Goal: Task Accomplishment & Management: Use online tool/utility

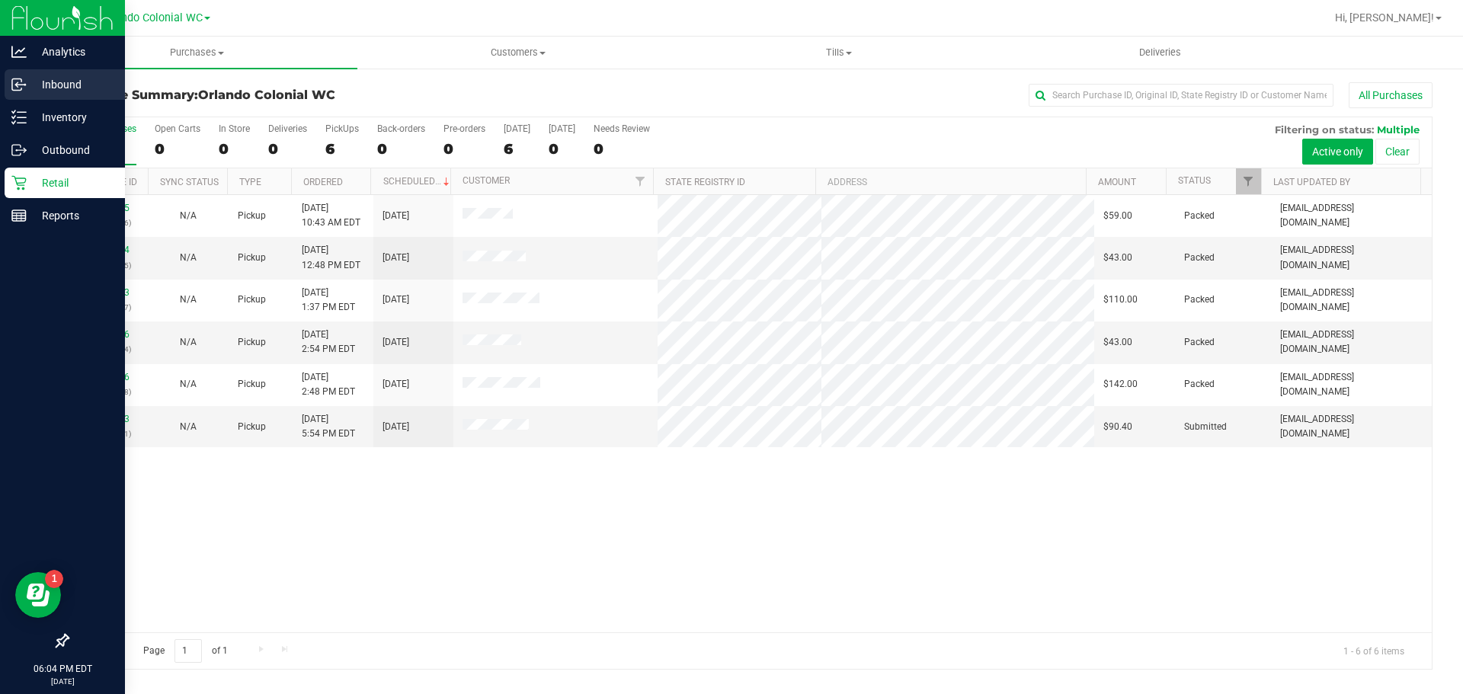
click at [69, 80] on p "Inbound" at bounding box center [72, 84] width 91 height 18
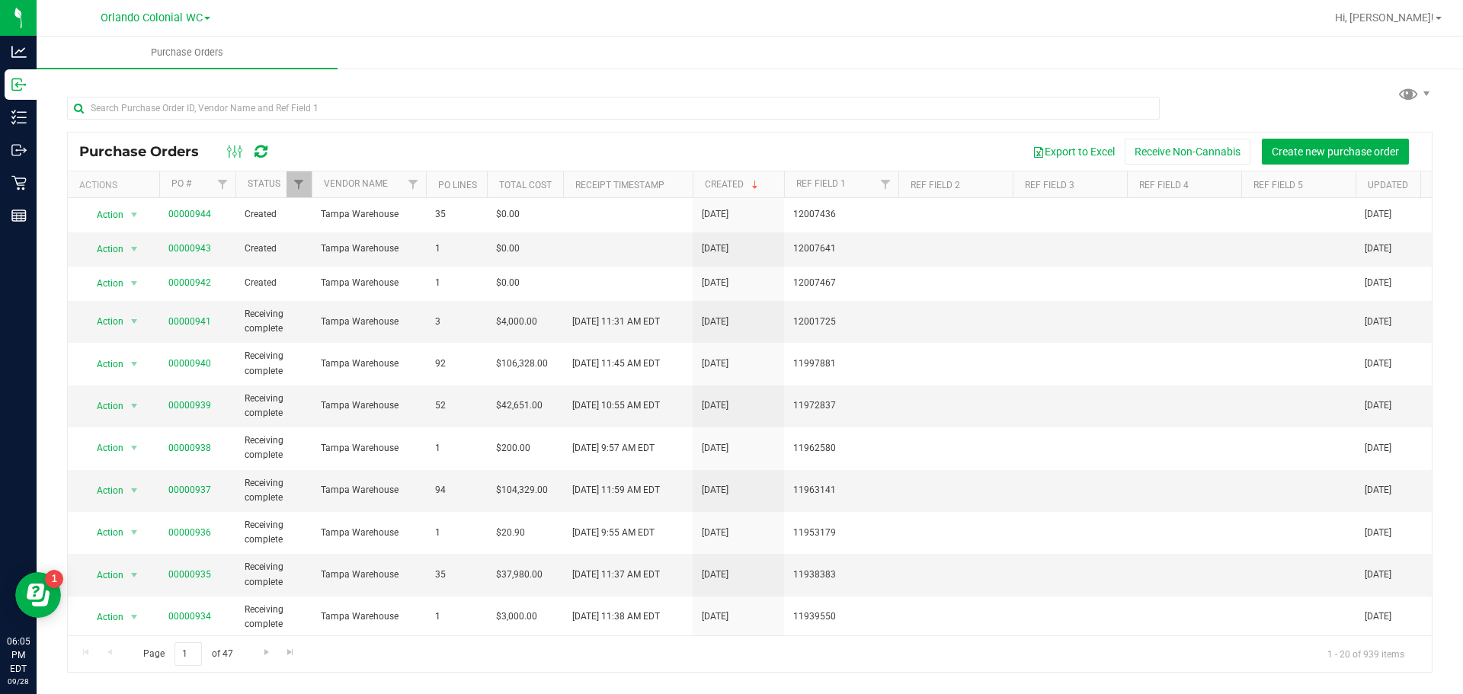
click at [1250, 83] on div at bounding box center [749, 107] width 1365 height 49
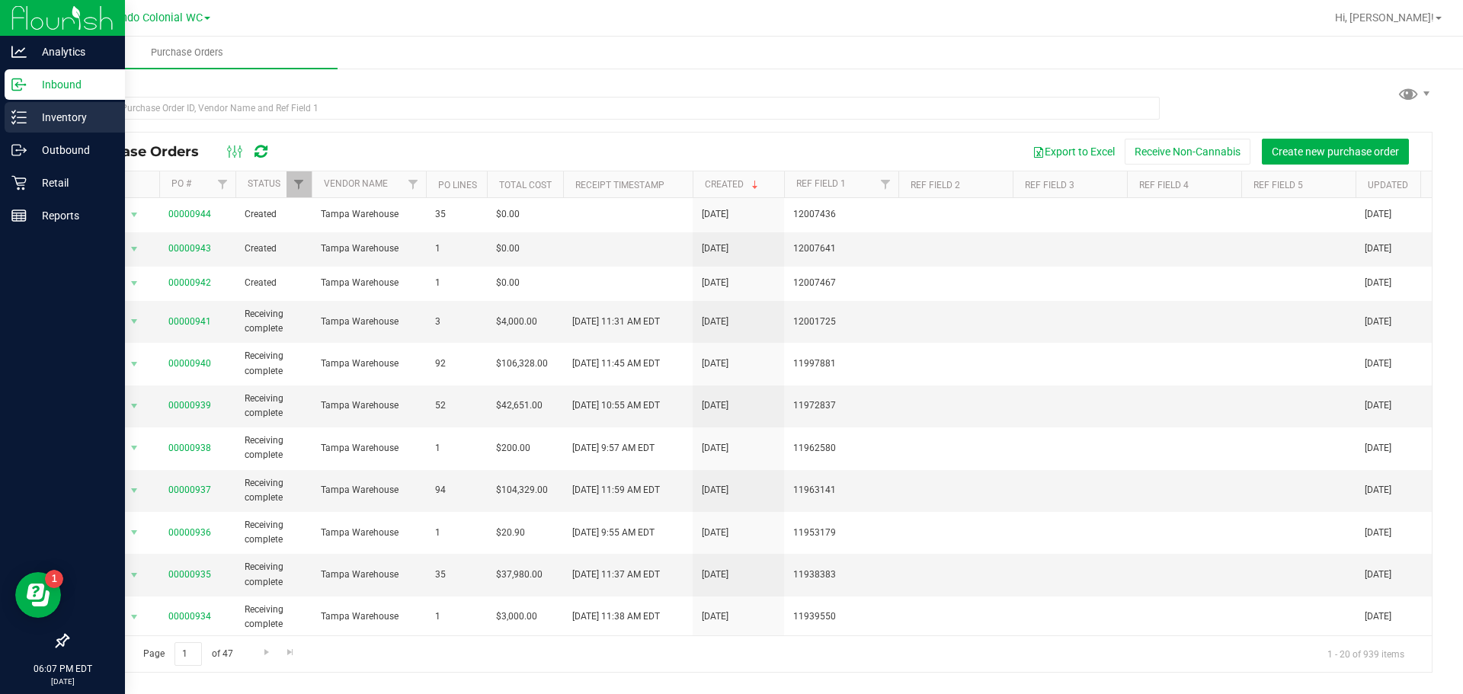
click at [56, 117] on p "Inventory" at bounding box center [72, 117] width 91 height 18
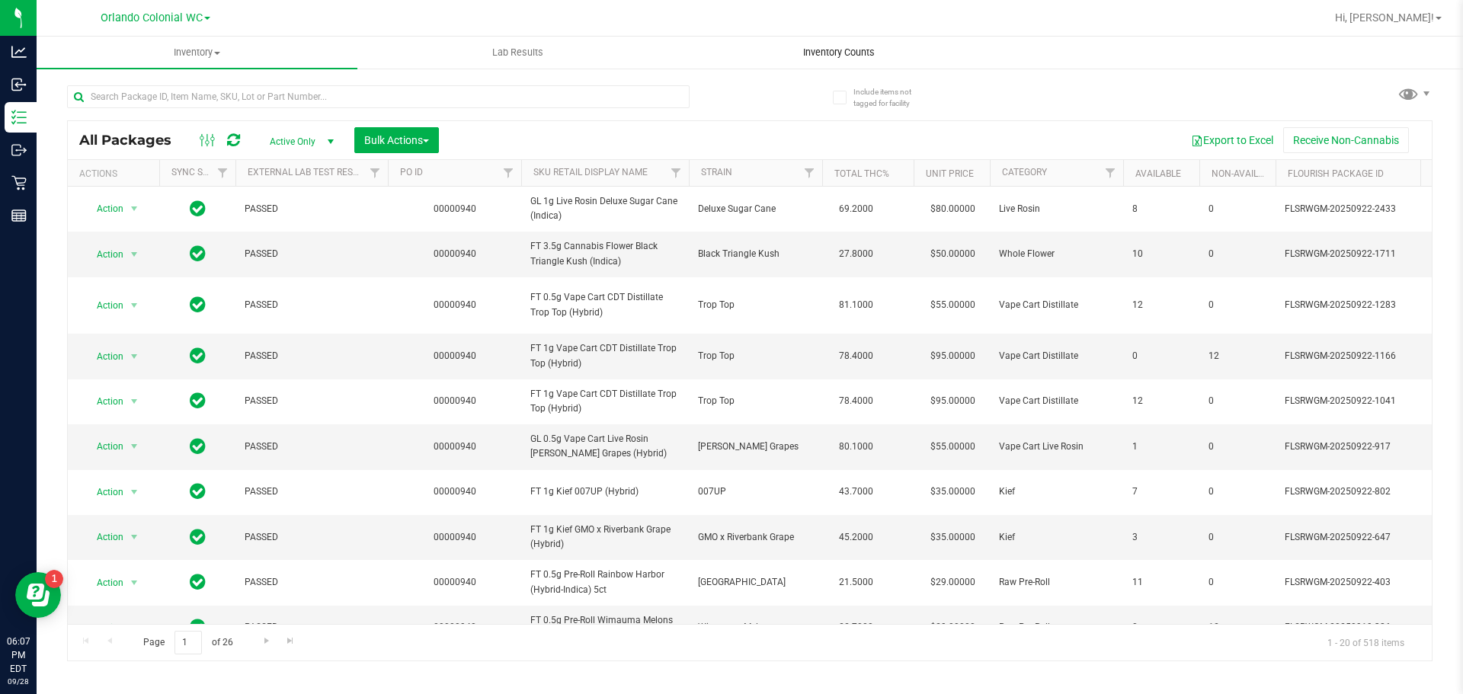
click at [839, 47] on span "Inventory Counts" at bounding box center [839, 53] width 113 height 14
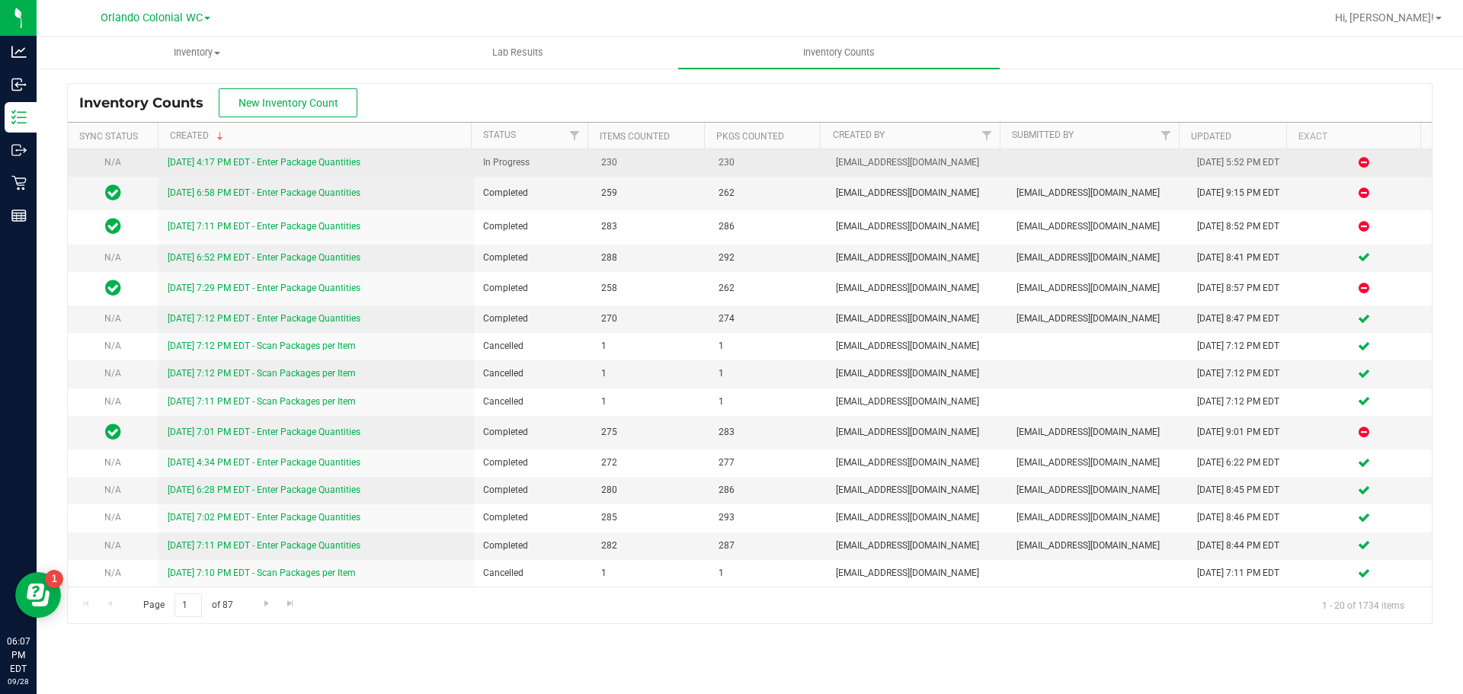
click at [286, 165] on link "[DATE] 4:17 PM EDT - Enter Package Quantities" at bounding box center [264, 162] width 193 height 11
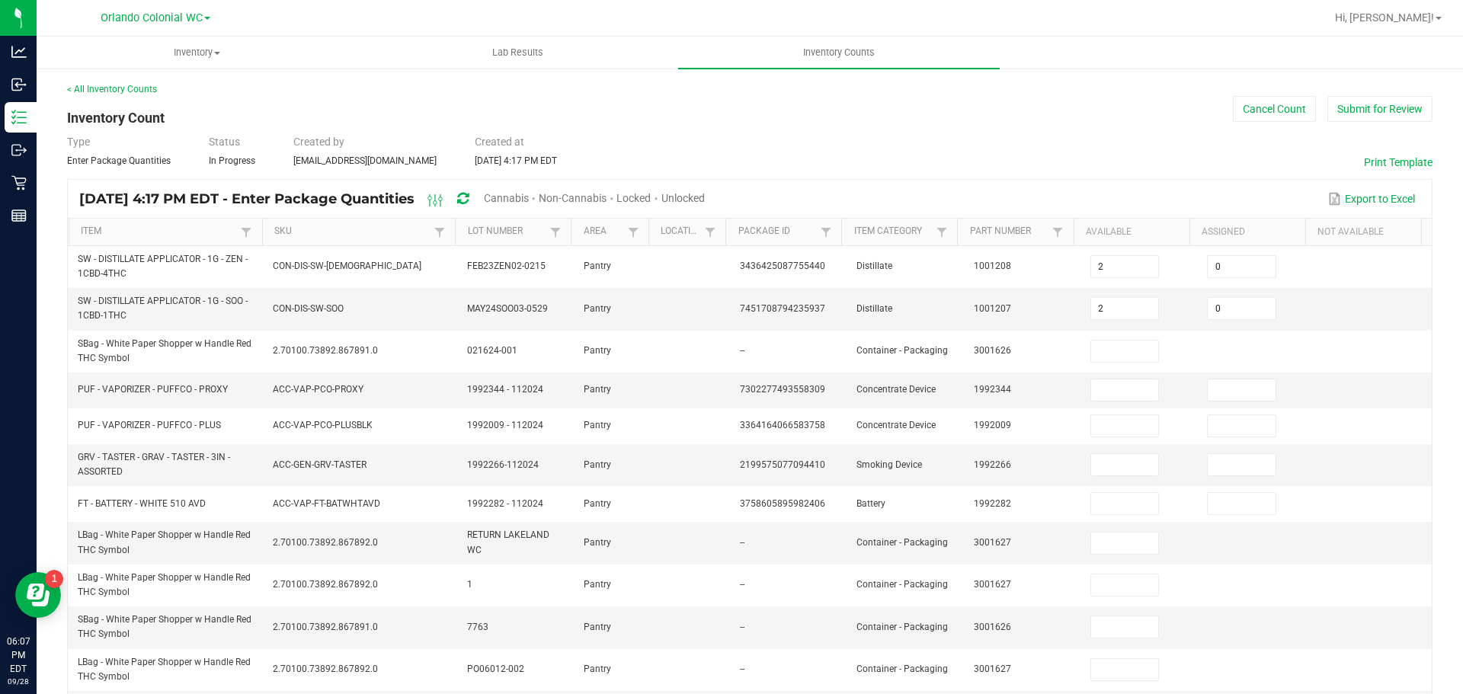
click at [705, 187] on div "Unlocked" at bounding box center [682, 199] width 43 height 28
click at [705, 205] on div "Unlocked" at bounding box center [682, 199] width 43 height 28
click at [705, 201] on span "Unlocked" at bounding box center [682, 198] width 43 height 12
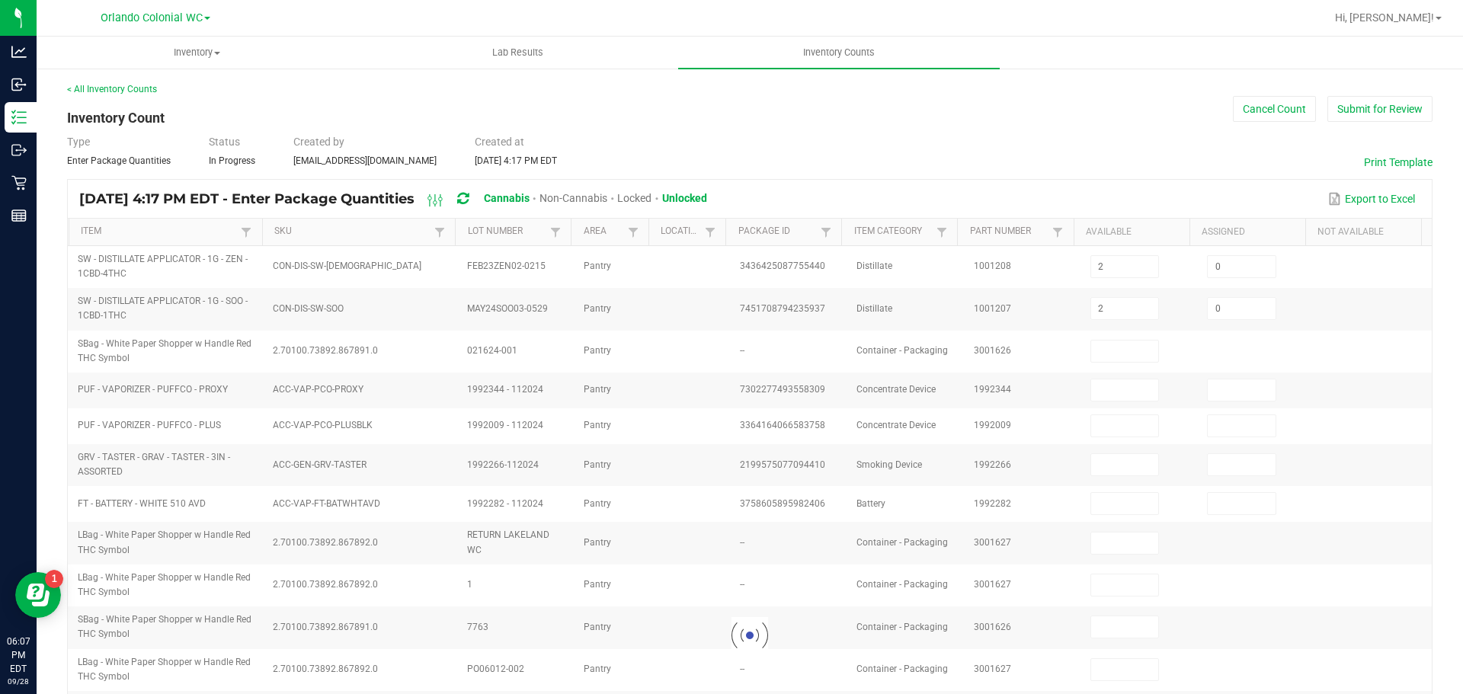
type input "4"
type input "0"
type input "4"
type input "8"
type input "1"
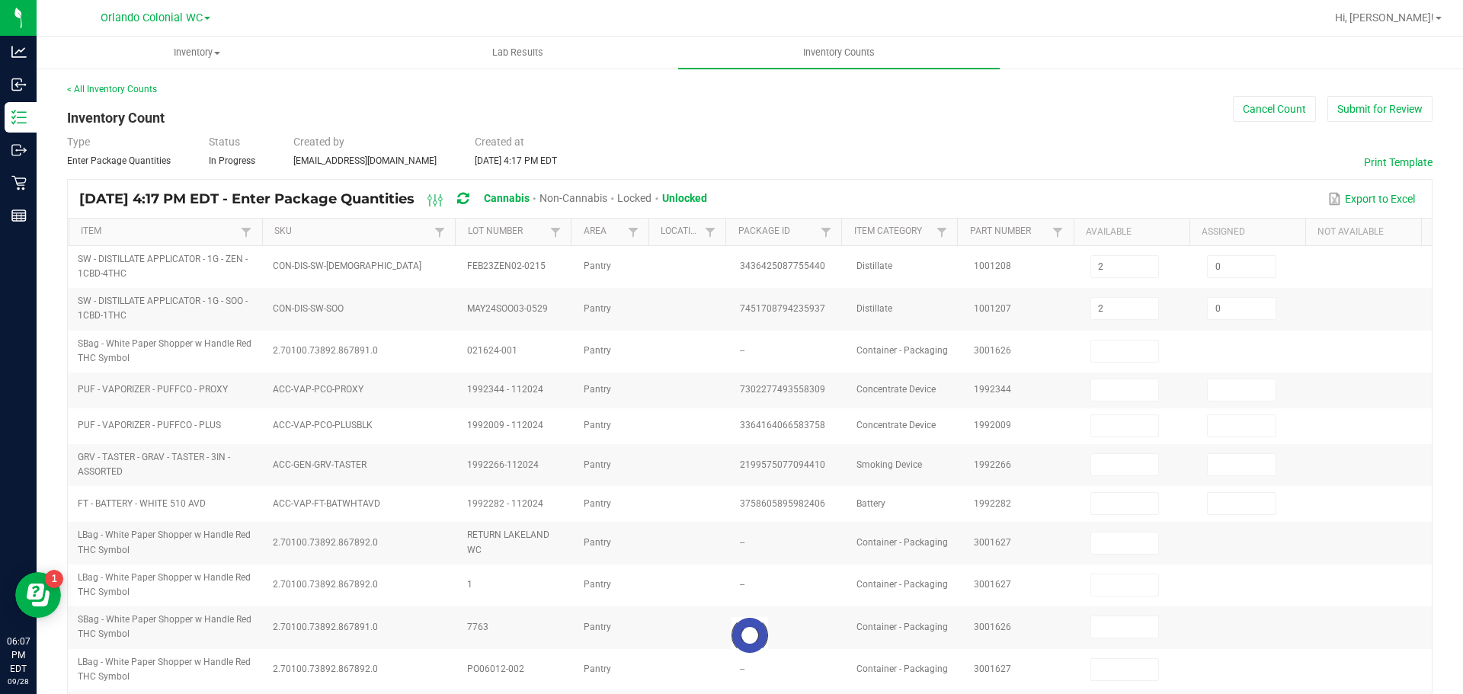
type input "2"
type input "0"
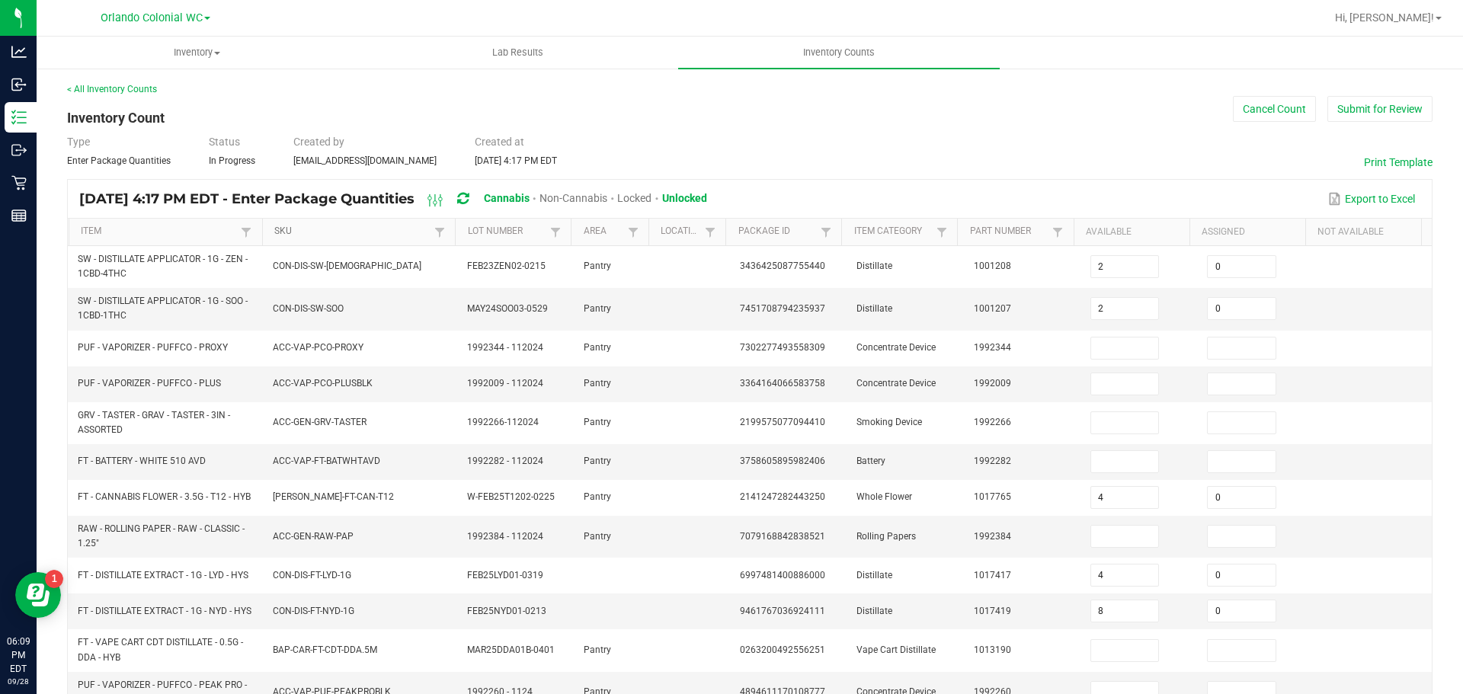
click at [331, 237] on link "SKU" at bounding box center [352, 232] width 156 height 12
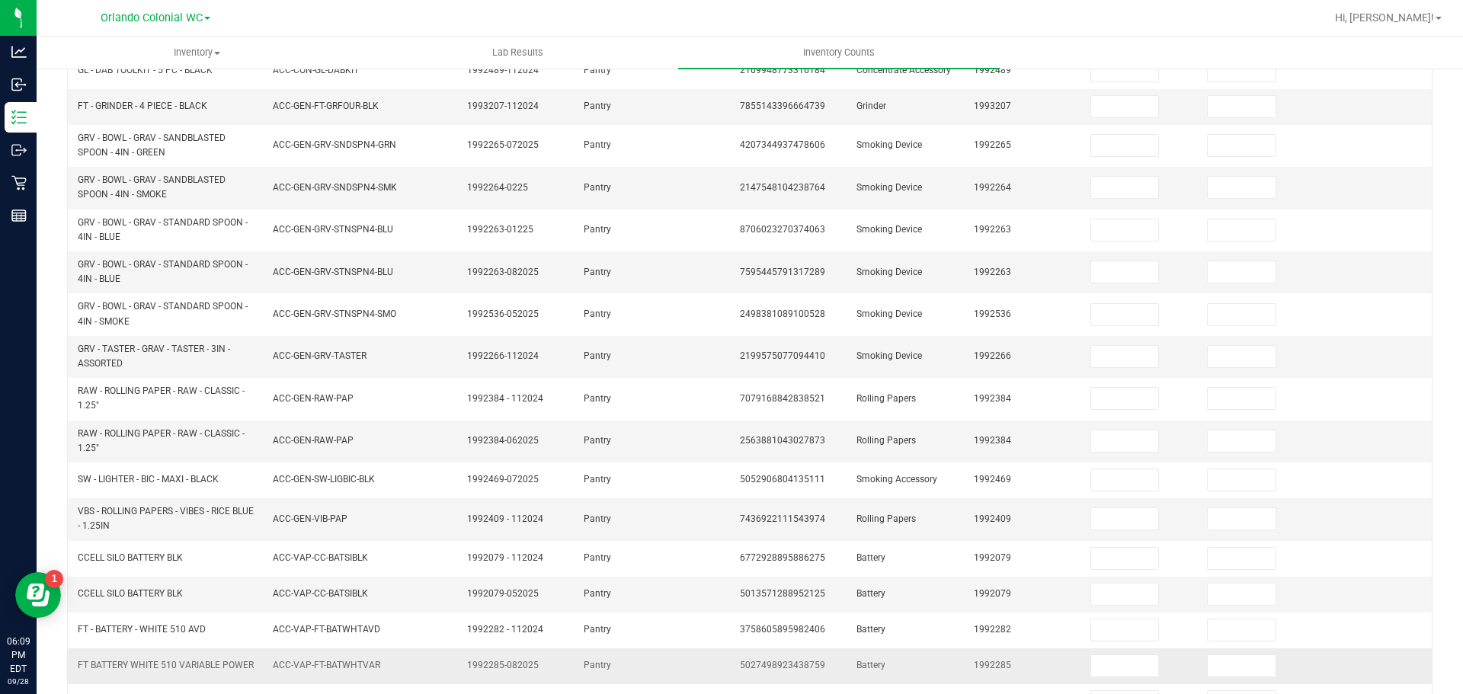
scroll to position [399, 0]
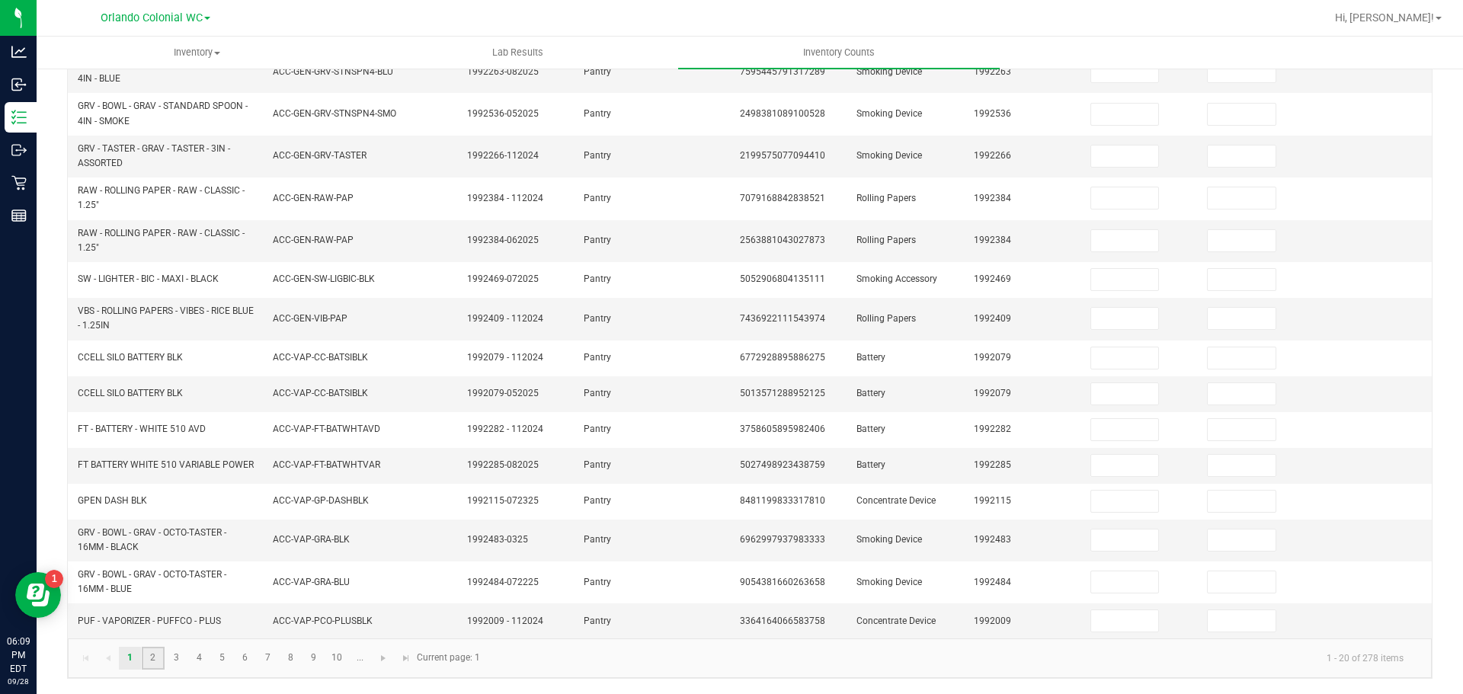
click at [144, 665] on link "2" at bounding box center [153, 658] width 22 height 23
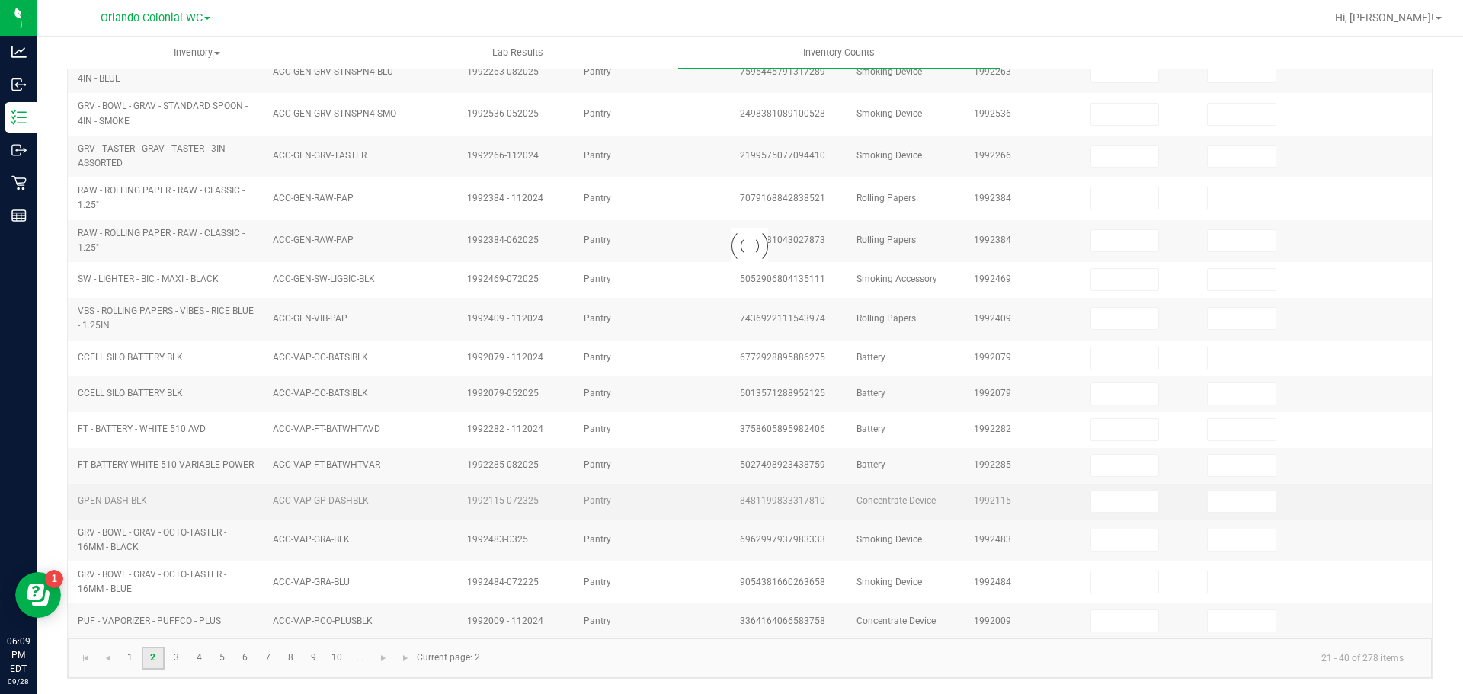
type input "6"
type input "5"
type input "0"
type input "7"
type input "0"
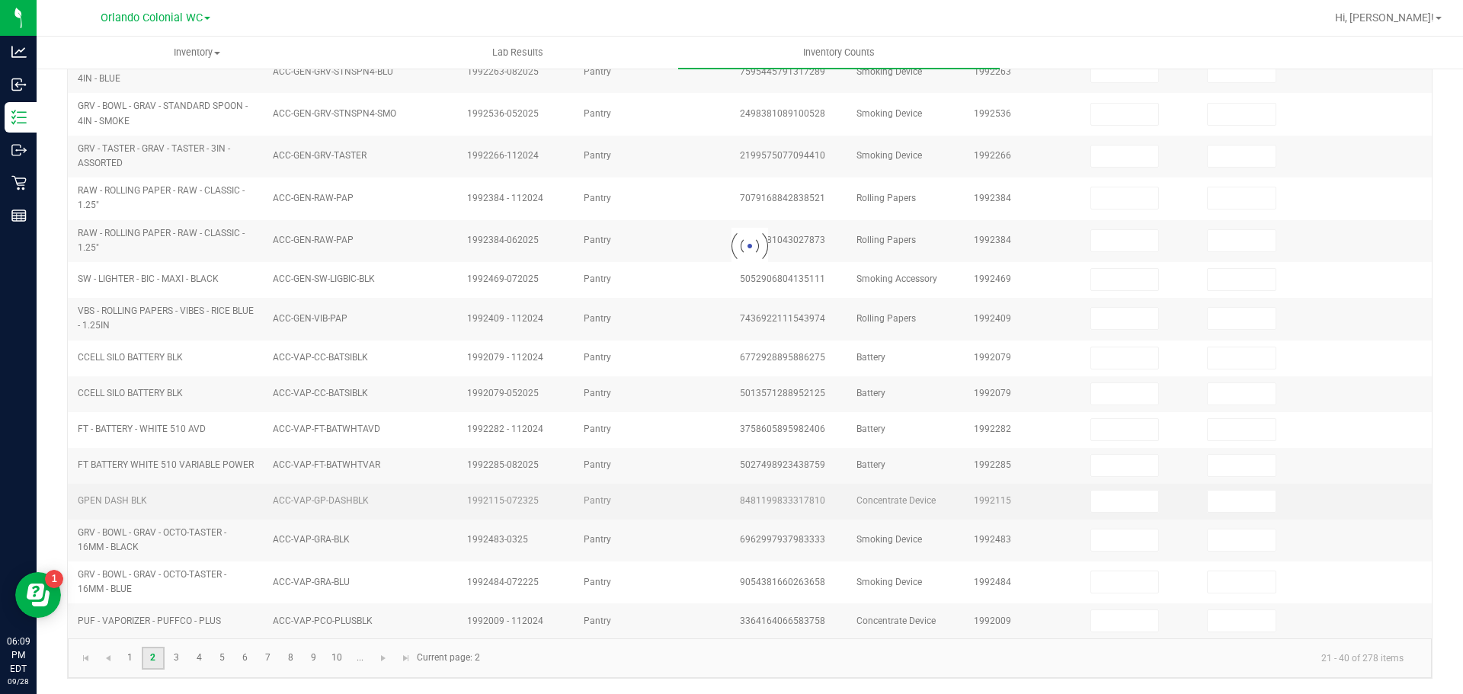
type input "3"
type input "0"
type input "5"
type input "0"
type input "9"
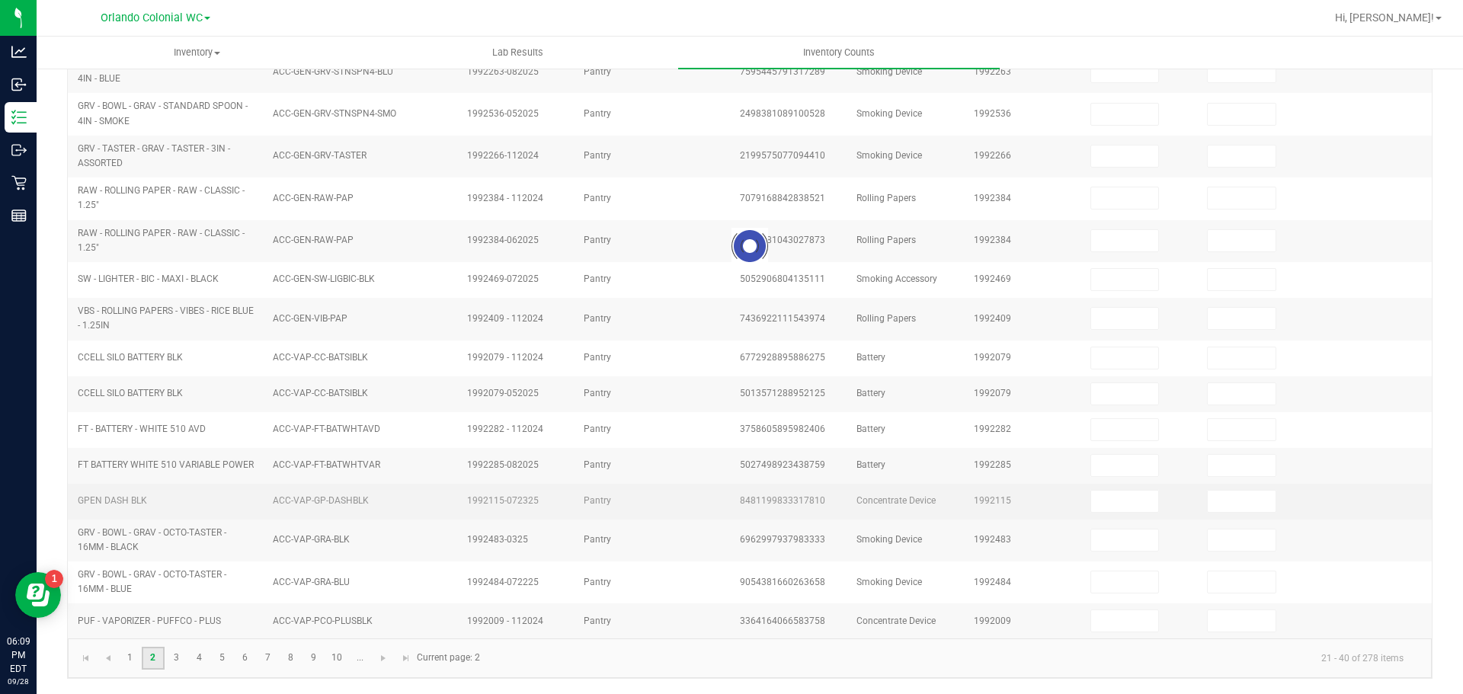
type input "4"
type input "1"
type input "8"
type input "2"
type input "0"
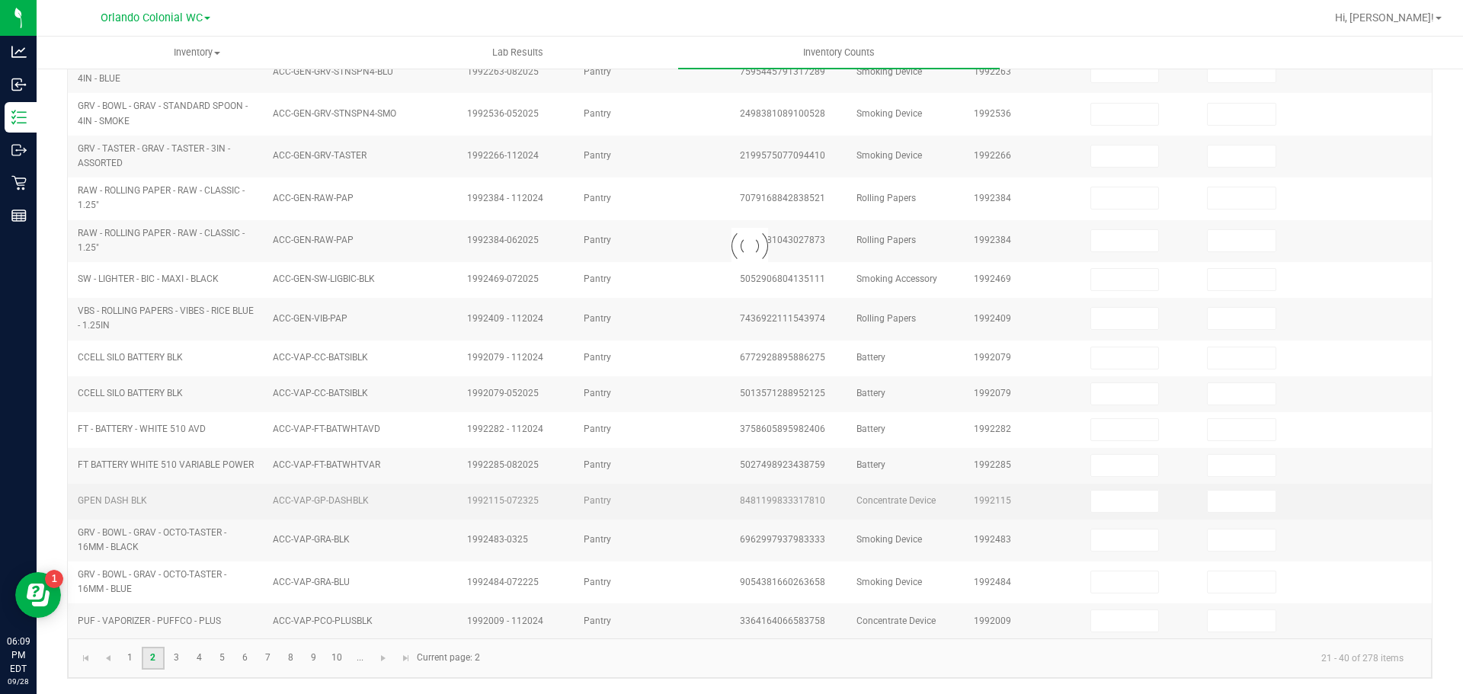
type input "10"
type input "0"
type input "2"
type input "0"
type input "1"
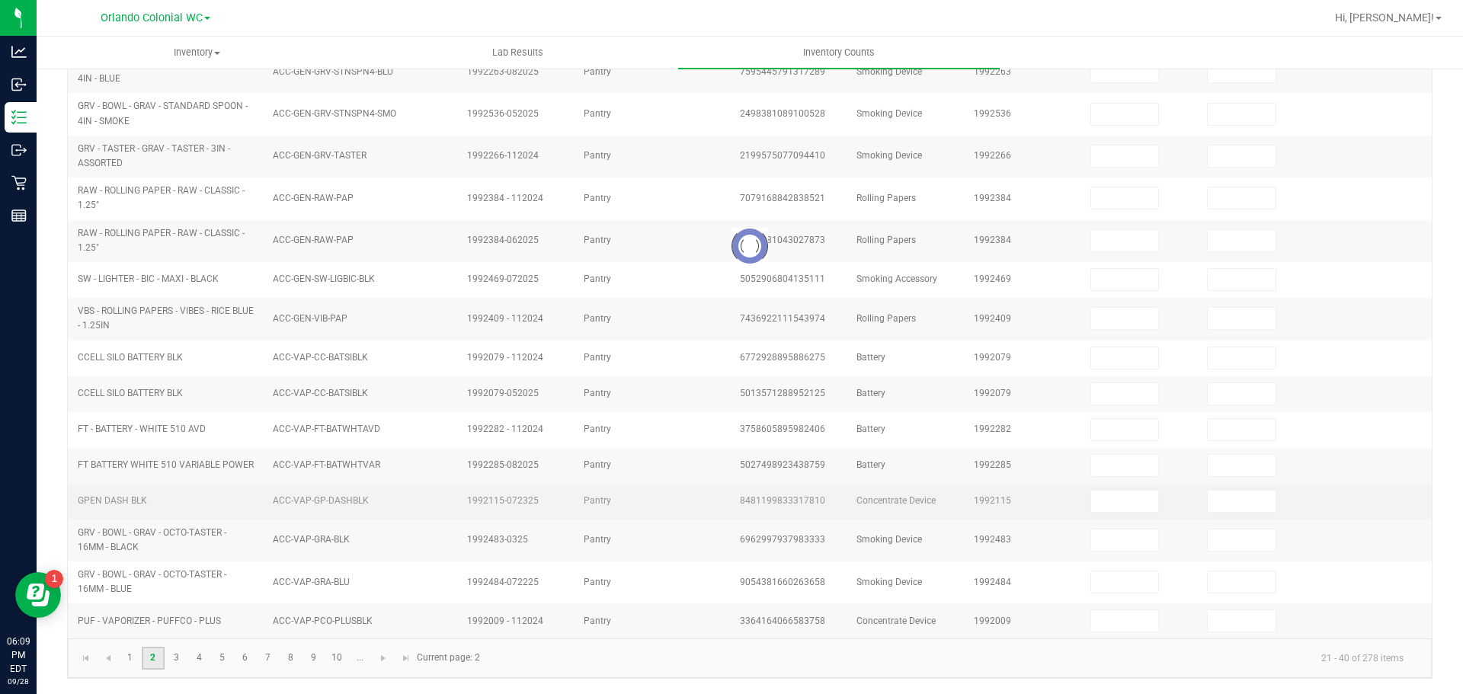
type input "0"
type input "2"
type input "0"
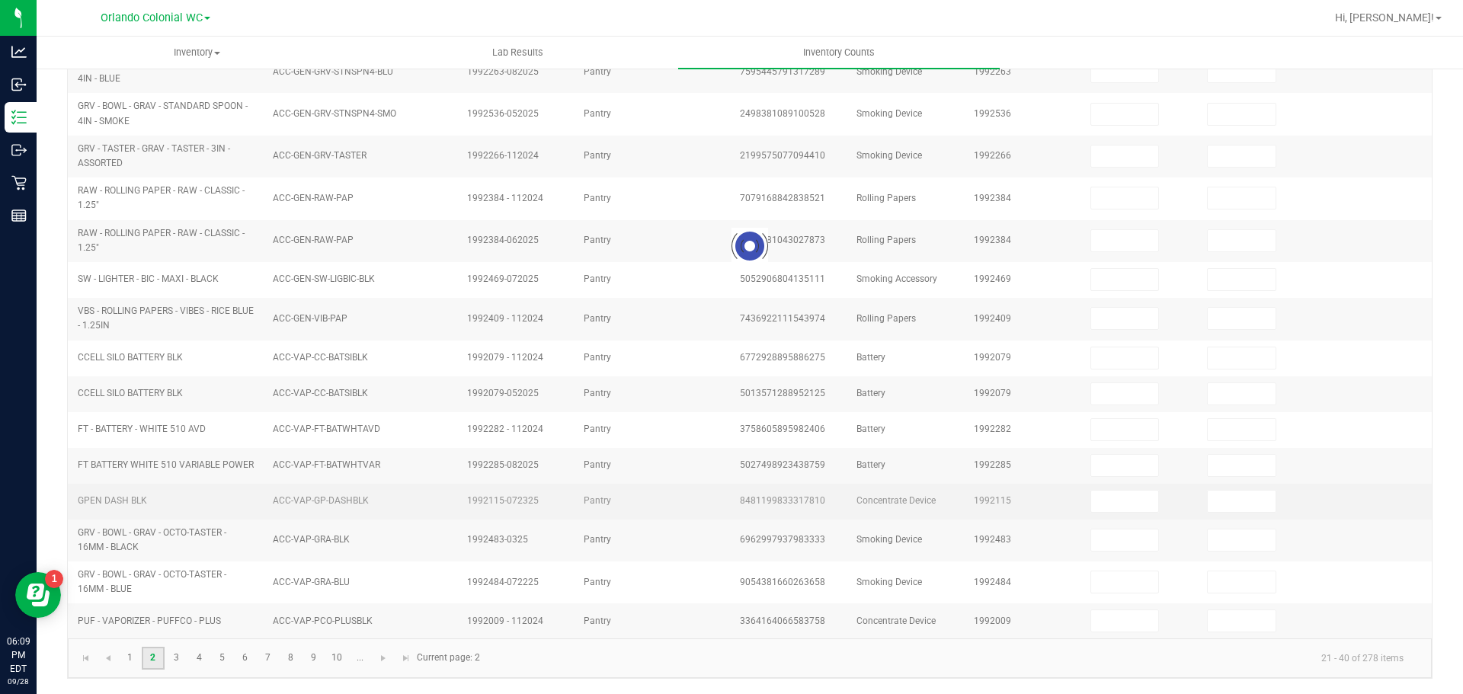
type input "0"
type input "4"
type input "0"
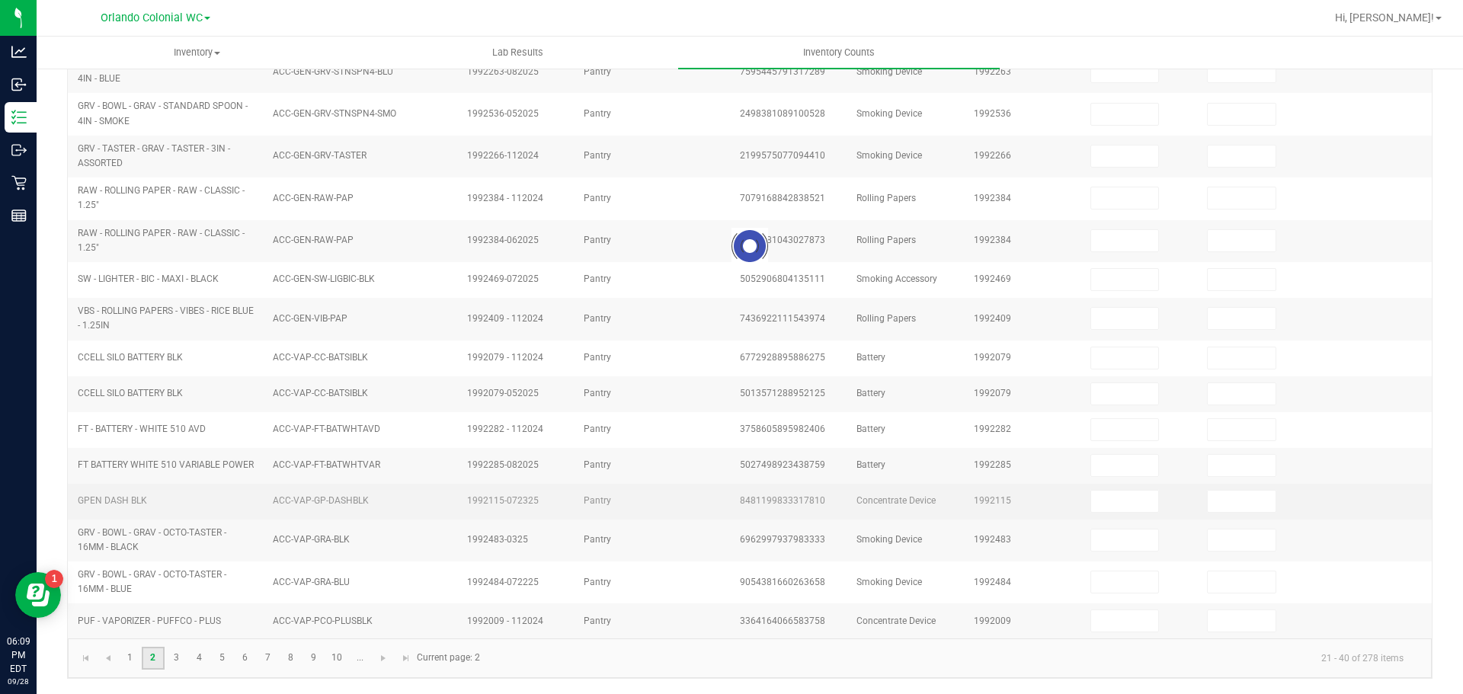
type input "2"
type input "0"
type input "6"
type input "0"
type input "5"
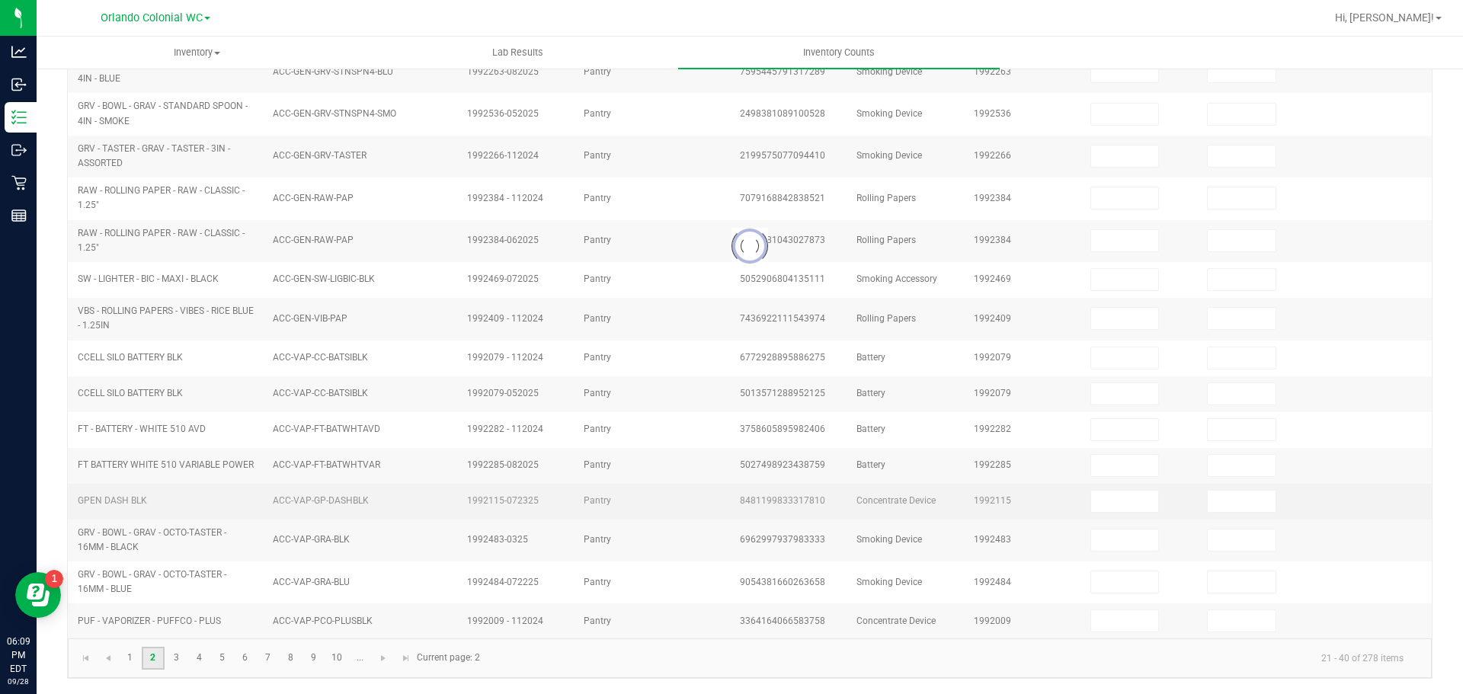
type input "0"
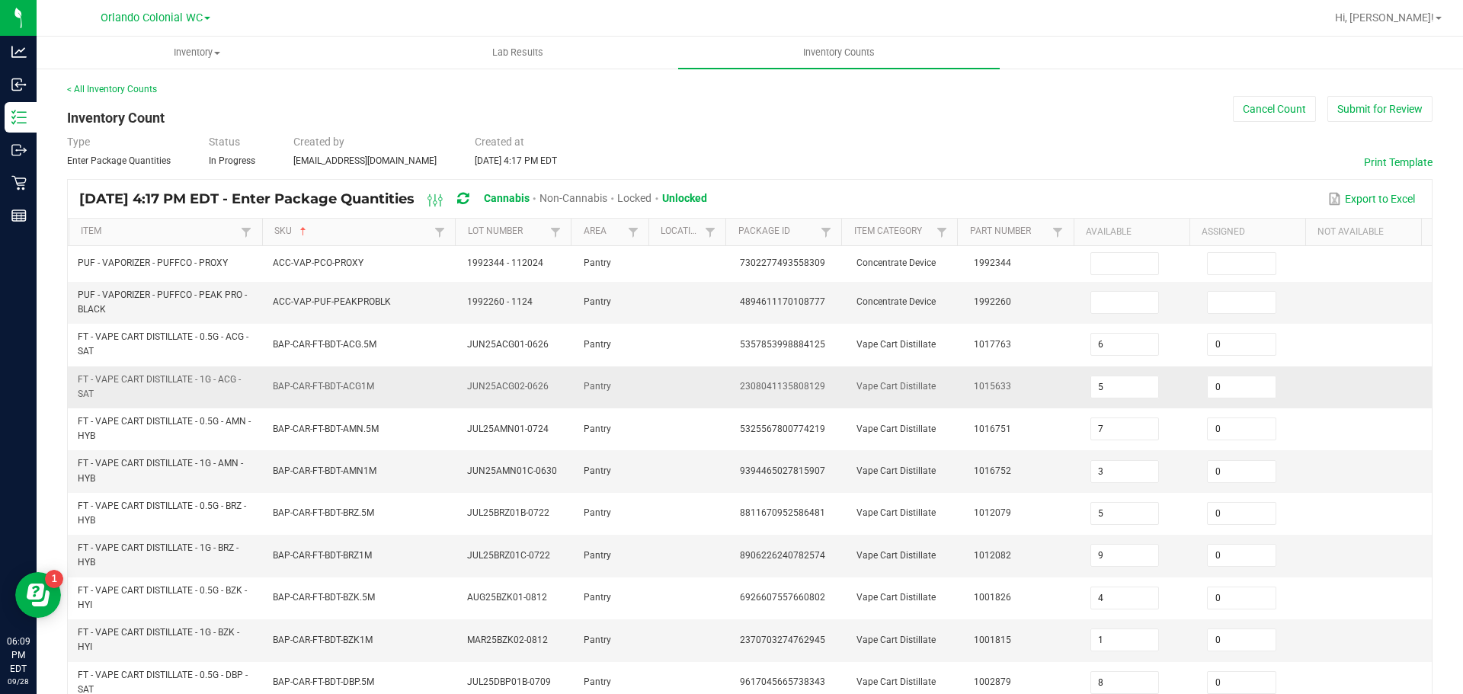
scroll to position [444, 0]
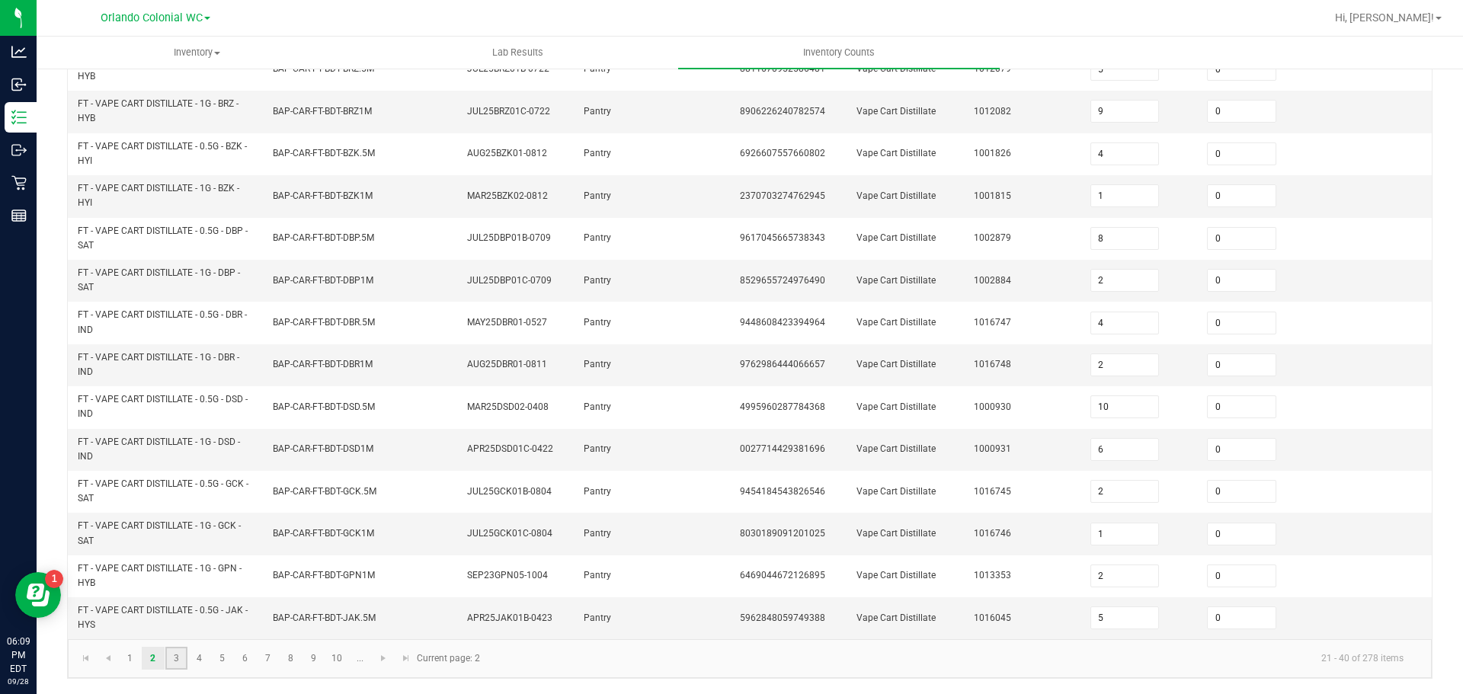
click at [171, 660] on link "3" at bounding box center [176, 658] width 22 height 23
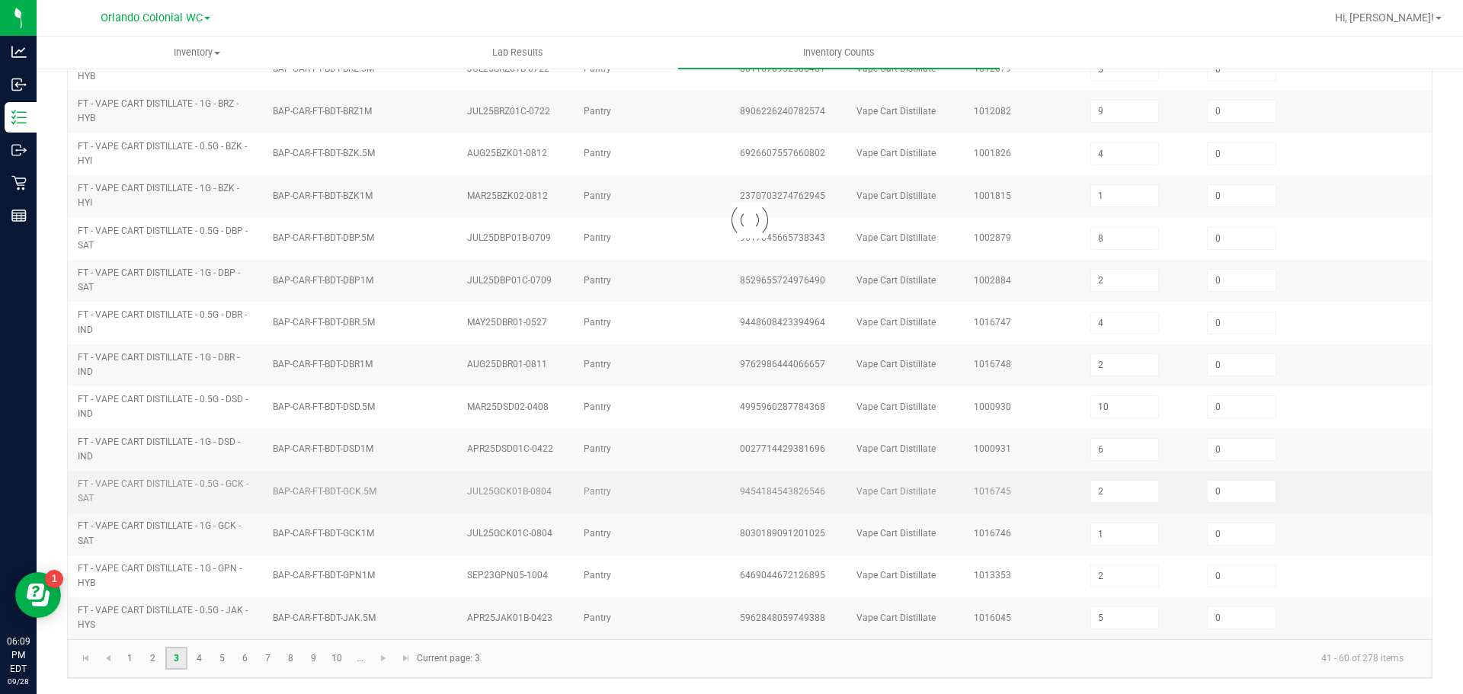
type input "5"
type input "0"
type input "6"
type input "0"
type input "4"
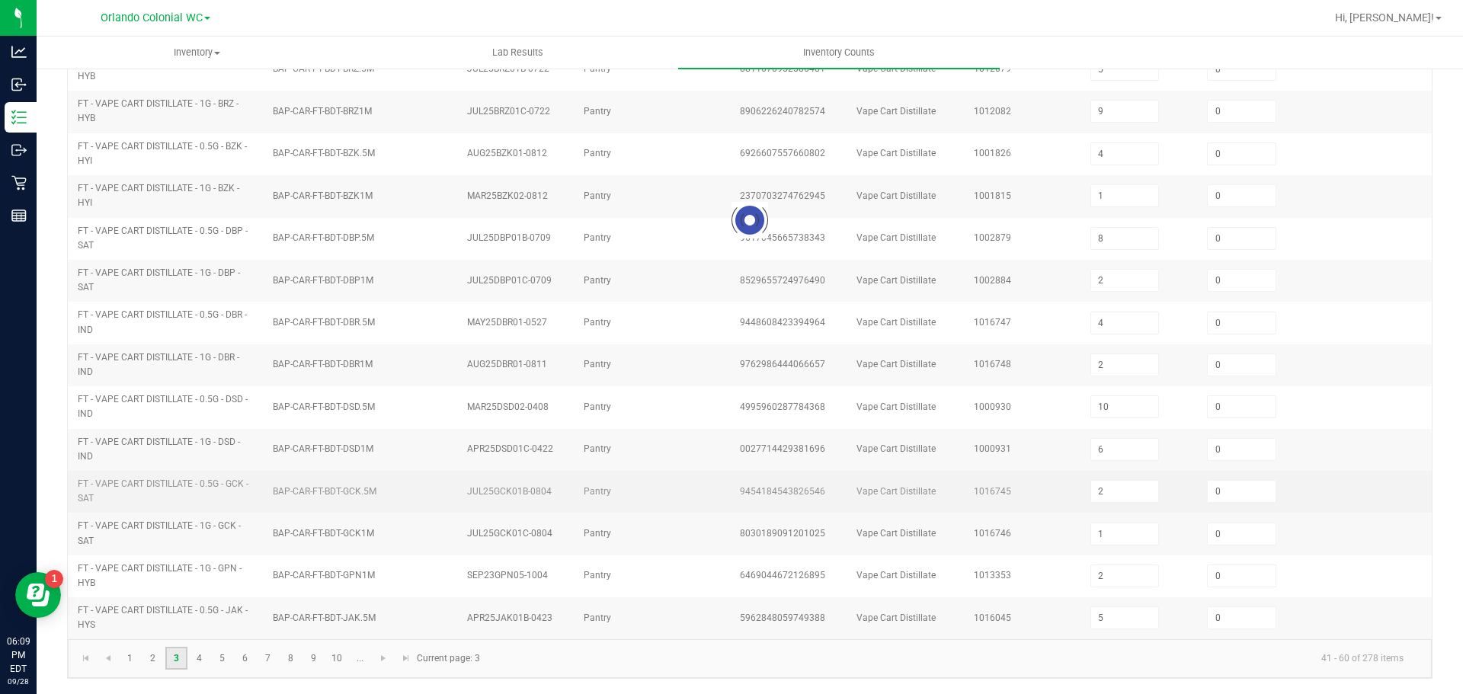
type input "2"
type input "9"
type input "1"
type input "3"
type input "8"
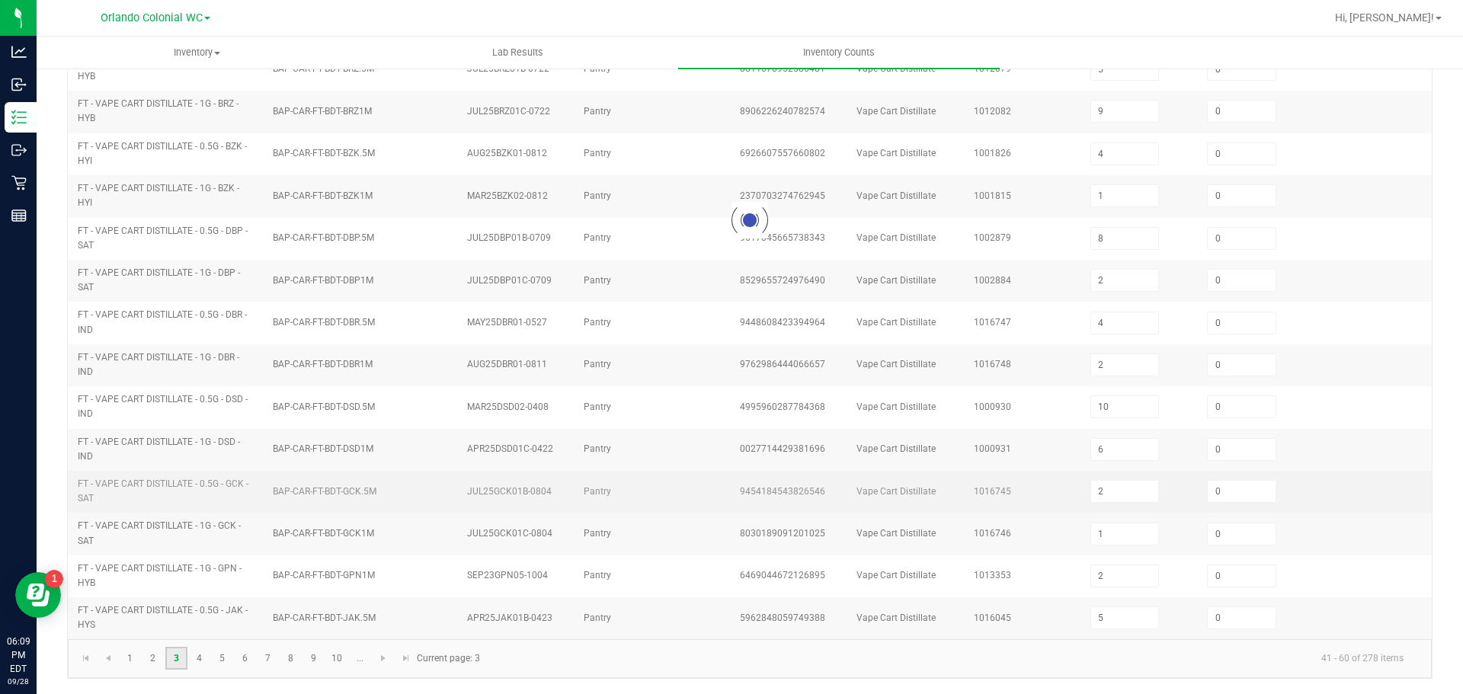
type input "11"
type input "10"
type input "4"
type input "1"
type input "5"
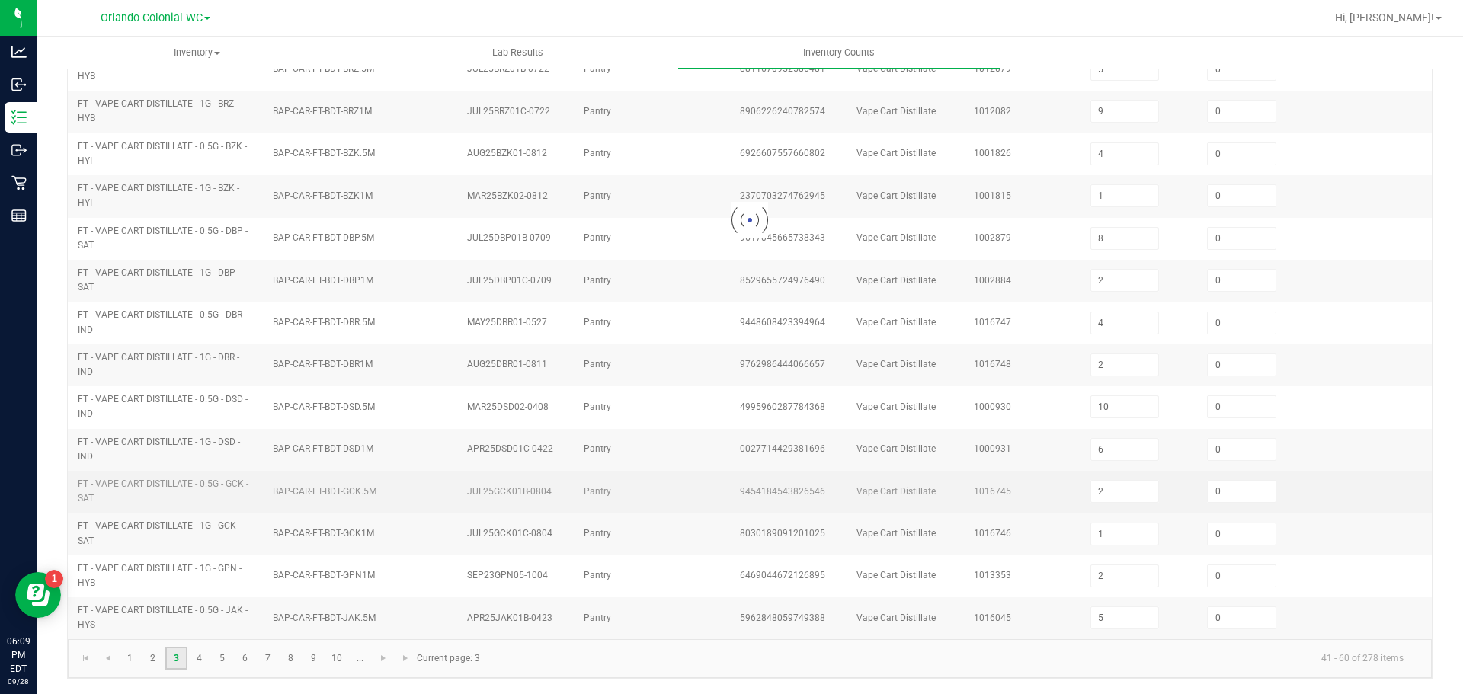
type input "3"
type input "5"
type input "9"
type input "8"
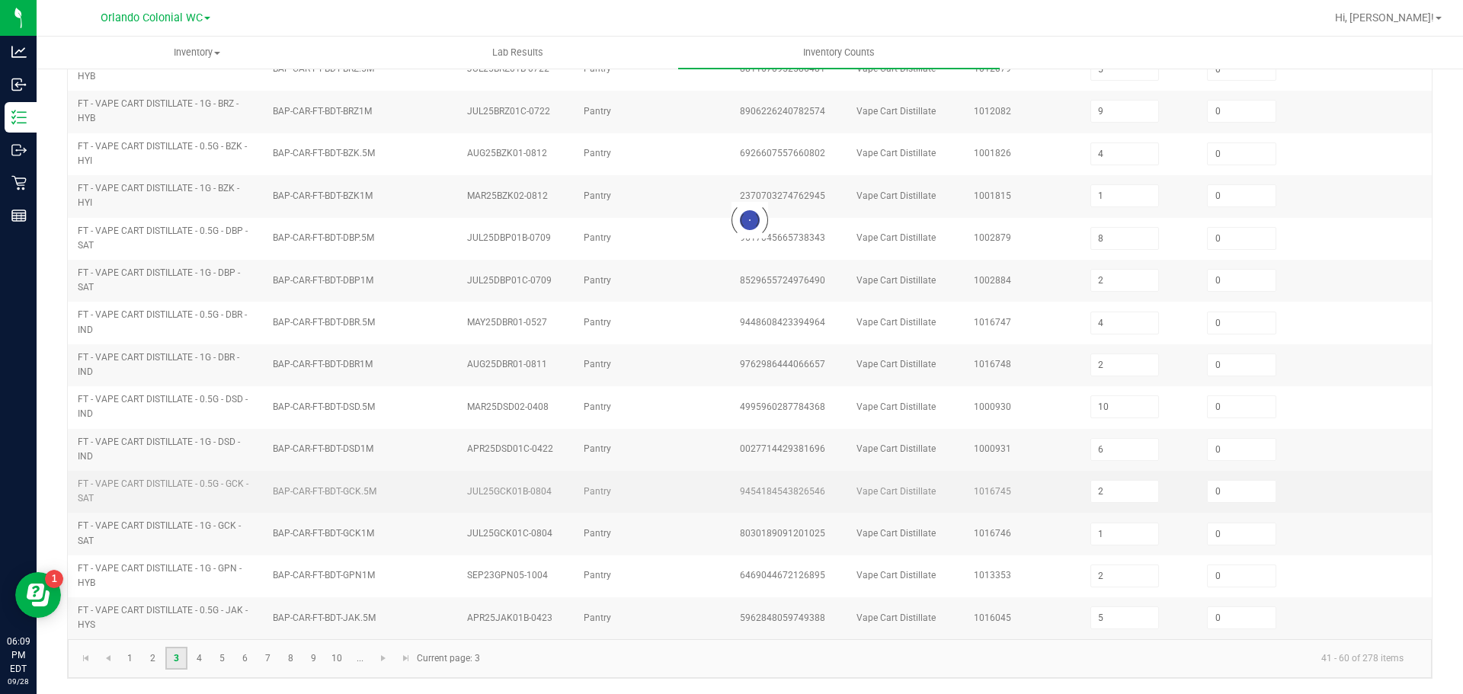
type input "3"
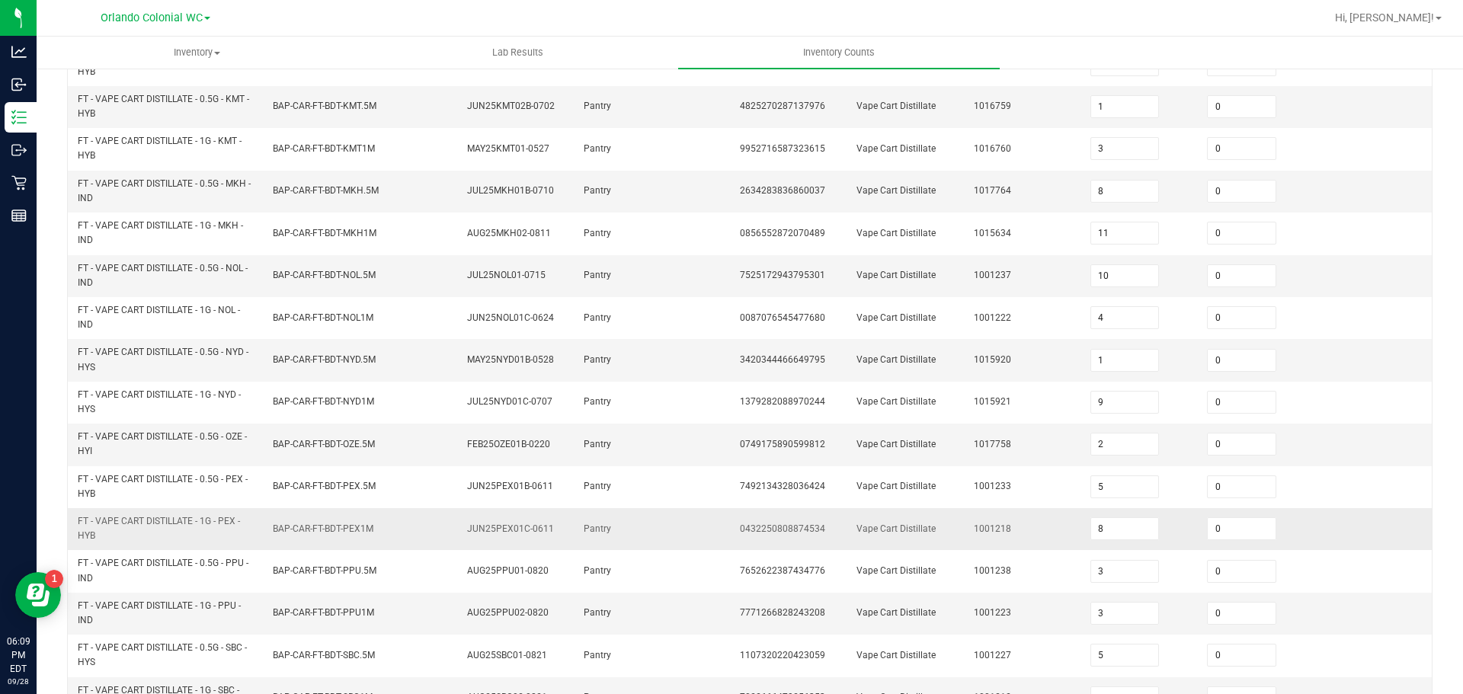
scroll to position [450, 0]
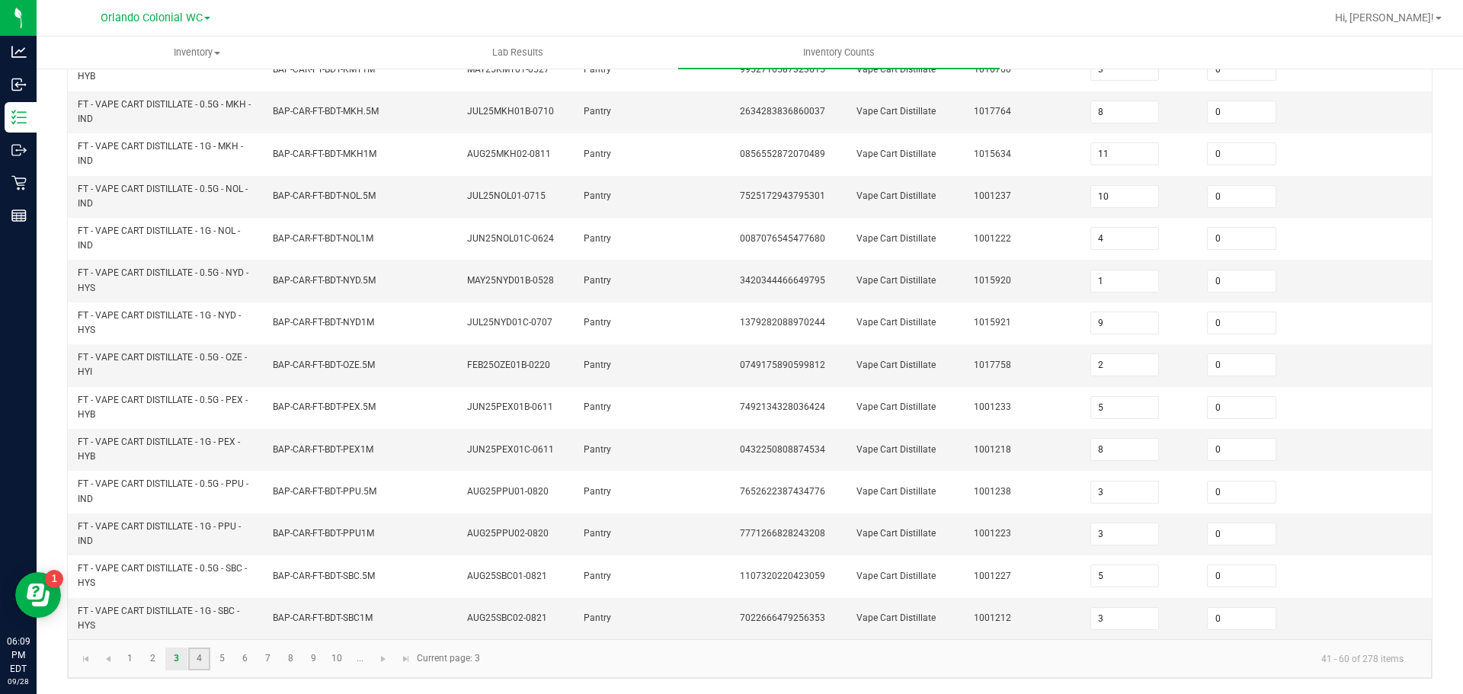
click at [195, 655] on link "4" at bounding box center [199, 659] width 22 height 23
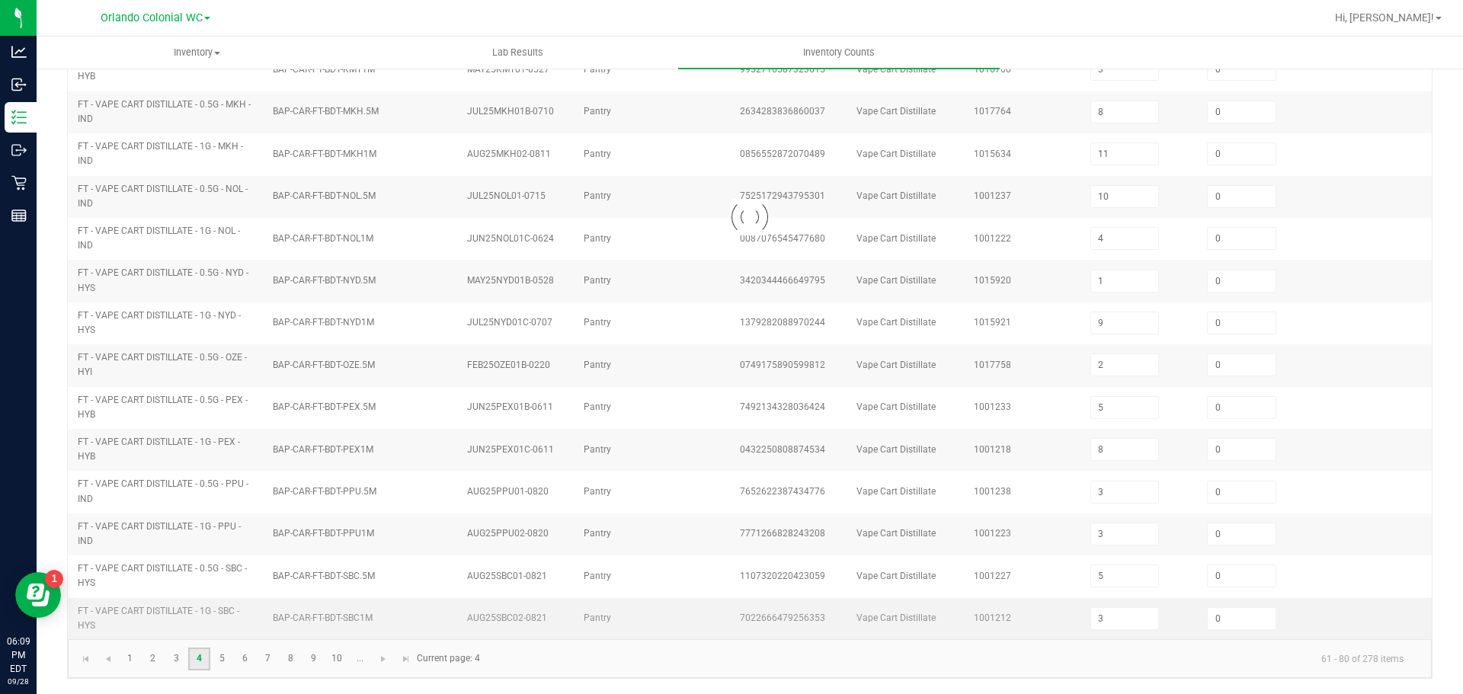
type input "8"
type input "2"
type input "6"
type input "12"
type input "10"
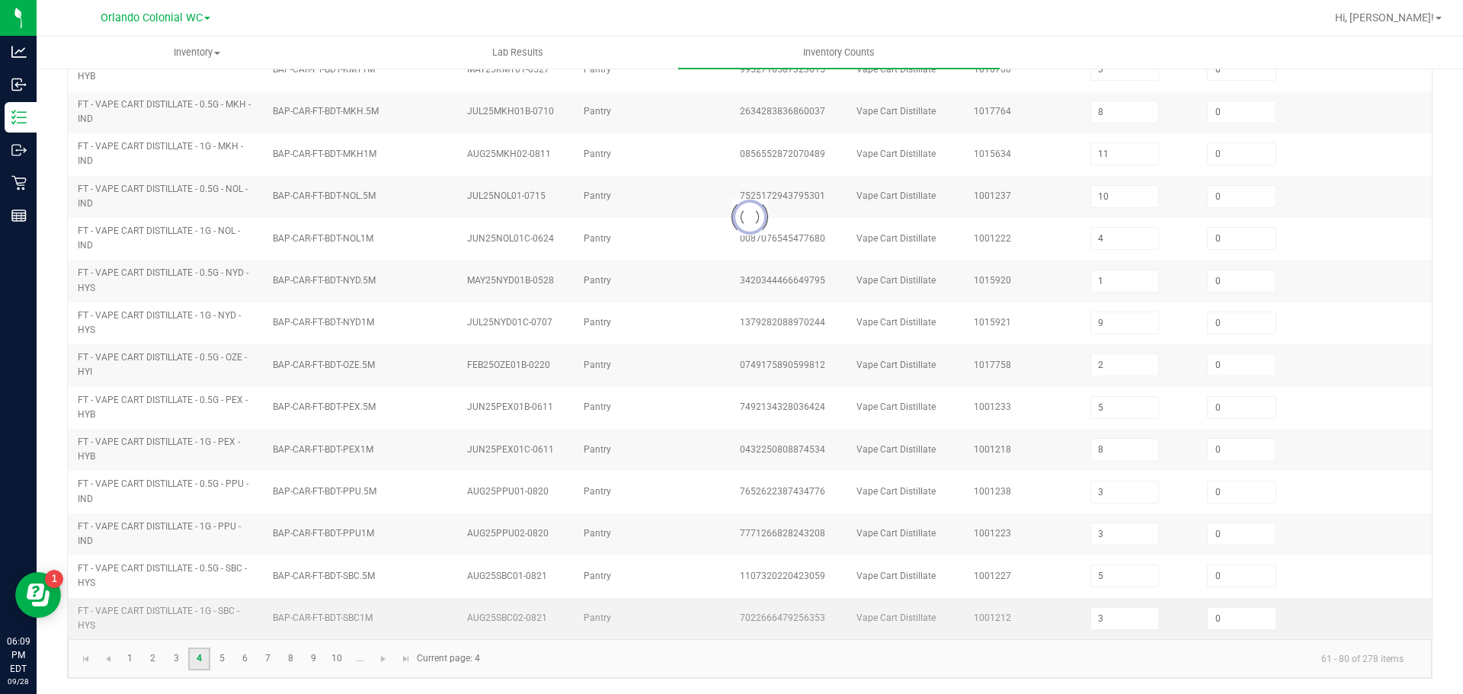
type input "11"
type input "4"
type input "8"
type input "9"
type input "7"
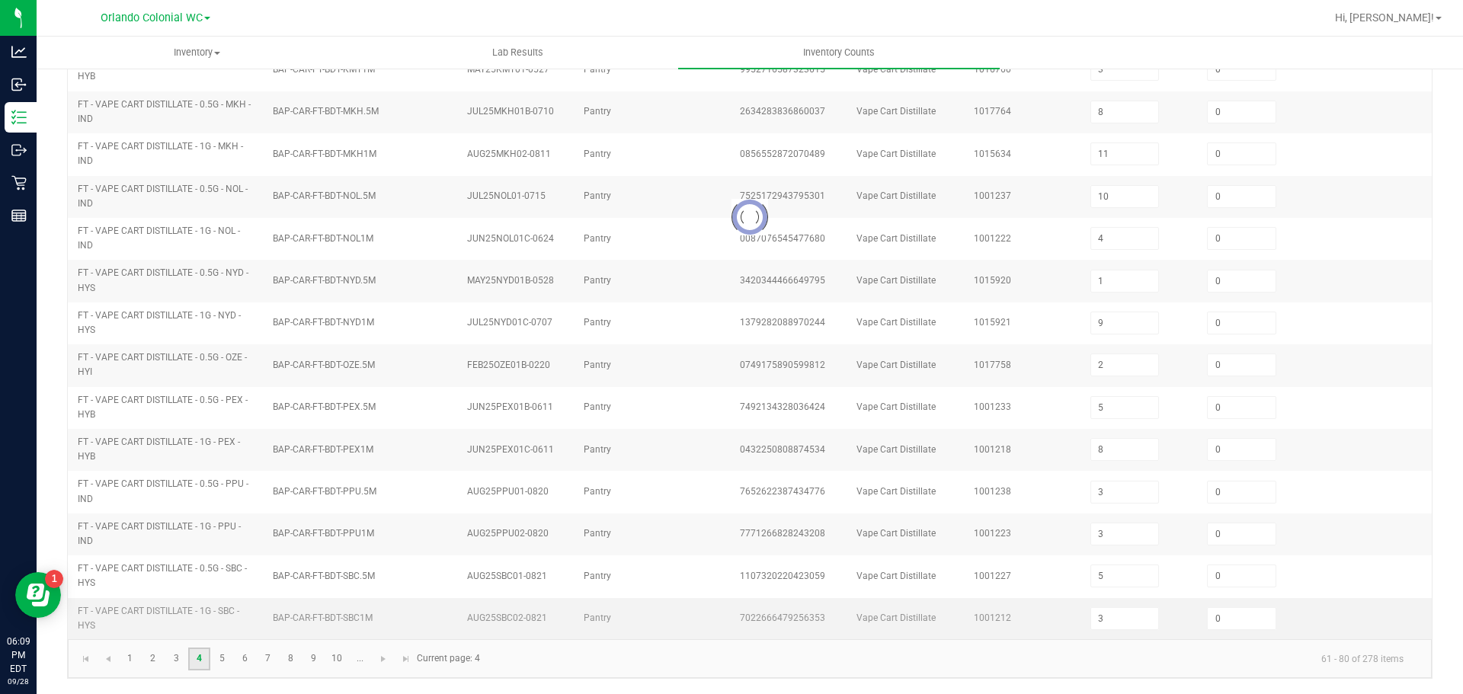
type input "4"
type input "3"
type input "4"
type input "12"
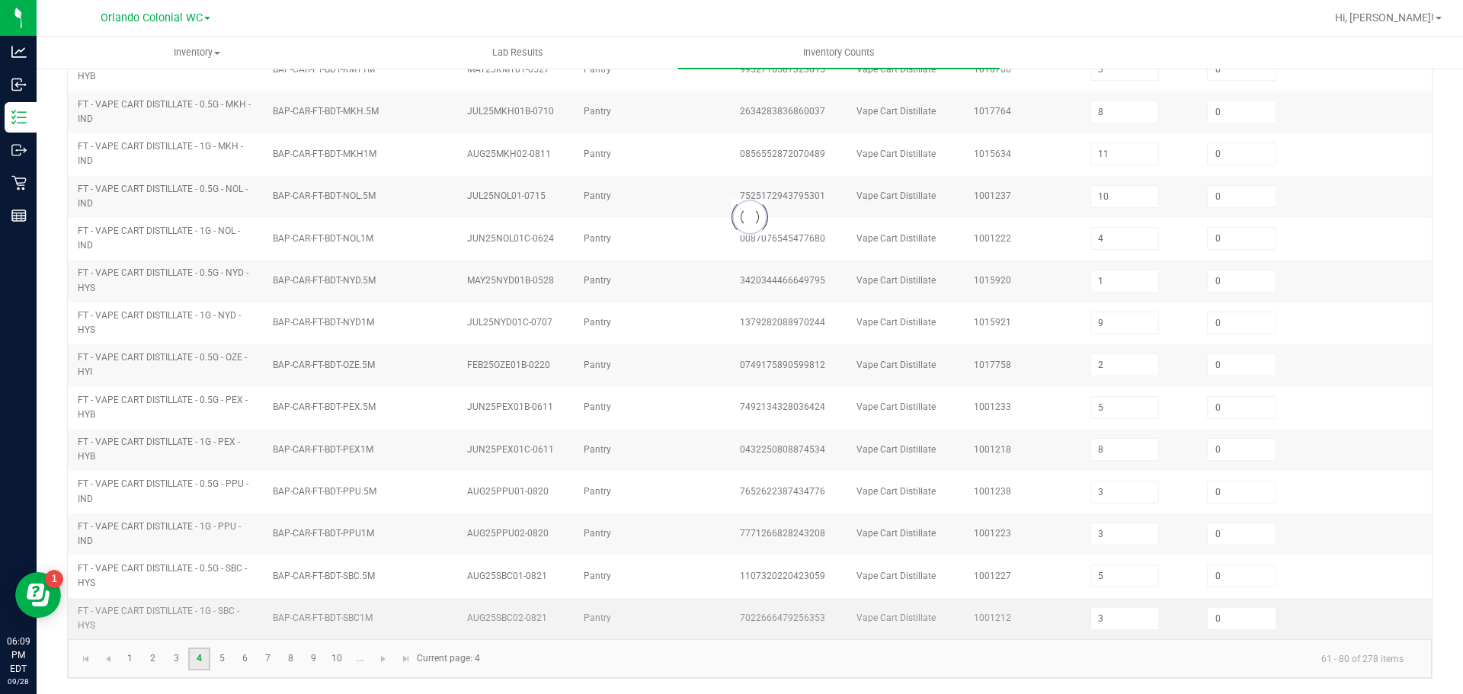
type input "5"
type input "4"
type input "12"
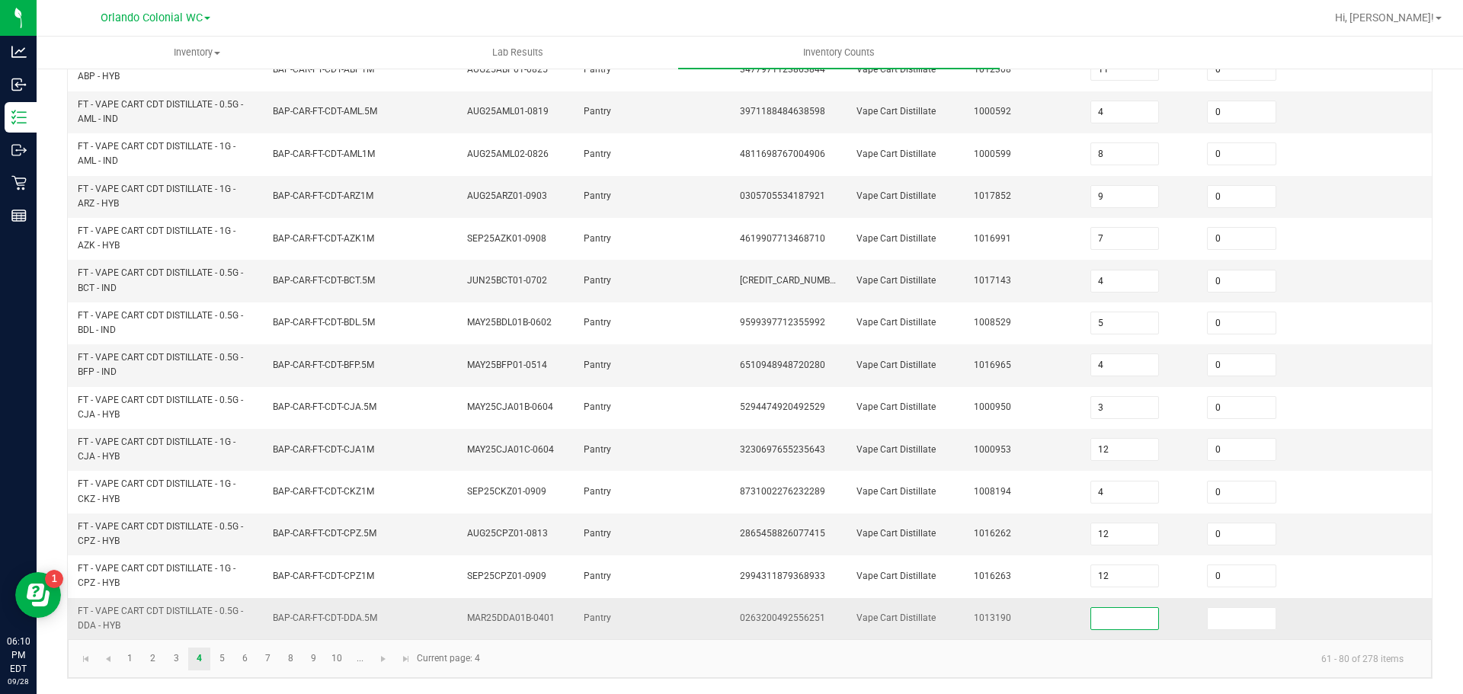
click at [1116, 615] on input at bounding box center [1125, 618] width 68 height 21
type input "0"
click at [213, 657] on link "5" at bounding box center [222, 659] width 22 height 23
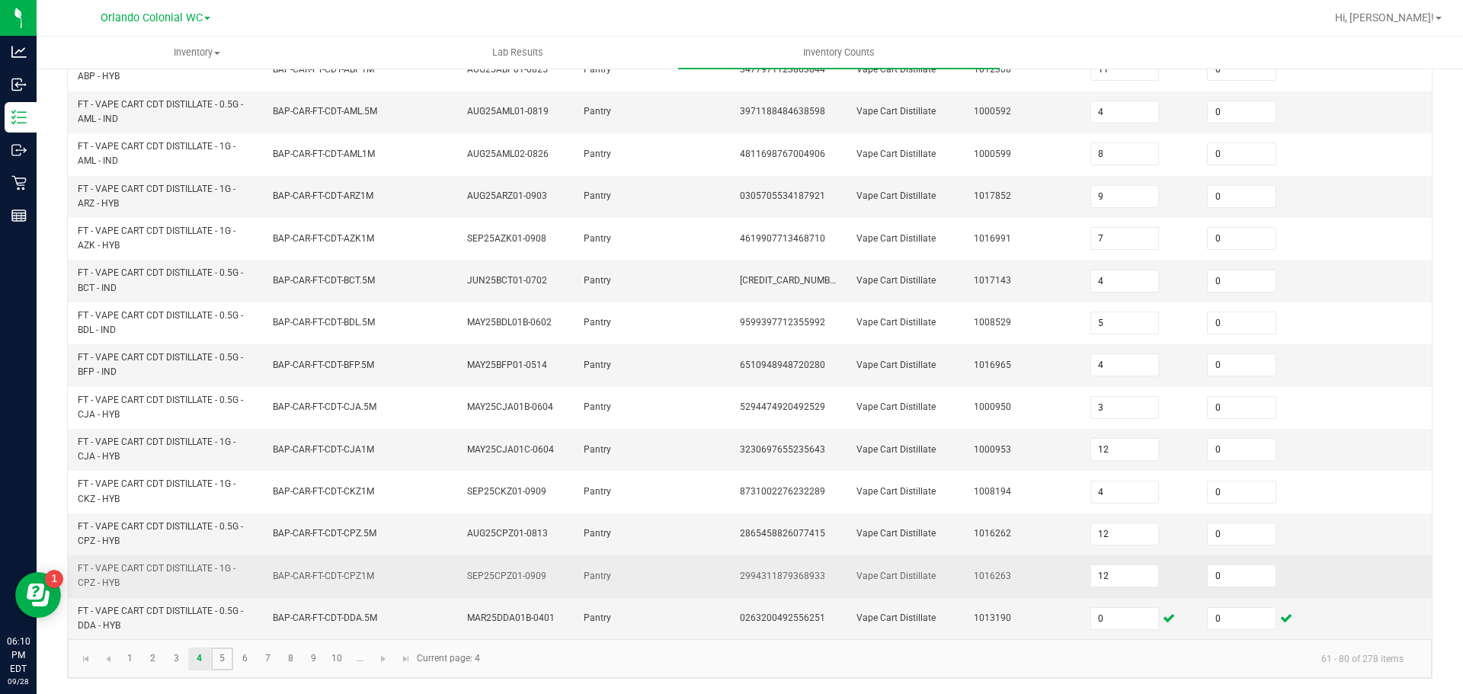
type input "3"
type input "4"
type input "8"
type input "3"
type input "5"
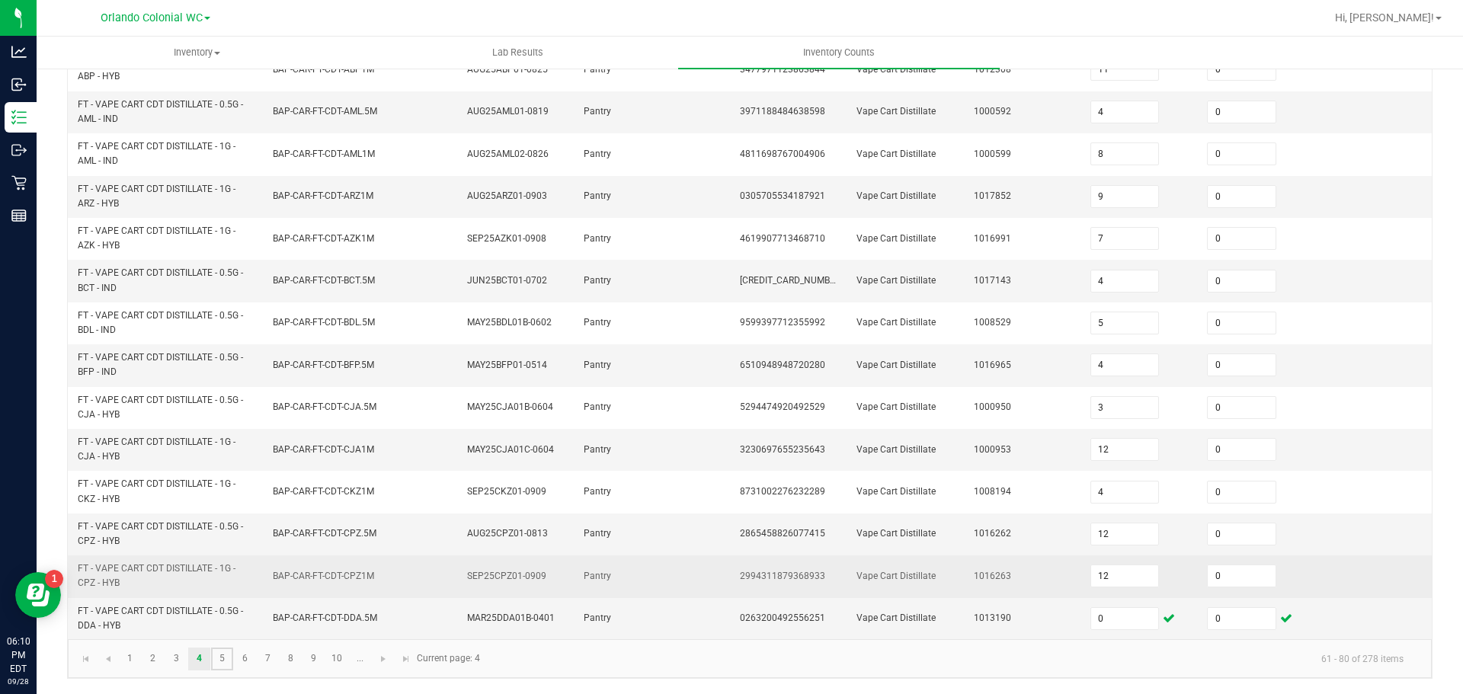
type input "7"
type input "2"
type input "1"
type input "9"
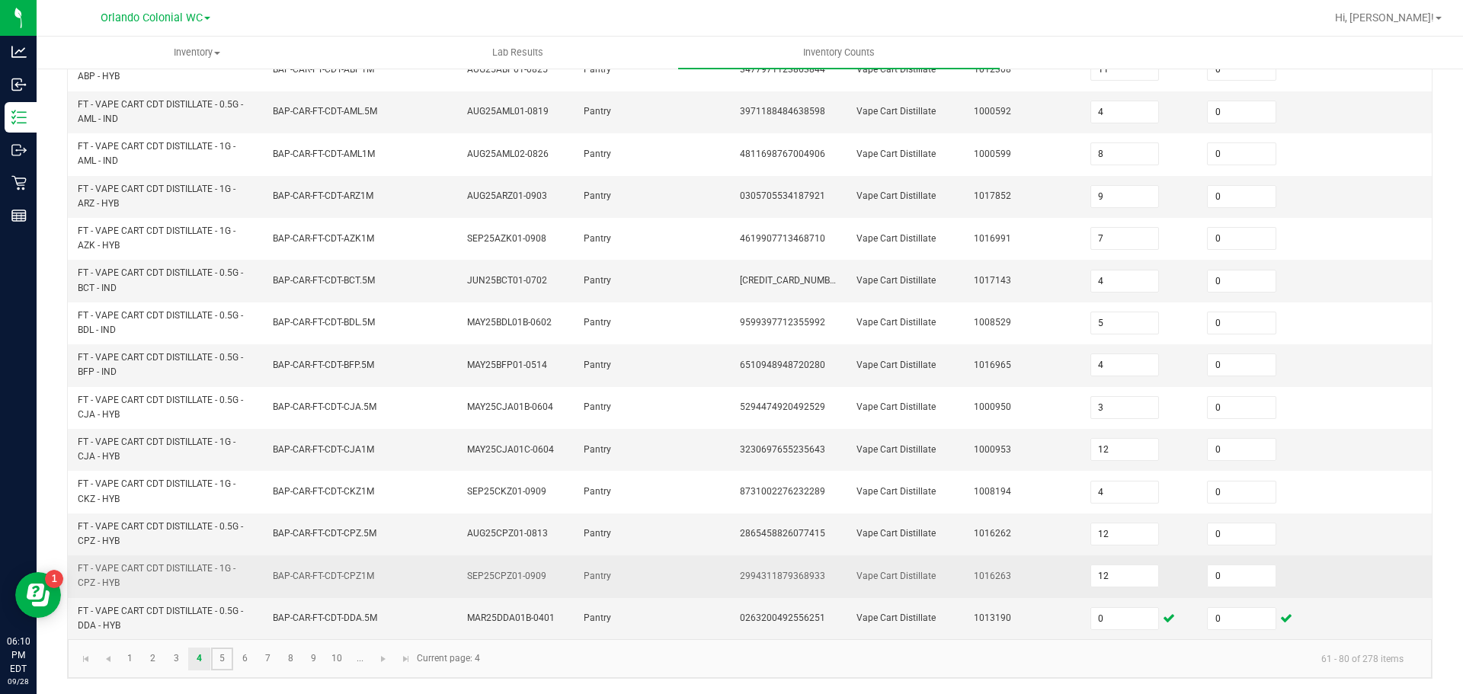
type input "3"
type input "9"
type input "7"
type input "8"
type input "4"
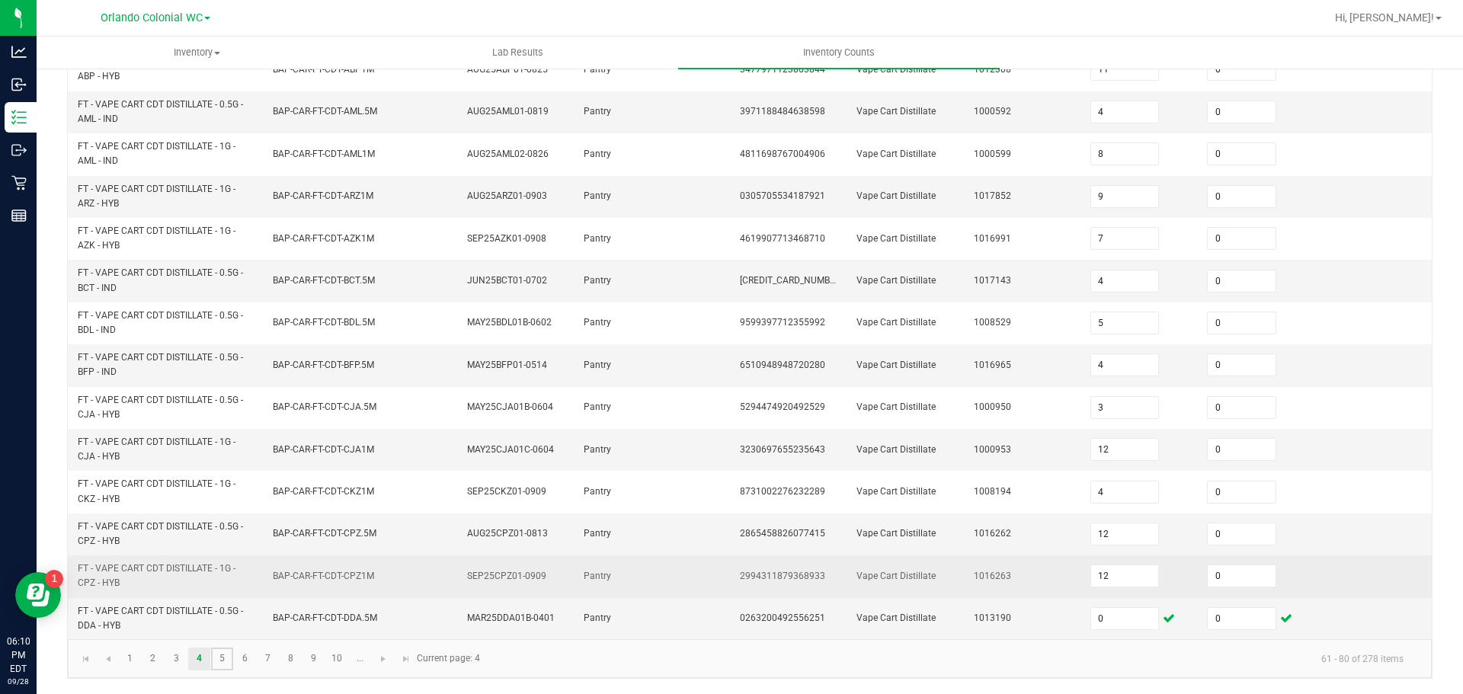
type input "8"
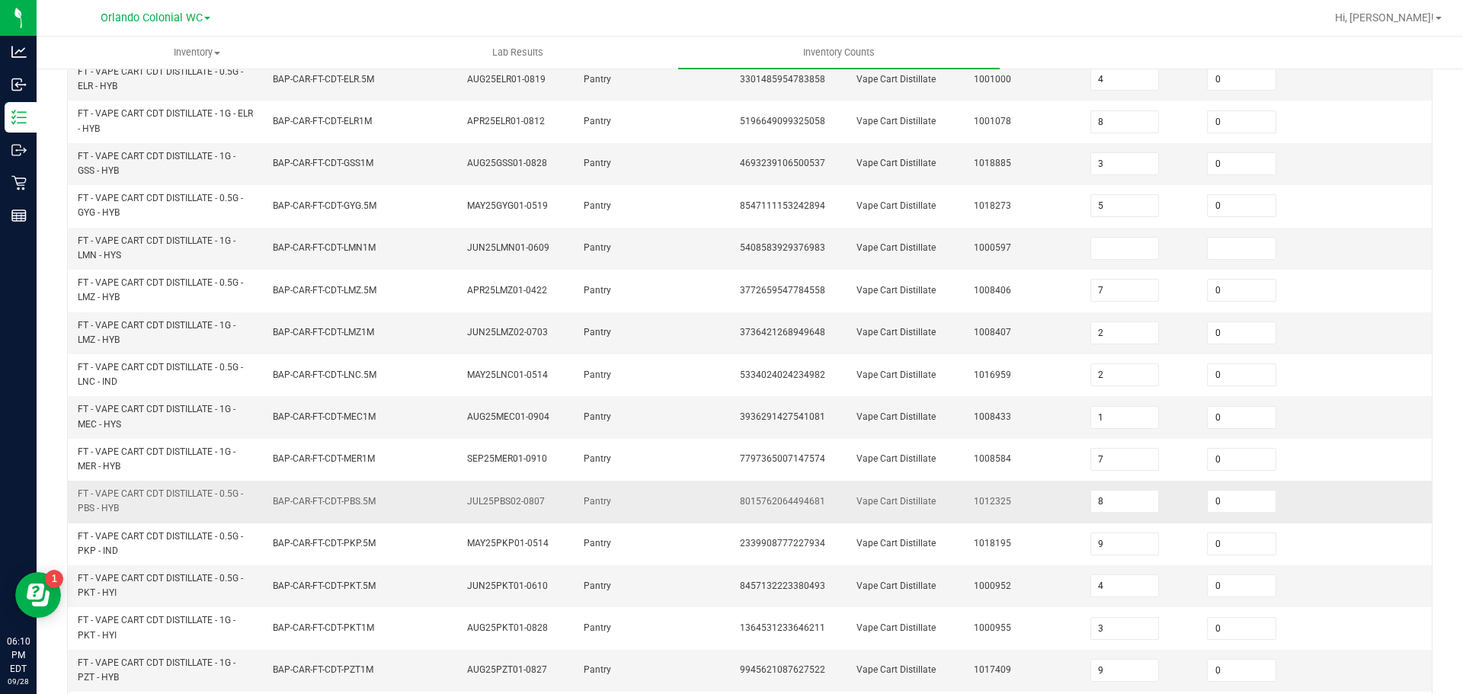
scroll to position [69, 0]
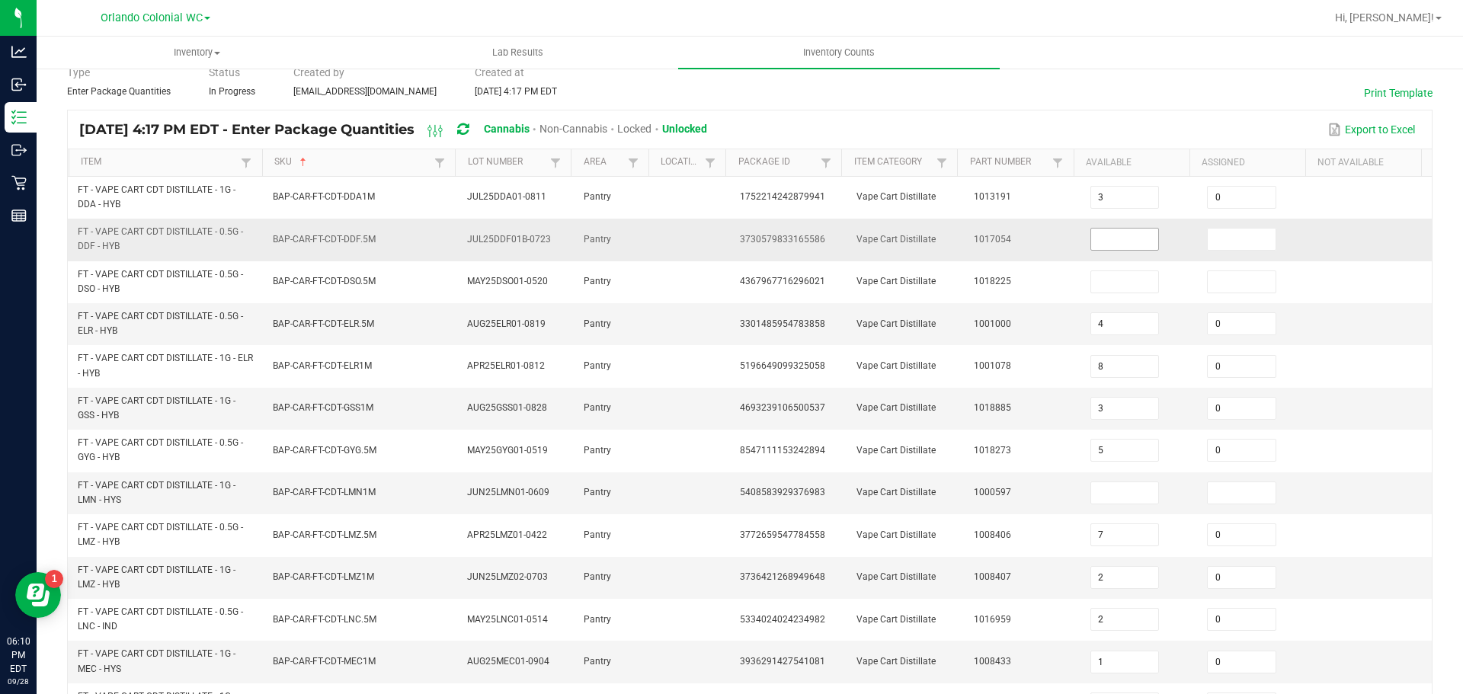
click at [1099, 231] on input at bounding box center [1125, 239] width 68 height 21
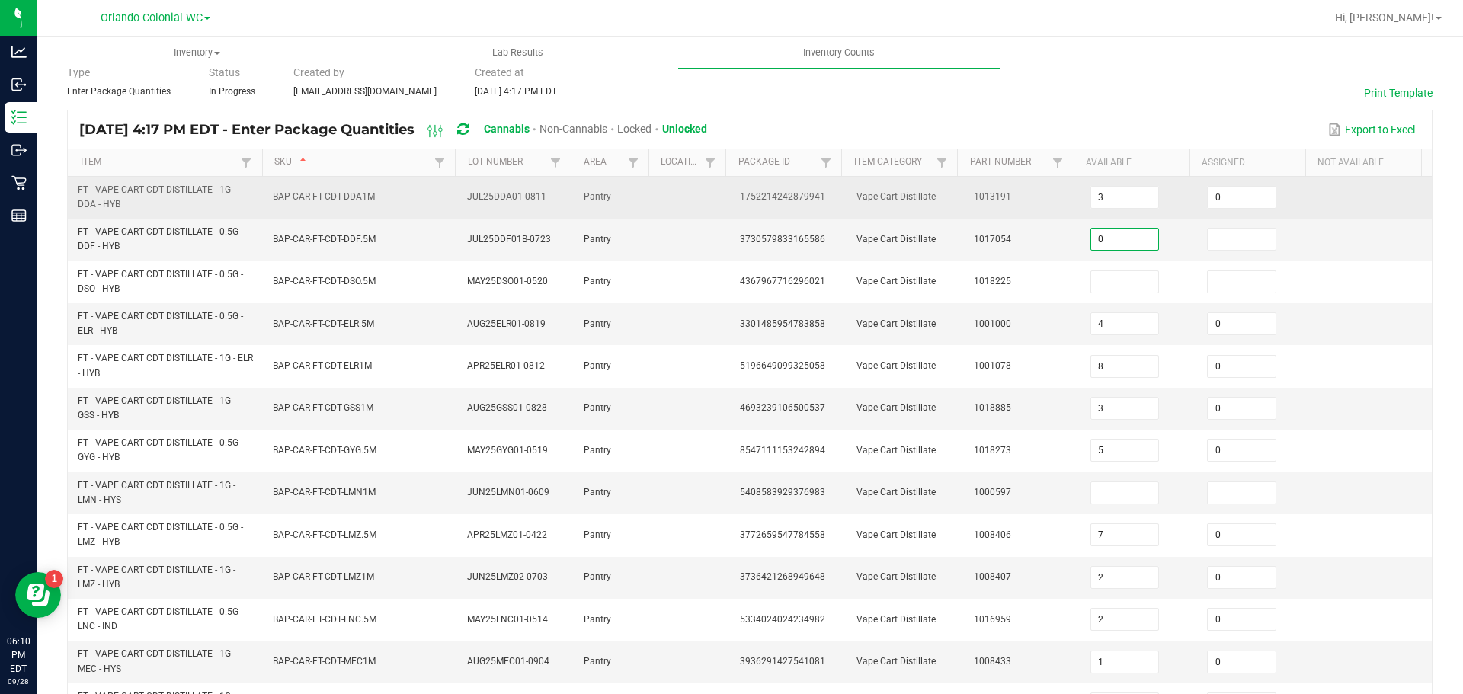
type input "0"
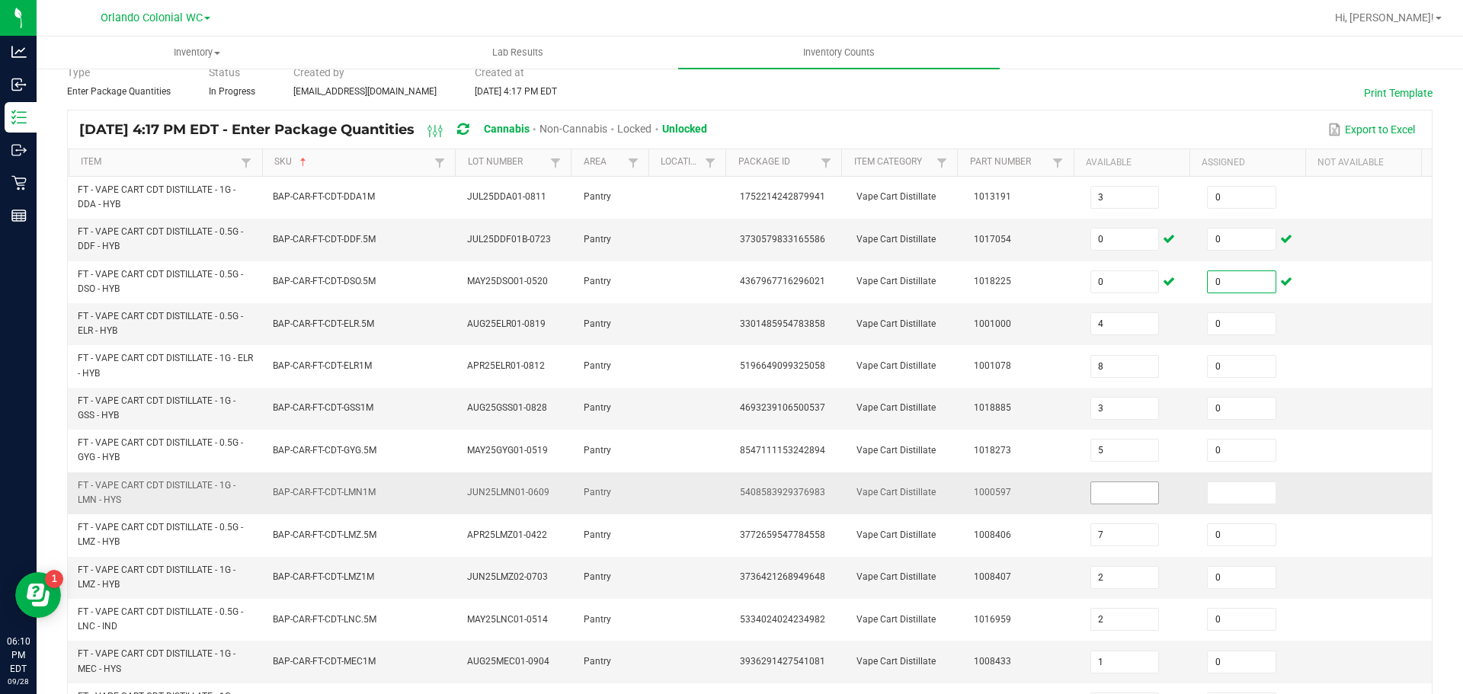
type input "0"
click at [1133, 488] on input at bounding box center [1125, 492] width 68 height 21
type input "0"
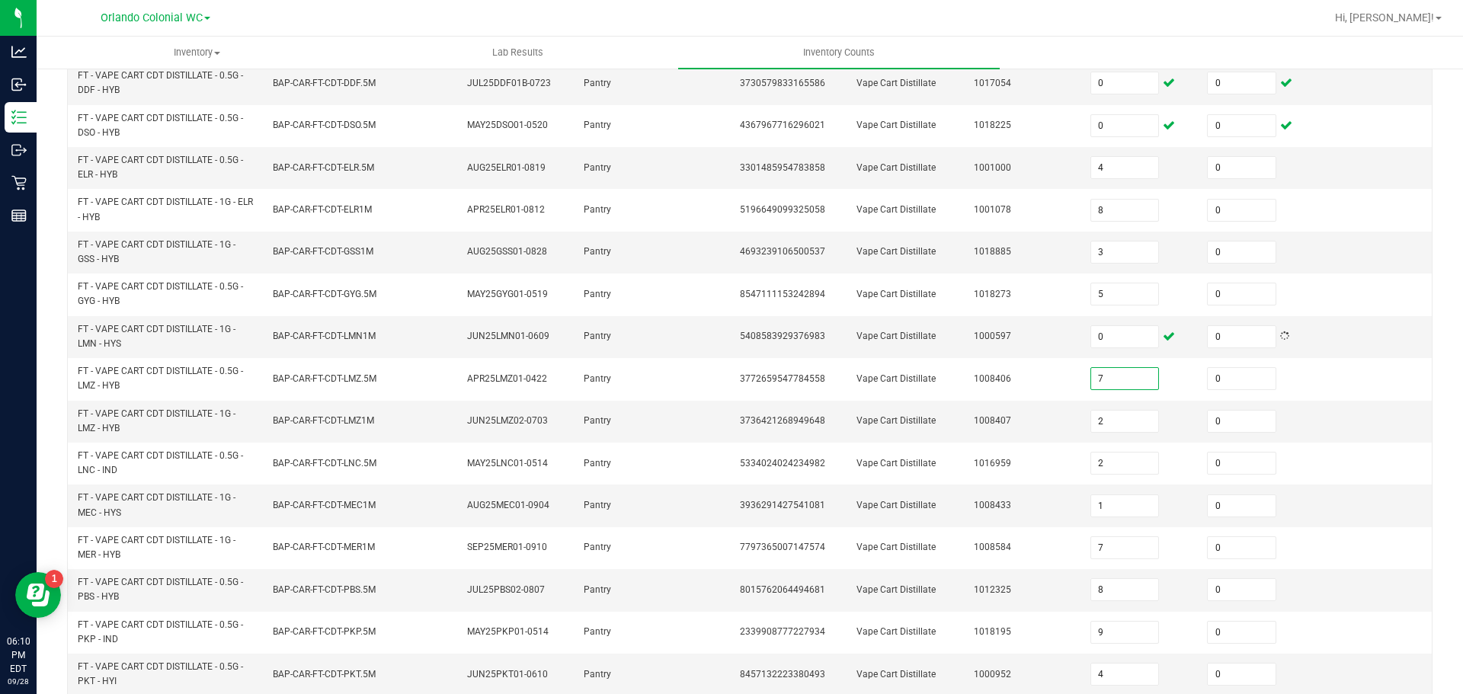
scroll to position [450, 0]
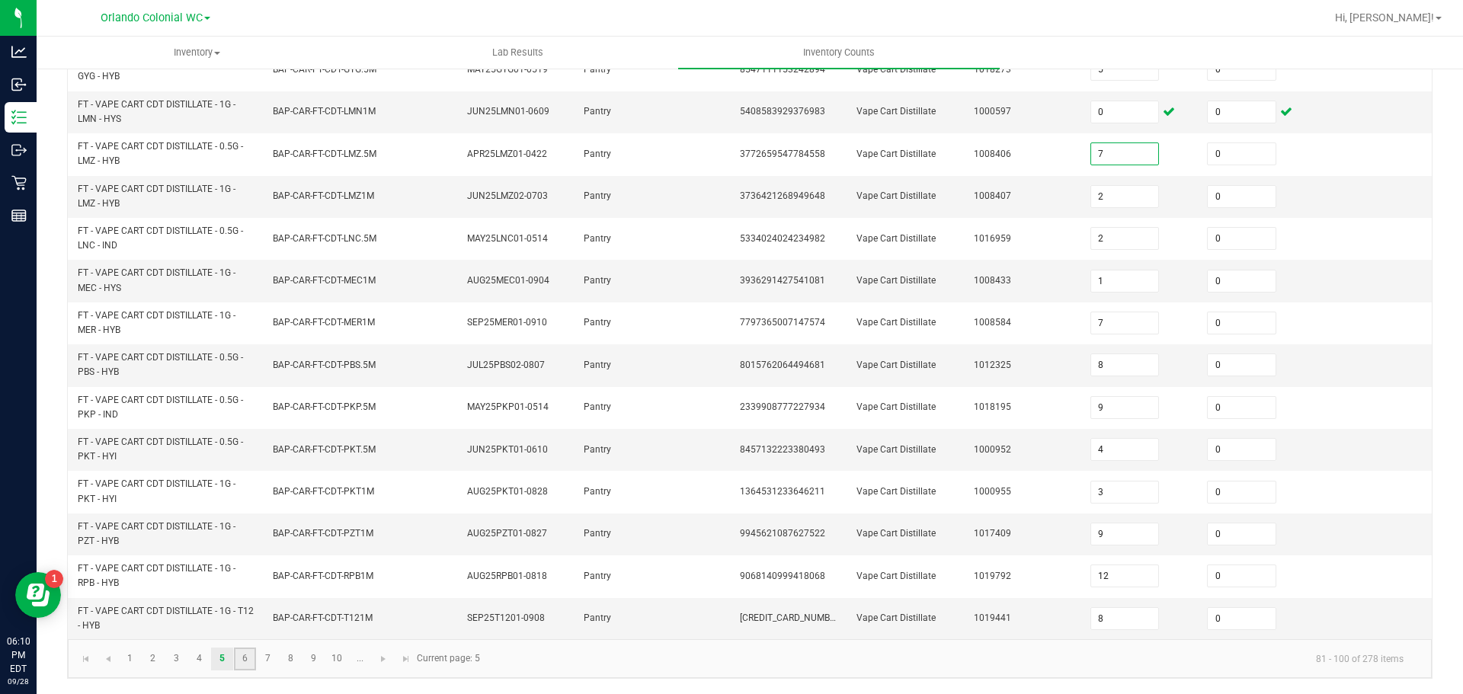
click at [245, 661] on link "6" at bounding box center [245, 659] width 22 height 23
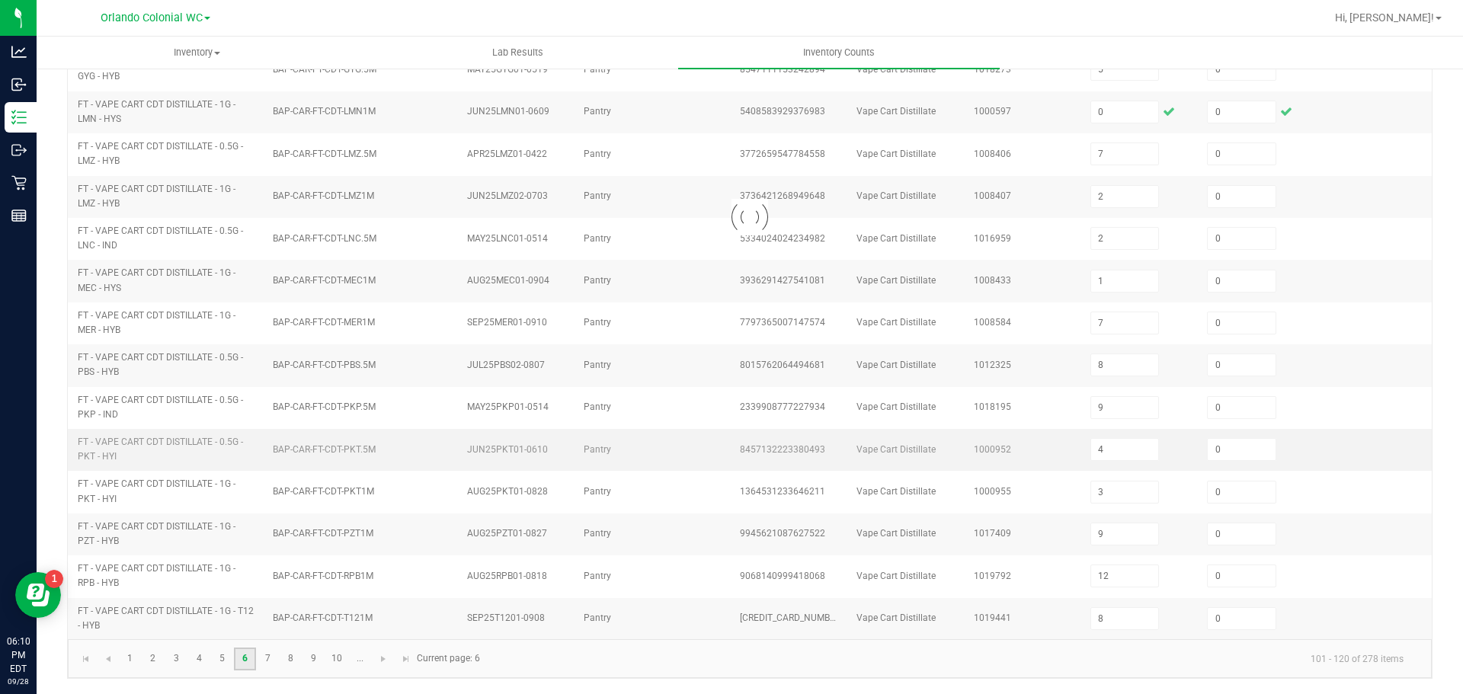
type input "12"
type input "9"
type input "11"
type input "1"
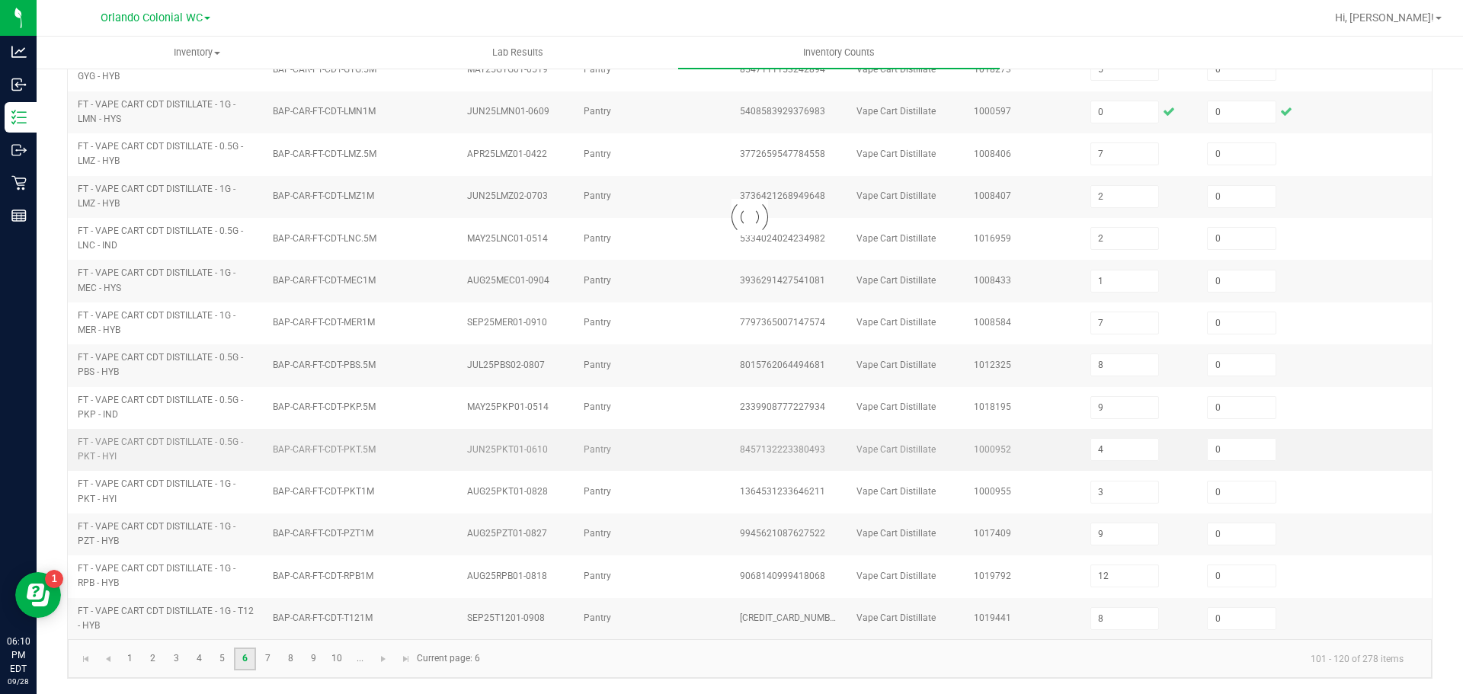
type input "6"
type input "7"
type input "5"
type input "2"
type input "1"
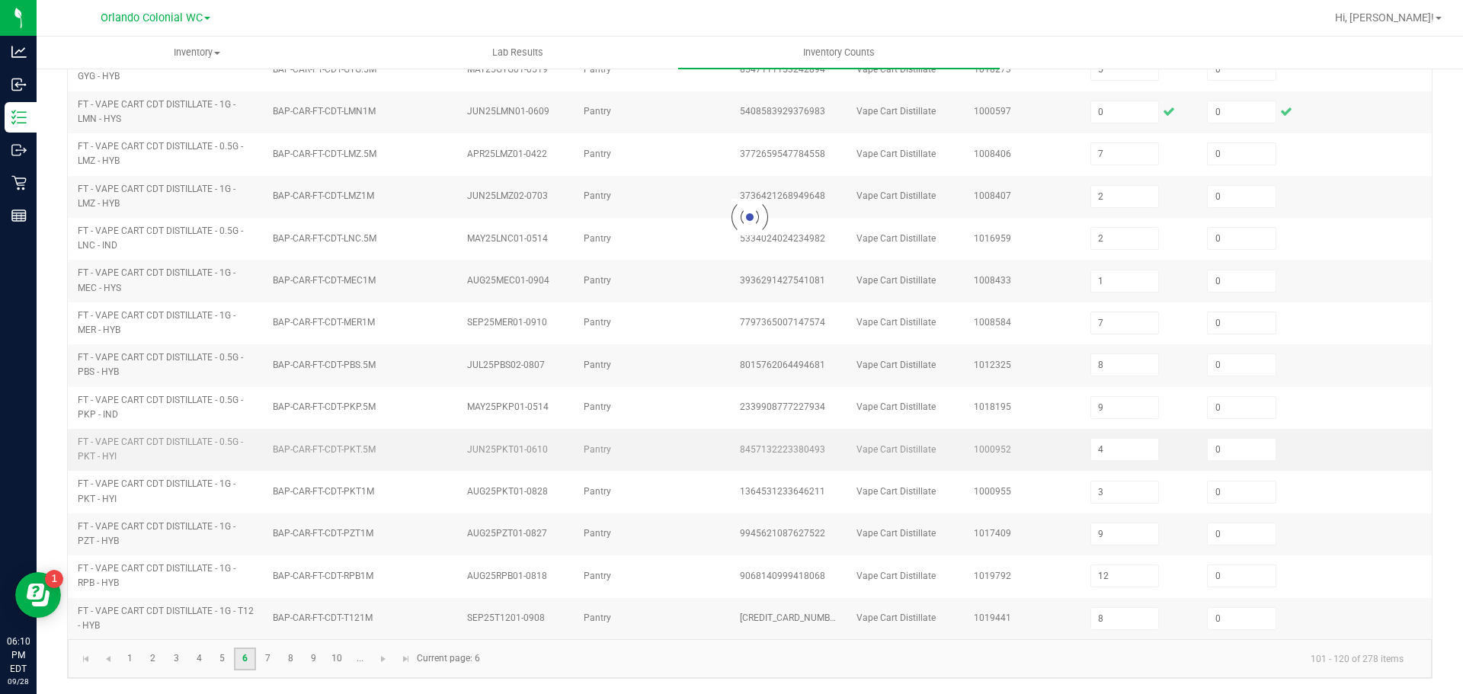
type input "13"
type input "10"
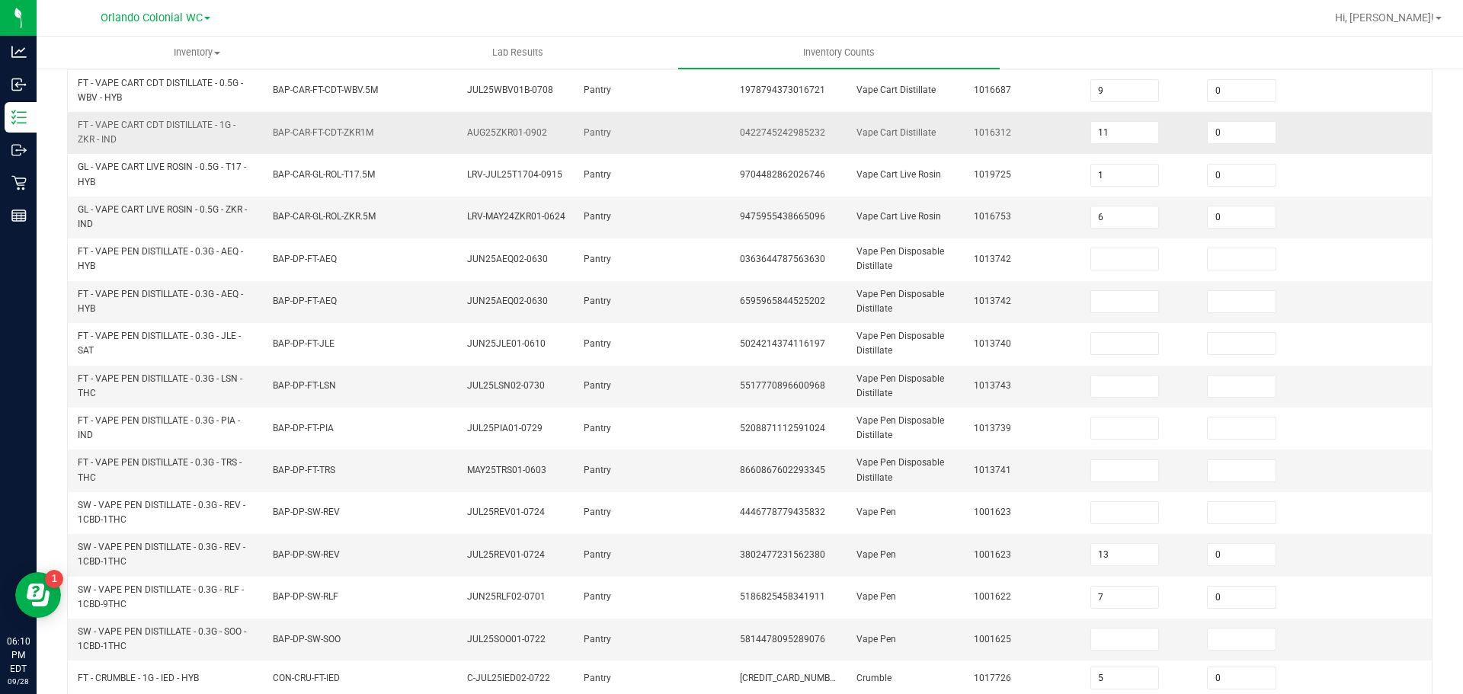
scroll to position [44, 0]
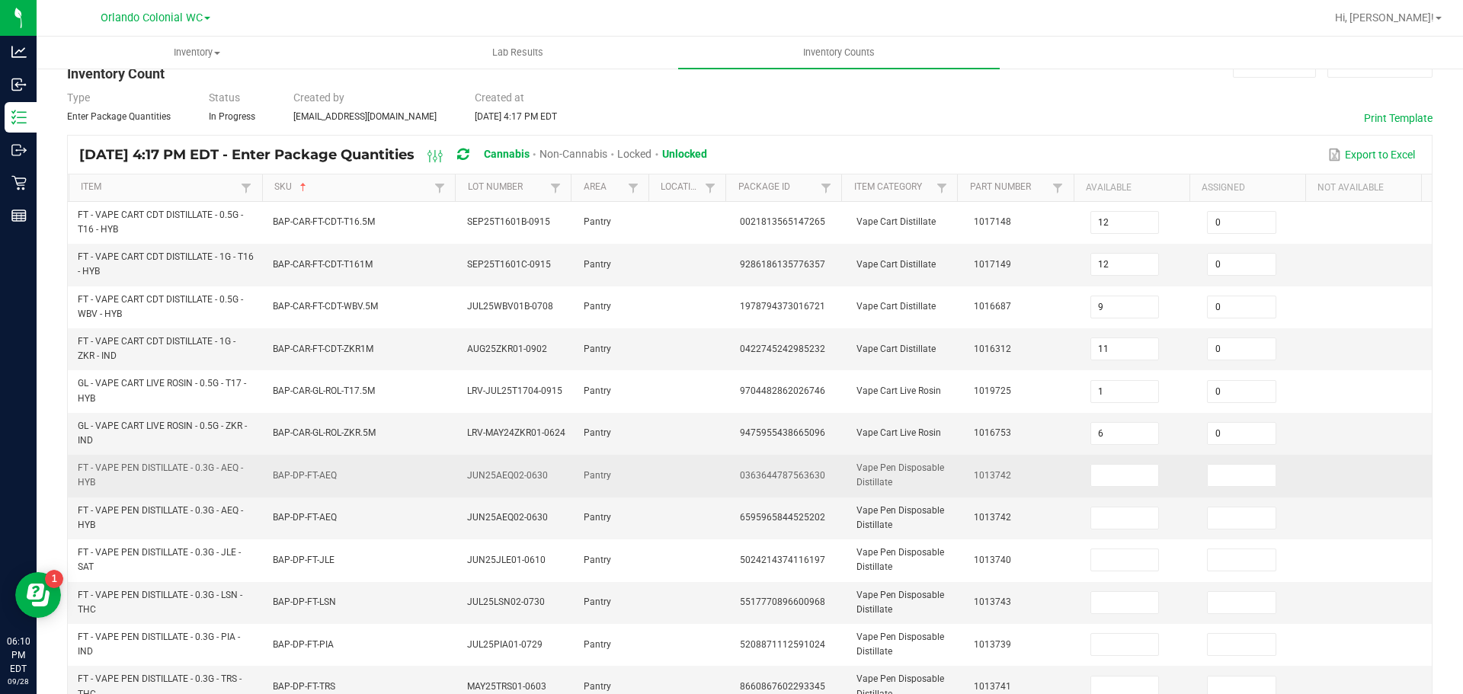
click at [1084, 463] on td at bounding box center [1139, 476] width 117 height 42
click at [1105, 472] on input at bounding box center [1125, 475] width 68 height 21
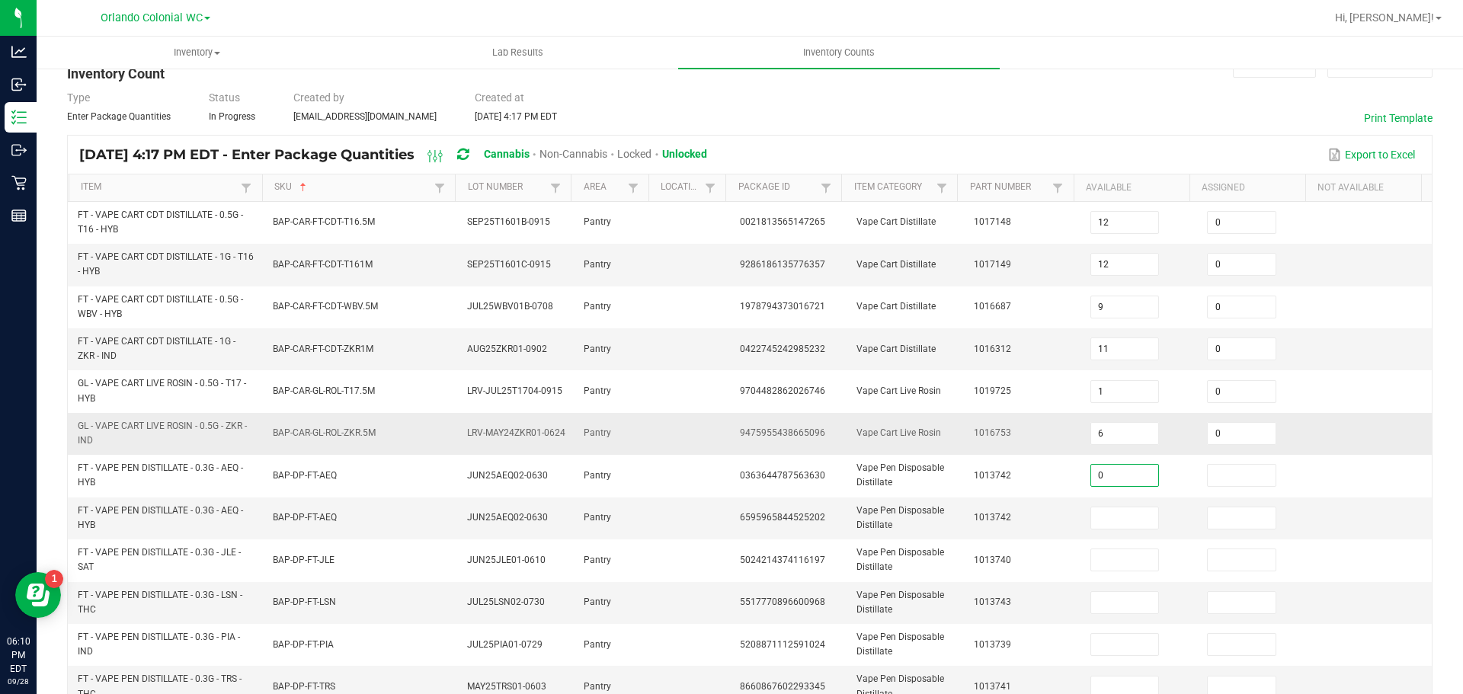
type input "0"
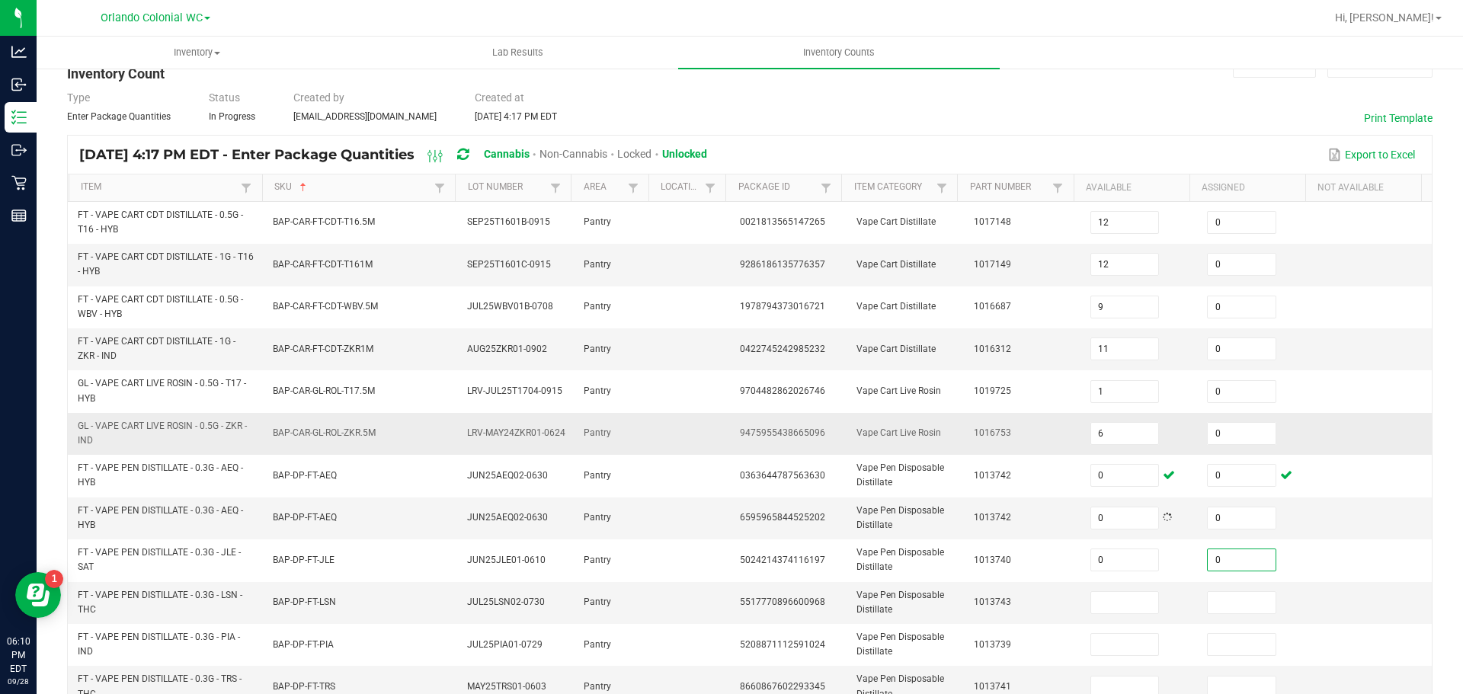
type input "0"
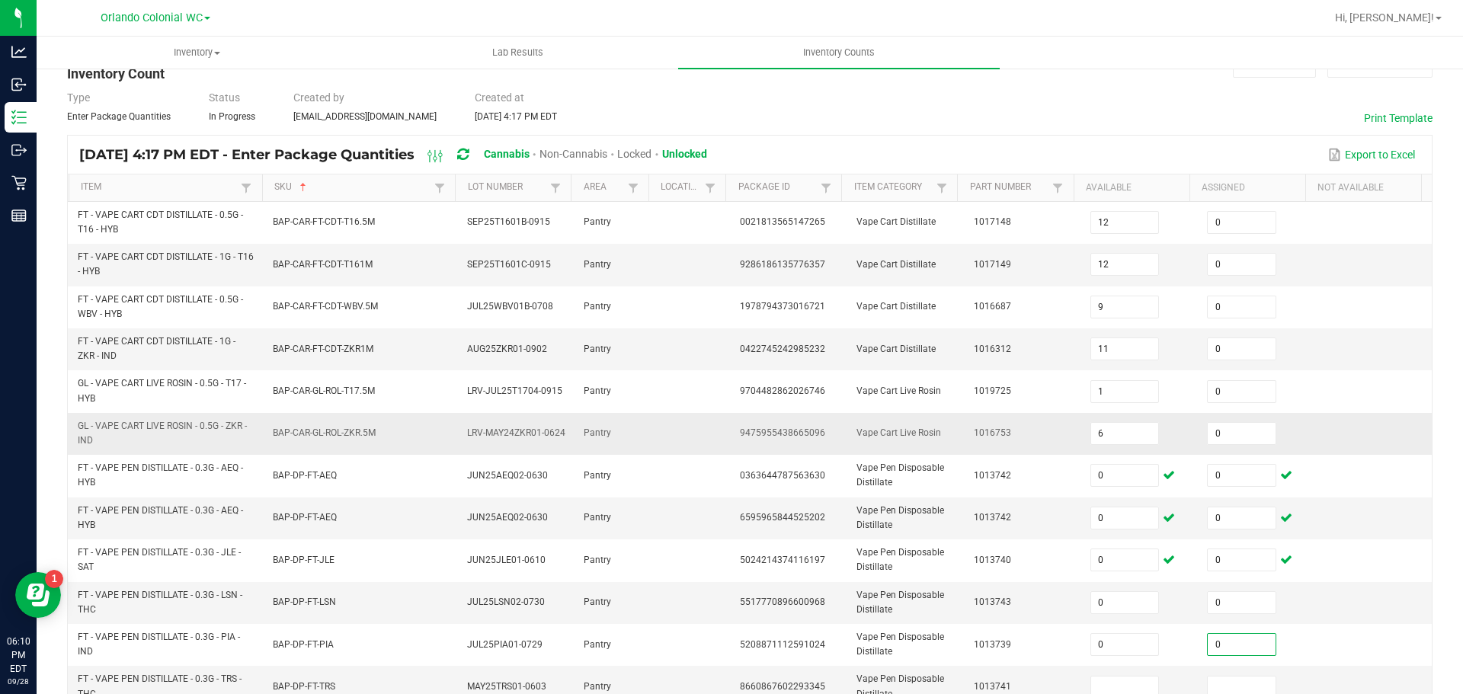
scroll to position [48, 0]
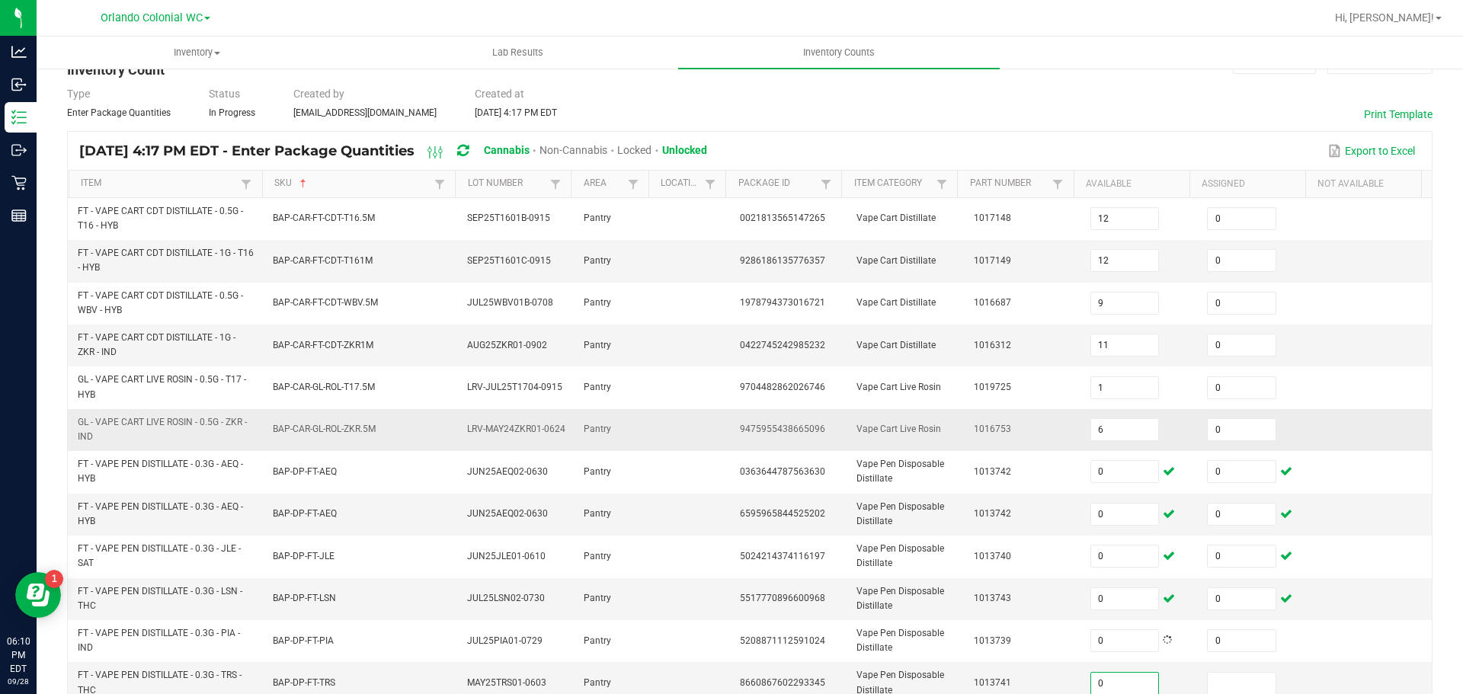
type input "0"
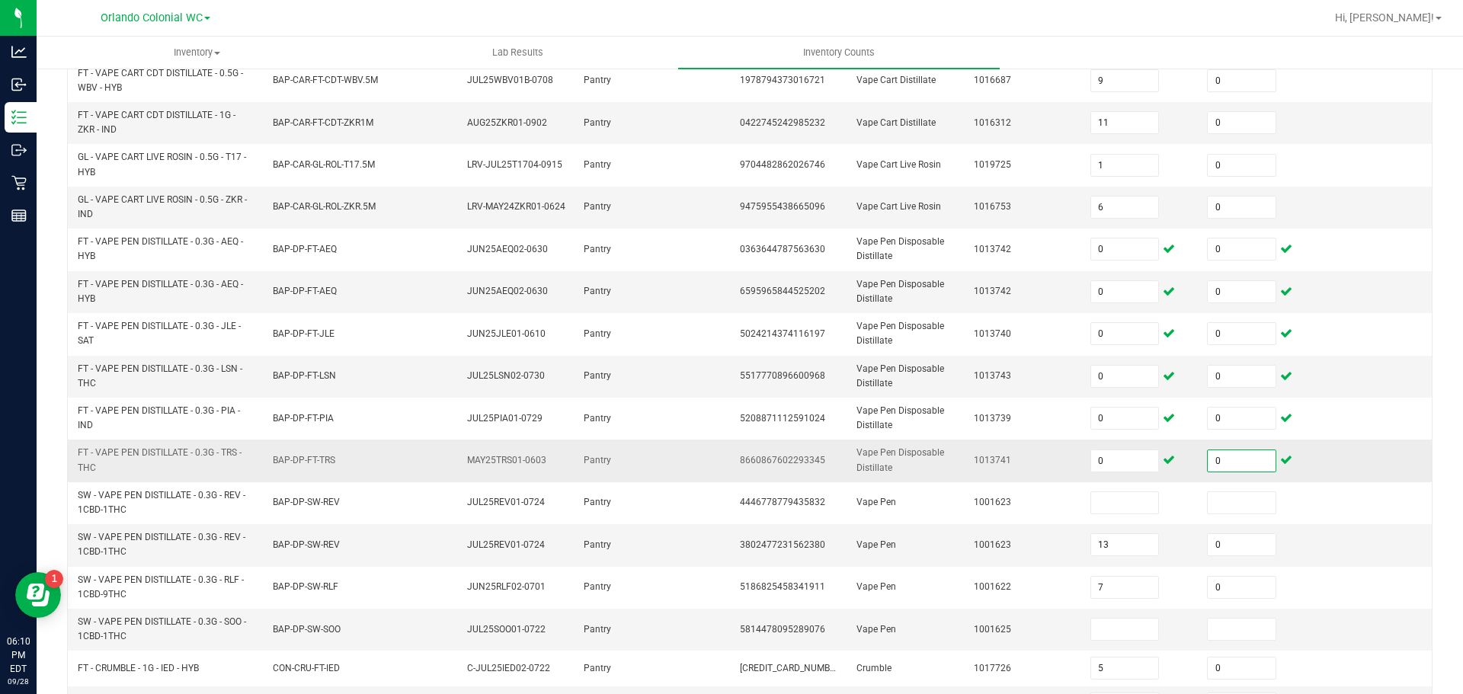
scroll to position [277, 0]
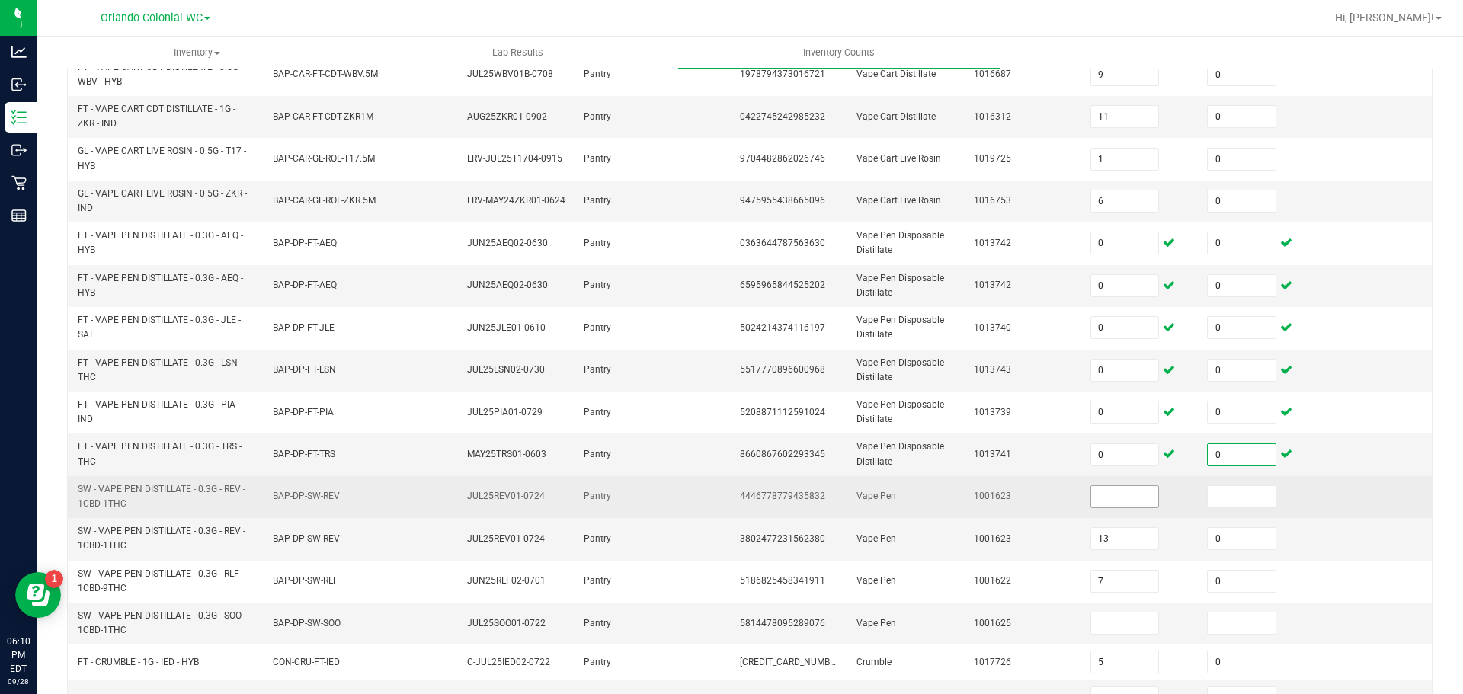
type input "0"
click at [1132, 495] on input at bounding box center [1125, 496] width 68 height 21
type input "0"
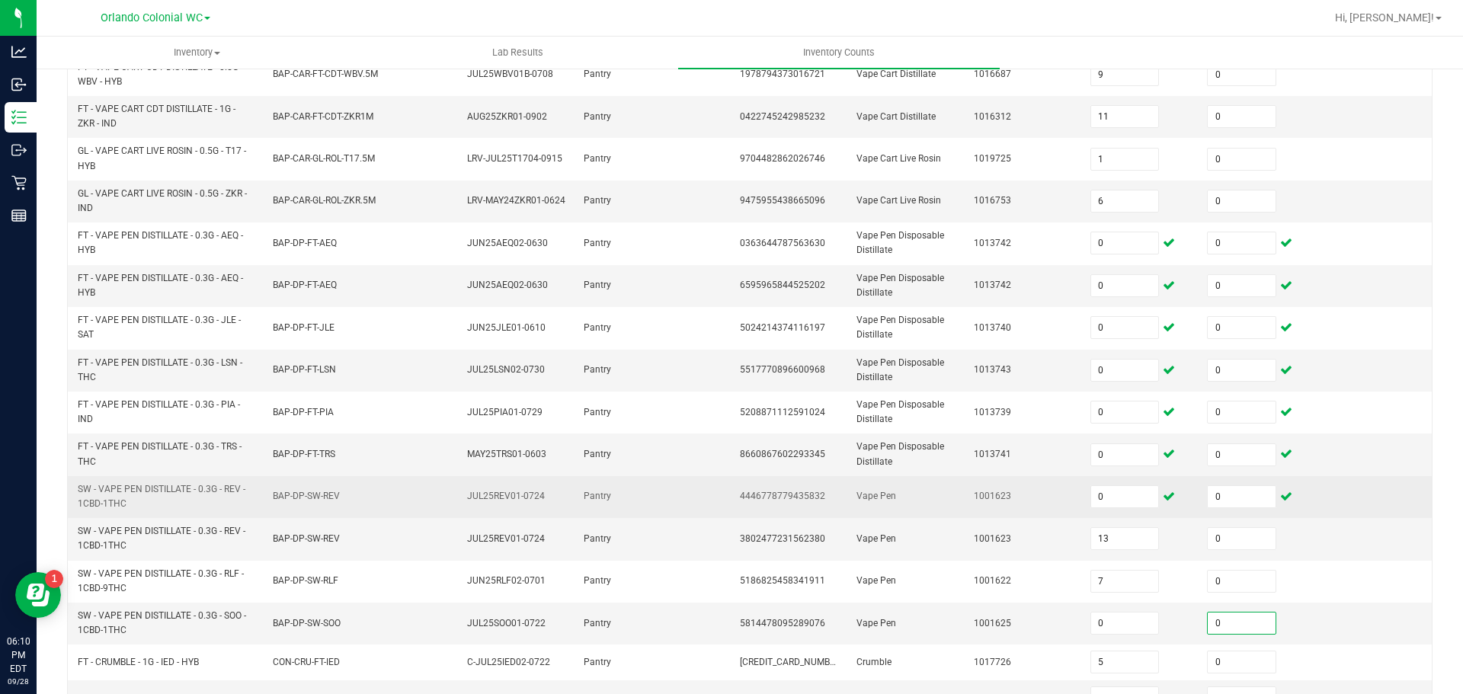
type input "0"
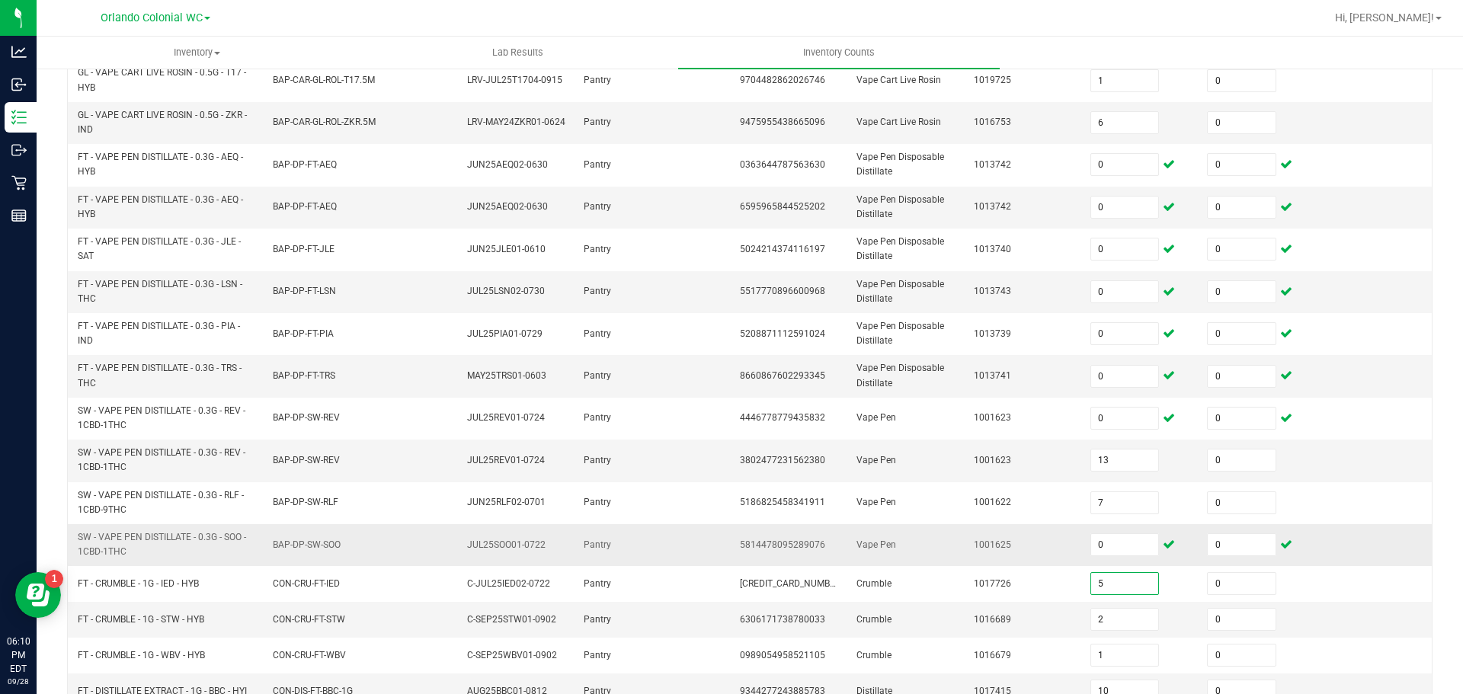
scroll to position [425, 0]
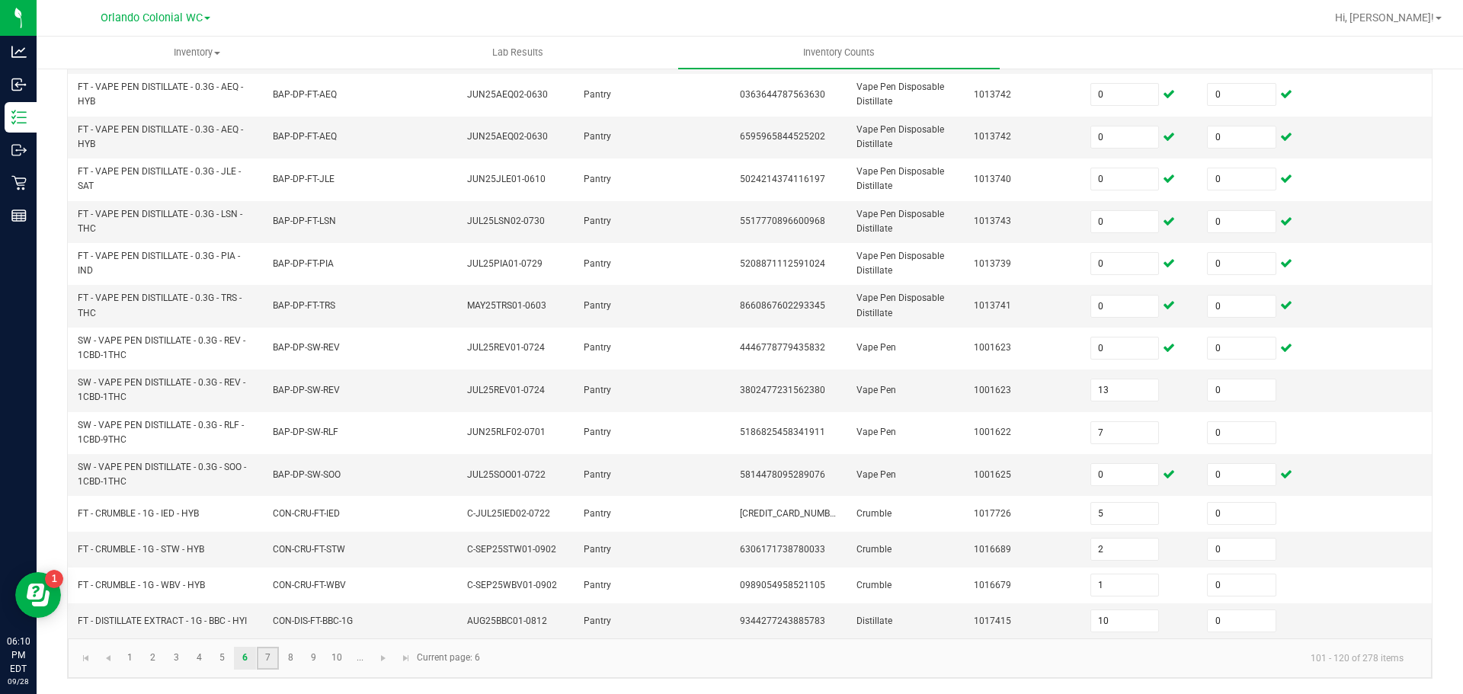
click at [266, 658] on link "7" at bounding box center [268, 658] width 22 height 23
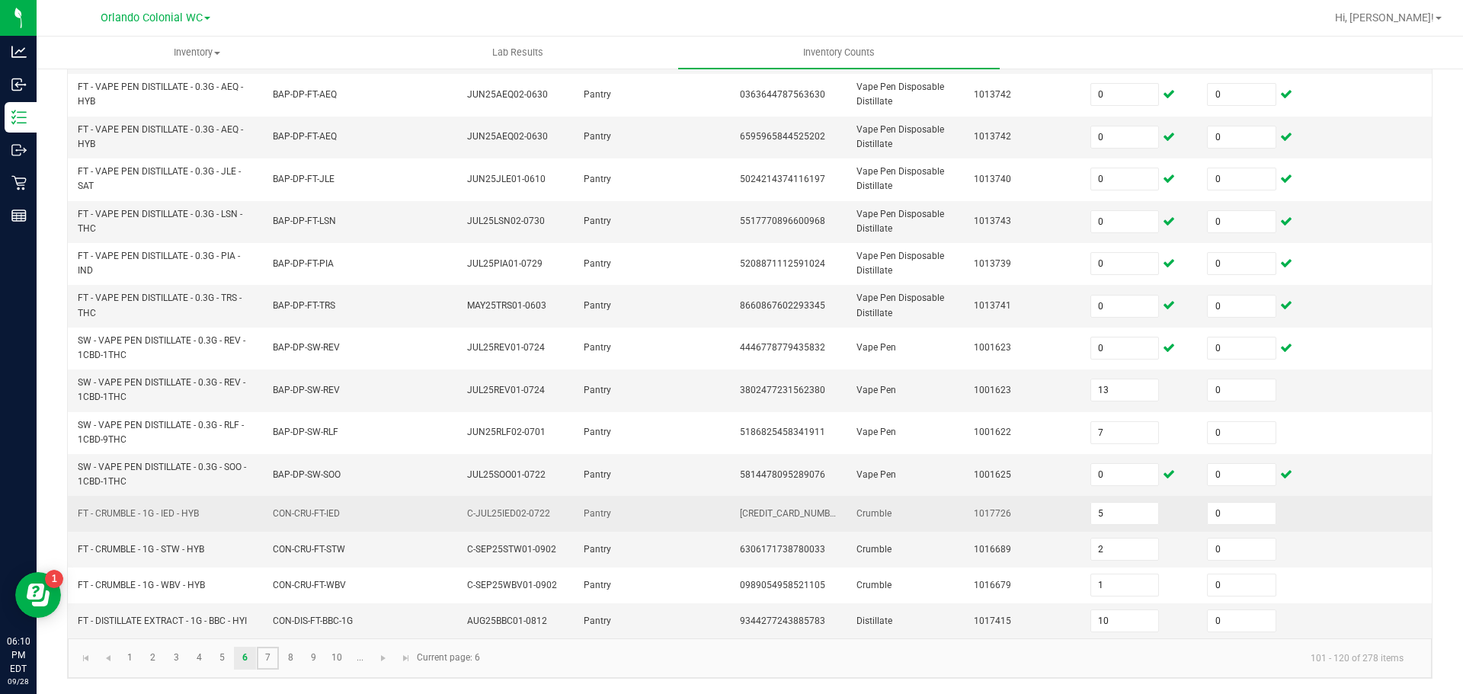
type input "6"
type input "10"
type input "3"
type input "4"
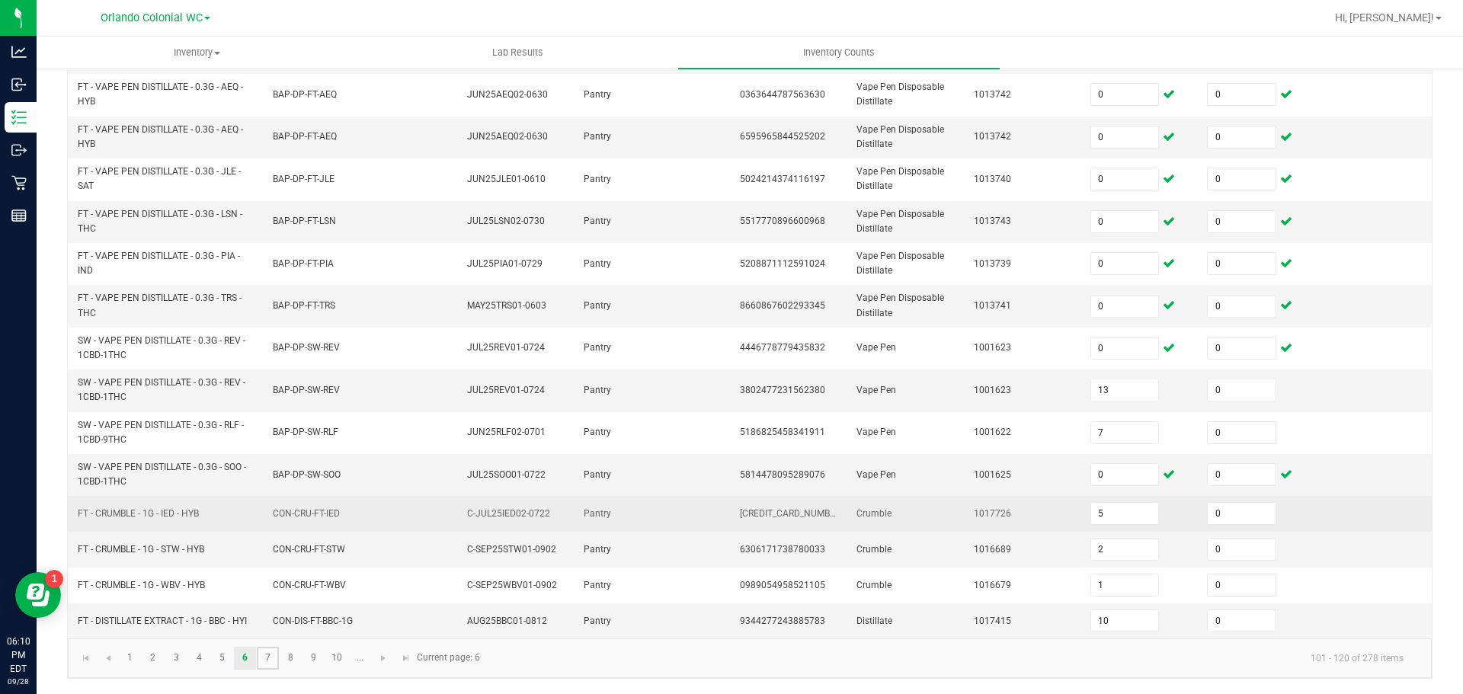
type input "2"
type input "8"
type input "1"
type input "2"
type input "11"
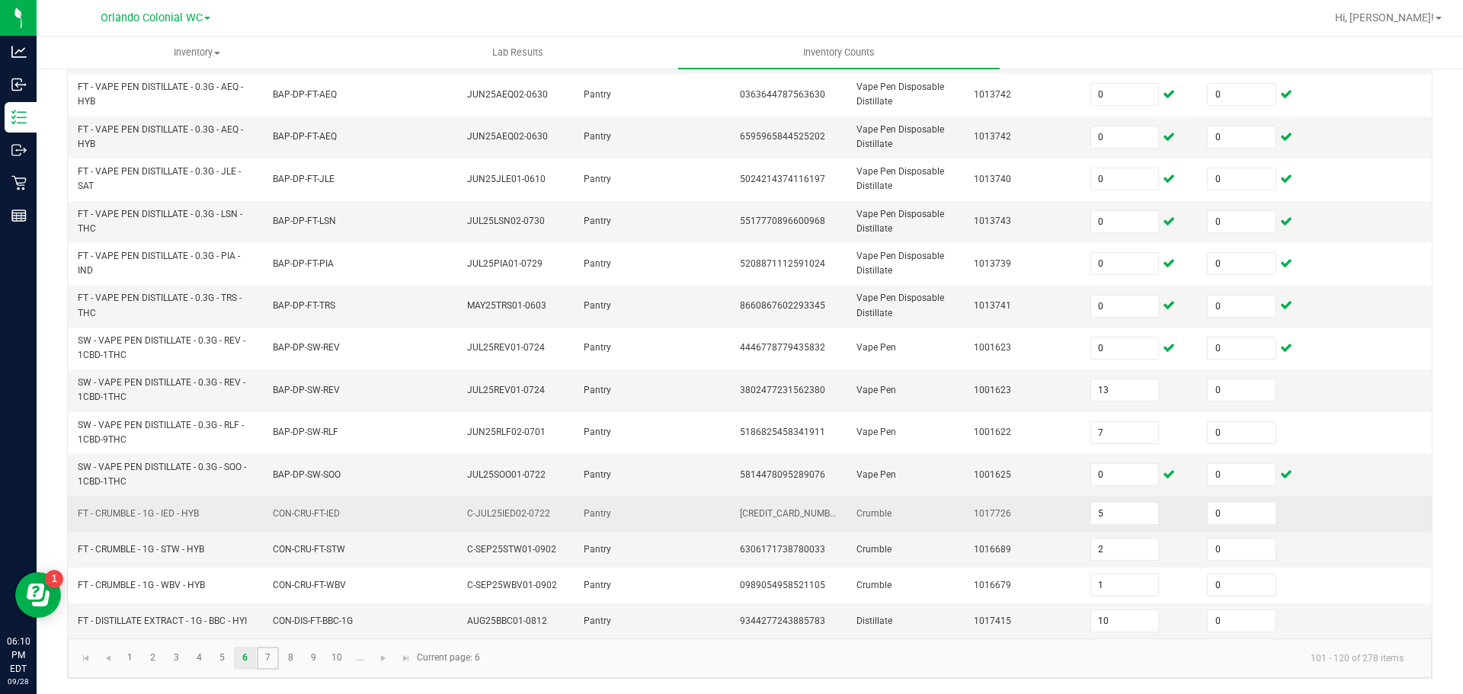
type input "2"
type input "3"
type input "4"
type input "1"
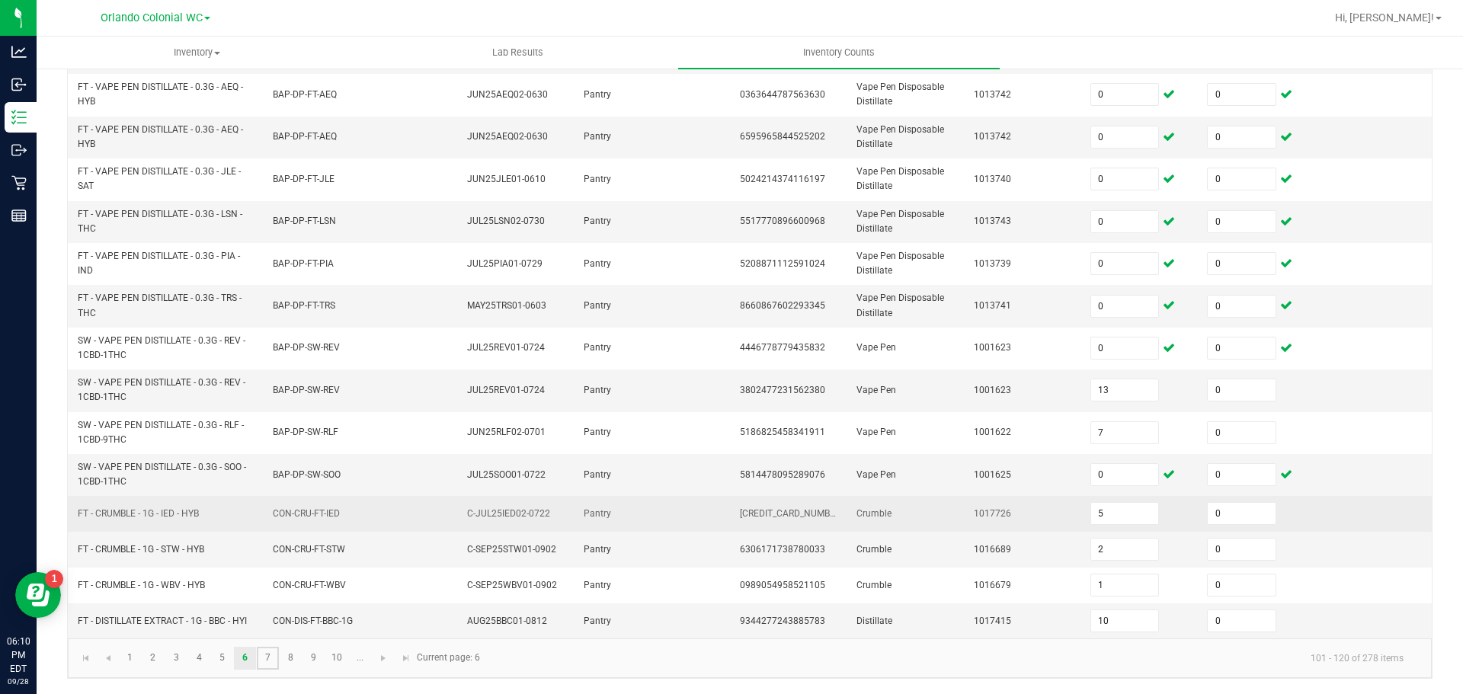
type input "4"
type input "9"
type input "5"
type input "6"
type input "3"
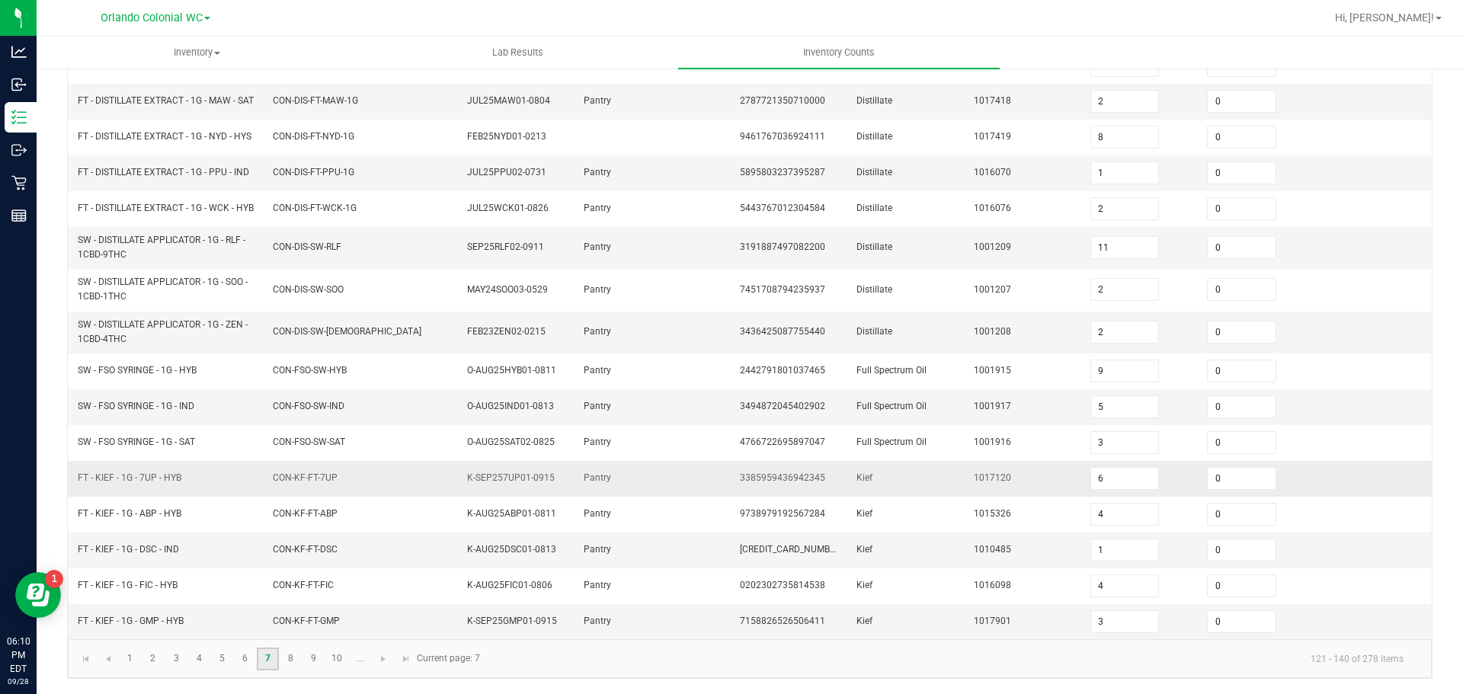
scroll to position [374, 0]
click at [299, 656] on link "8" at bounding box center [291, 659] width 22 height 23
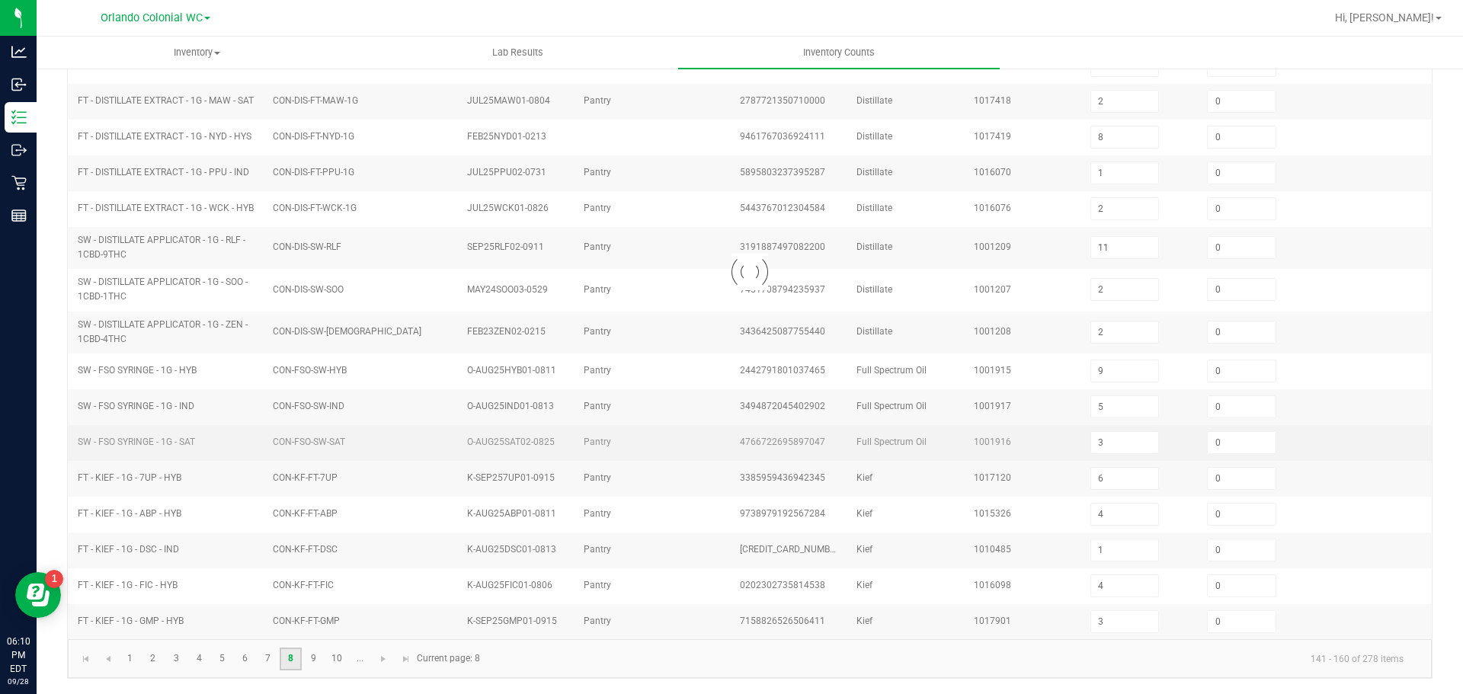
type input "2"
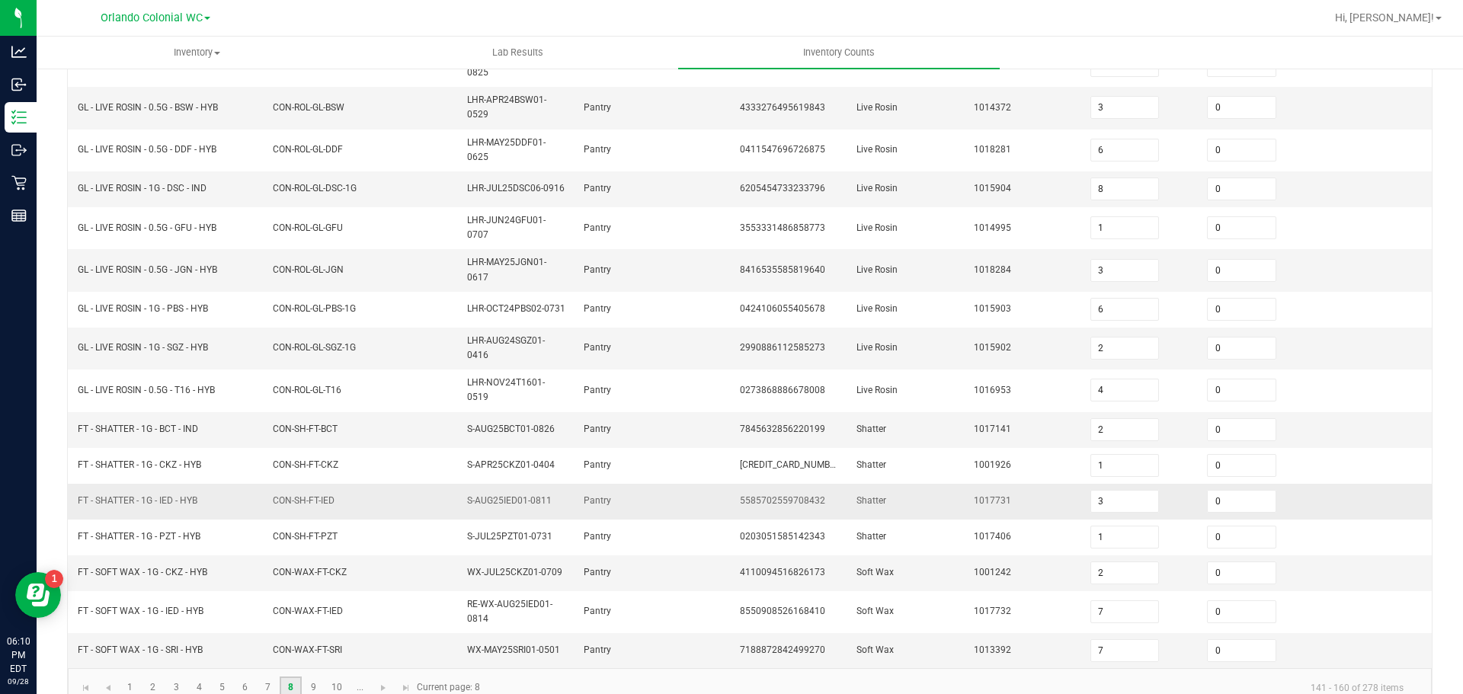
scroll to position [380, 0]
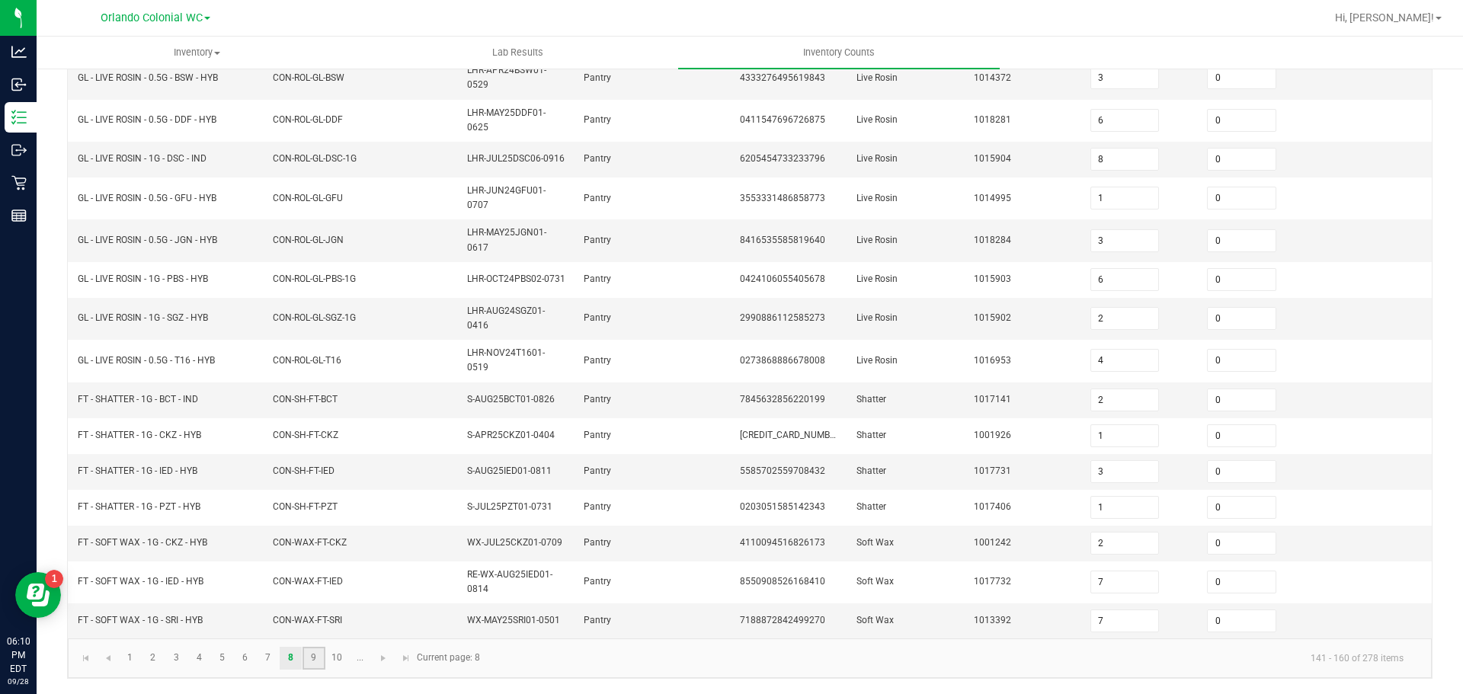
click at [318, 654] on link "9" at bounding box center [313, 658] width 22 height 23
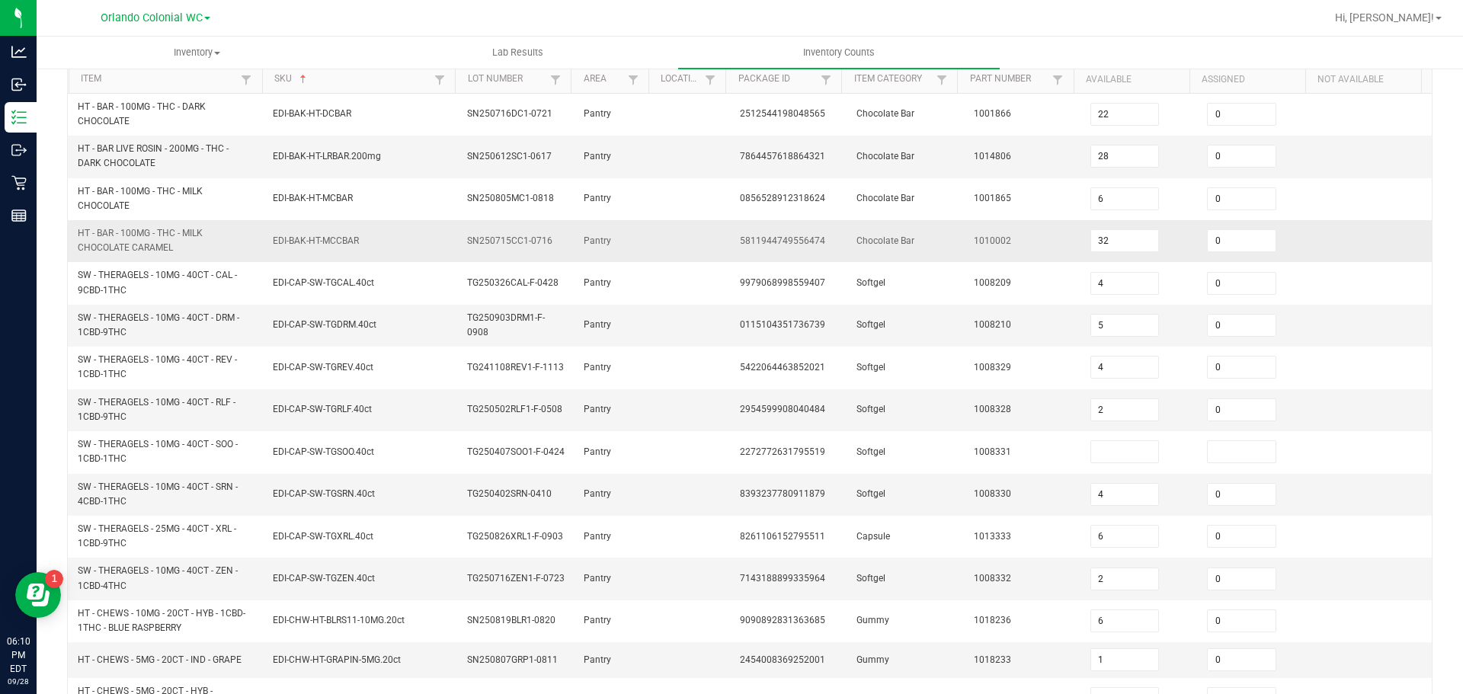
scroll to position [305, 0]
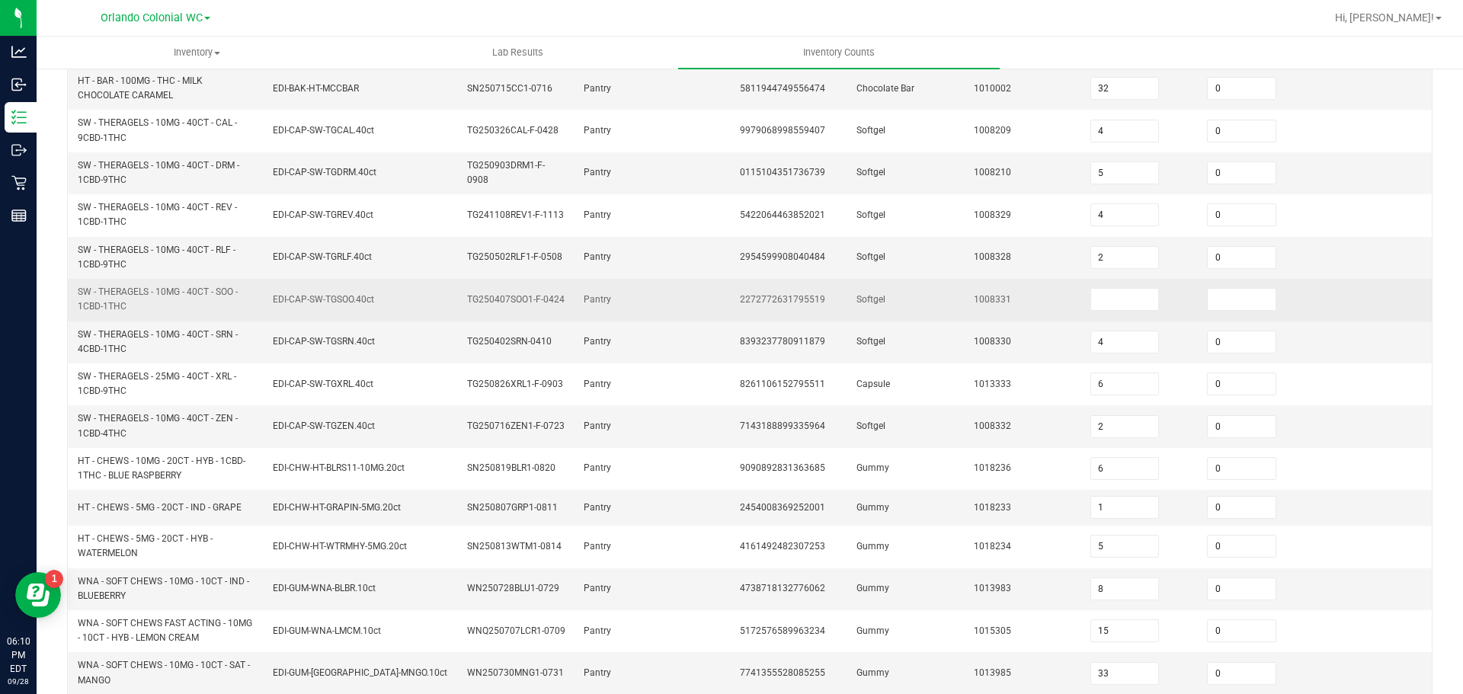
click at [1103, 311] on td at bounding box center [1139, 300] width 117 height 42
click at [1105, 300] on input at bounding box center [1125, 299] width 68 height 21
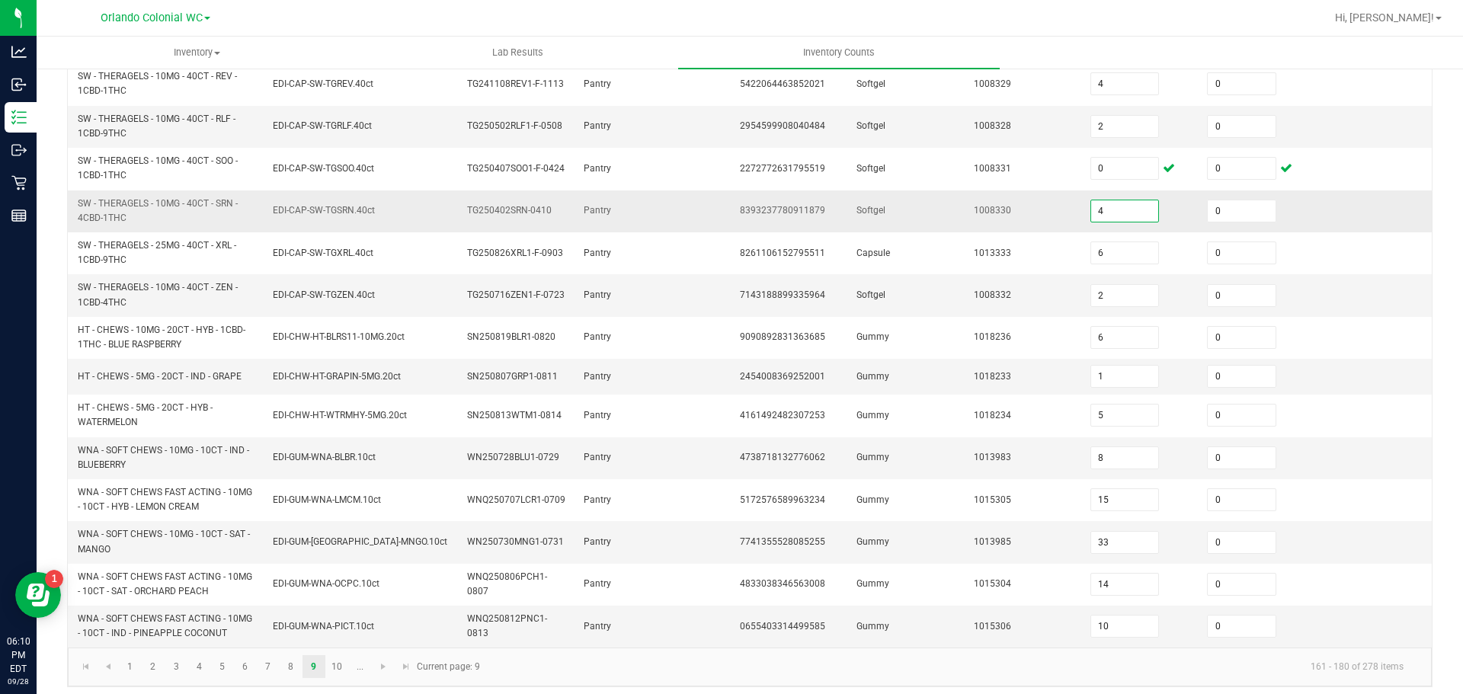
scroll to position [444, 0]
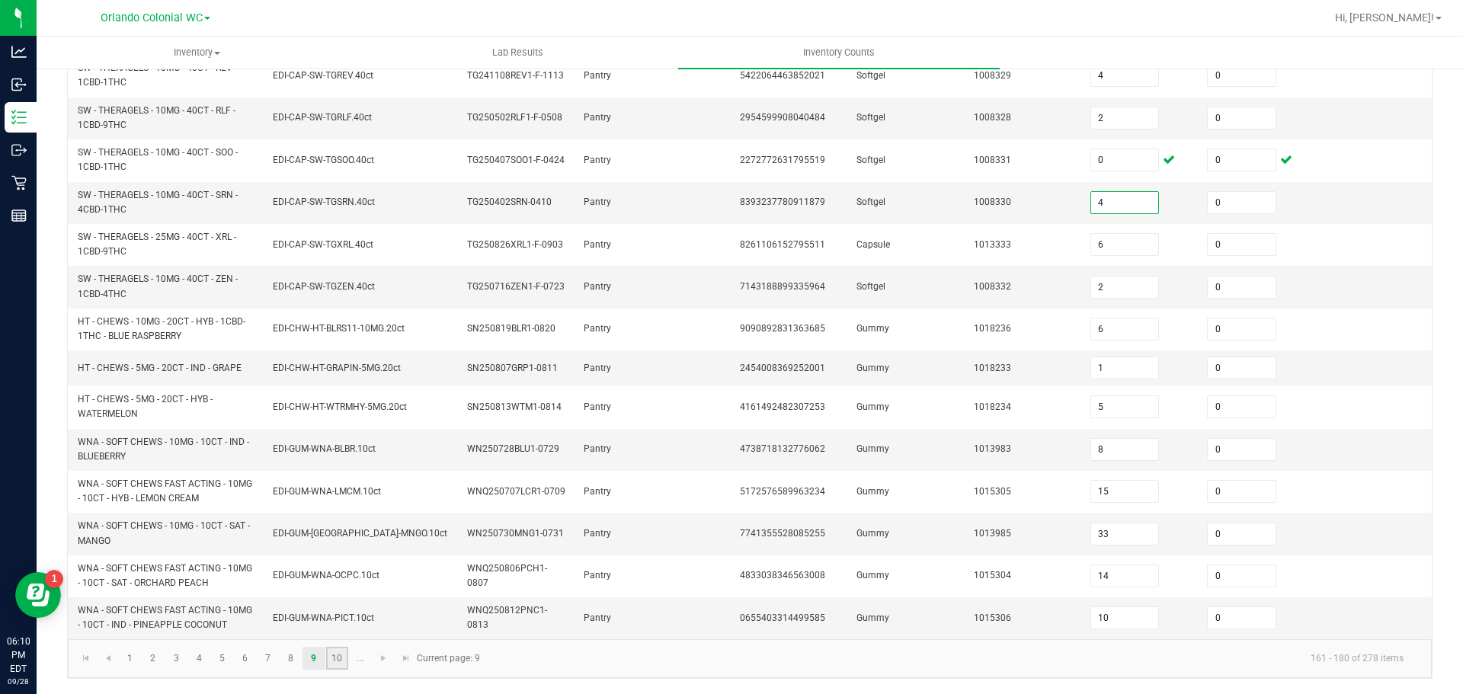
click at [331, 664] on link "10" at bounding box center [337, 658] width 22 height 23
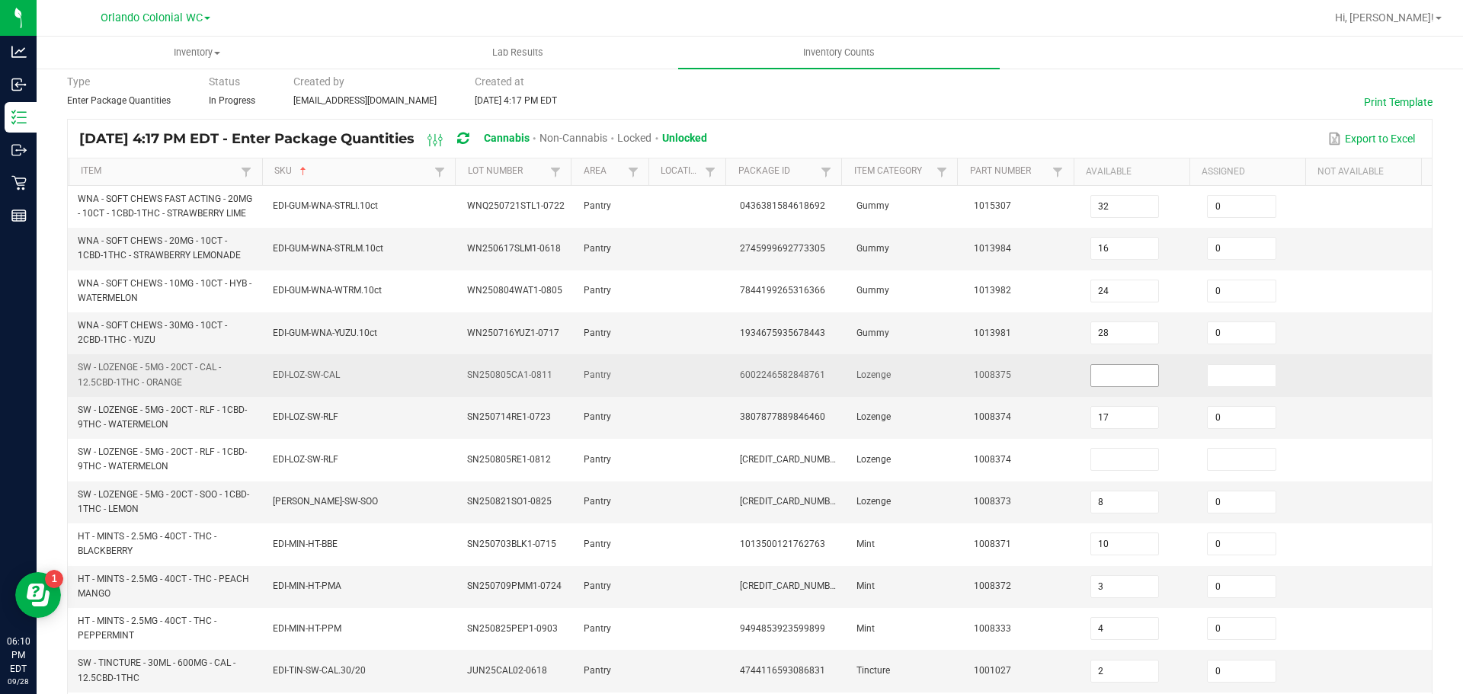
scroll to position [0, 0]
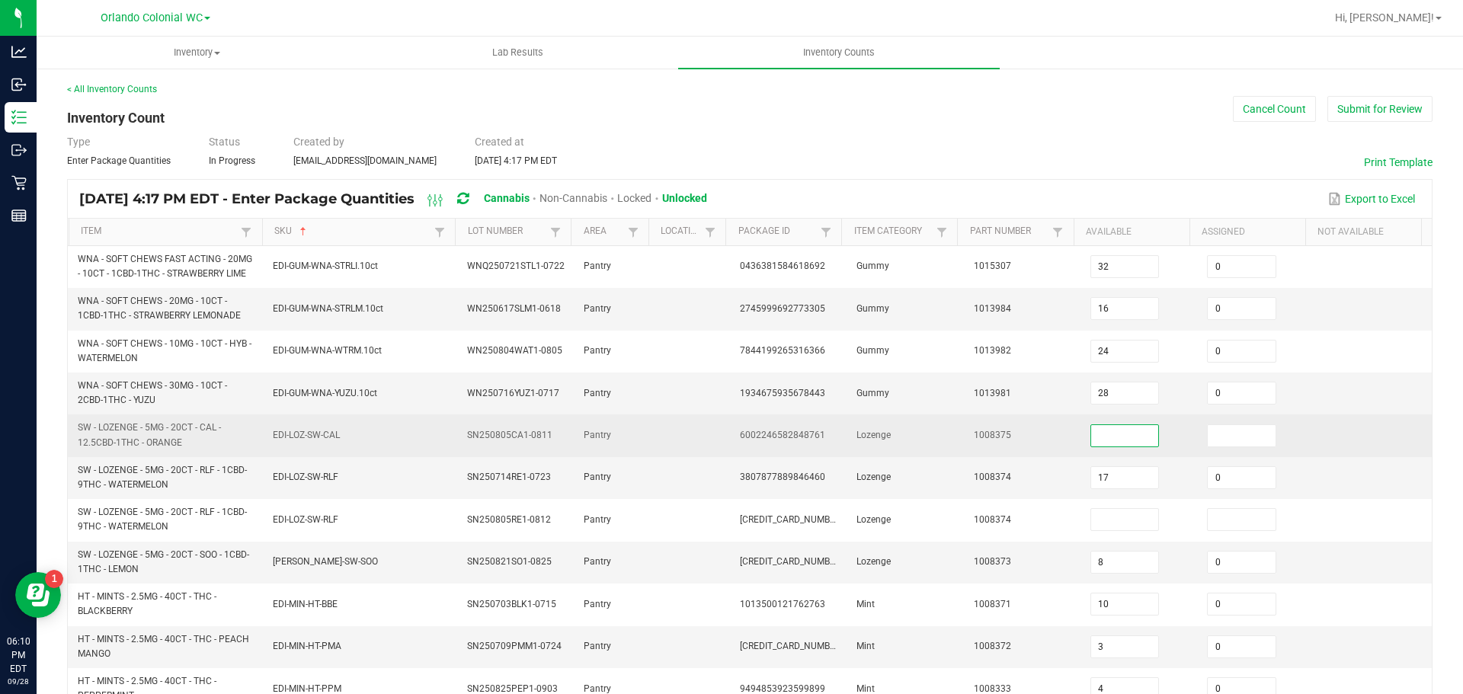
click at [1113, 443] on input at bounding box center [1125, 435] width 68 height 21
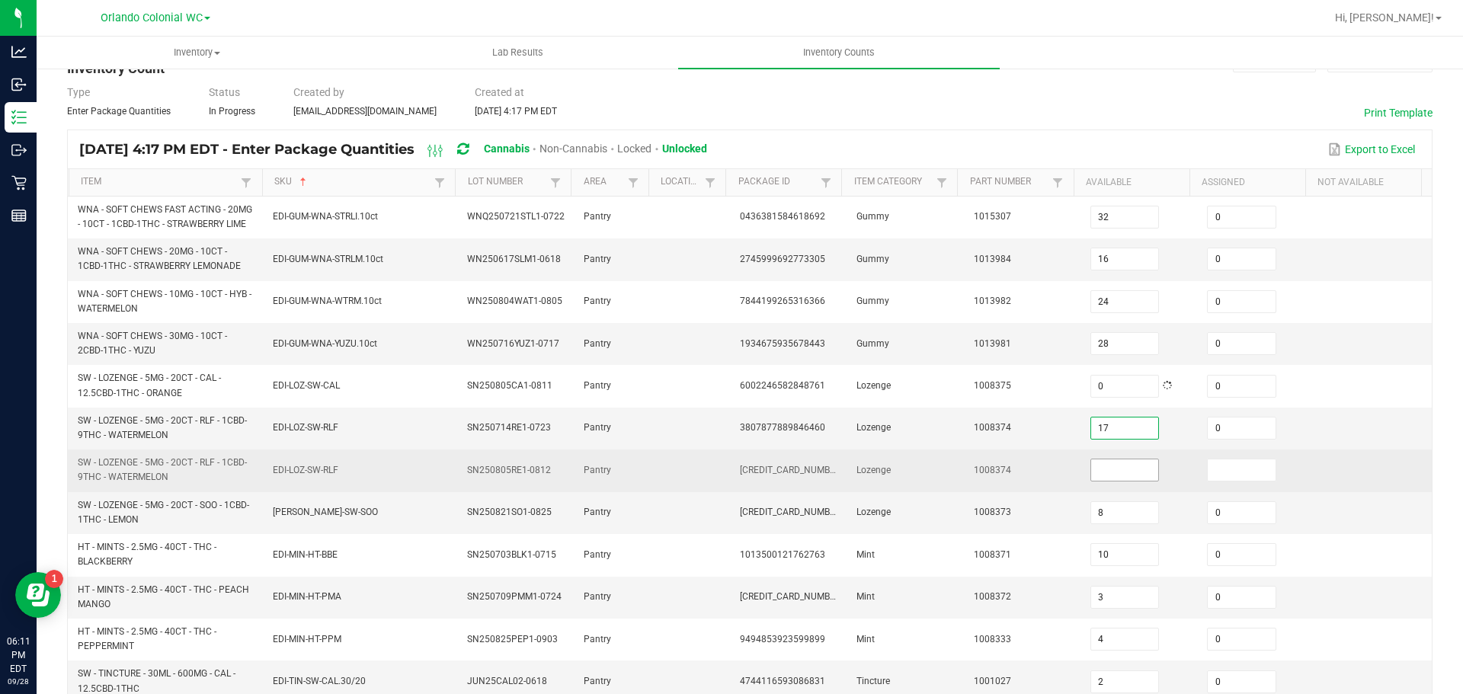
scroll to position [76, 0]
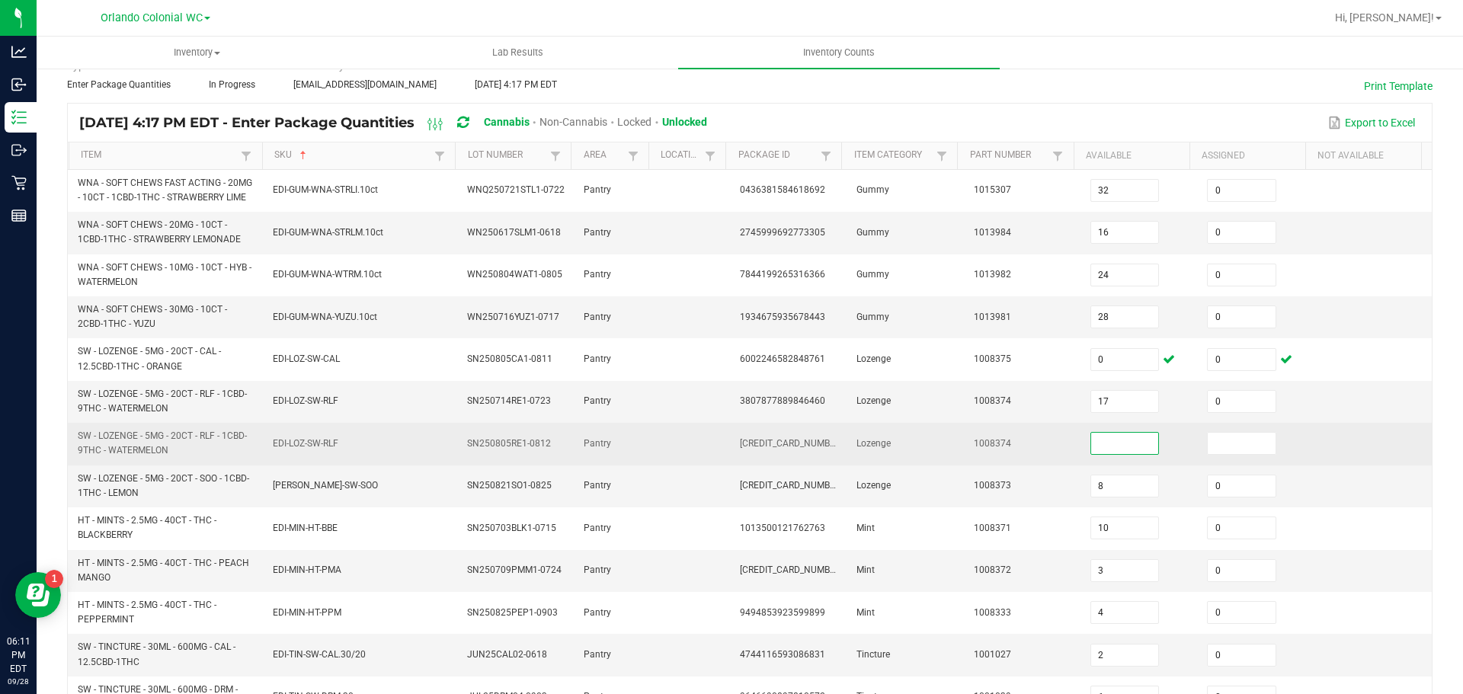
click at [1091, 451] on input at bounding box center [1125, 443] width 68 height 21
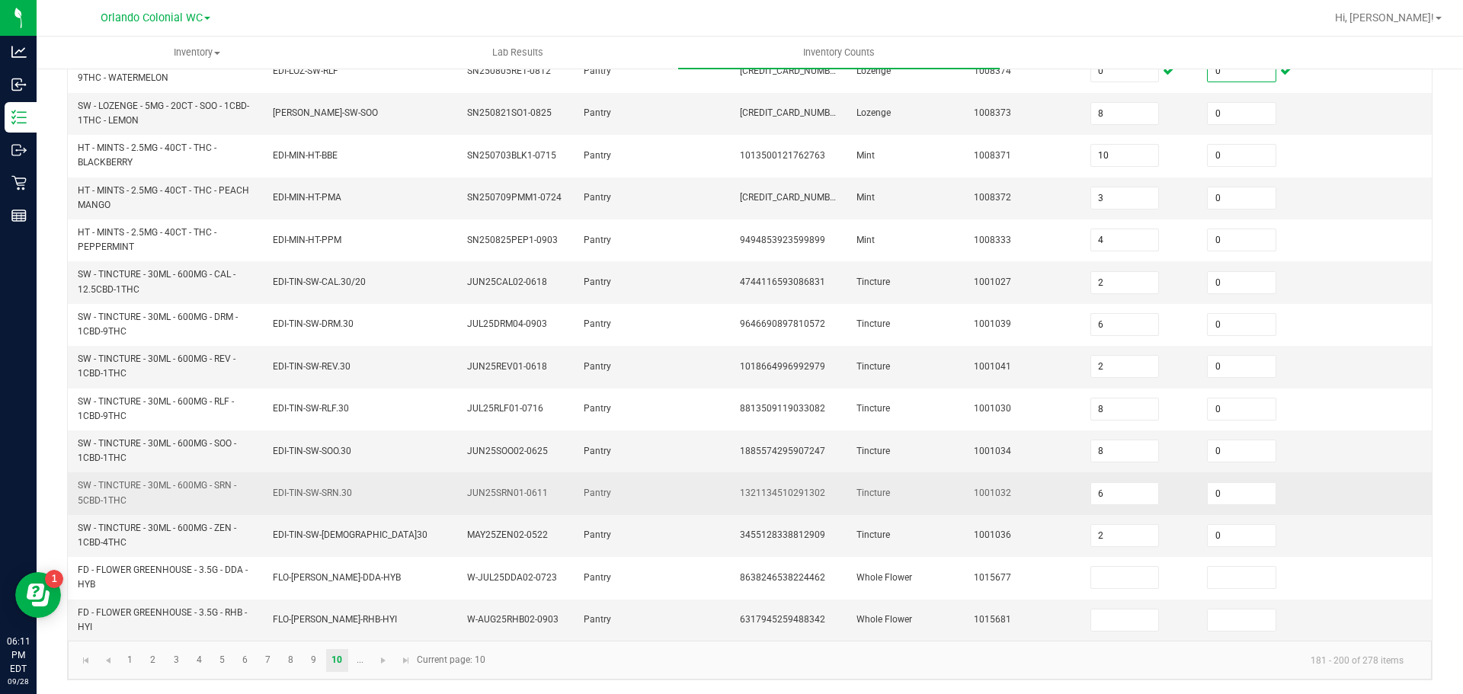
scroll to position [450, 0]
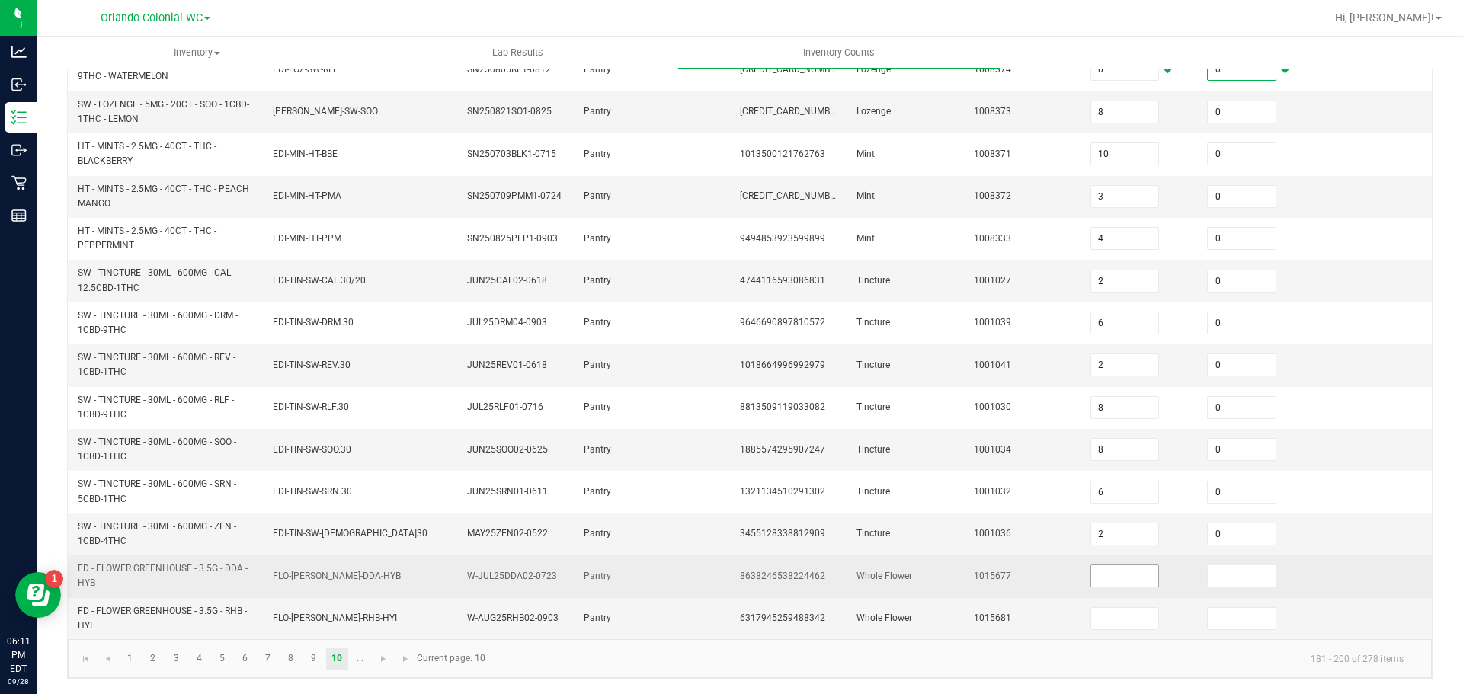
click at [1113, 568] on input at bounding box center [1125, 575] width 68 height 21
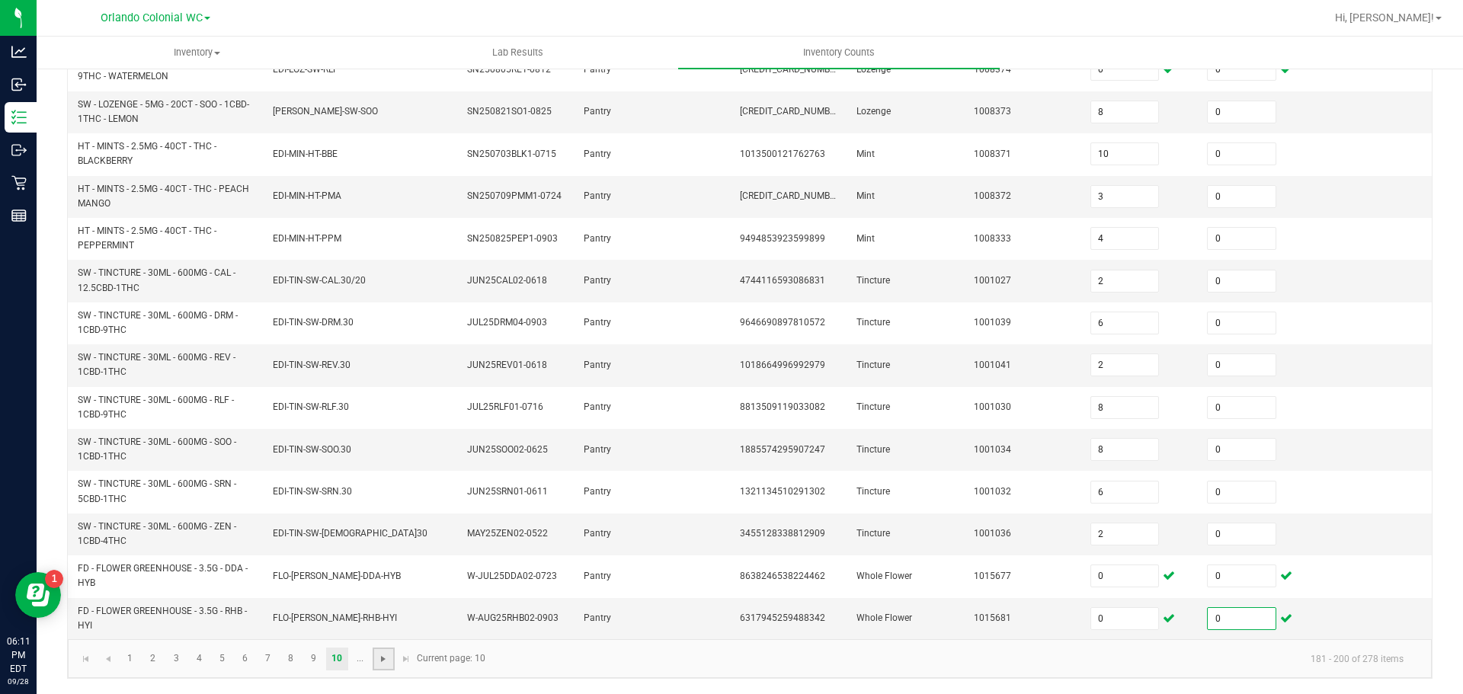
click at [387, 658] on span "Go to the next page" at bounding box center [383, 659] width 12 height 12
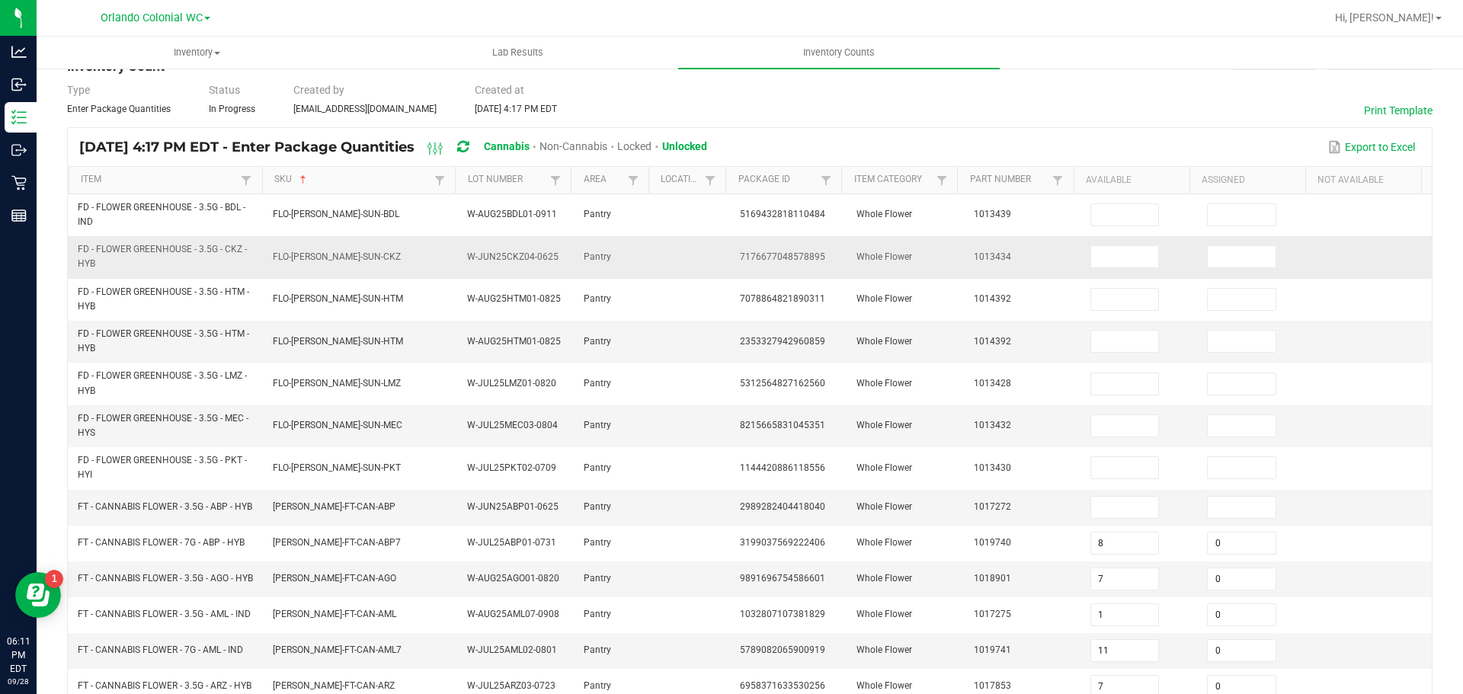
scroll to position [0, 0]
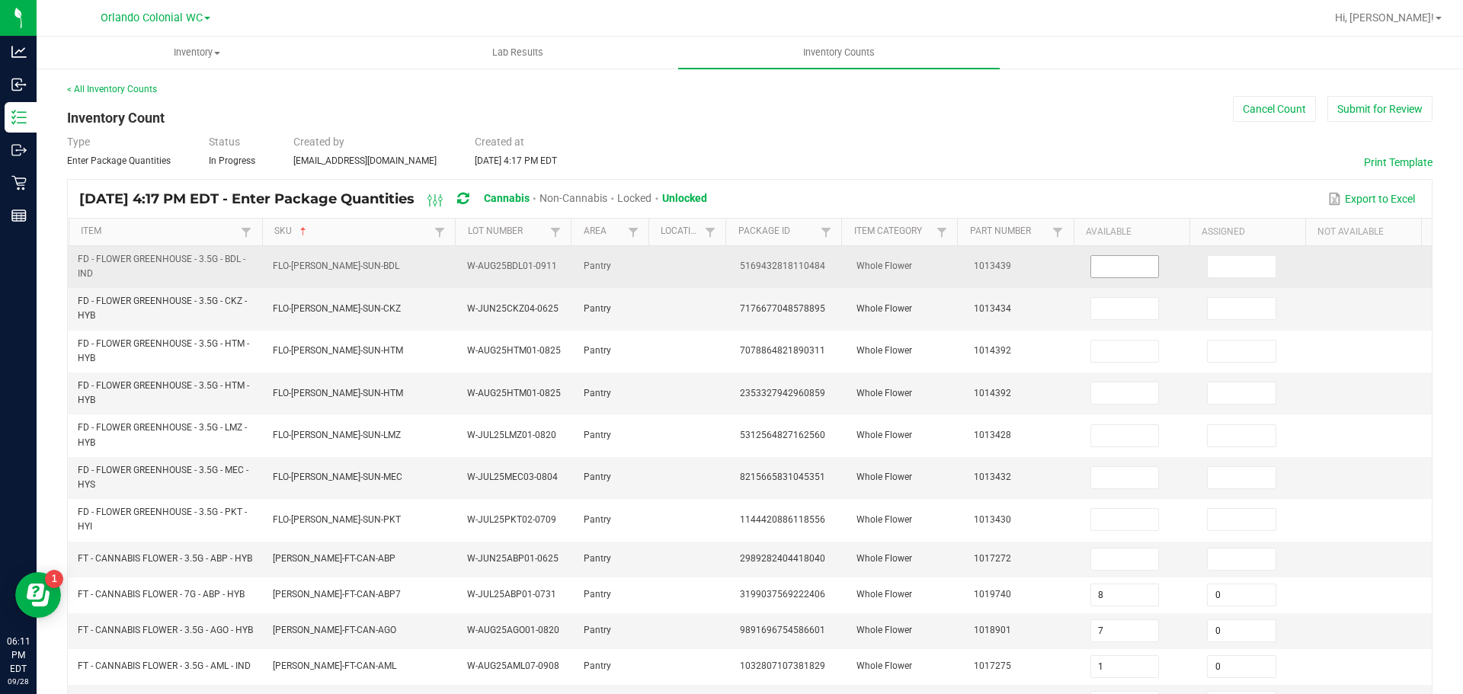
click at [1122, 266] on input at bounding box center [1125, 266] width 68 height 21
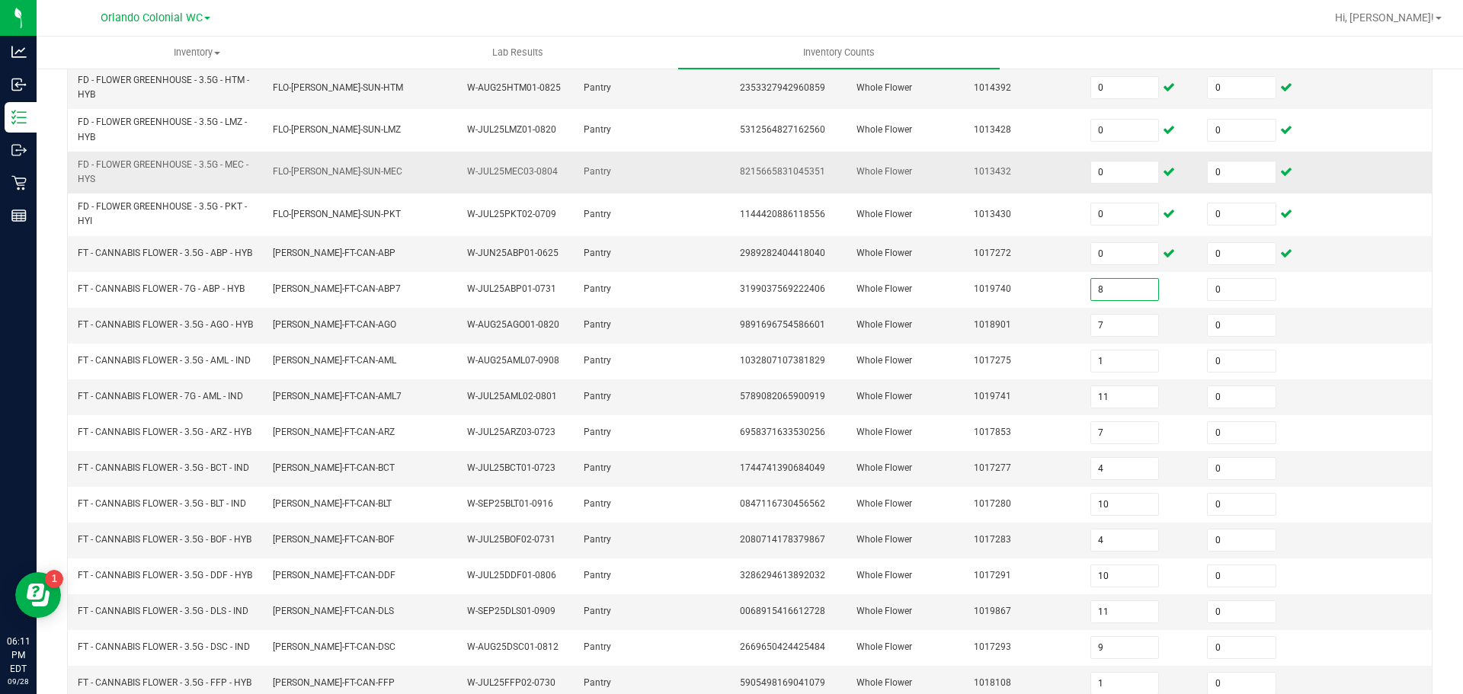
scroll to position [406, 0]
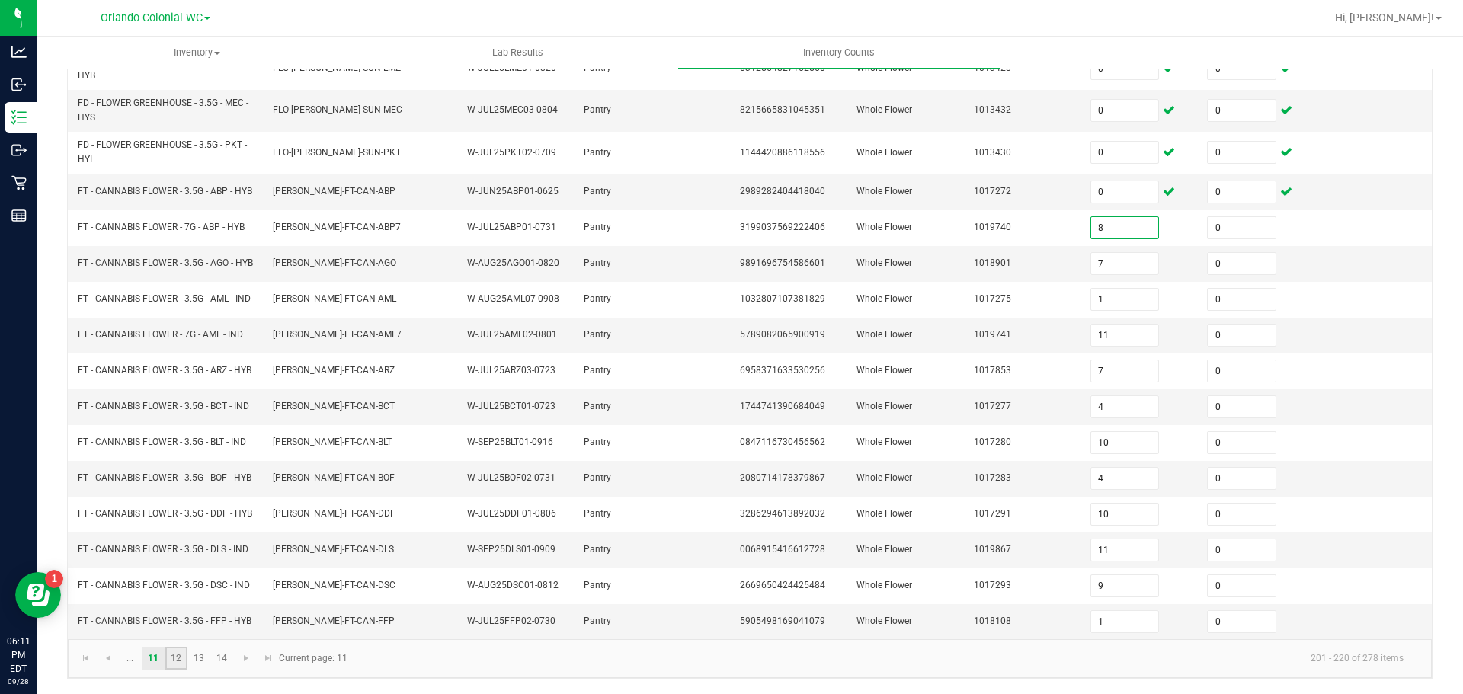
click at [179, 661] on link "12" at bounding box center [176, 658] width 22 height 23
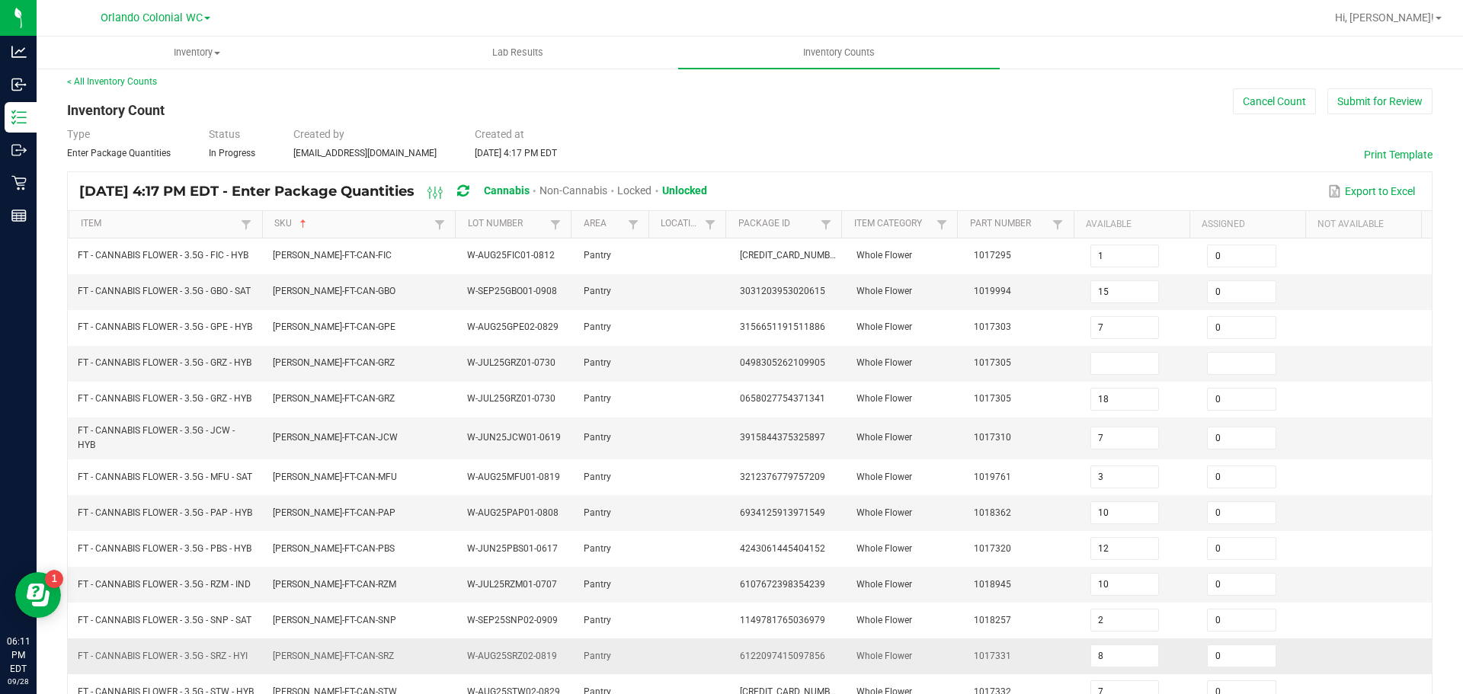
scroll to position [0, 0]
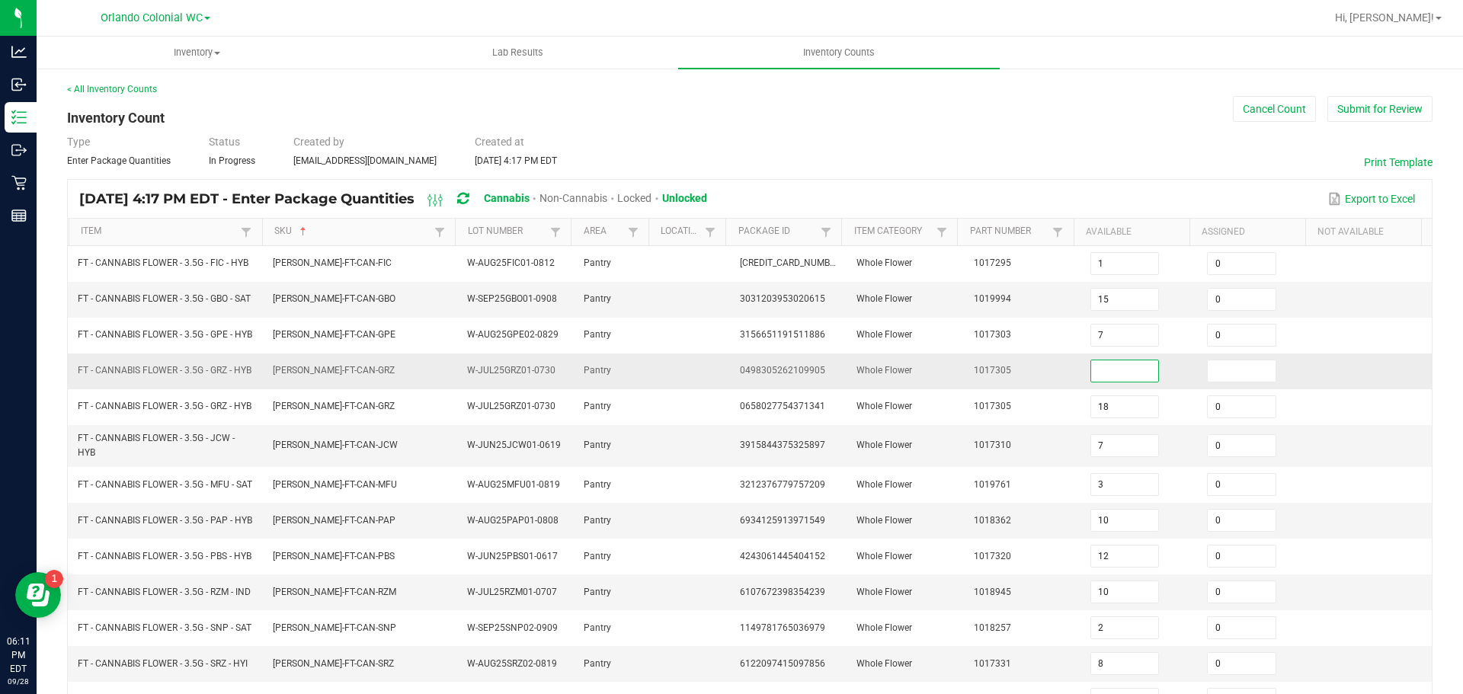
click at [1091, 382] on input at bounding box center [1125, 370] width 68 height 21
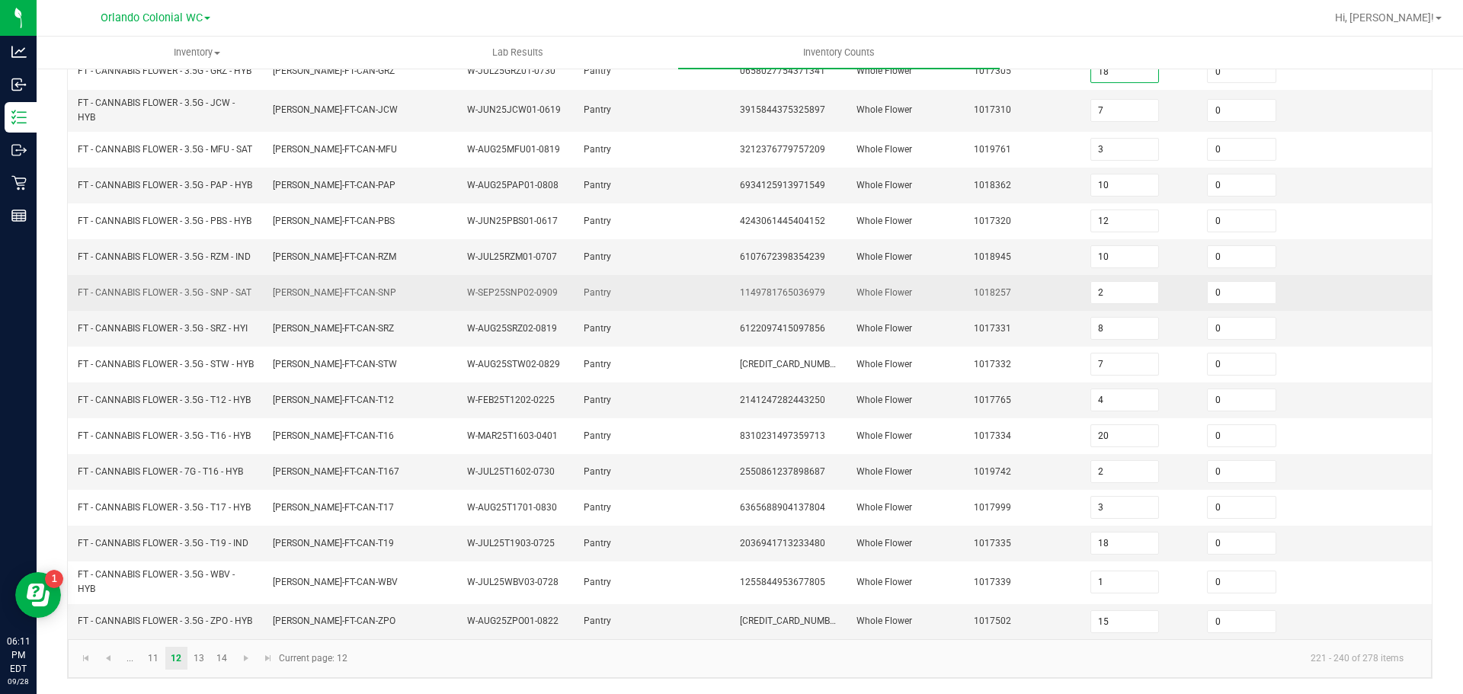
scroll to position [406, 0]
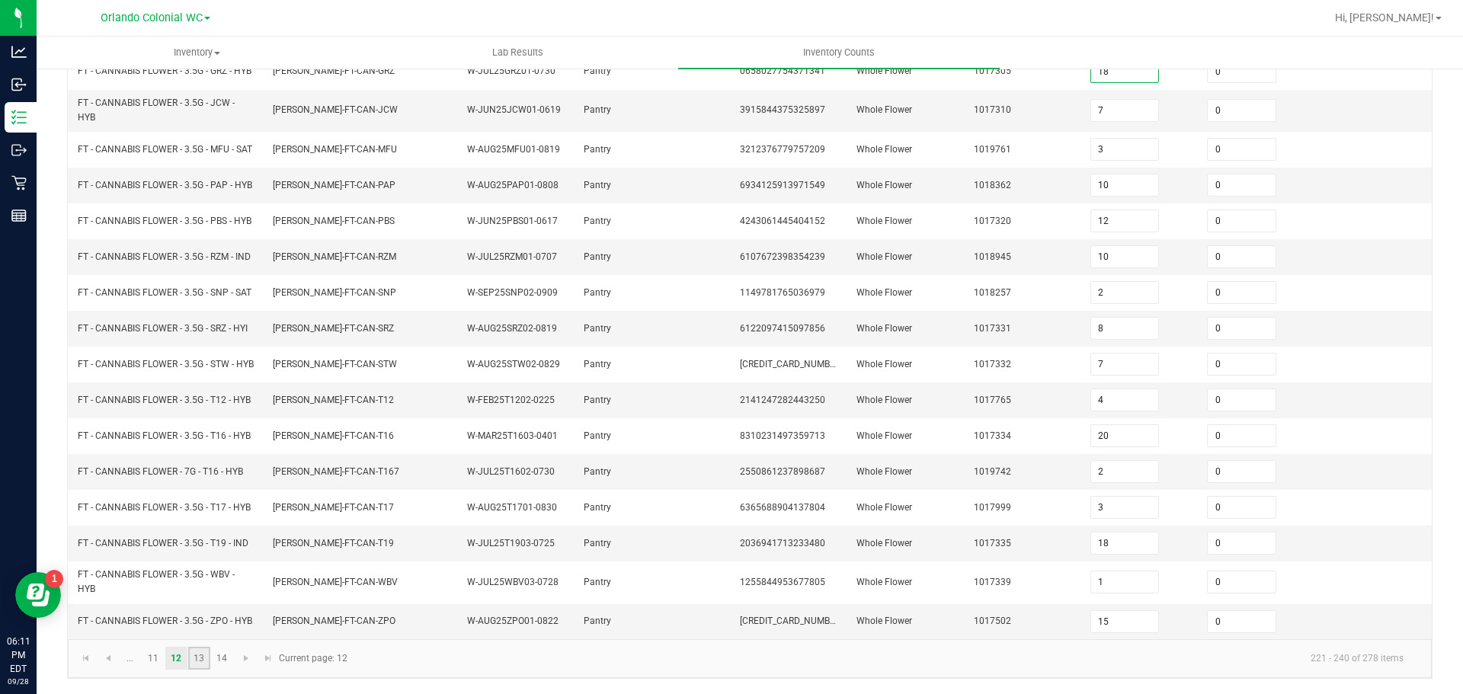
click at [201, 662] on link "13" at bounding box center [199, 658] width 22 height 23
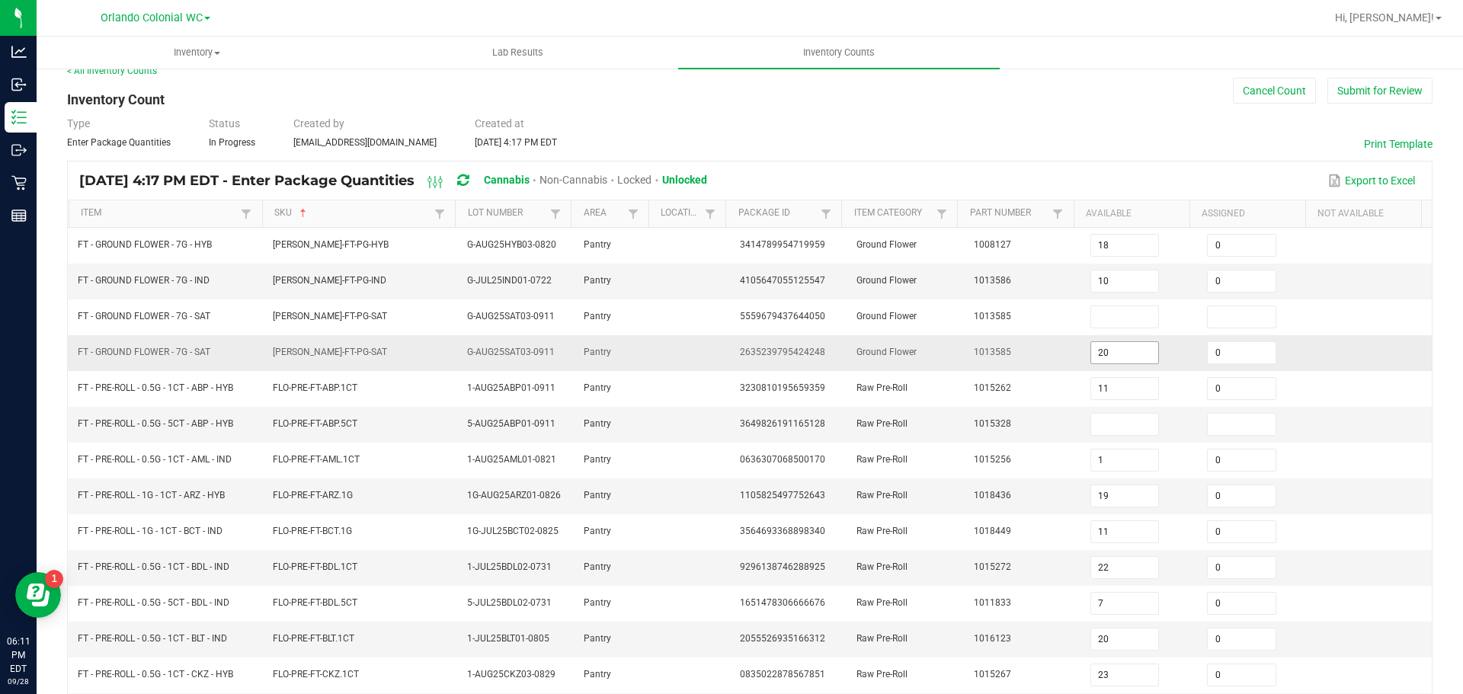
scroll to position [18, 0]
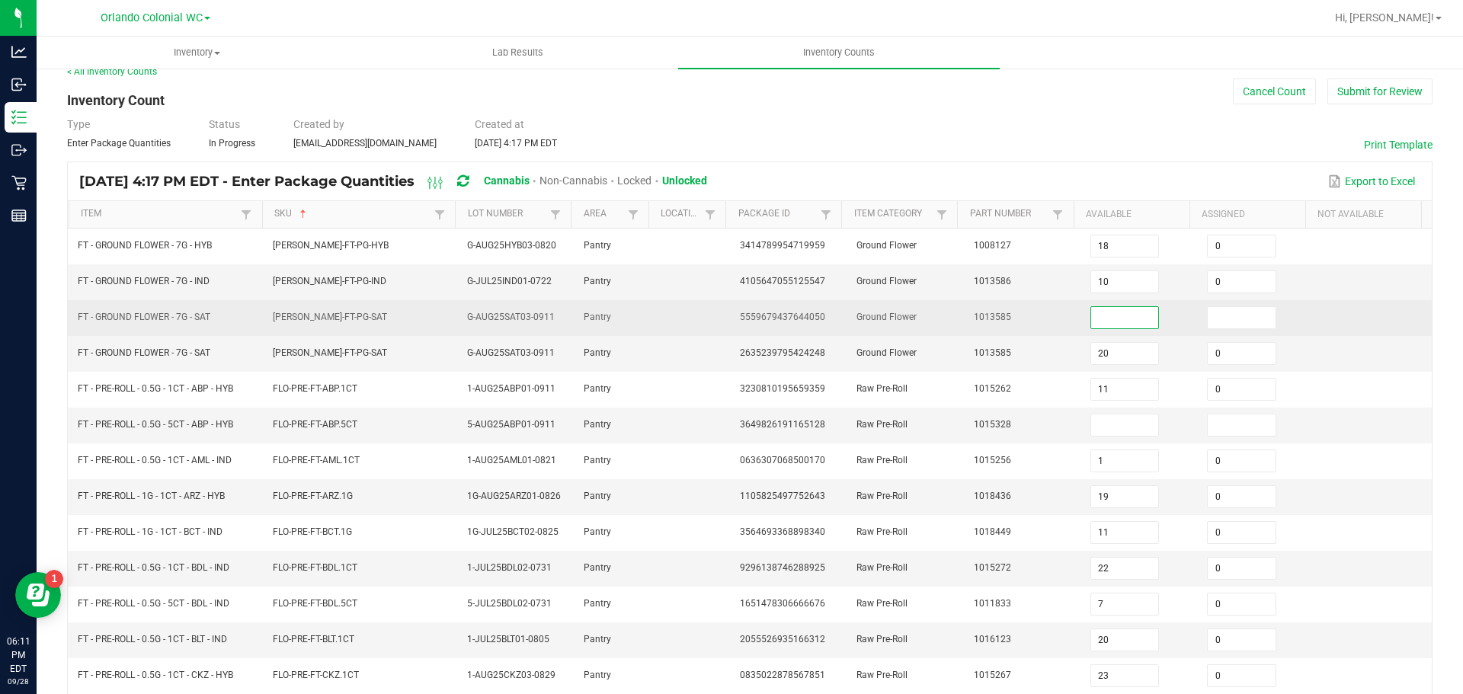
click at [1095, 322] on input at bounding box center [1125, 317] width 68 height 21
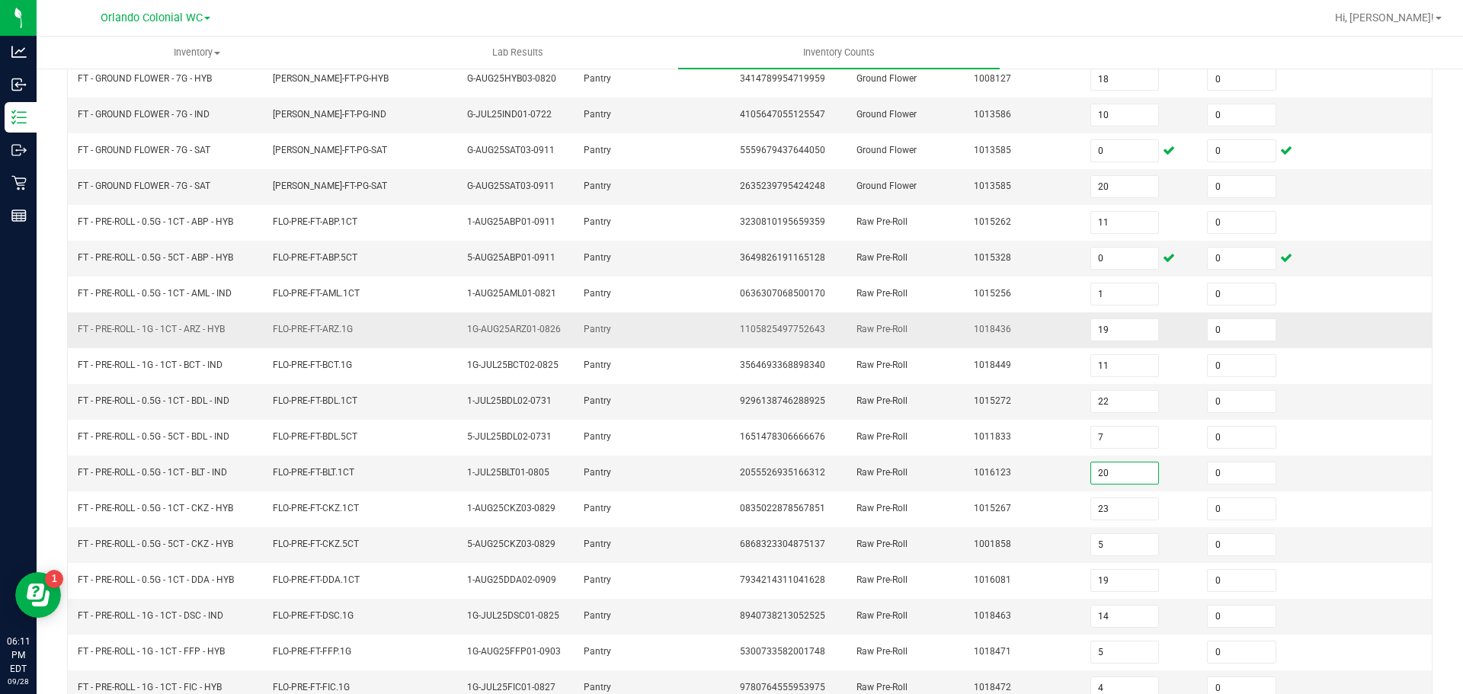
scroll to position [322, 0]
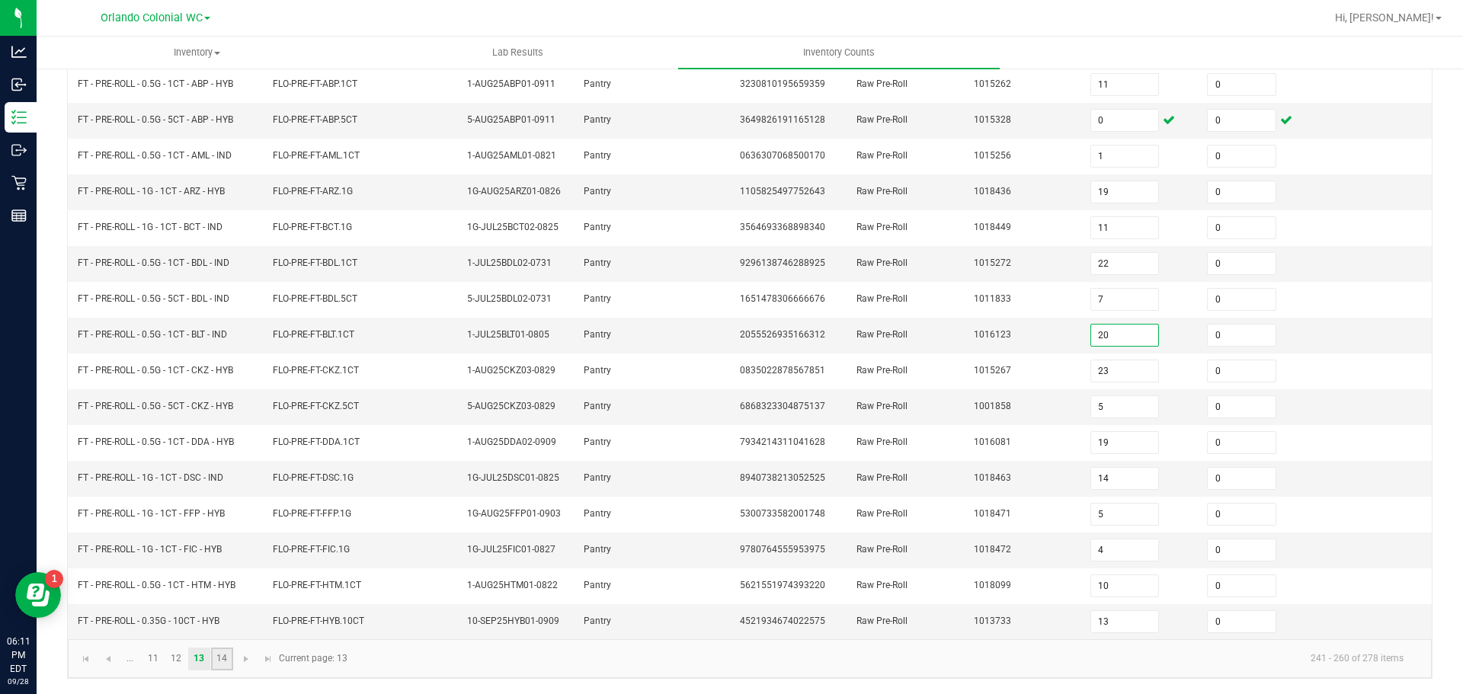
click at [220, 658] on link "14" at bounding box center [222, 659] width 22 height 23
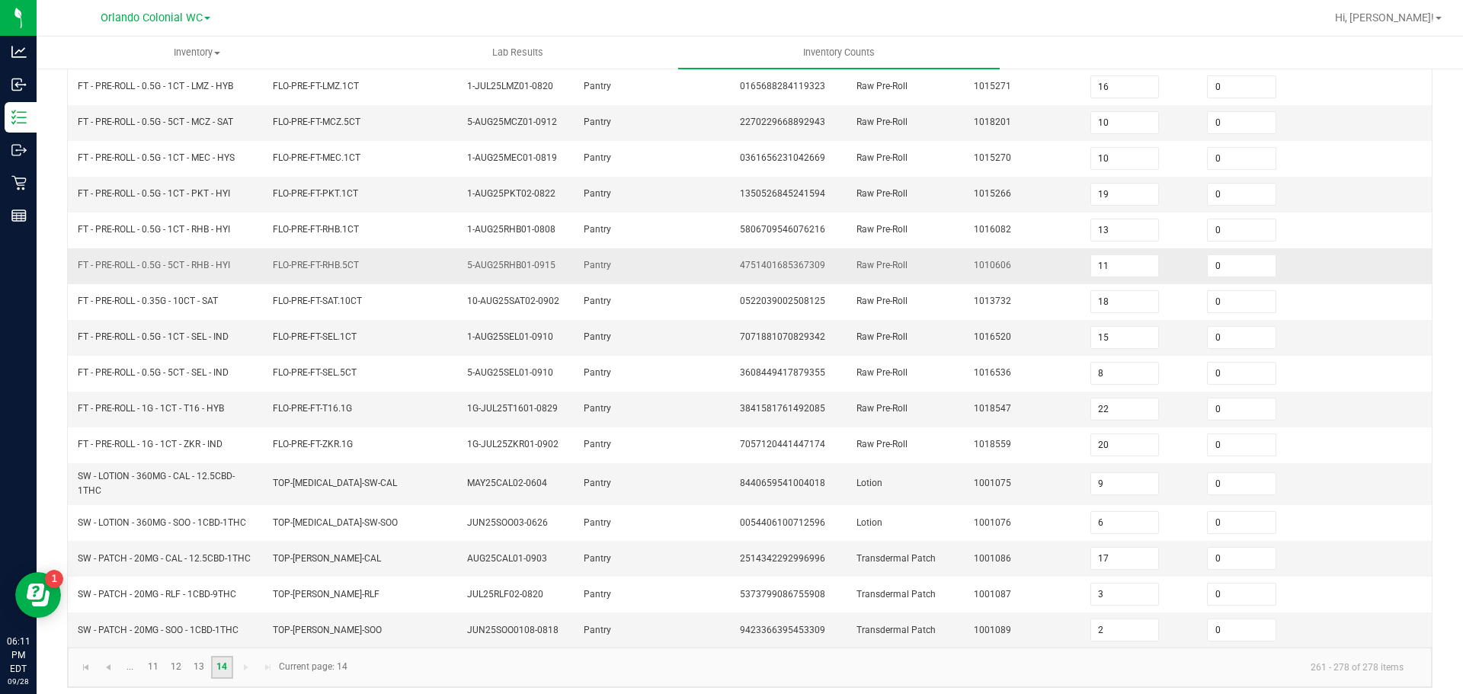
scroll to position [258, 0]
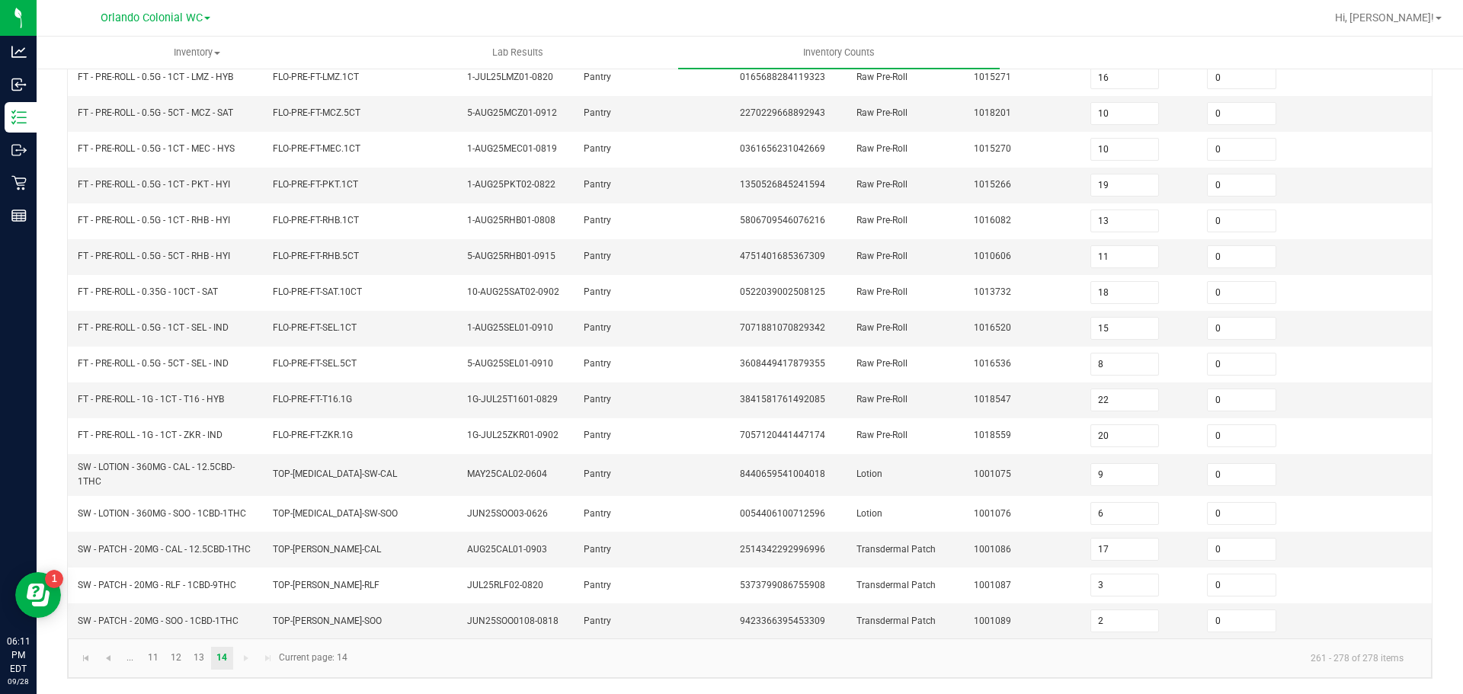
click at [246, 662] on kendo-pager-next-buttons at bounding box center [257, 658] width 44 height 23
click at [245, 658] on kendo-pager-next-buttons at bounding box center [257, 658] width 44 height 23
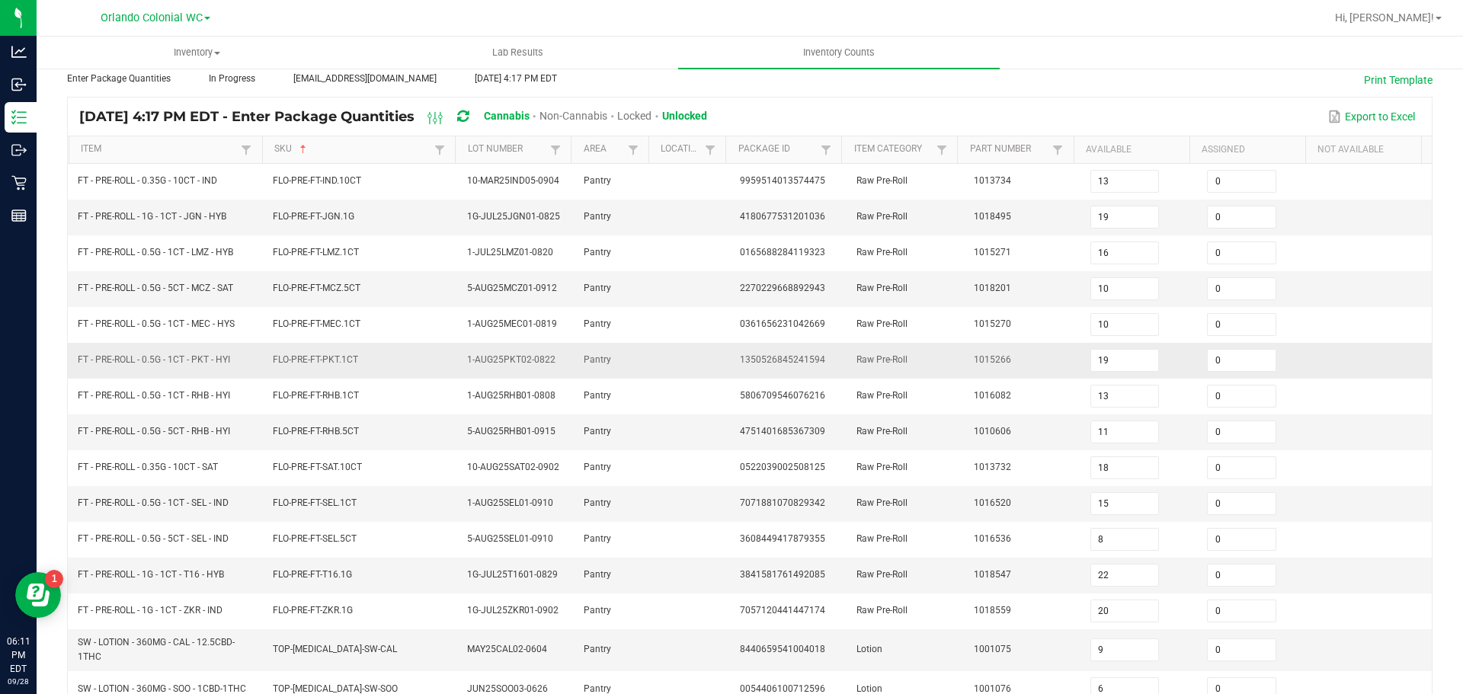
scroll to position [0, 0]
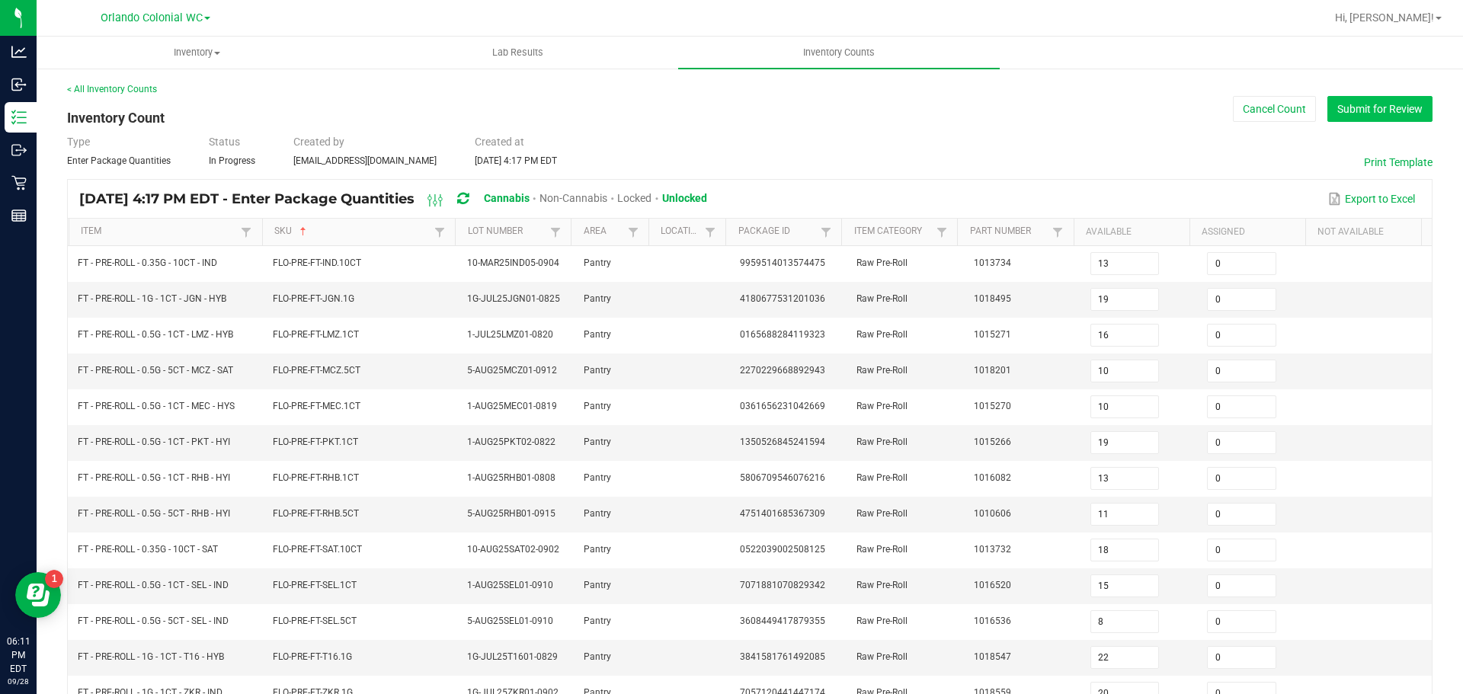
click at [1368, 102] on button "Submit for Review" at bounding box center [1379, 109] width 105 height 26
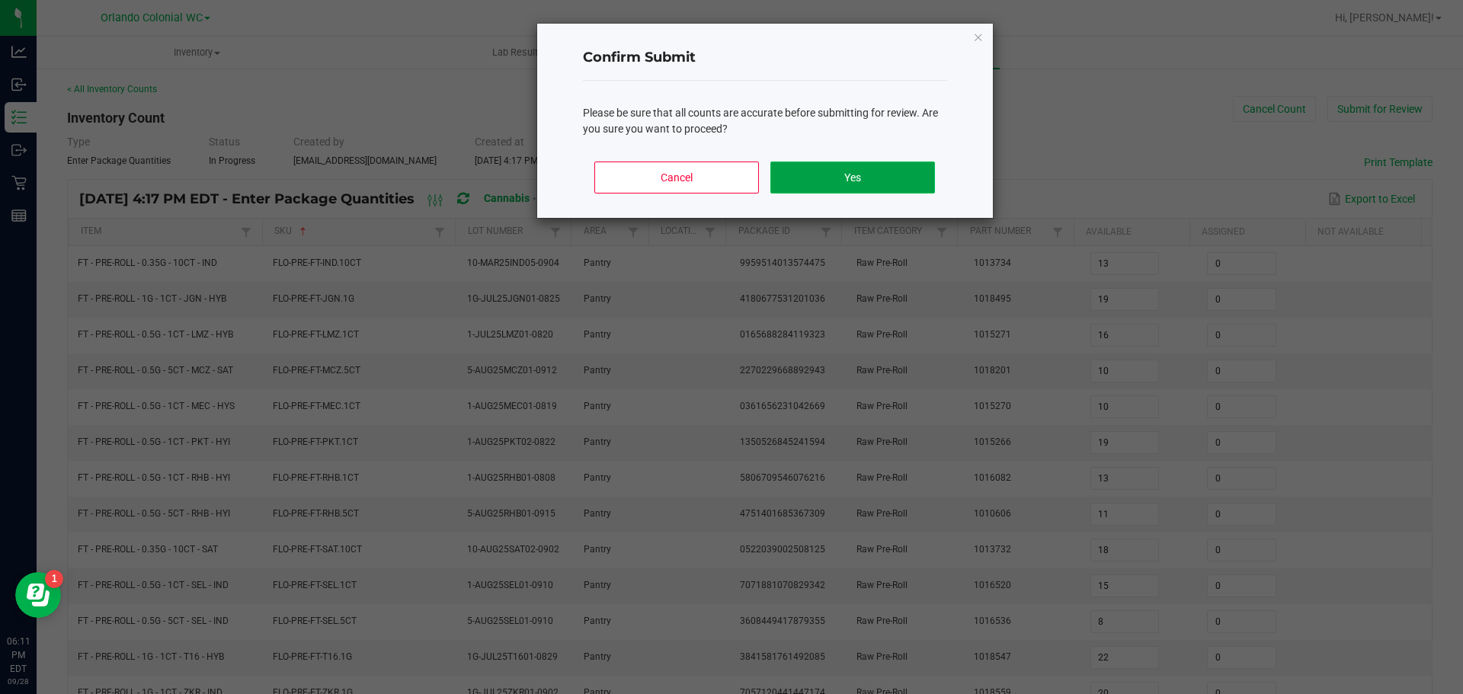
click at [858, 178] on button "Yes" at bounding box center [852, 178] width 164 height 32
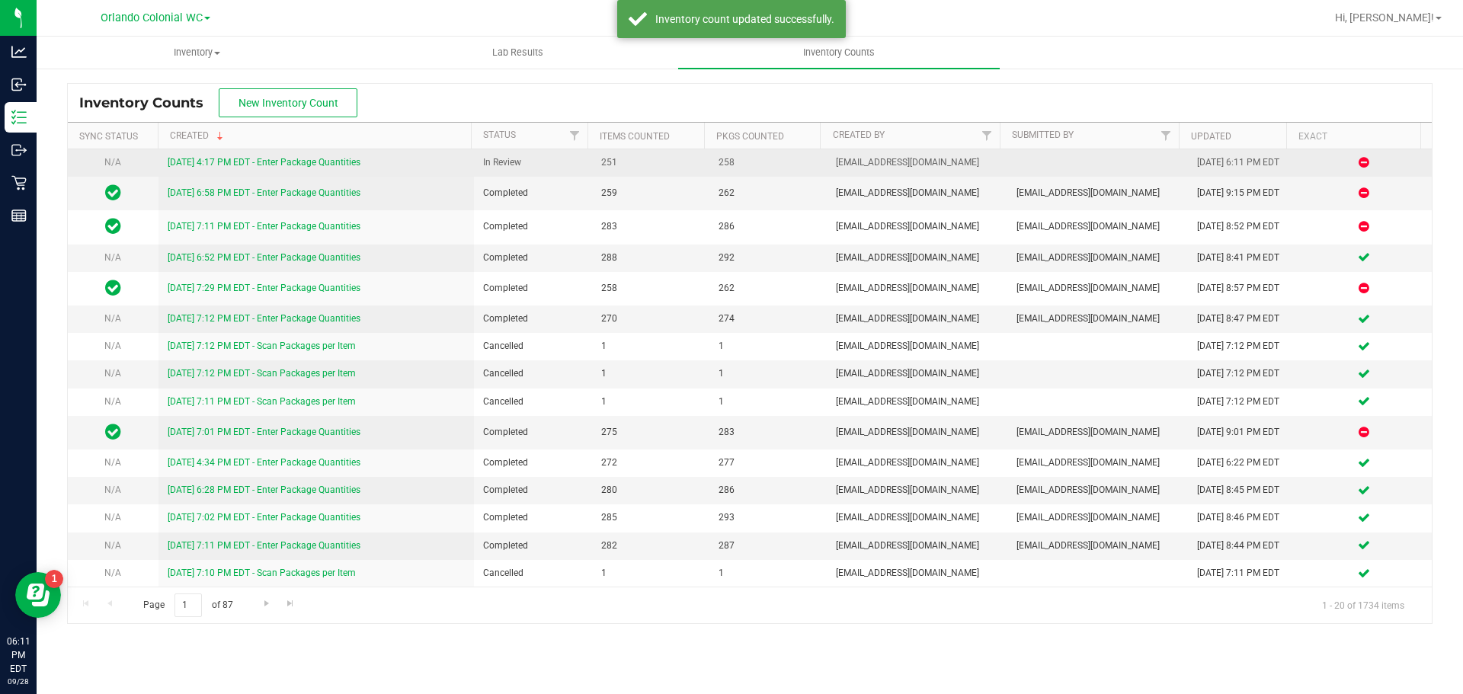
click at [246, 164] on link "[DATE] 4:17 PM EDT - Enter Package Quantities" at bounding box center [264, 162] width 193 height 11
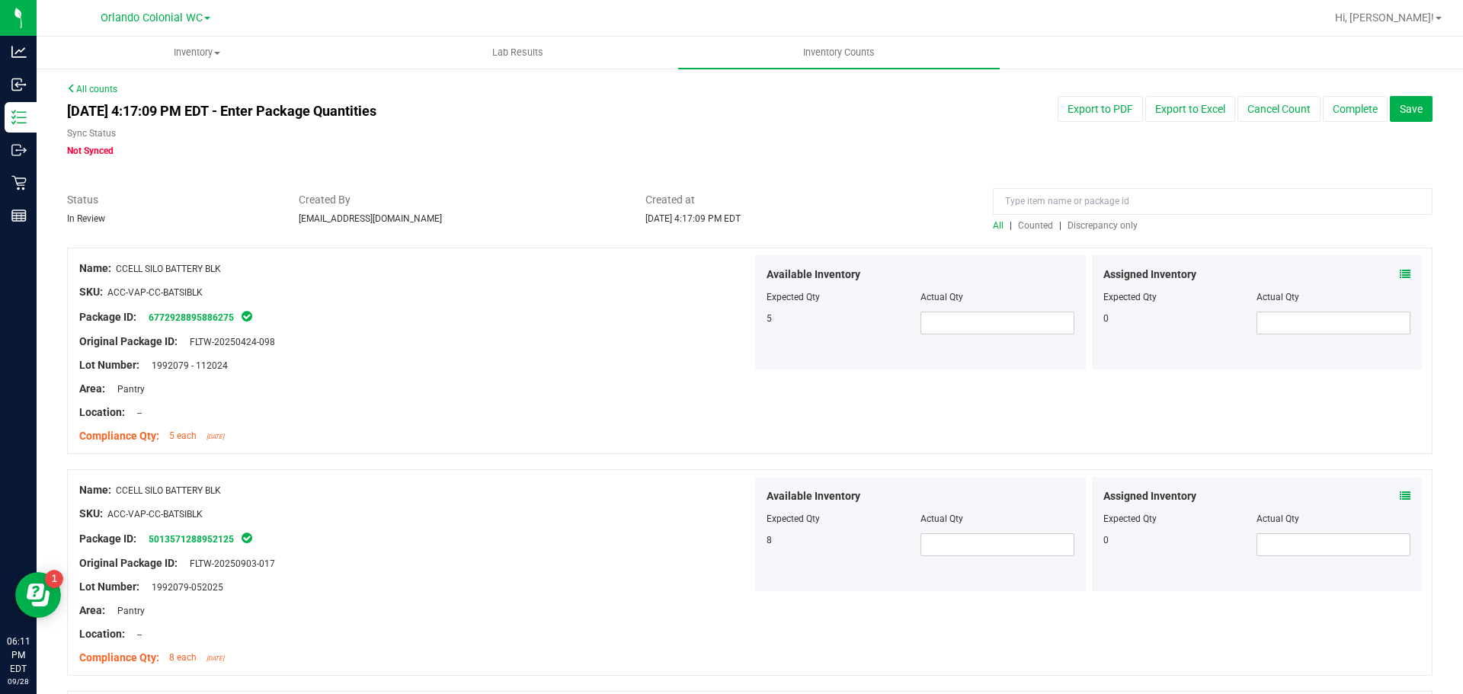
click at [1105, 226] on span "Discrepancy only" at bounding box center [1102, 225] width 70 height 11
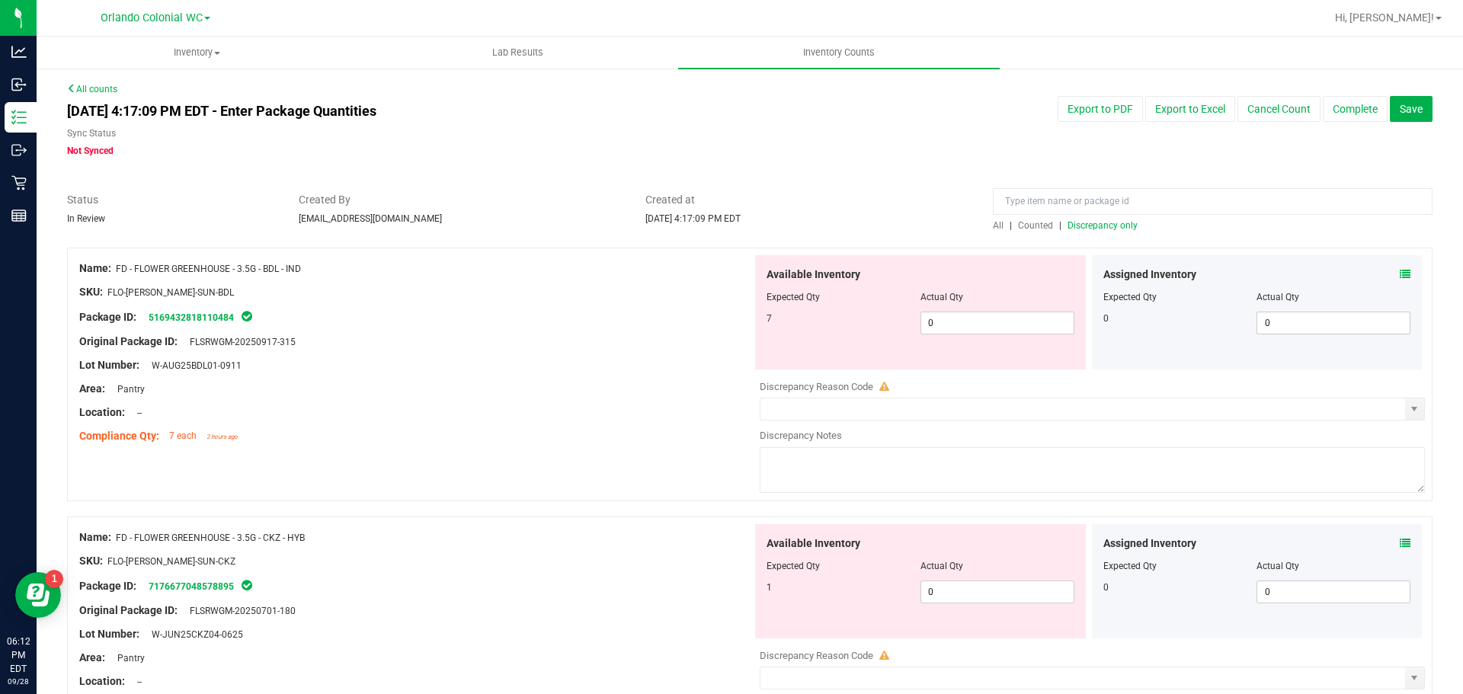
click at [1400, 271] on icon at bounding box center [1405, 274] width 11 height 11
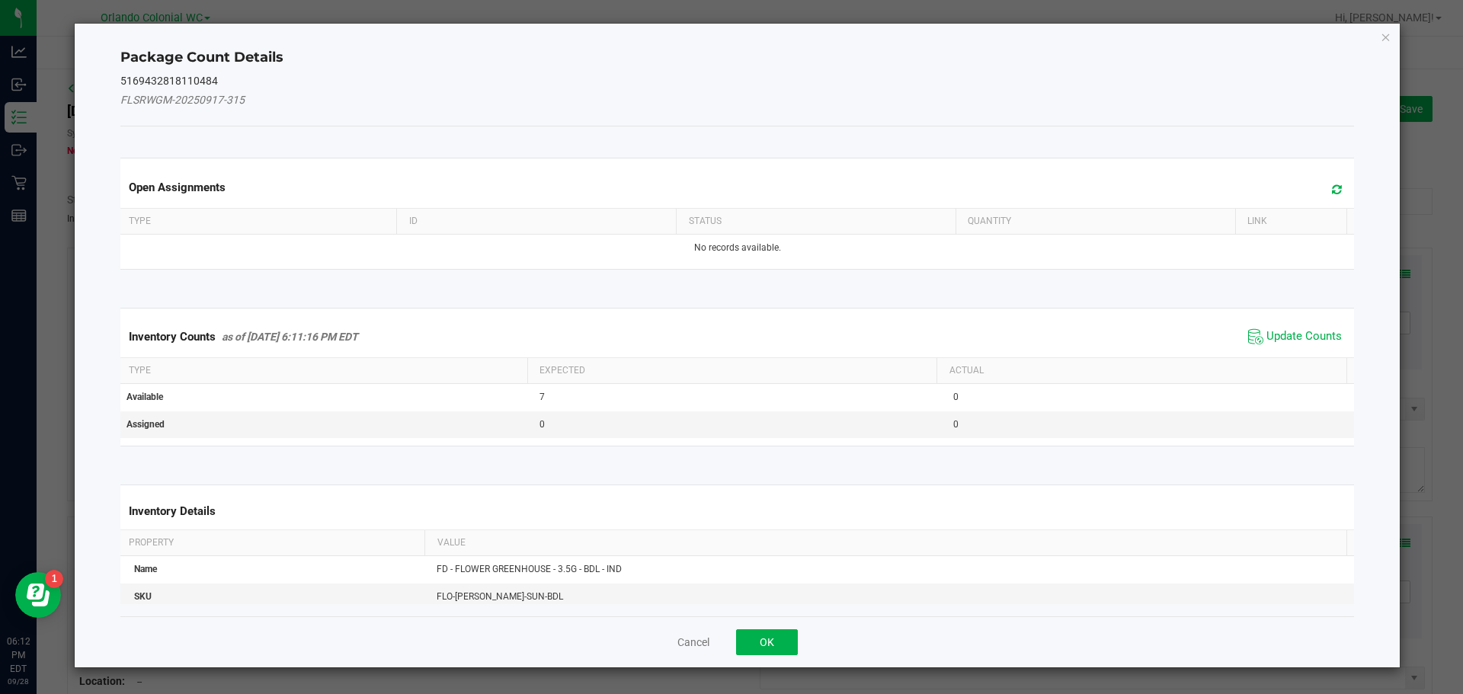
click at [1274, 348] on div "Inventory Counts as of [DATE] 6:11:16 PM EDT Update Counts" at bounding box center [737, 336] width 1240 height 41
click at [1280, 333] on span "Update Counts" at bounding box center [1303, 336] width 75 height 15
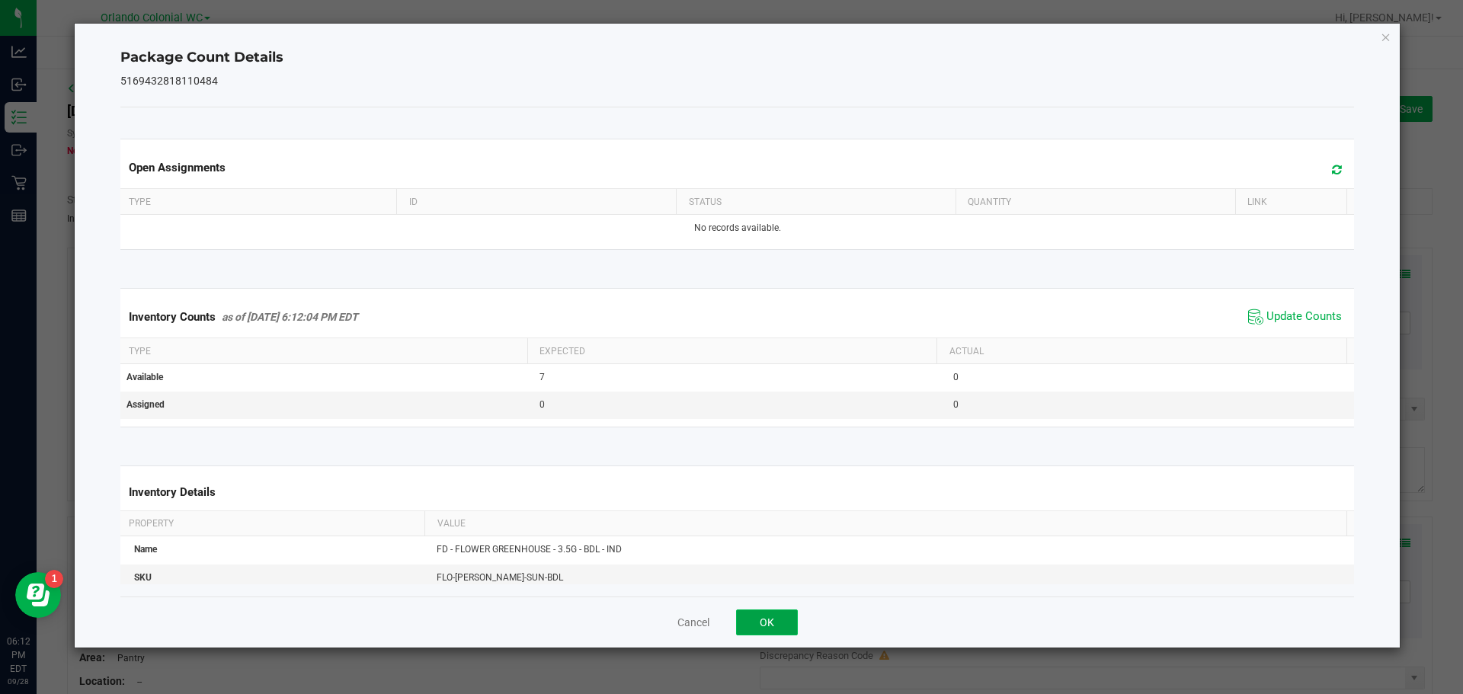
click at [786, 610] on button "OK" at bounding box center [767, 623] width 62 height 26
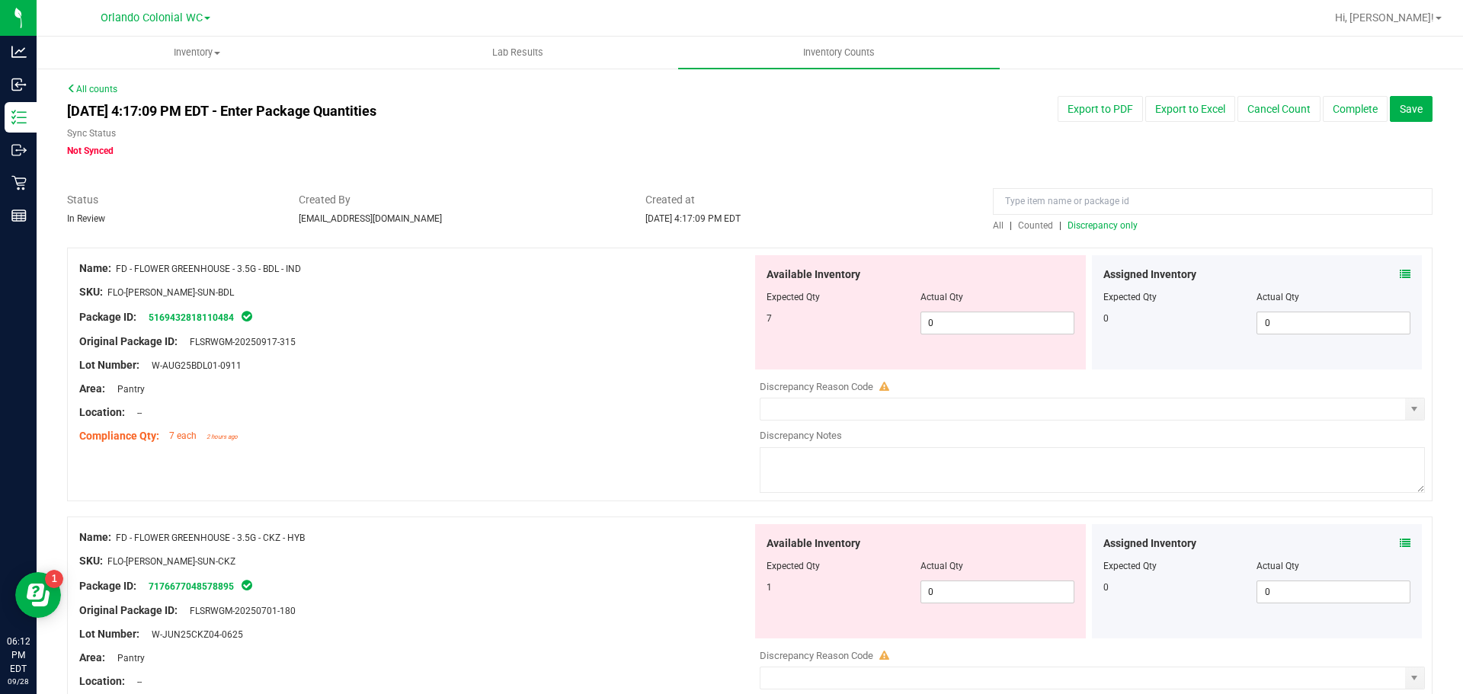
click at [1400, 540] on icon at bounding box center [1405, 543] width 11 height 11
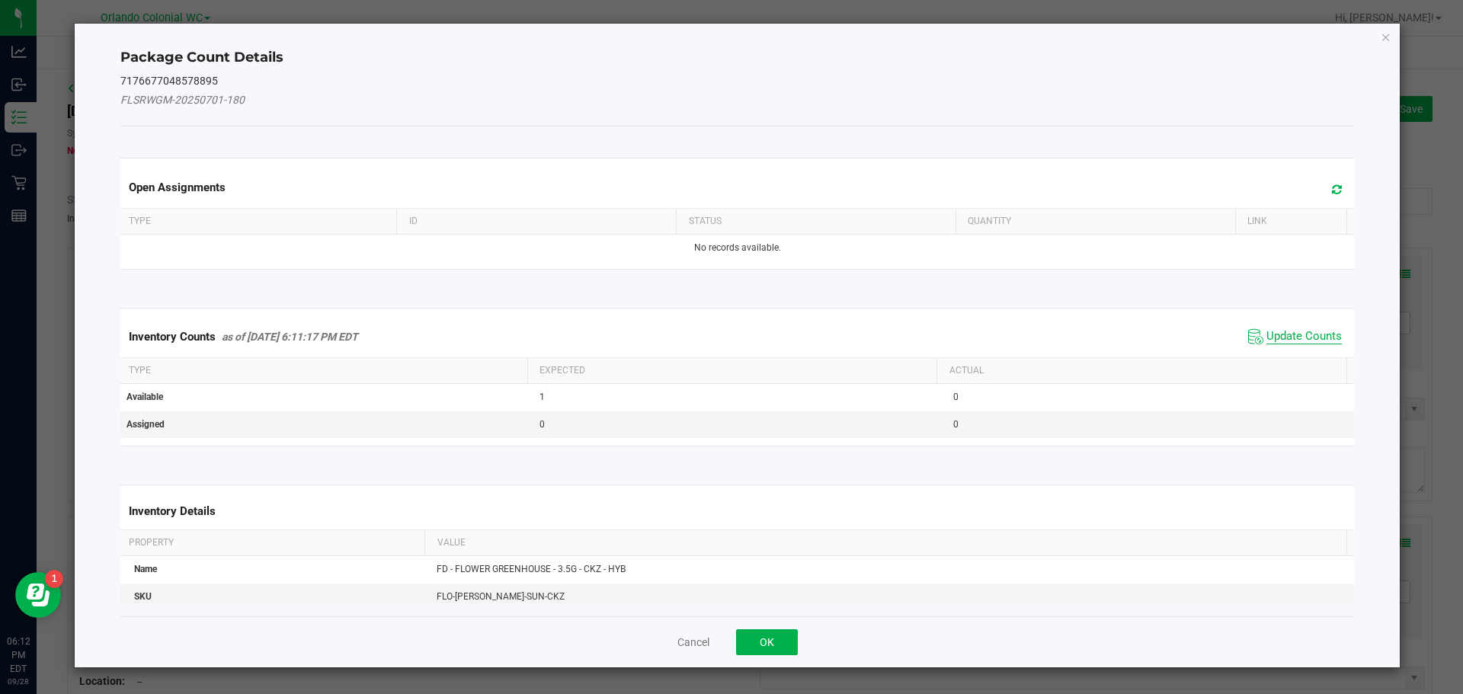
click at [1308, 338] on span "Update Counts" at bounding box center [1303, 336] width 75 height 15
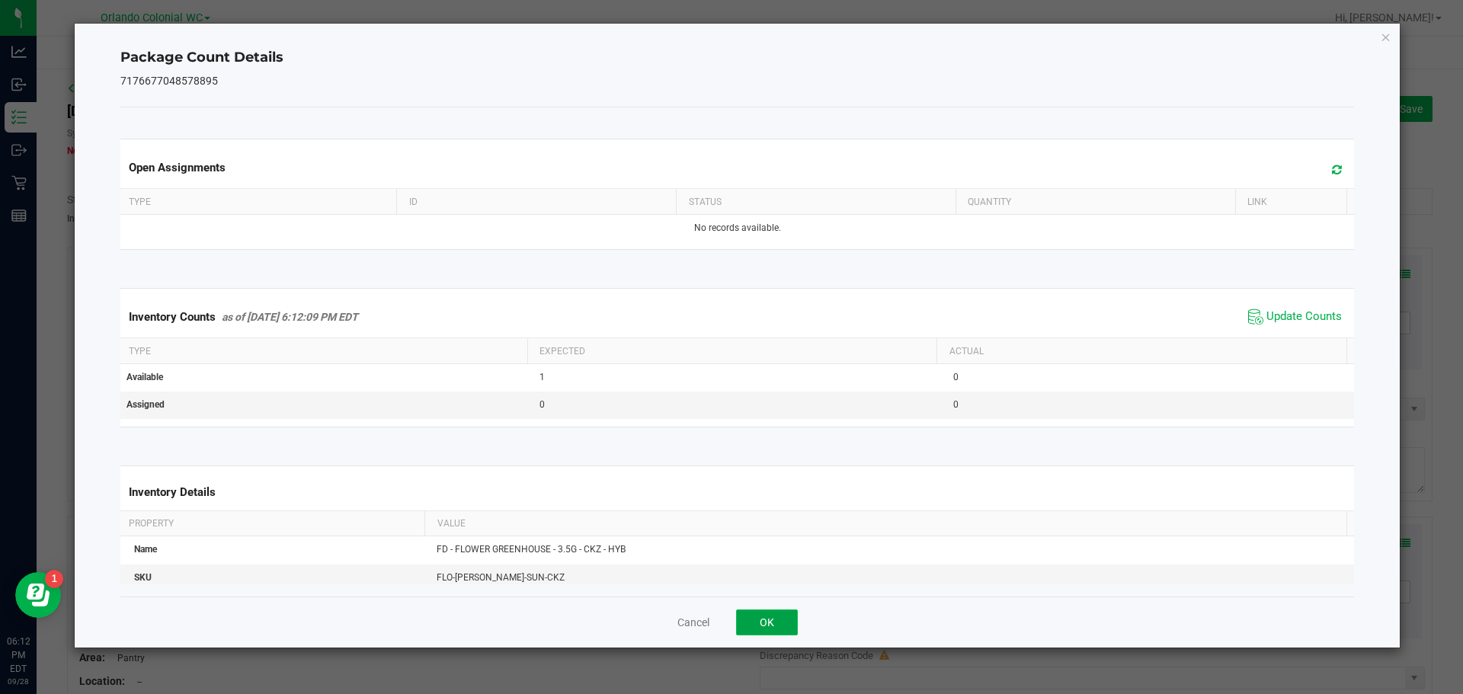
click at [789, 626] on button "OK" at bounding box center [767, 623] width 62 height 26
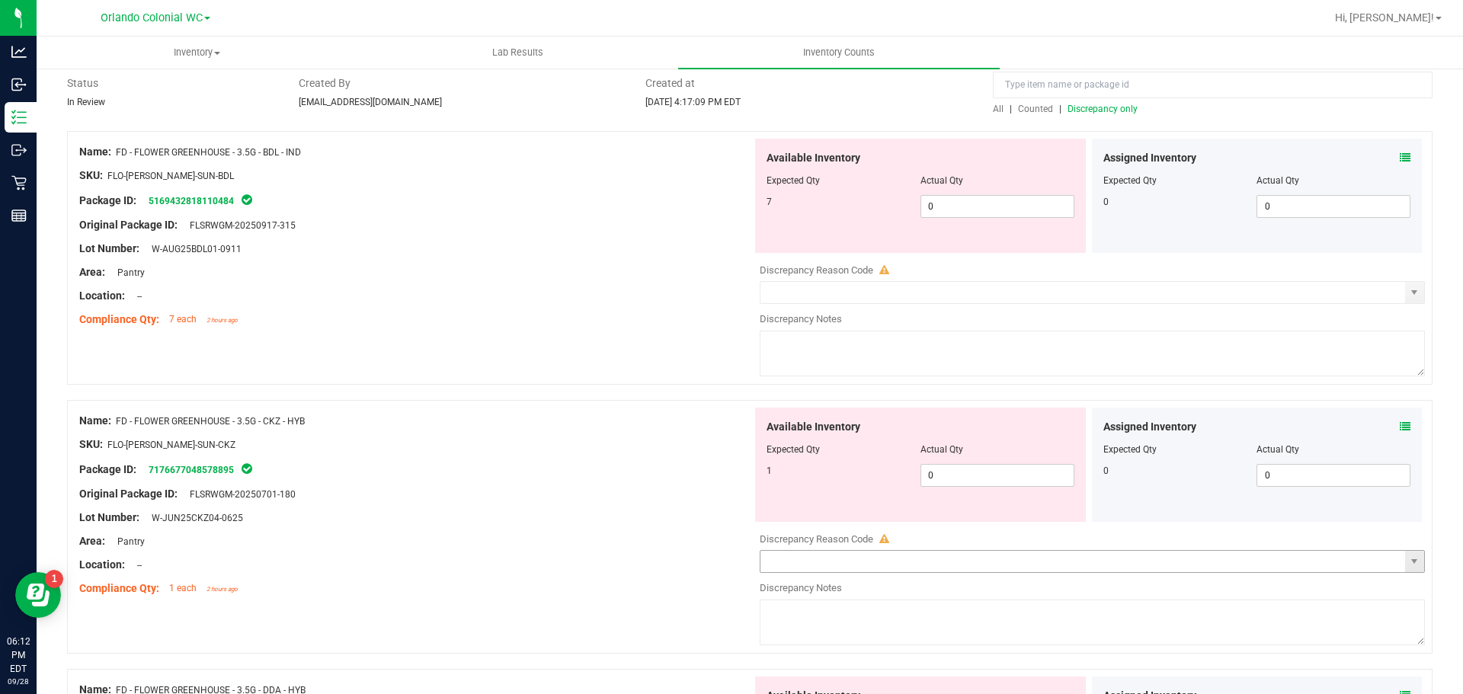
scroll to position [229, 0]
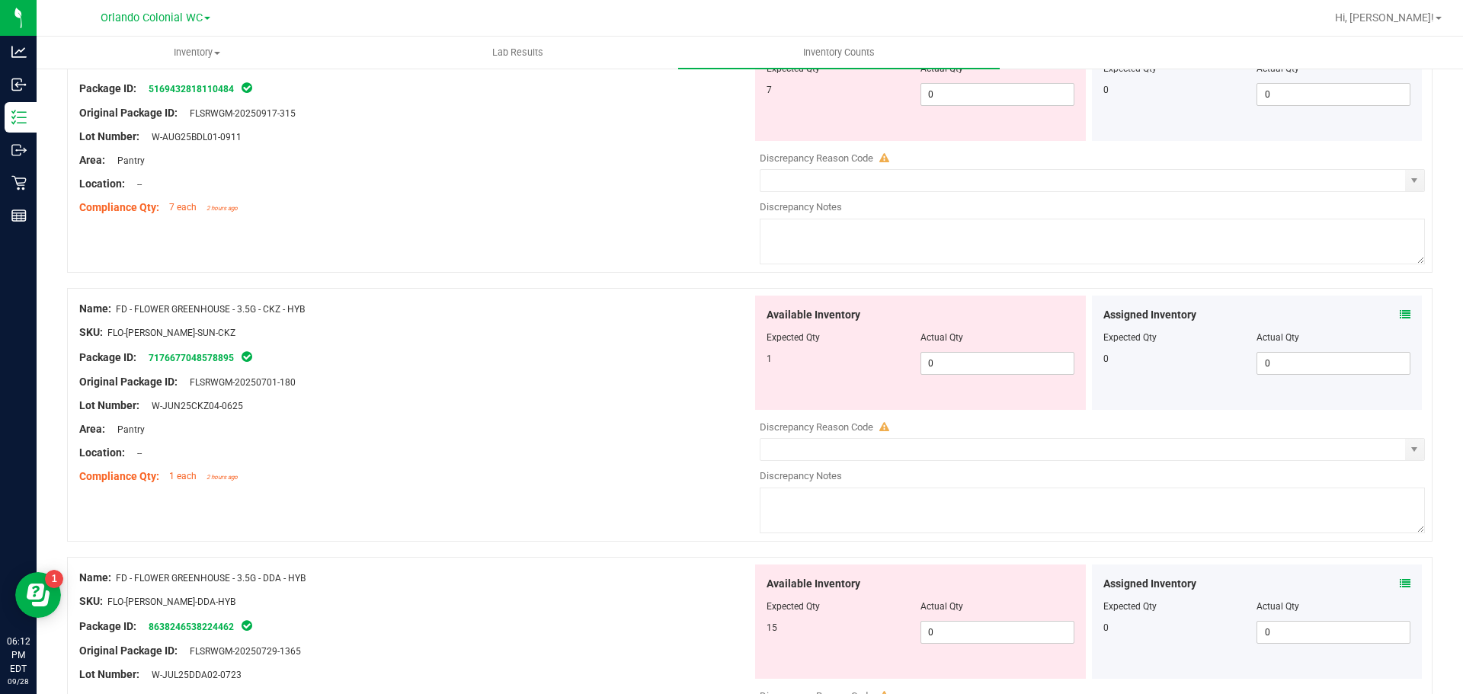
click at [1399, 581] on div "Assigned Inventory Expected Qty Actual Qty 0 0 0" at bounding box center [1257, 622] width 331 height 114
click at [1387, 567] on div "Assigned Inventory Expected Qty Actual Qty 0 0 0" at bounding box center [1257, 622] width 331 height 114
click at [1400, 578] on icon at bounding box center [1405, 583] width 11 height 11
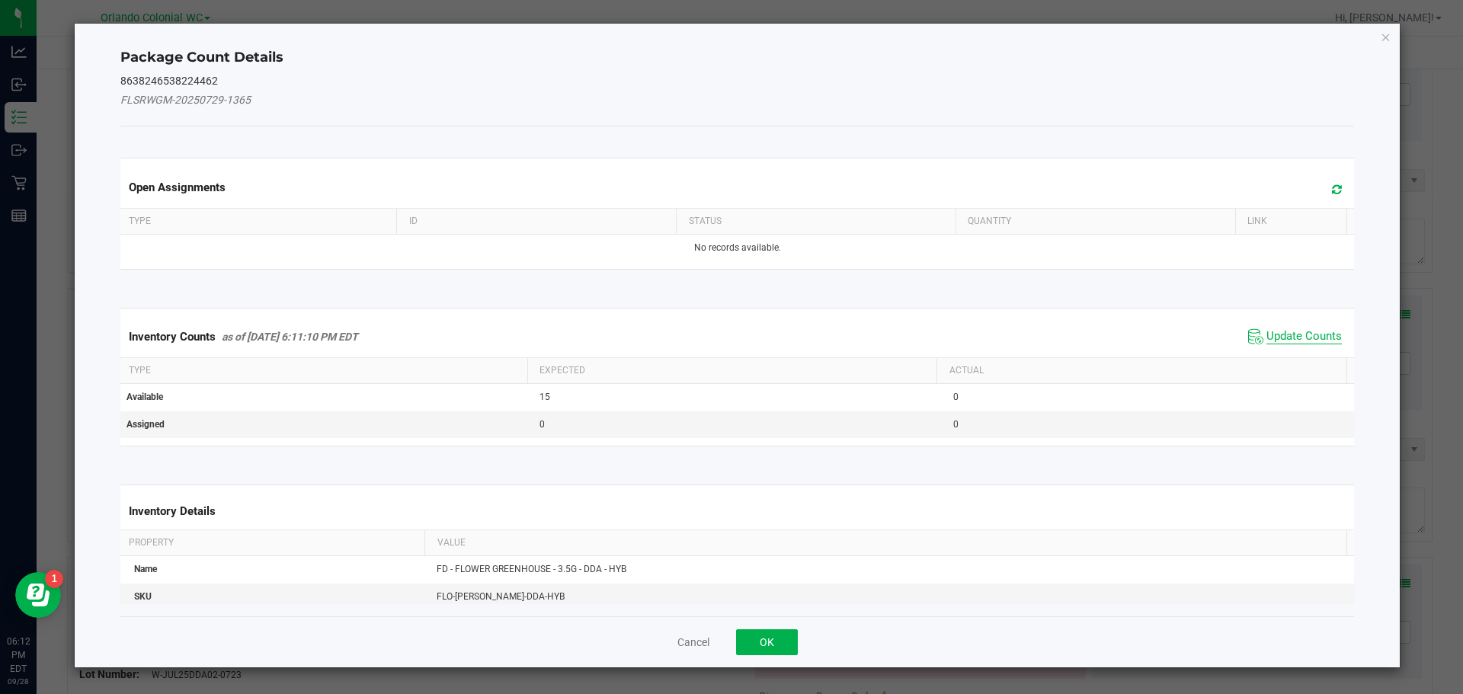
click at [1286, 334] on span "Update Counts" at bounding box center [1303, 336] width 75 height 15
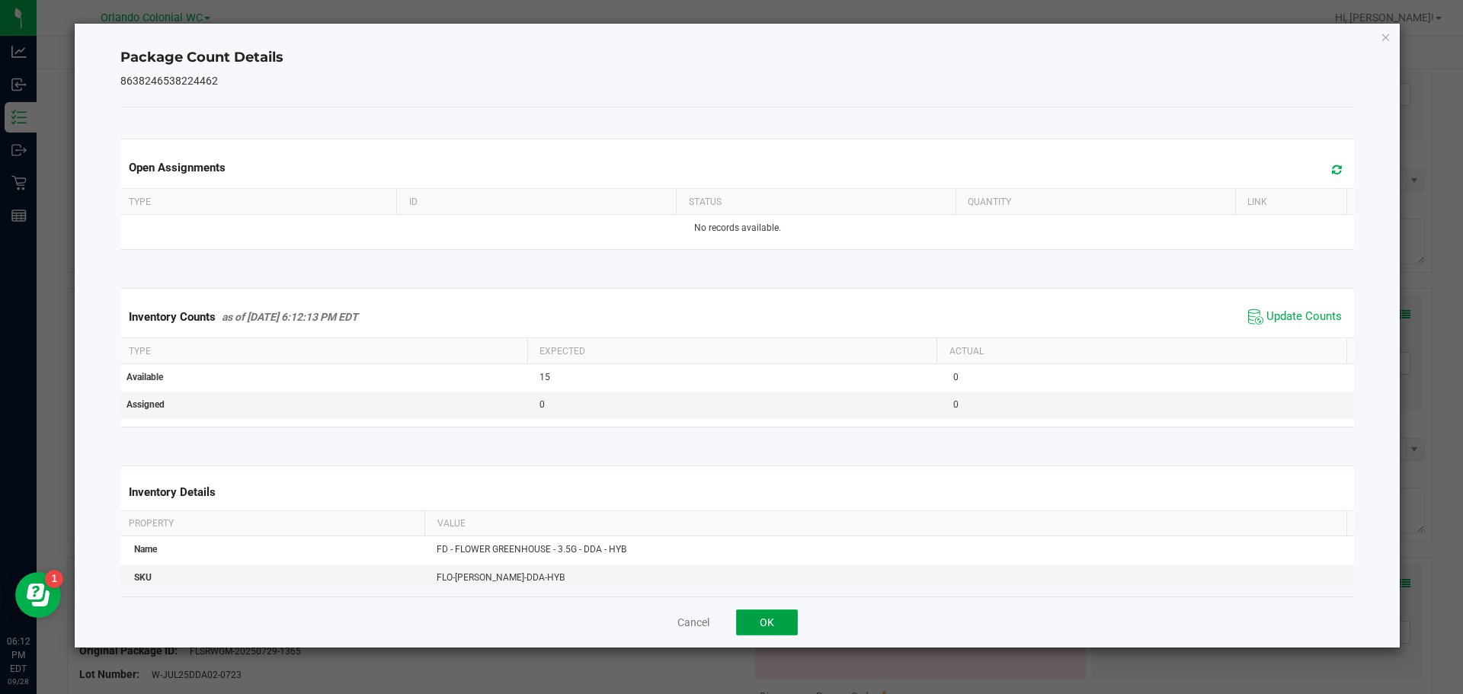
click at [768, 629] on button "OK" at bounding box center [767, 623] width 62 height 26
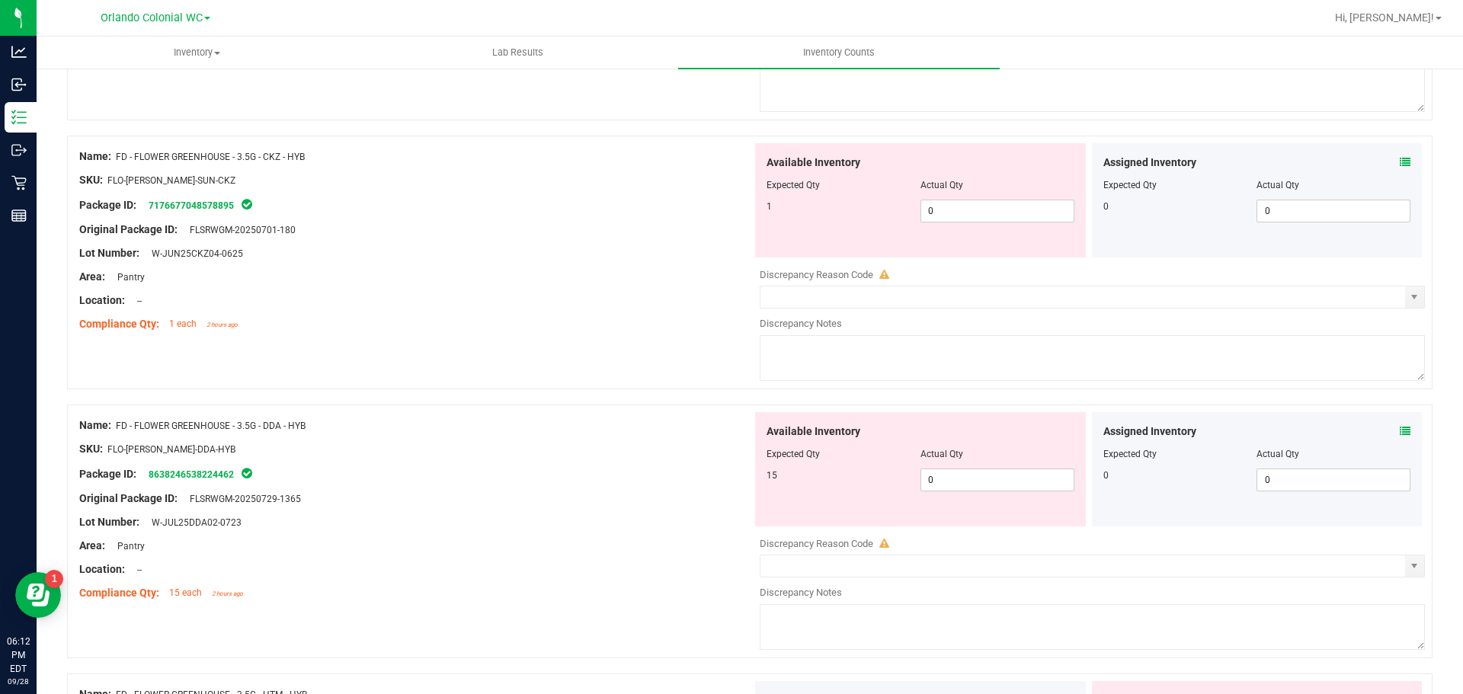
scroll to position [610, 0]
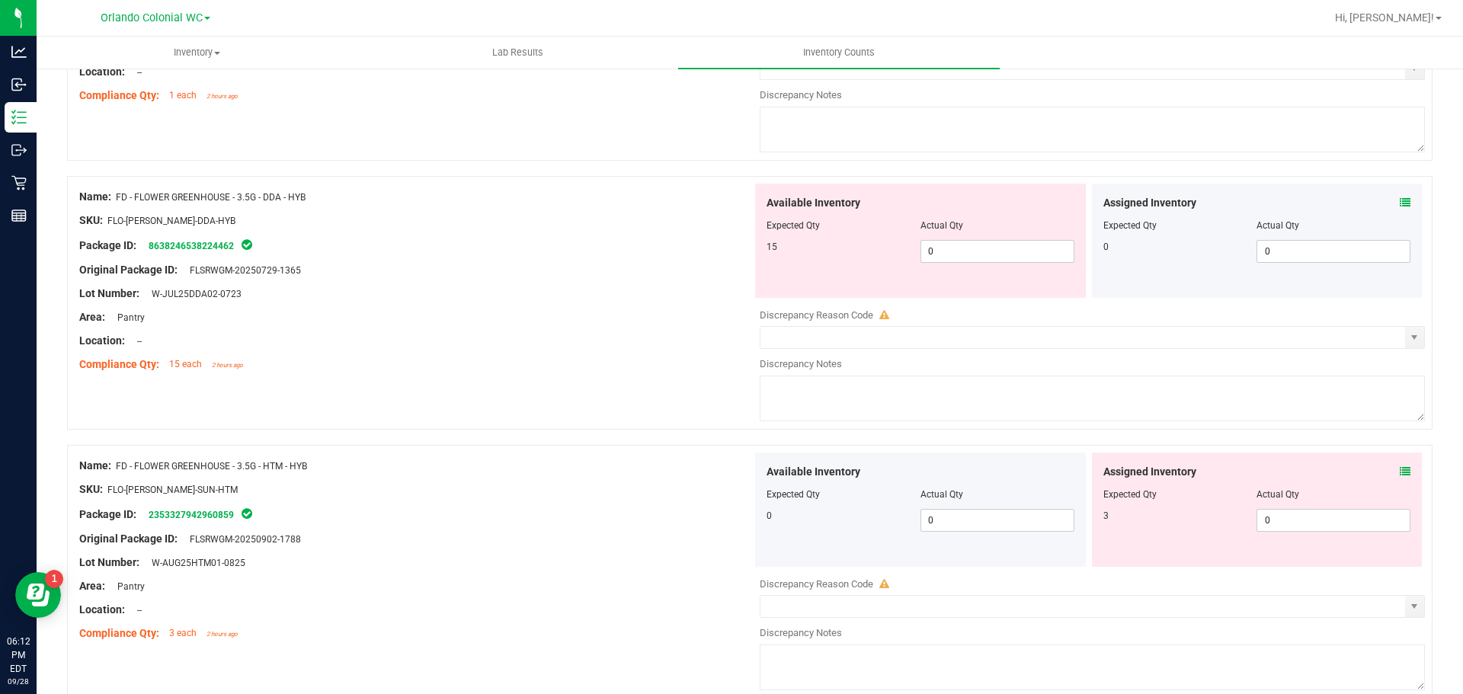
click at [1400, 471] on icon at bounding box center [1405, 471] width 11 height 11
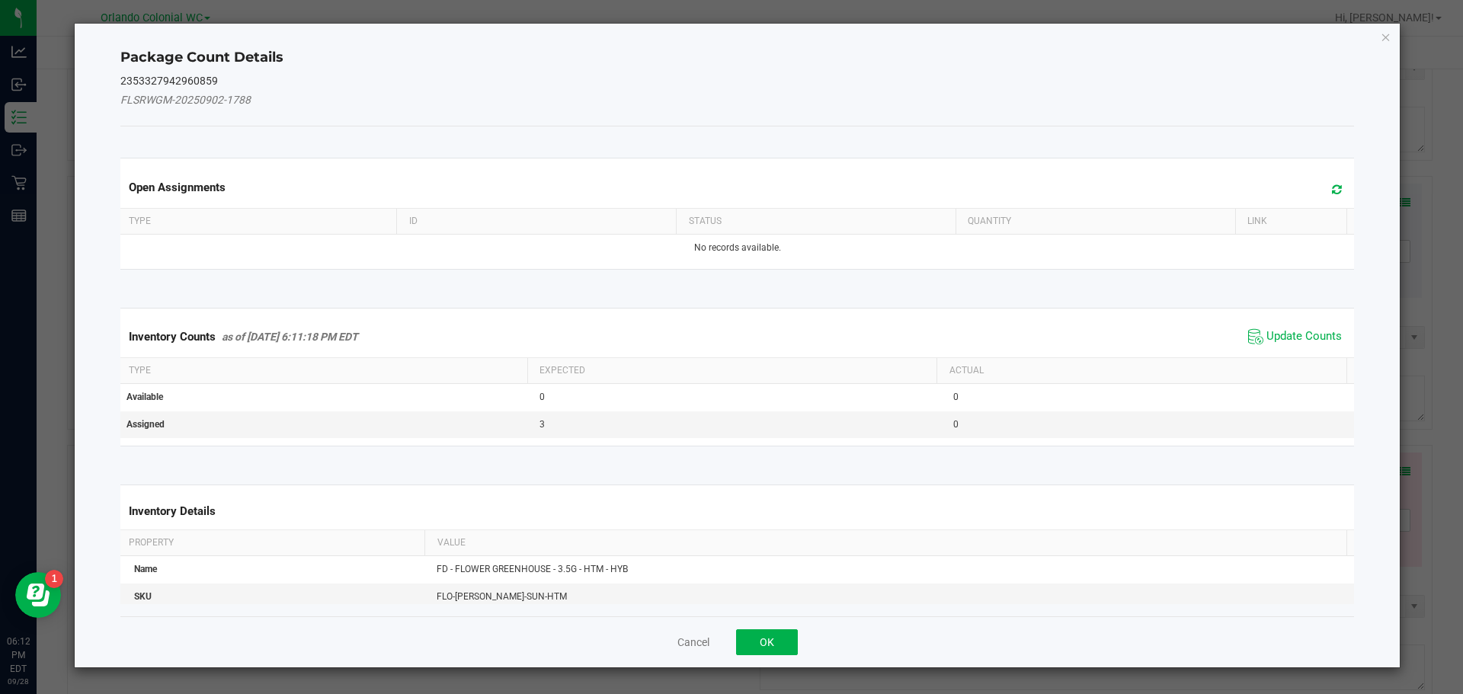
click at [1294, 361] on th "Actual" at bounding box center [1141, 371] width 410 height 26
click at [1308, 343] on span "Update Counts" at bounding box center [1303, 336] width 75 height 15
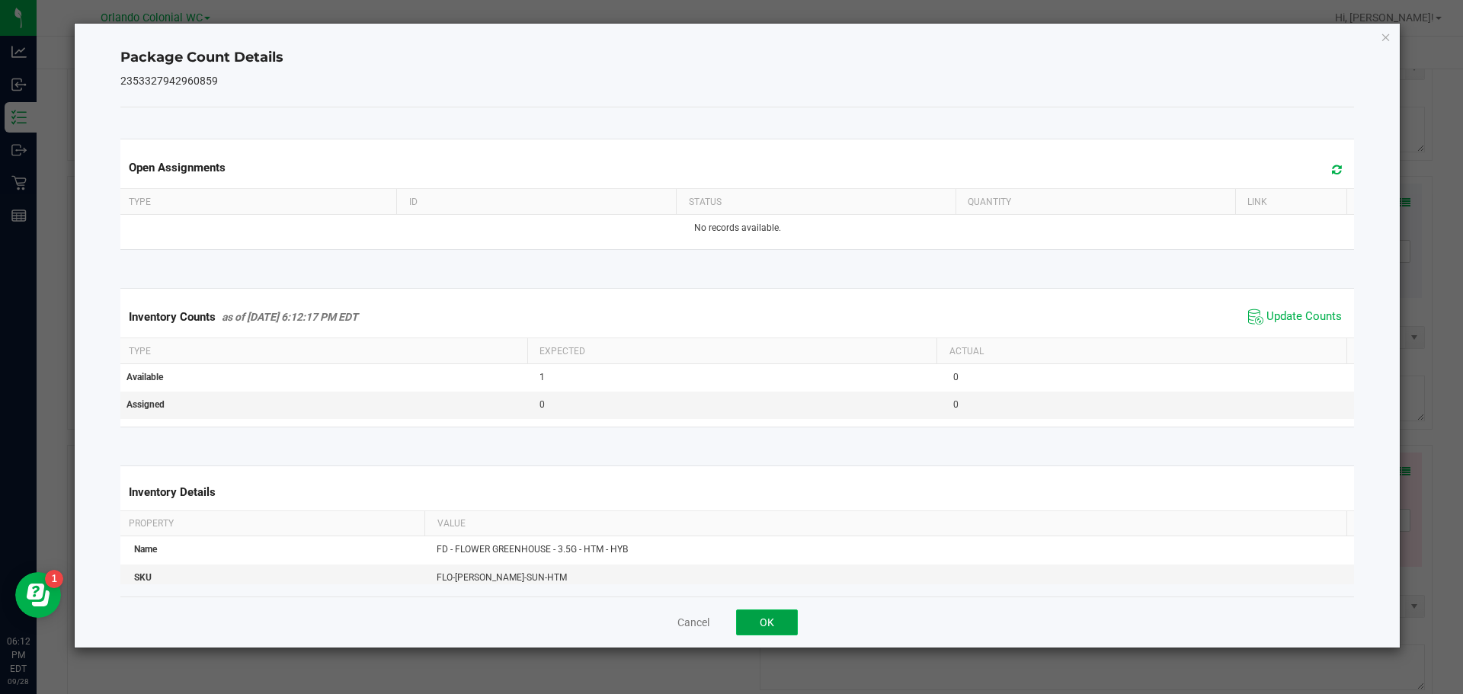
click at [795, 631] on button "OK" at bounding box center [767, 623] width 62 height 26
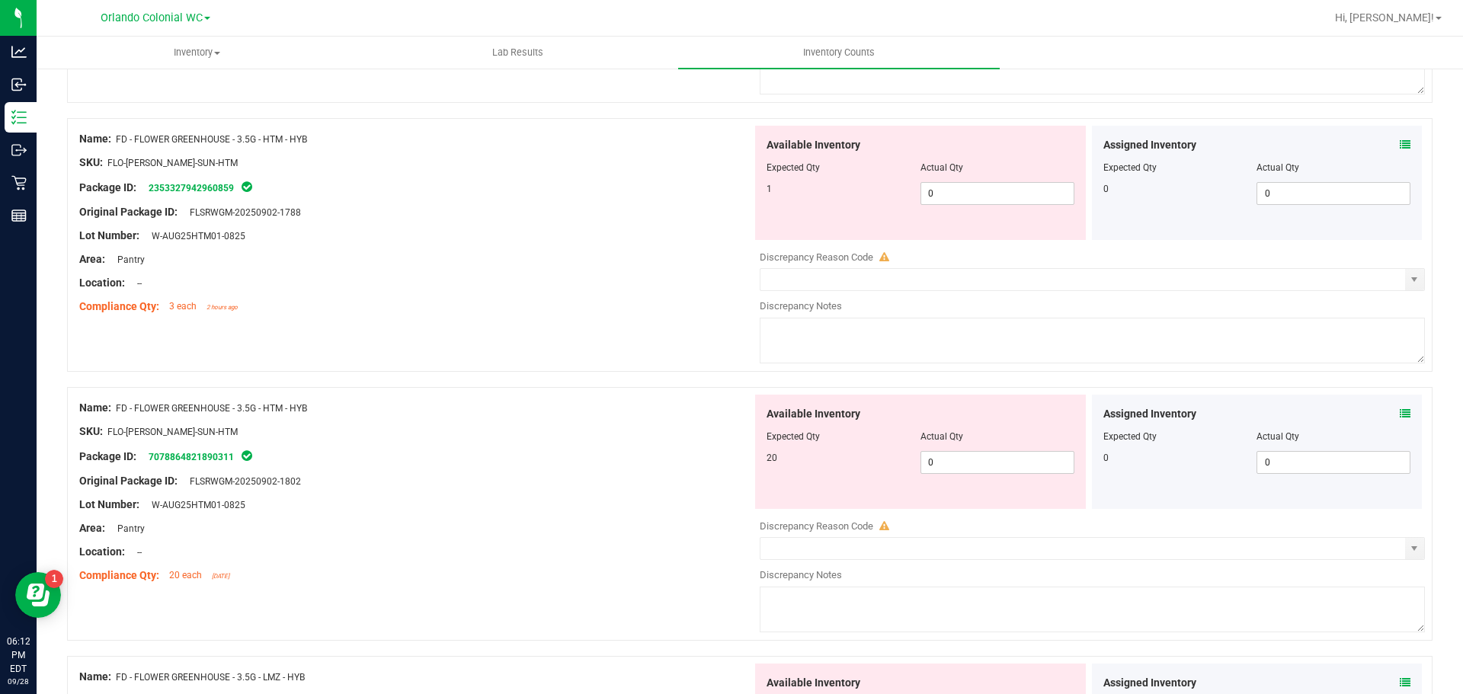
scroll to position [945, 0]
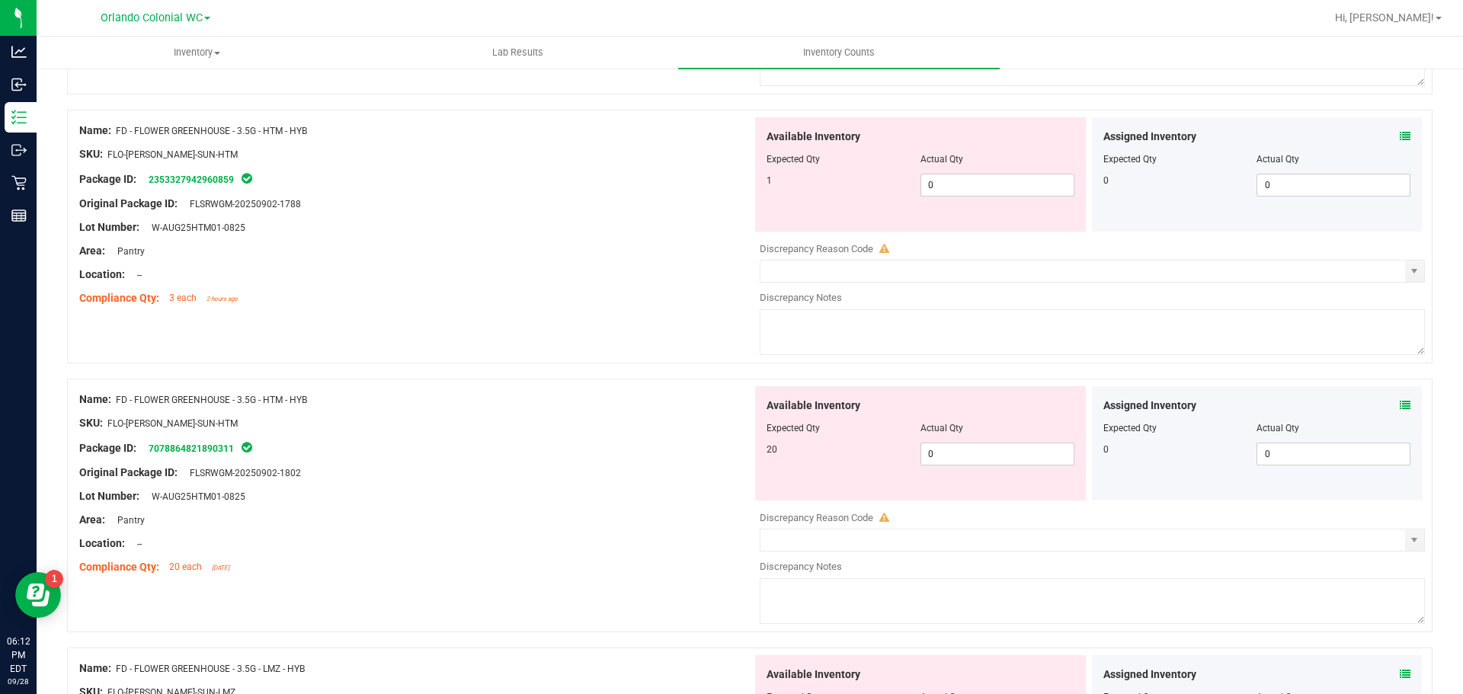
click at [1400, 405] on icon at bounding box center [1405, 405] width 11 height 11
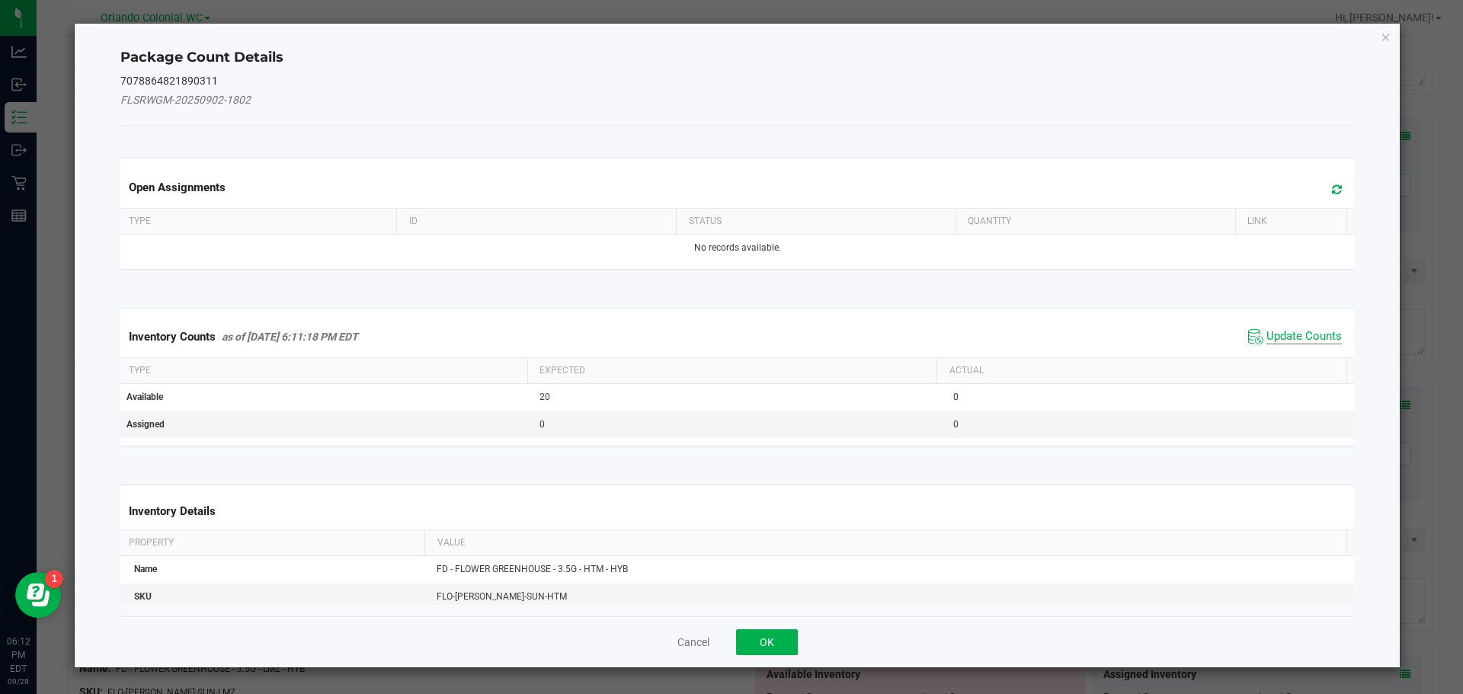
click at [1303, 332] on span "Update Counts" at bounding box center [1303, 336] width 75 height 15
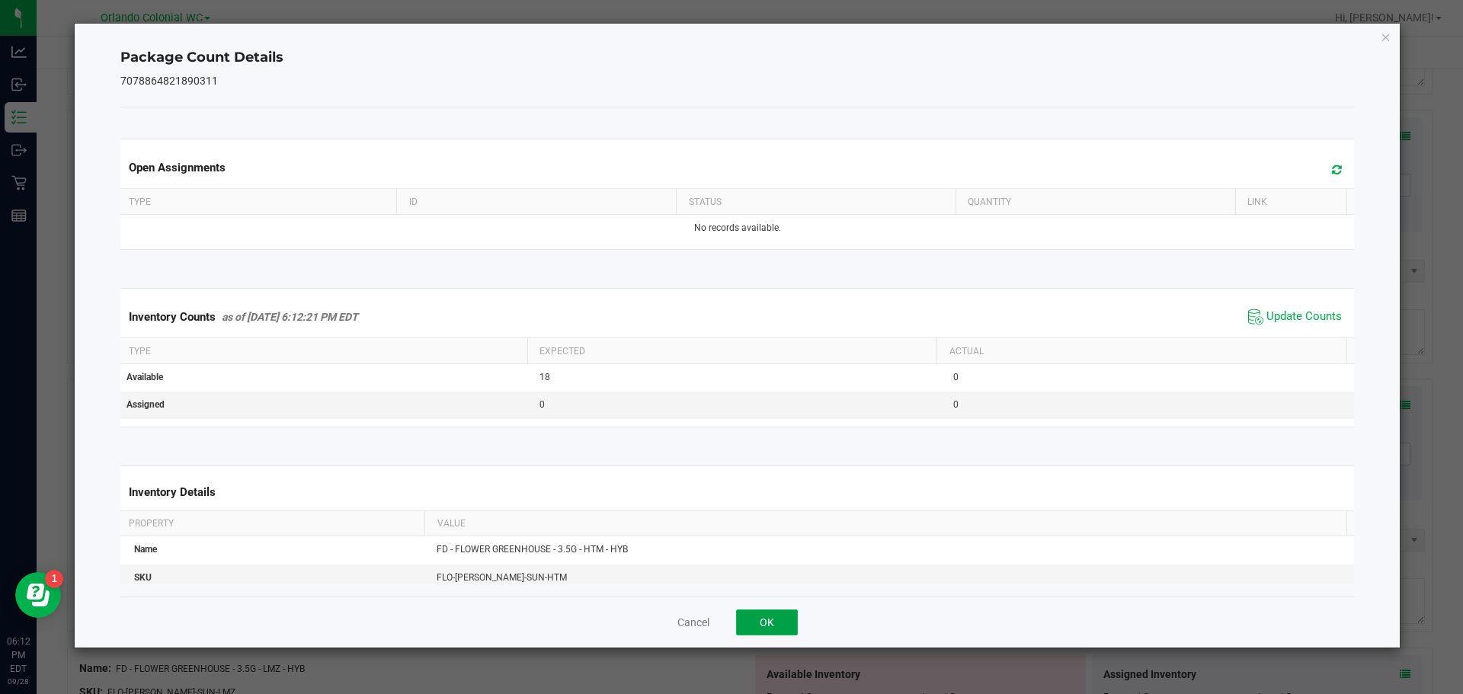
click at [795, 620] on button "OK" at bounding box center [767, 623] width 62 height 26
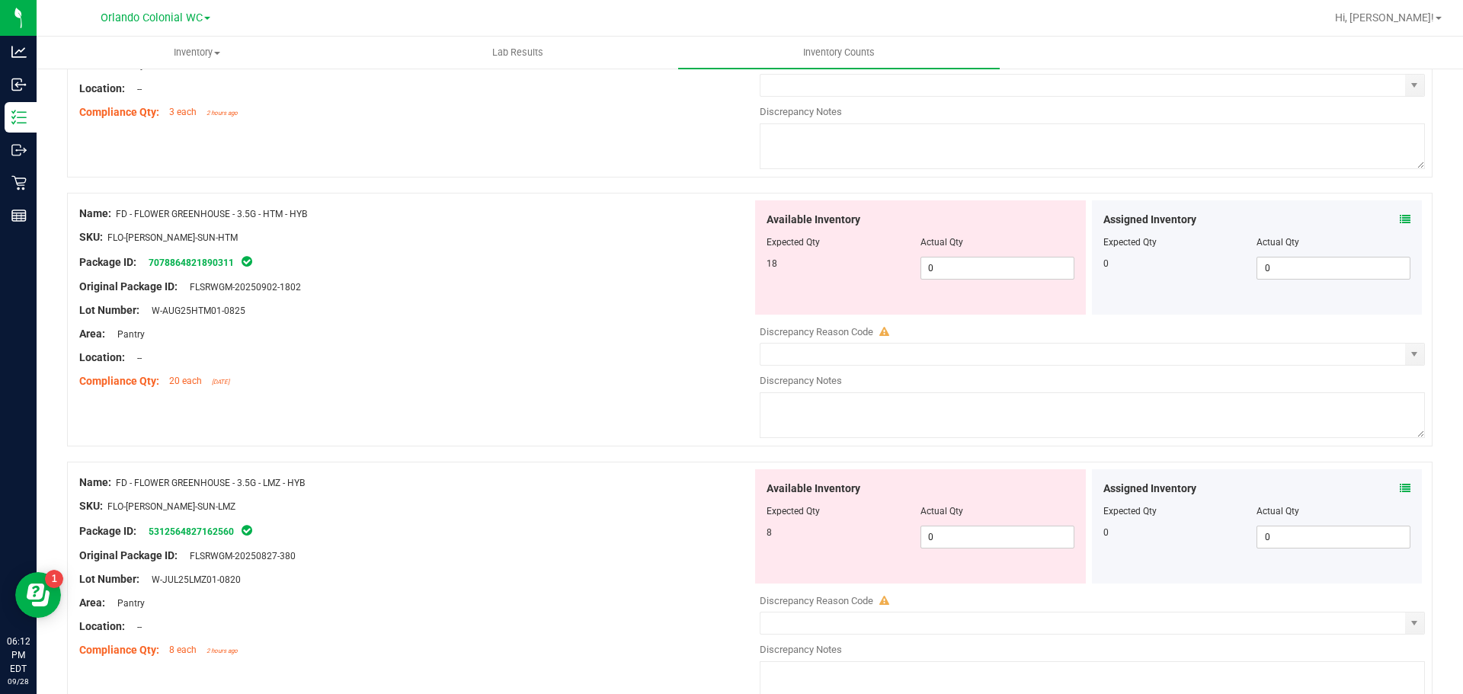
scroll to position [1130, 0]
click at [1400, 488] on icon at bounding box center [1405, 489] width 11 height 11
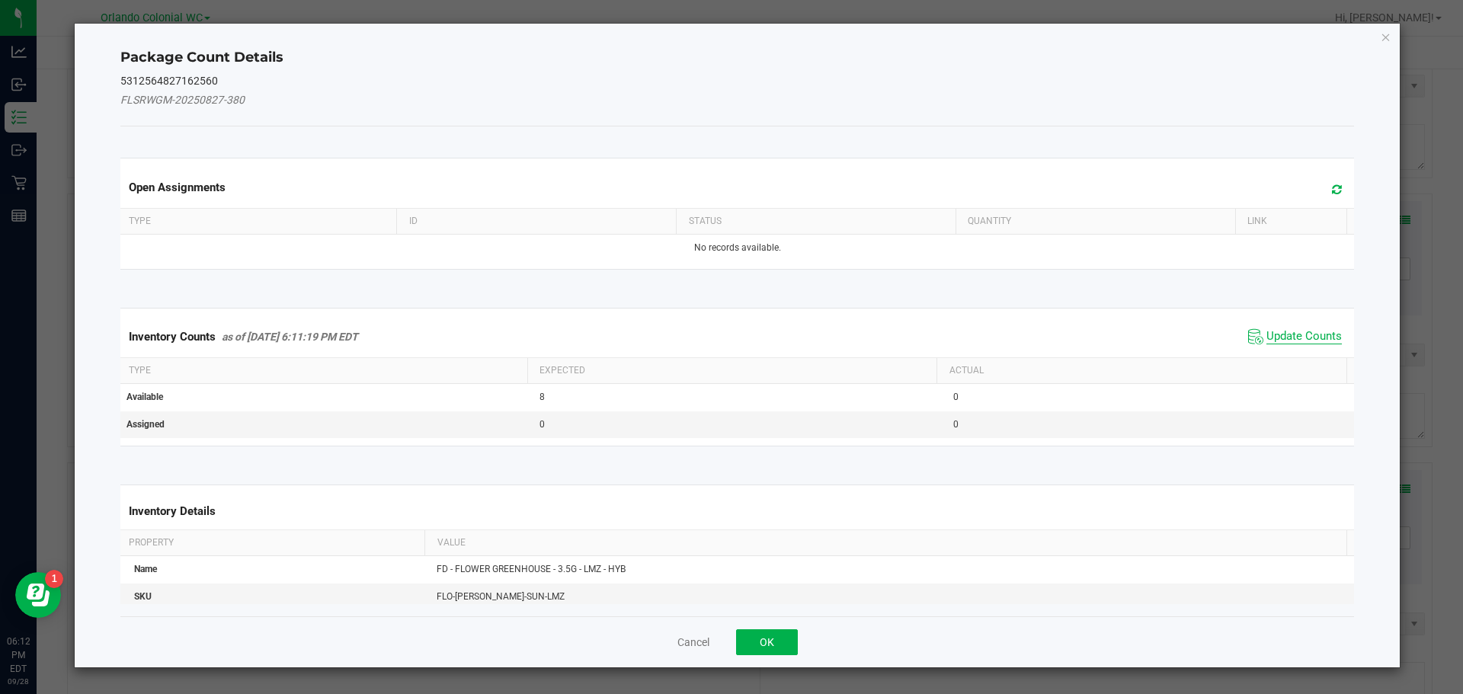
click at [1305, 329] on span "Update Counts" at bounding box center [1303, 336] width 75 height 15
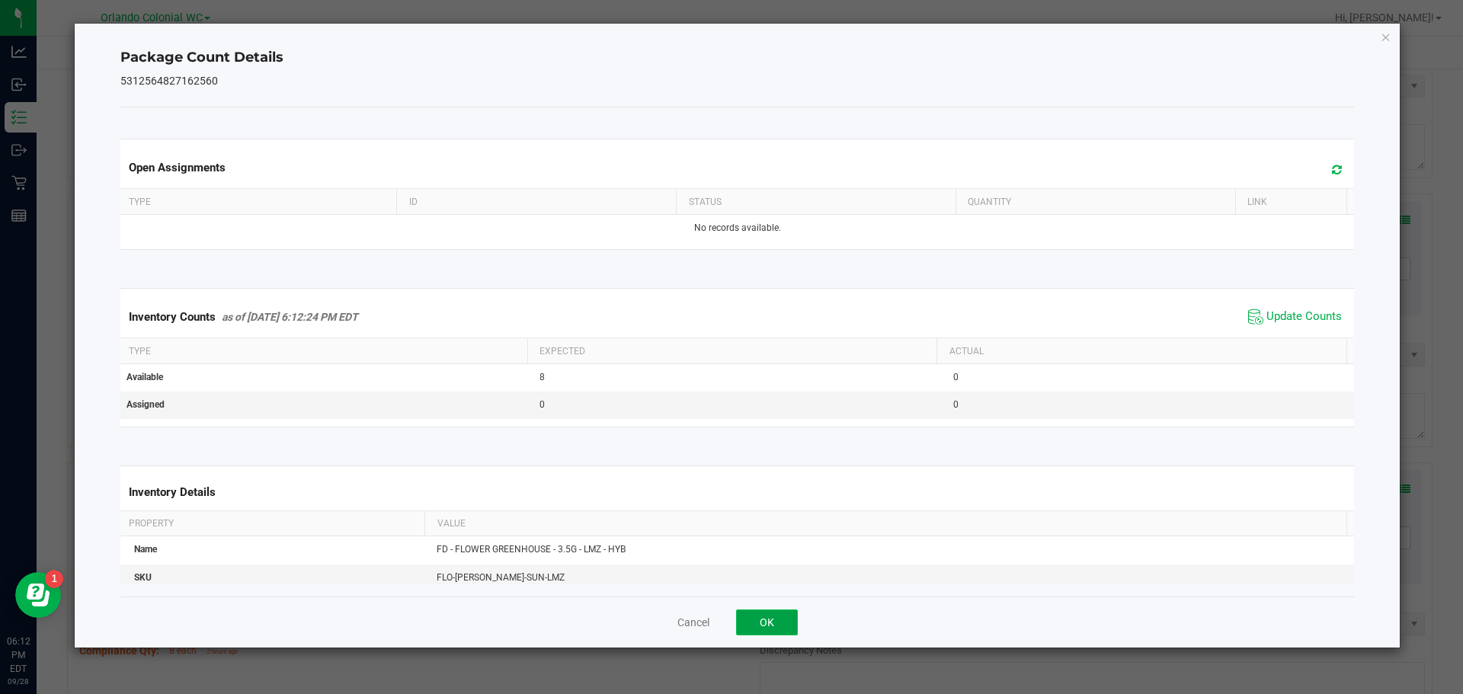
click at [784, 629] on button "OK" at bounding box center [767, 623] width 62 height 26
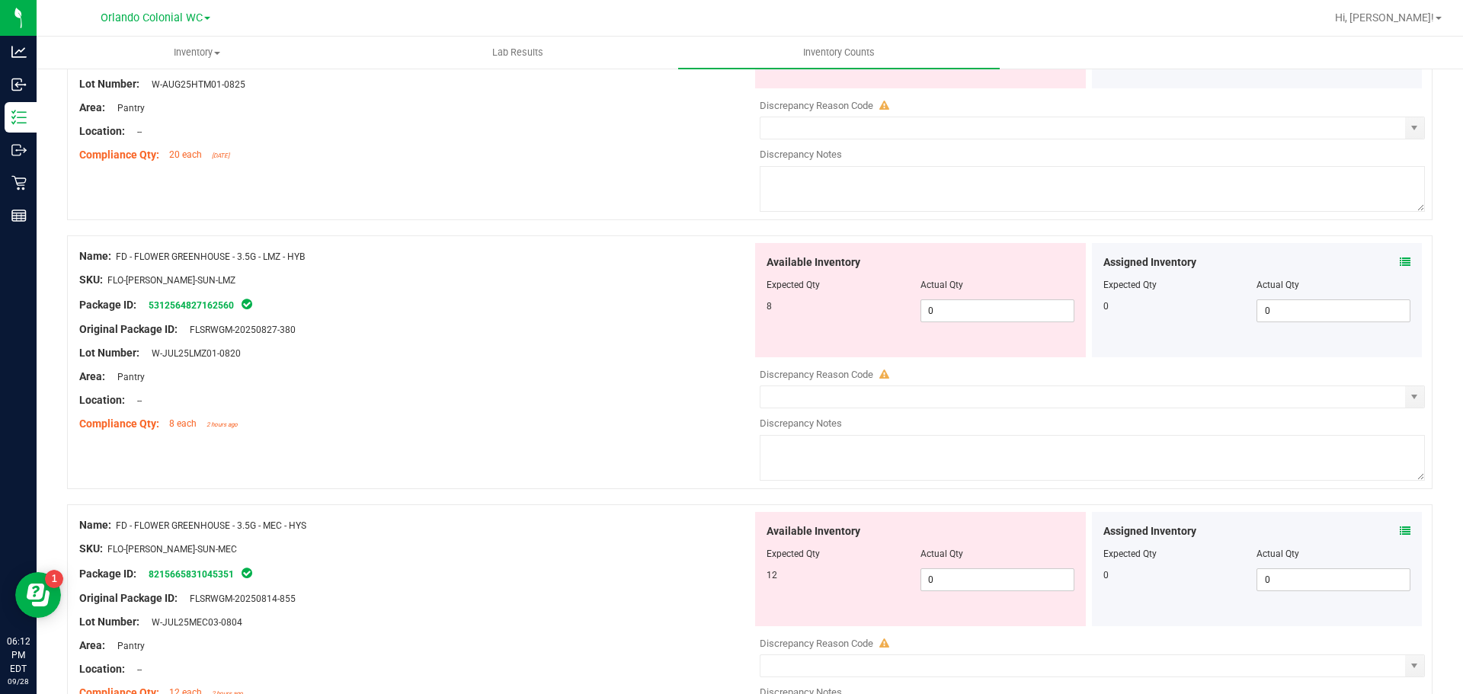
scroll to position [1362, 0]
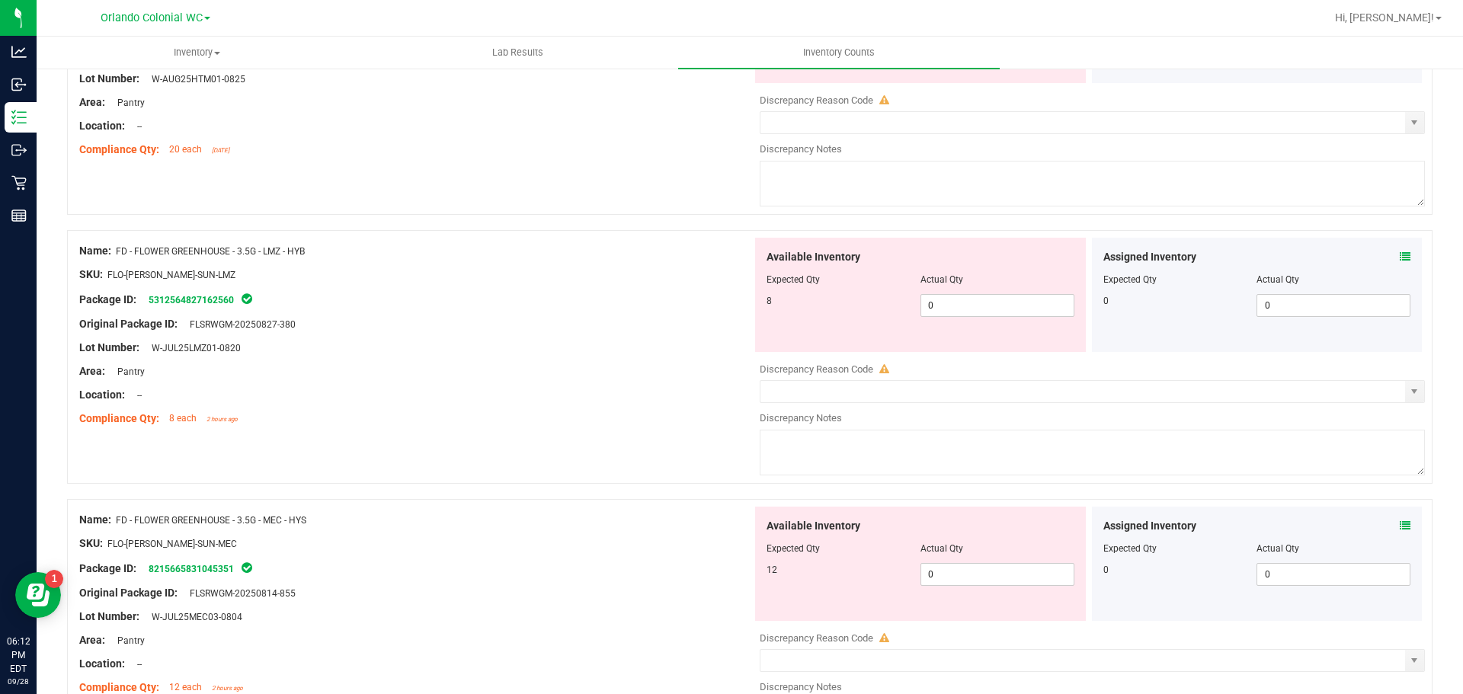
click at [1400, 526] on icon at bounding box center [1405, 525] width 11 height 11
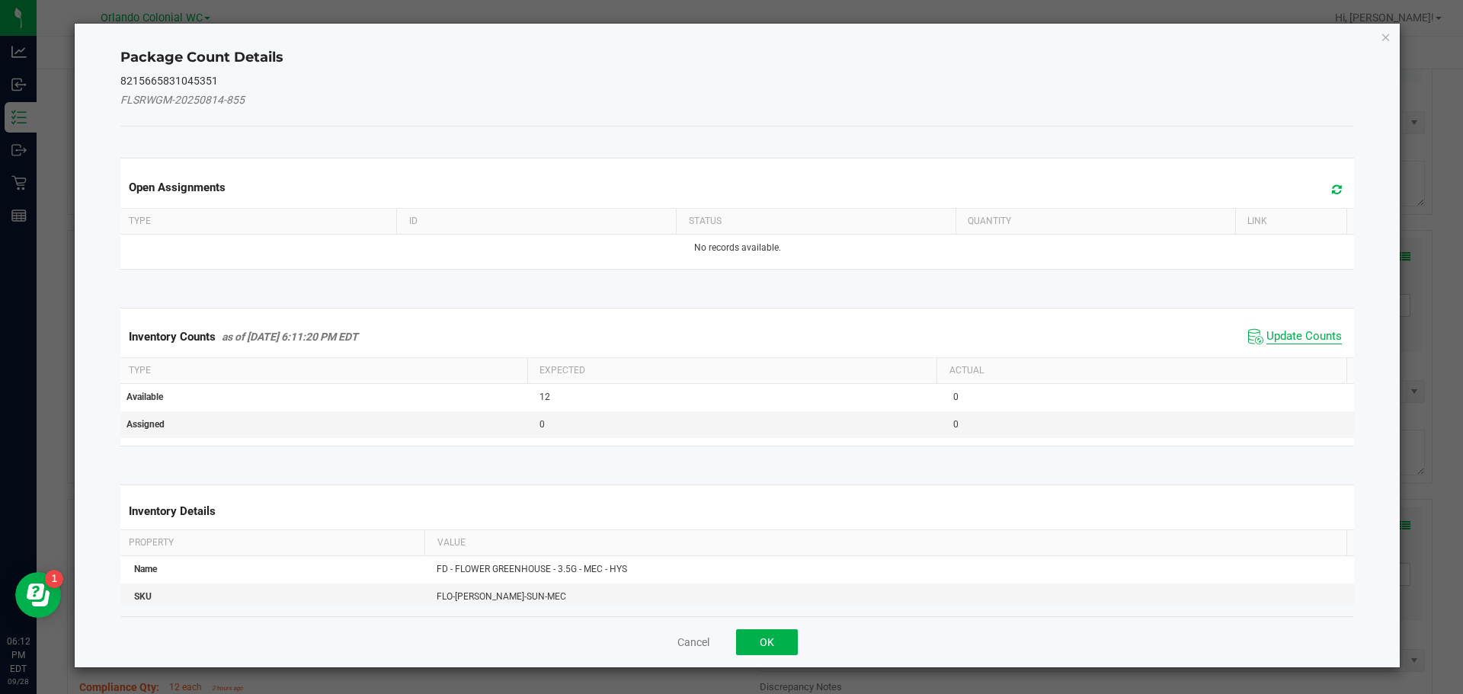
click at [1303, 337] on span "Update Counts" at bounding box center [1303, 336] width 75 height 15
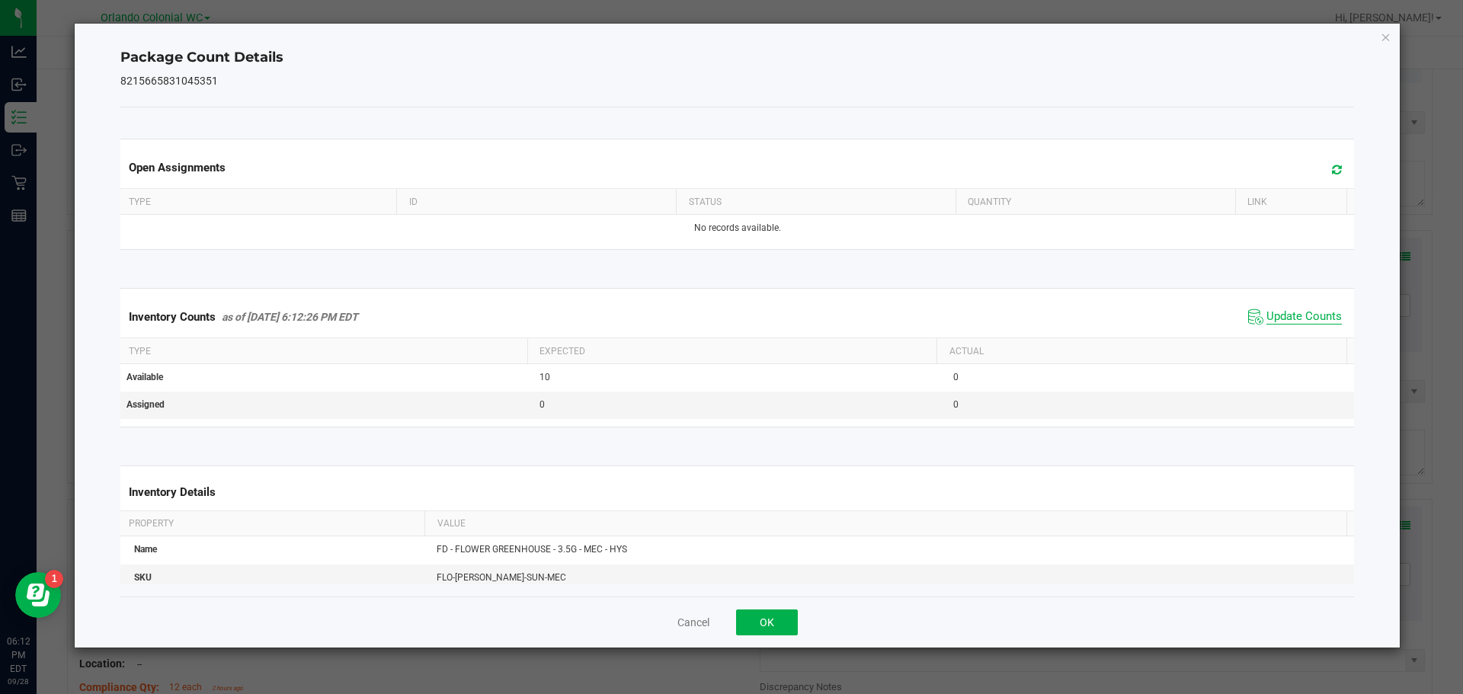
click at [1304, 325] on span "Update Counts" at bounding box center [1303, 316] width 75 height 15
click at [1299, 325] on span "Update Counts" at bounding box center [1303, 316] width 75 height 15
click at [780, 634] on button "OK" at bounding box center [767, 623] width 62 height 26
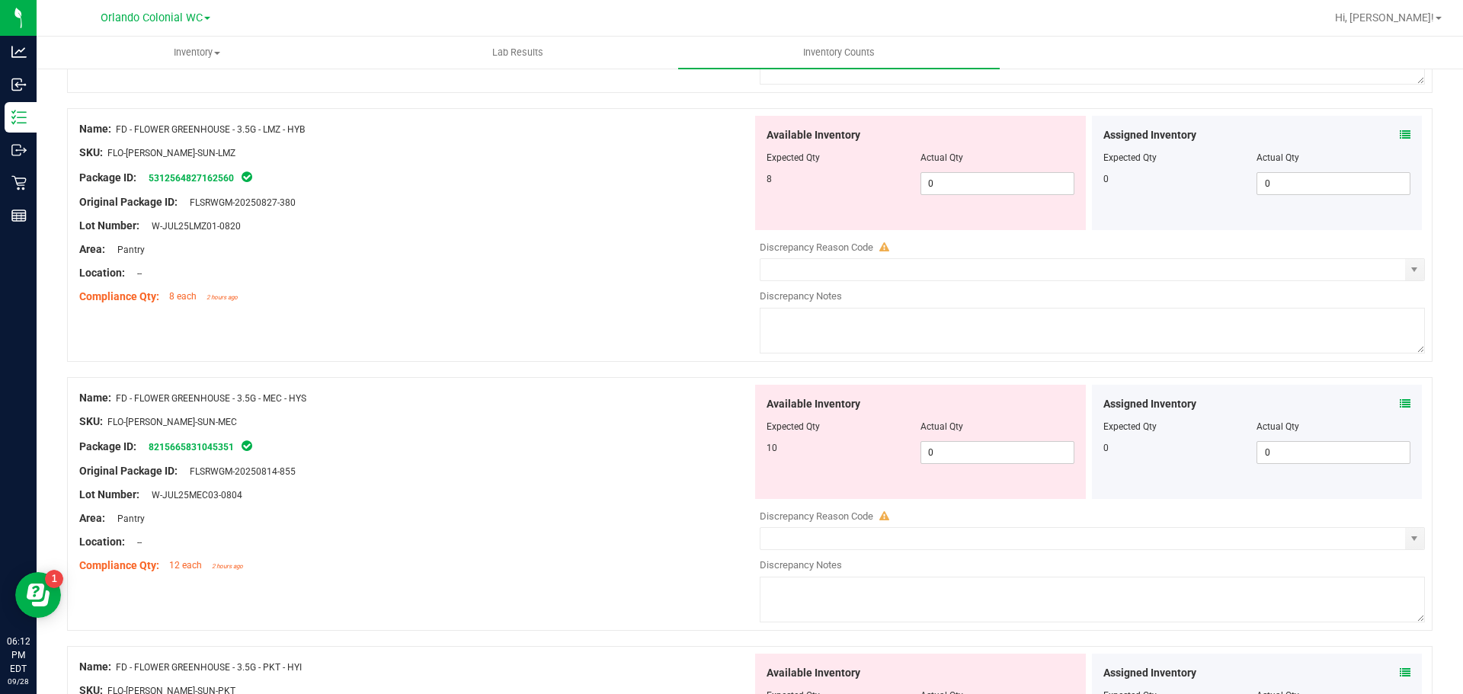
scroll to position [1586, 0]
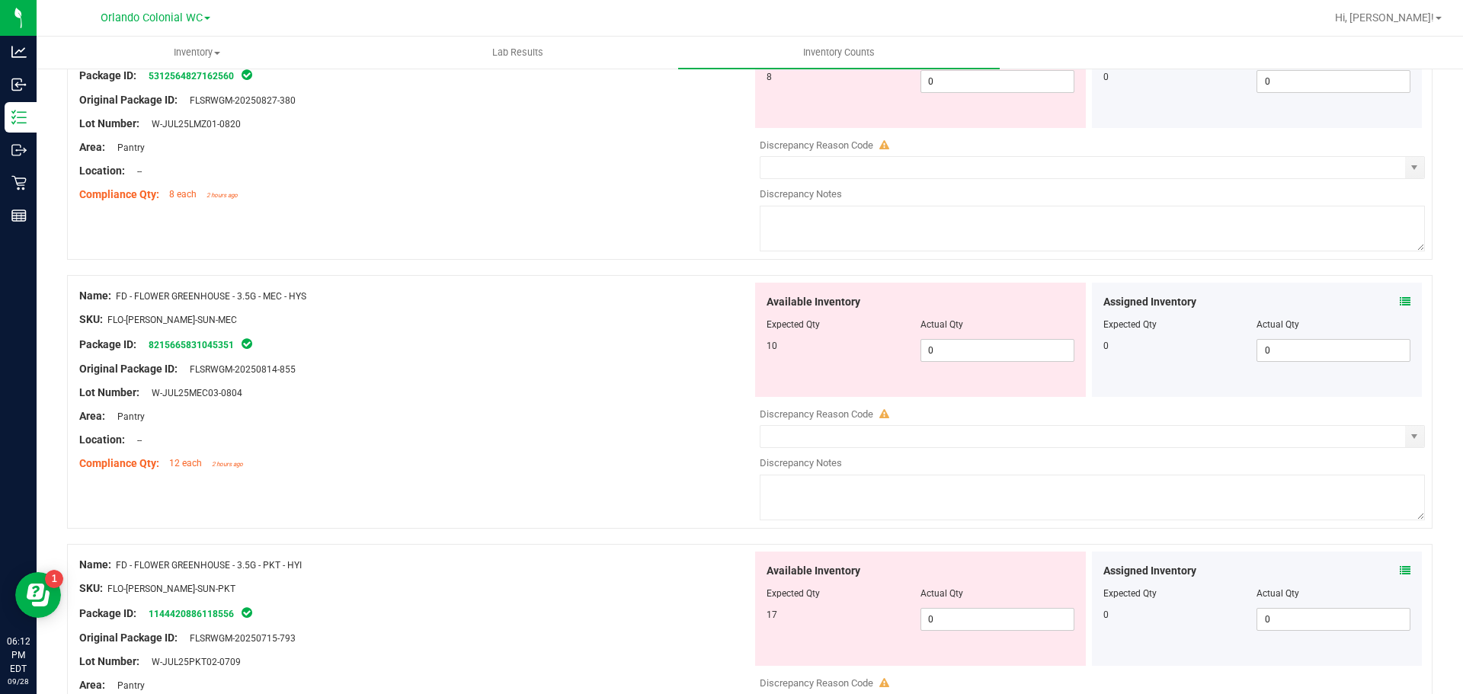
click at [1400, 570] on icon at bounding box center [1405, 570] width 11 height 11
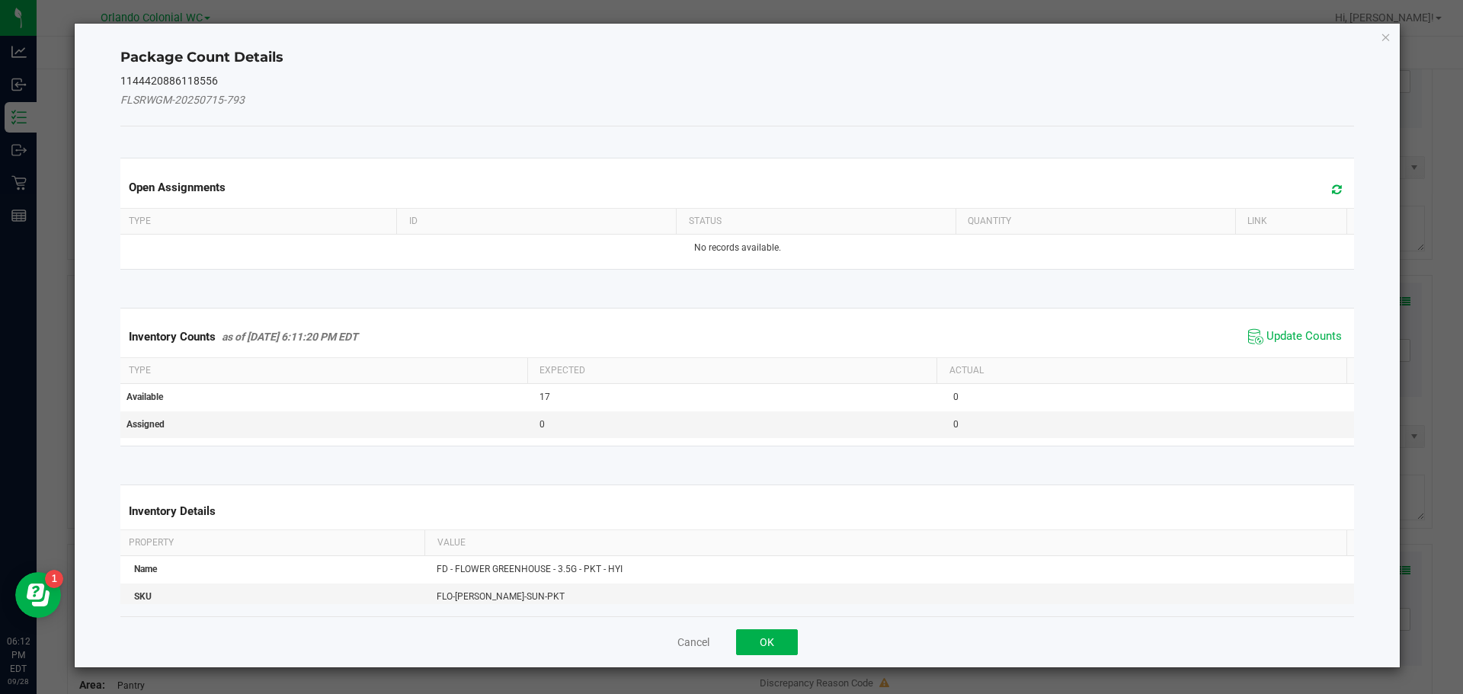
click at [1307, 359] on th "Actual" at bounding box center [1141, 371] width 410 height 26
click at [1299, 331] on span "Update Counts" at bounding box center [1303, 336] width 75 height 15
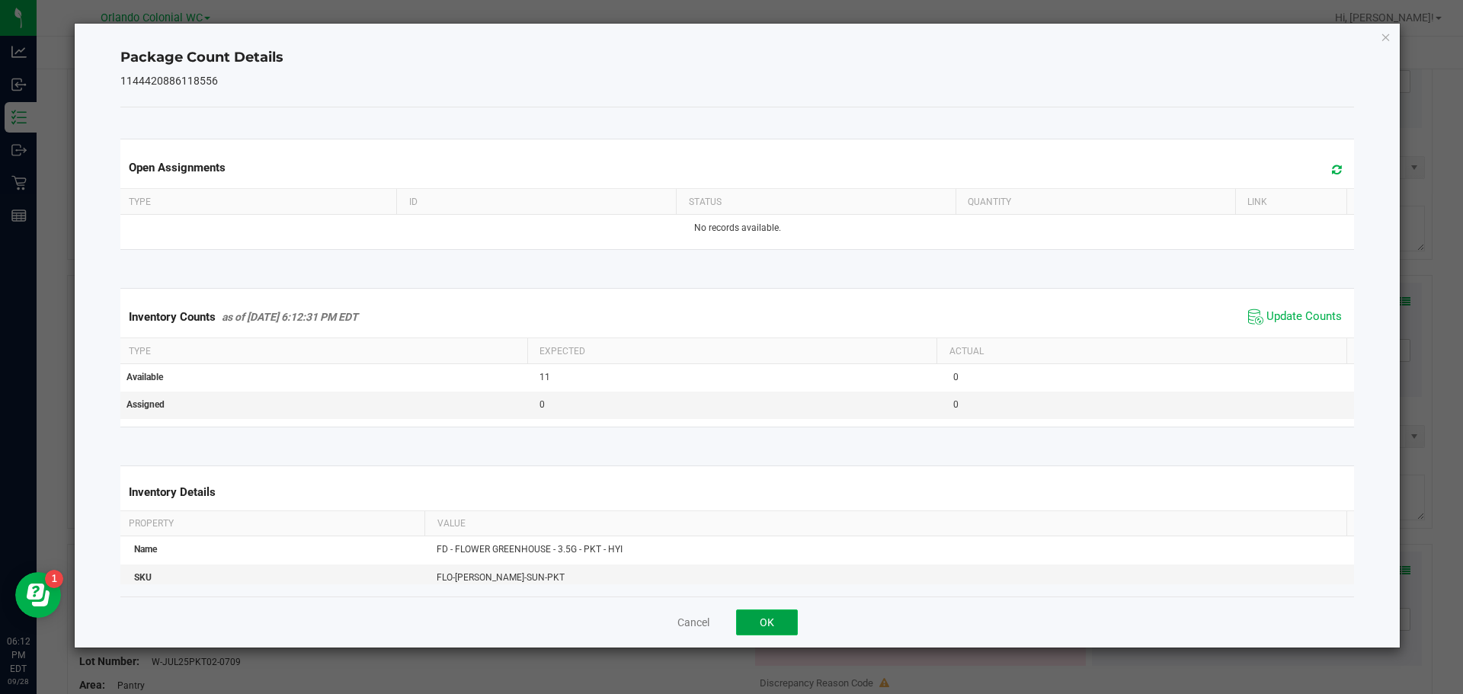
click at [787, 632] on button "OK" at bounding box center [767, 623] width 62 height 26
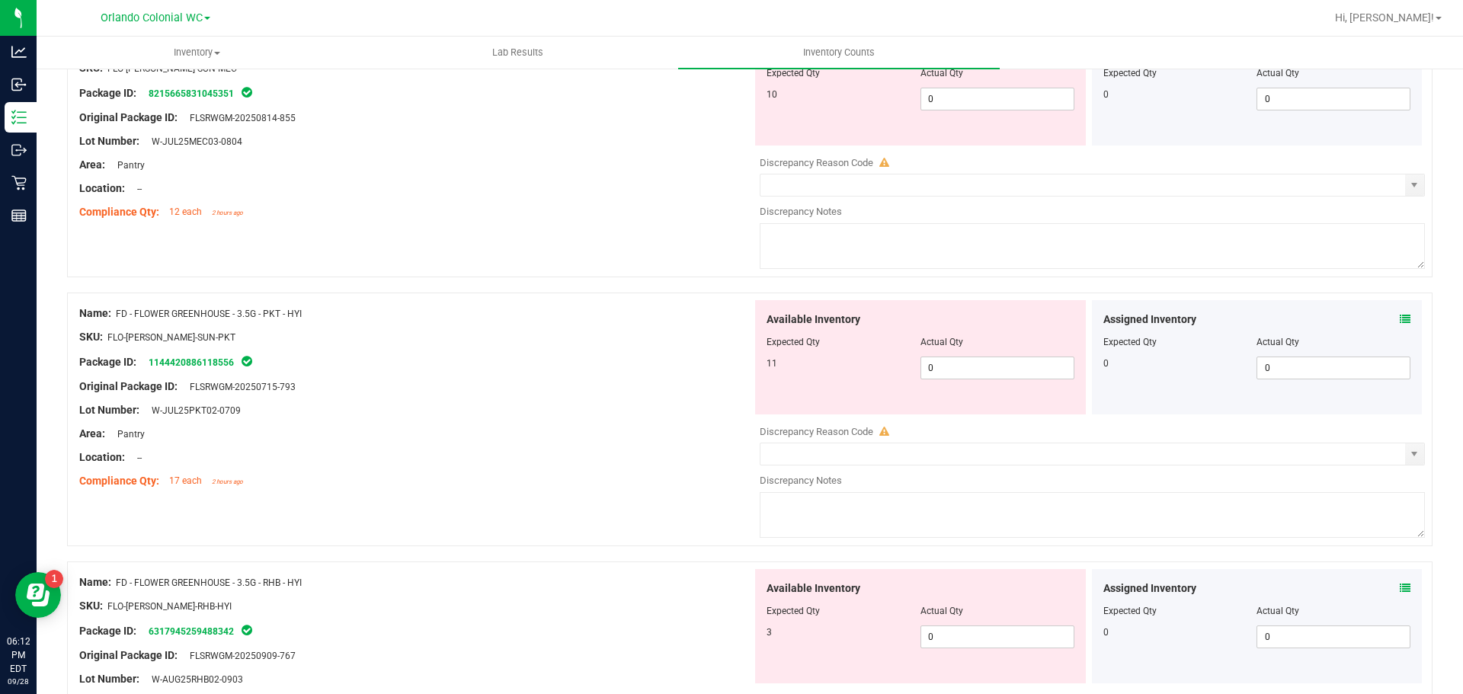
scroll to position [1836, 0]
click at [1400, 592] on icon at bounding box center [1405, 589] width 11 height 11
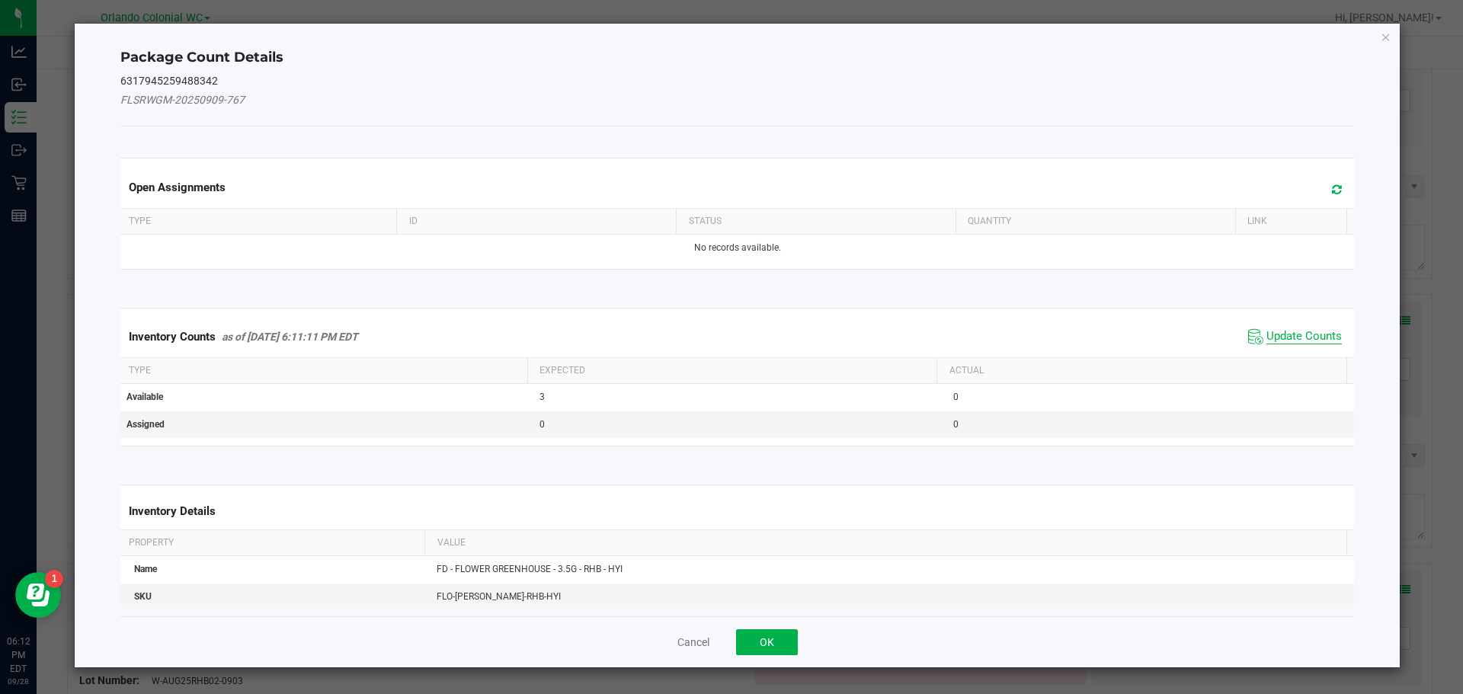
click at [1305, 329] on span "Update Counts" at bounding box center [1303, 336] width 75 height 15
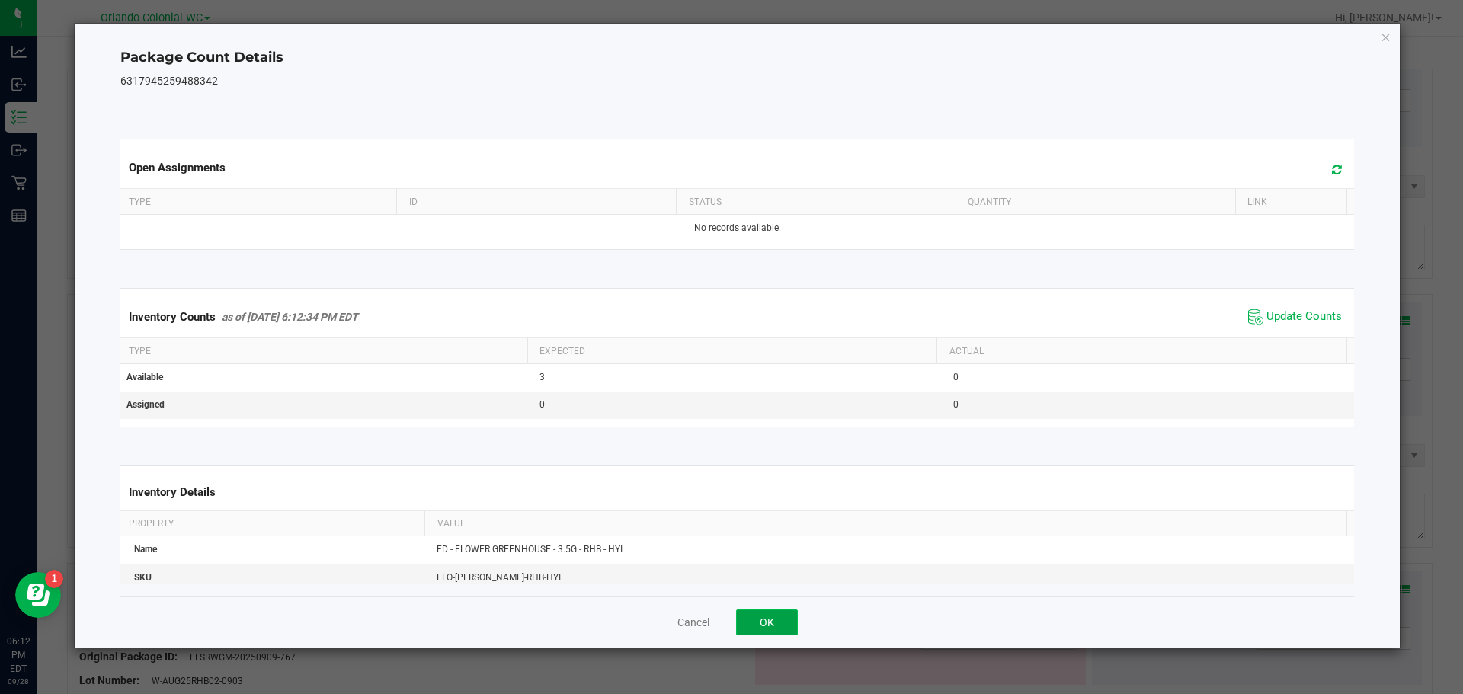
click at [783, 631] on button "OK" at bounding box center [767, 623] width 62 height 26
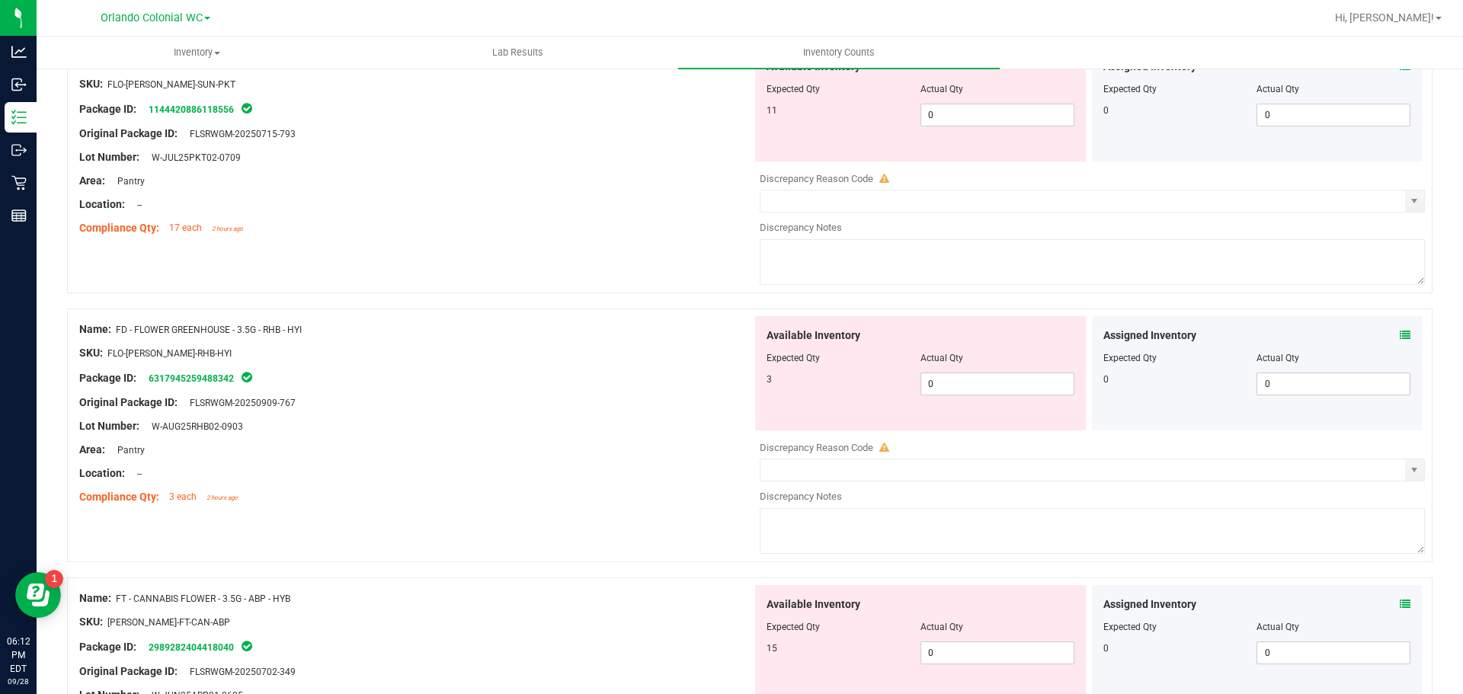
scroll to position [2115, 0]
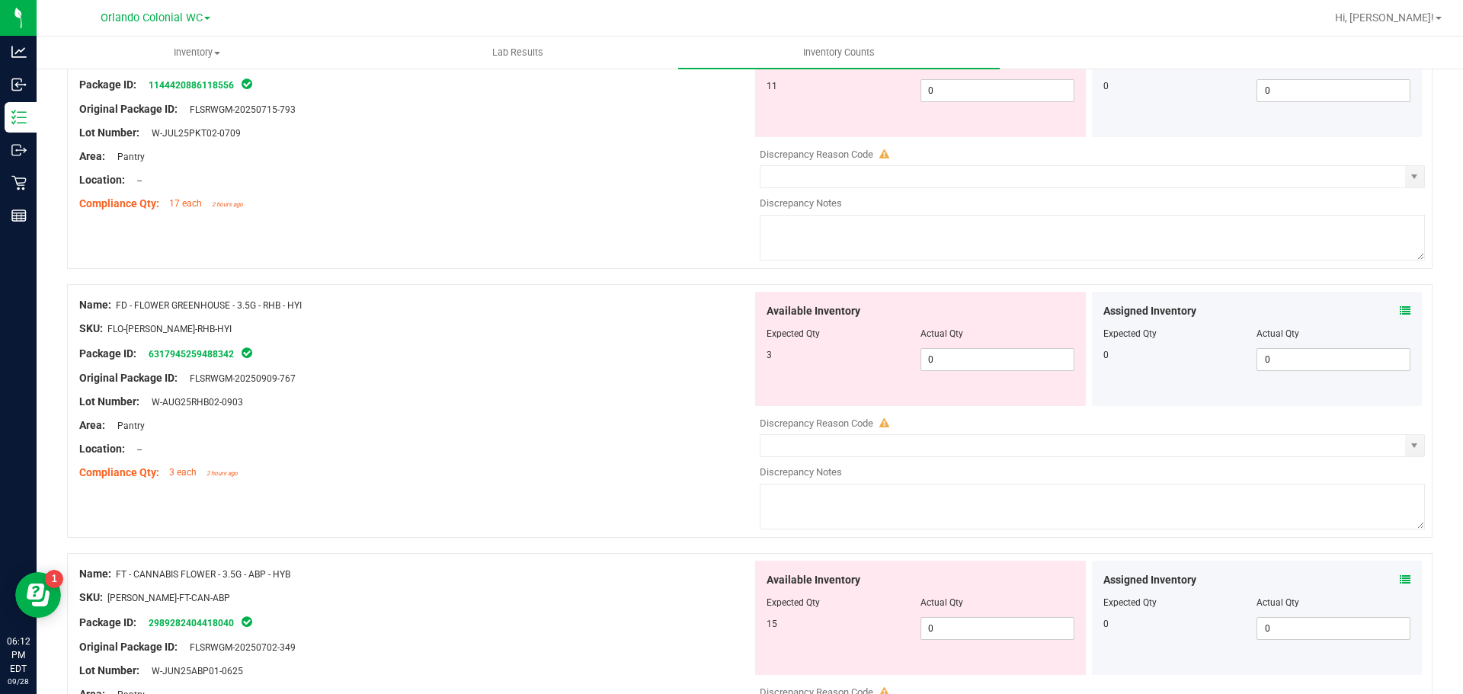
click at [1400, 310] on icon at bounding box center [1405, 311] width 11 height 11
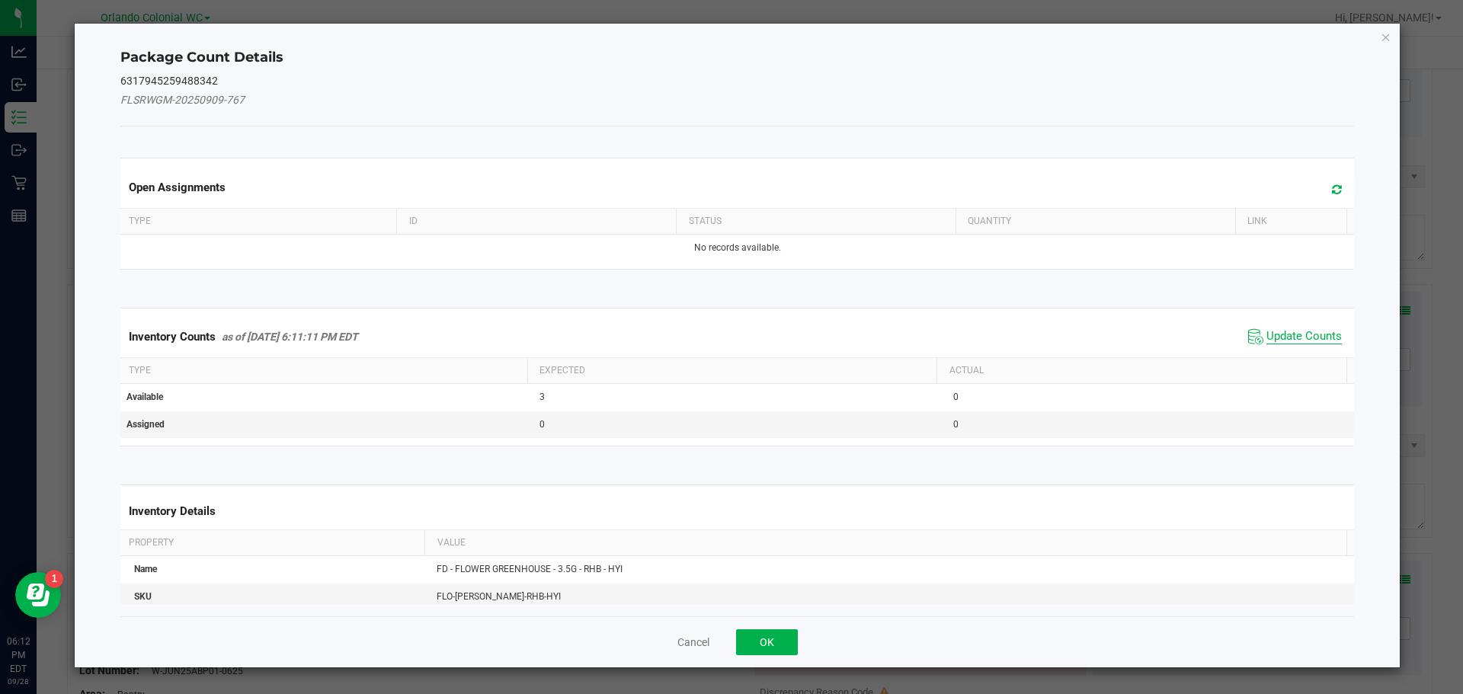
click at [1303, 341] on span "Update Counts" at bounding box center [1303, 336] width 75 height 15
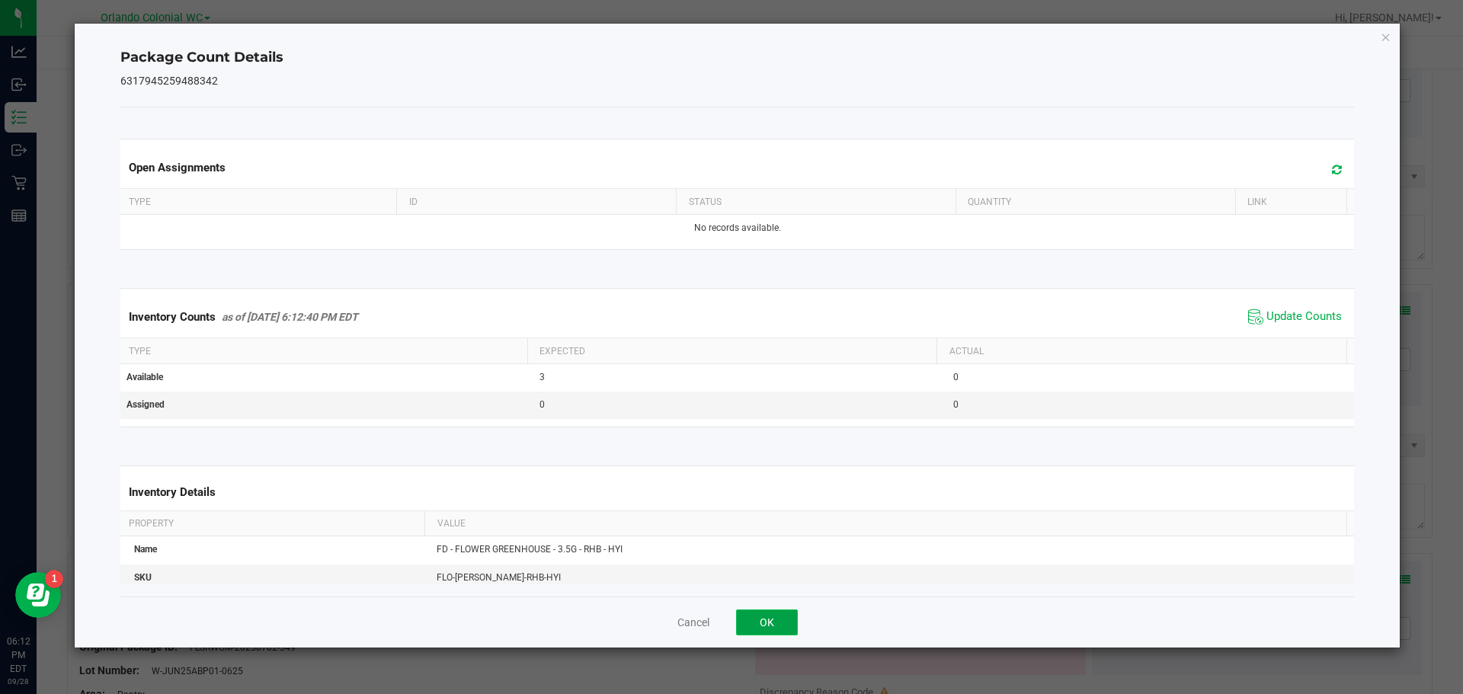
click at [783, 629] on button "OK" at bounding box center [767, 623] width 62 height 26
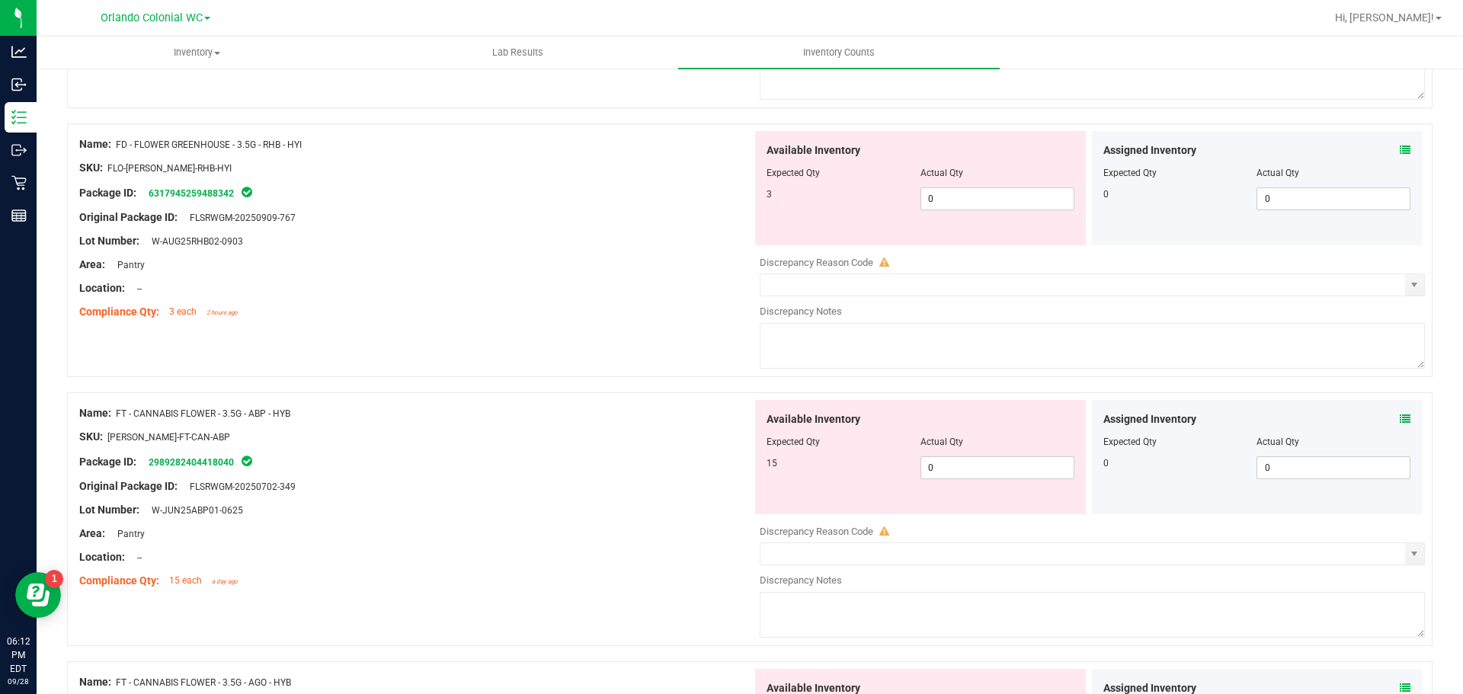
scroll to position [2297, 0]
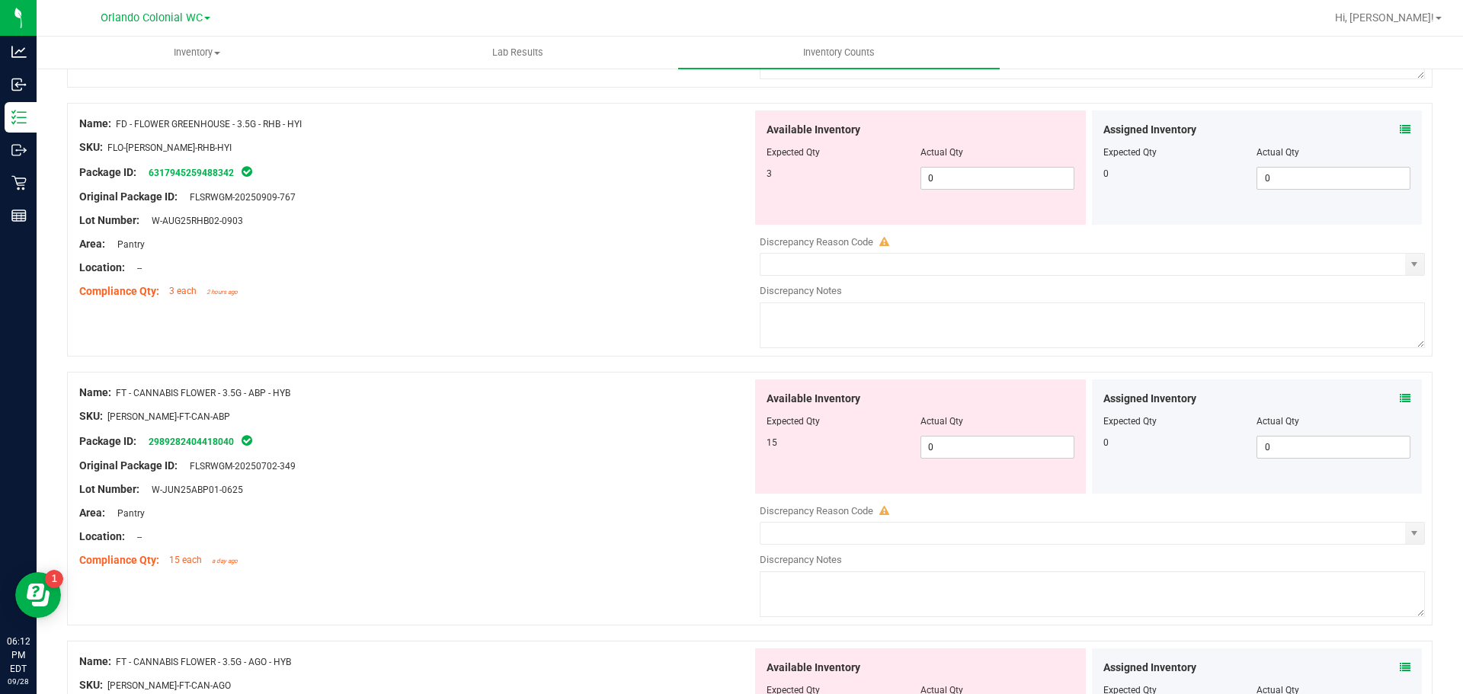
click at [1400, 398] on icon at bounding box center [1405, 398] width 11 height 11
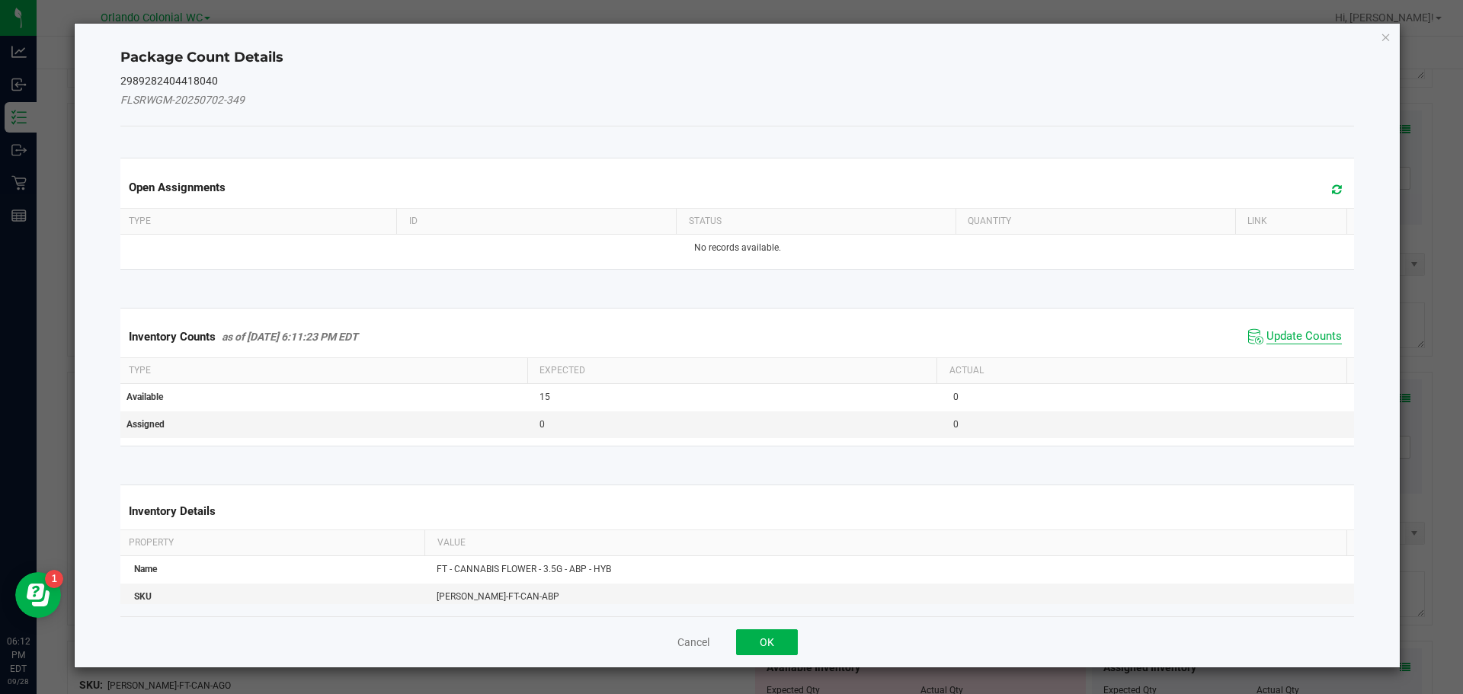
click at [1312, 331] on span "Update Counts" at bounding box center [1303, 336] width 75 height 15
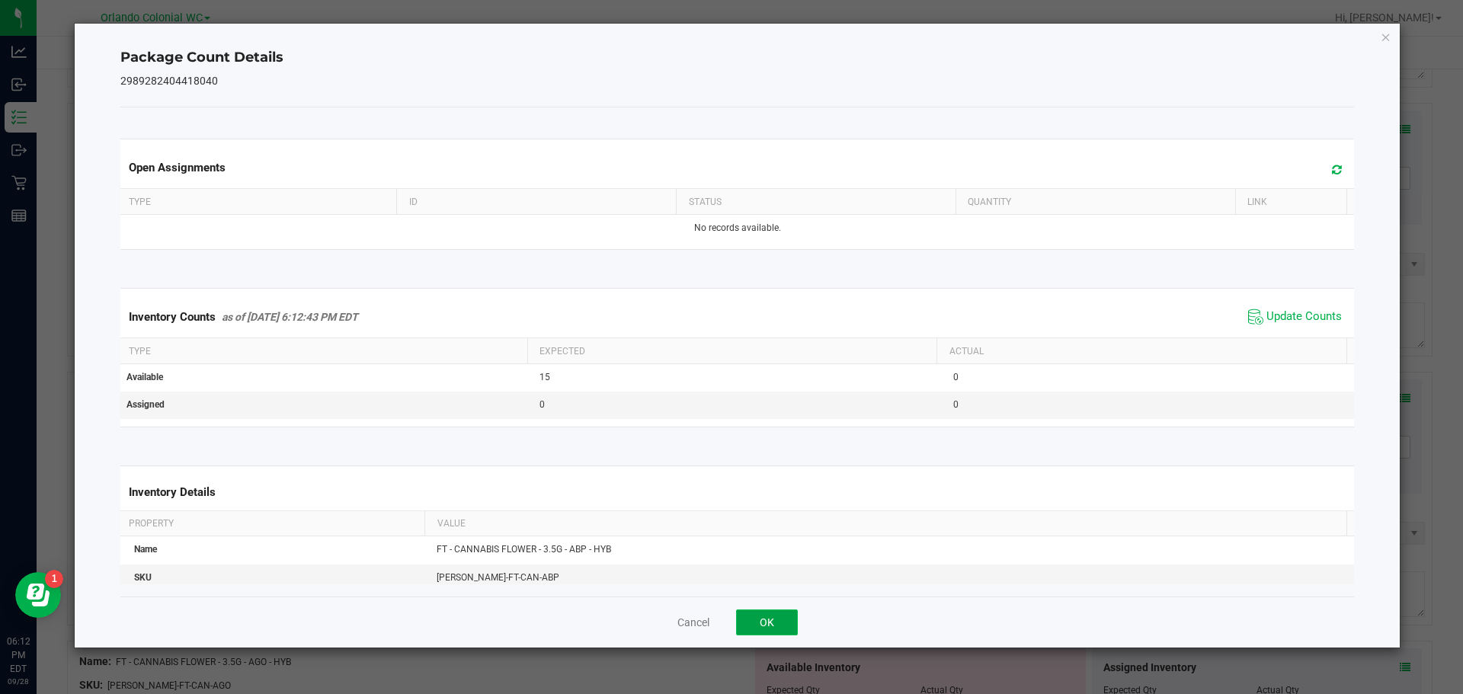
click at [792, 635] on button "OK" at bounding box center [767, 623] width 62 height 26
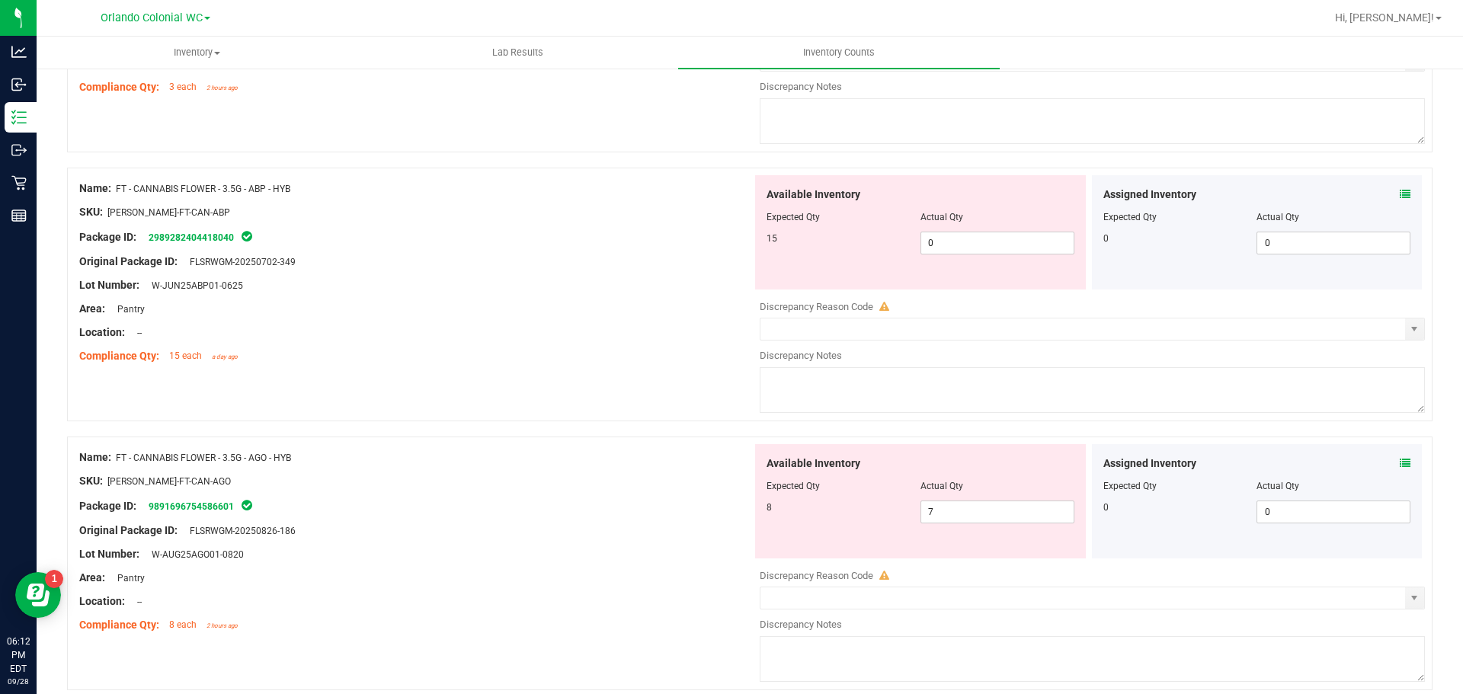
scroll to position [2524, 0]
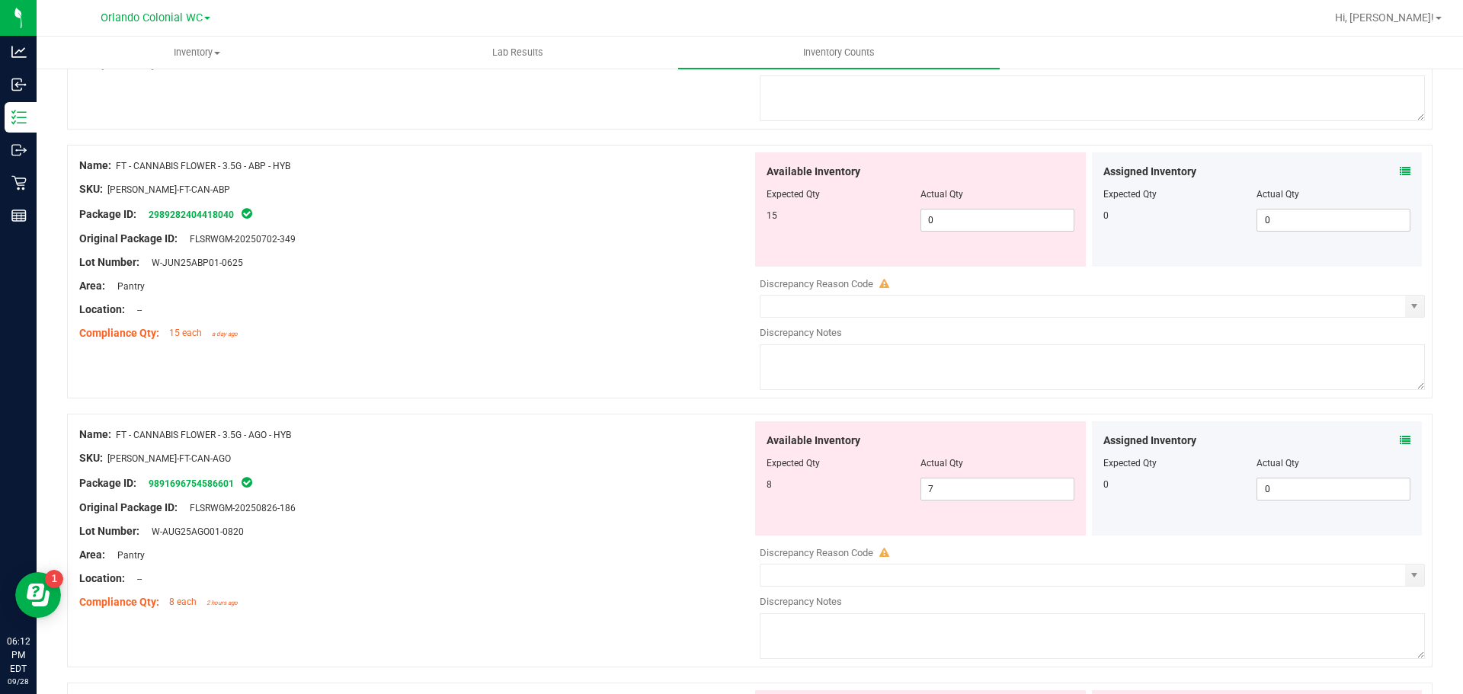
click at [1400, 437] on icon at bounding box center [1405, 440] width 11 height 11
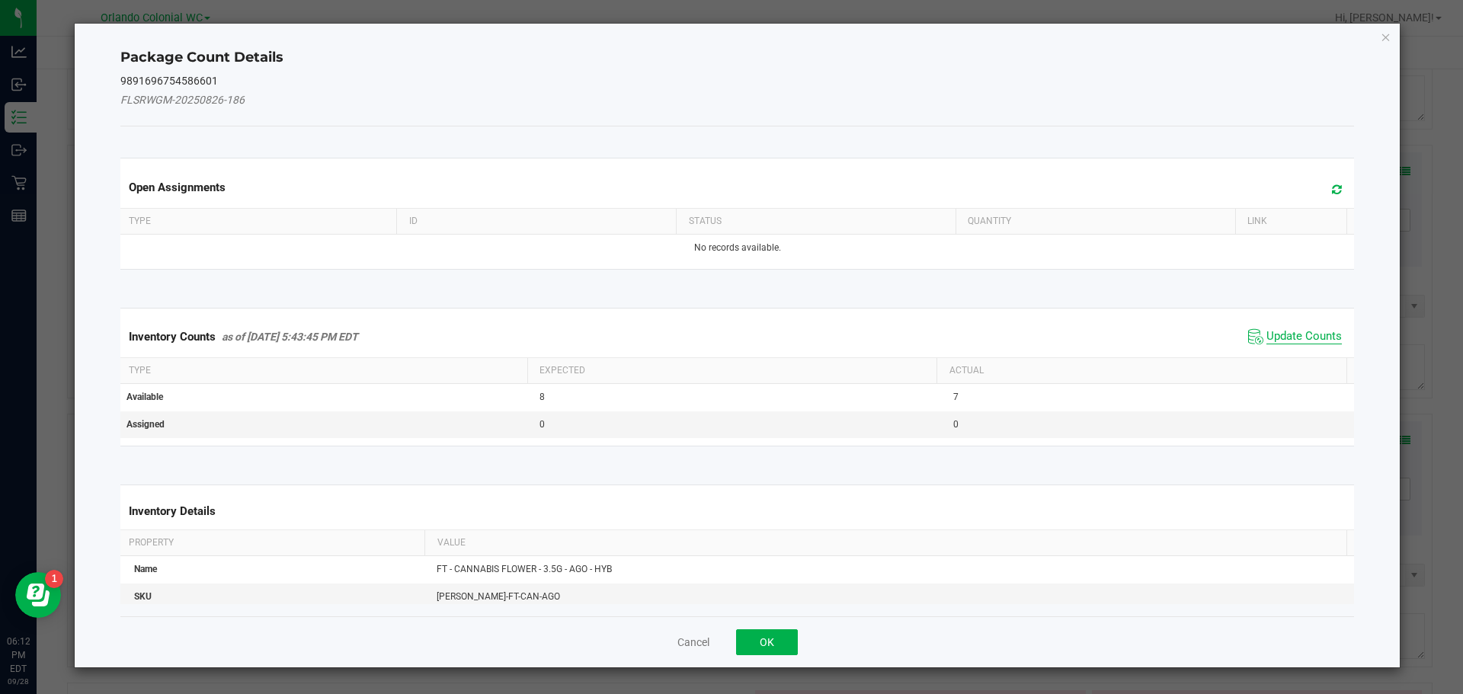
click at [1292, 341] on span "Update Counts" at bounding box center [1303, 336] width 75 height 15
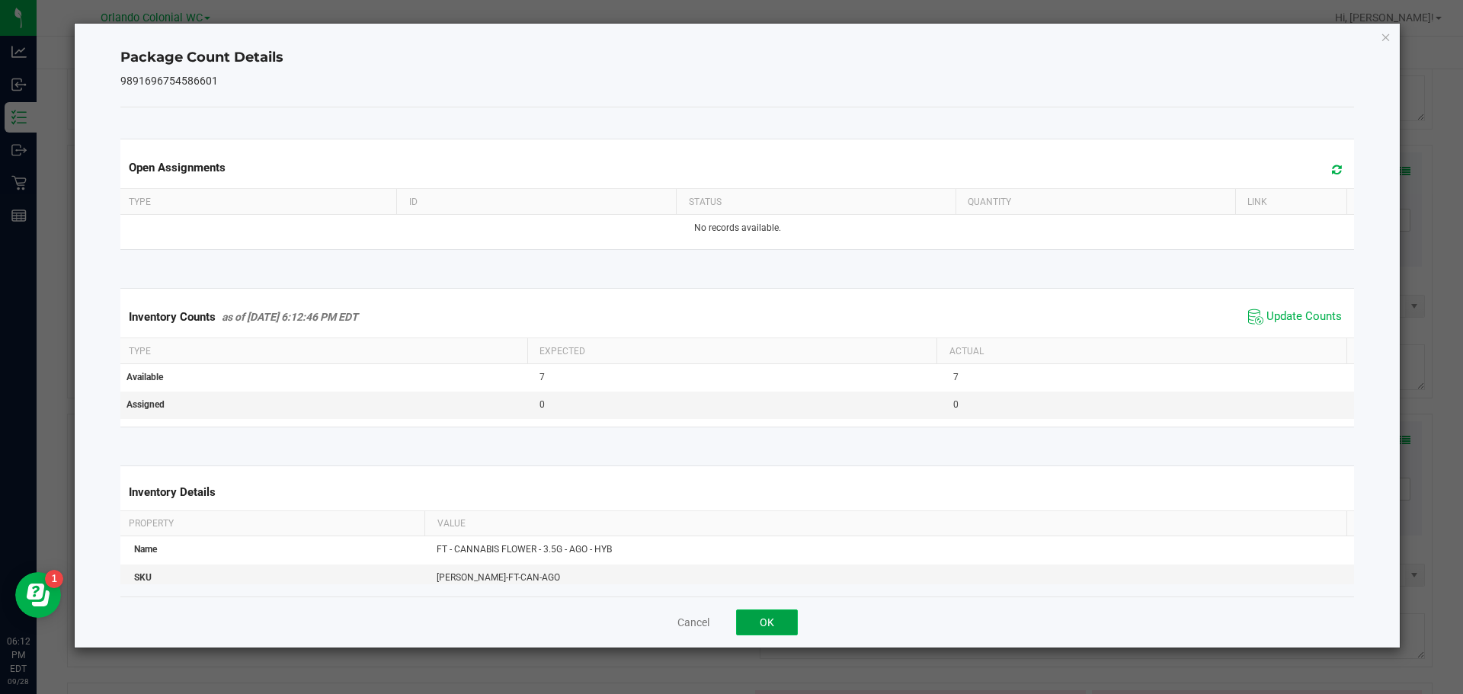
click at [786, 635] on button "OK" at bounding box center [767, 623] width 62 height 26
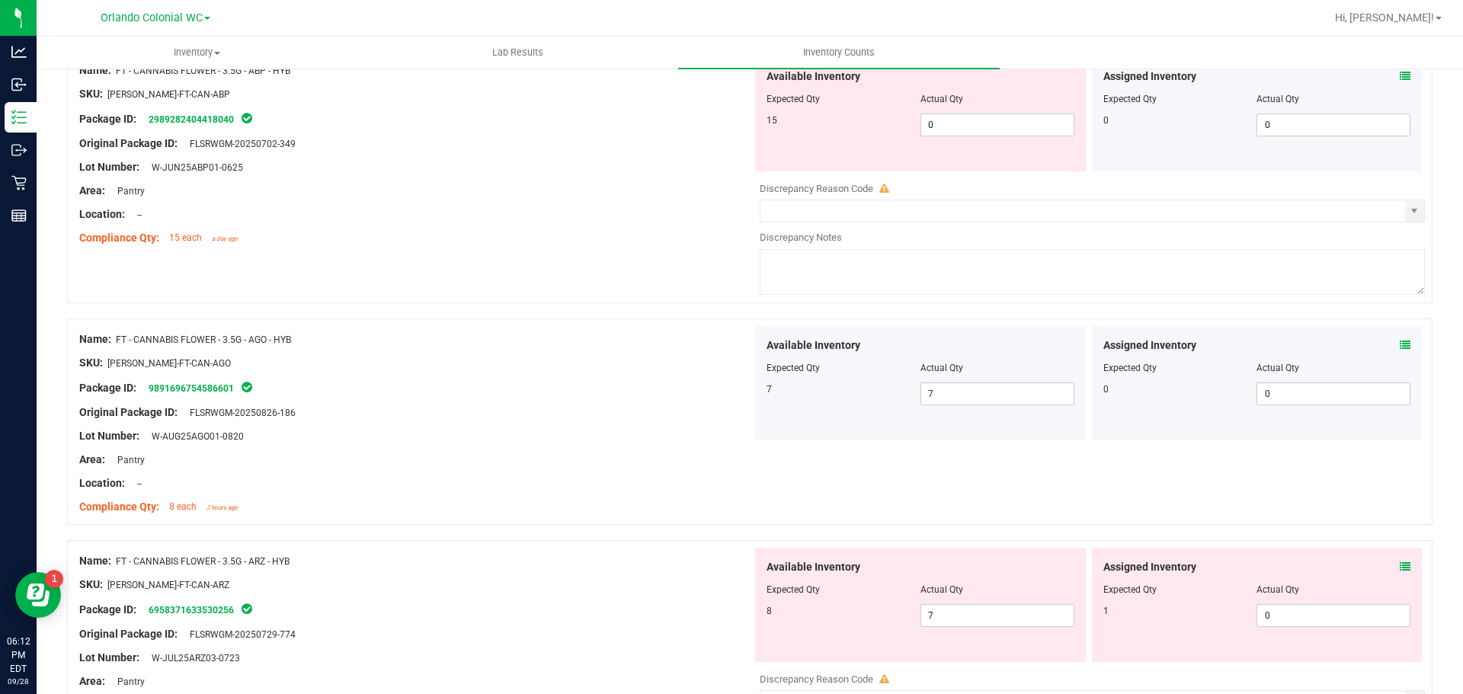
scroll to position [2620, 0]
click at [1400, 570] on icon at bounding box center [1405, 565] width 11 height 11
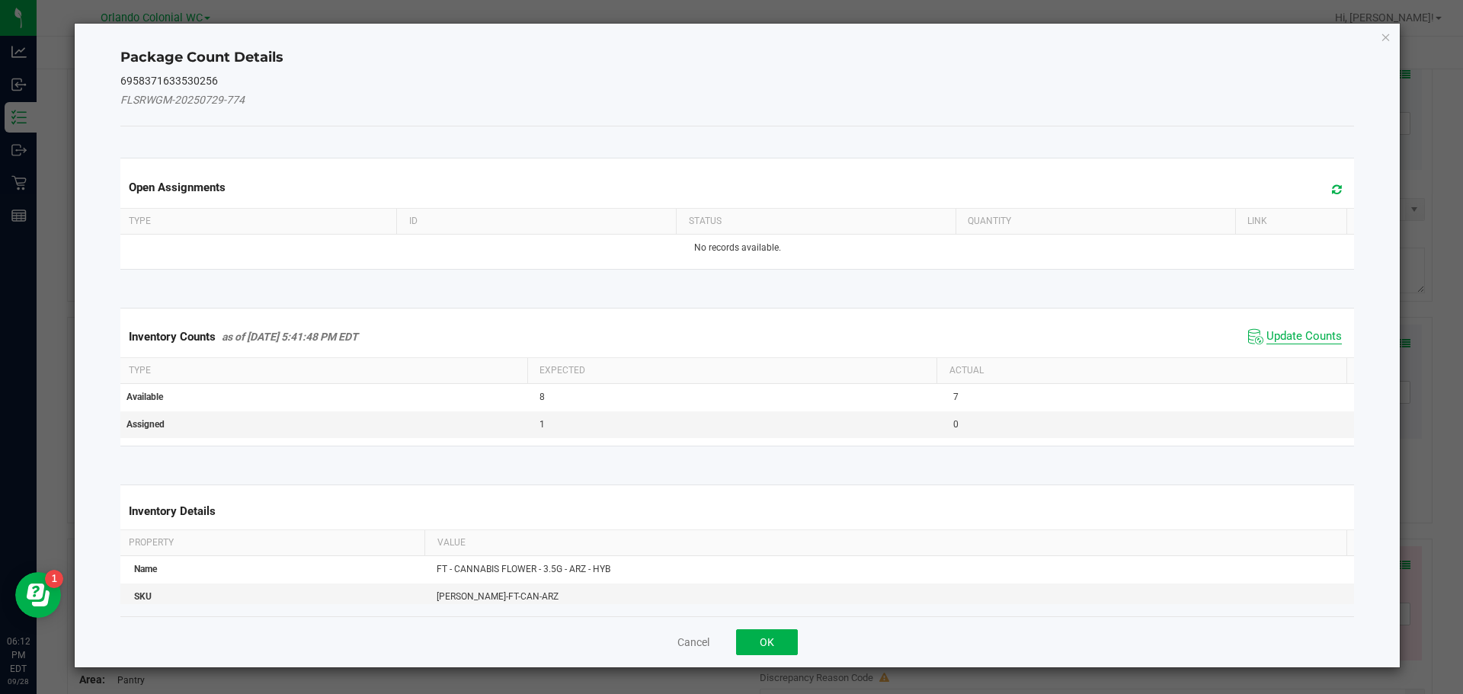
click at [1298, 341] on span "Update Counts" at bounding box center [1303, 336] width 75 height 15
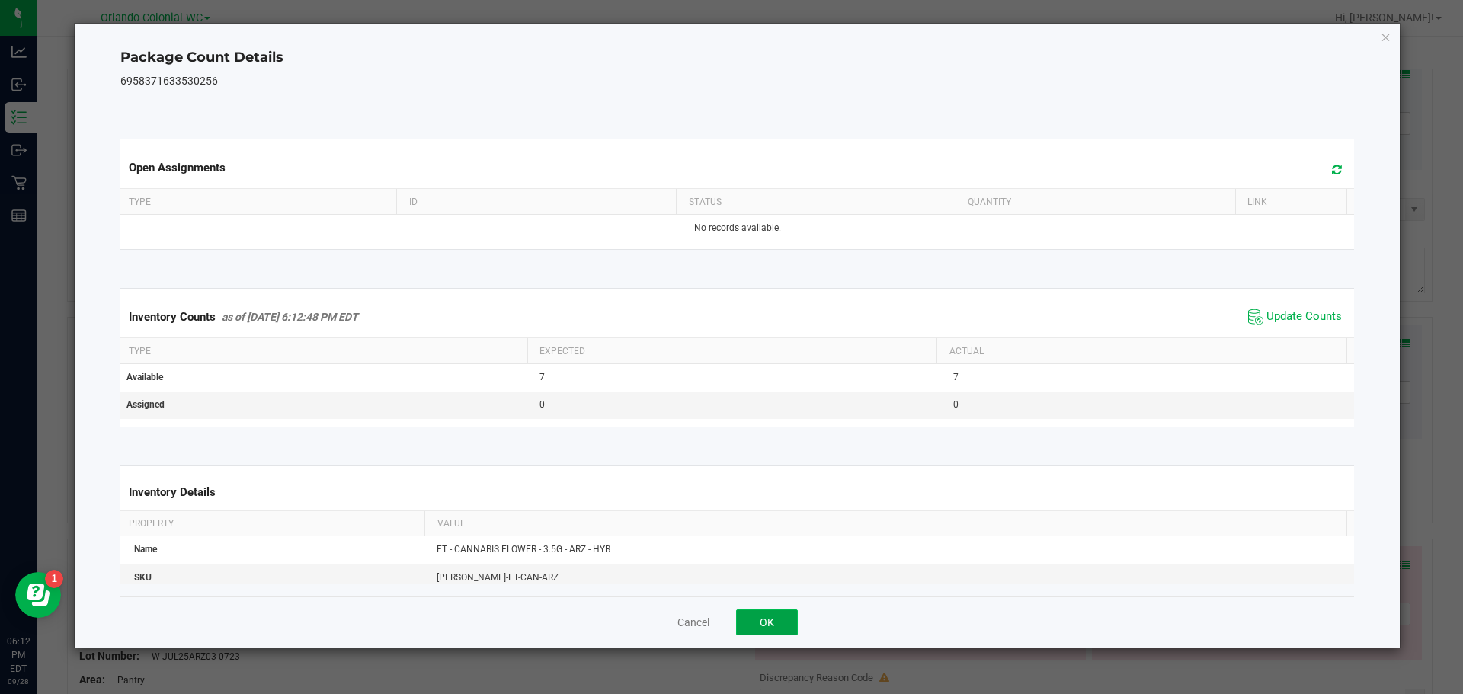
click at [789, 623] on button "OK" at bounding box center [767, 623] width 62 height 26
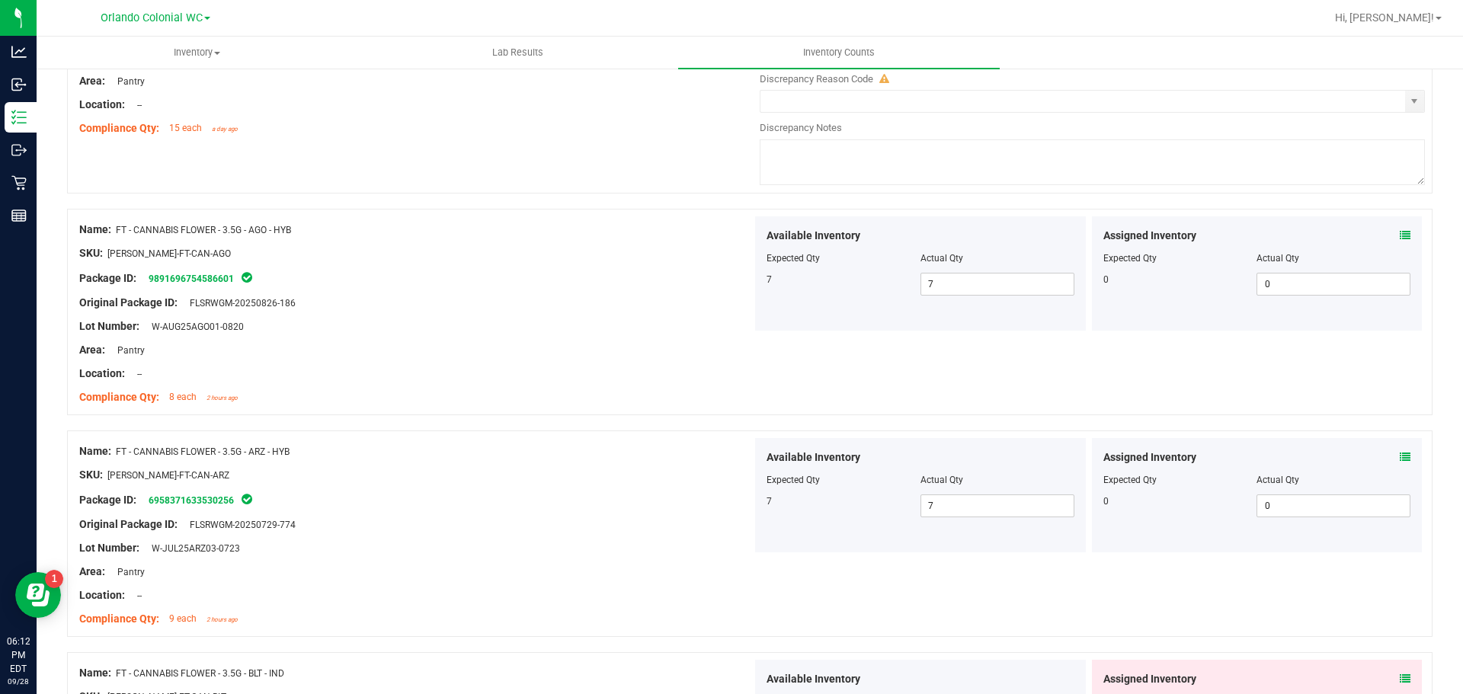
scroll to position [2802, 0]
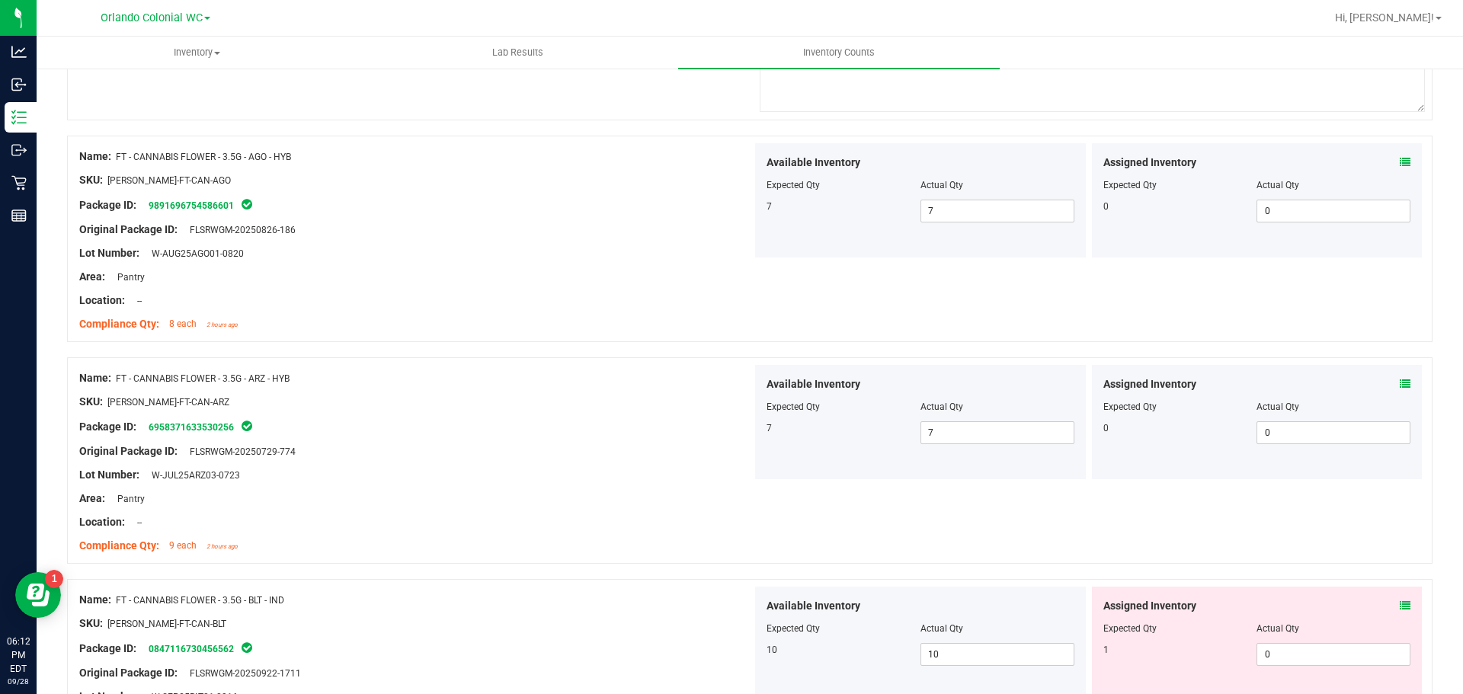
click at [1400, 605] on icon at bounding box center [1405, 605] width 11 height 11
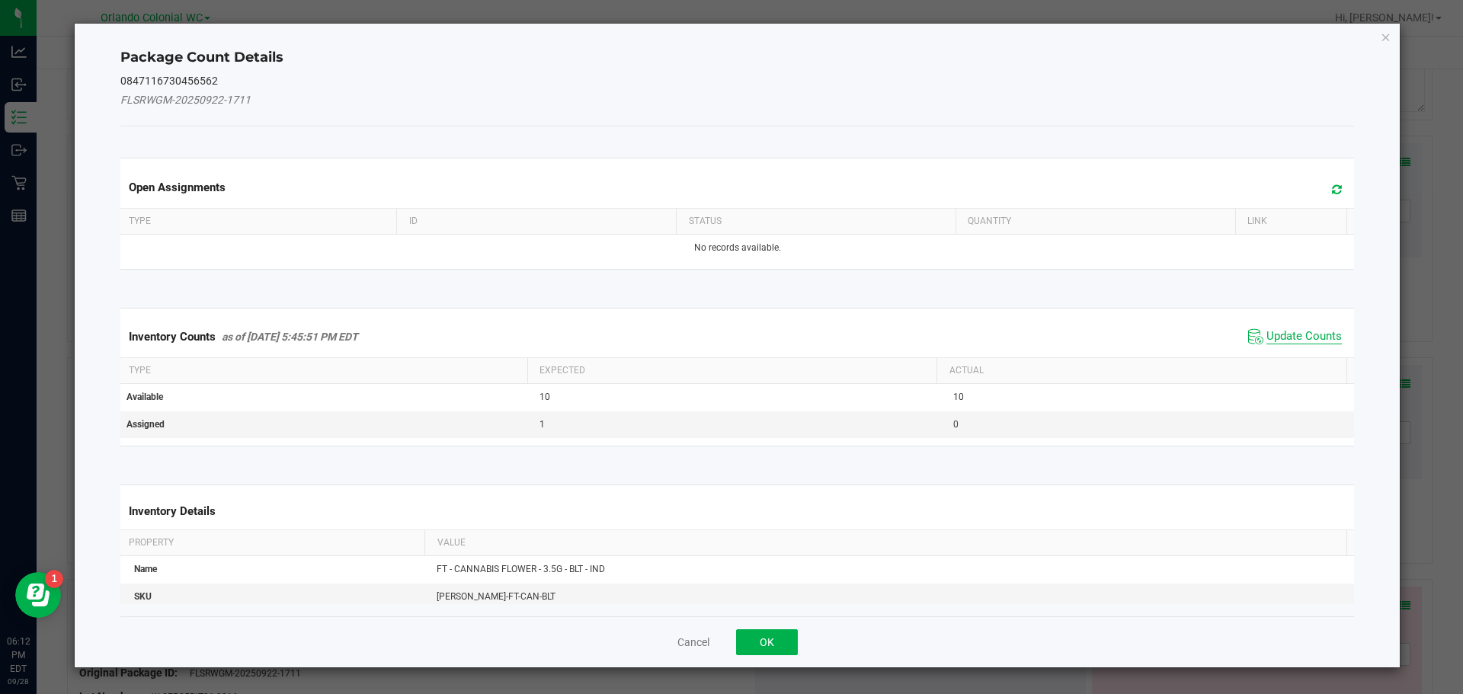
click at [1311, 338] on span "Update Counts" at bounding box center [1303, 336] width 75 height 15
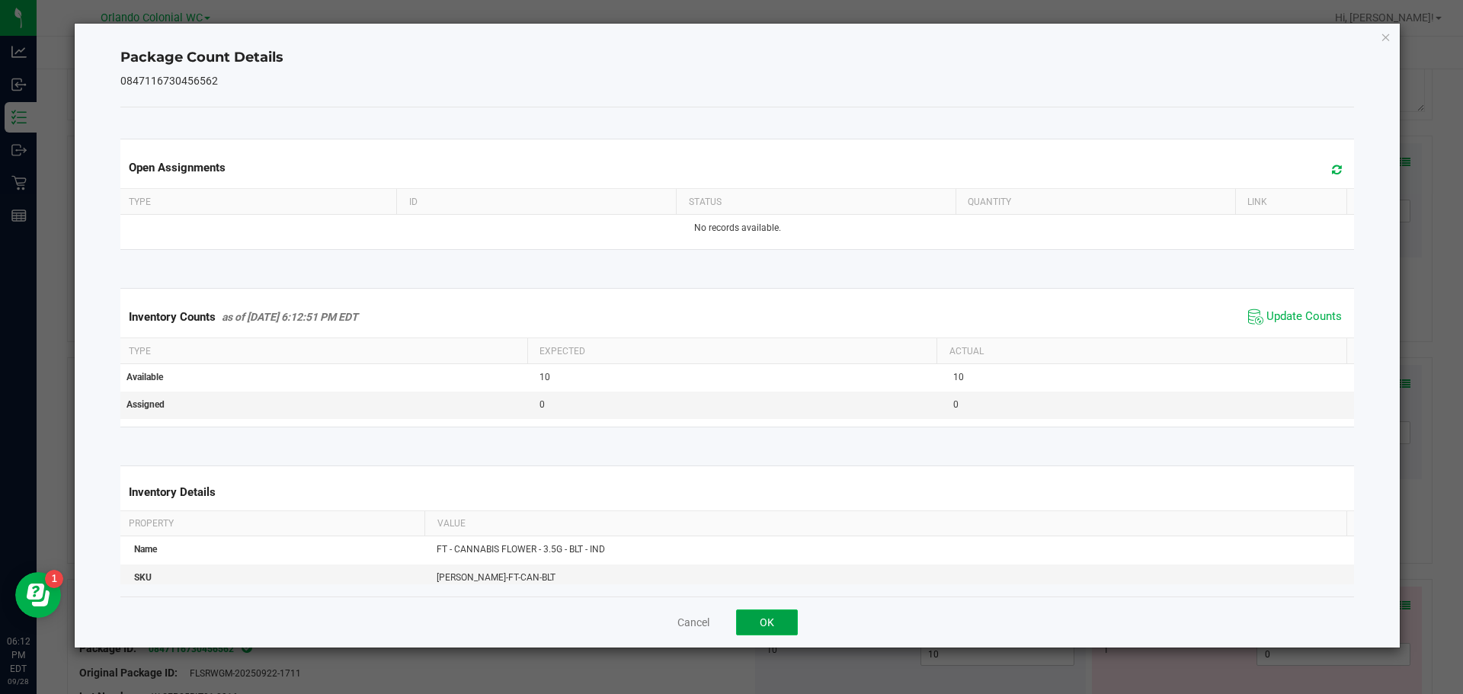
click at [768, 626] on button "OK" at bounding box center [767, 623] width 62 height 26
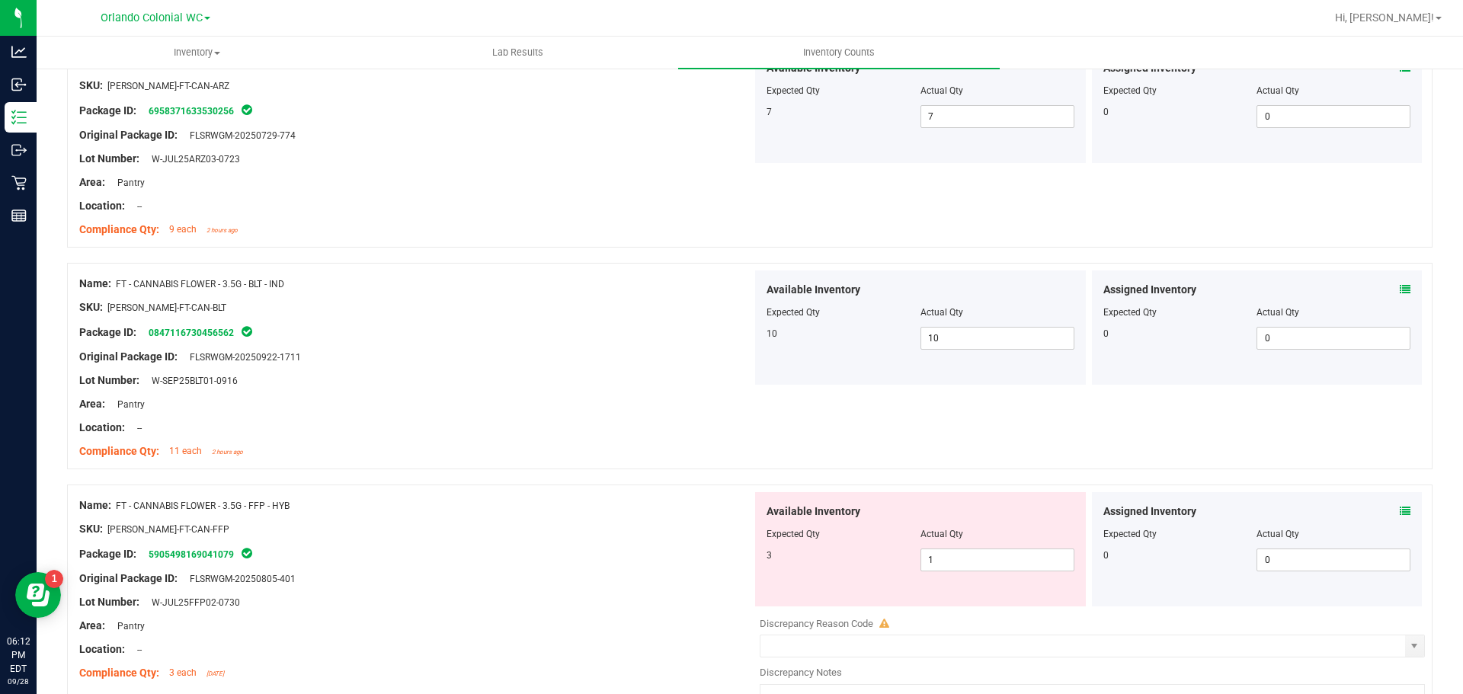
scroll to position [3119, 0]
click at [1400, 507] on icon at bounding box center [1405, 509] width 11 height 11
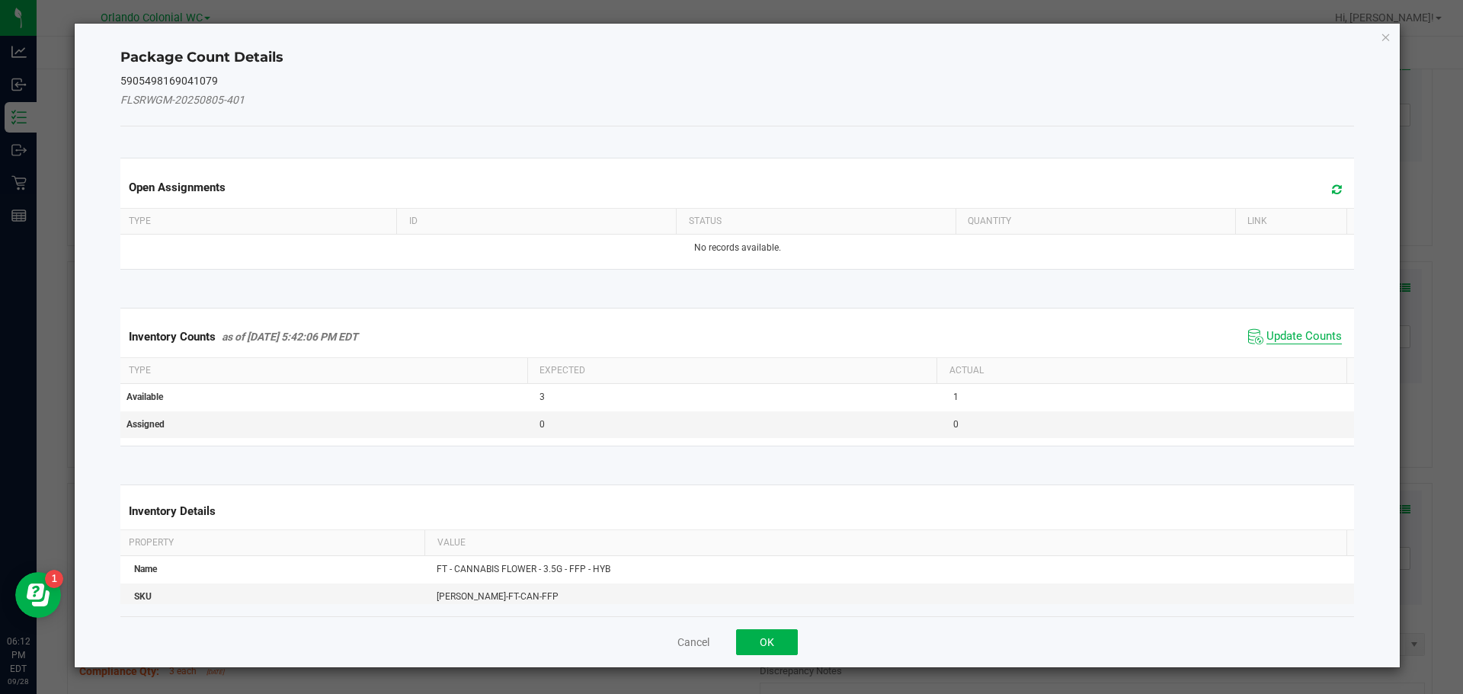
click at [1307, 339] on span "Update Counts" at bounding box center [1303, 336] width 75 height 15
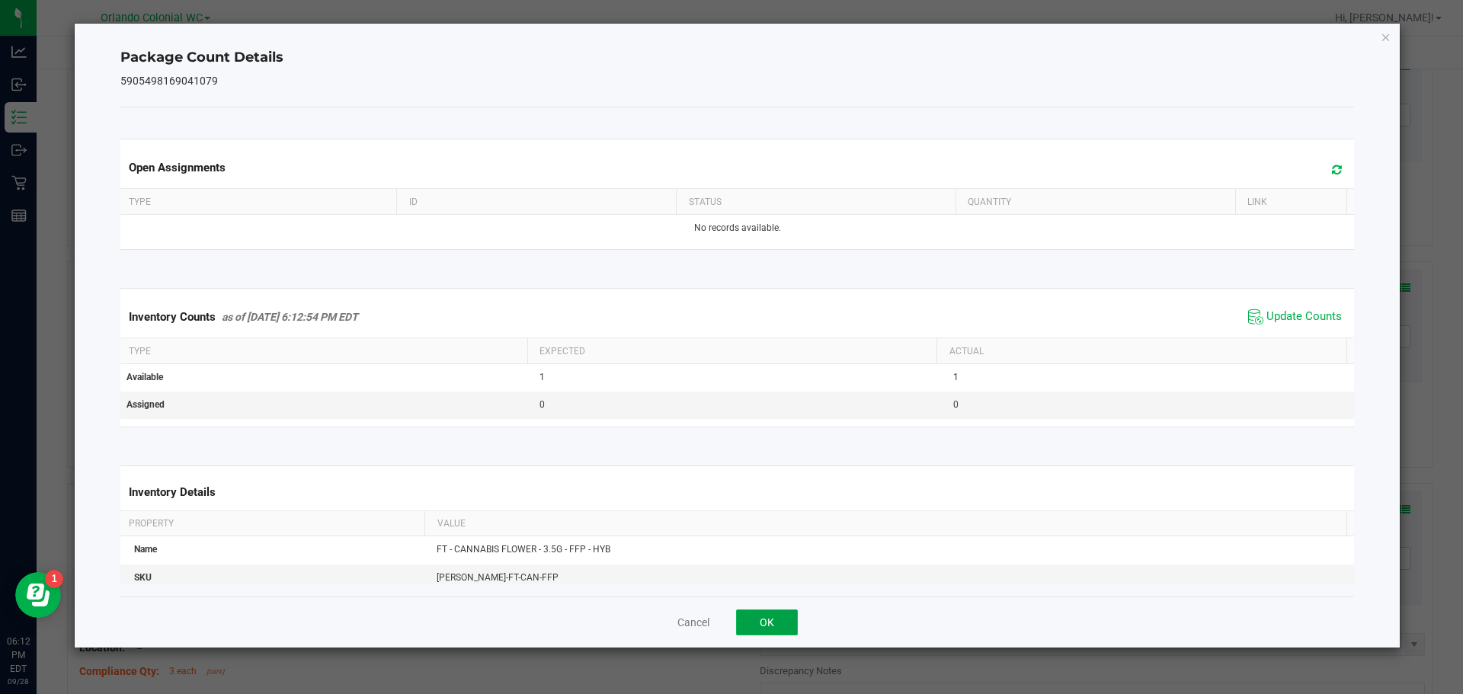
click at [776, 630] on button "OK" at bounding box center [767, 623] width 62 height 26
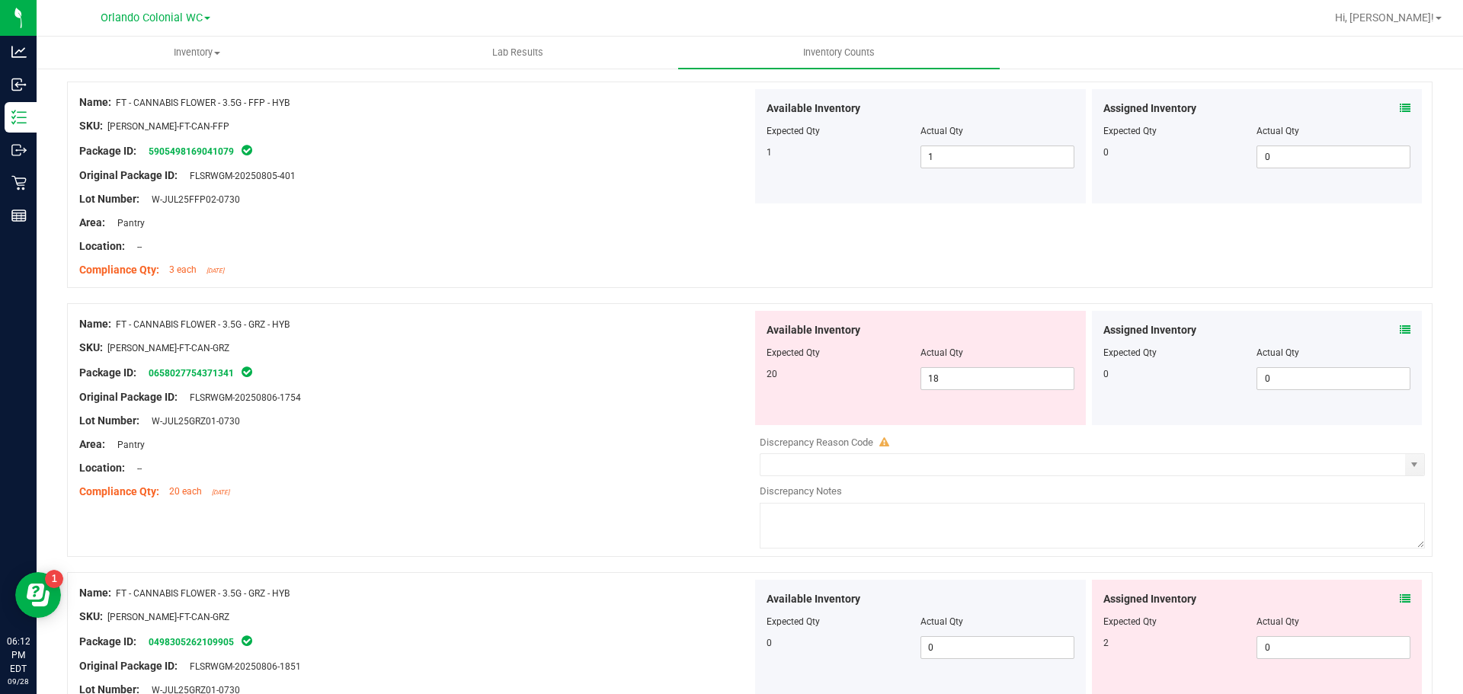
scroll to position [3523, 0]
click at [1412, 322] on div "Assigned Inventory Expected Qty Actual Qty 0 0 0" at bounding box center [1257, 366] width 337 height 114
click at [1400, 327] on icon at bounding box center [1405, 327] width 11 height 11
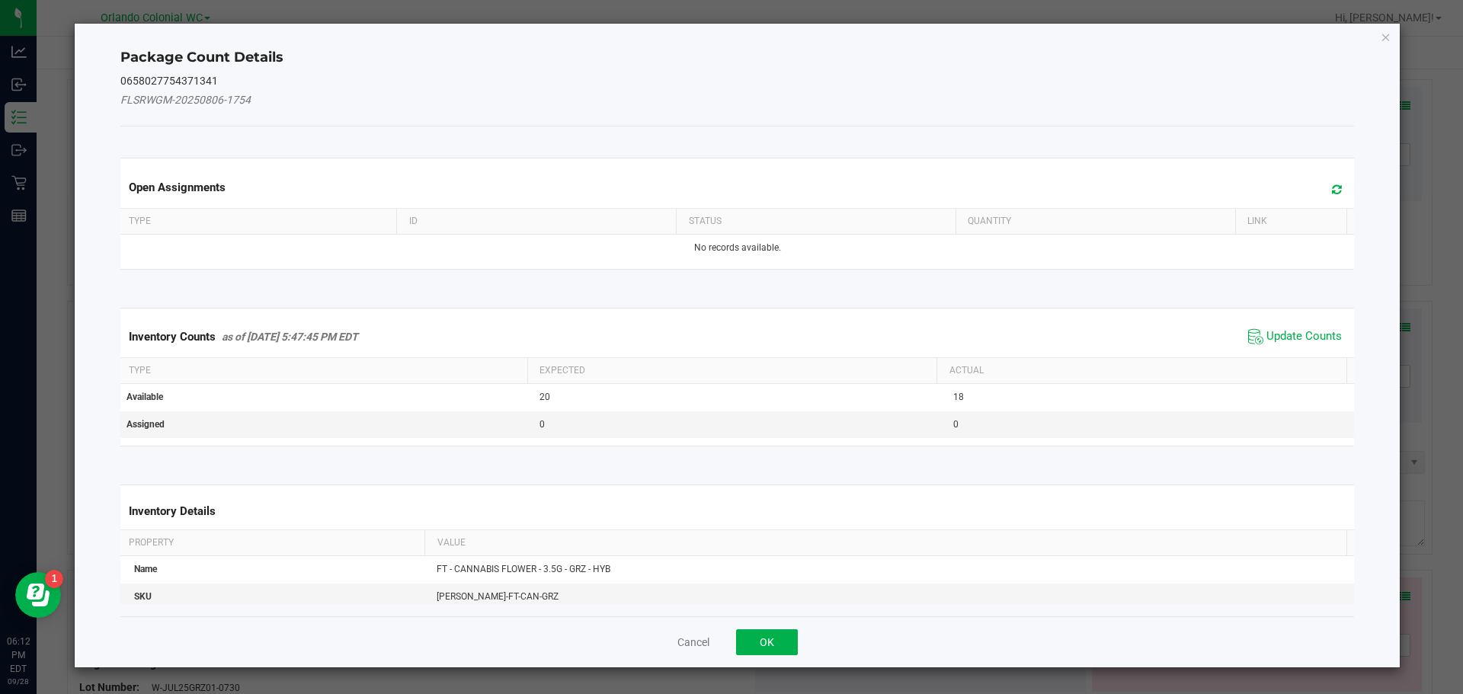
click at [1295, 361] on th "Actual" at bounding box center [1141, 371] width 410 height 26
click at [1292, 340] on span "Update Counts" at bounding box center [1303, 336] width 75 height 15
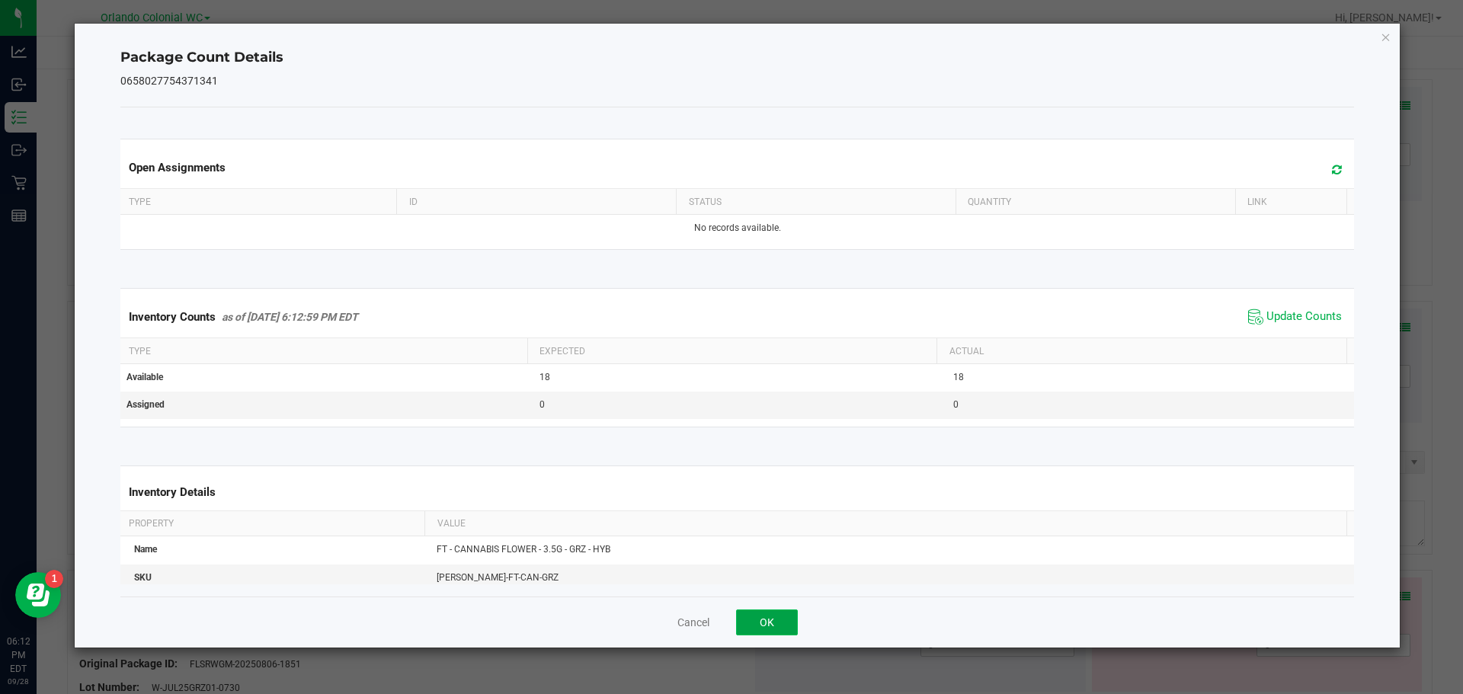
click at [779, 632] on button "OK" at bounding box center [767, 623] width 62 height 26
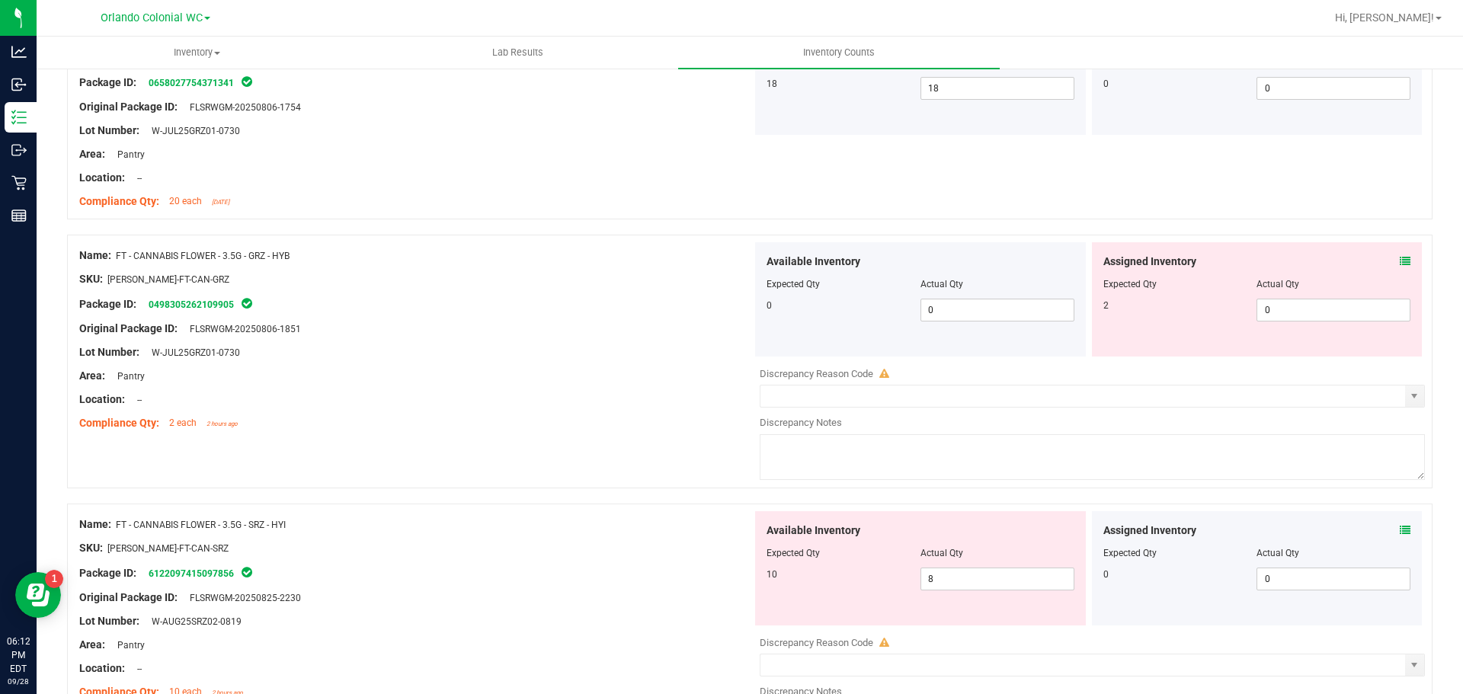
scroll to position [3810, 0]
click at [1400, 266] on icon at bounding box center [1405, 263] width 11 height 11
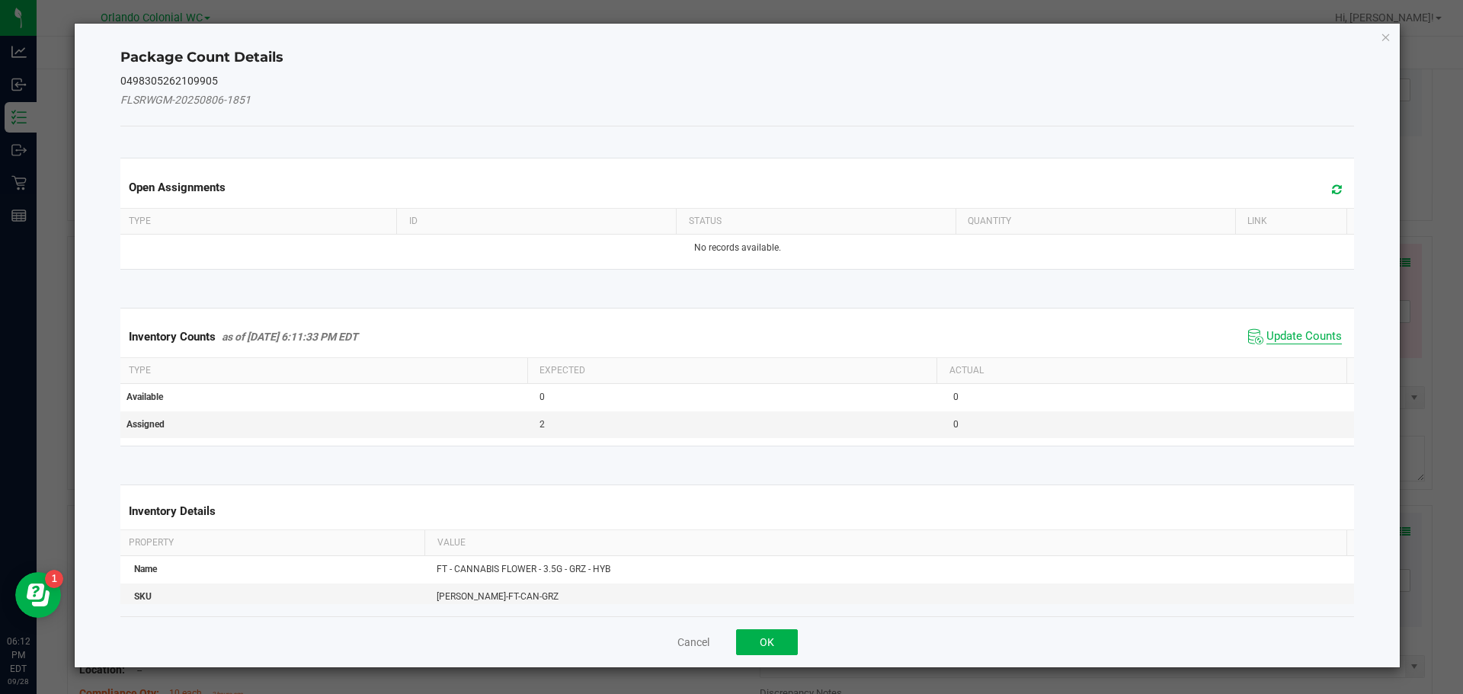
click at [1301, 338] on span "Update Counts" at bounding box center [1303, 336] width 75 height 15
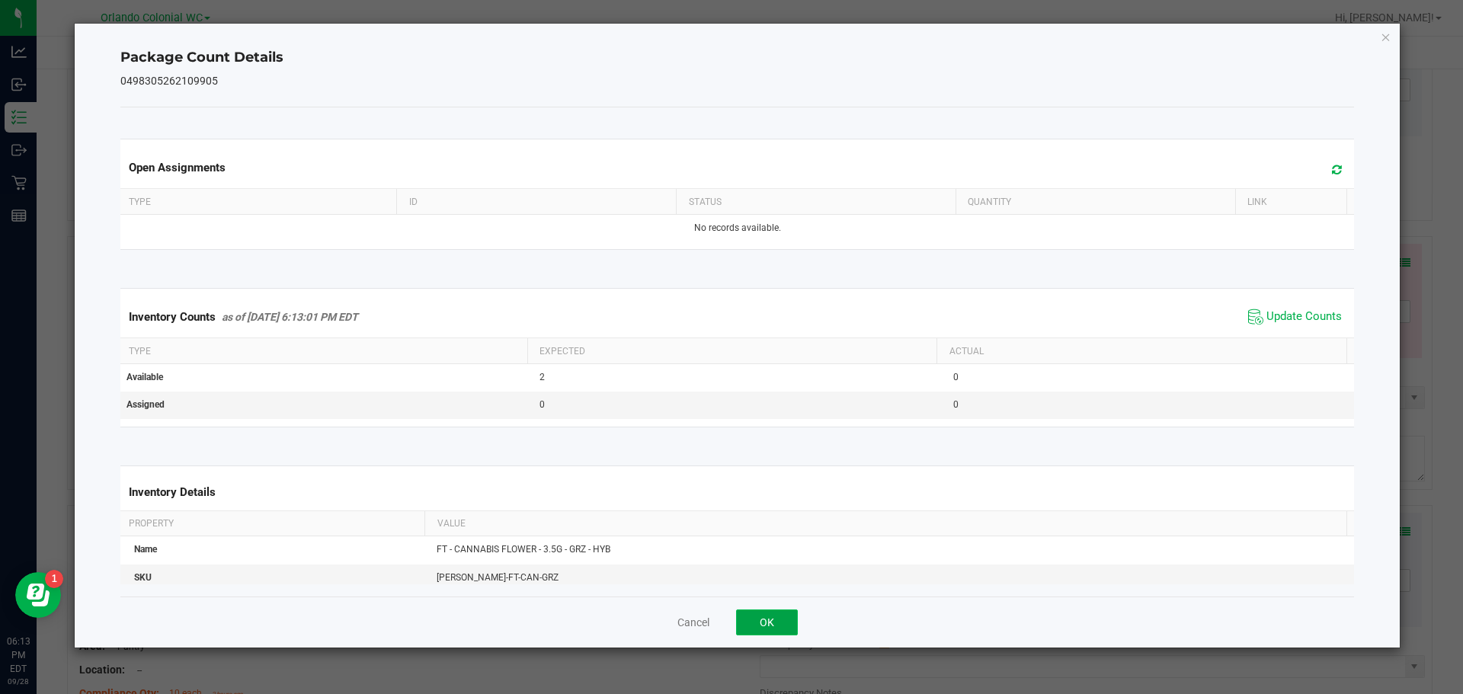
click at [786, 630] on button "OK" at bounding box center [767, 623] width 62 height 26
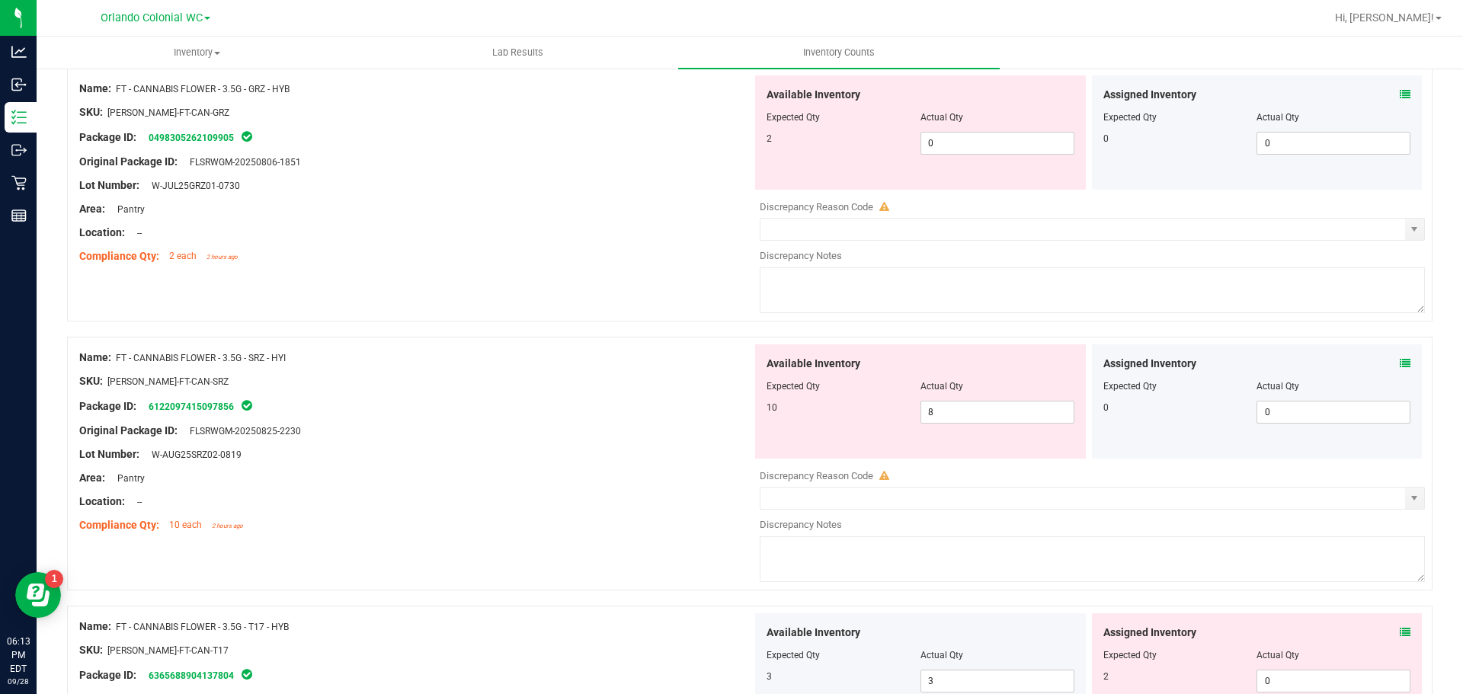
scroll to position [3957, 0]
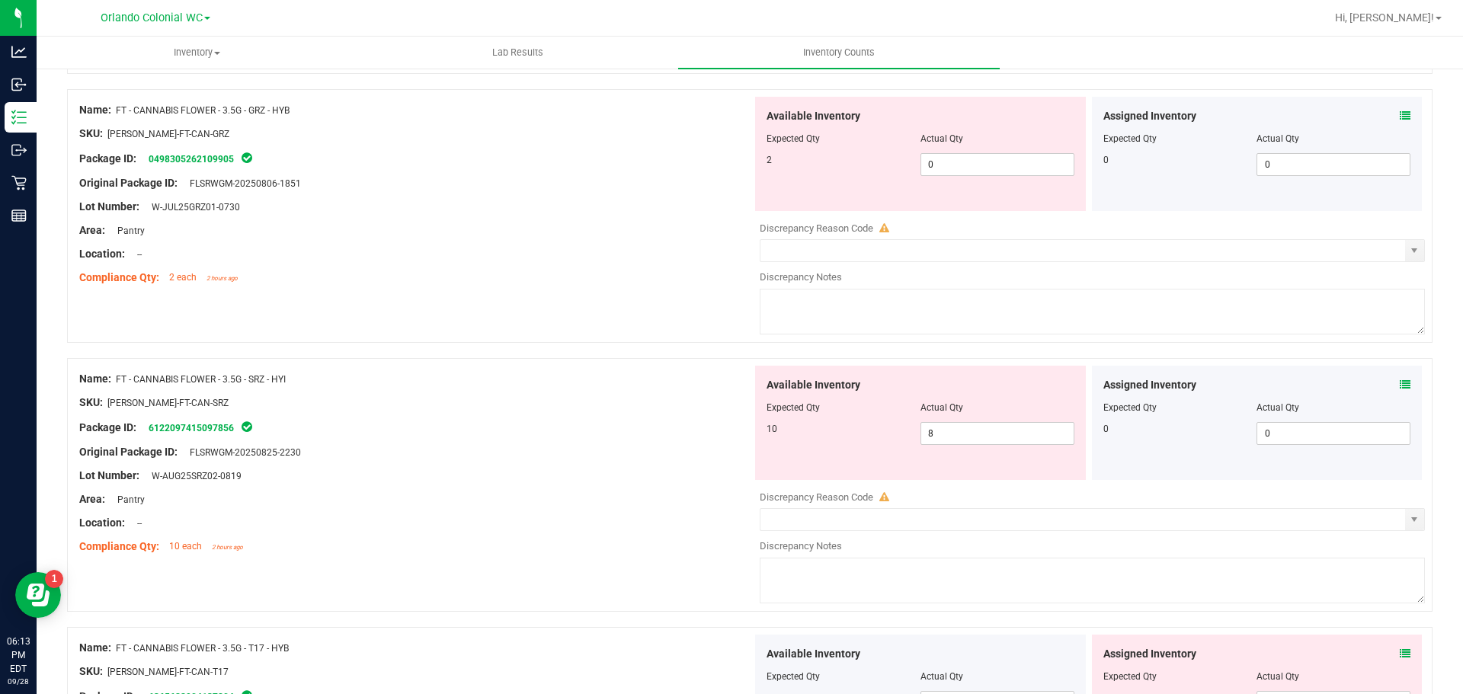
click at [1412, 123] on div "Assigned Inventory Expected Qty Actual Qty 0 0 0" at bounding box center [1257, 154] width 337 height 114
click at [1400, 115] on icon at bounding box center [1405, 115] width 11 height 11
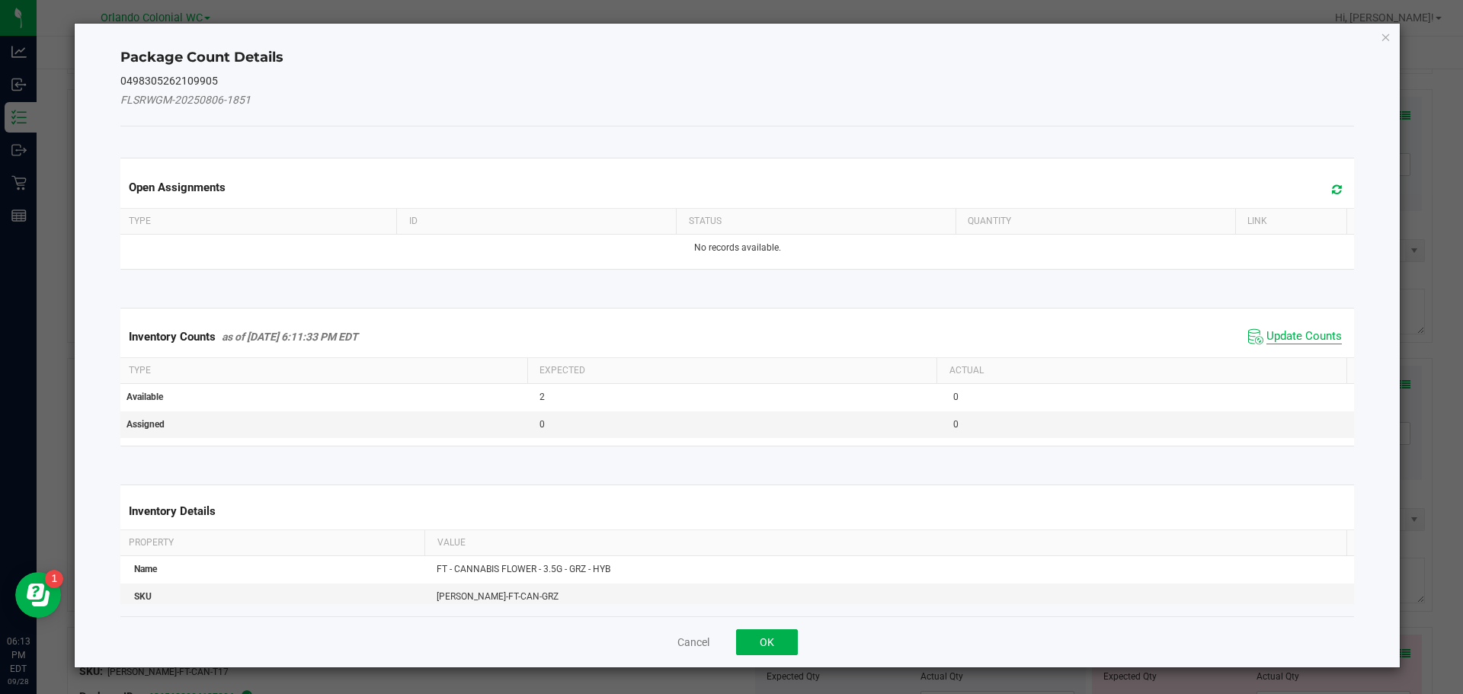
click at [1302, 340] on span "Update Counts" at bounding box center [1303, 336] width 75 height 15
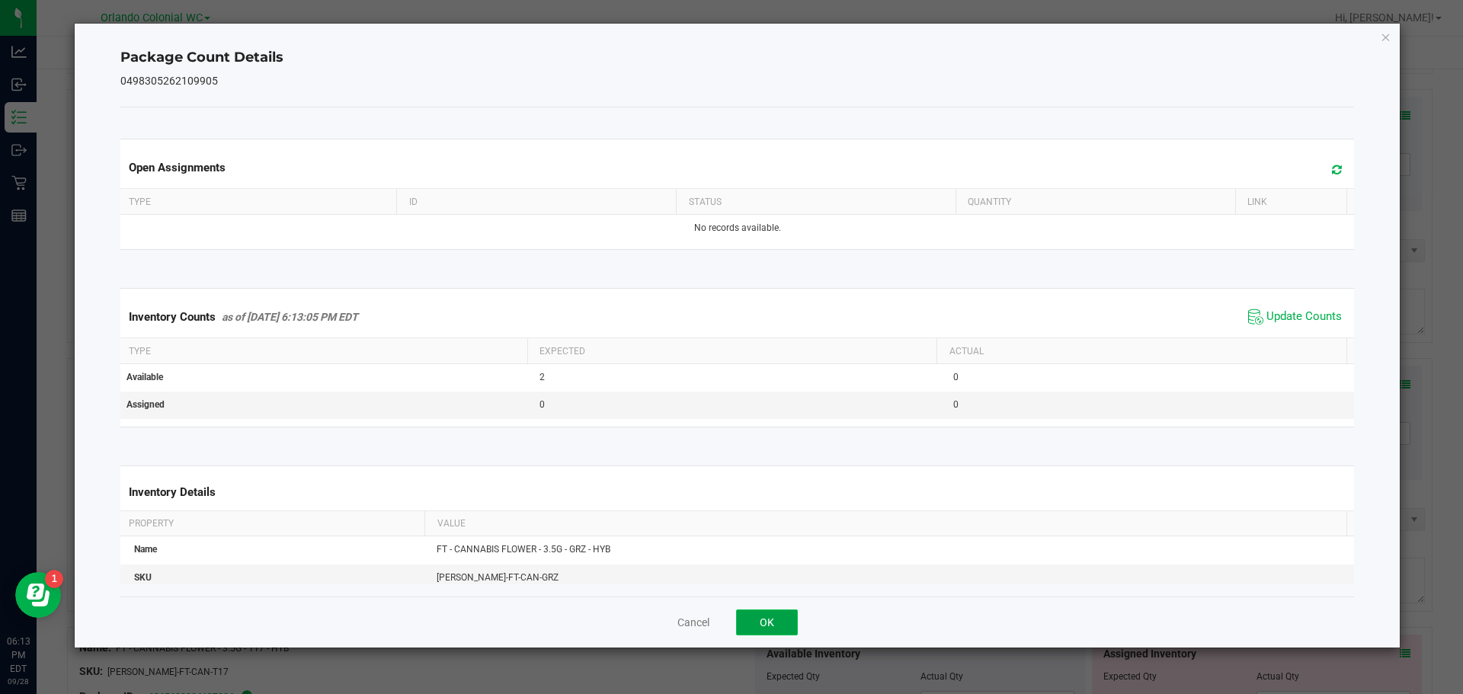
click at [791, 635] on button "OK" at bounding box center [767, 623] width 62 height 26
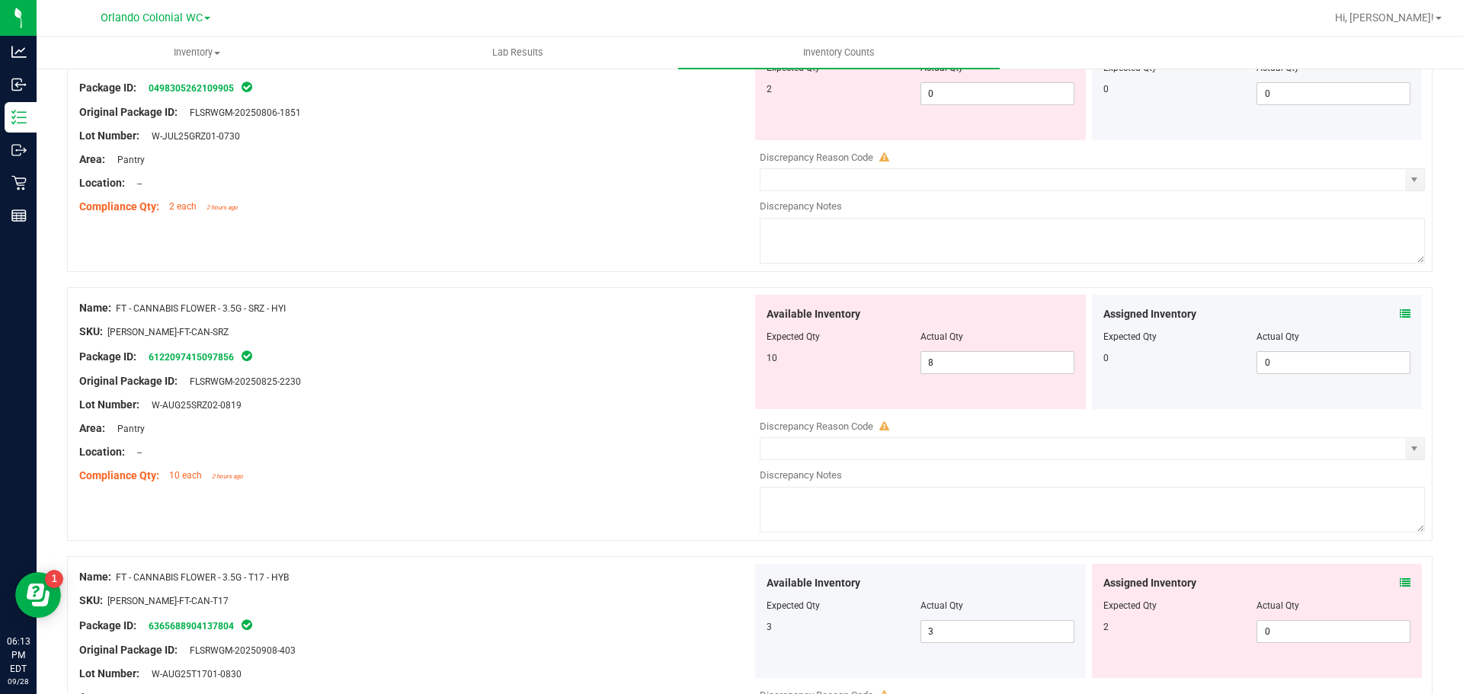
scroll to position [4037, 0]
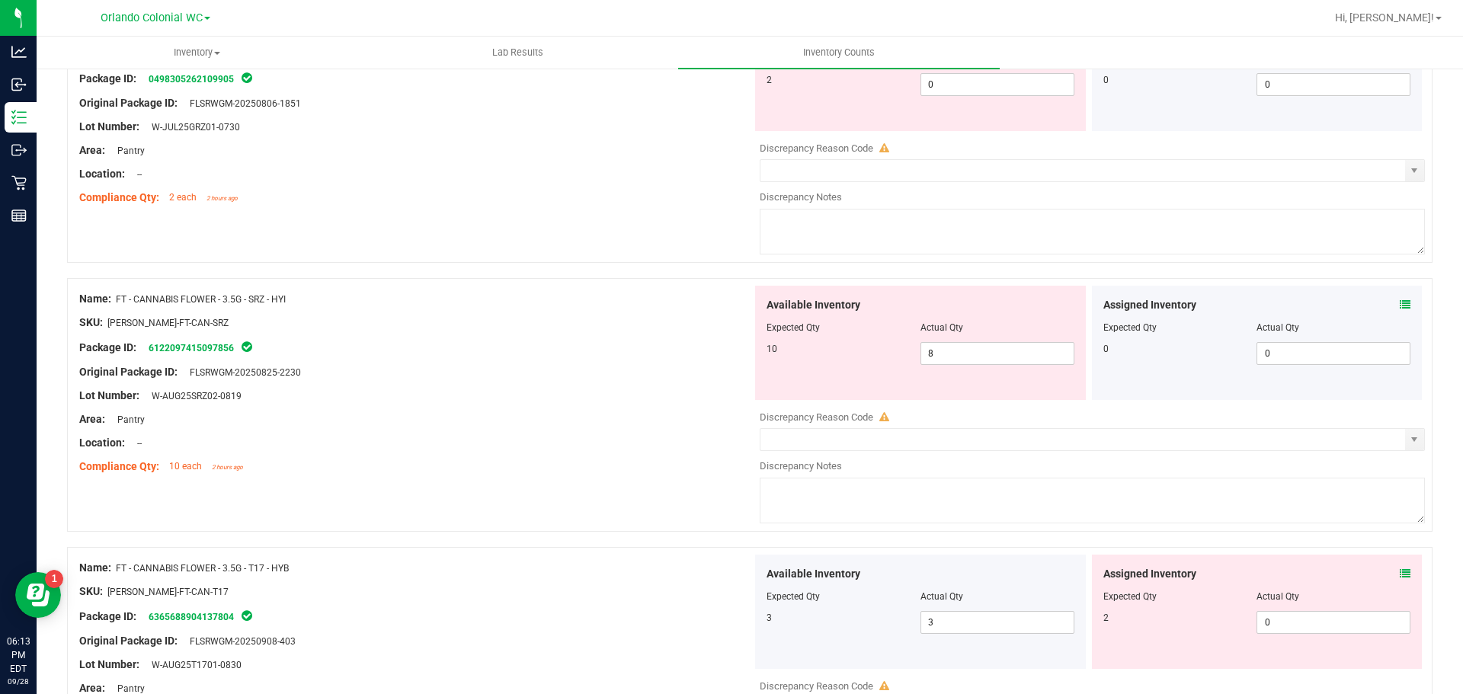
click at [1400, 304] on icon at bounding box center [1405, 304] width 11 height 11
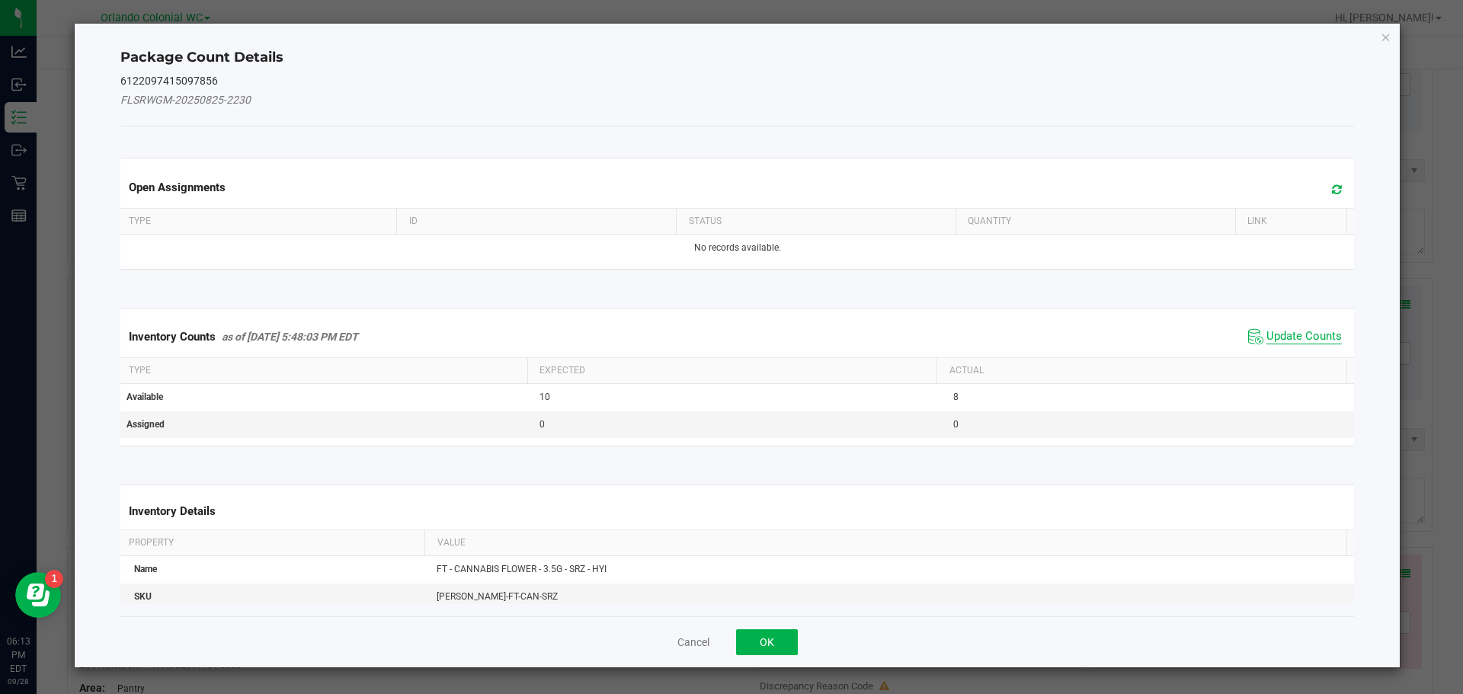
click at [1286, 340] on span "Update Counts" at bounding box center [1303, 336] width 75 height 15
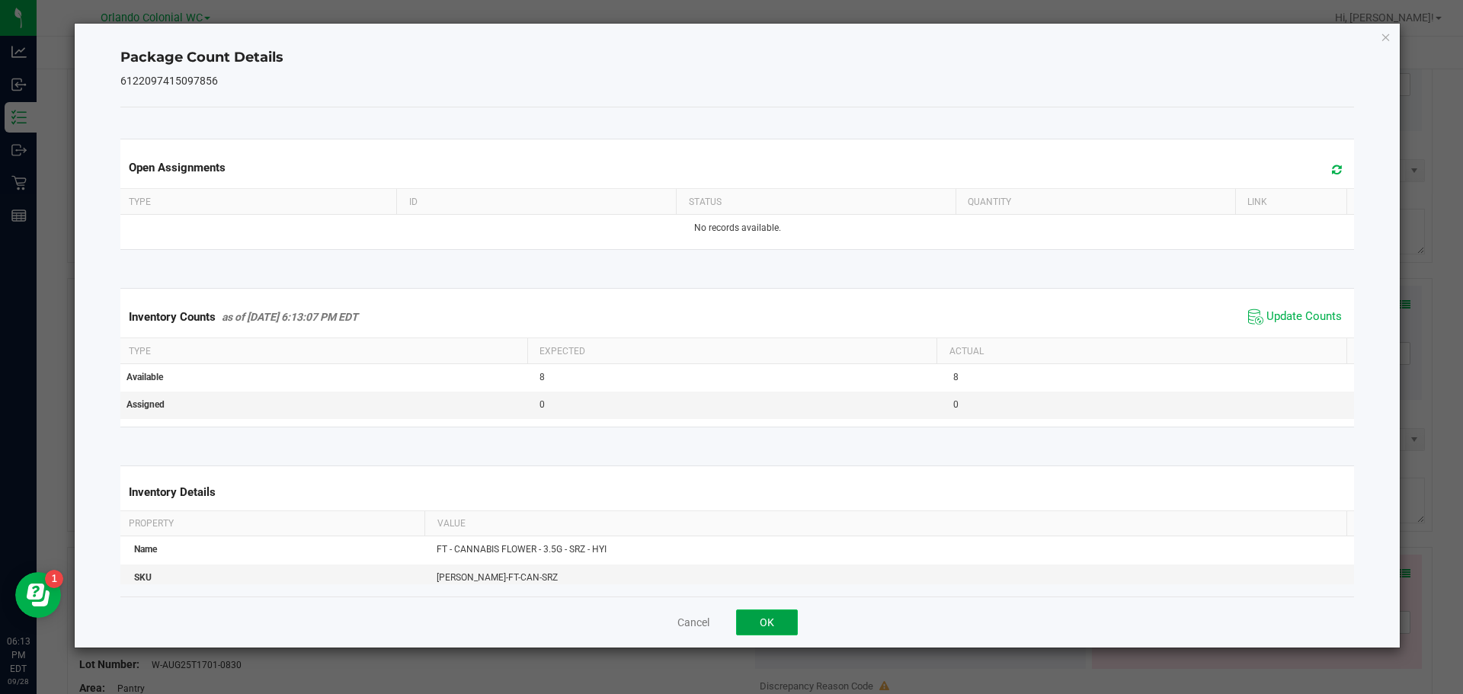
click at [779, 633] on button "OK" at bounding box center [767, 623] width 62 height 26
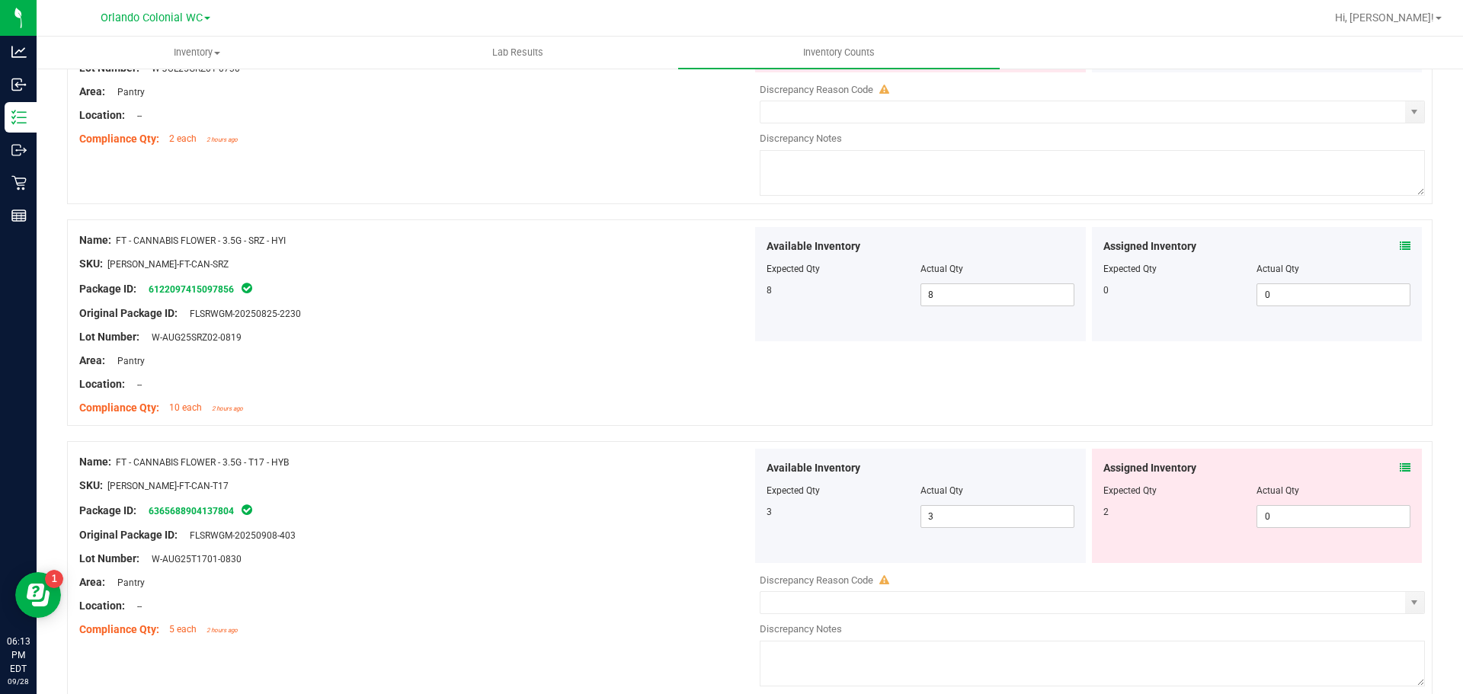
scroll to position [4171, 0]
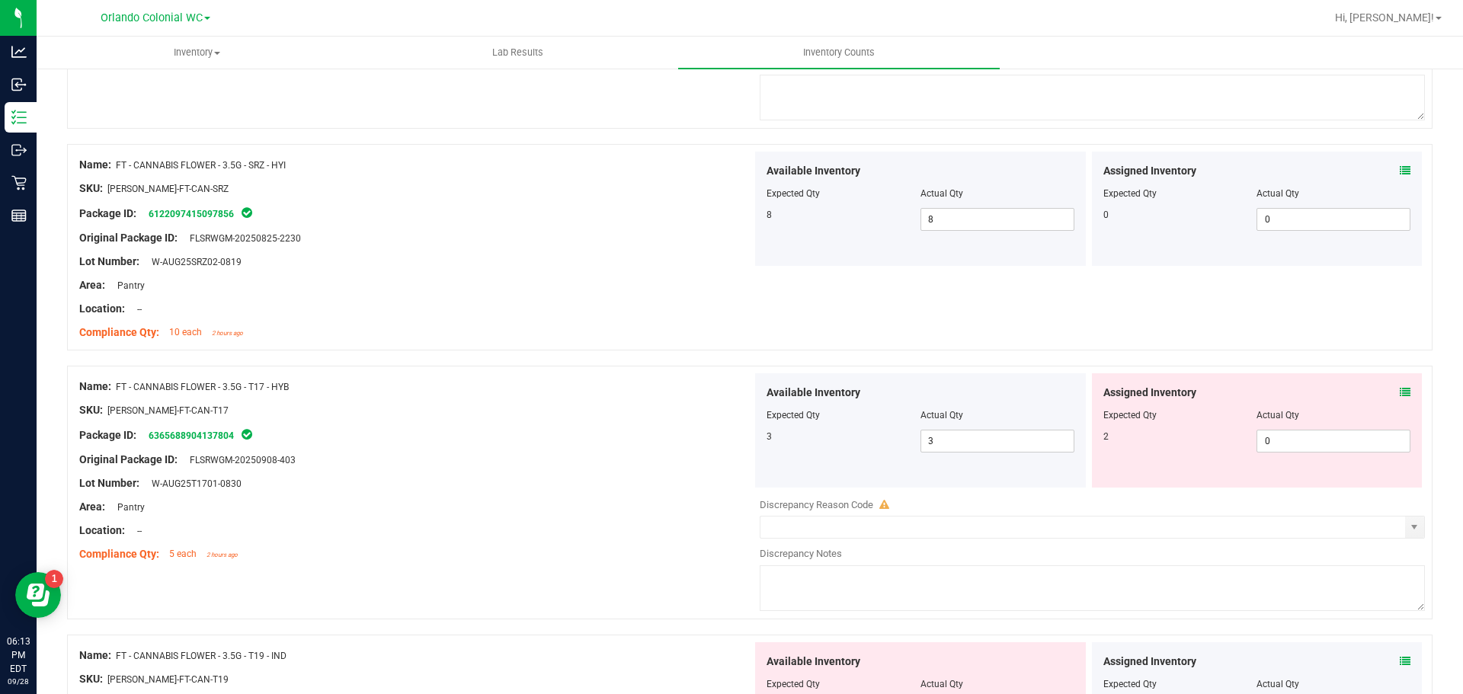
click at [1400, 392] on icon at bounding box center [1405, 392] width 11 height 11
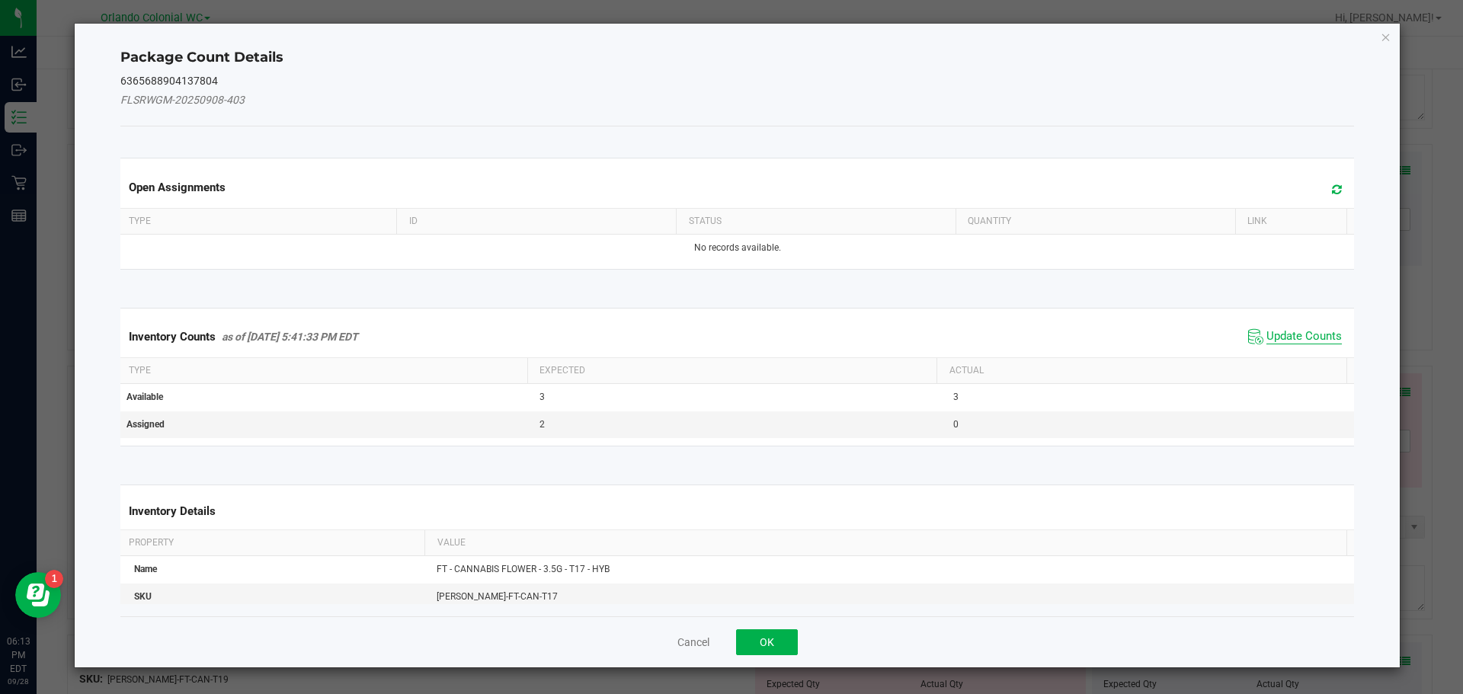
click at [1305, 334] on span "Update Counts" at bounding box center [1303, 336] width 75 height 15
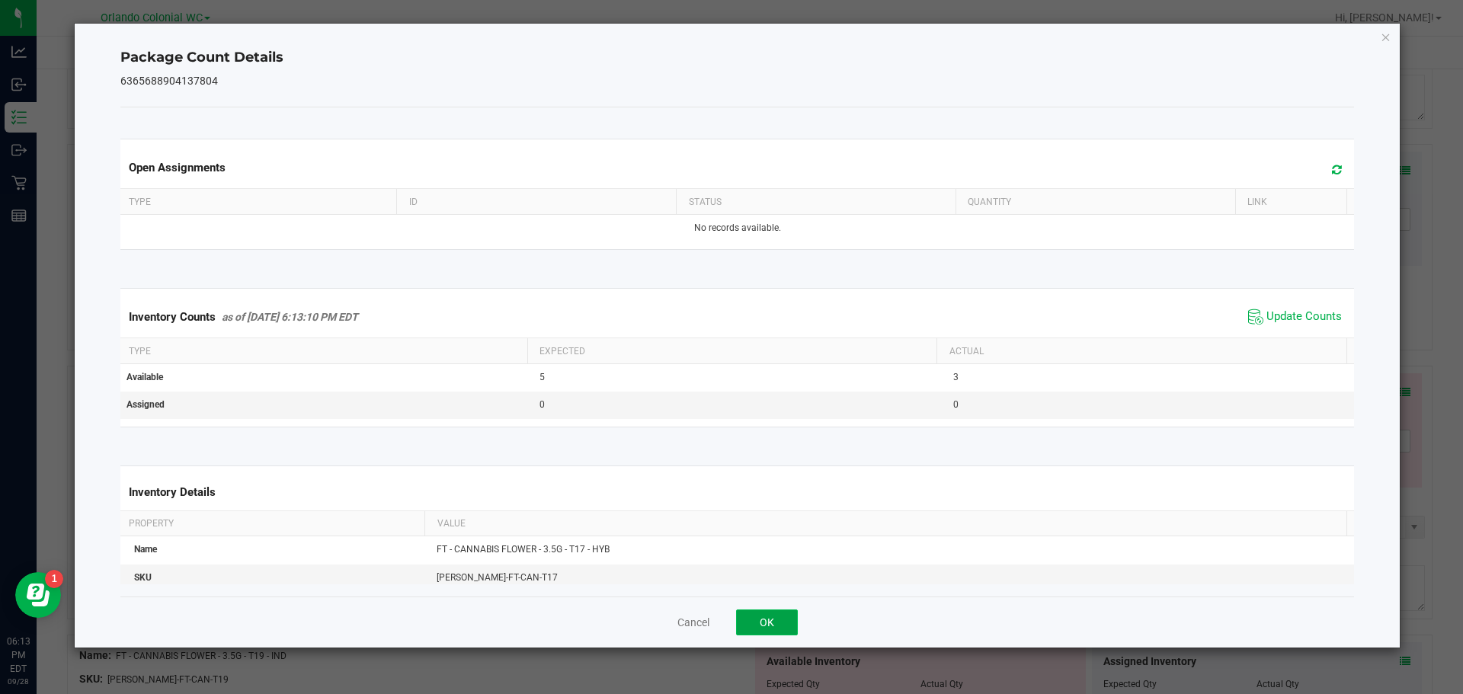
click at [797, 610] on button "OK" at bounding box center [767, 623] width 62 height 26
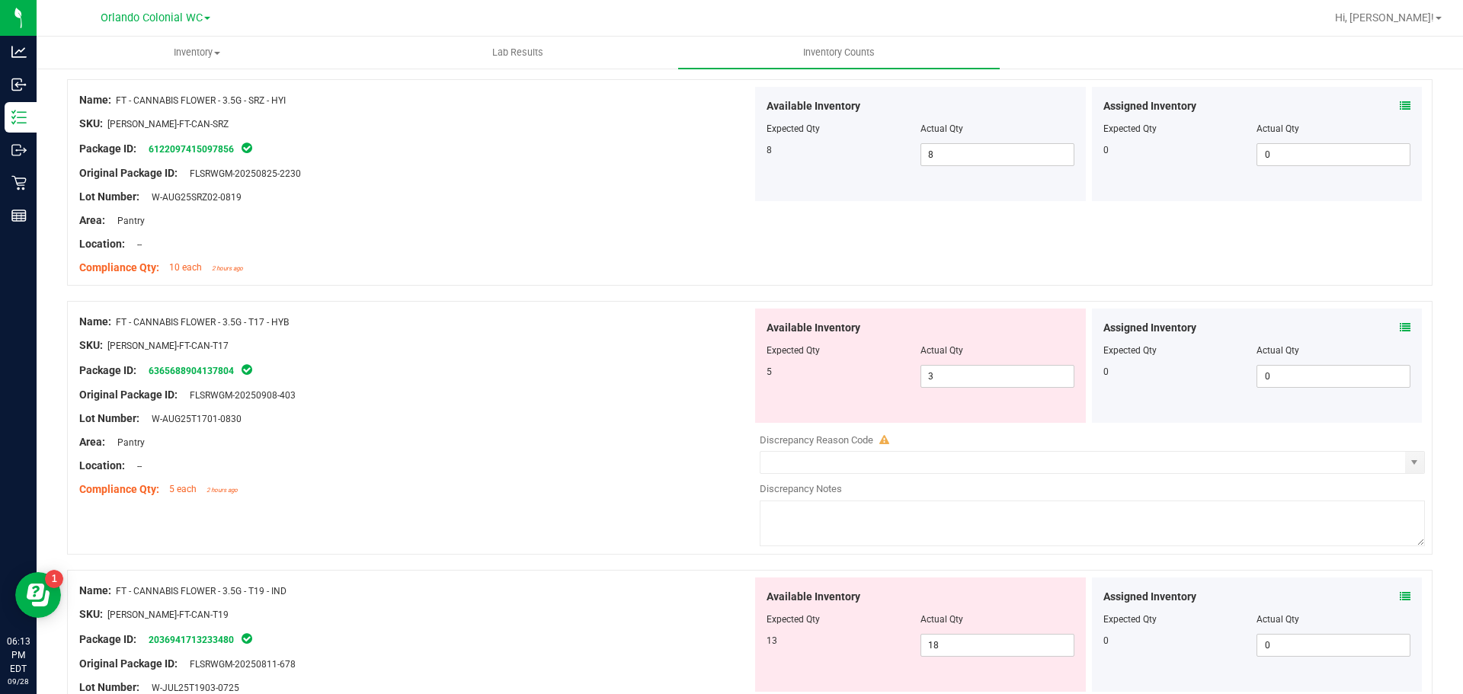
scroll to position [4246, 0]
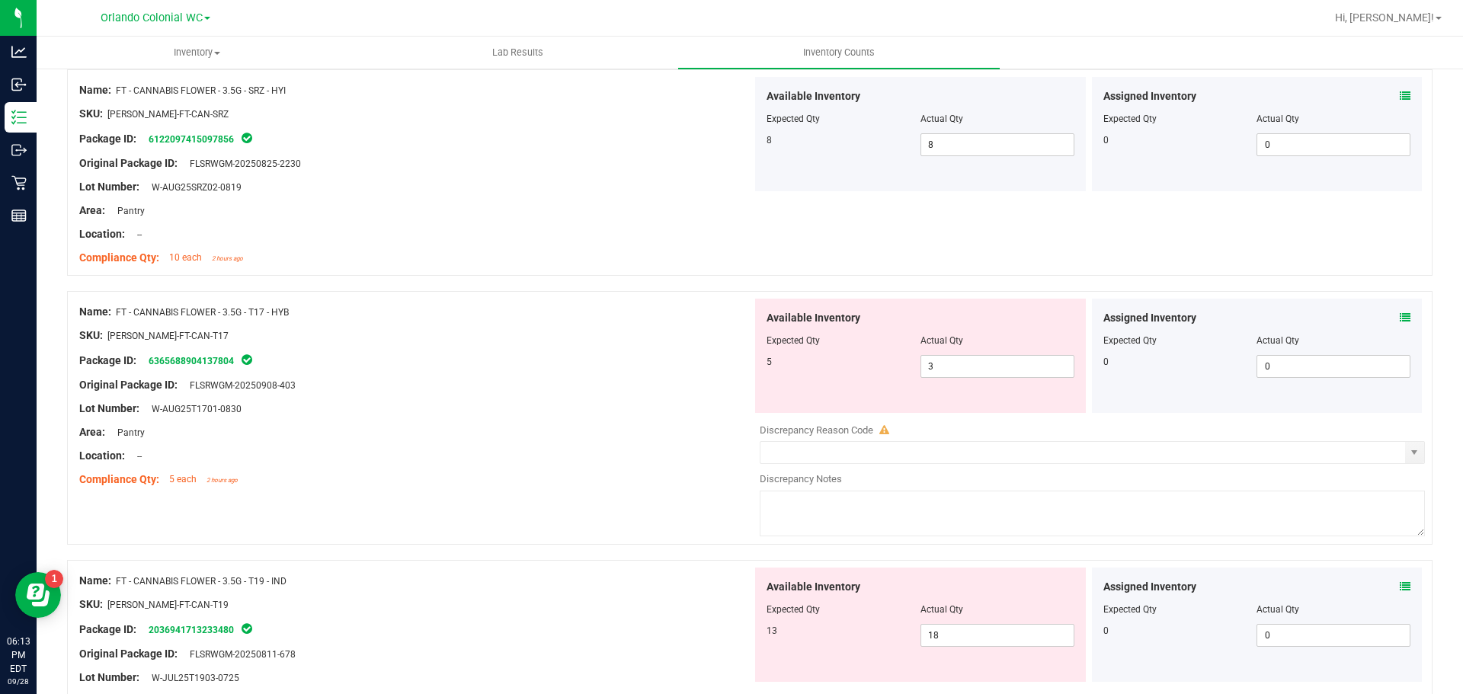
click at [1400, 317] on icon at bounding box center [1405, 317] width 11 height 11
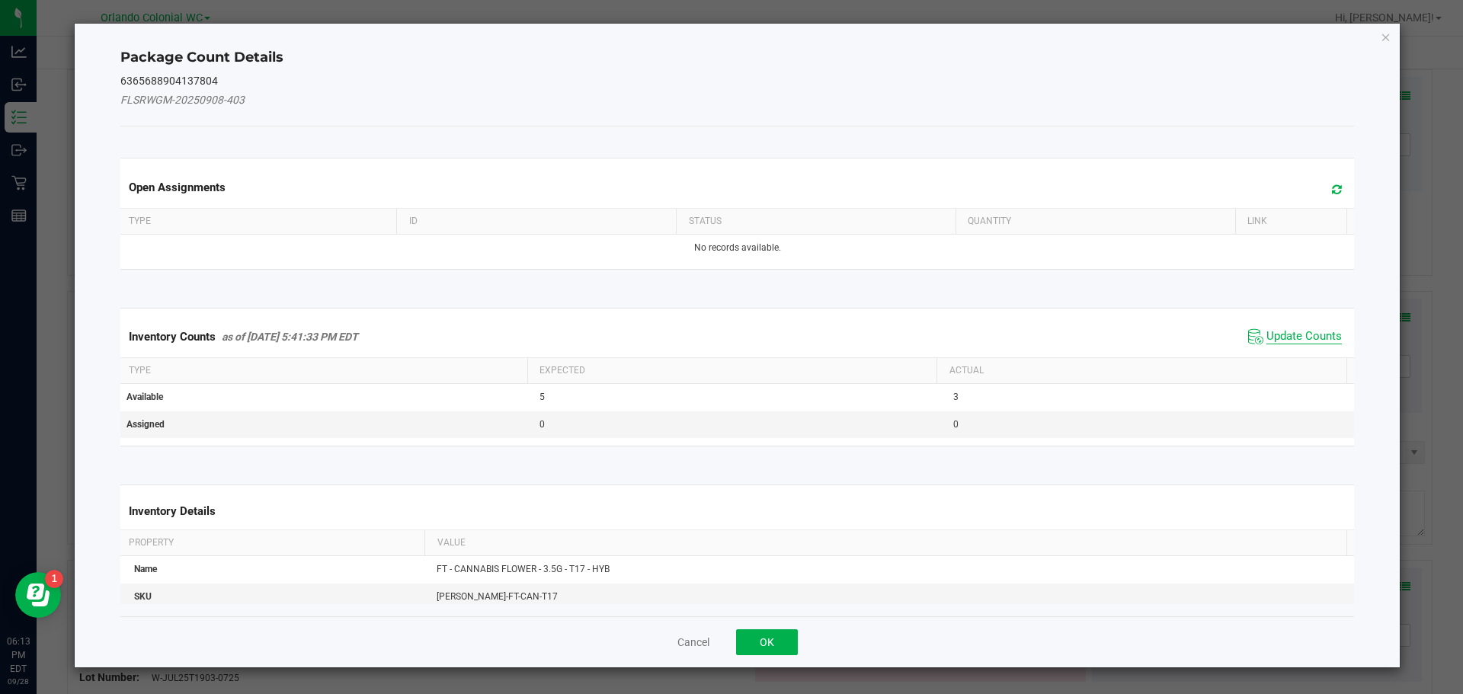
click at [1317, 342] on span "Update Counts" at bounding box center [1303, 336] width 75 height 15
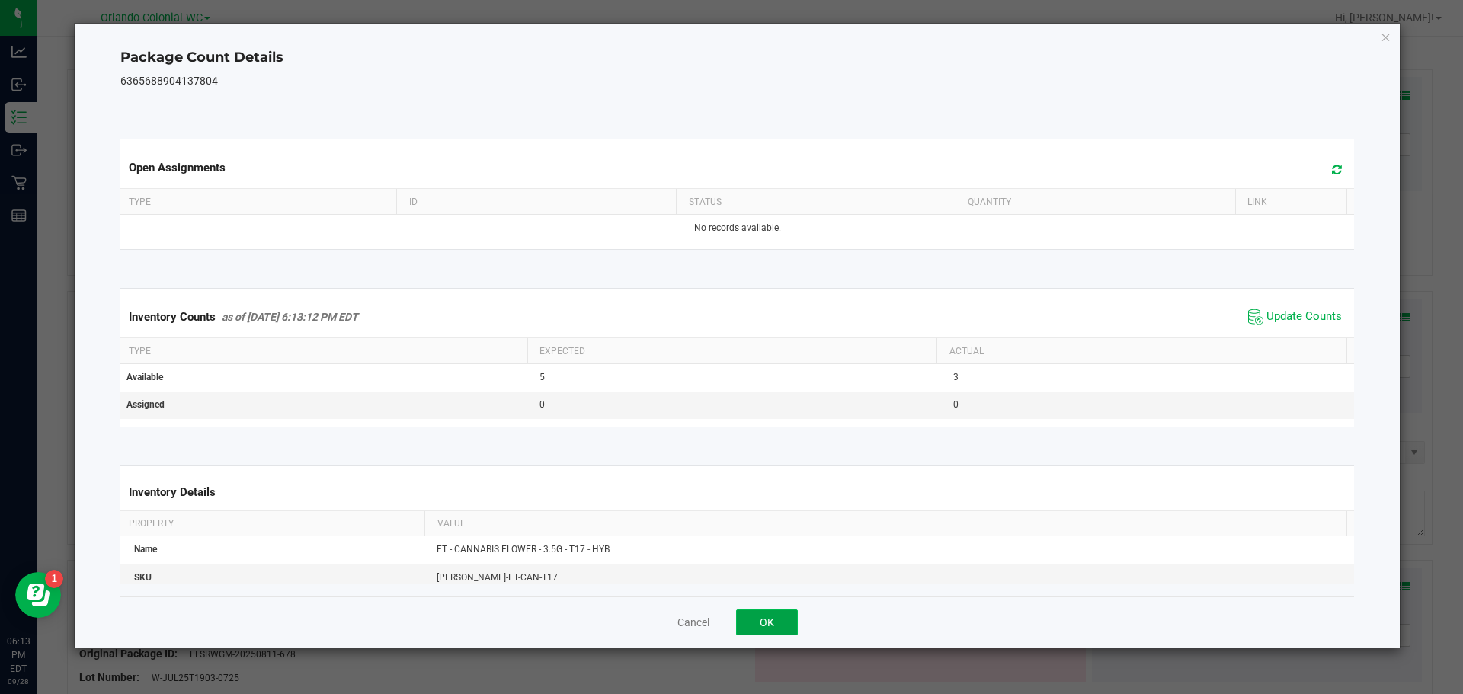
click at [774, 632] on button "OK" at bounding box center [767, 623] width 62 height 26
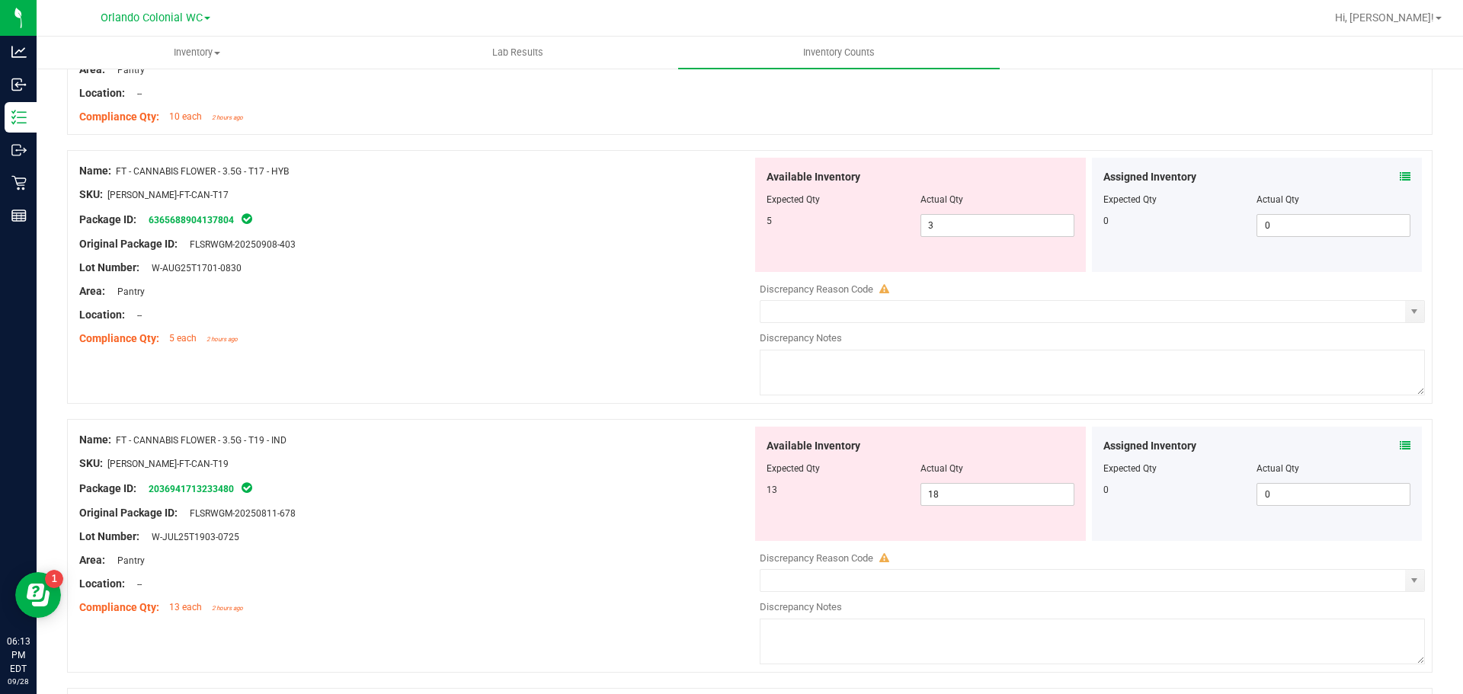
scroll to position [4386, 0]
click at [1400, 447] on icon at bounding box center [1405, 446] width 11 height 11
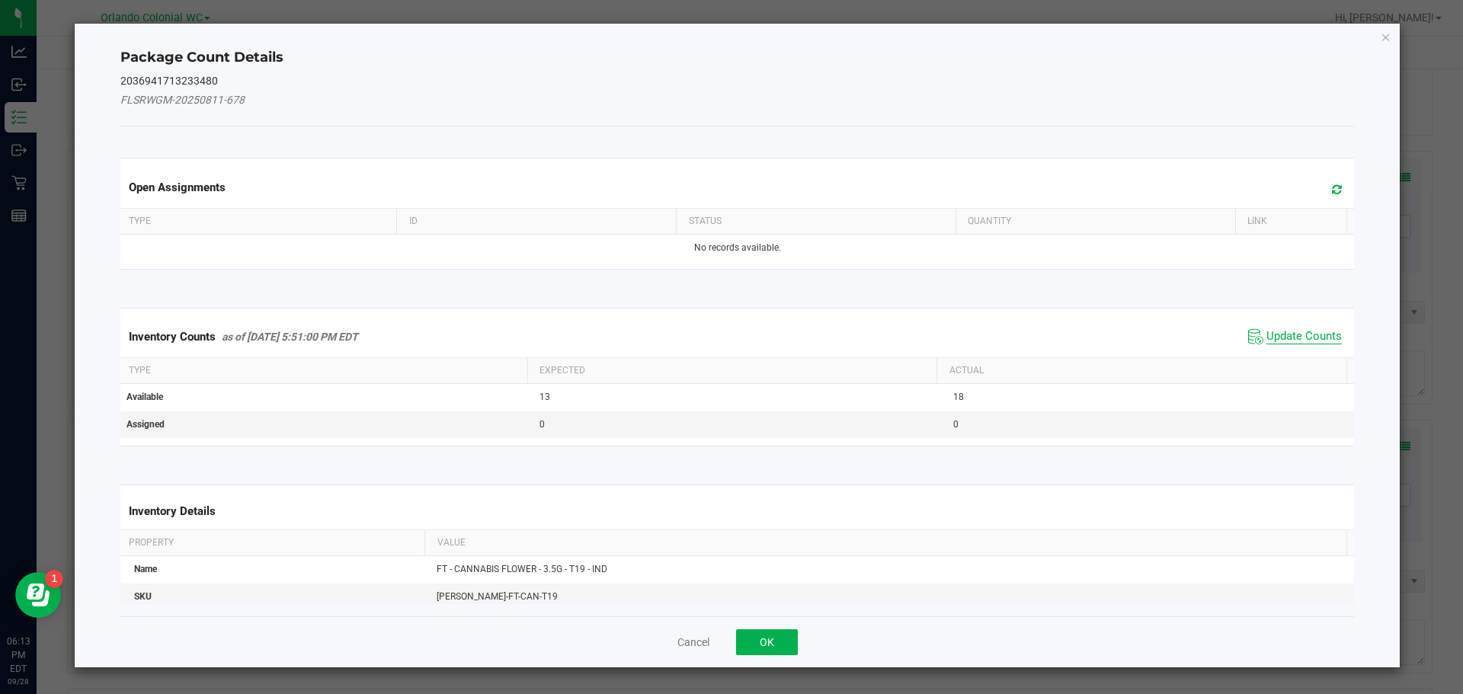
click at [1297, 340] on span "Update Counts" at bounding box center [1303, 336] width 75 height 15
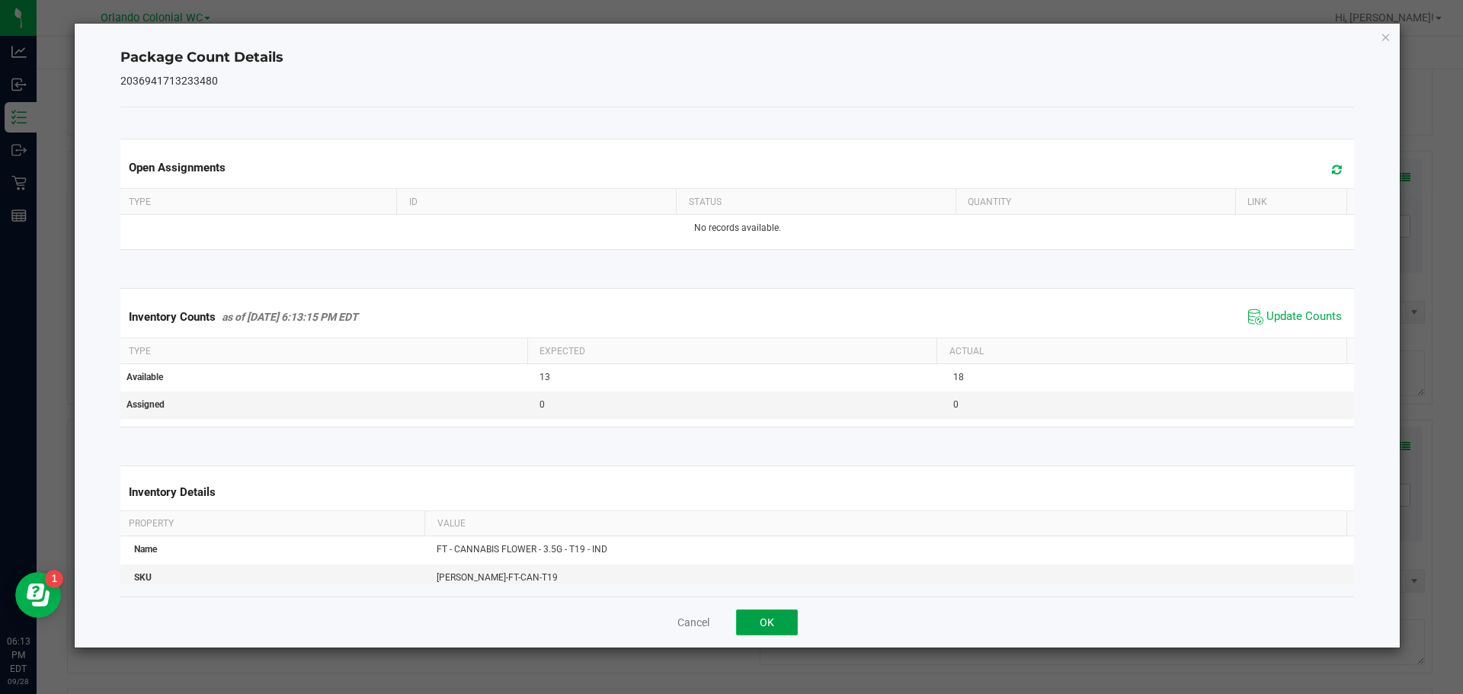
click at [787, 629] on button "OK" at bounding box center [767, 623] width 62 height 26
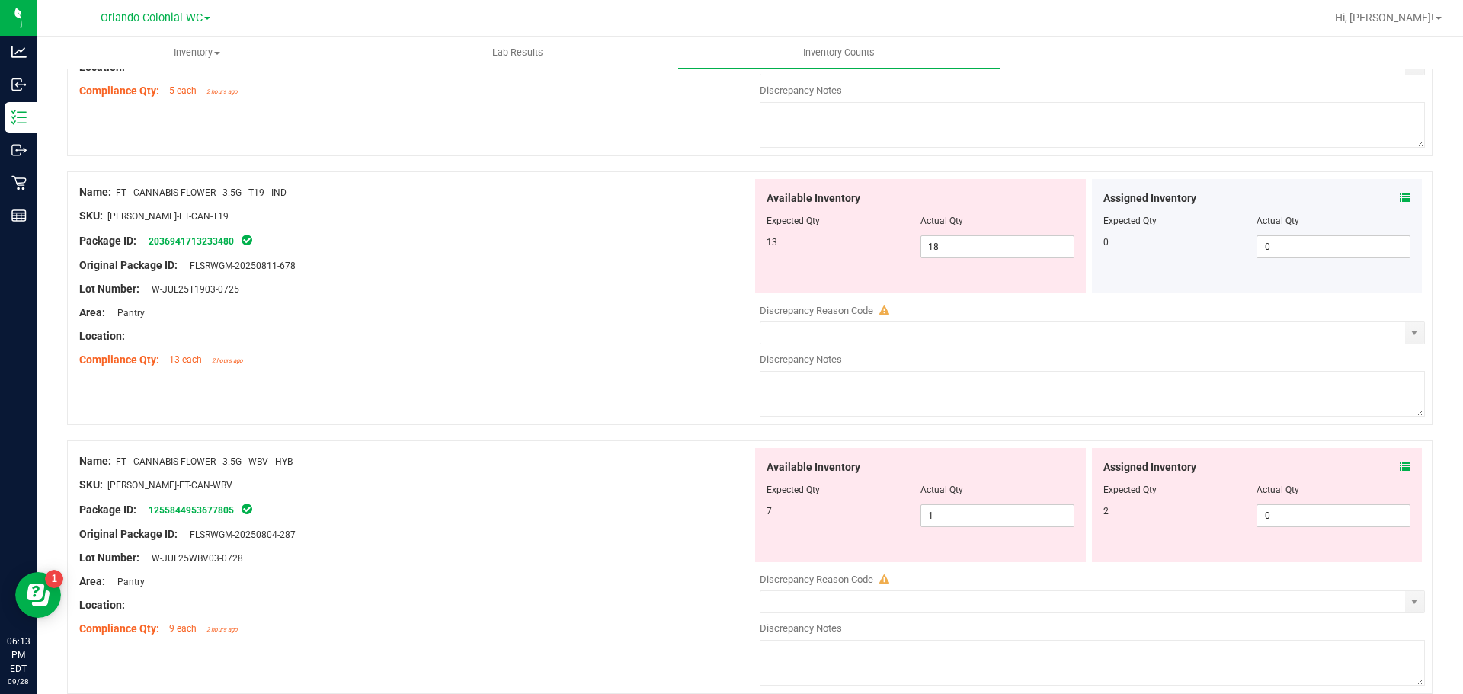
scroll to position [4643, 0]
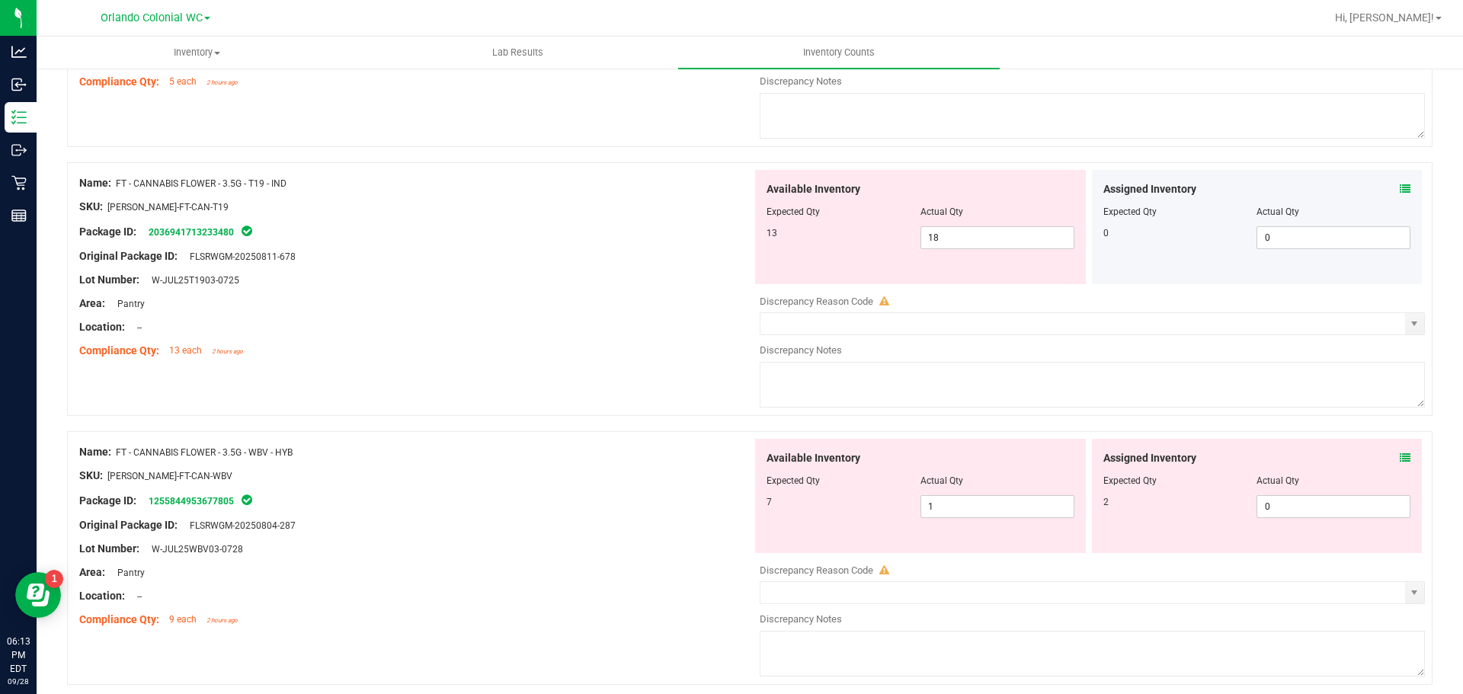
click at [1400, 457] on icon at bounding box center [1405, 458] width 11 height 11
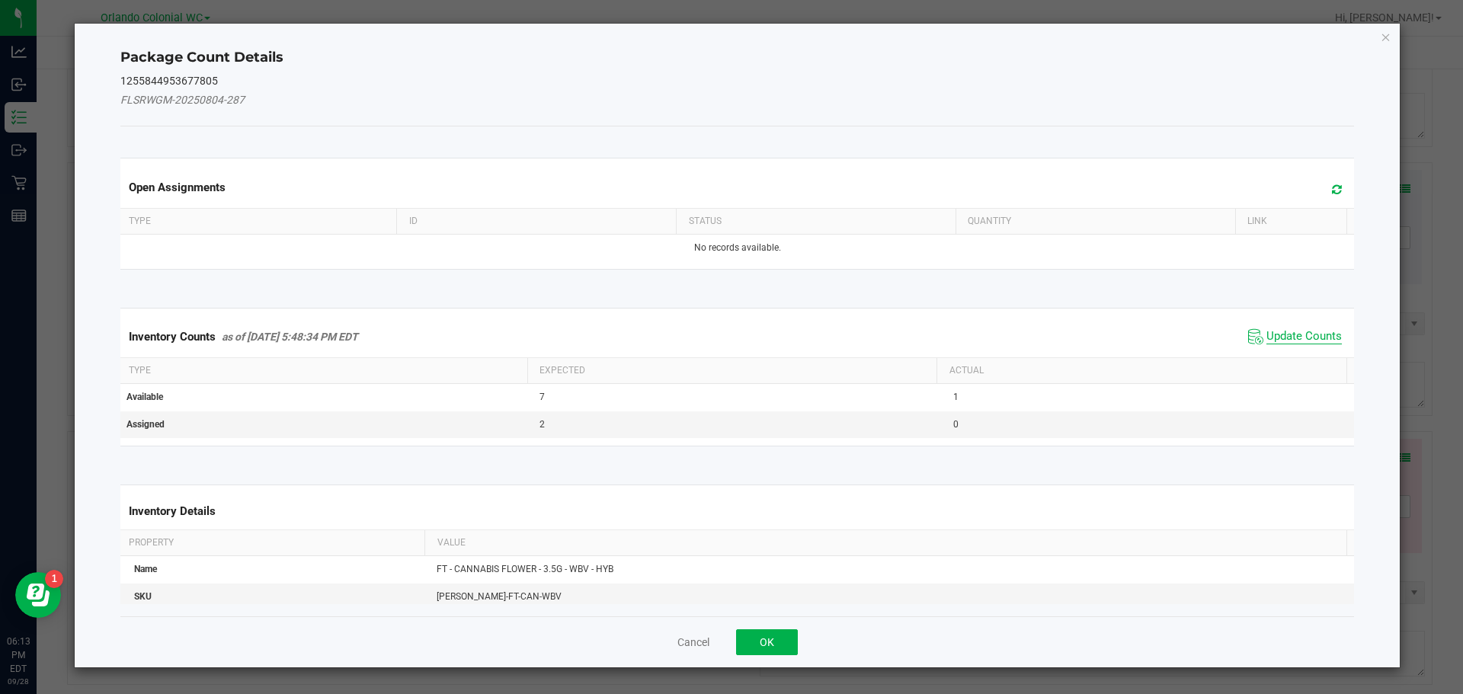
click at [1318, 344] on span "Update Counts" at bounding box center [1303, 336] width 75 height 15
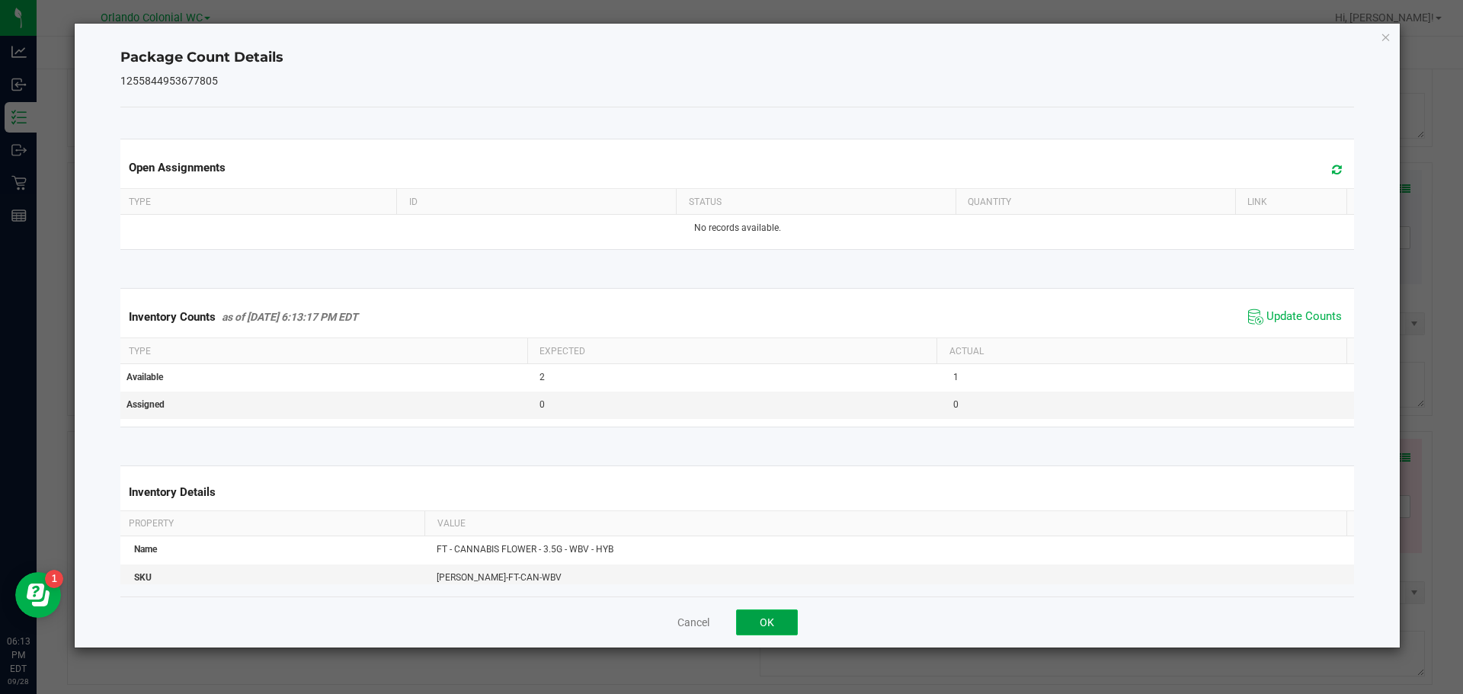
click at [775, 631] on button "OK" at bounding box center [767, 623] width 62 height 26
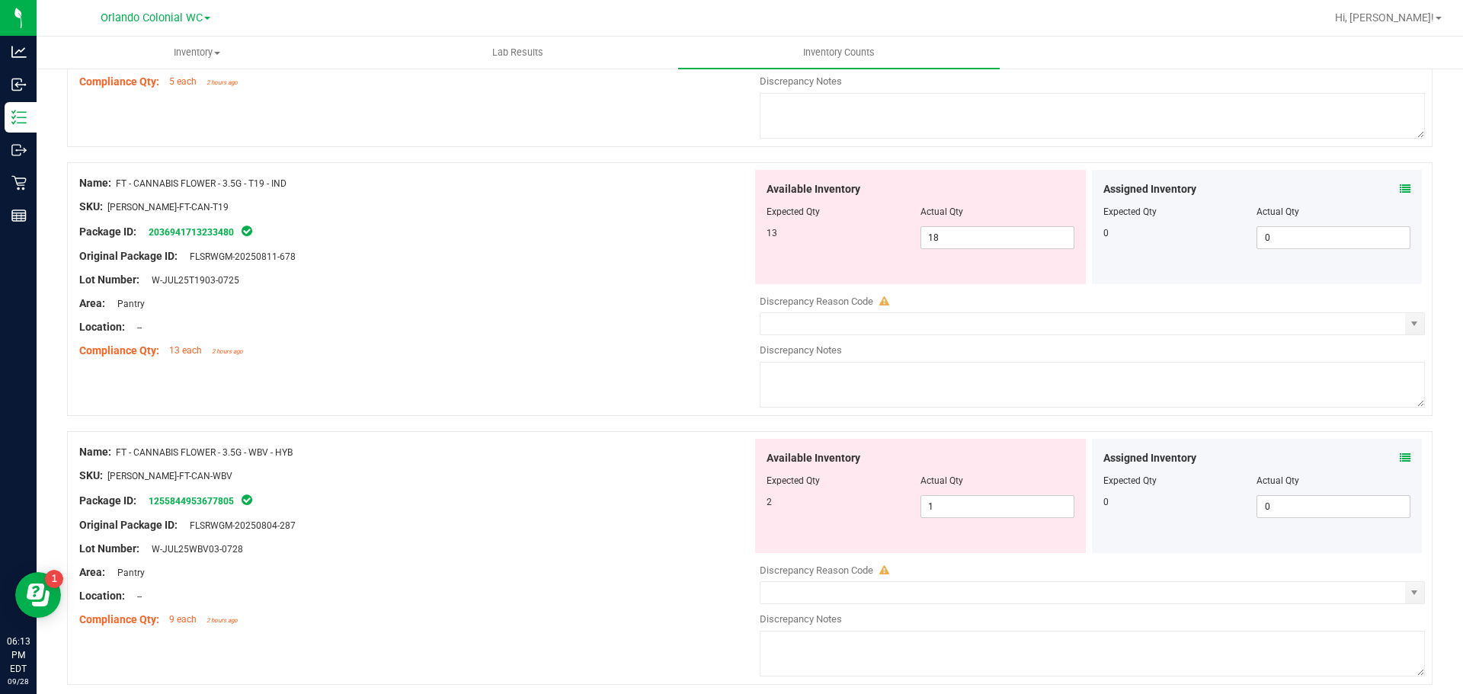
scroll to position [4701, 0]
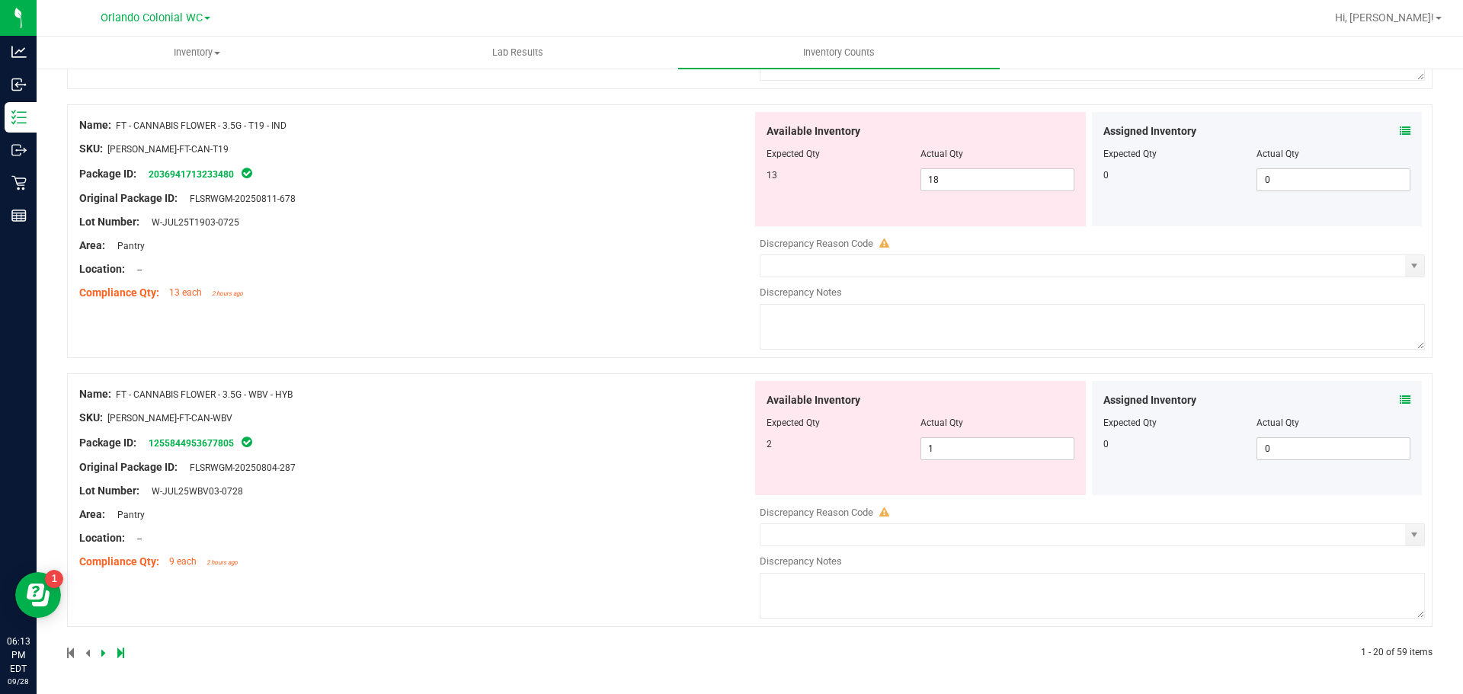
click at [103, 652] on icon at bounding box center [103, 652] width 5 height 9
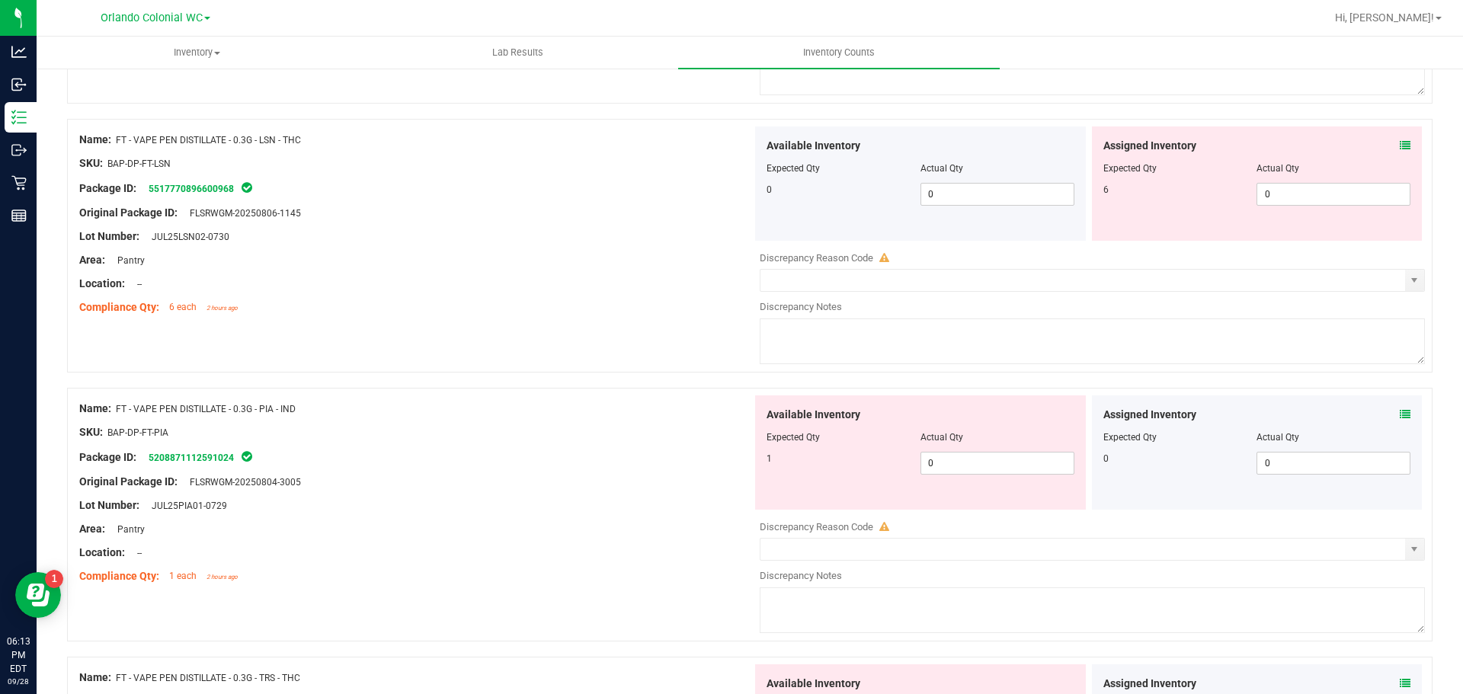
scroll to position [0, 0]
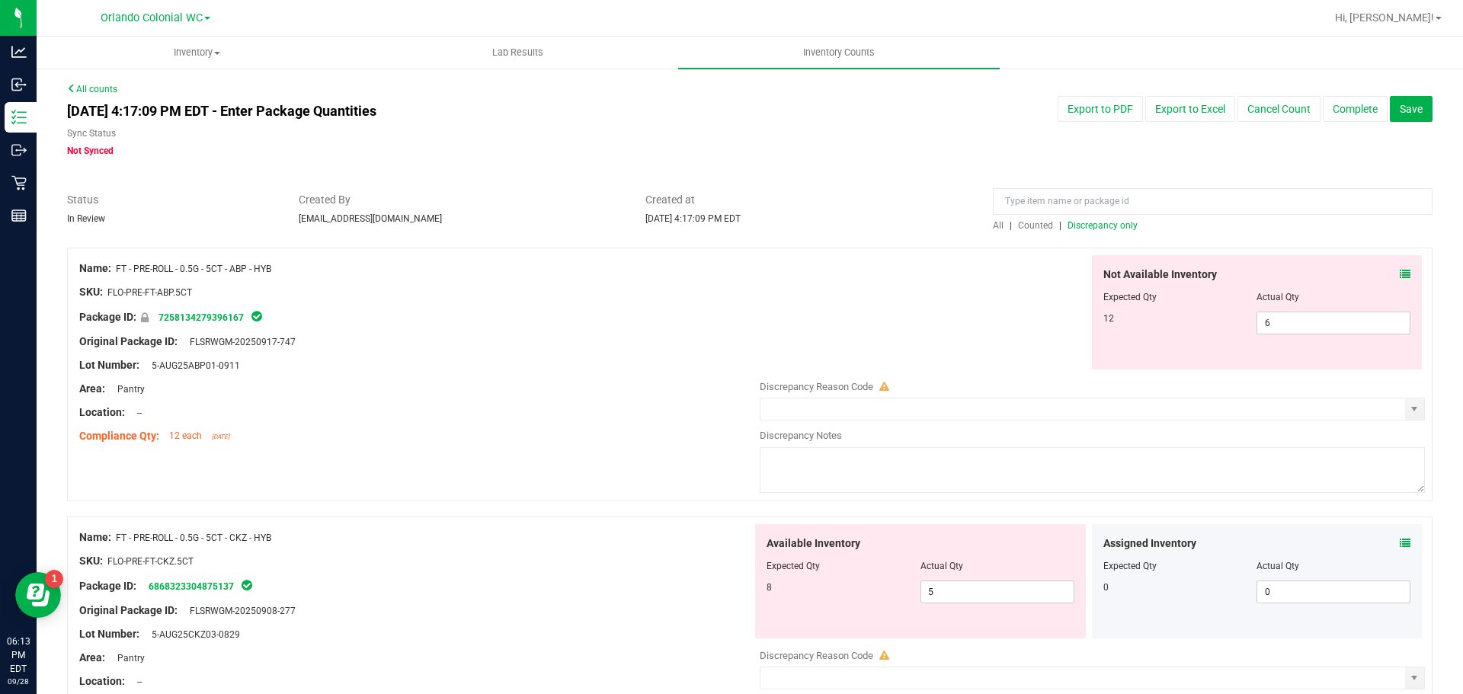
click at [1400, 274] on icon at bounding box center [1405, 274] width 11 height 11
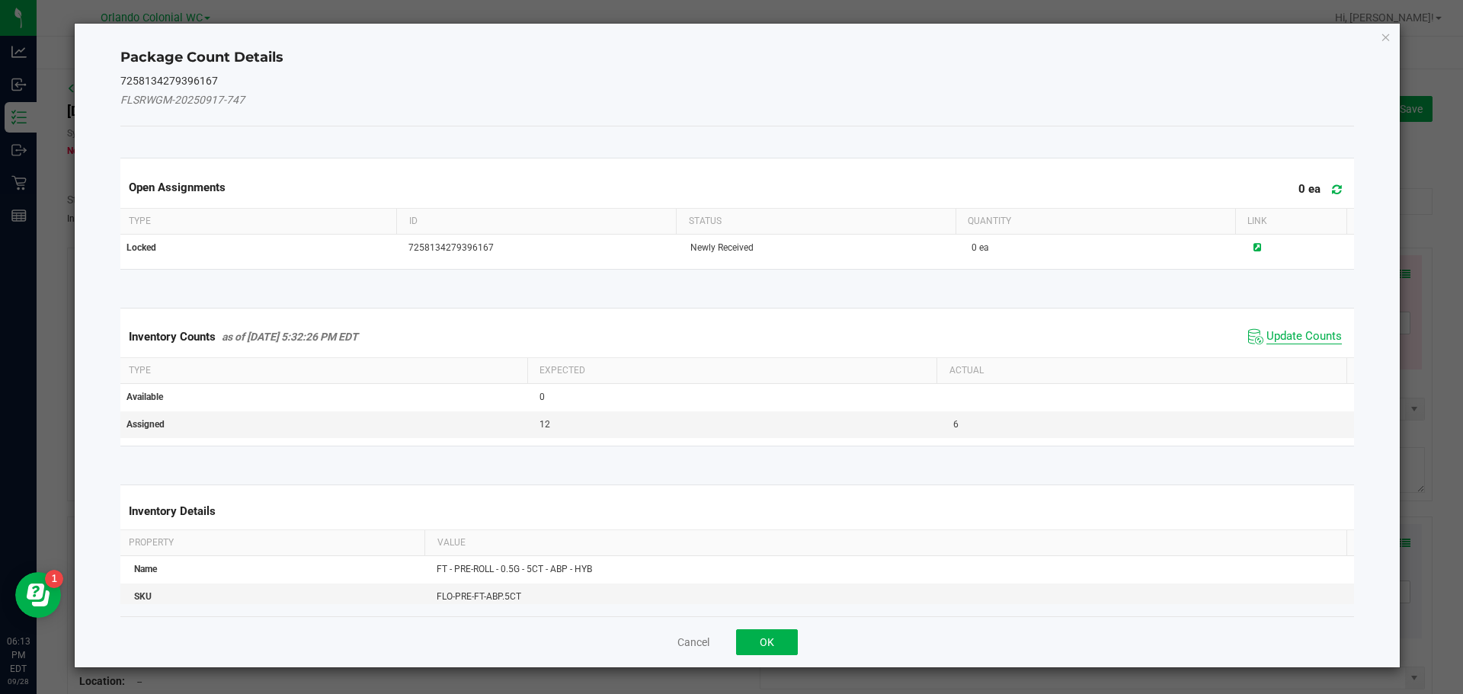
click at [1300, 341] on span "Update Counts" at bounding box center [1303, 336] width 75 height 15
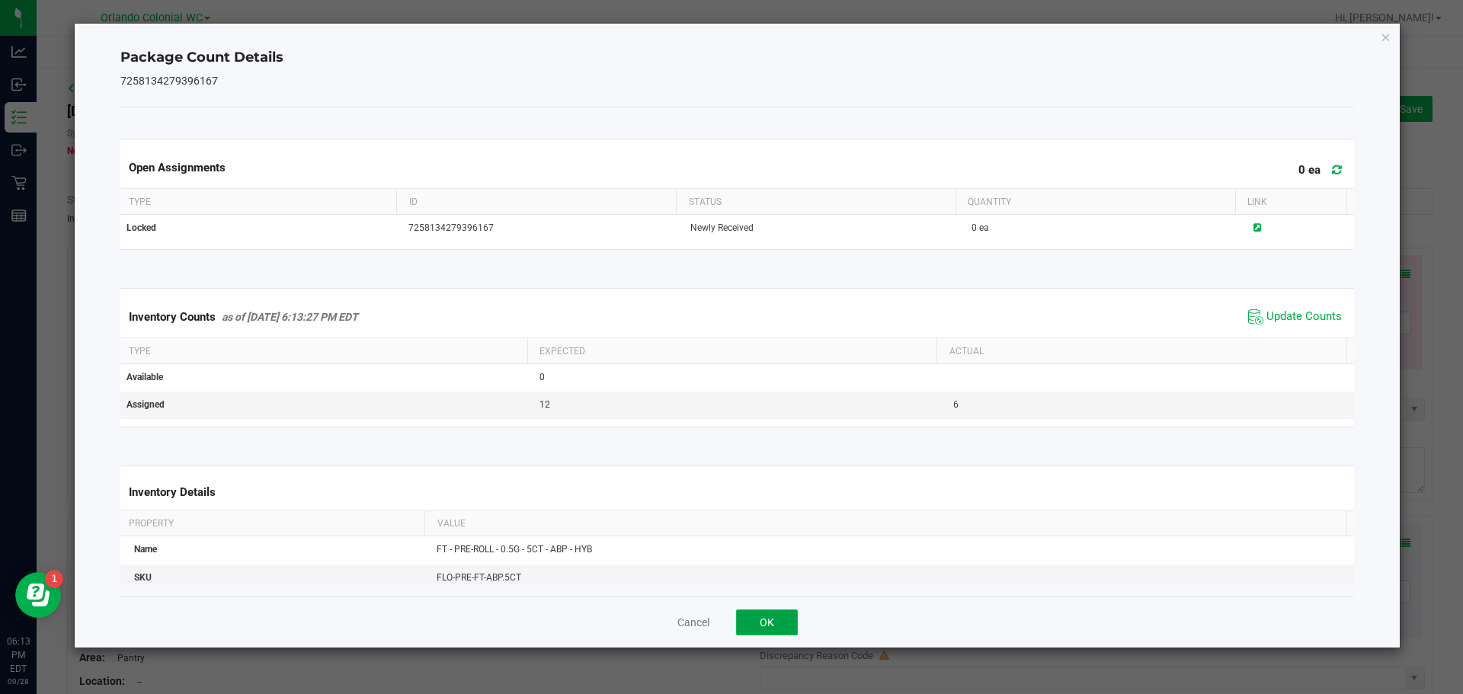
click at [743, 612] on button "OK" at bounding box center [767, 623] width 62 height 26
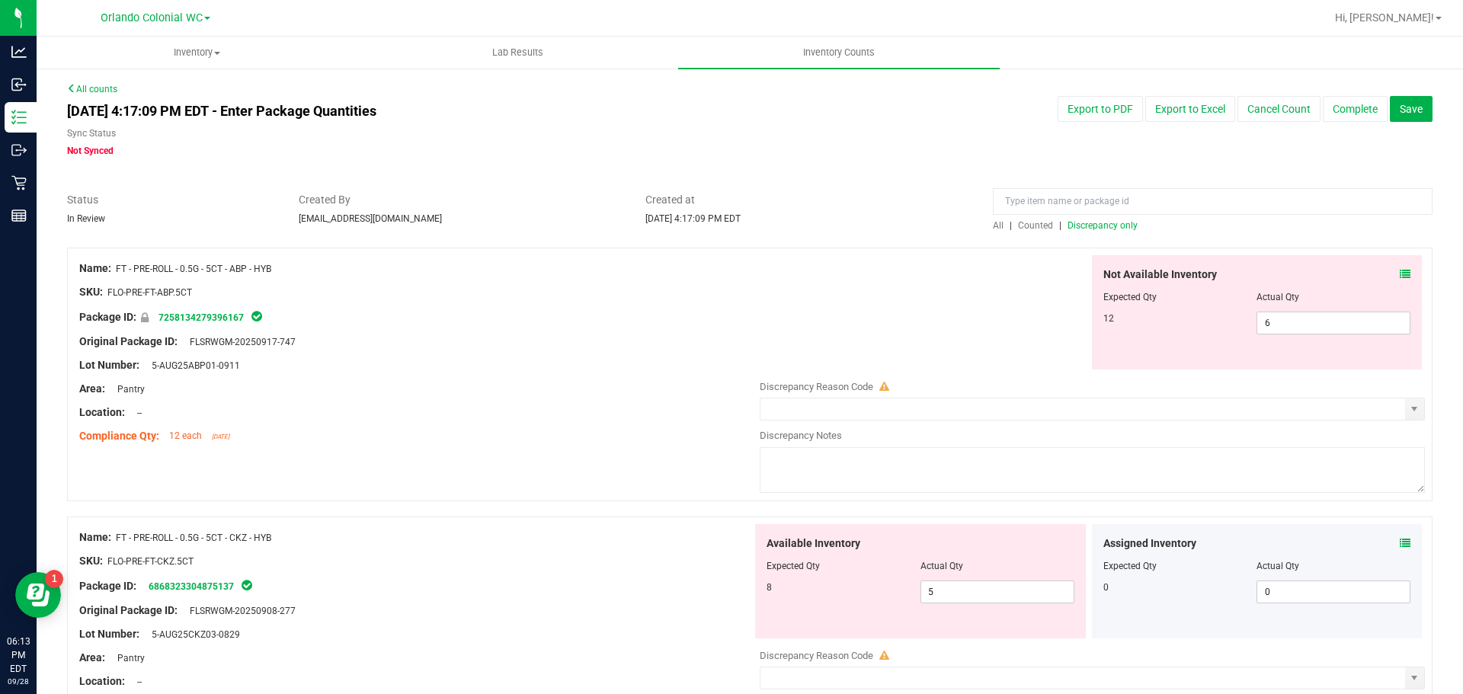
click at [1400, 548] on icon at bounding box center [1405, 543] width 11 height 11
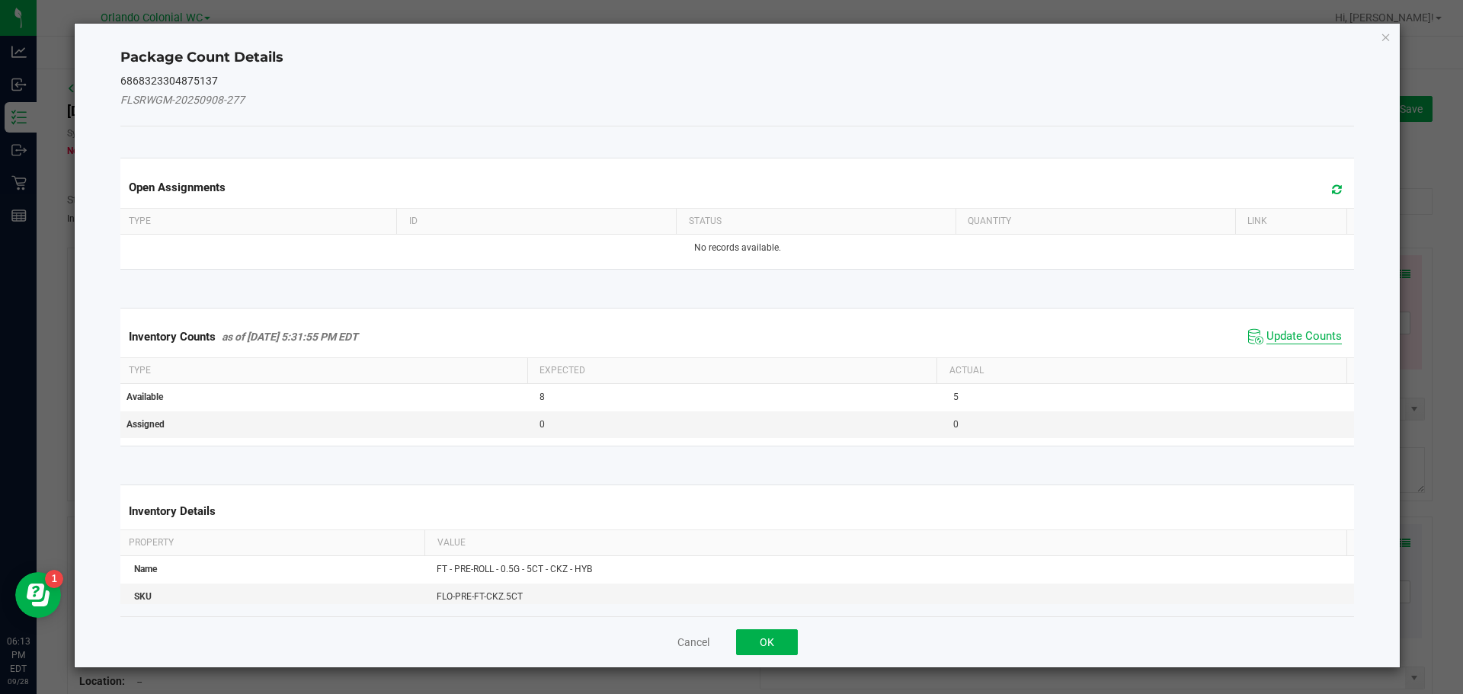
click at [1317, 338] on span "Update Counts" at bounding box center [1303, 336] width 75 height 15
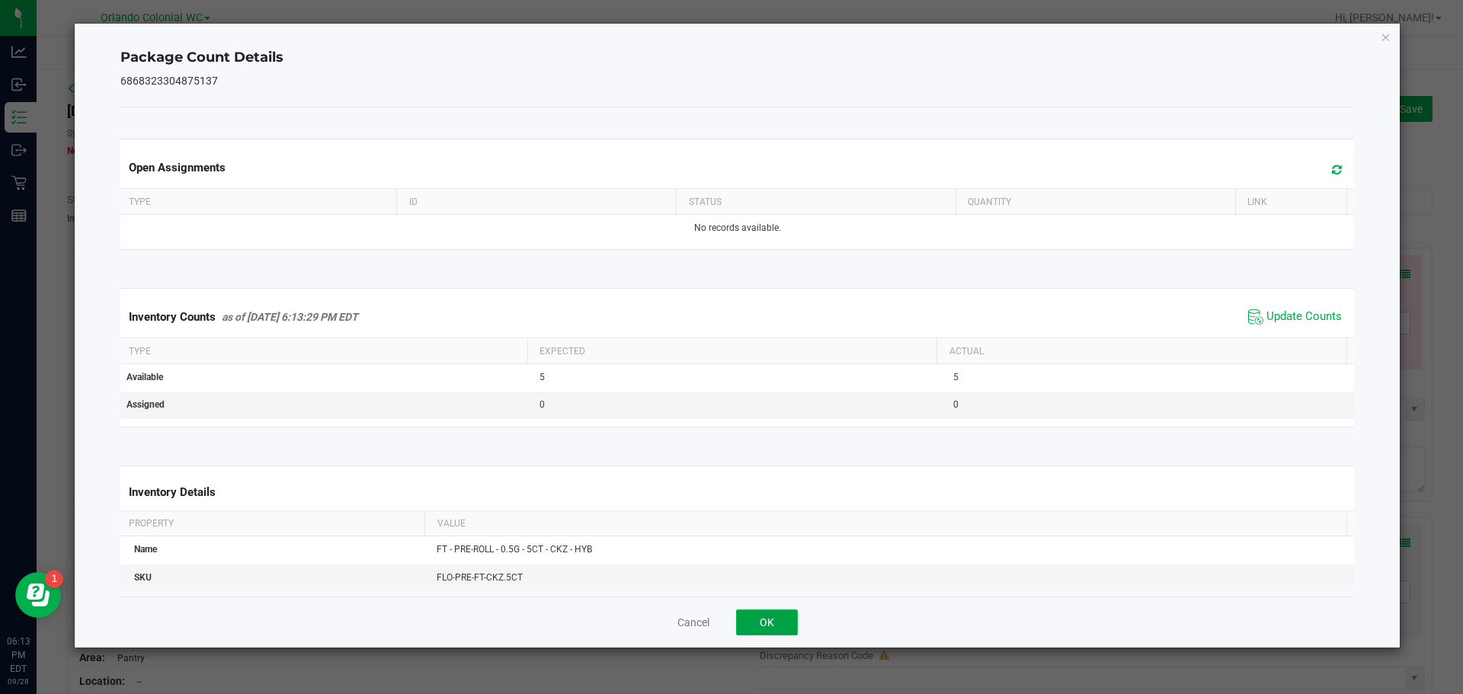
click at [787, 626] on button "OK" at bounding box center [767, 623] width 62 height 26
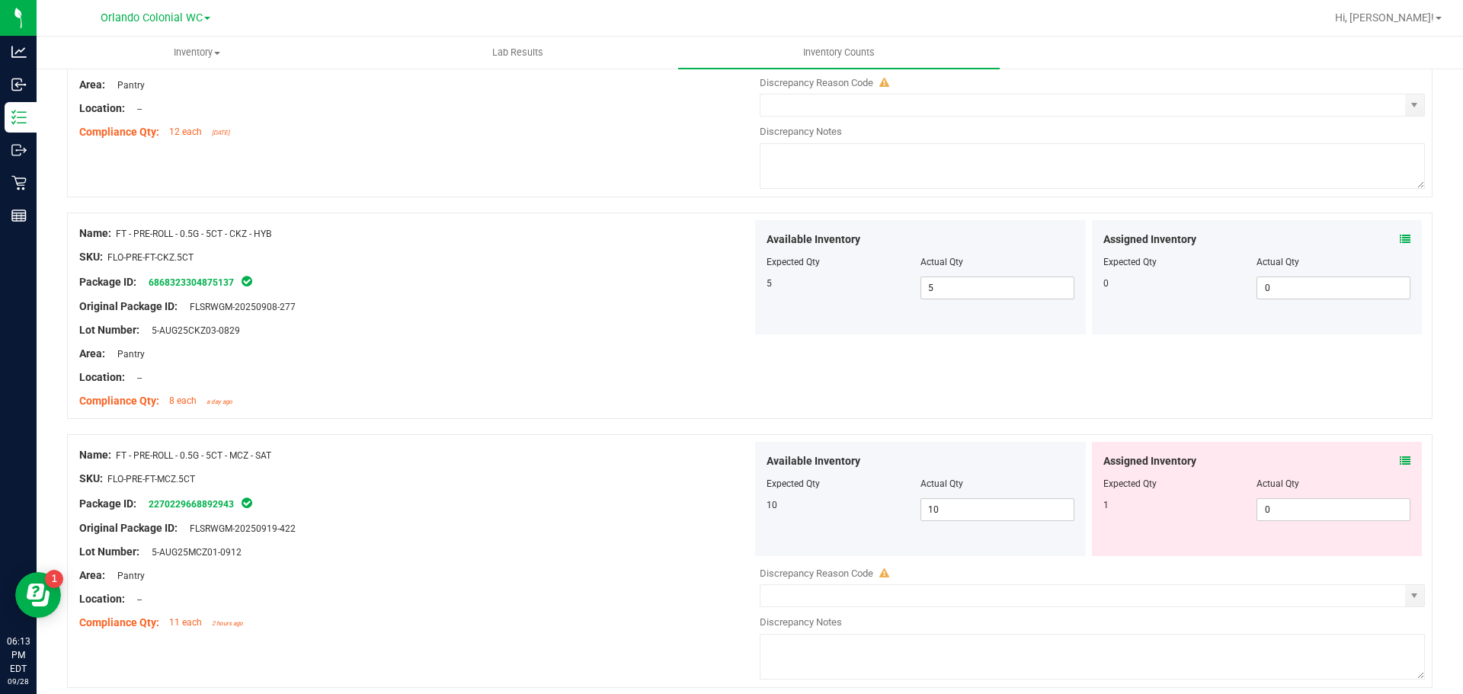
scroll to position [308, 0]
click at [1400, 452] on icon at bounding box center [1405, 457] width 11 height 11
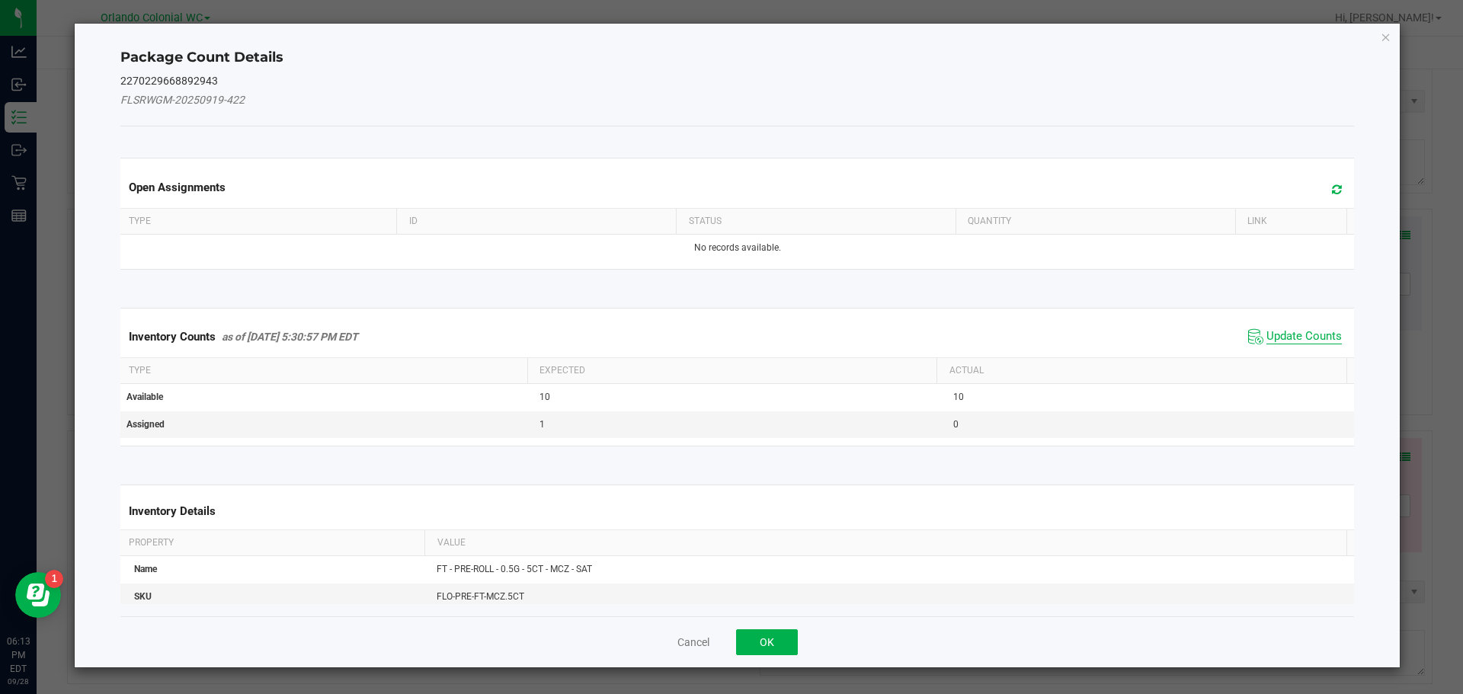
click at [1319, 336] on span "Update Counts" at bounding box center [1303, 336] width 75 height 15
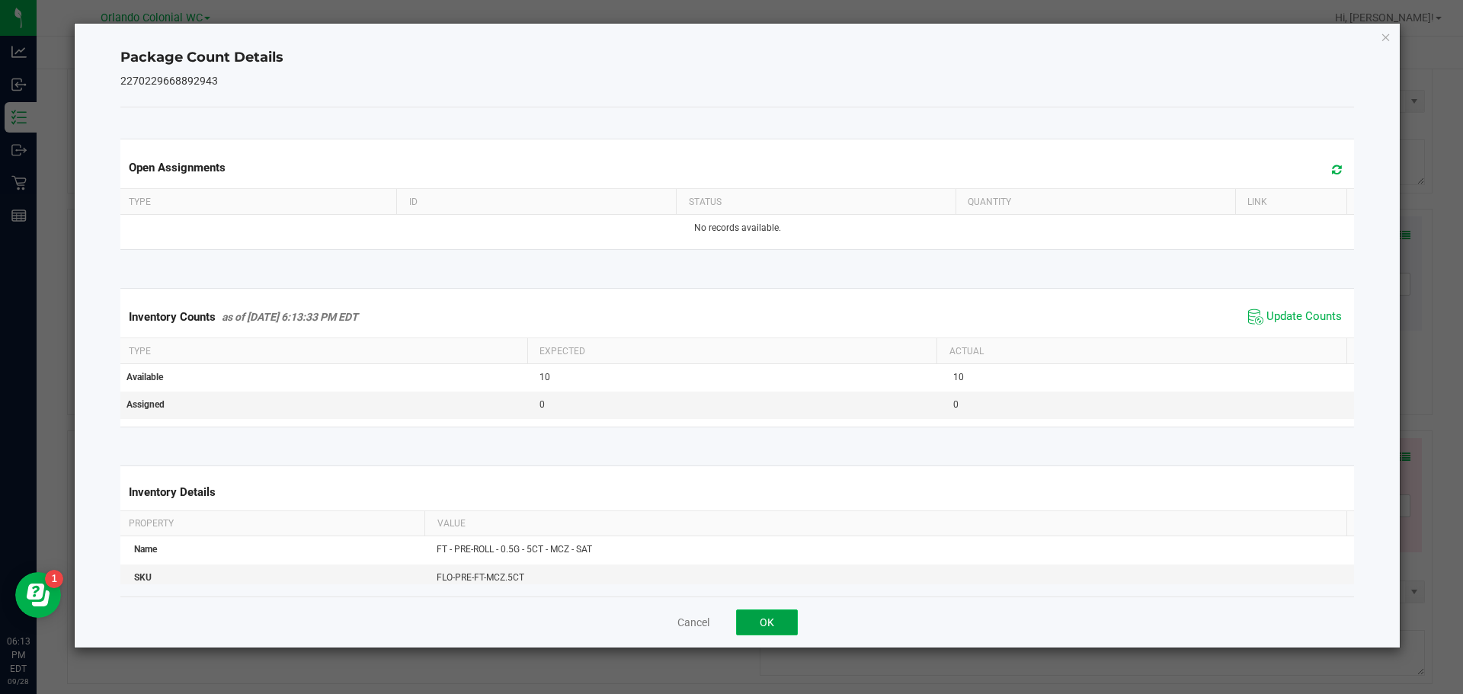
click at [786, 624] on button "OK" at bounding box center [767, 623] width 62 height 26
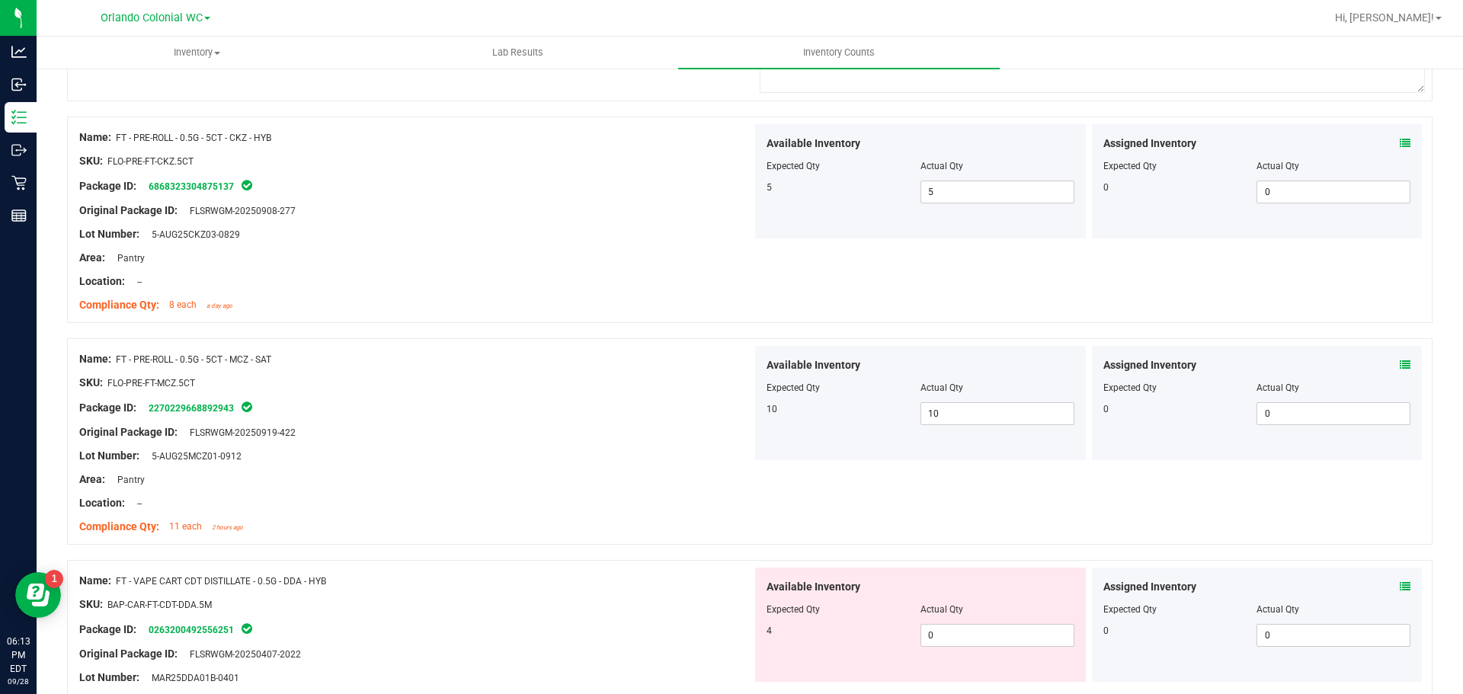
scroll to position [536, 0]
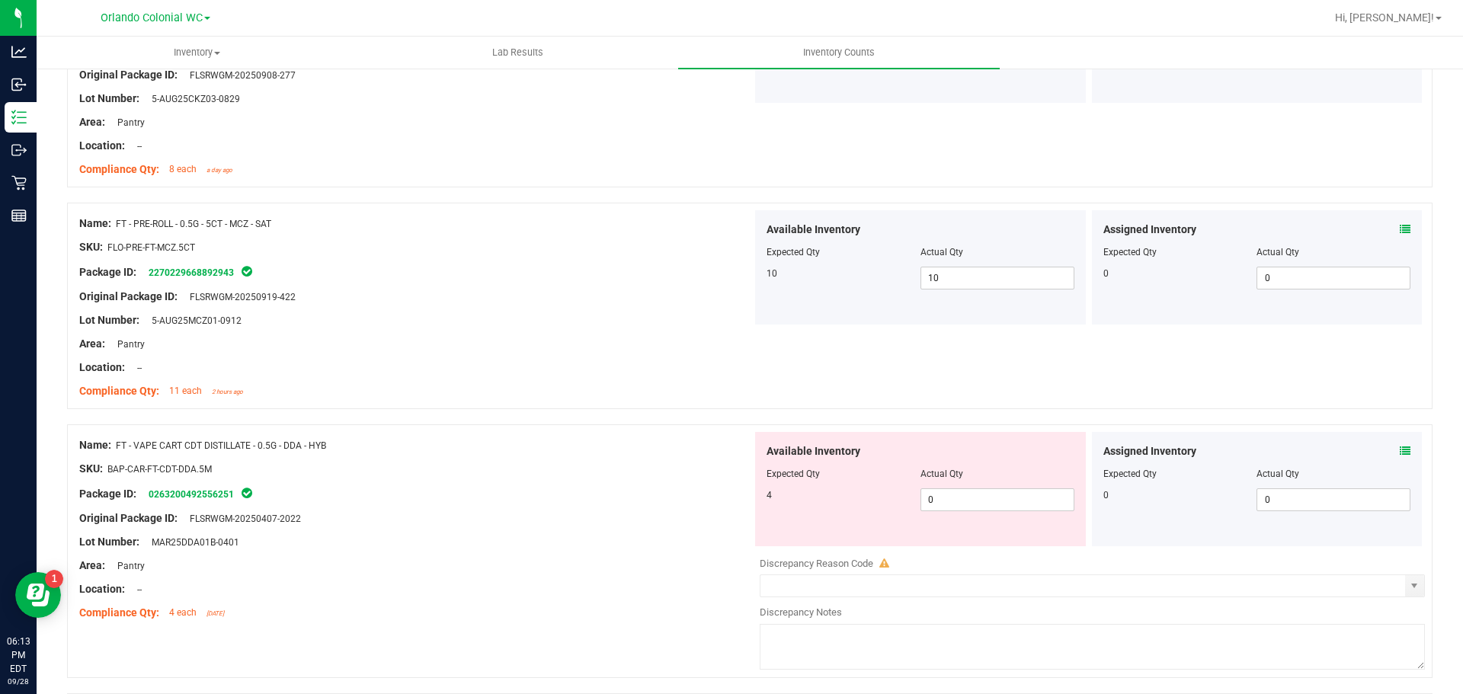
click at [1400, 453] on icon at bounding box center [1405, 451] width 11 height 11
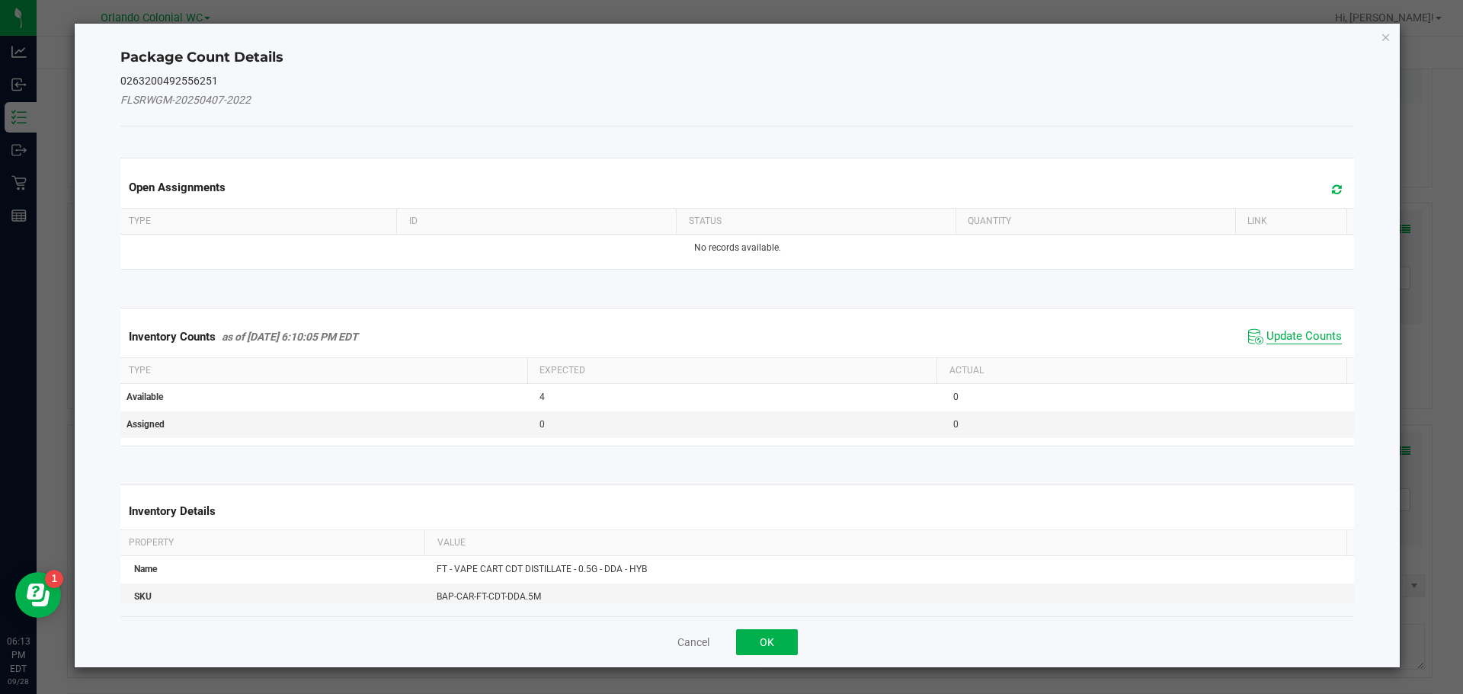
click at [1294, 338] on span "Update Counts" at bounding box center [1303, 336] width 75 height 15
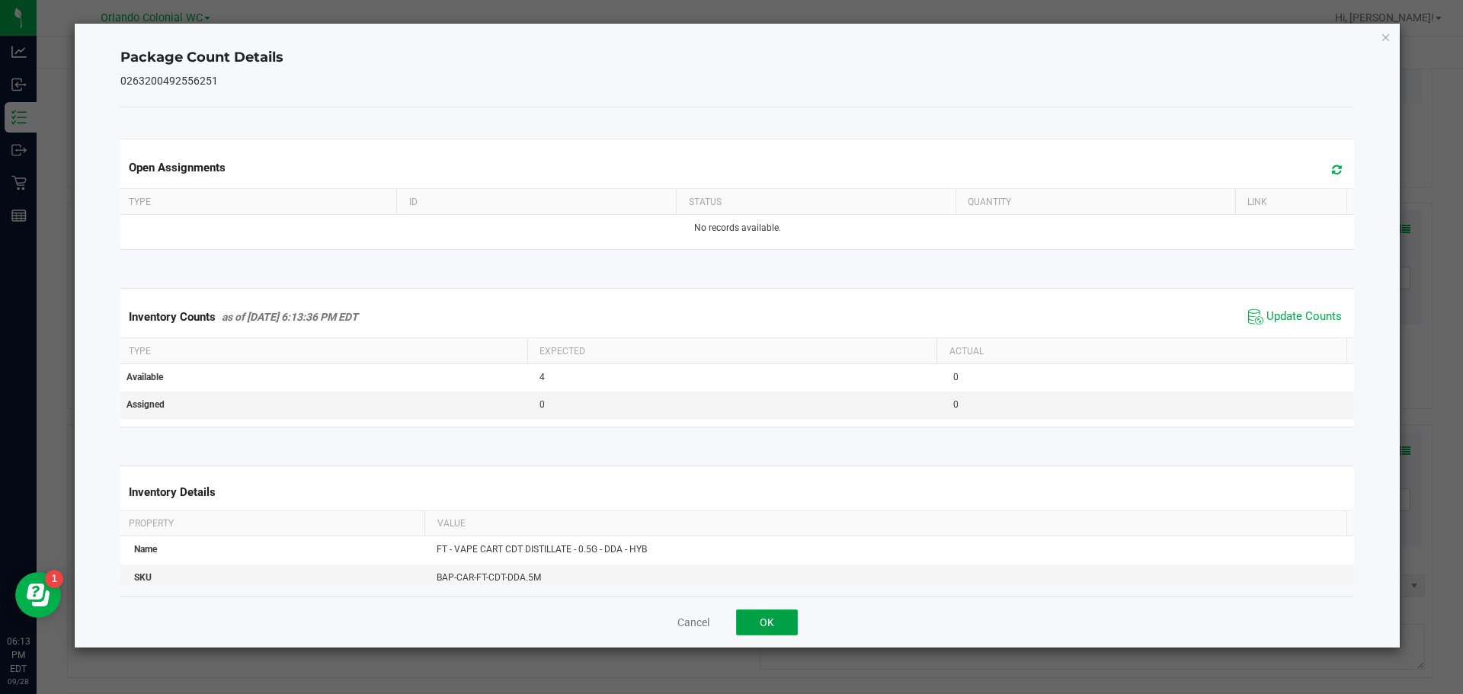
click at [775, 635] on button "OK" at bounding box center [767, 623] width 62 height 26
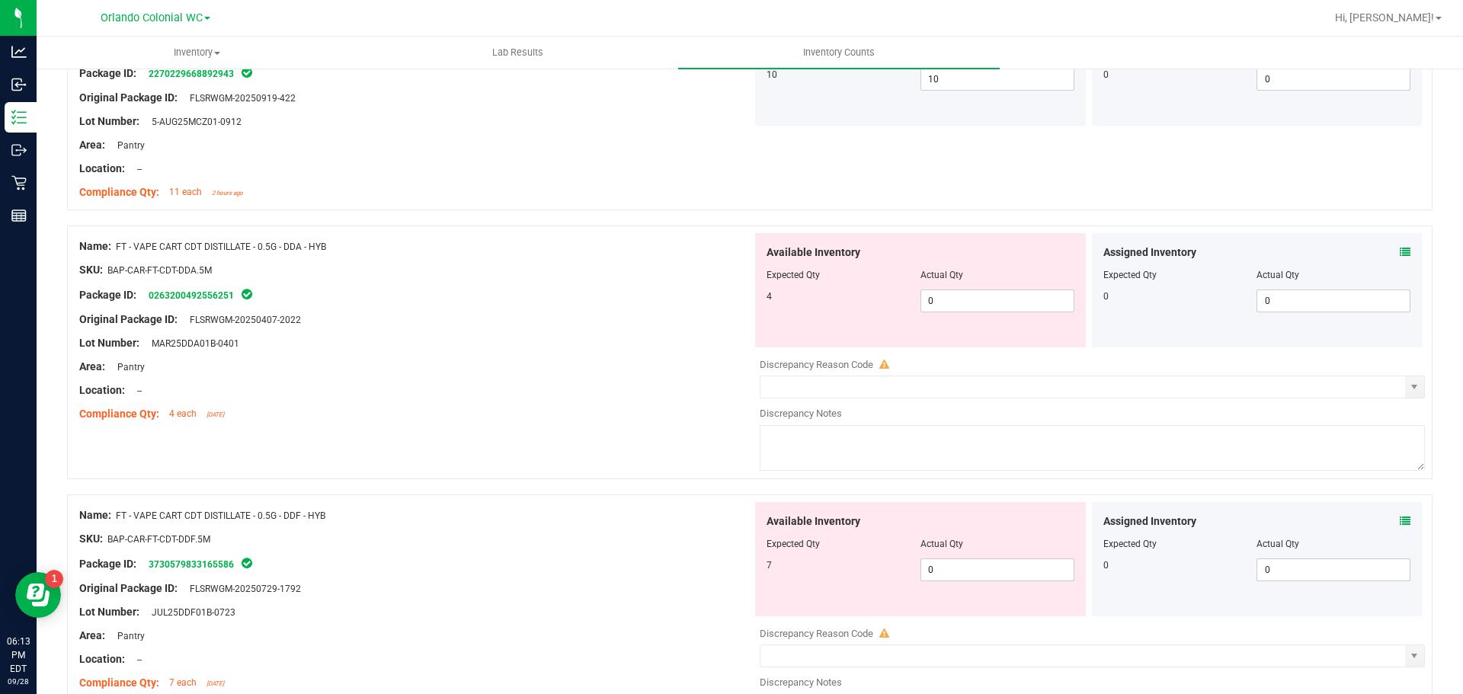
scroll to position [734, 0]
click at [1400, 527] on icon at bounding box center [1405, 522] width 11 height 11
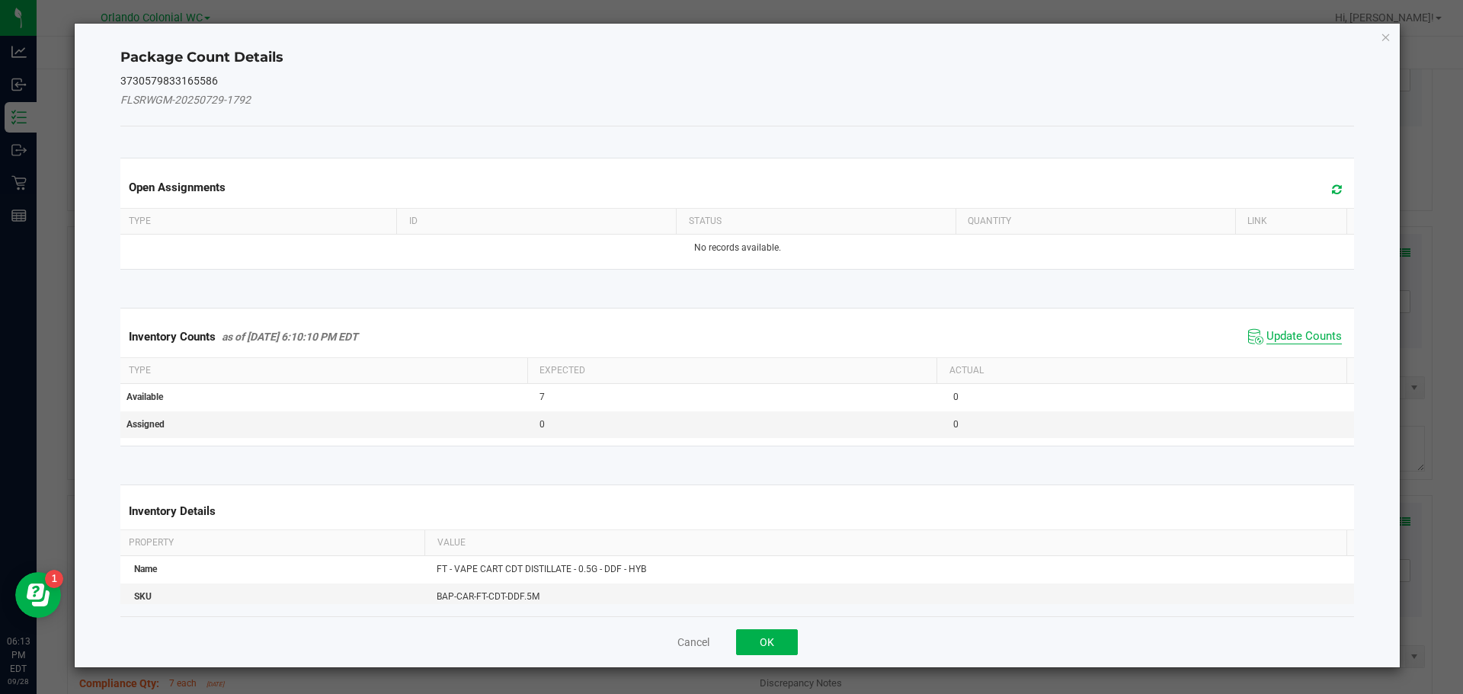
click at [1318, 338] on span "Update Counts" at bounding box center [1303, 336] width 75 height 15
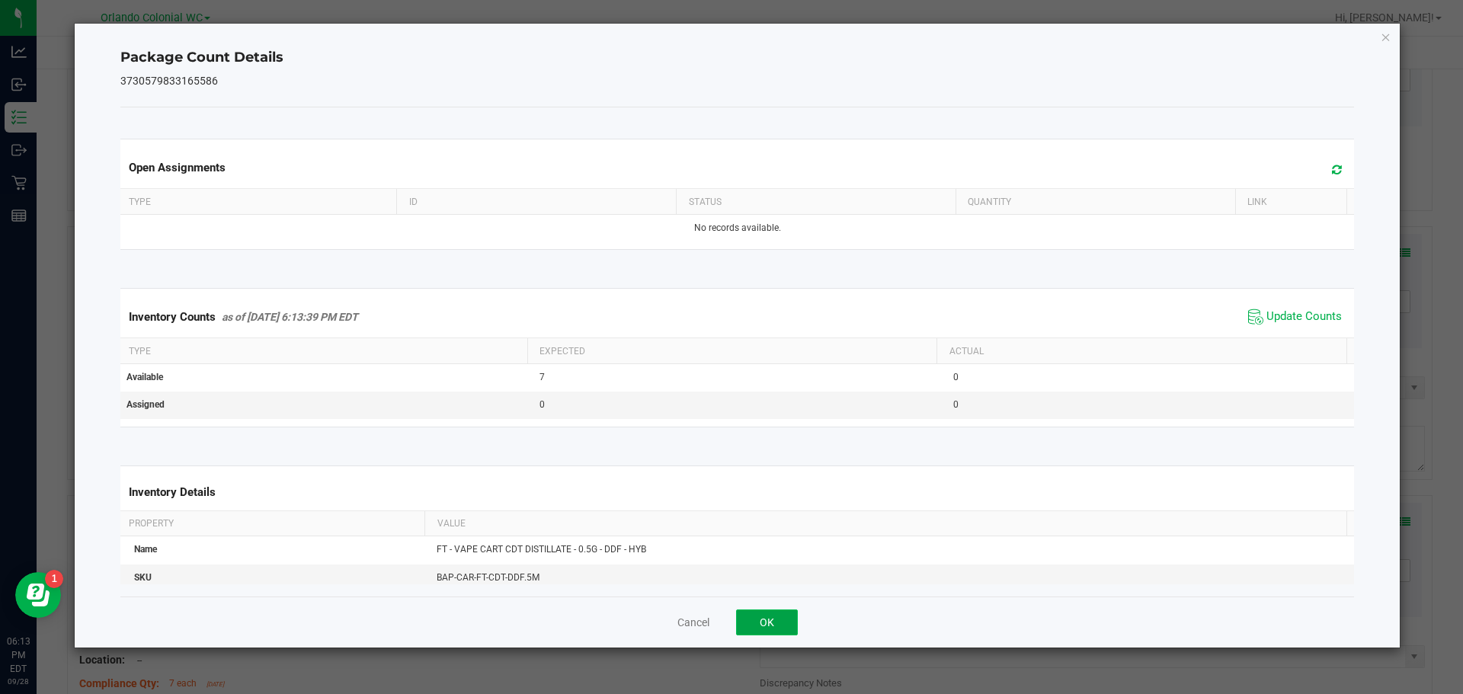
click at [783, 627] on button "OK" at bounding box center [767, 623] width 62 height 26
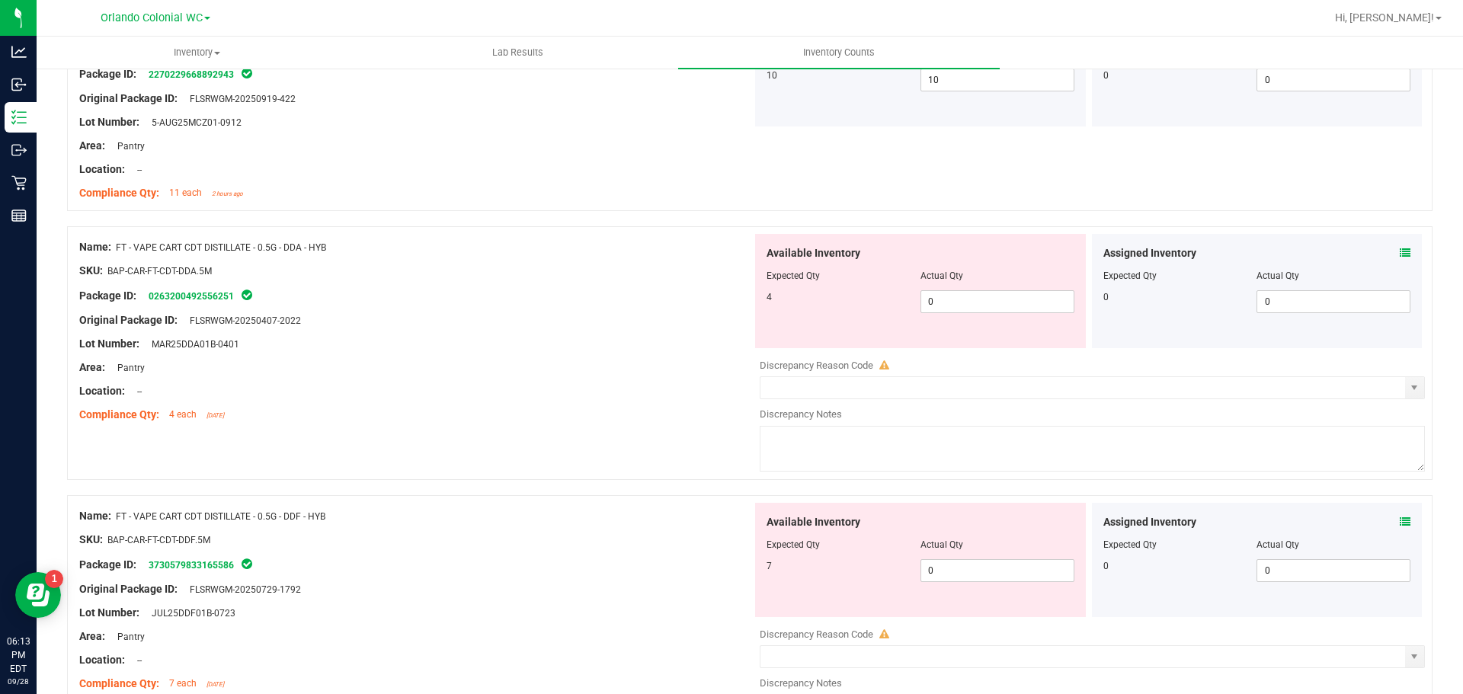
click at [1400, 256] on icon at bounding box center [1405, 253] width 11 height 11
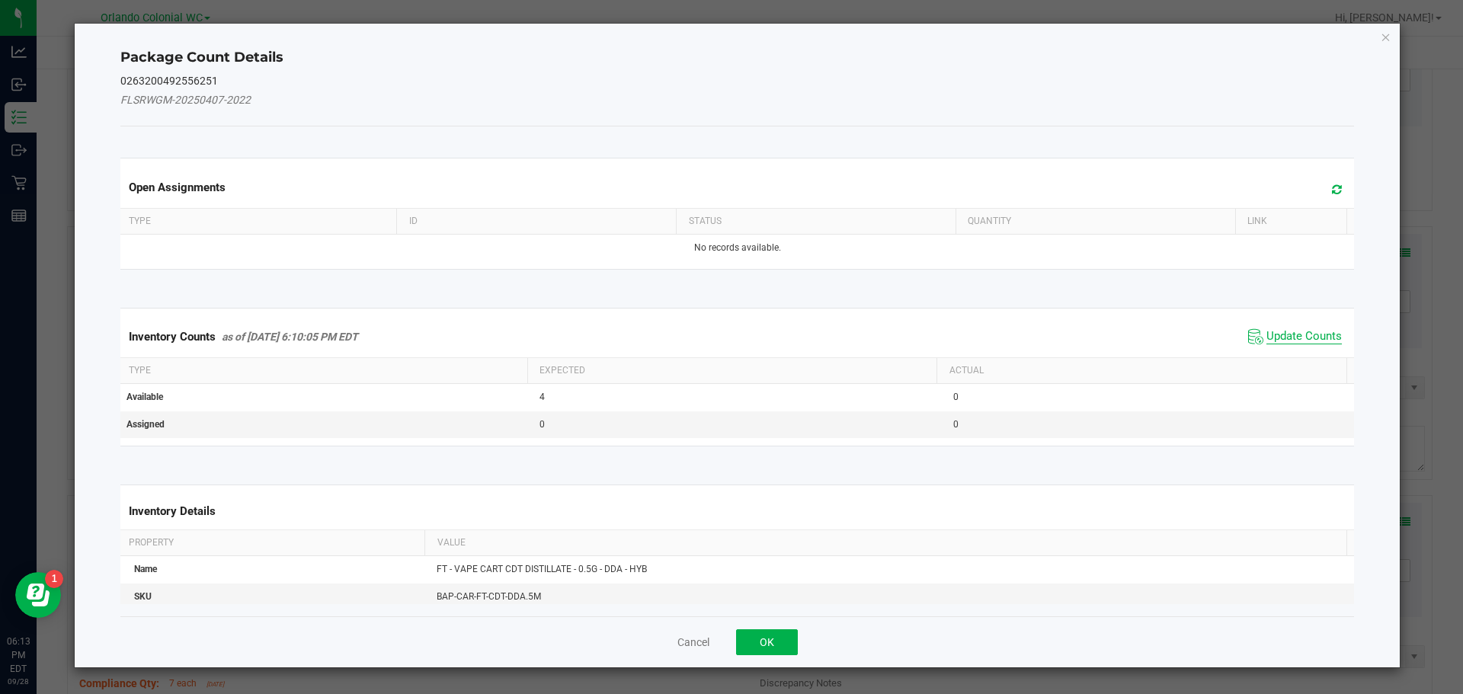
click at [1301, 343] on span "Update Counts" at bounding box center [1303, 336] width 75 height 15
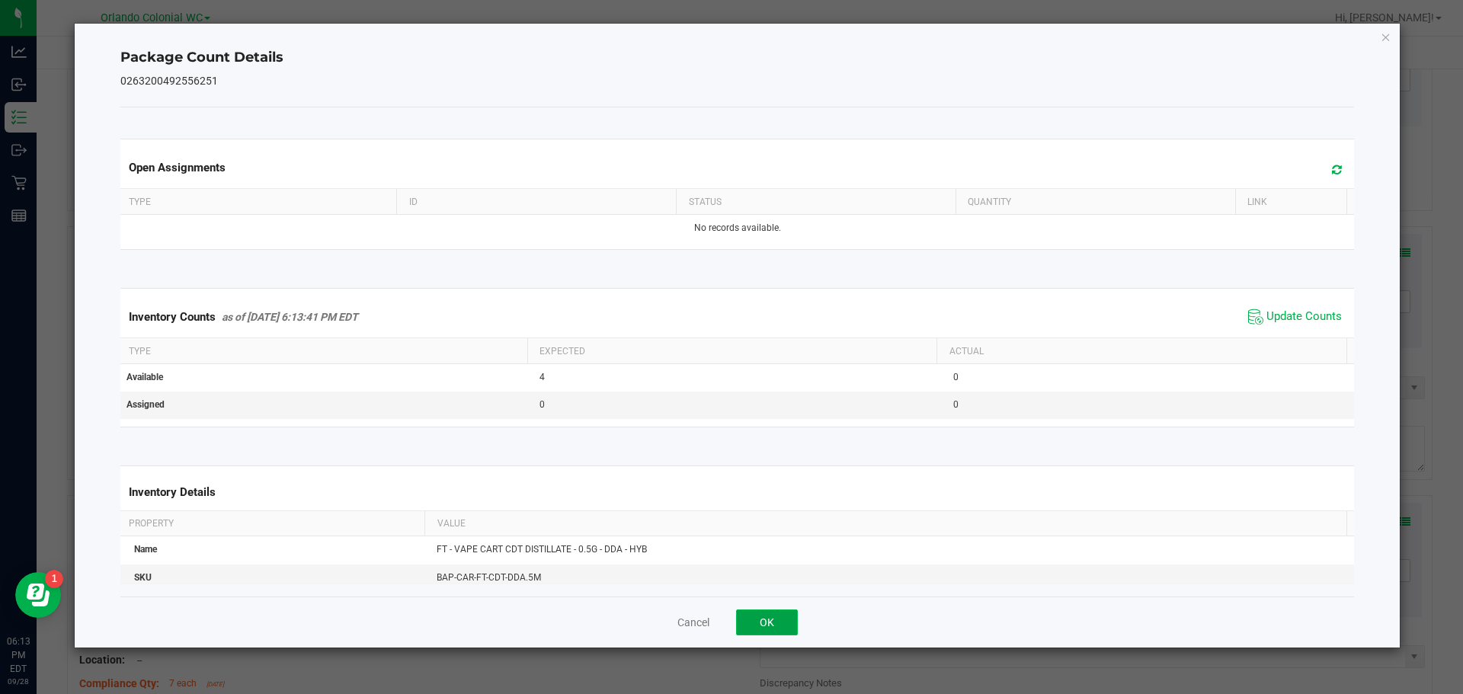
click at [792, 619] on button "OK" at bounding box center [767, 623] width 62 height 26
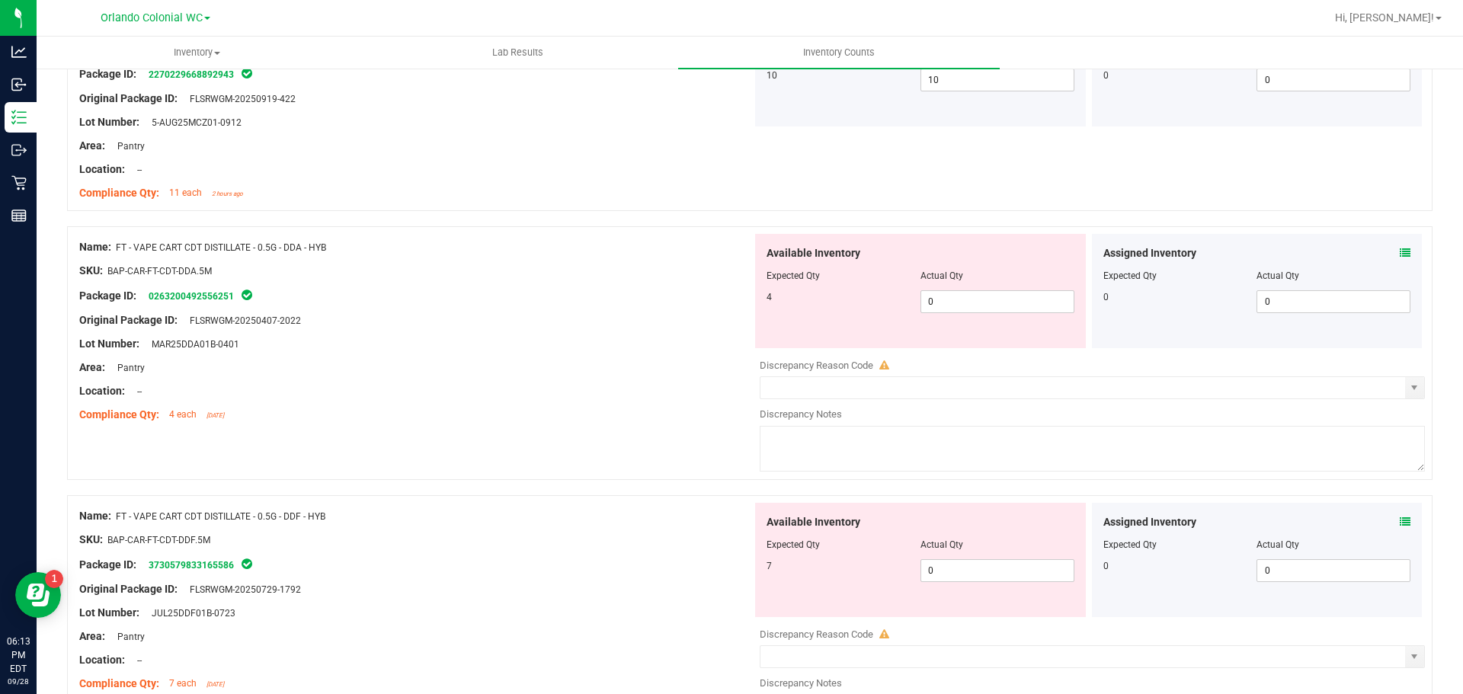
click at [1400, 522] on icon at bounding box center [1405, 522] width 11 height 11
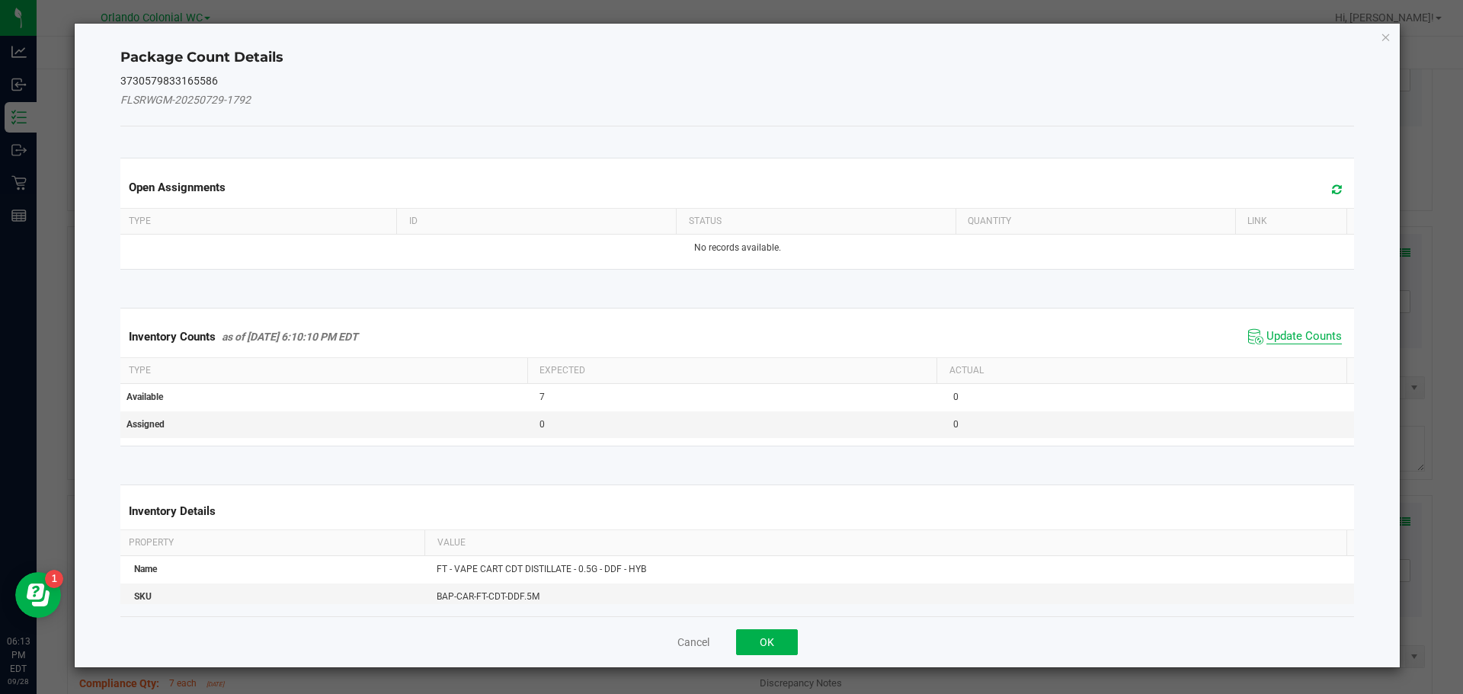
click at [1290, 341] on span "Update Counts" at bounding box center [1303, 336] width 75 height 15
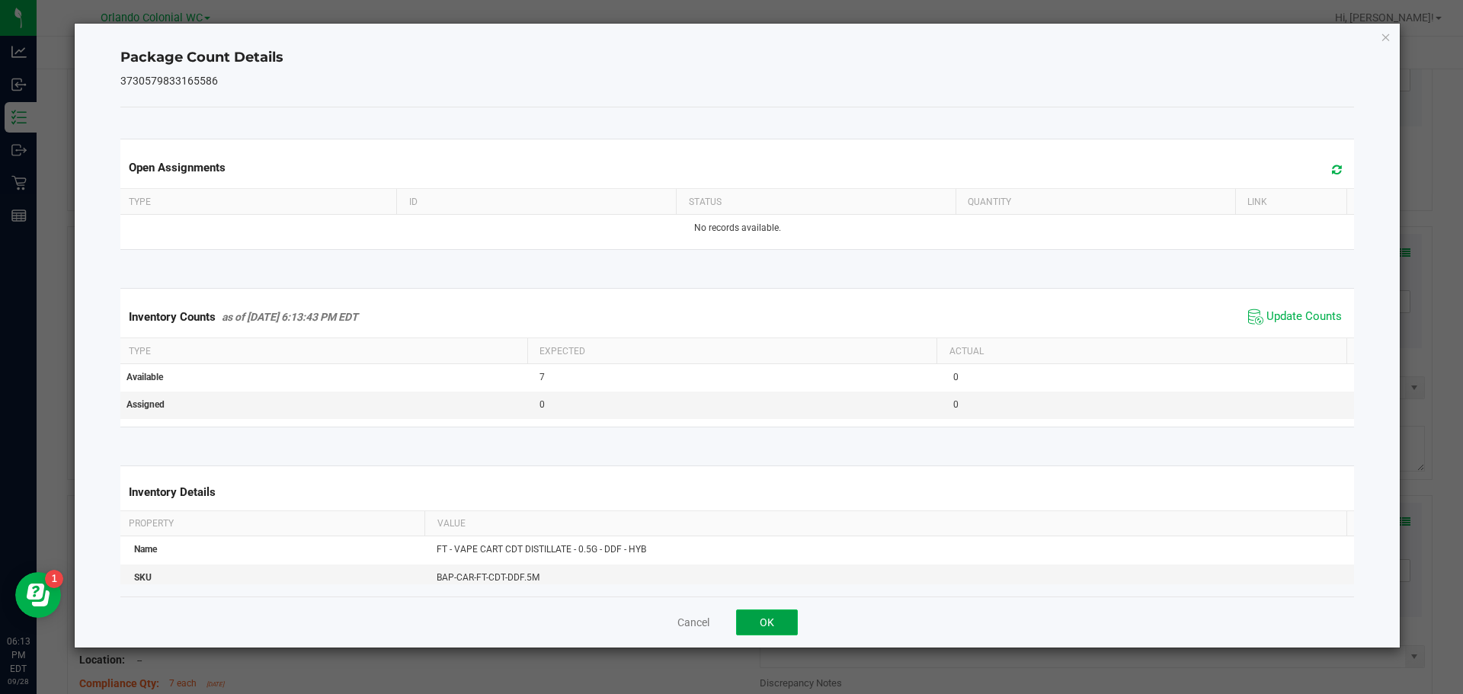
click at [792, 628] on button "OK" at bounding box center [767, 623] width 62 height 26
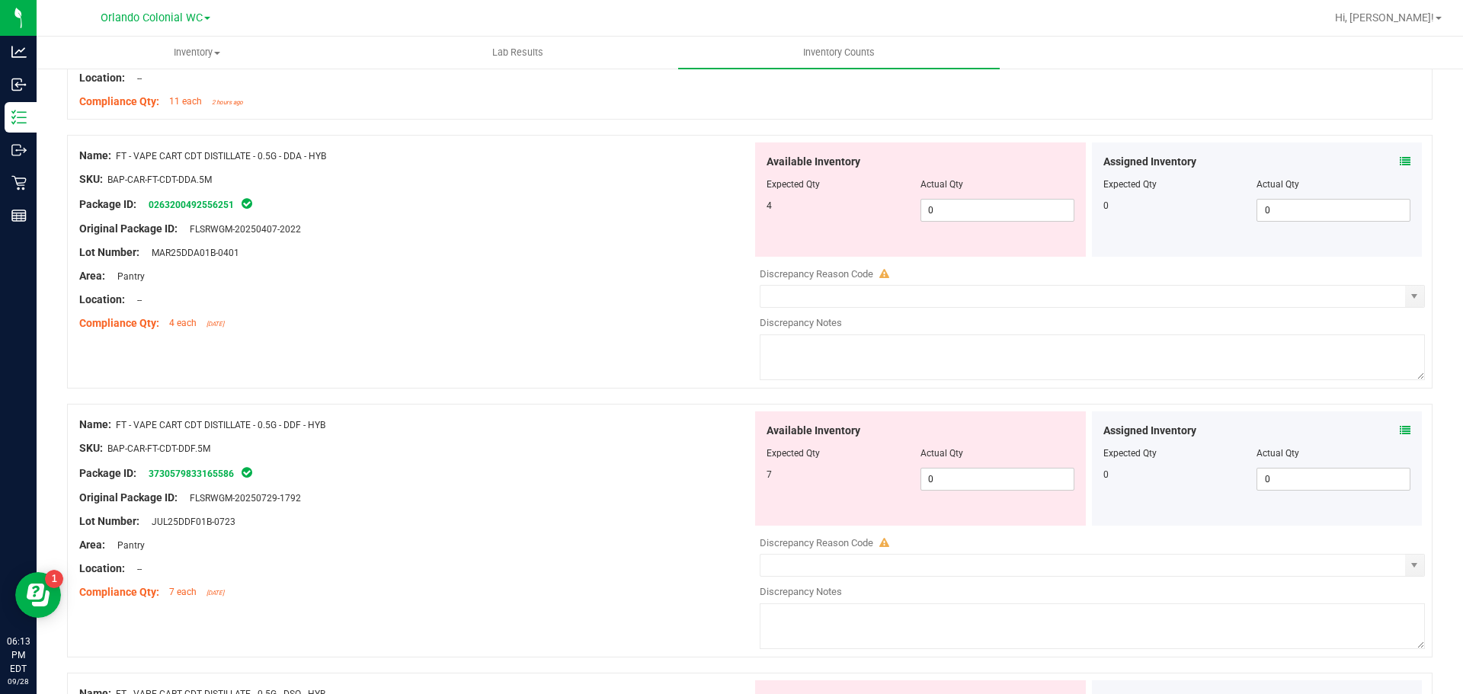
scroll to position [949, 0]
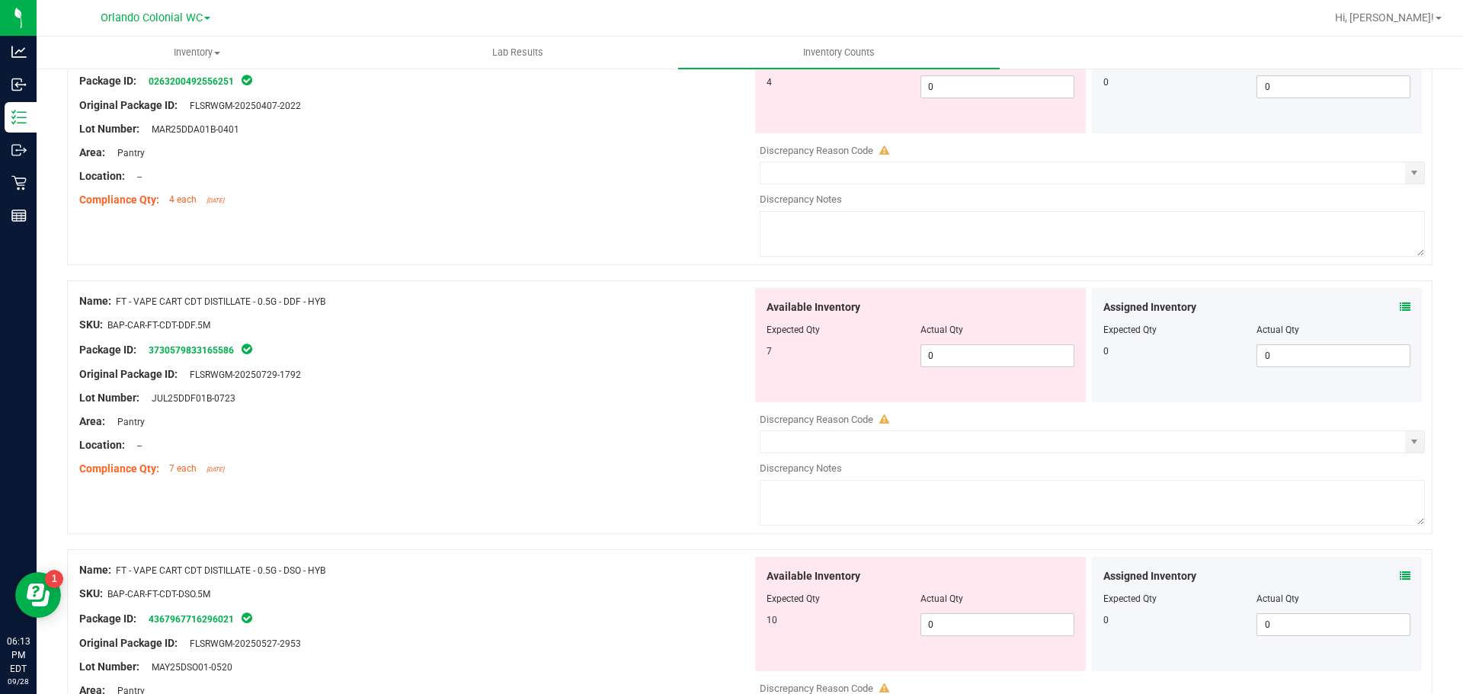
click at [1400, 575] on icon at bounding box center [1405, 576] width 11 height 11
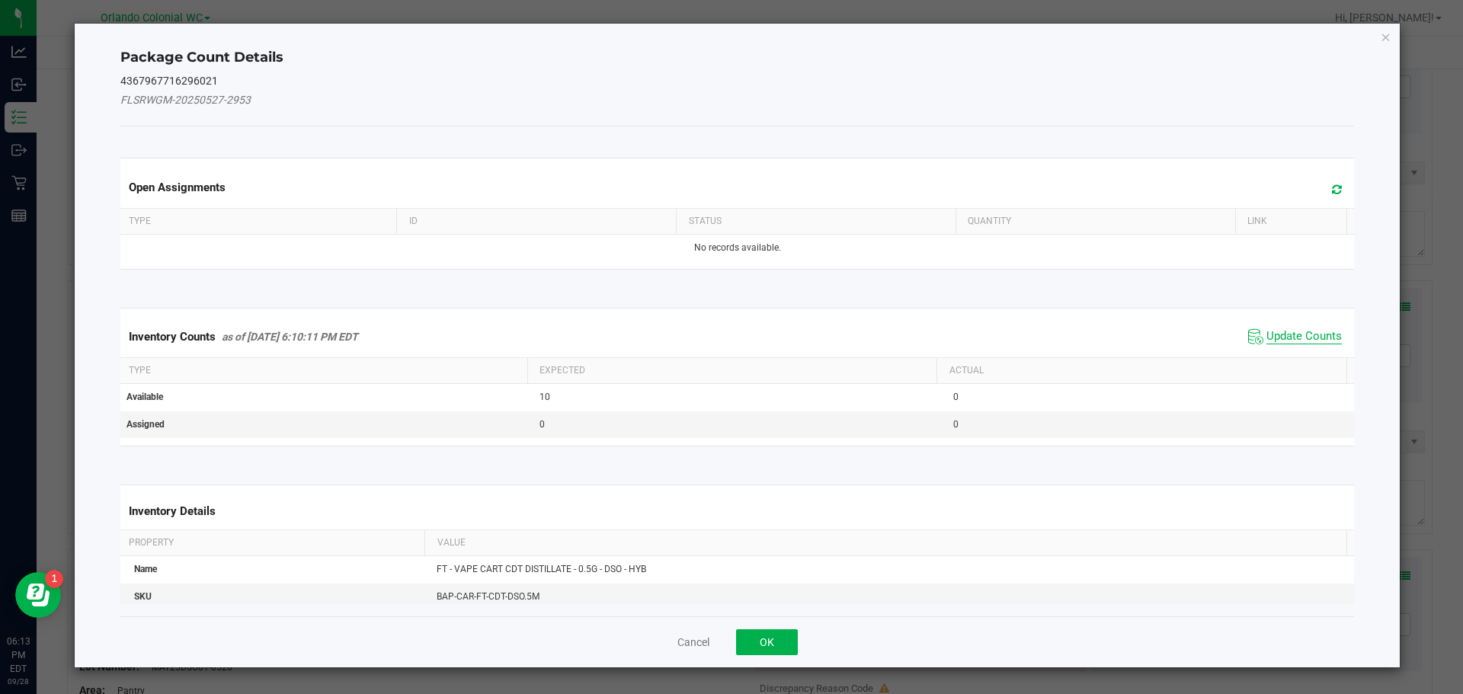
click at [1311, 338] on span "Update Counts" at bounding box center [1303, 336] width 75 height 15
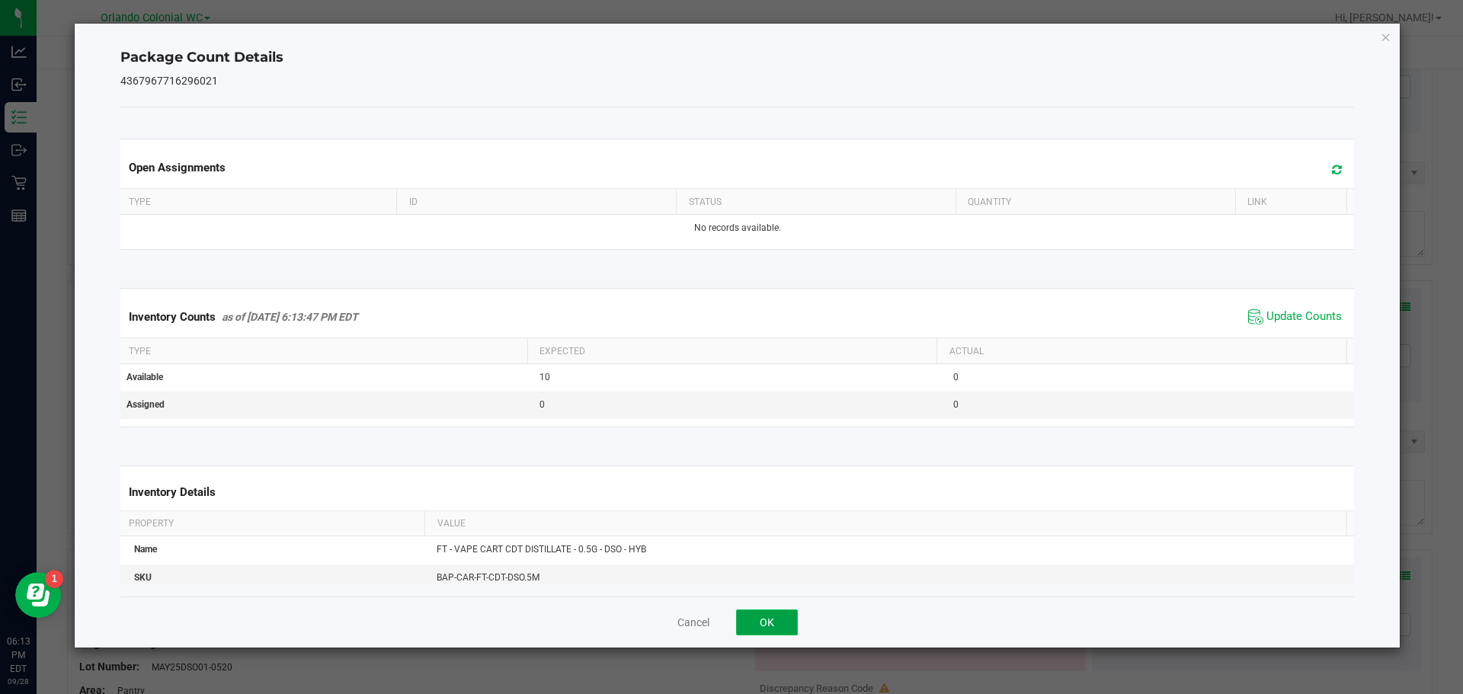
click at [792, 630] on button "OK" at bounding box center [767, 623] width 62 height 26
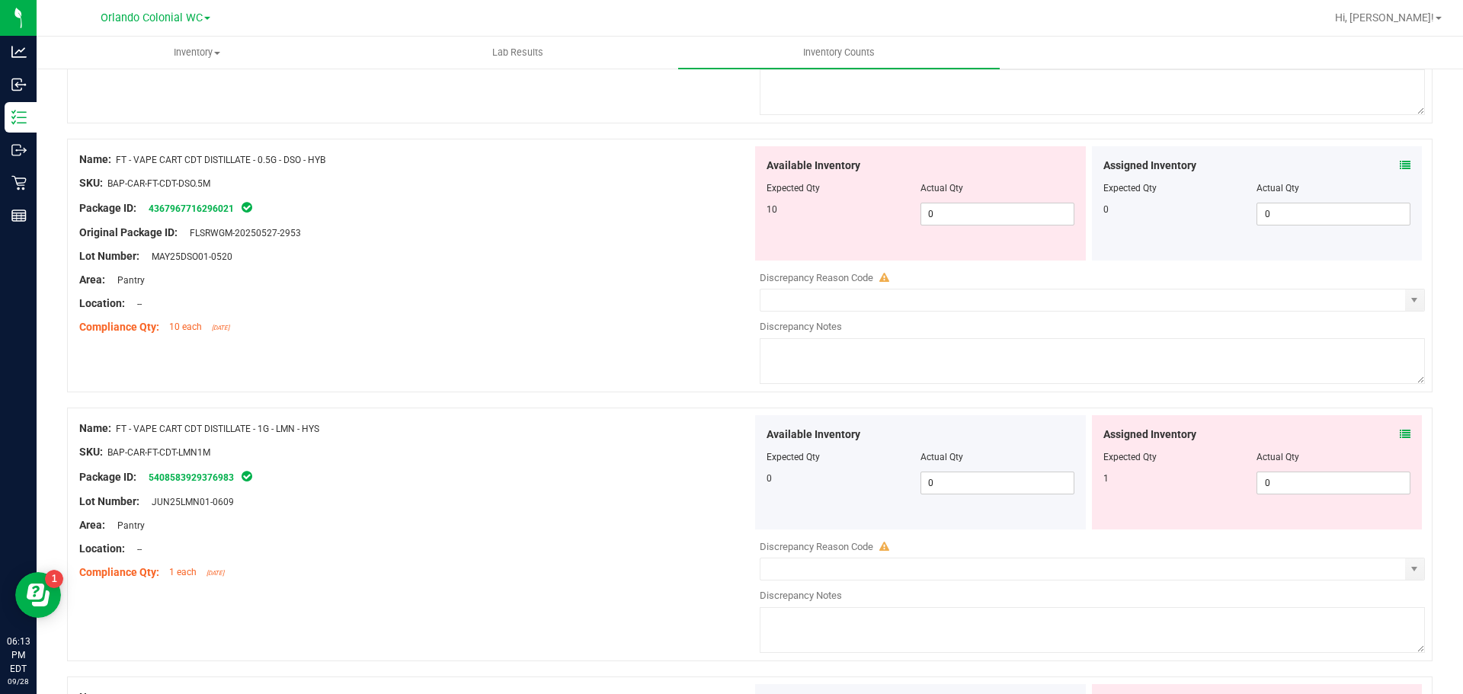
scroll to position [1367, 0]
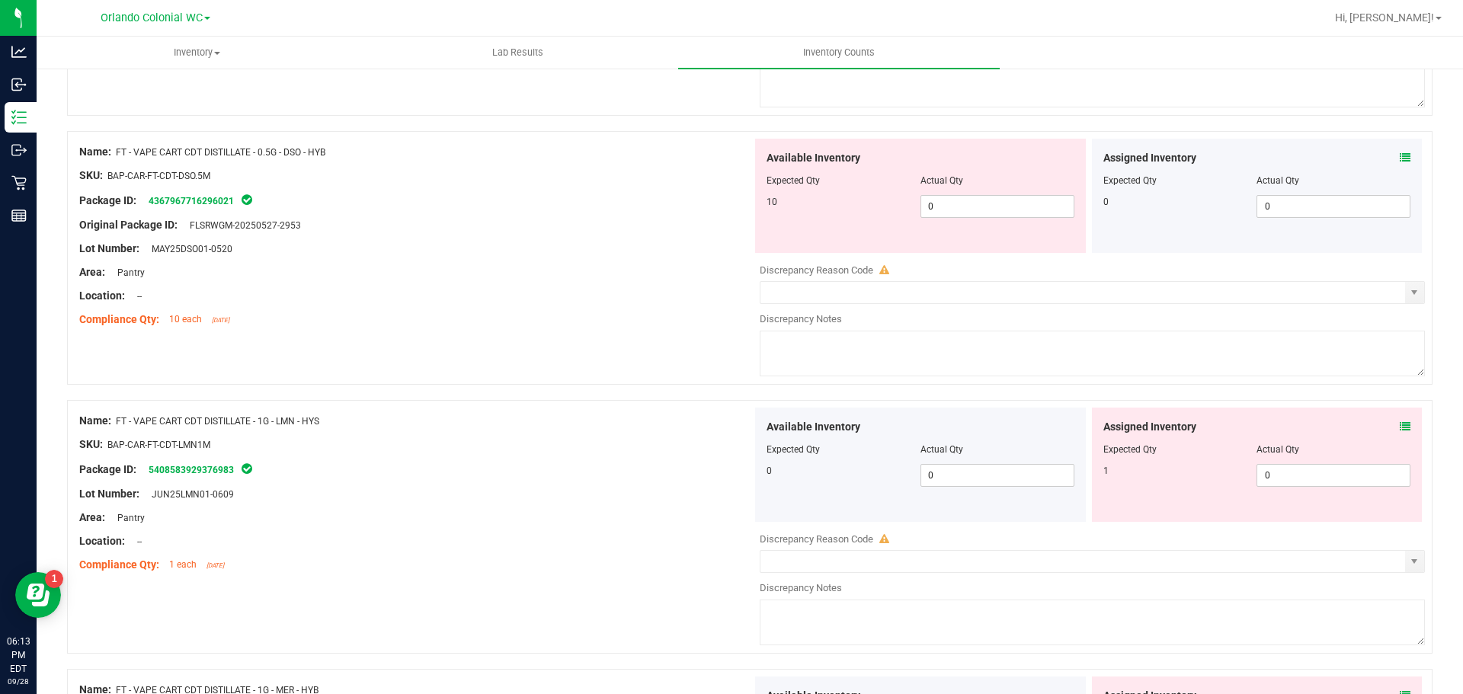
click at [1400, 426] on icon at bounding box center [1405, 426] width 11 height 11
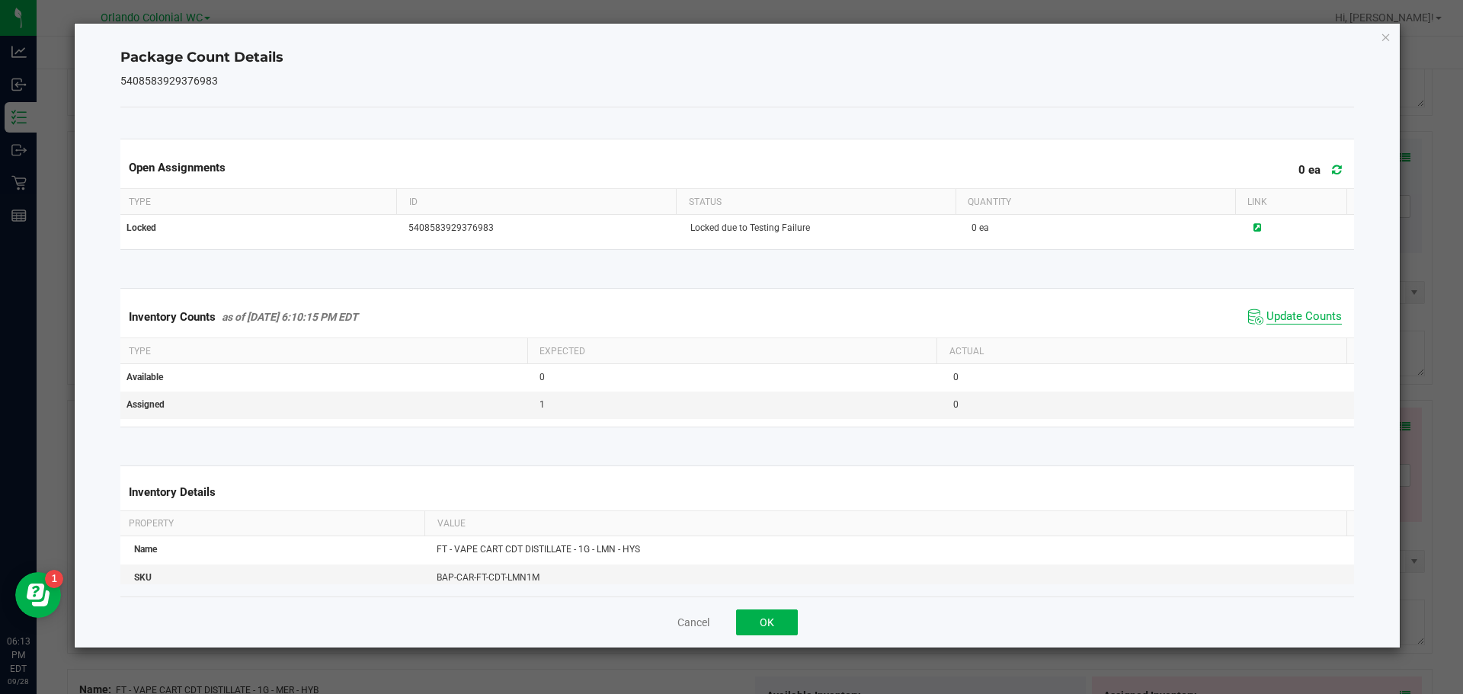
click at [1303, 317] on span "Update Counts" at bounding box center [1303, 316] width 75 height 15
click at [783, 634] on button "OK" at bounding box center [767, 623] width 62 height 26
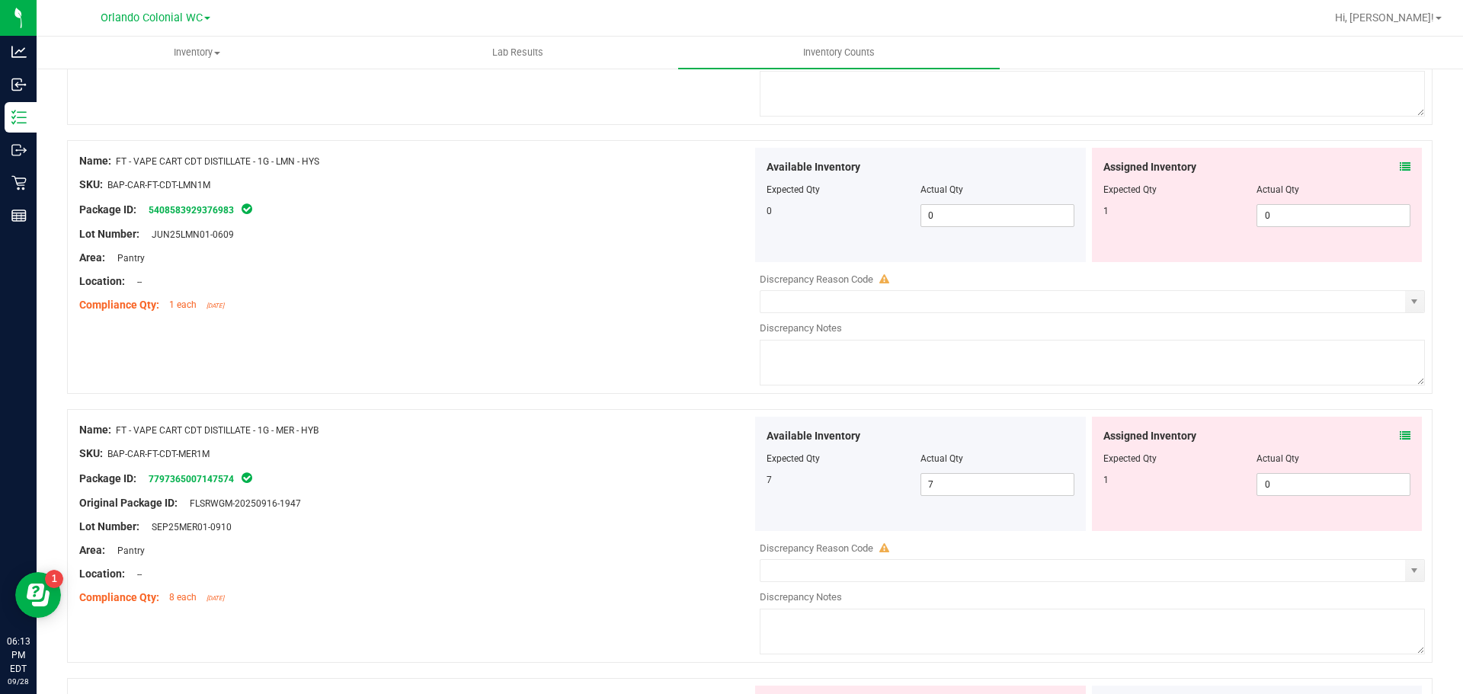
scroll to position [1663, 0]
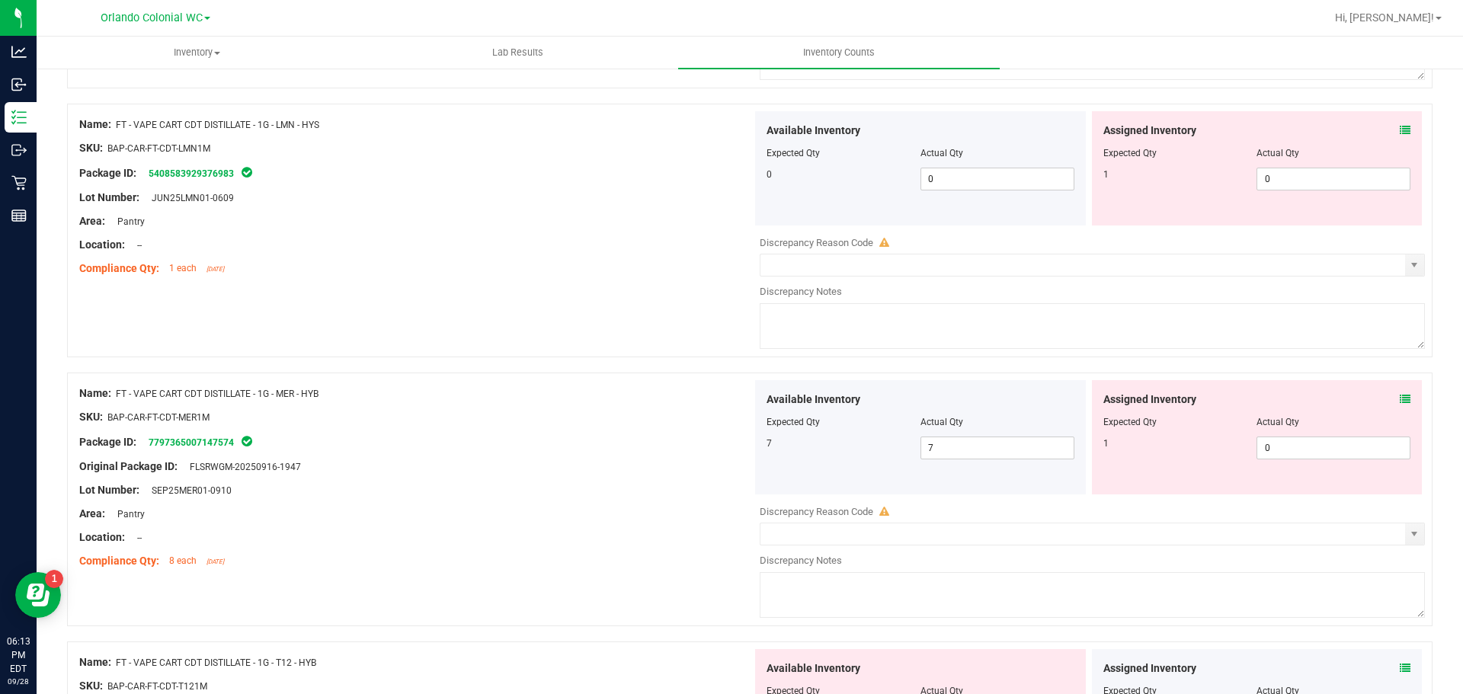
click at [1400, 399] on icon at bounding box center [1405, 399] width 11 height 11
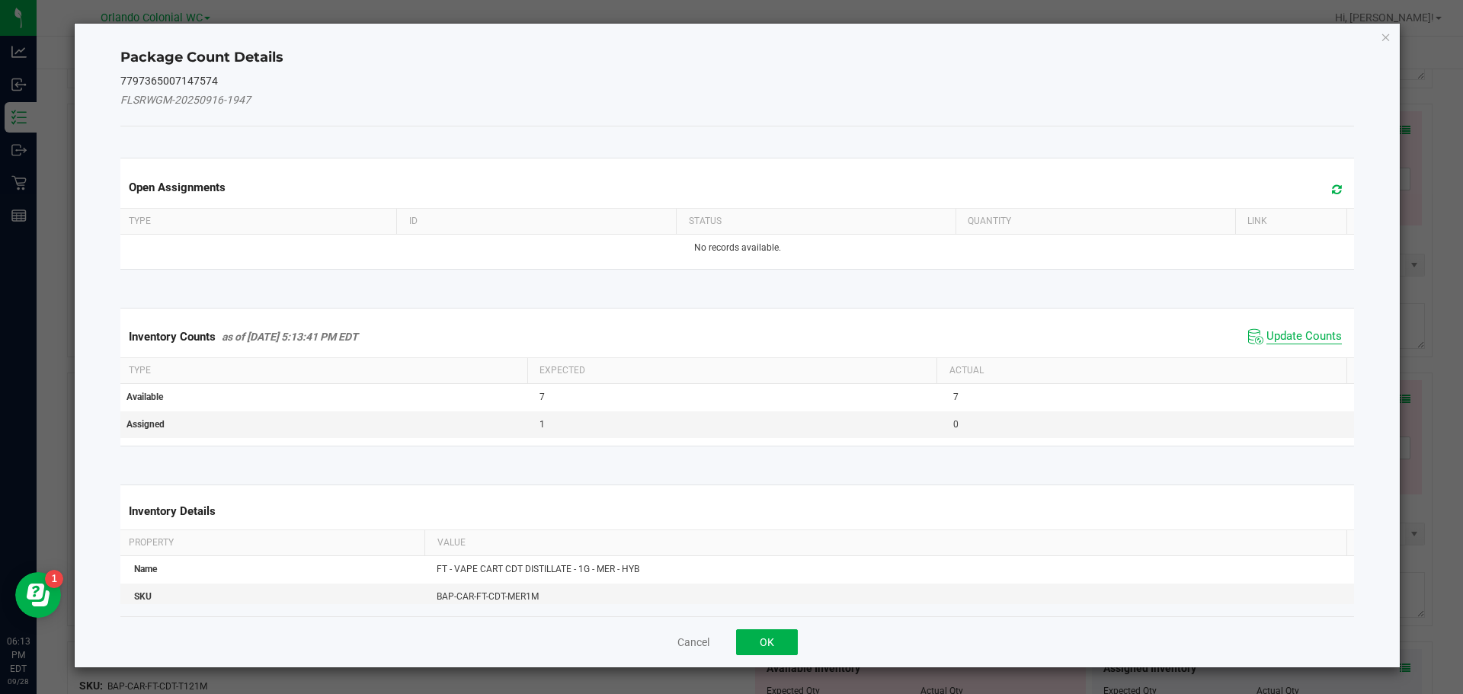
click at [1284, 330] on span "Update Counts" at bounding box center [1303, 336] width 75 height 15
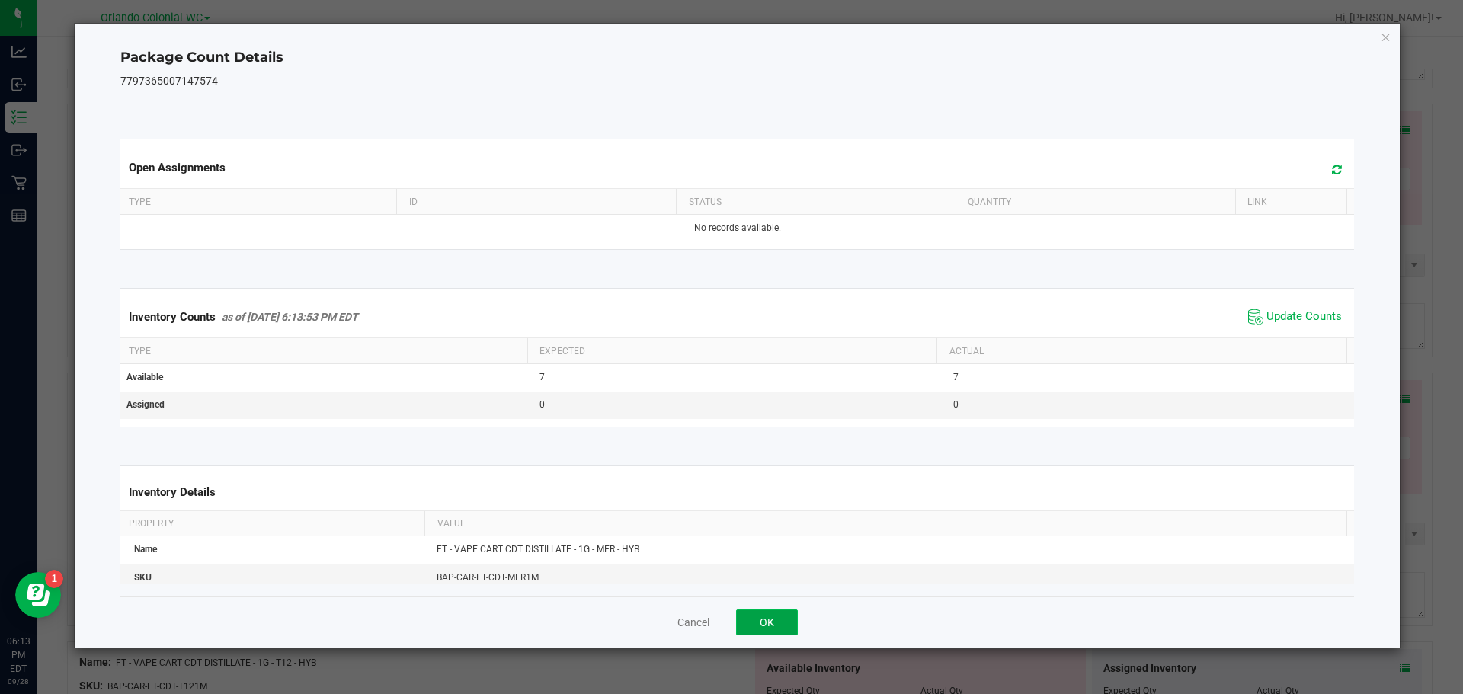
click at [786, 632] on button "OK" at bounding box center [767, 623] width 62 height 26
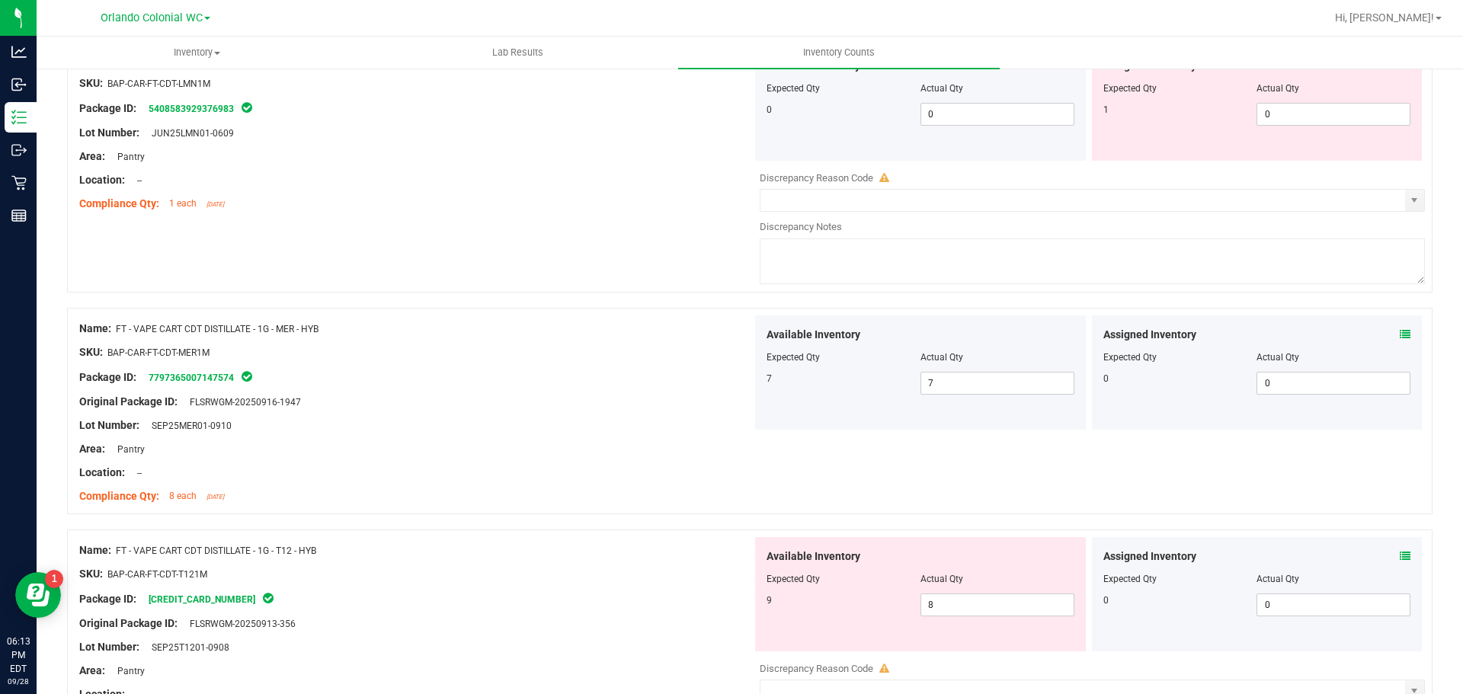
scroll to position [1860, 0]
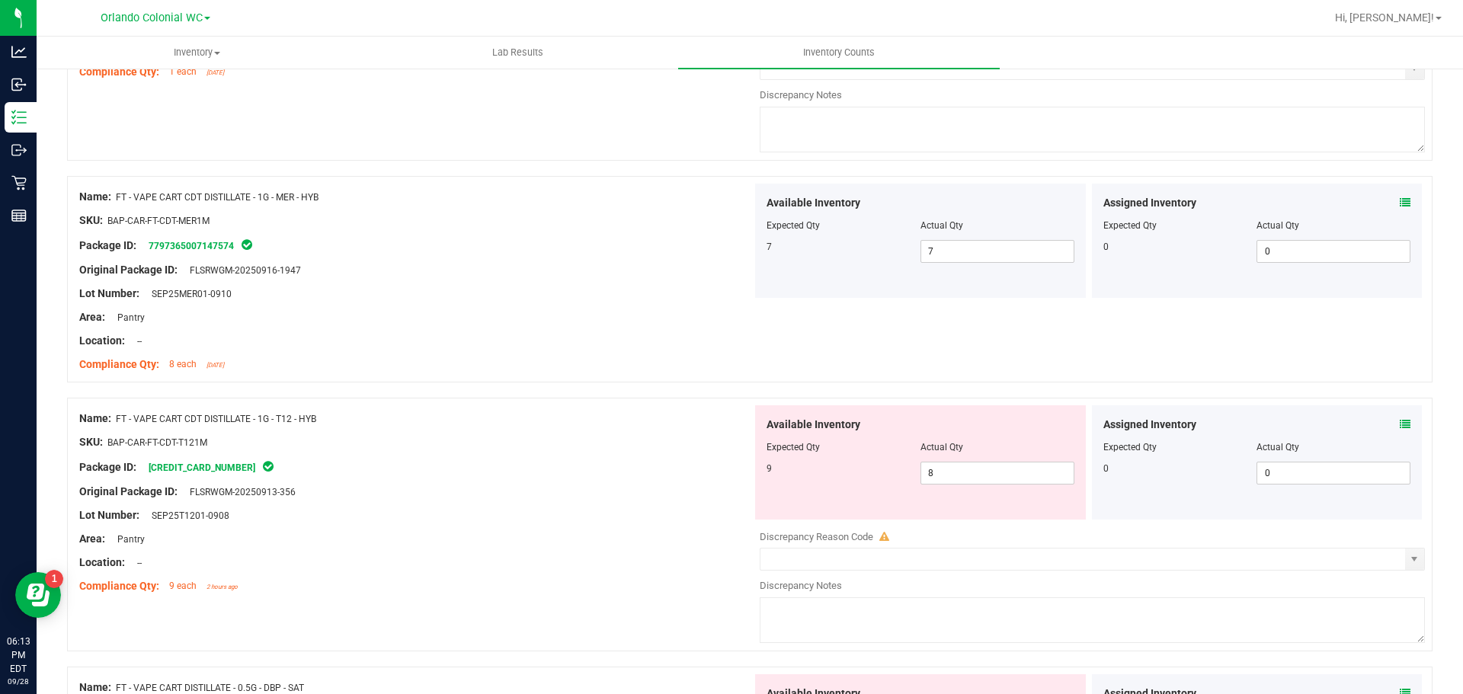
click at [1400, 424] on icon at bounding box center [1405, 424] width 11 height 11
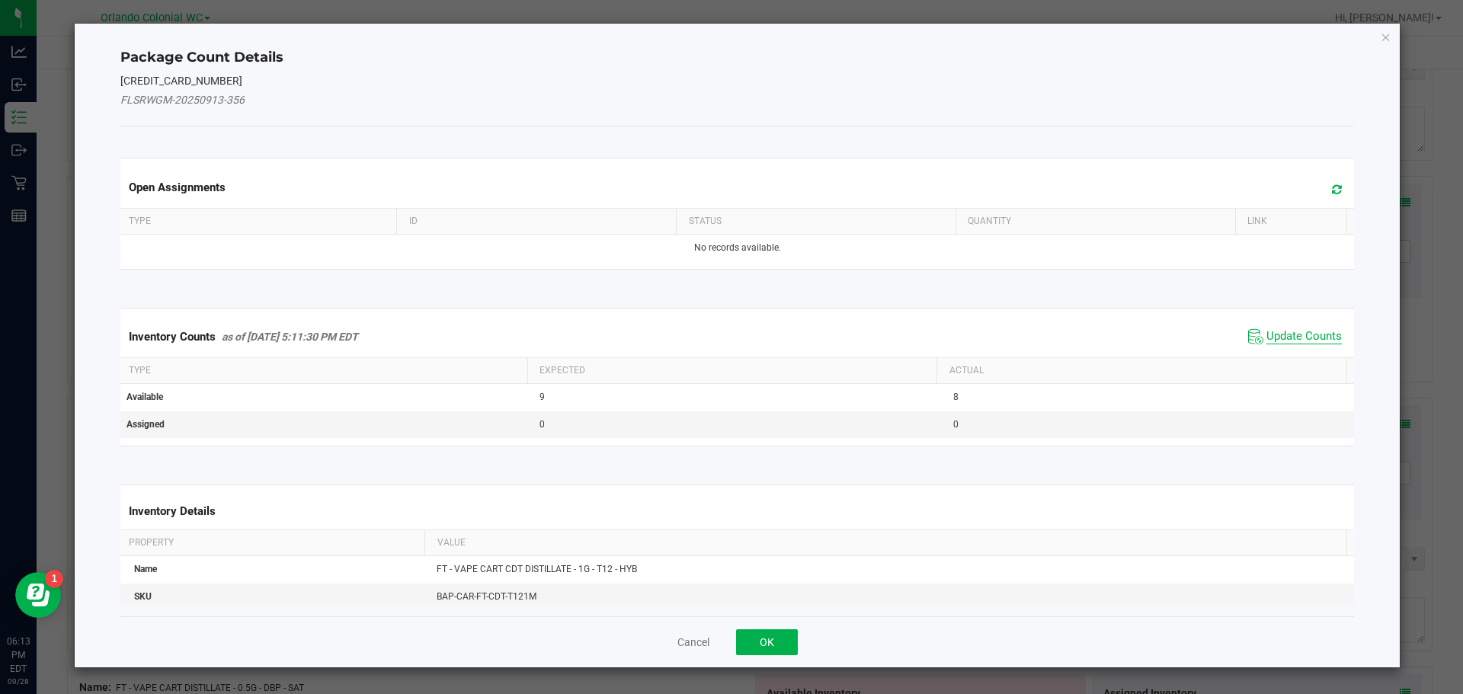
click at [1298, 342] on span "Update Counts" at bounding box center [1303, 336] width 75 height 15
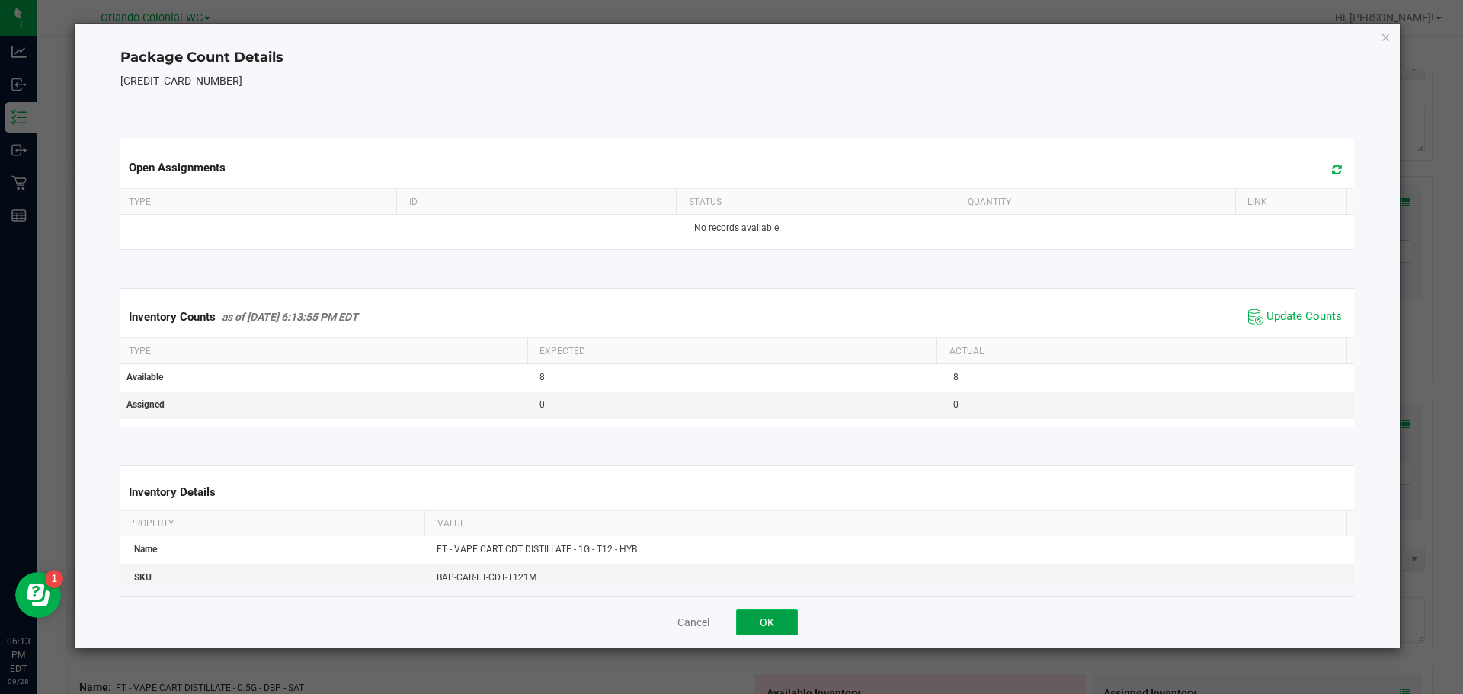
click at [779, 635] on button "OK" at bounding box center [767, 623] width 62 height 26
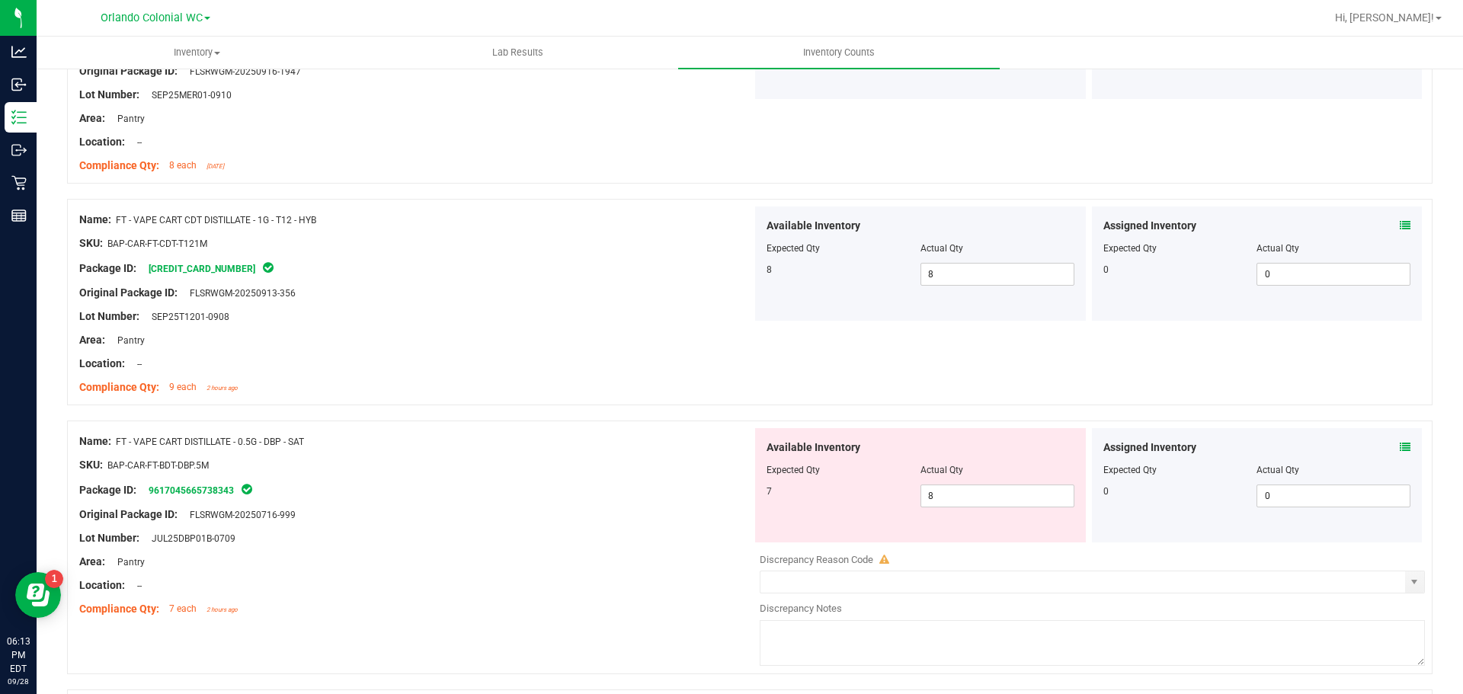
scroll to position [2093, 0]
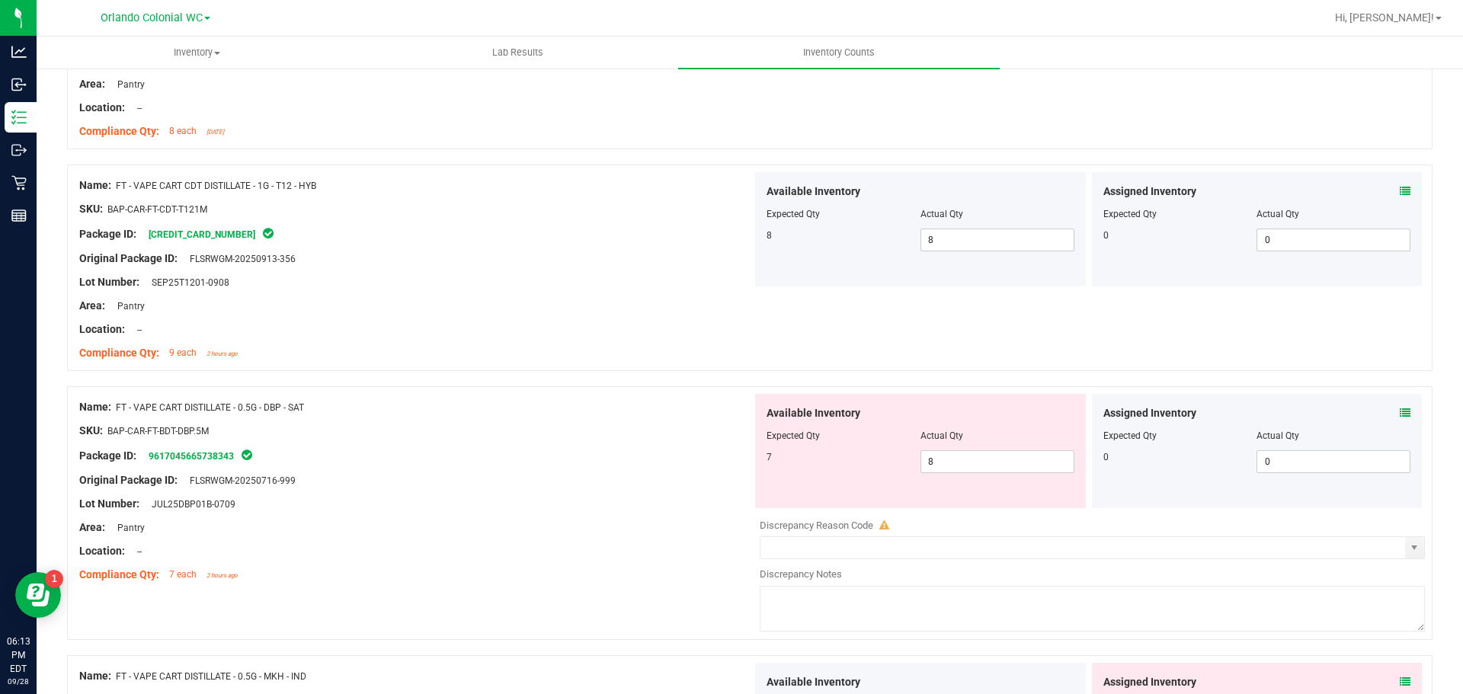
click at [1400, 412] on icon at bounding box center [1405, 413] width 11 height 11
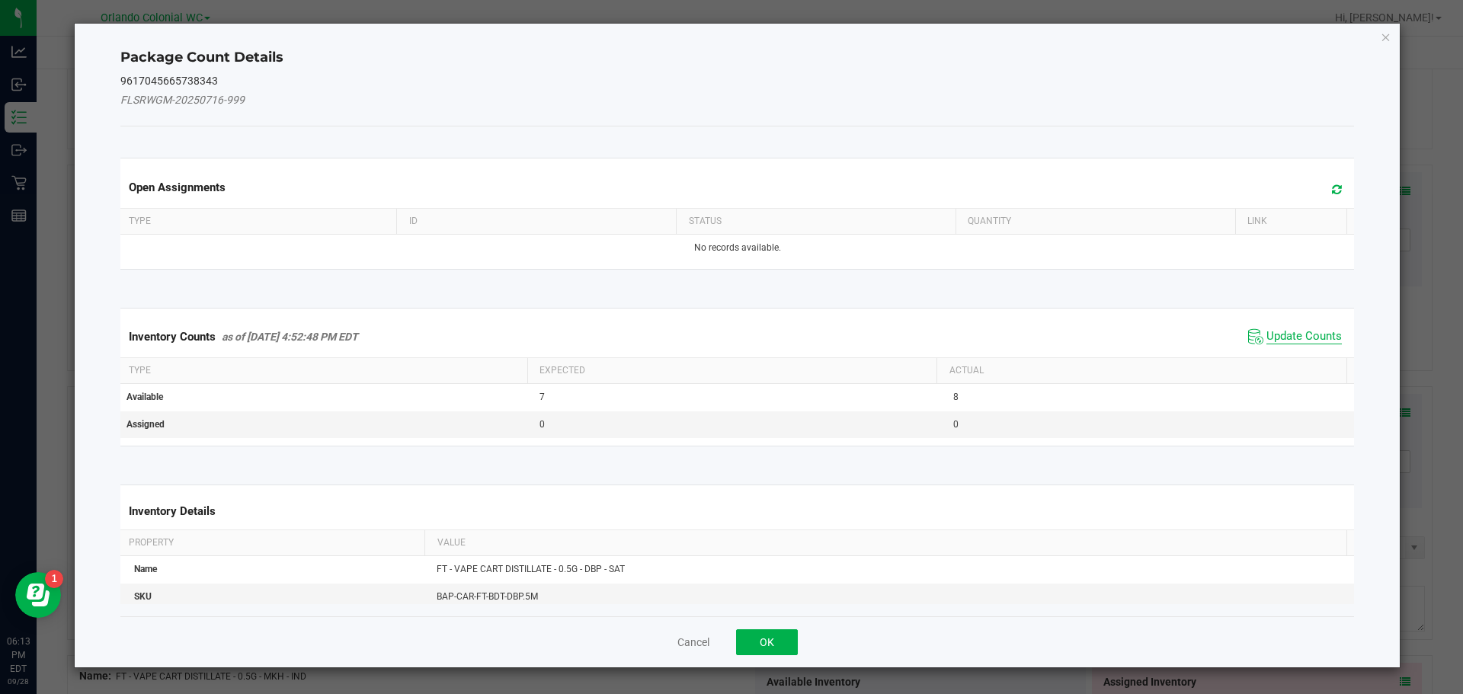
click at [1303, 338] on span "Update Counts" at bounding box center [1303, 336] width 75 height 15
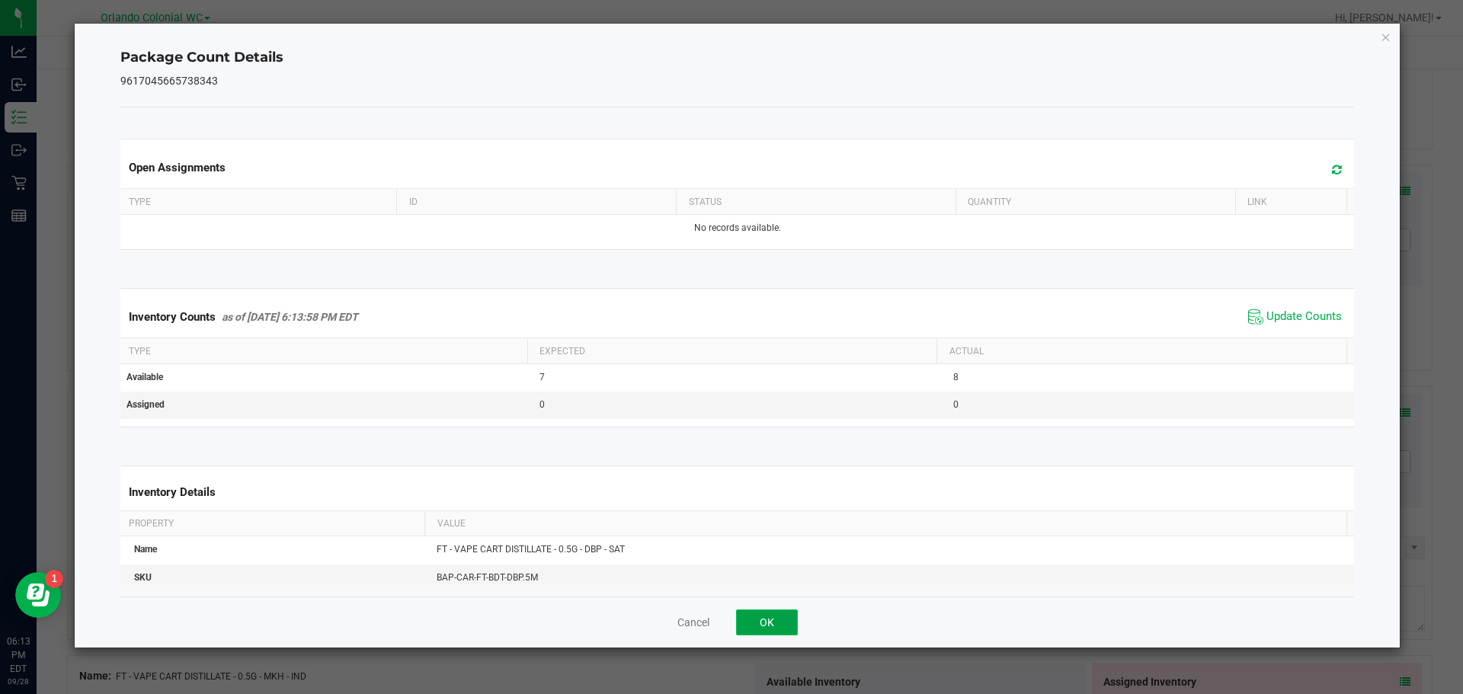
click at [789, 627] on button "OK" at bounding box center [767, 623] width 62 height 26
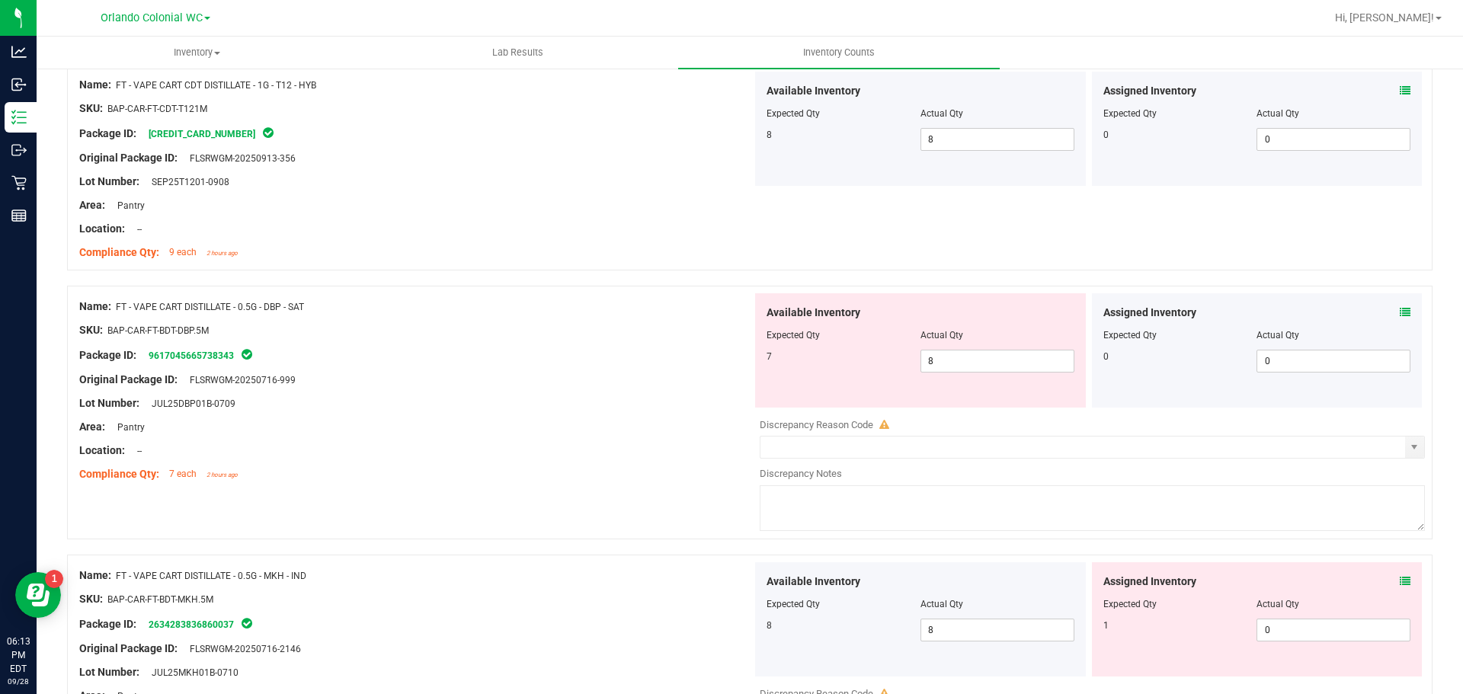
scroll to position [2283, 0]
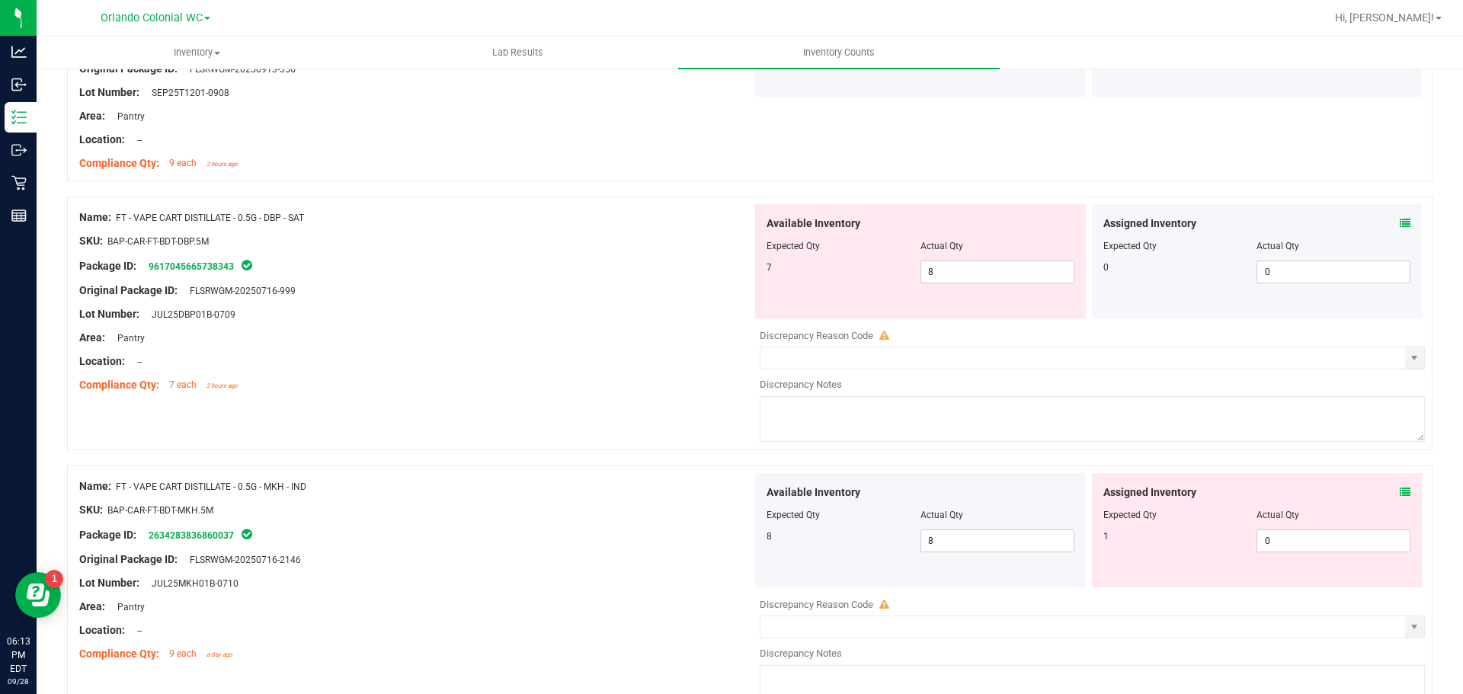
click at [1400, 491] on icon at bounding box center [1405, 492] width 11 height 11
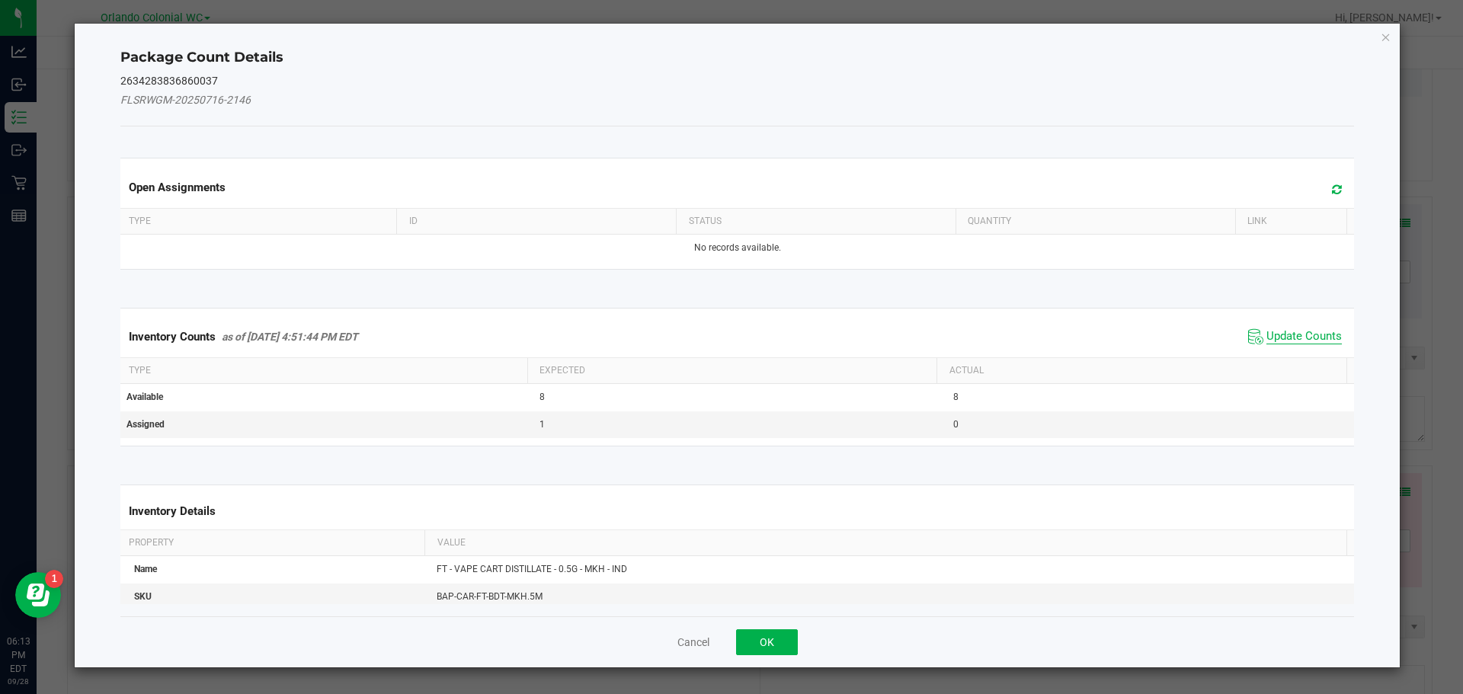
click at [1301, 339] on span "Update Counts" at bounding box center [1303, 336] width 75 height 15
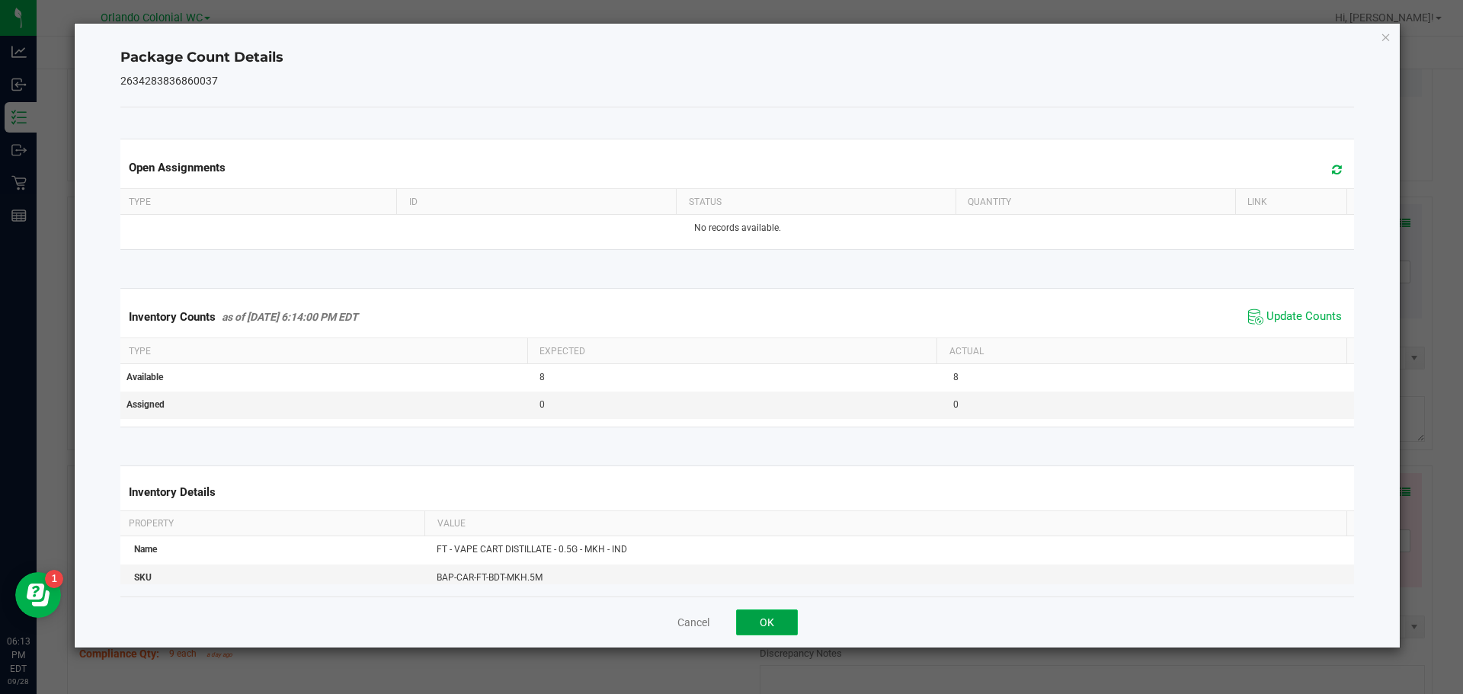
click at [783, 625] on button "OK" at bounding box center [767, 623] width 62 height 26
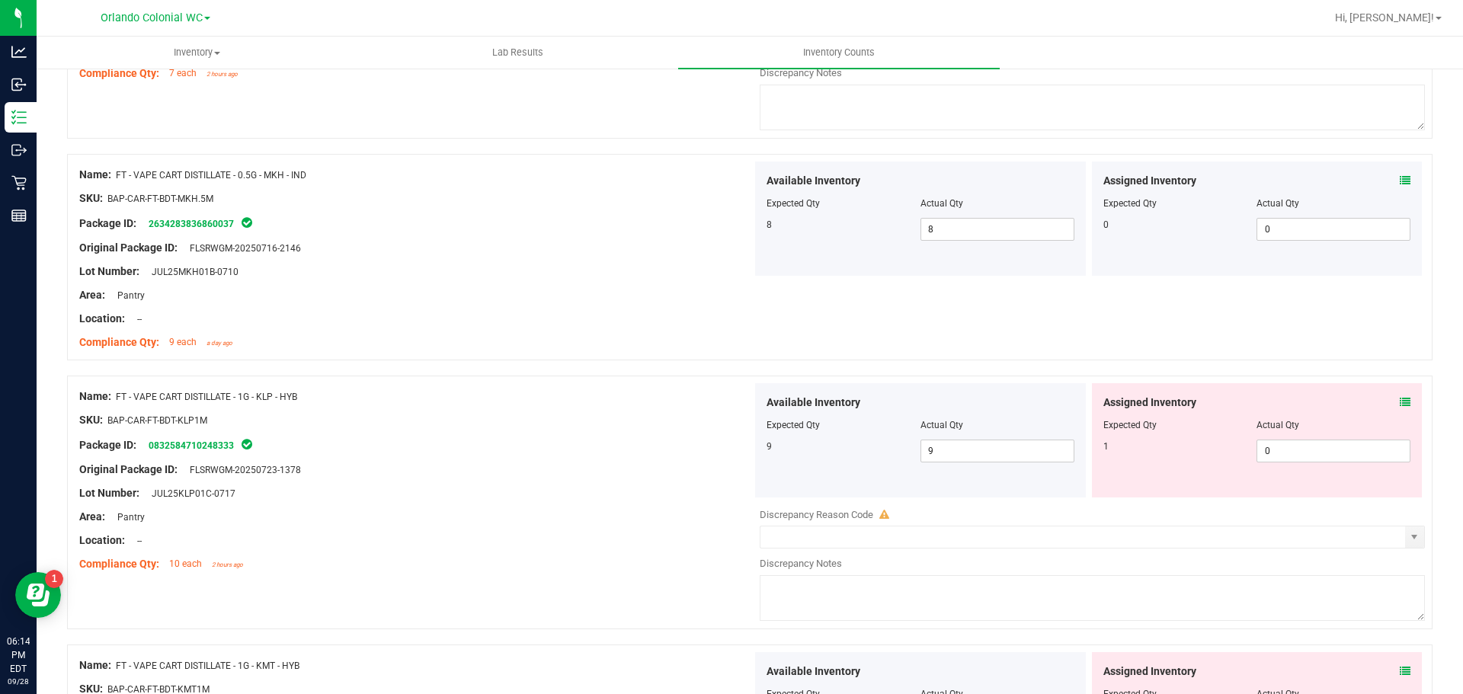
scroll to position [2597, 0]
click at [1400, 395] on icon at bounding box center [1405, 400] width 11 height 11
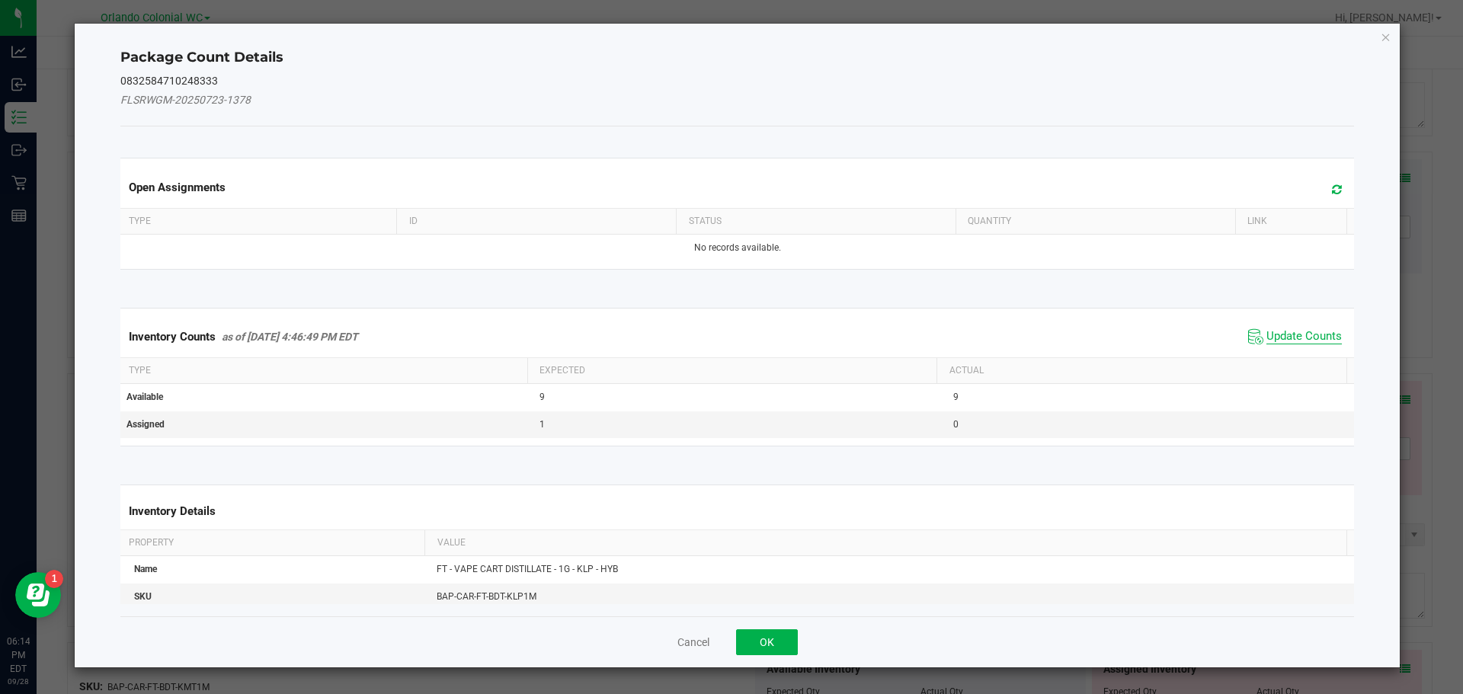
click at [1314, 333] on span "Update Counts" at bounding box center [1303, 336] width 75 height 15
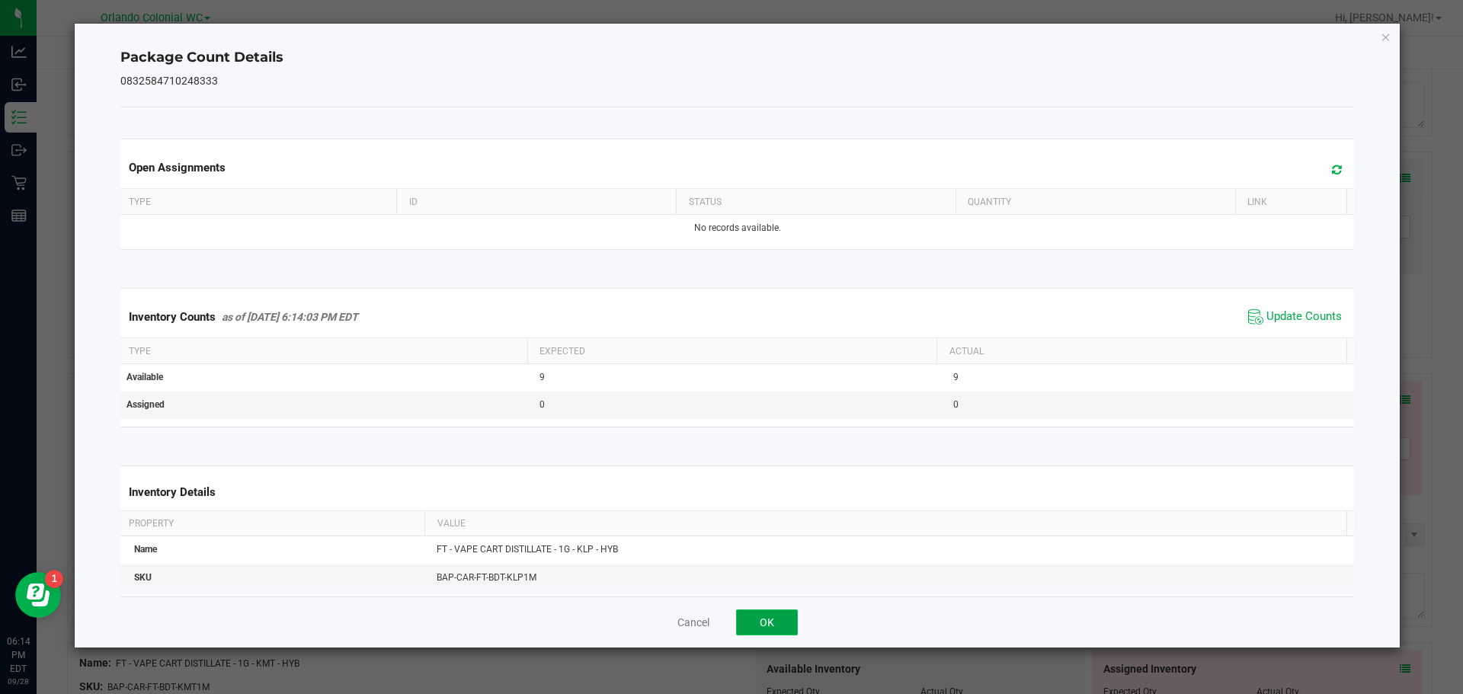
click at [767, 624] on button "OK" at bounding box center [767, 623] width 62 height 26
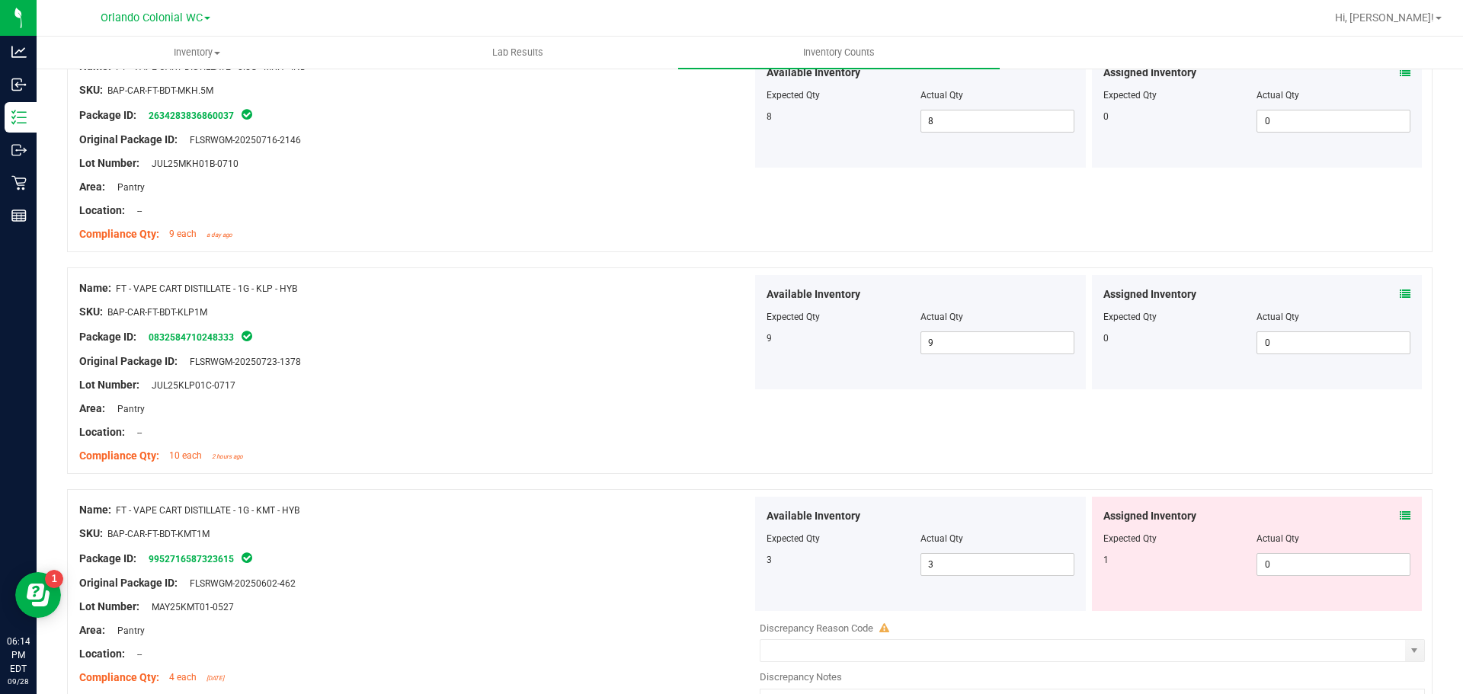
scroll to position [2777, 0]
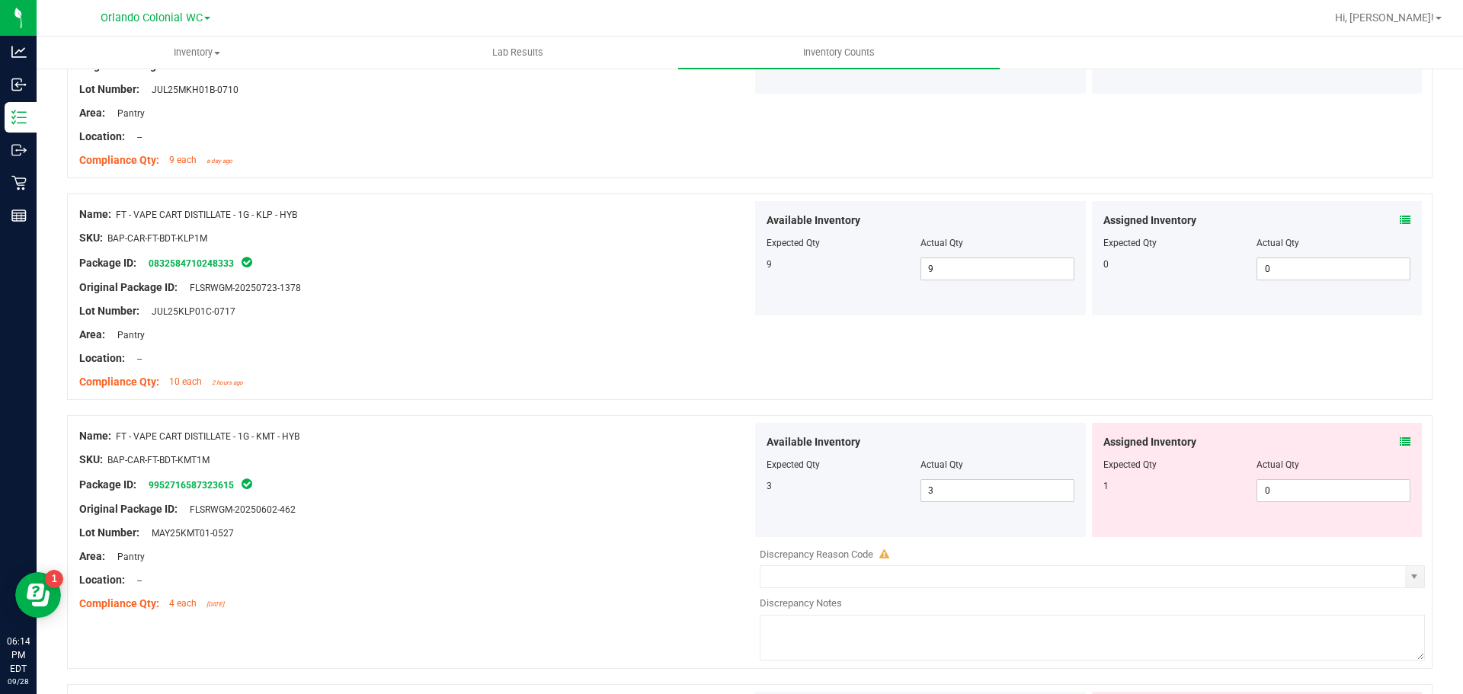
click at [1400, 444] on icon at bounding box center [1405, 442] width 11 height 11
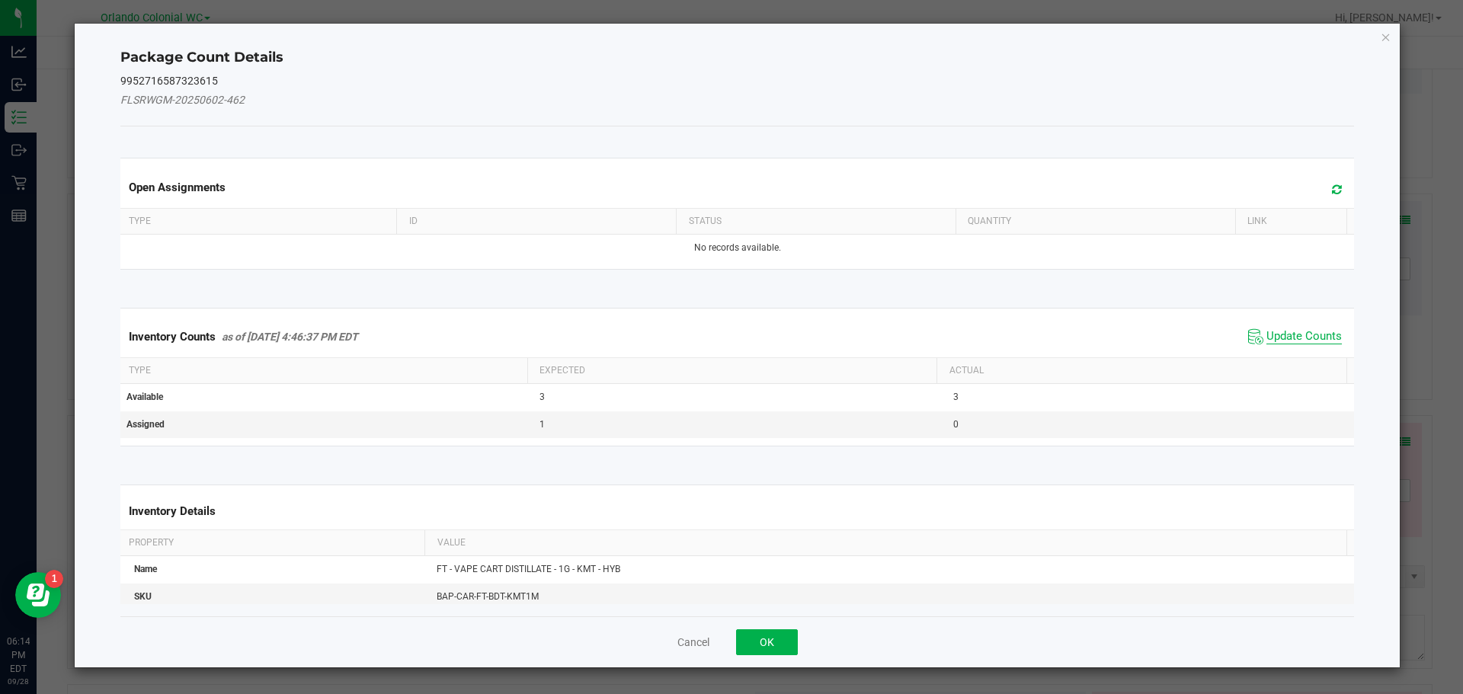
click at [1301, 339] on span "Update Counts" at bounding box center [1303, 336] width 75 height 15
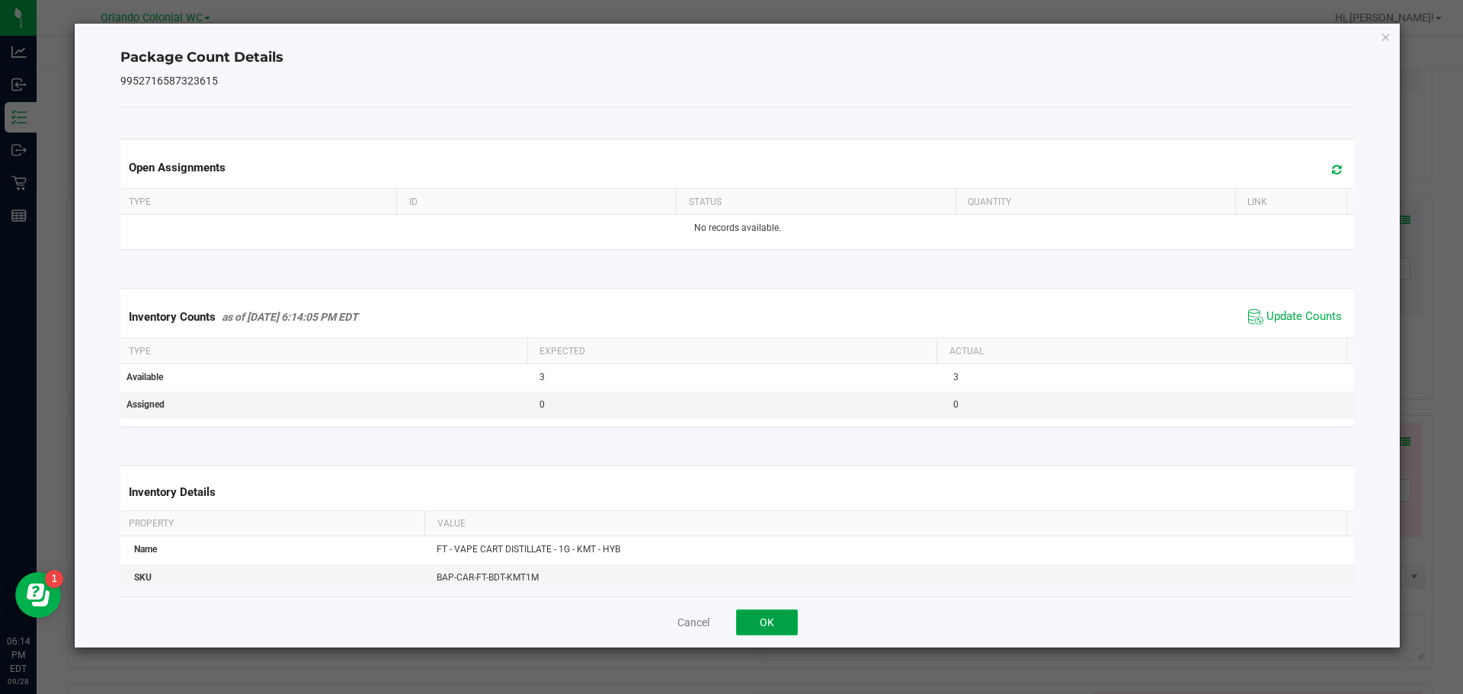
click at [776, 622] on button "OK" at bounding box center [767, 623] width 62 height 26
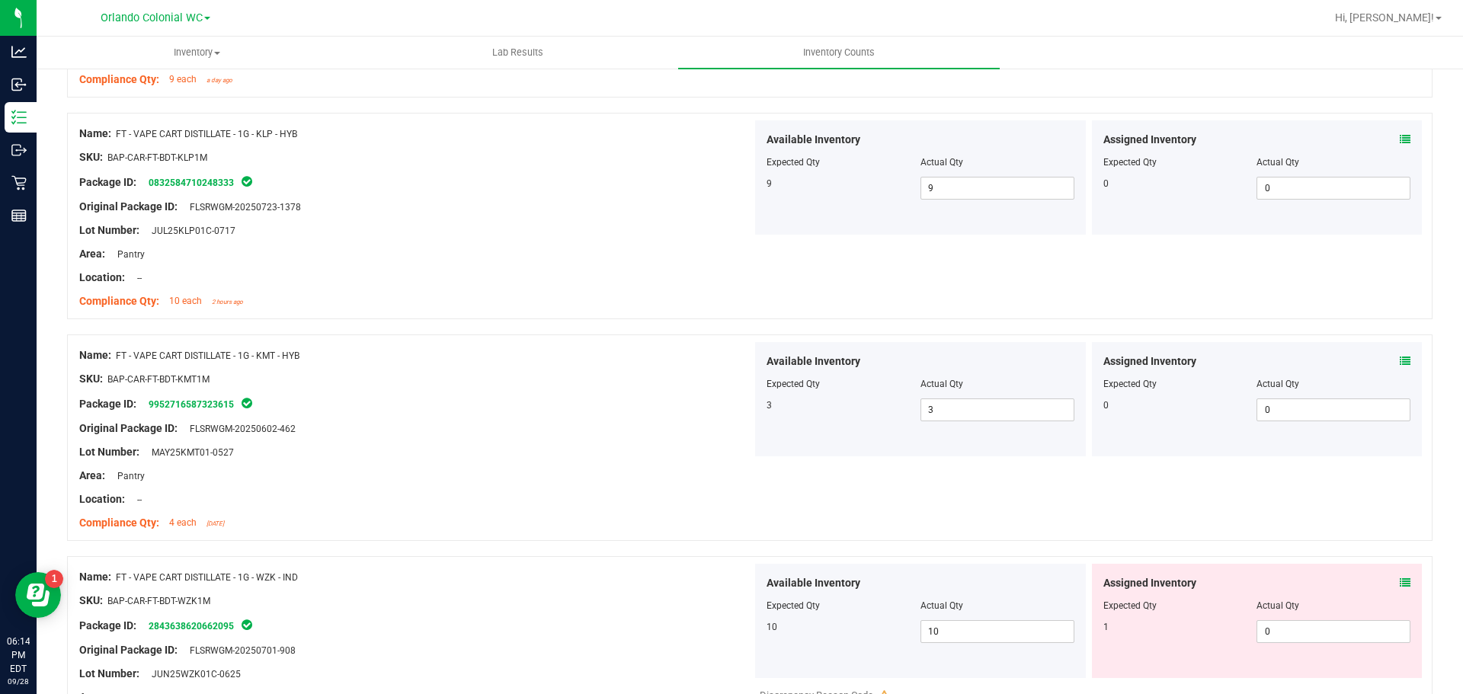
scroll to position [2978, 0]
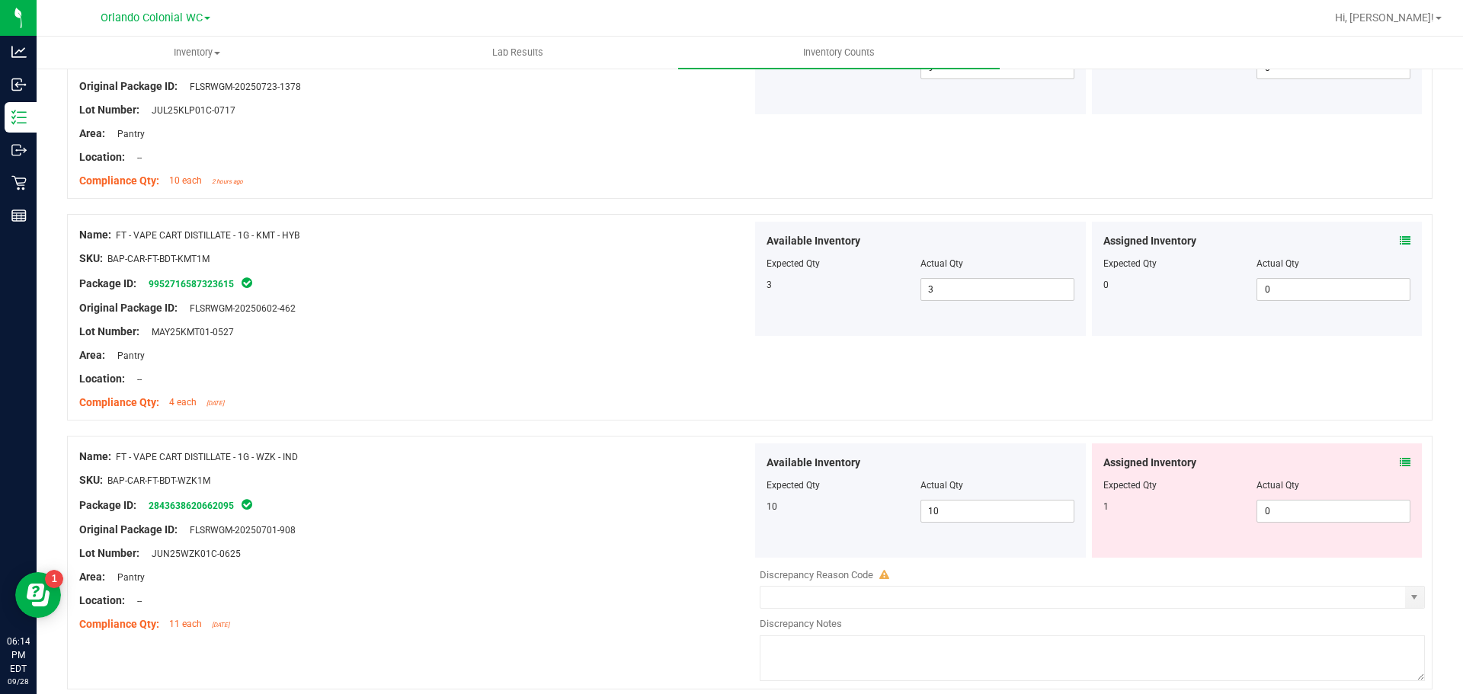
click at [1400, 464] on icon at bounding box center [1405, 462] width 11 height 11
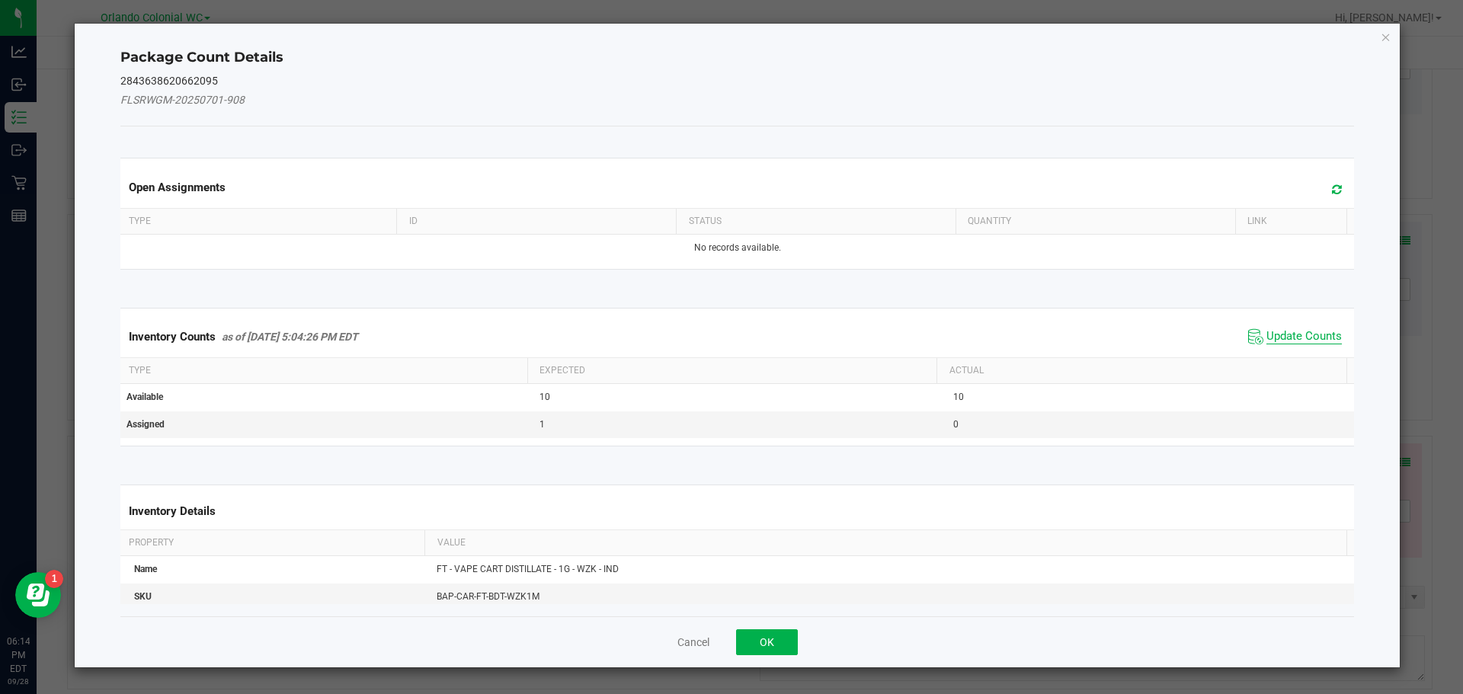
click at [1277, 341] on span "Update Counts" at bounding box center [1303, 336] width 75 height 15
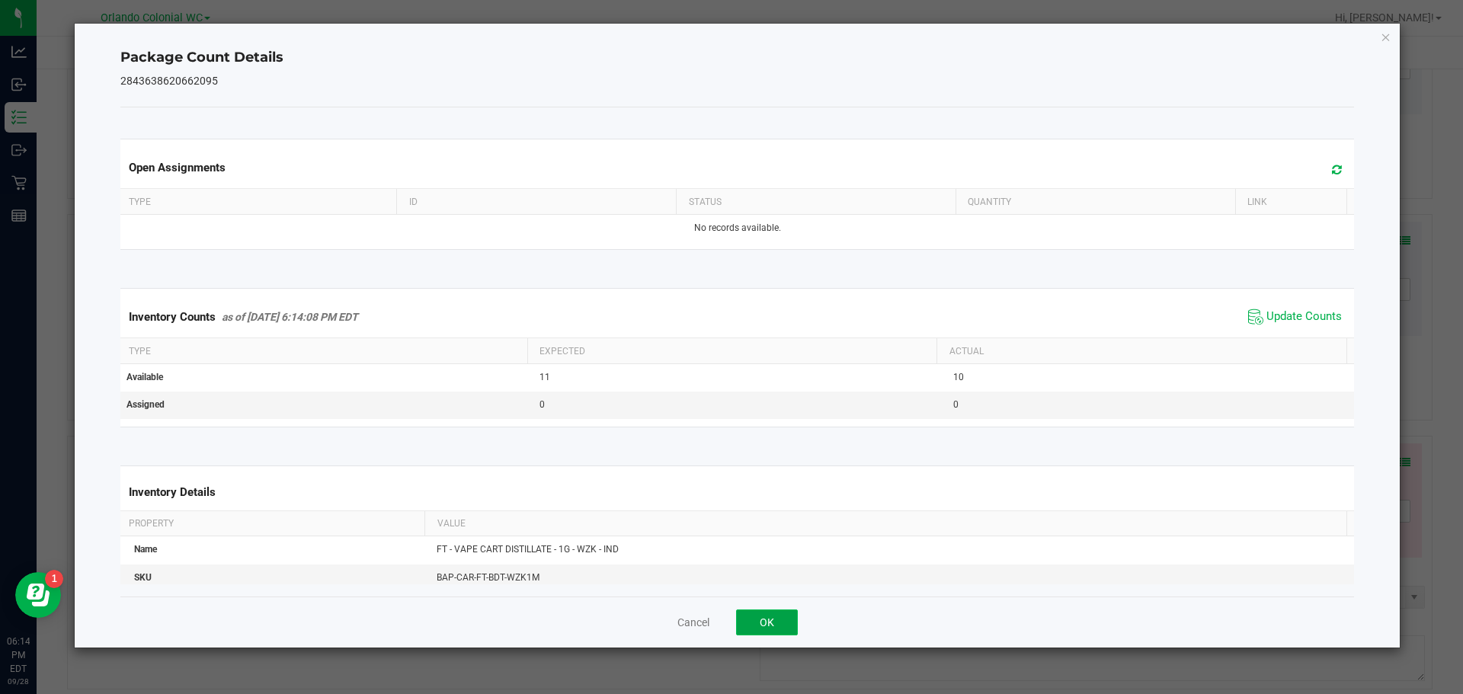
click at [771, 632] on button "OK" at bounding box center [767, 623] width 62 height 26
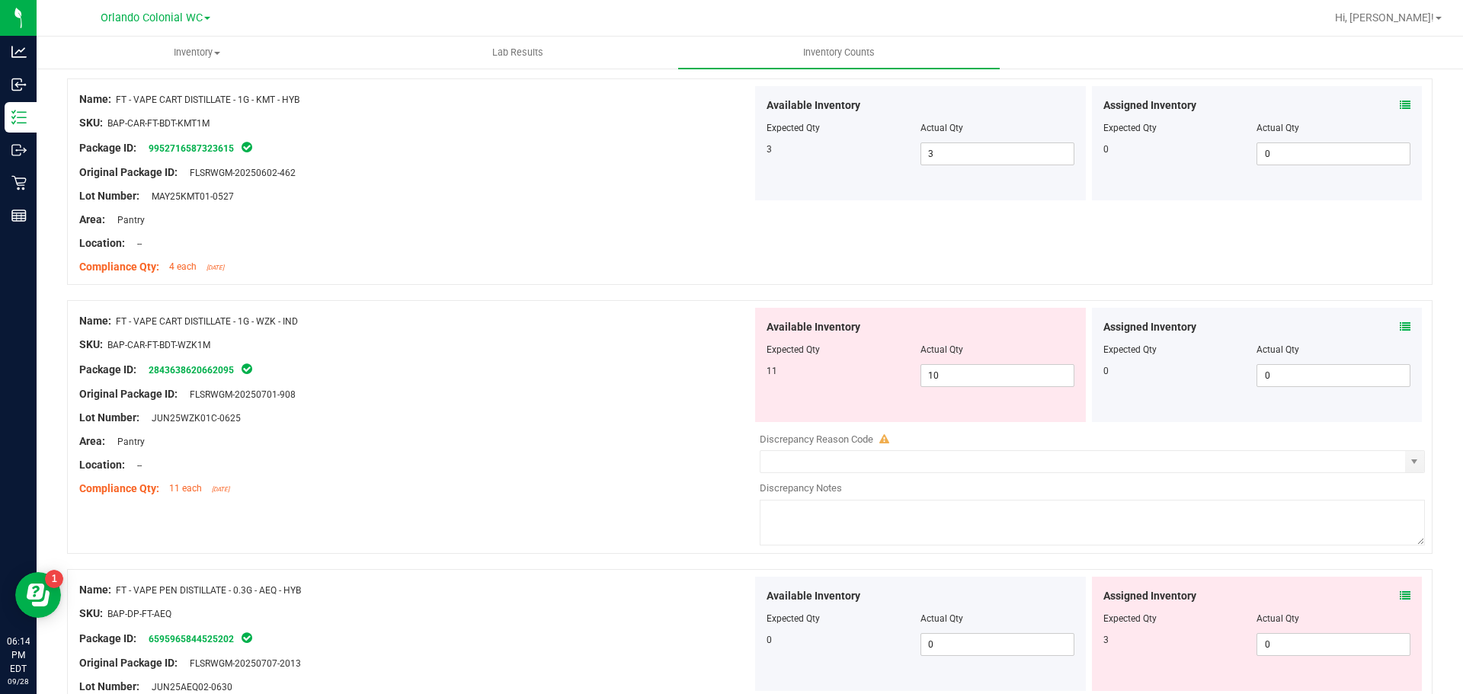
scroll to position [3114, 0]
click at [1400, 322] on icon at bounding box center [1405, 326] width 11 height 11
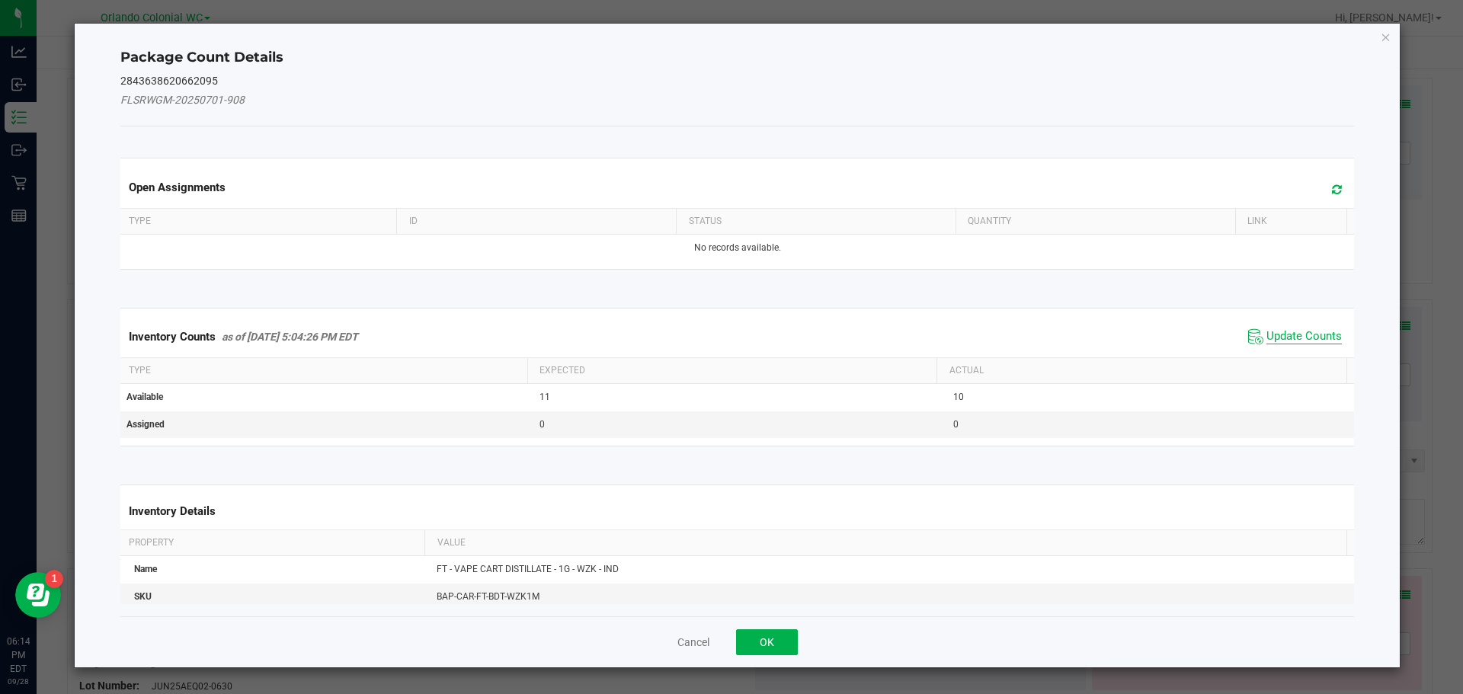
click at [1289, 340] on span "Update Counts" at bounding box center [1303, 336] width 75 height 15
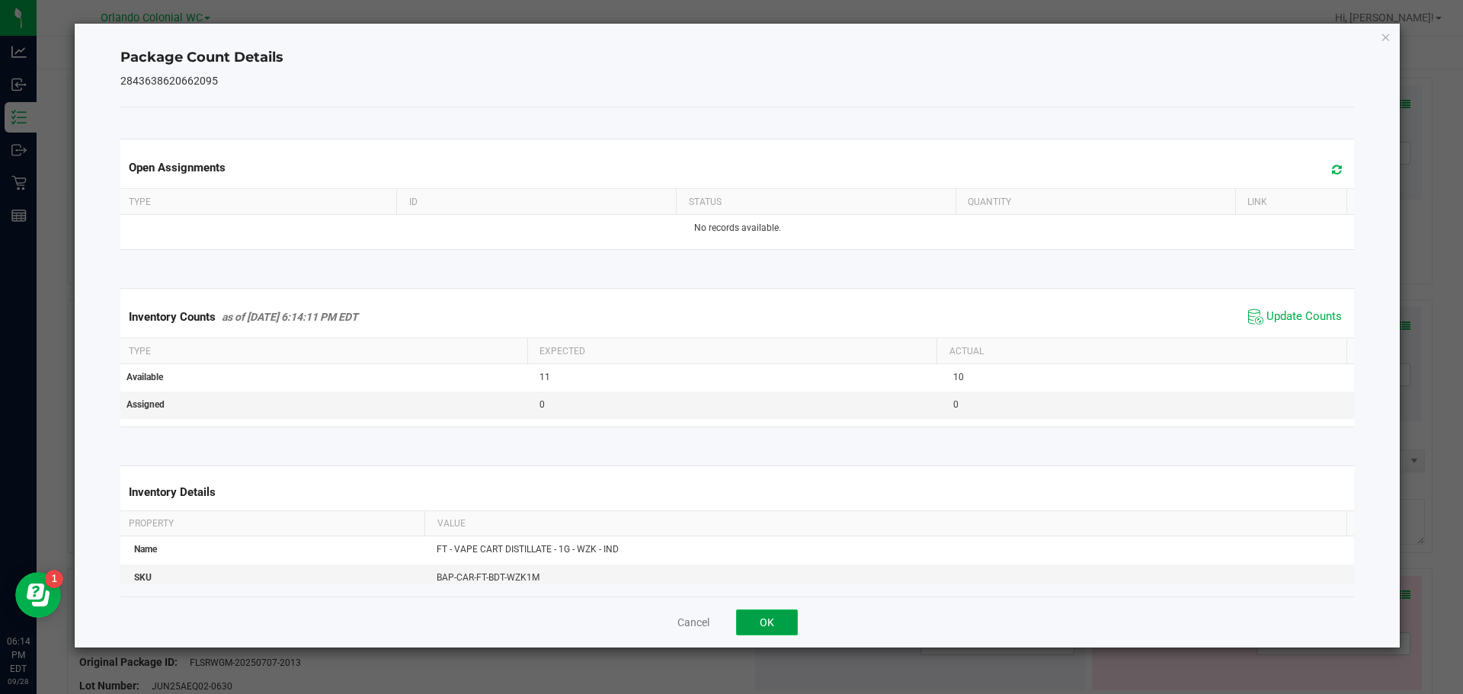
click at [765, 633] on button "OK" at bounding box center [767, 623] width 62 height 26
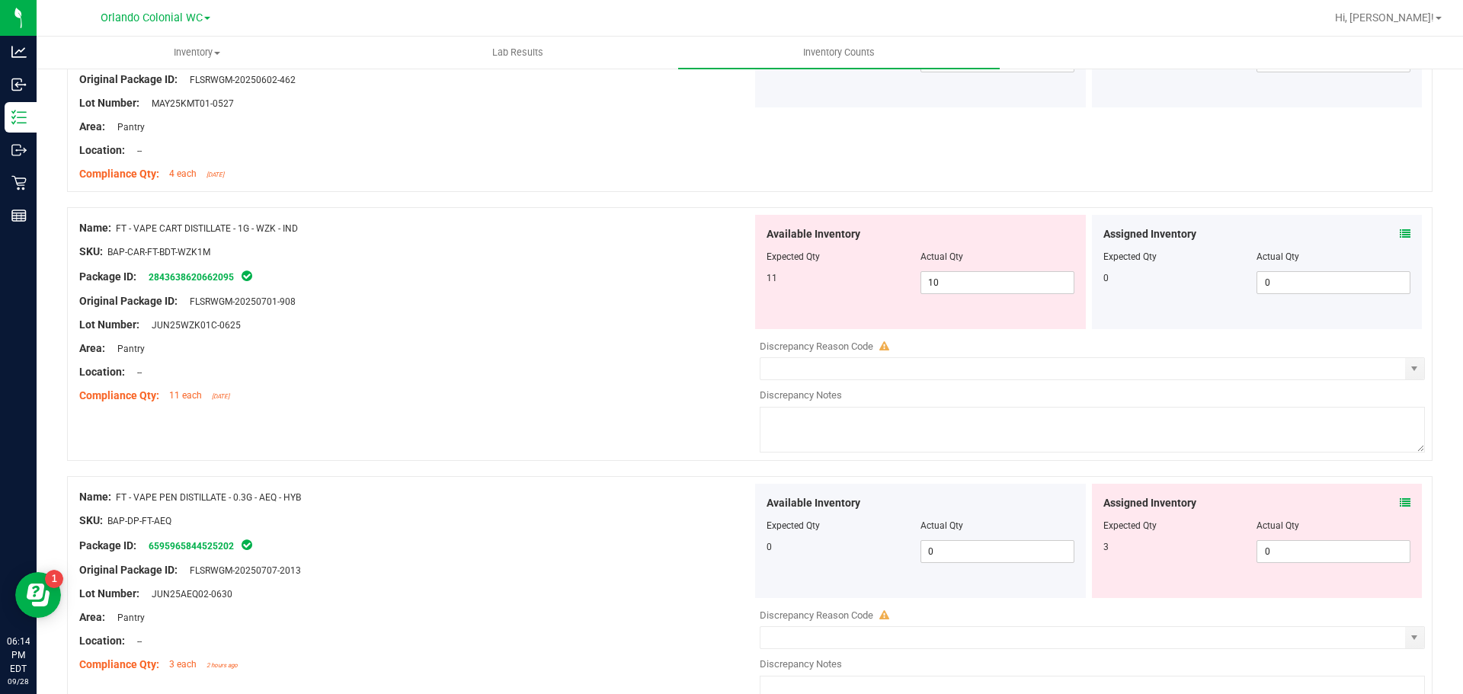
scroll to position [3355, 0]
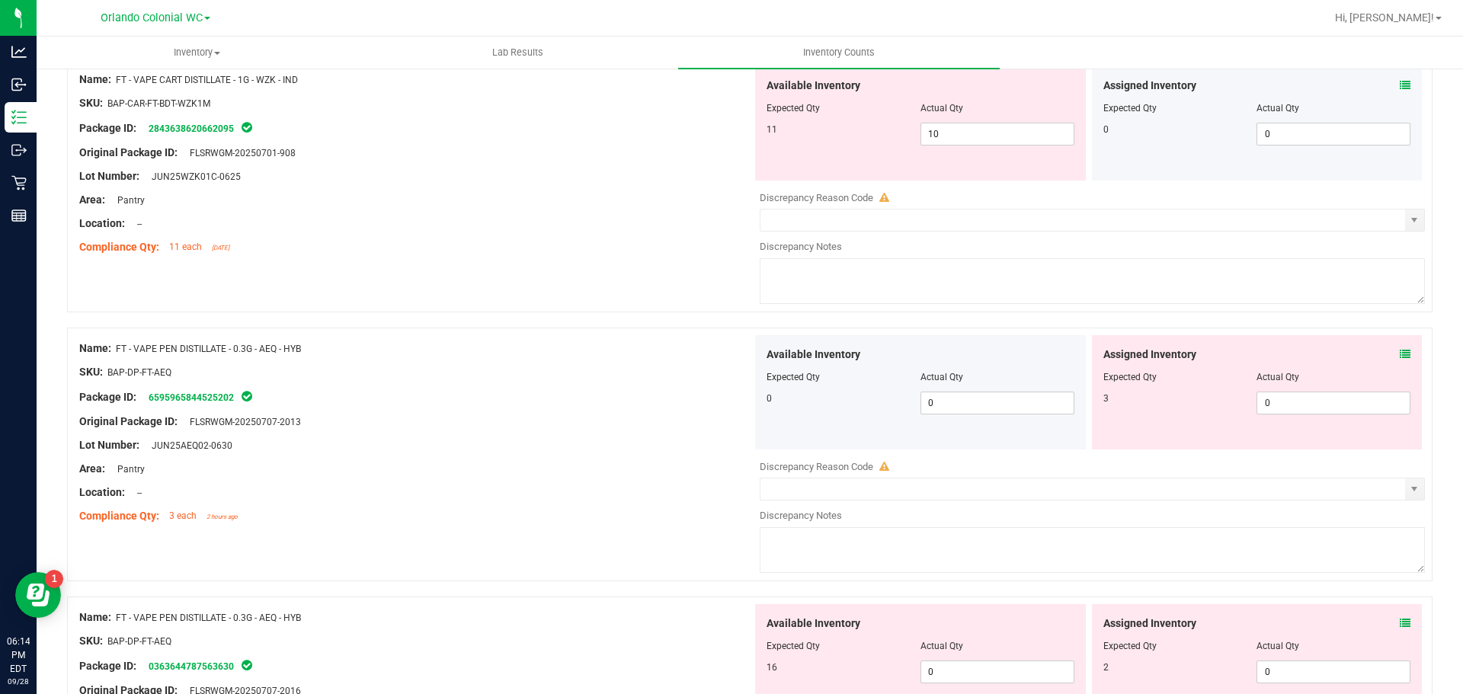
click at [1400, 351] on icon at bounding box center [1405, 354] width 11 height 11
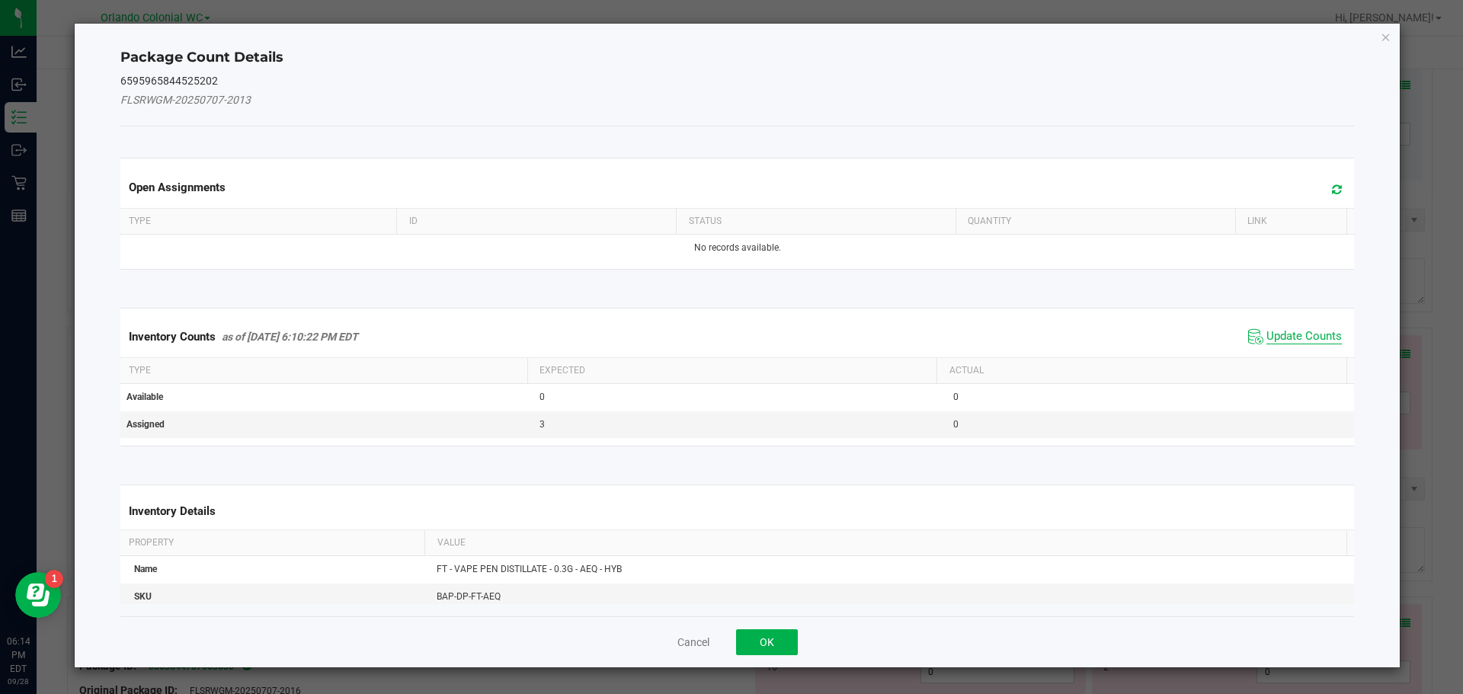
click at [1292, 340] on span "Update Counts" at bounding box center [1303, 336] width 75 height 15
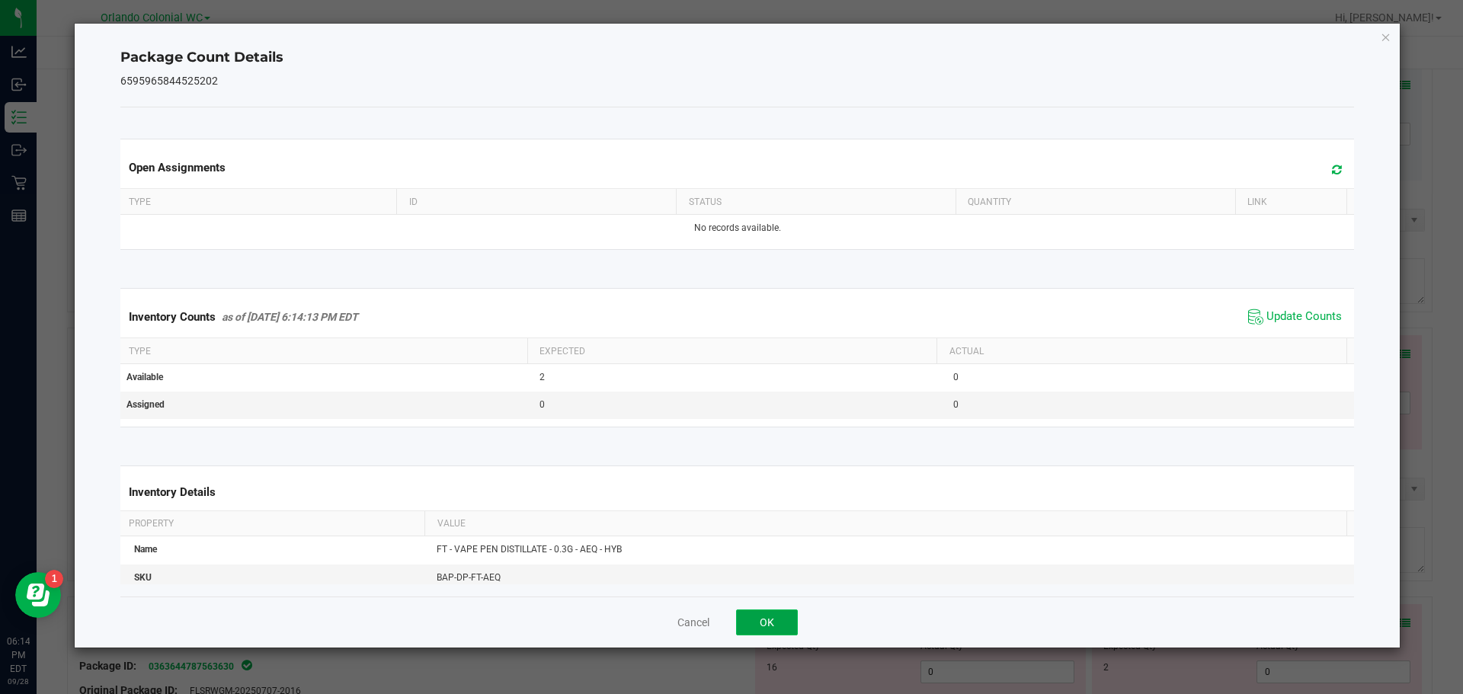
click at [789, 623] on button "OK" at bounding box center [767, 623] width 62 height 26
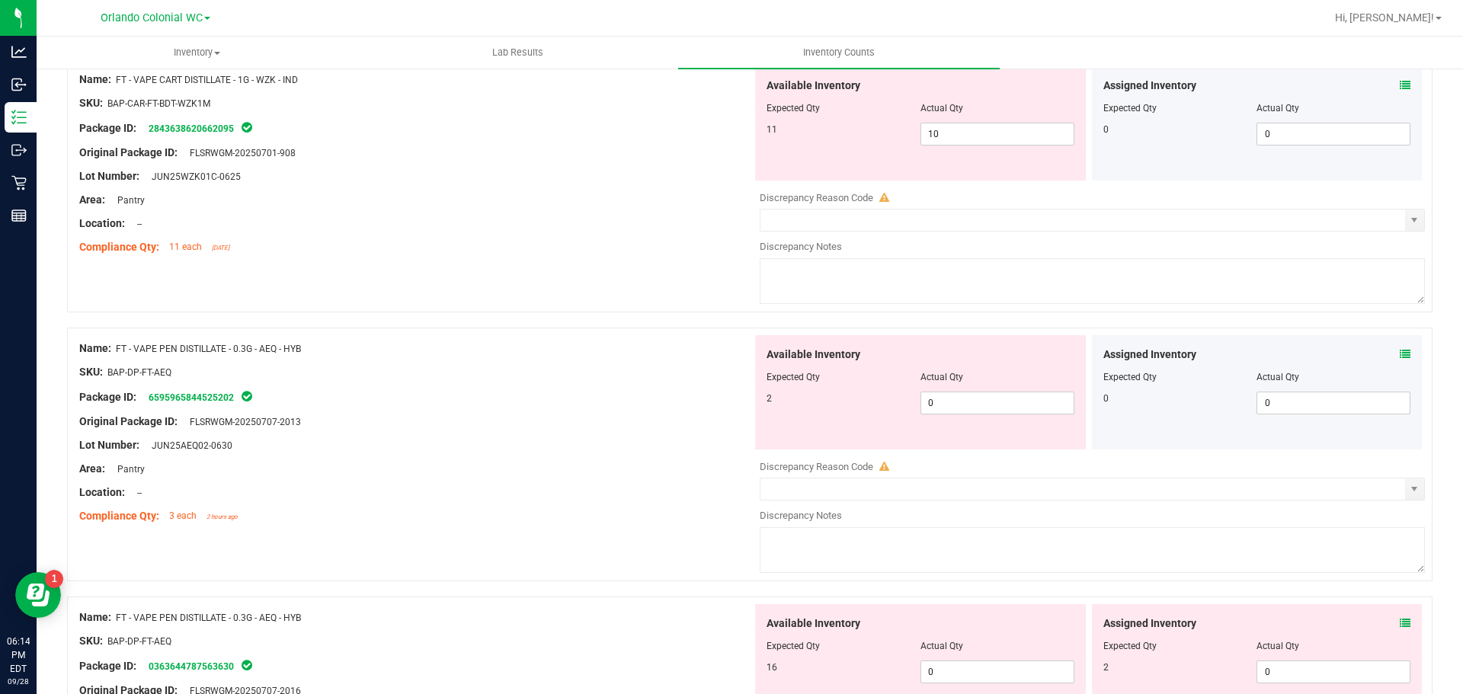
click at [1400, 353] on icon at bounding box center [1405, 354] width 11 height 11
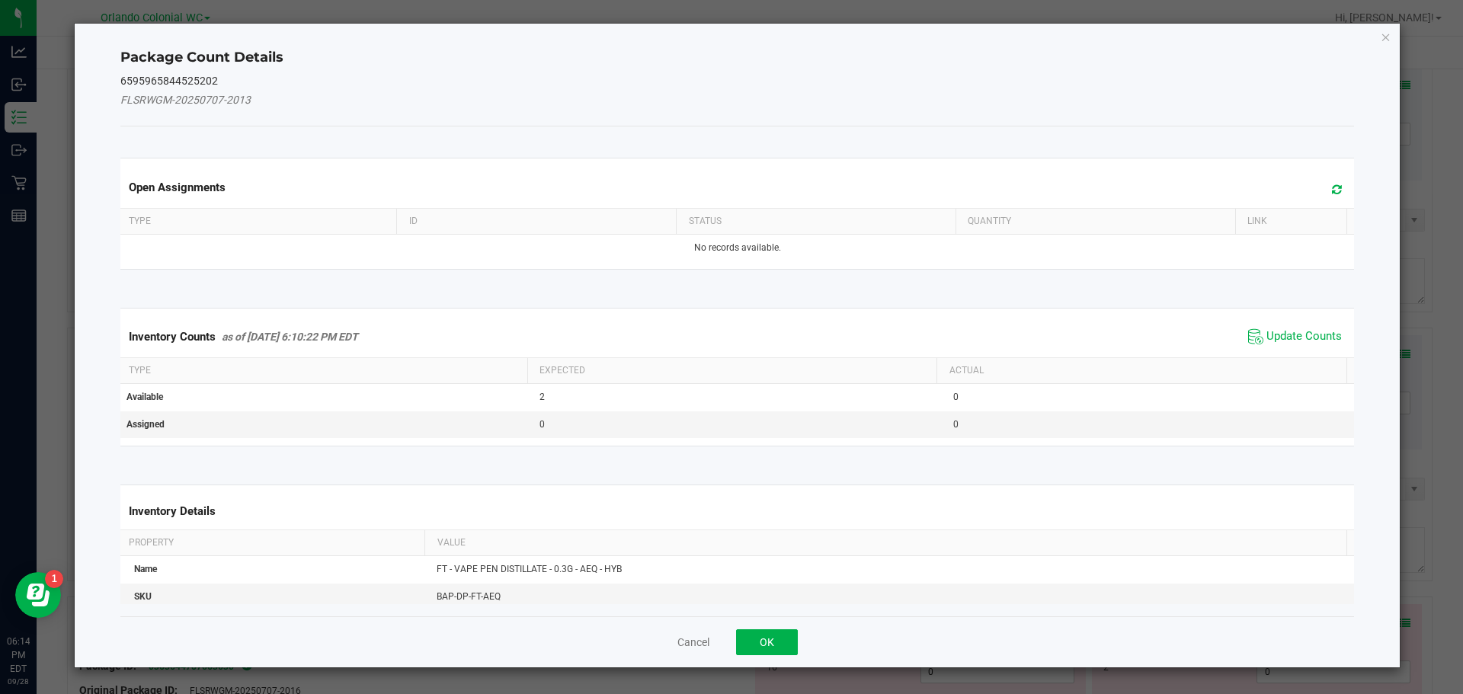
click at [1295, 360] on th "Actual" at bounding box center [1141, 371] width 410 height 26
click at [1301, 334] on span "Update Counts" at bounding box center [1303, 336] width 75 height 15
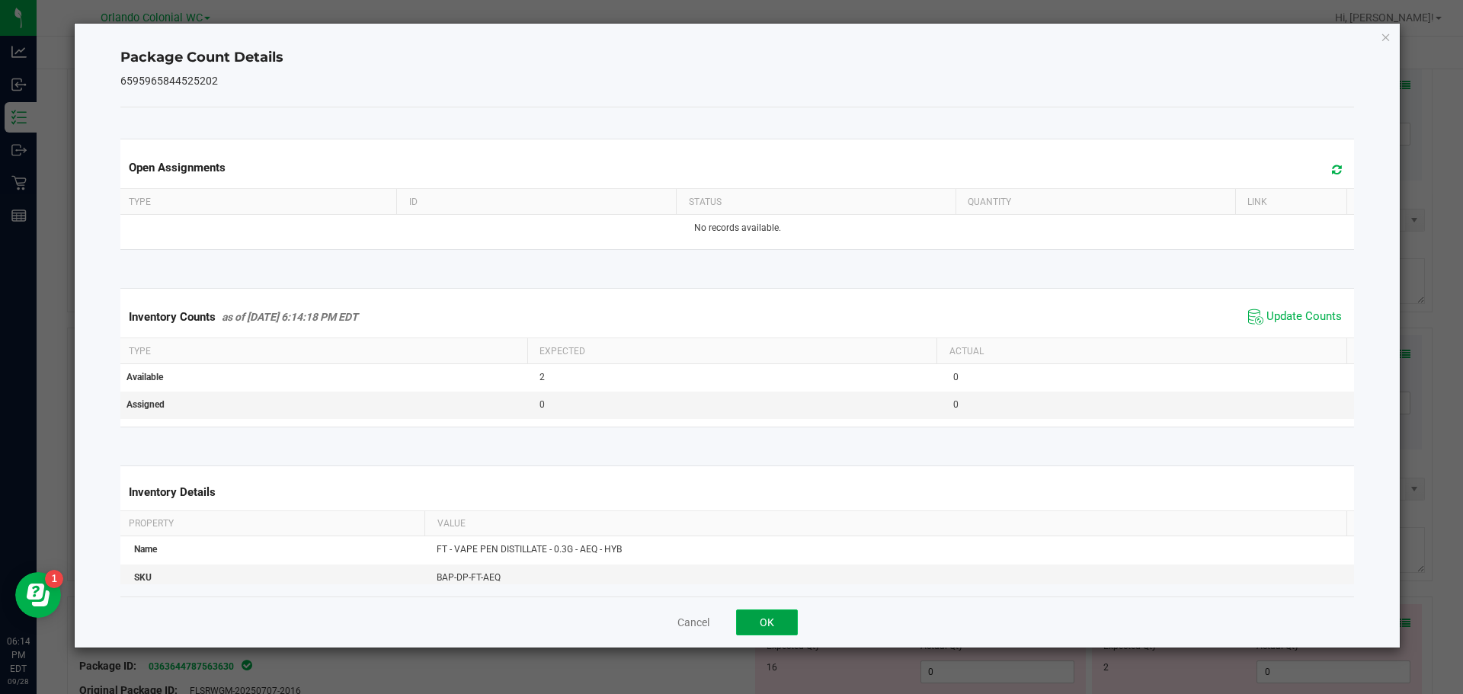
click at [767, 623] on button "OK" at bounding box center [767, 623] width 62 height 26
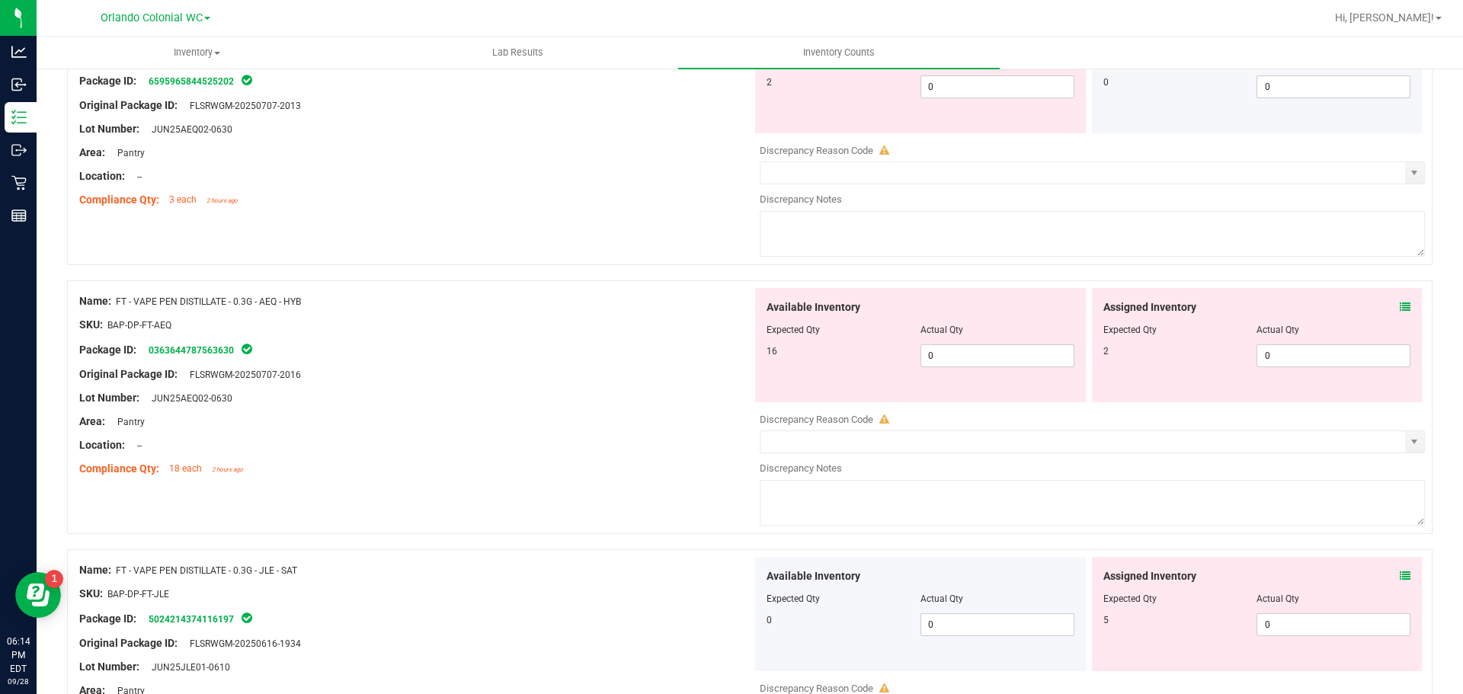
scroll to position [3672, 0]
click at [1400, 306] on icon at bounding box center [1405, 306] width 11 height 11
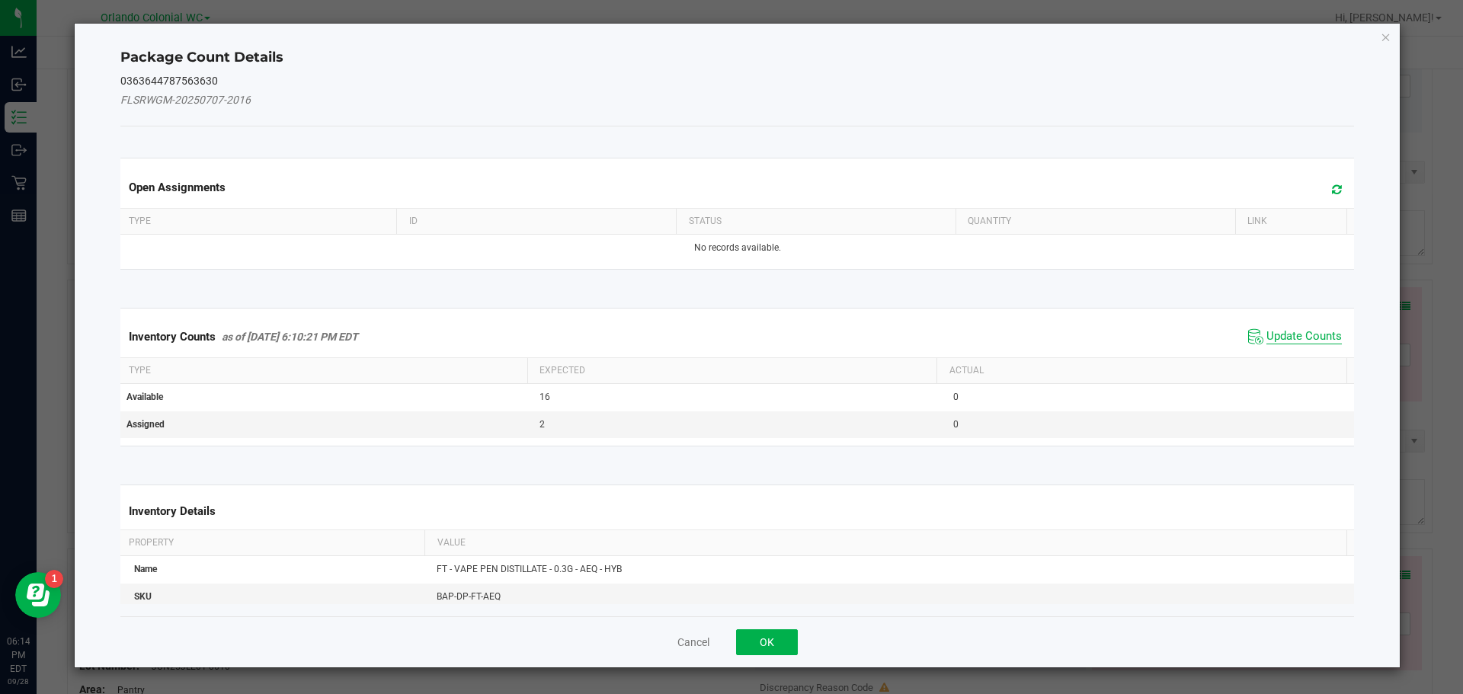
click at [1275, 338] on span "Update Counts" at bounding box center [1303, 336] width 75 height 15
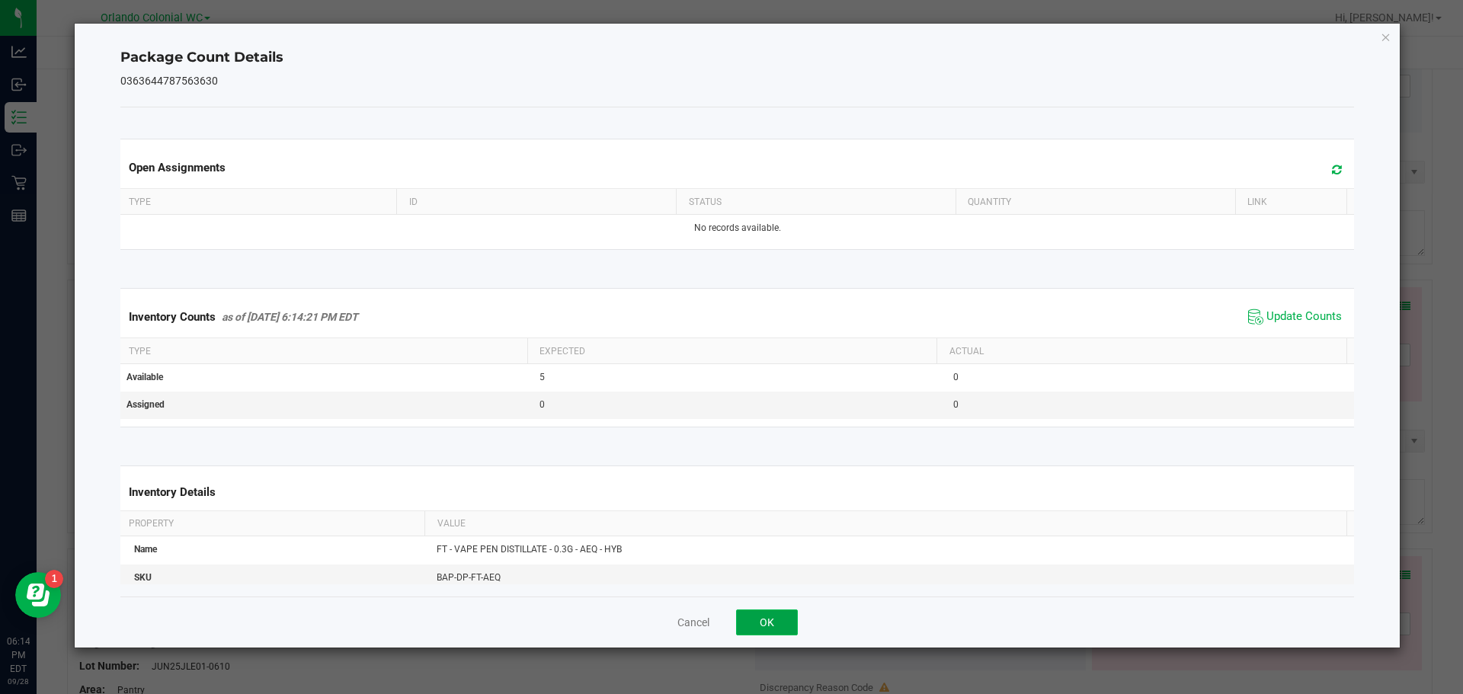
click at [776, 632] on button "OK" at bounding box center [767, 623] width 62 height 26
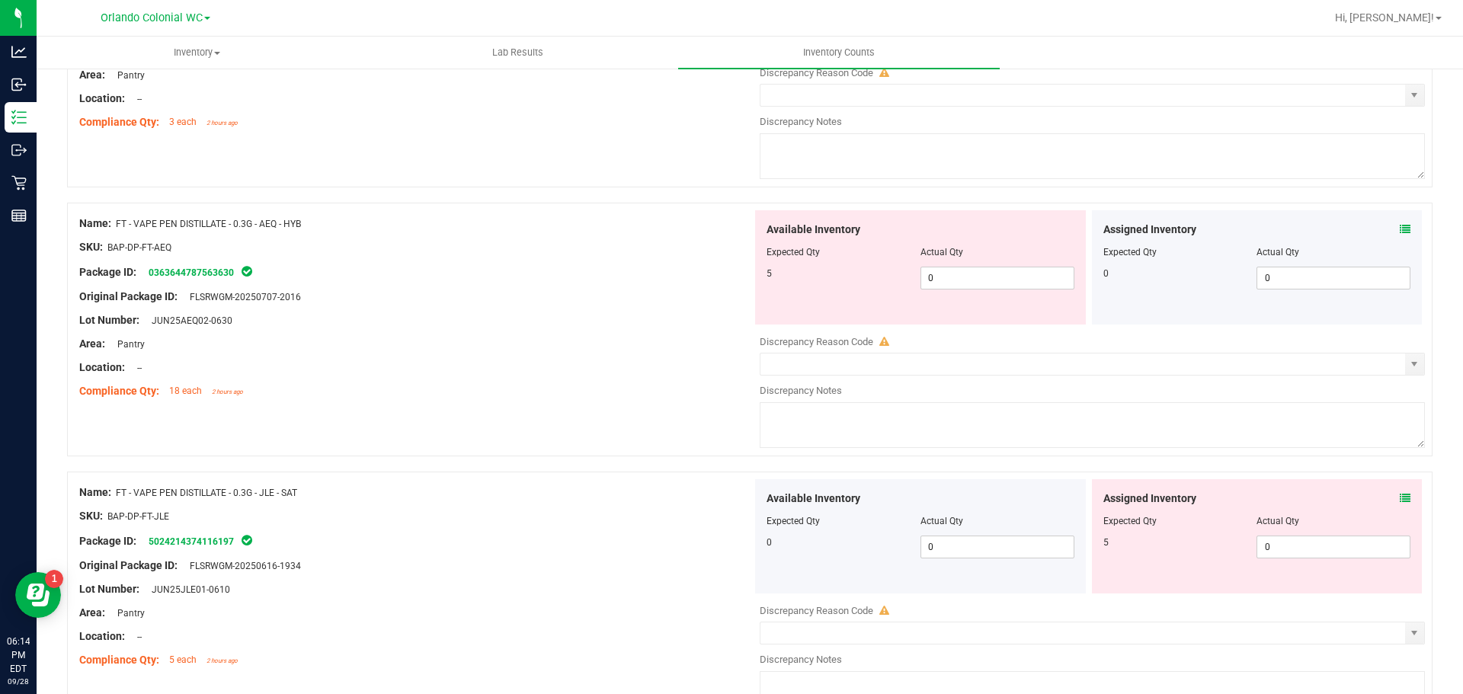
scroll to position [3878, 0]
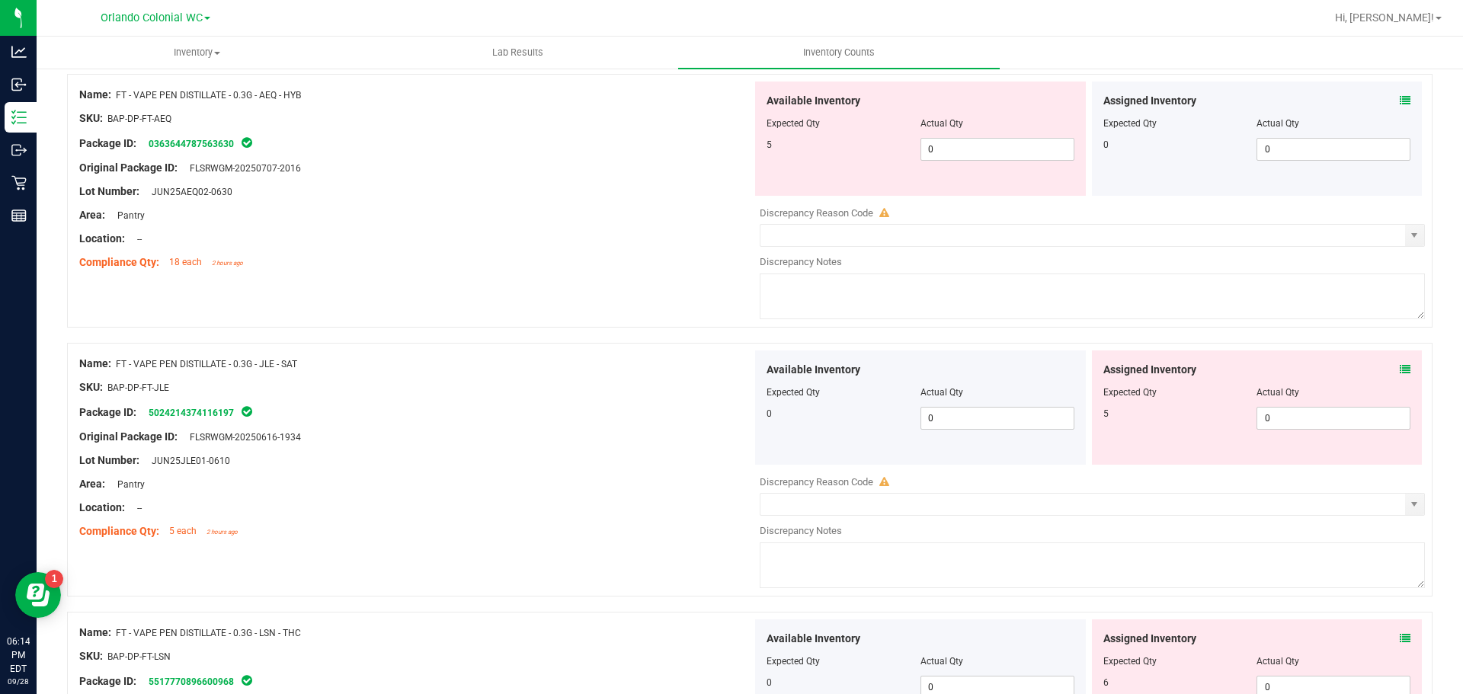
click at [1400, 369] on icon at bounding box center [1405, 369] width 11 height 11
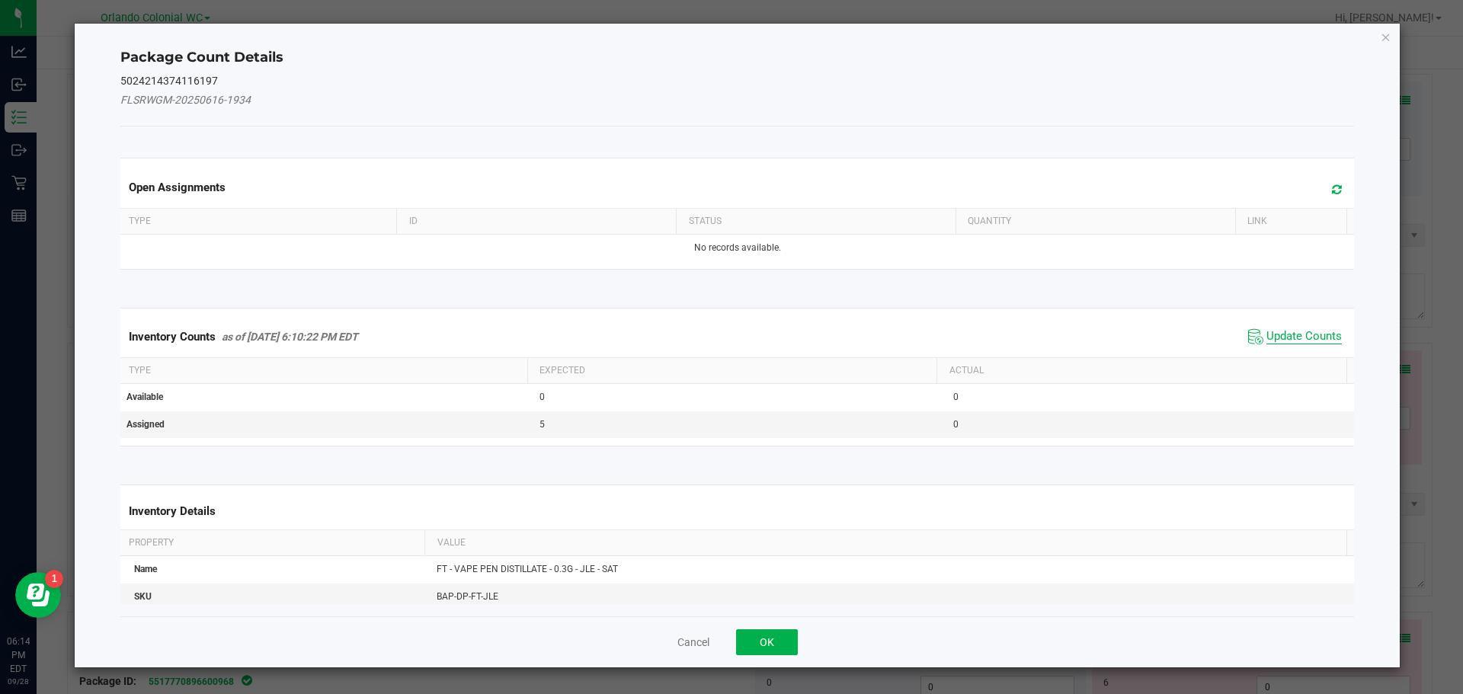
click at [1296, 334] on span "Update Counts" at bounding box center [1303, 336] width 75 height 15
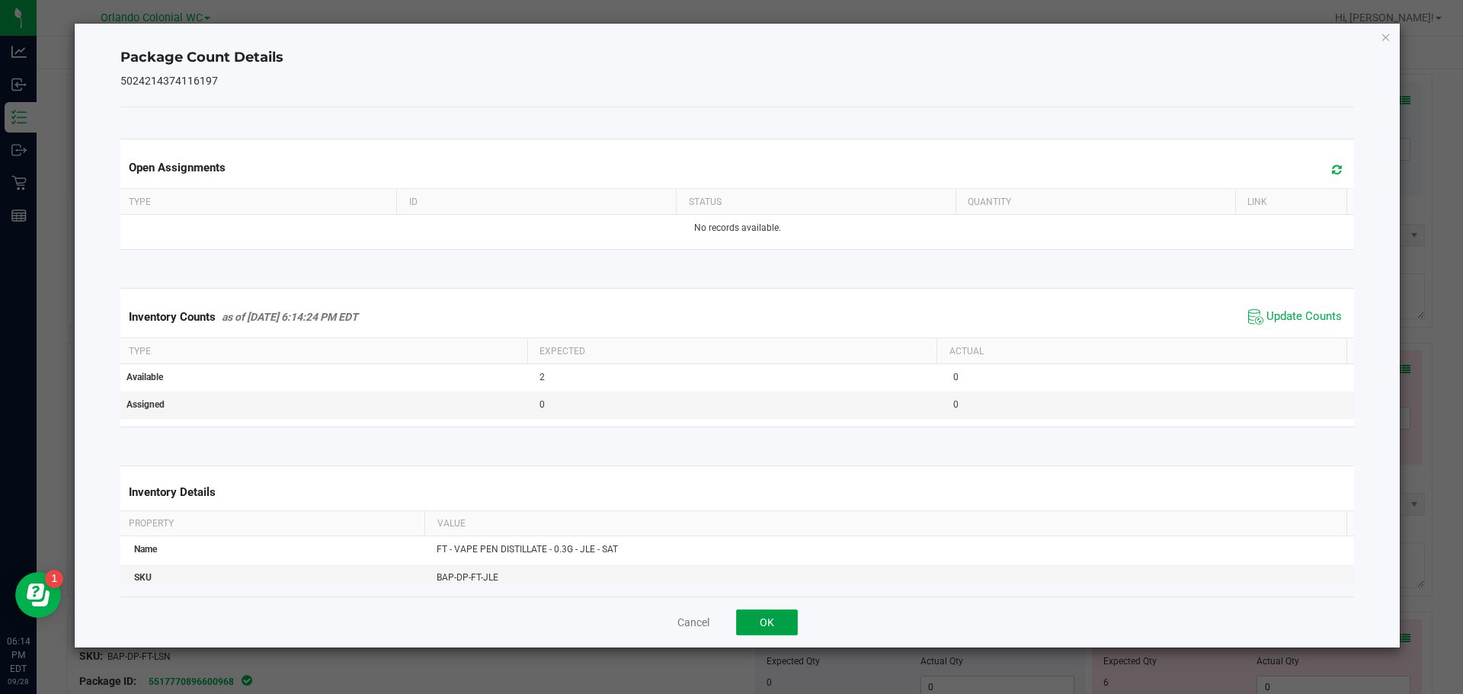
click at [766, 623] on button "OK" at bounding box center [767, 623] width 62 height 26
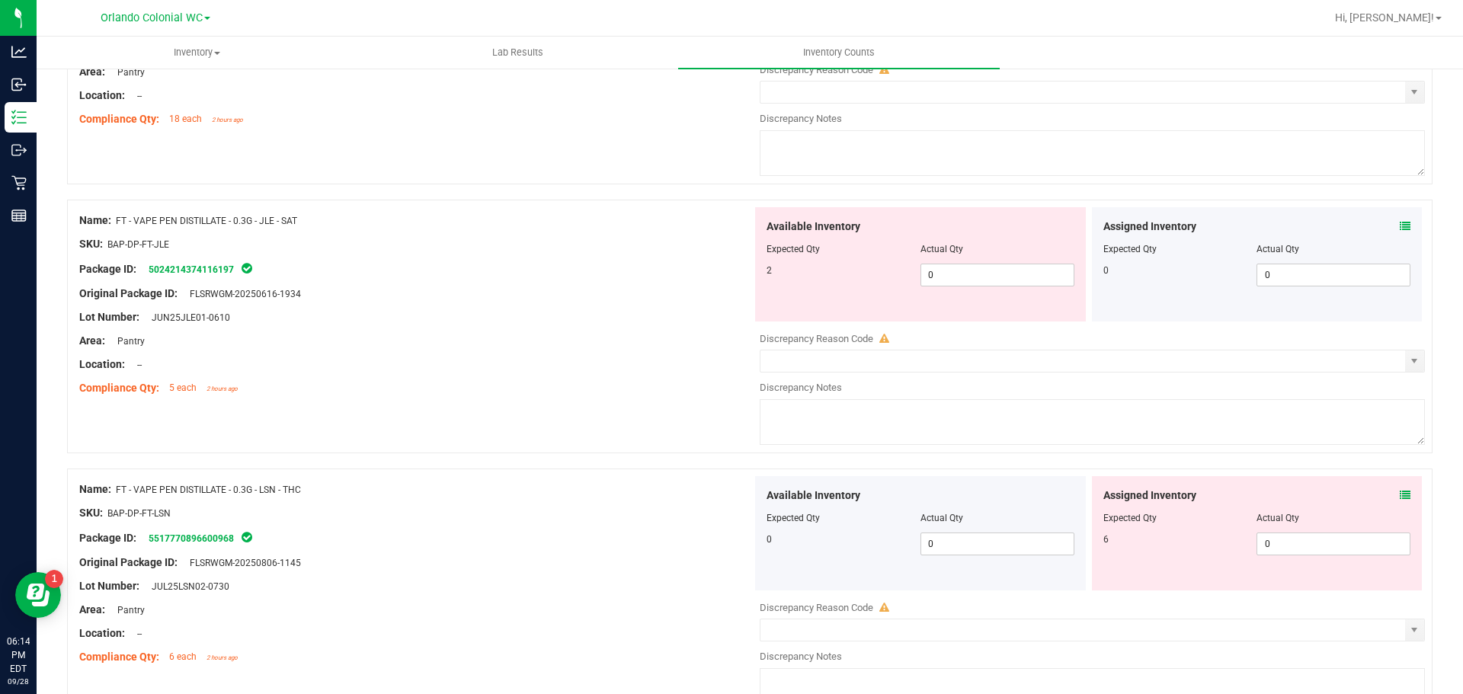
scroll to position [4025, 0]
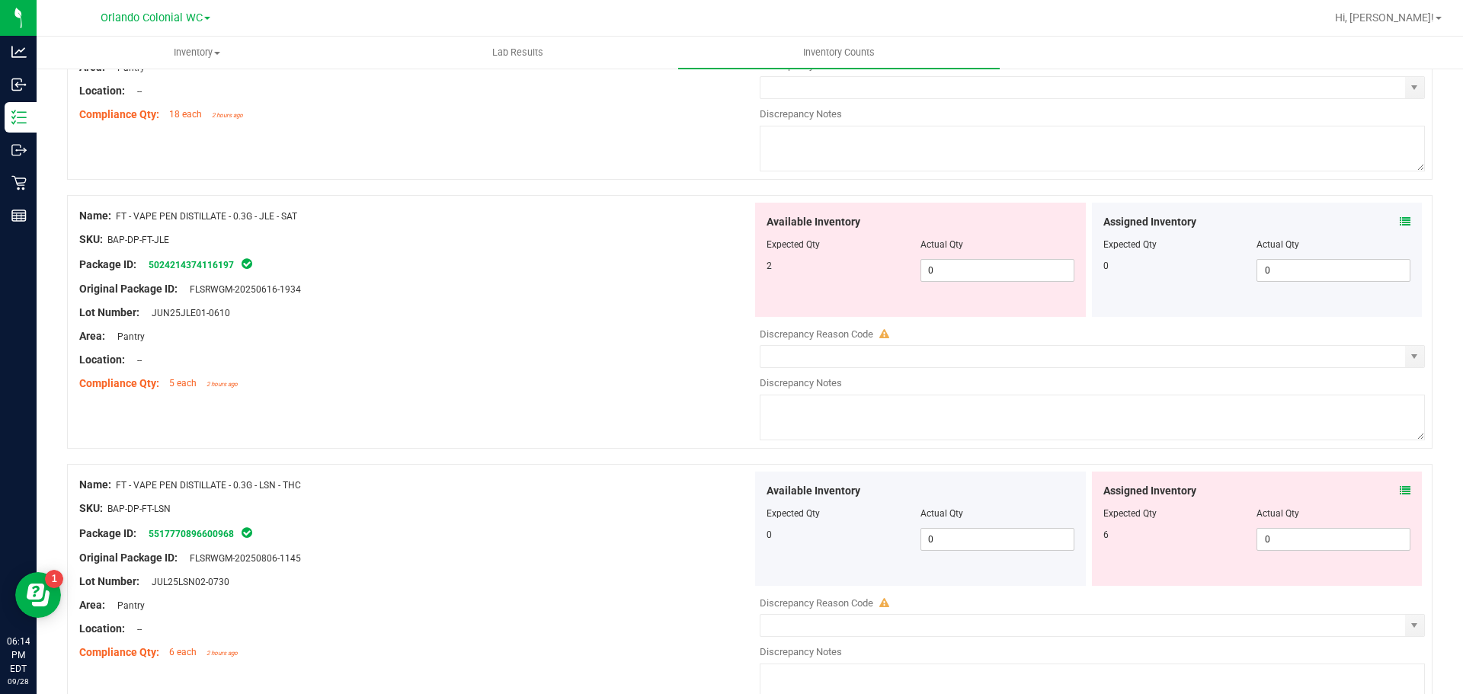
click at [1400, 485] on icon at bounding box center [1405, 490] width 11 height 11
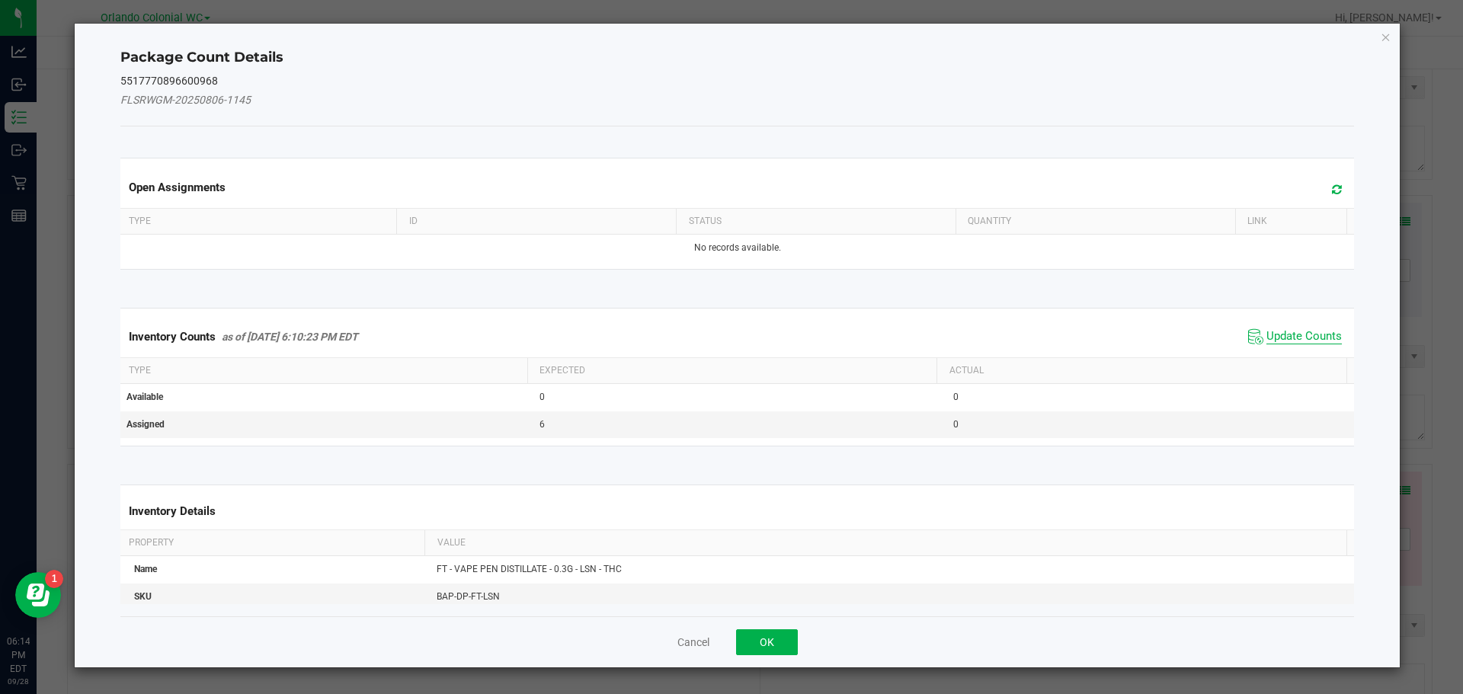
click at [1295, 341] on span "Update Counts" at bounding box center [1303, 336] width 75 height 15
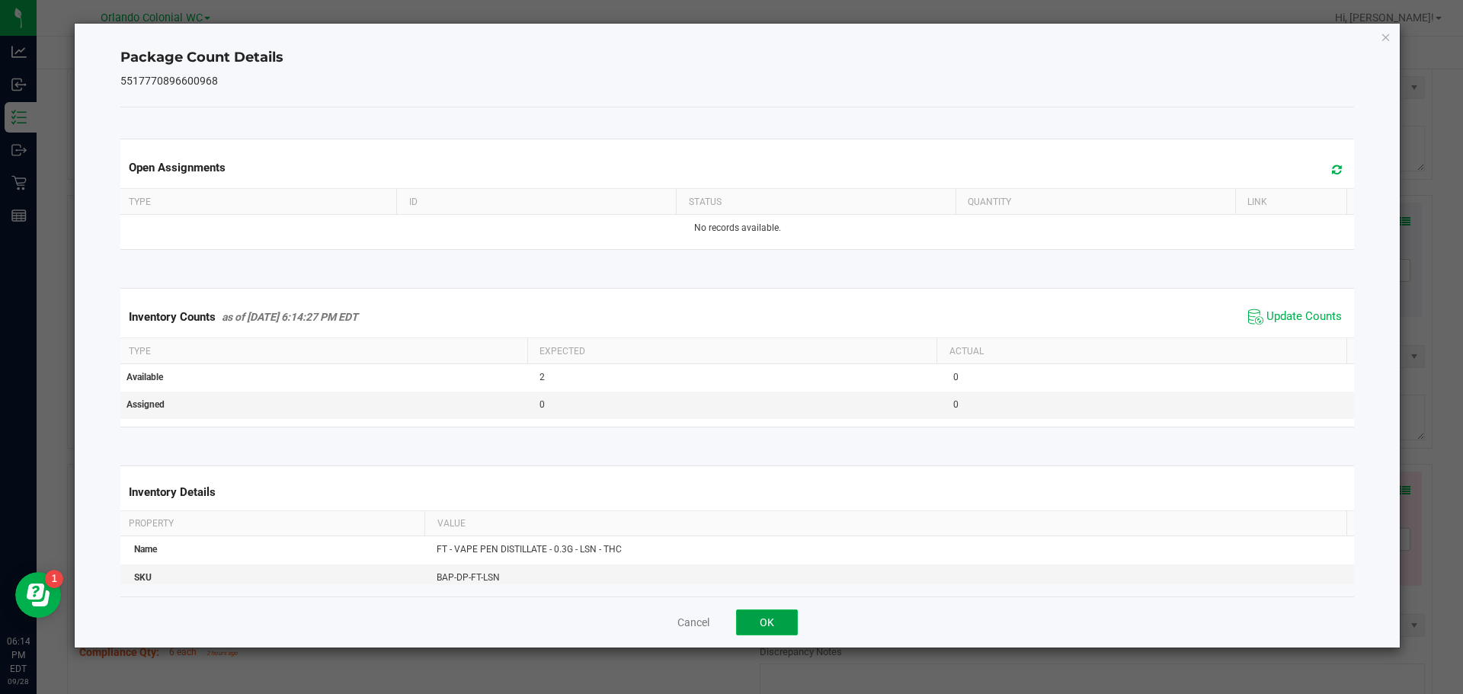
click at [772, 626] on button "OK" at bounding box center [767, 623] width 62 height 26
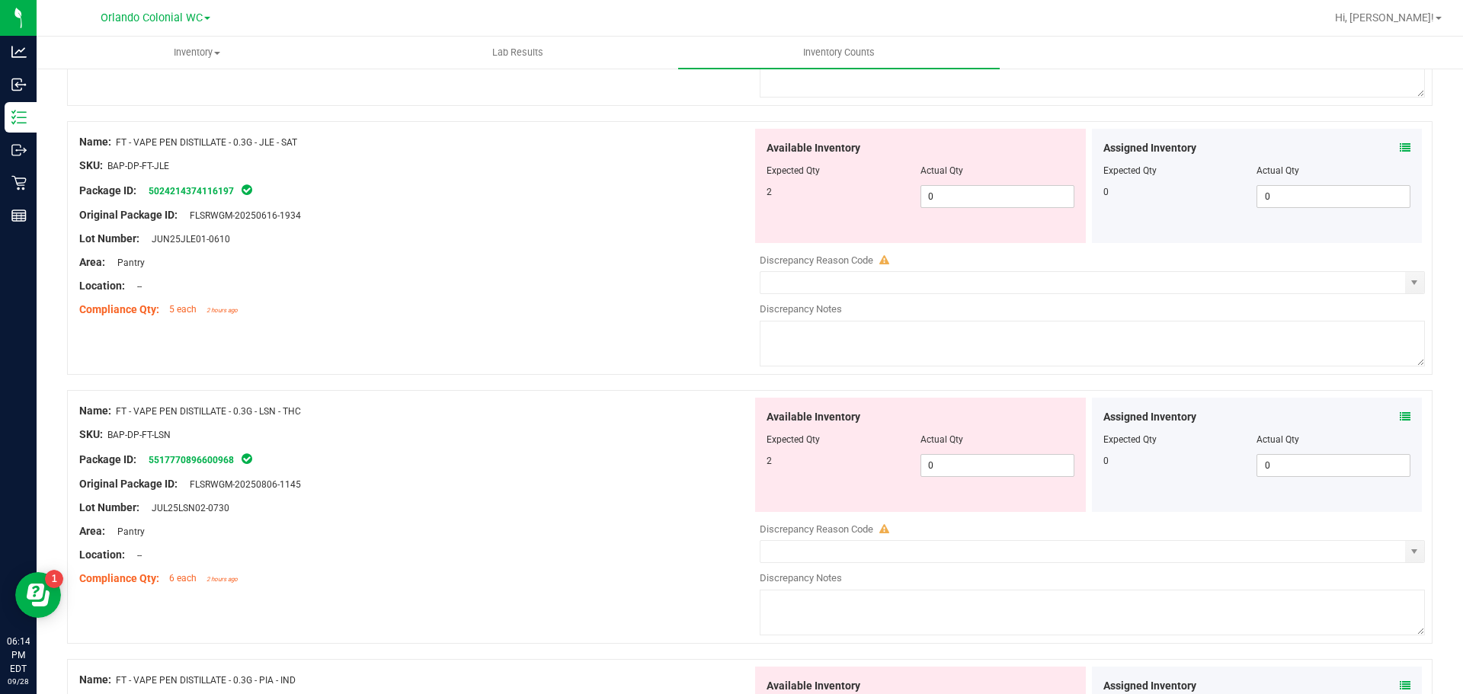
scroll to position [4188, 0]
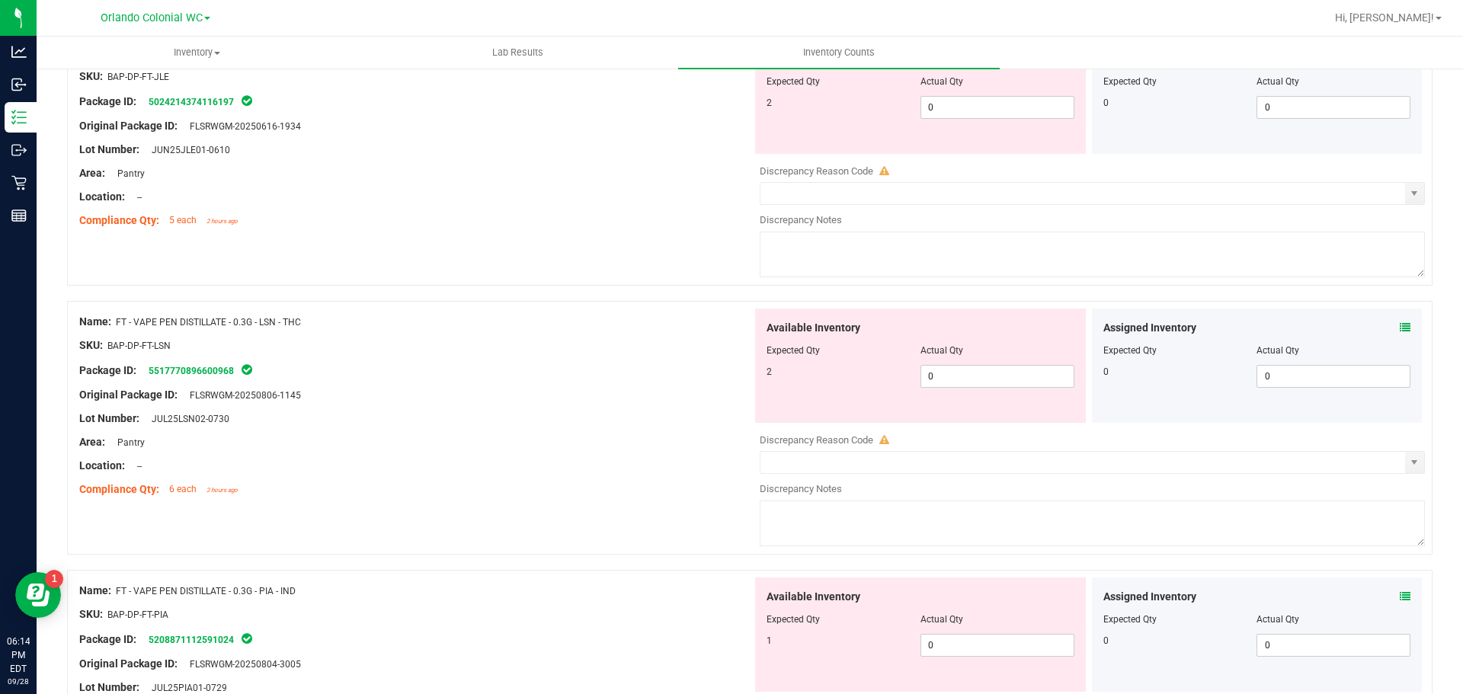
click at [1400, 596] on icon at bounding box center [1405, 596] width 11 height 11
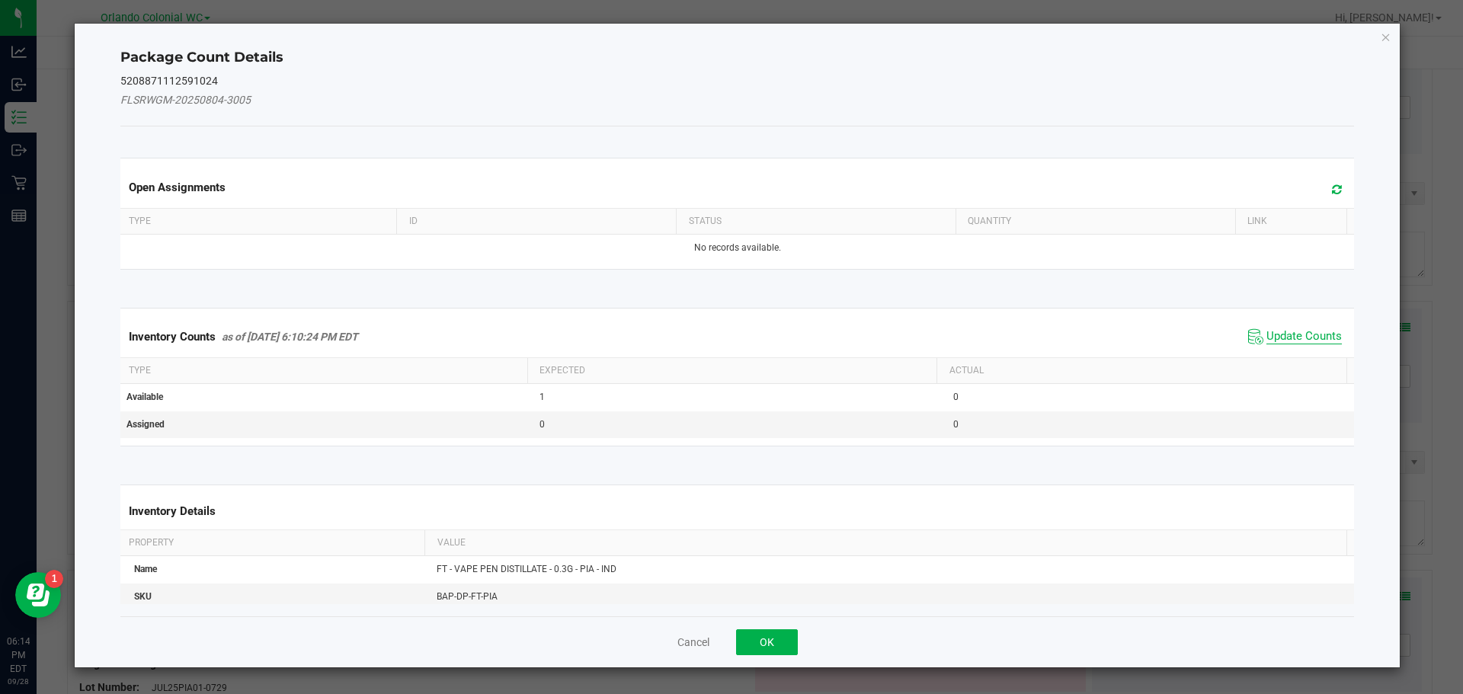
click at [1289, 332] on span "Update Counts" at bounding box center [1303, 336] width 75 height 15
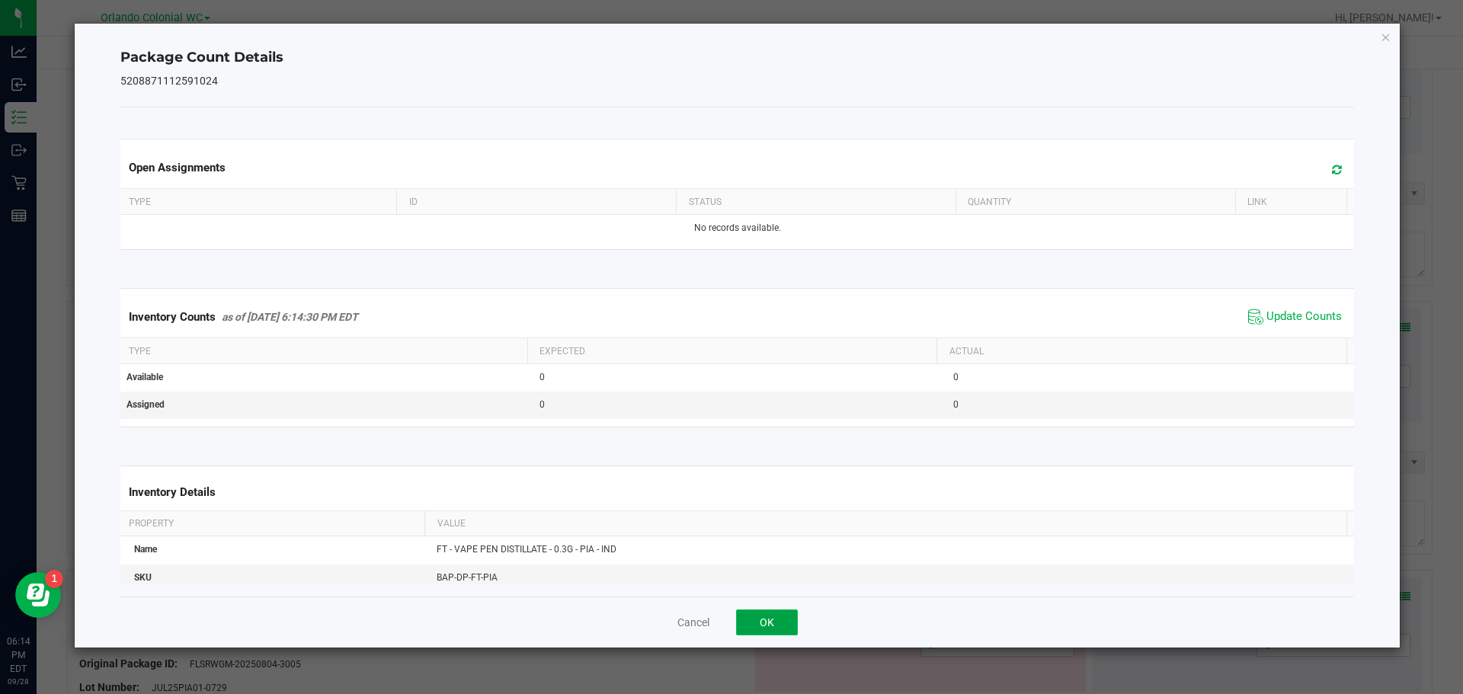
click at [763, 622] on button "OK" at bounding box center [767, 623] width 62 height 26
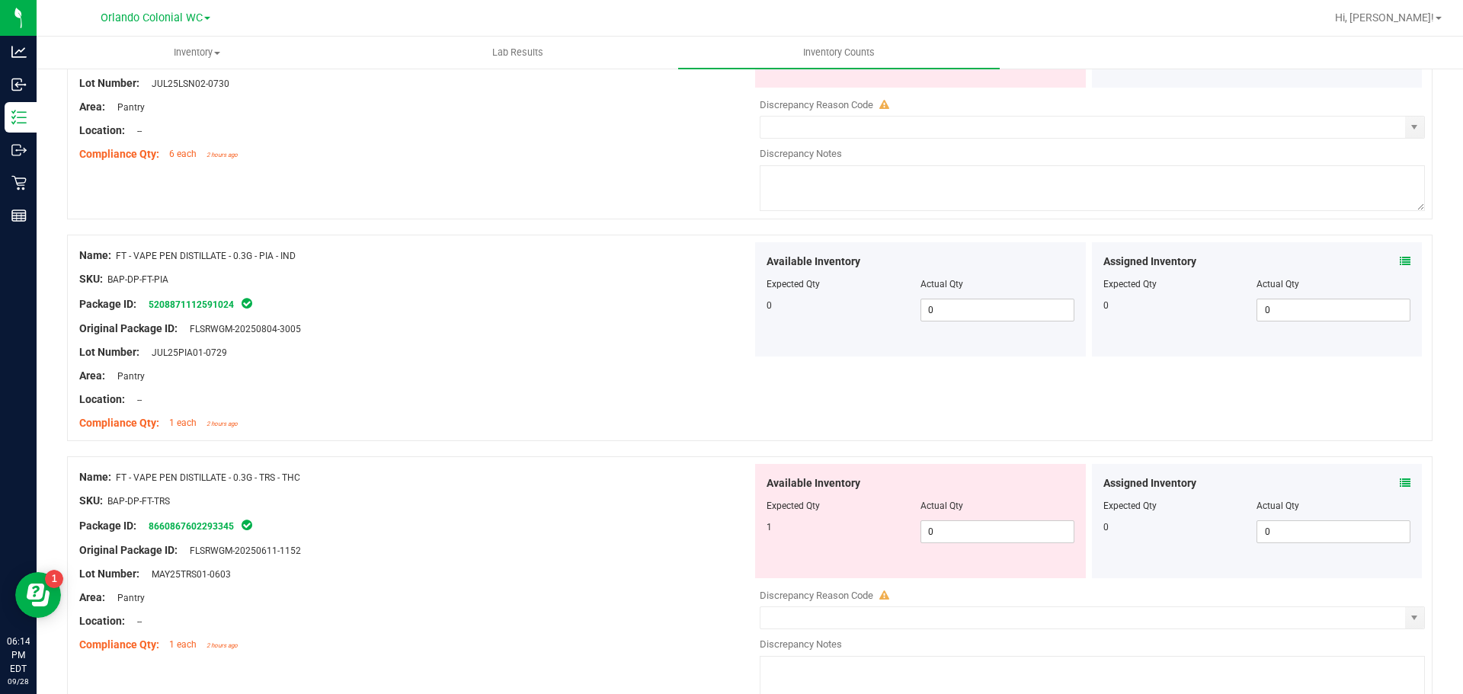
scroll to position [4531, 0]
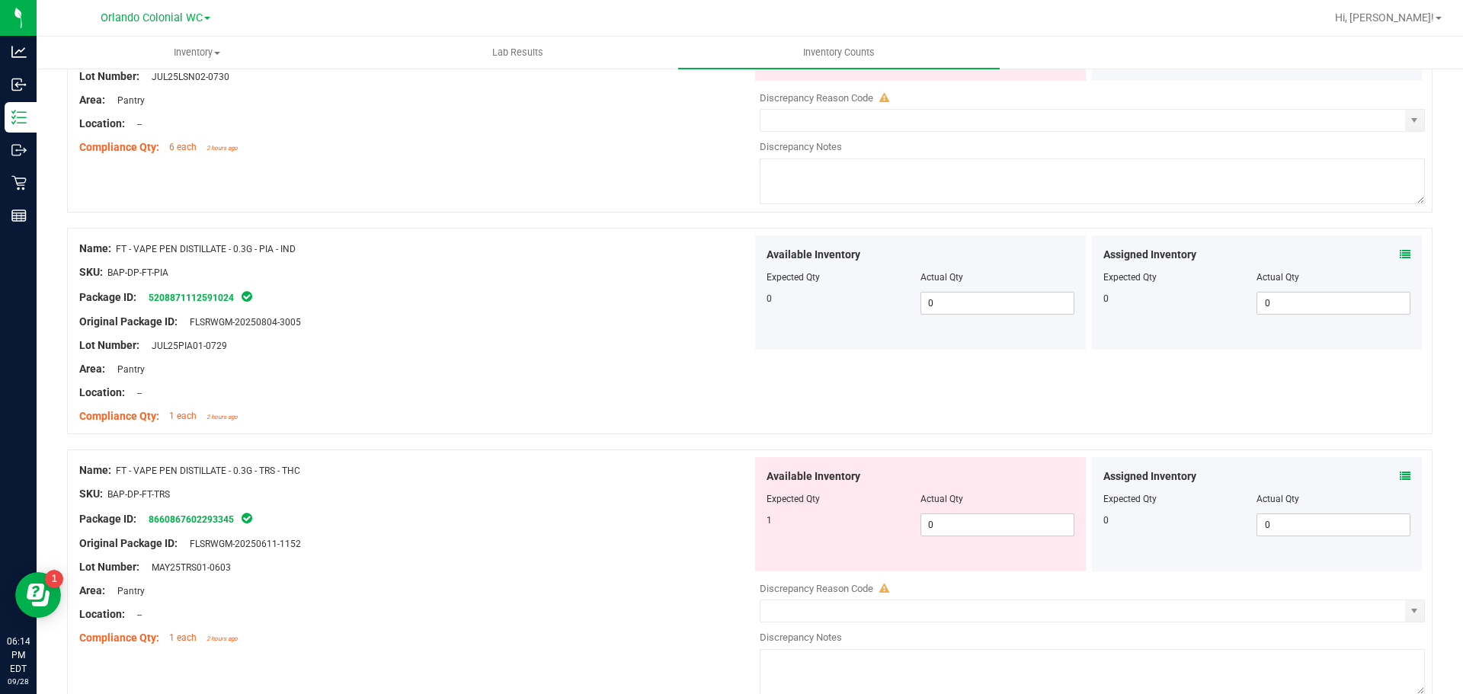
click at [1400, 480] on icon at bounding box center [1405, 476] width 11 height 11
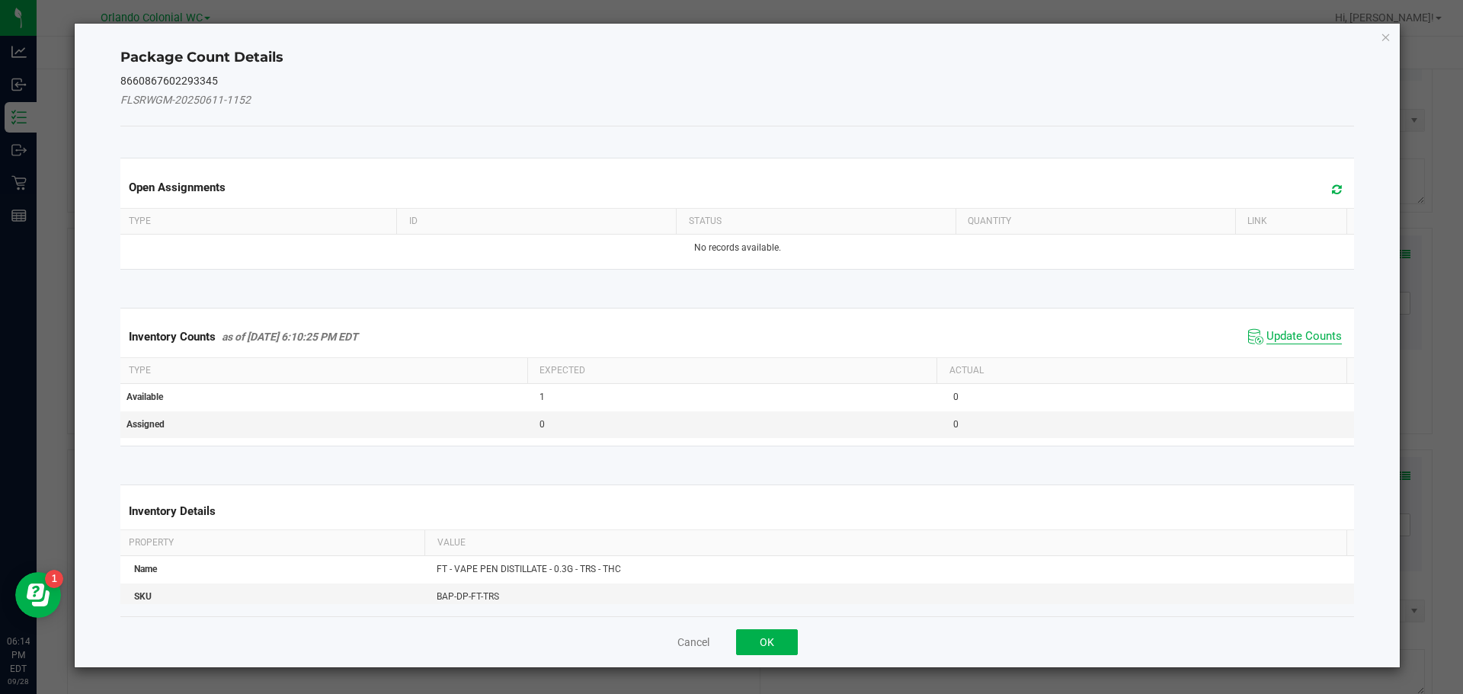
click at [1287, 338] on span "Update Counts" at bounding box center [1303, 336] width 75 height 15
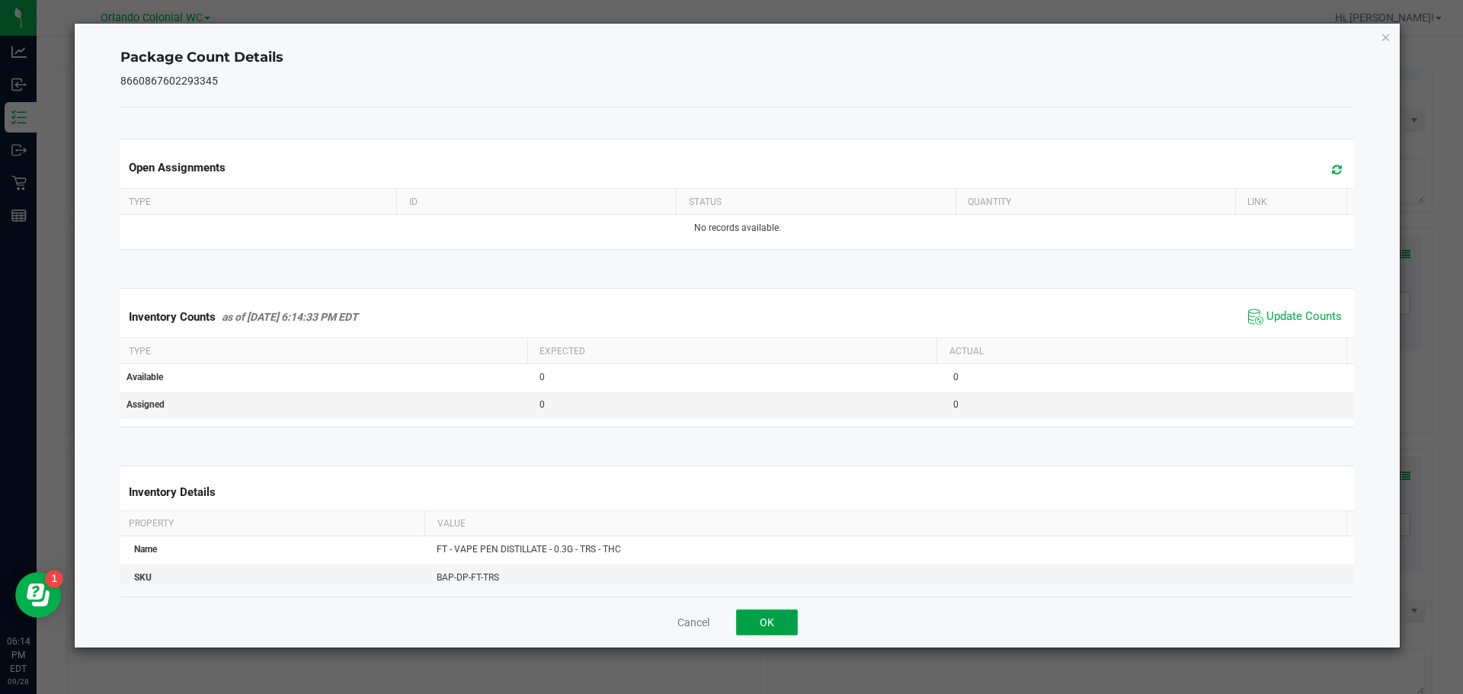
click at [767, 624] on button "OK" at bounding box center [767, 623] width 62 height 26
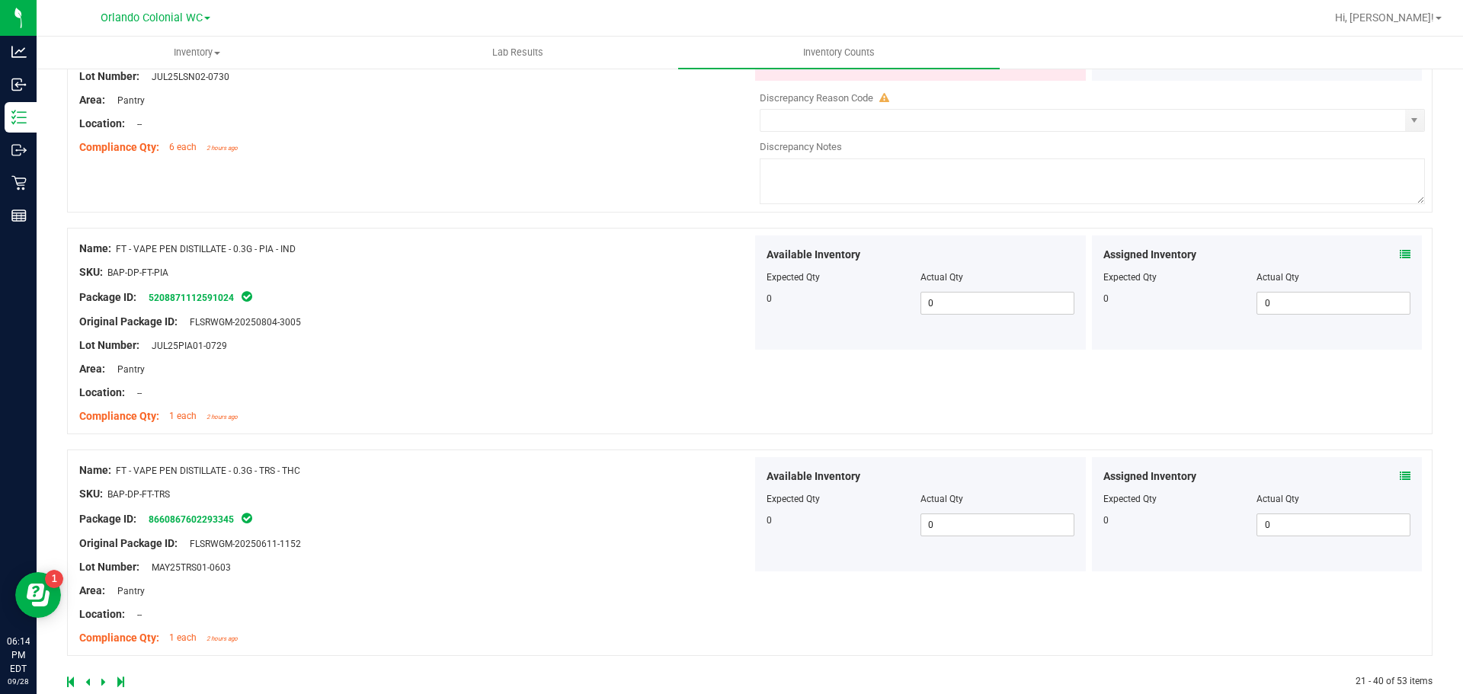
scroll to position [4560, 0]
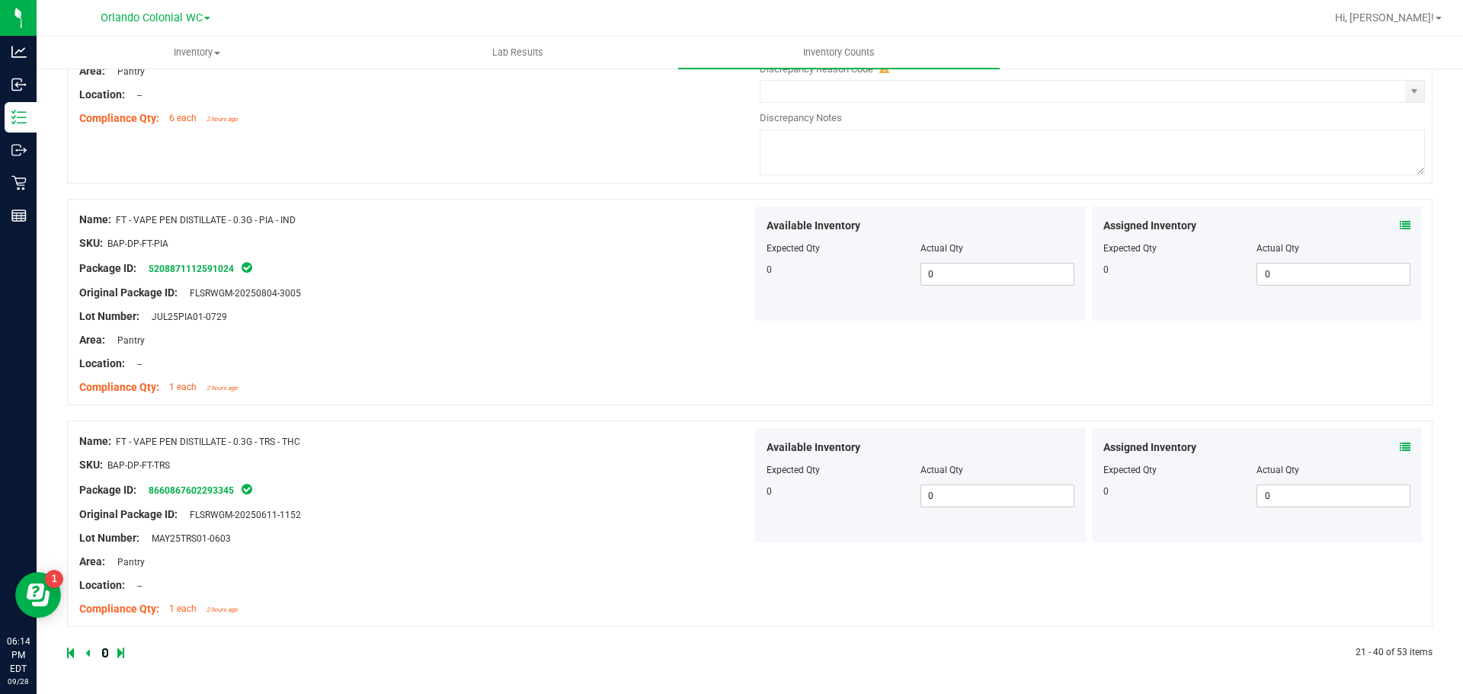
click at [105, 653] on link at bounding box center [104, 653] width 7 height 11
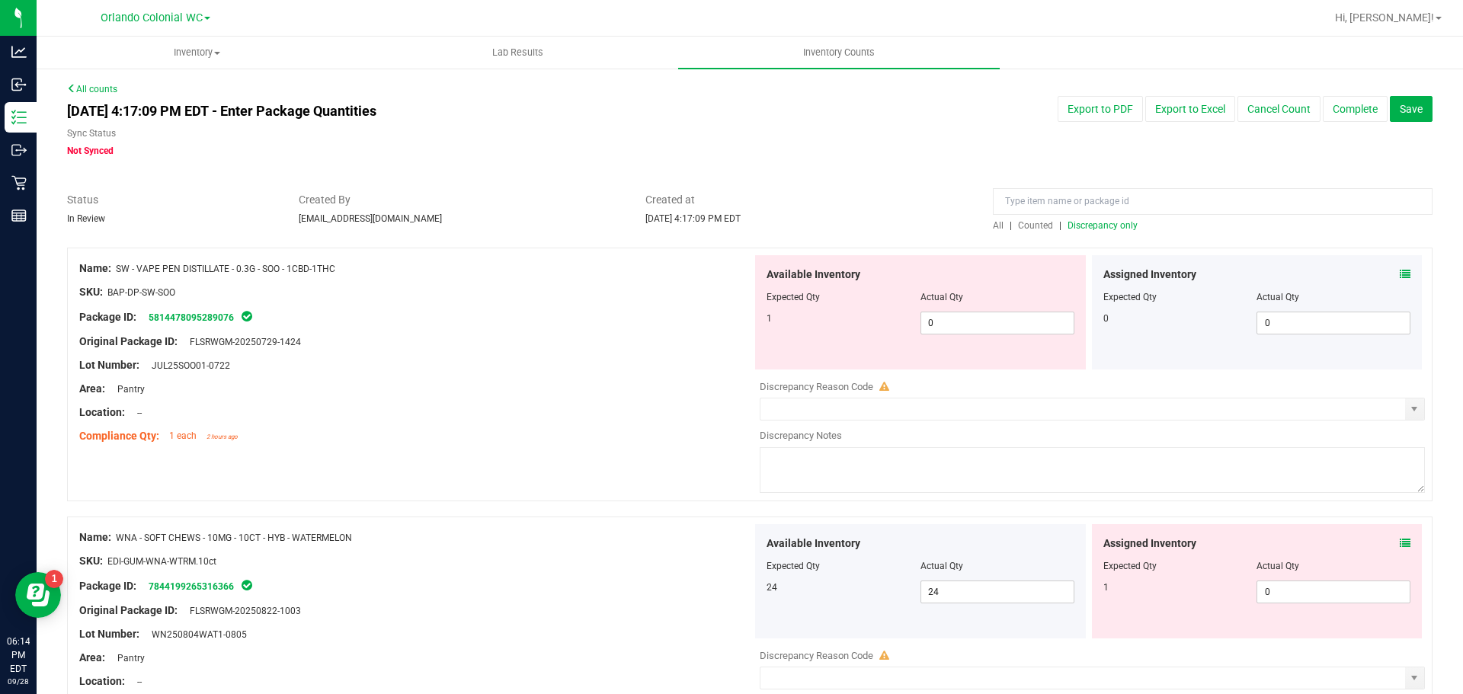
click at [1400, 269] on icon at bounding box center [1405, 274] width 11 height 11
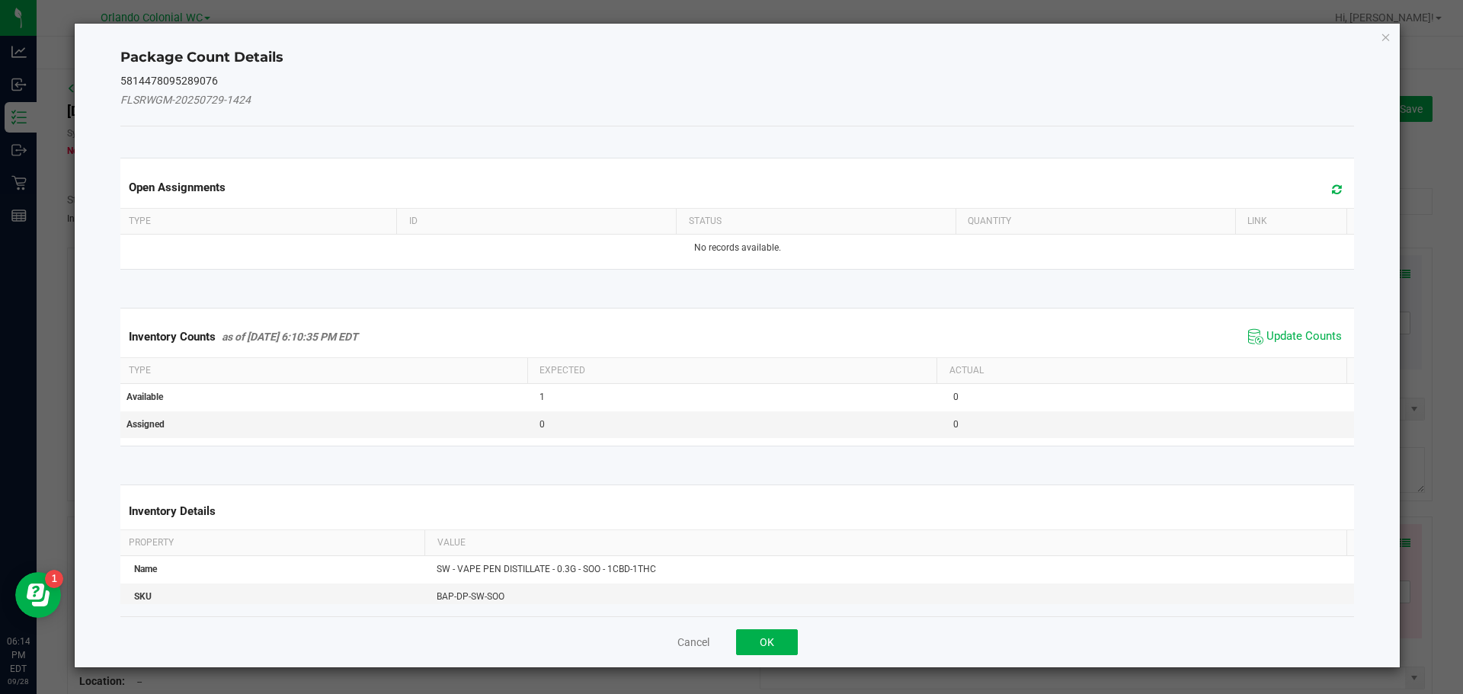
click at [1302, 355] on div "Inventory Counts as of [DATE] 6:10:35 PM EDT Update Counts" at bounding box center [737, 336] width 1240 height 41
click at [1302, 344] on span "Update Counts" at bounding box center [1294, 336] width 101 height 23
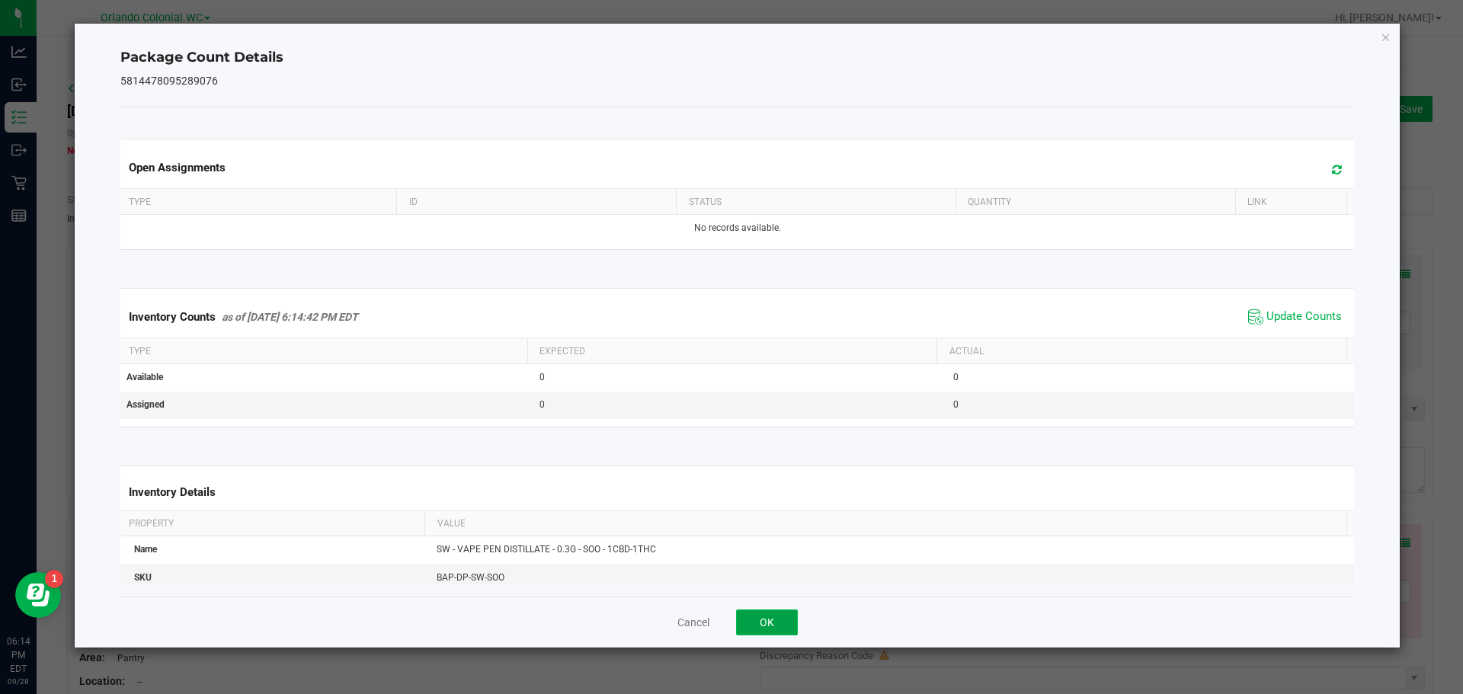
click at [777, 624] on button "OK" at bounding box center [767, 623] width 62 height 26
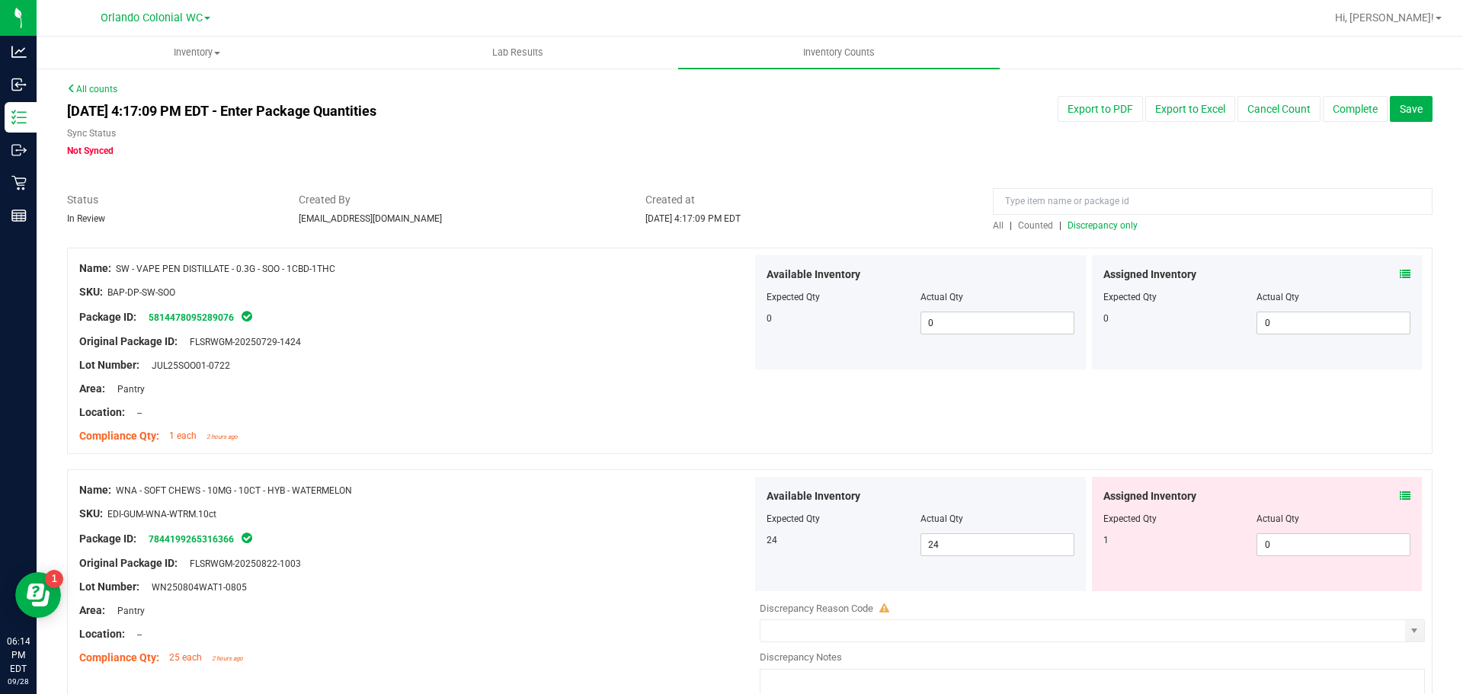
click at [1385, 492] on div "Assigned Inventory" at bounding box center [1257, 496] width 308 height 16
click at [1400, 492] on icon at bounding box center [1405, 496] width 11 height 11
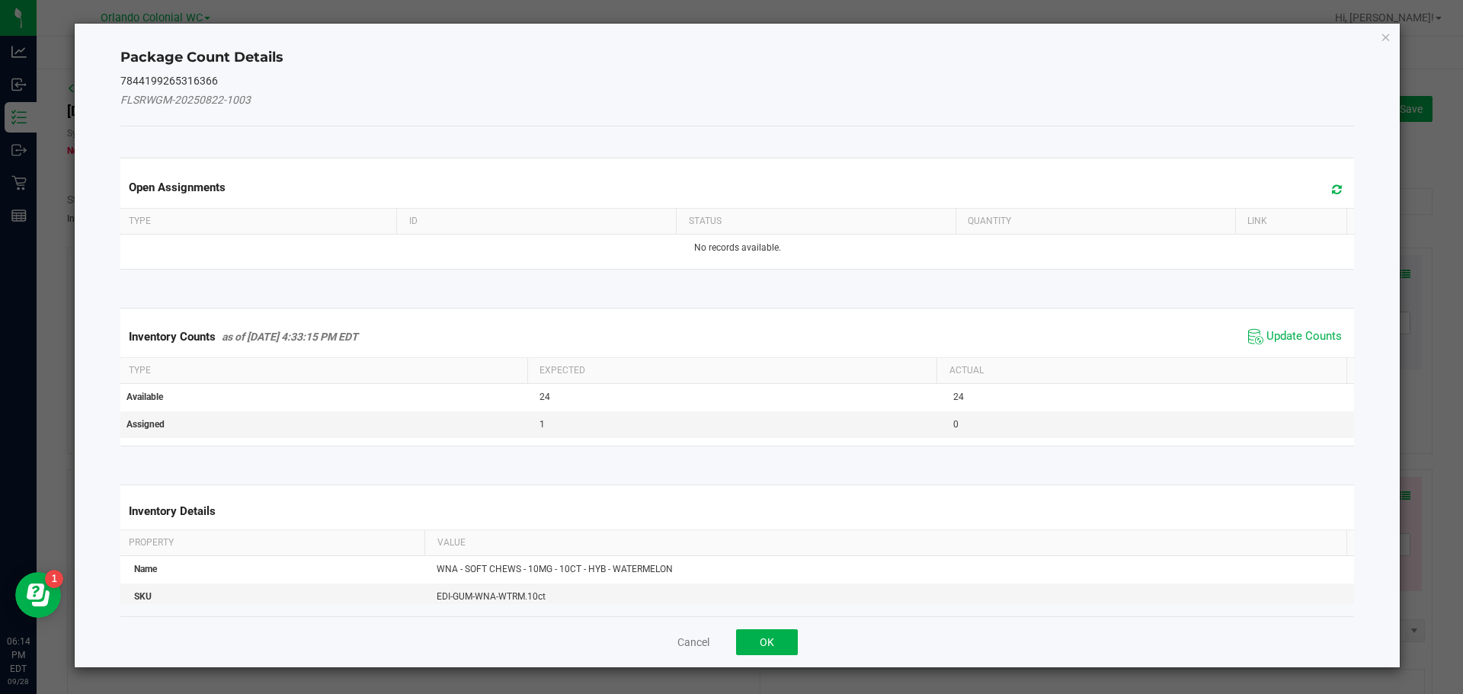
click at [1310, 319] on div "Inventory Counts as of [DATE] 4:33:15 PM EDT Update Counts" at bounding box center [737, 336] width 1240 height 41
click at [1304, 328] on span "Update Counts" at bounding box center [1294, 336] width 101 height 23
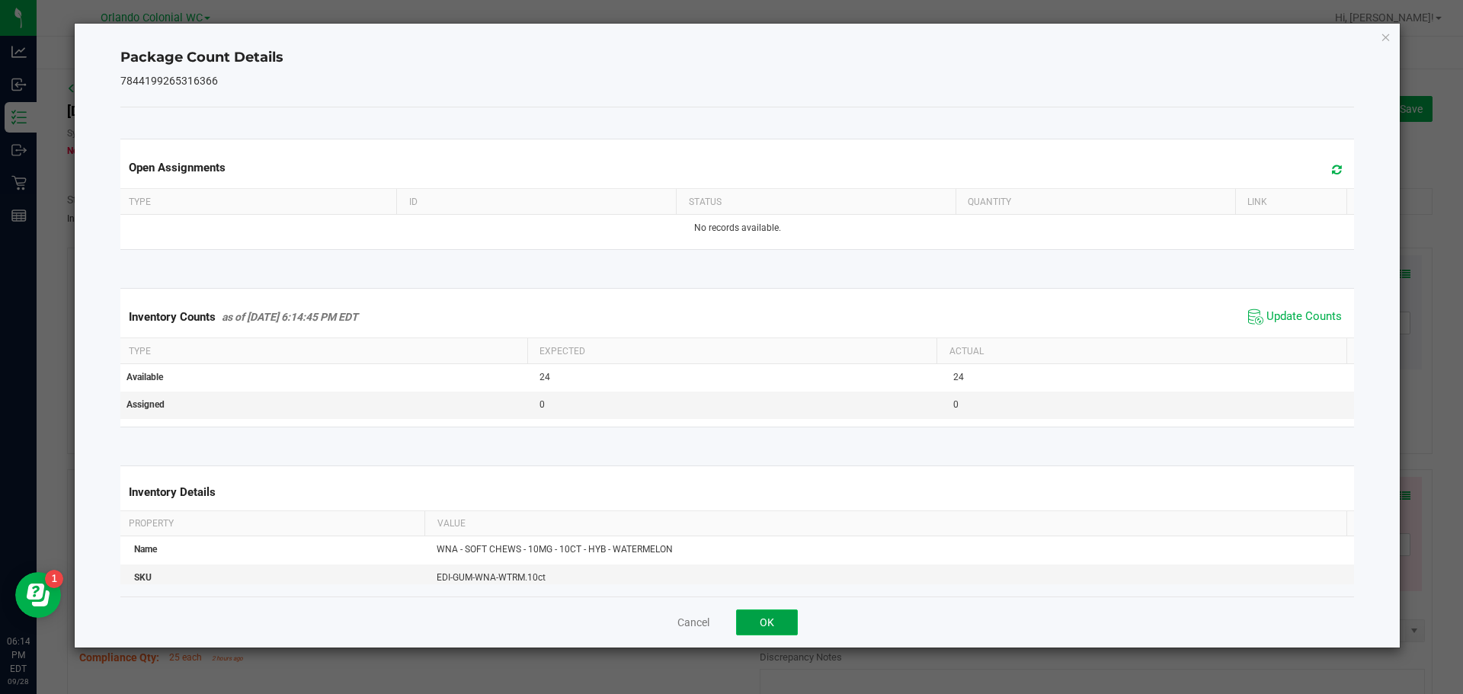
click at [783, 617] on button "OK" at bounding box center [767, 623] width 62 height 26
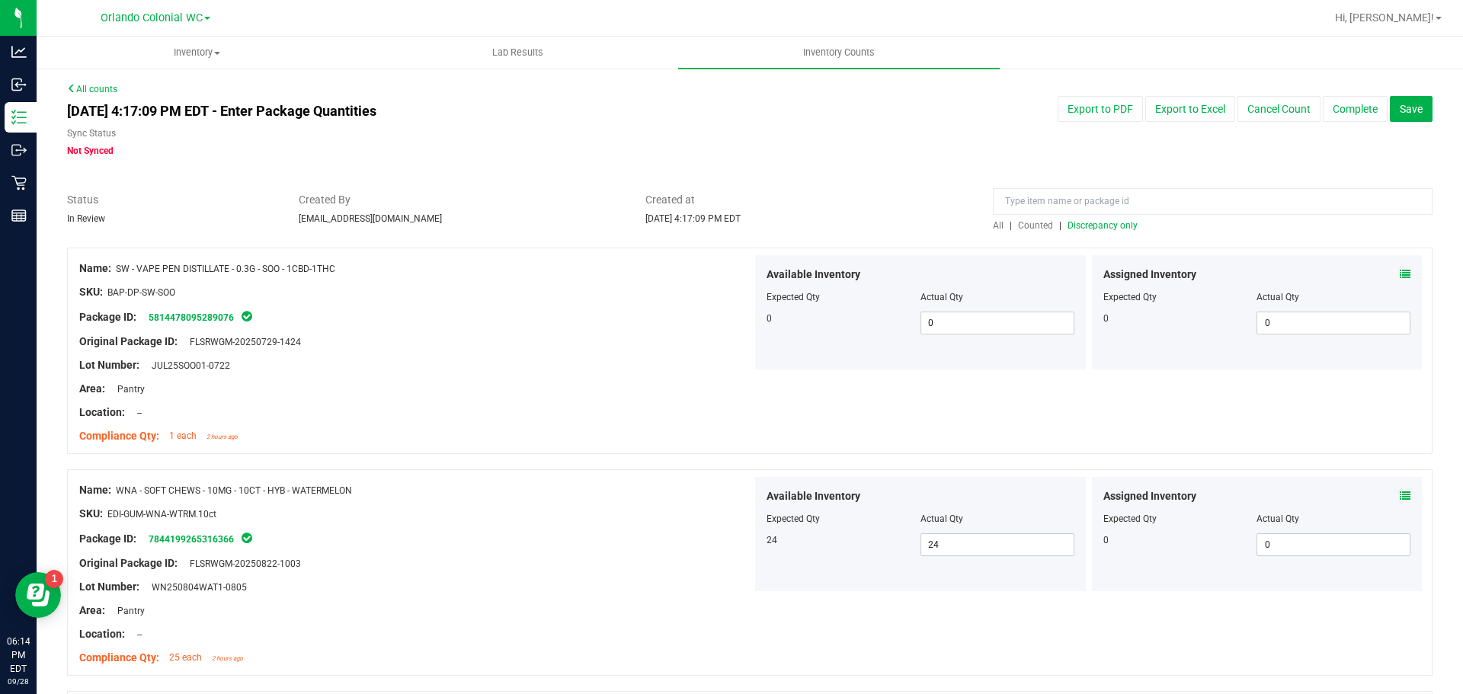
scroll to position [381, 0]
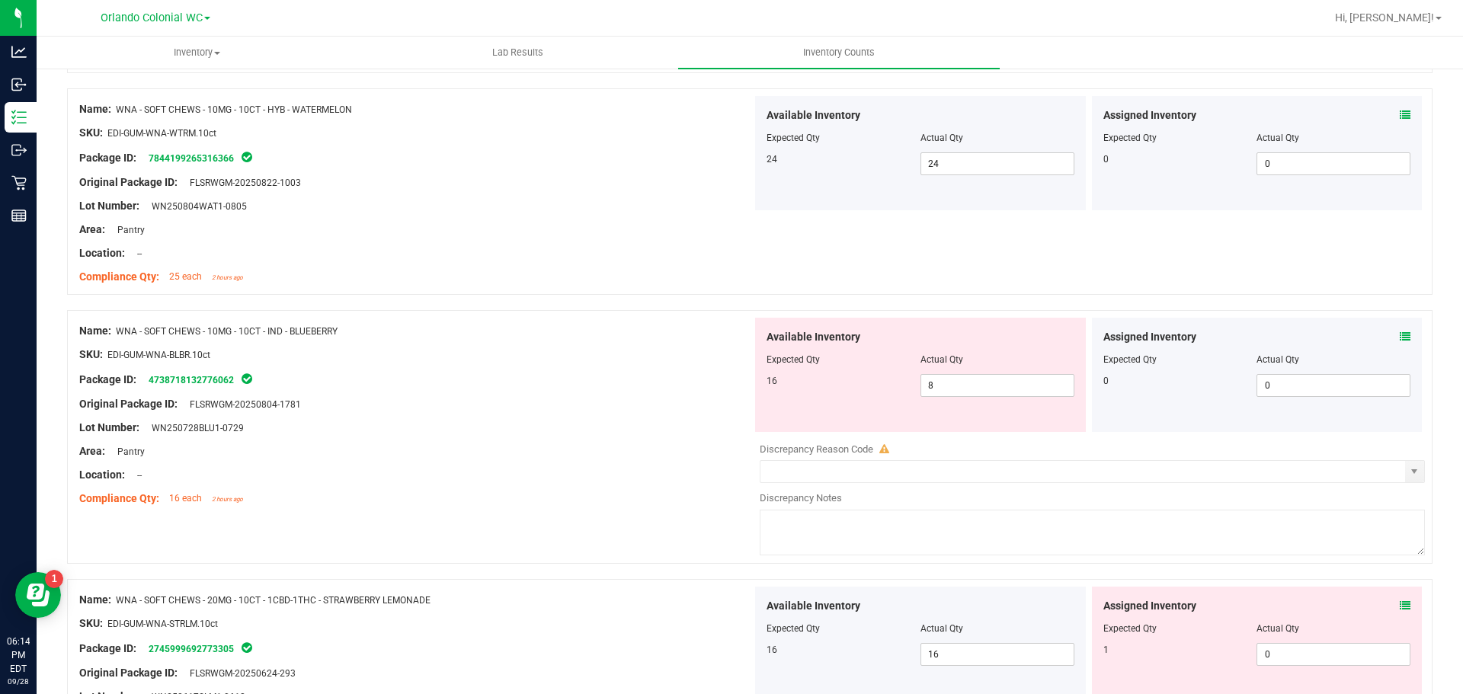
click at [1400, 336] on icon at bounding box center [1405, 336] width 11 height 11
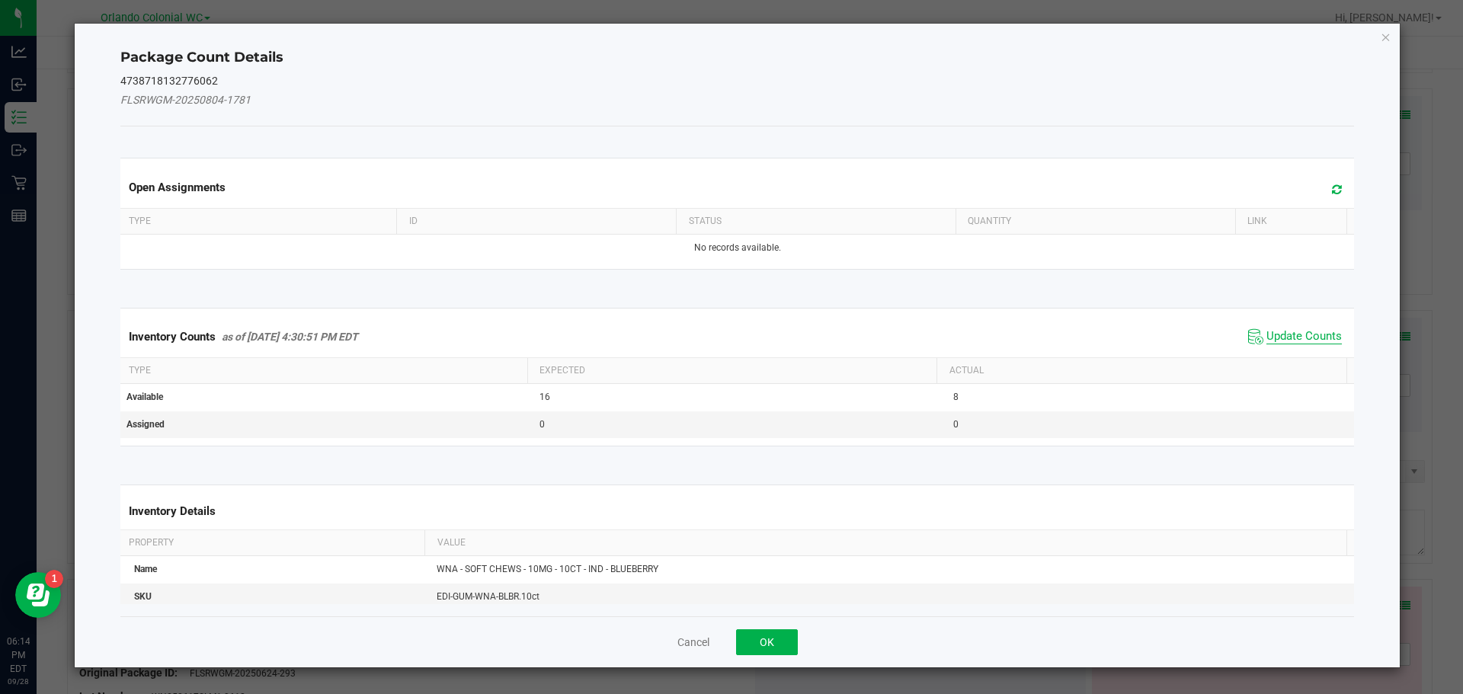
click at [1321, 331] on span "Update Counts" at bounding box center [1303, 336] width 75 height 15
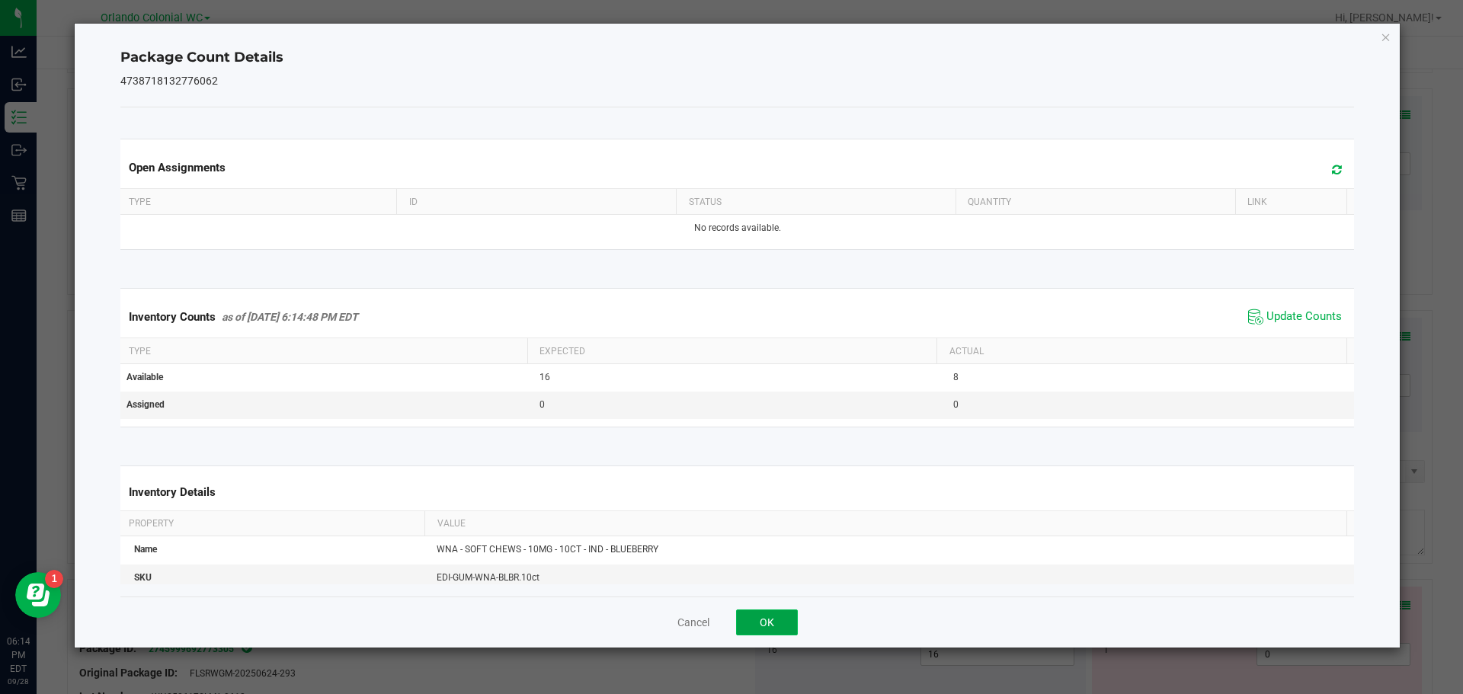
click at [787, 622] on button "OK" at bounding box center [767, 623] width 62 height 26
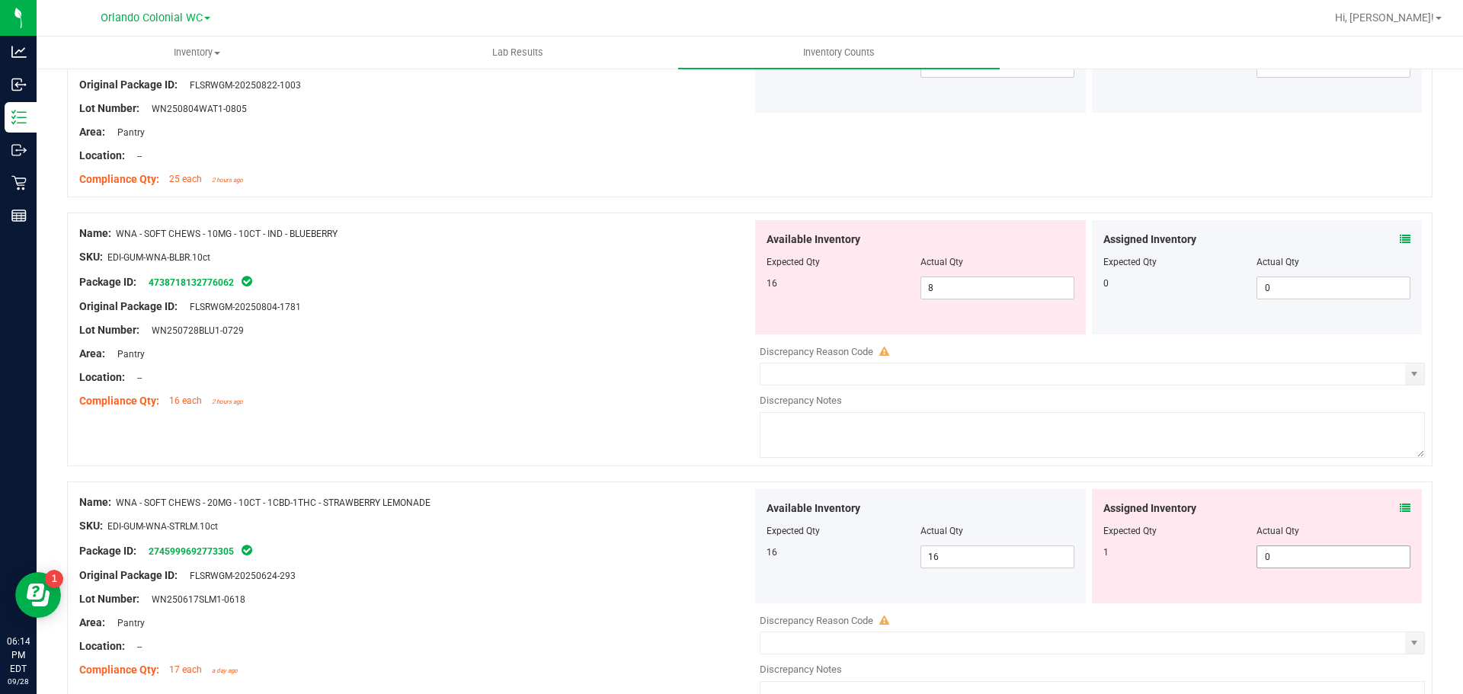
scroll to position [587, 0]
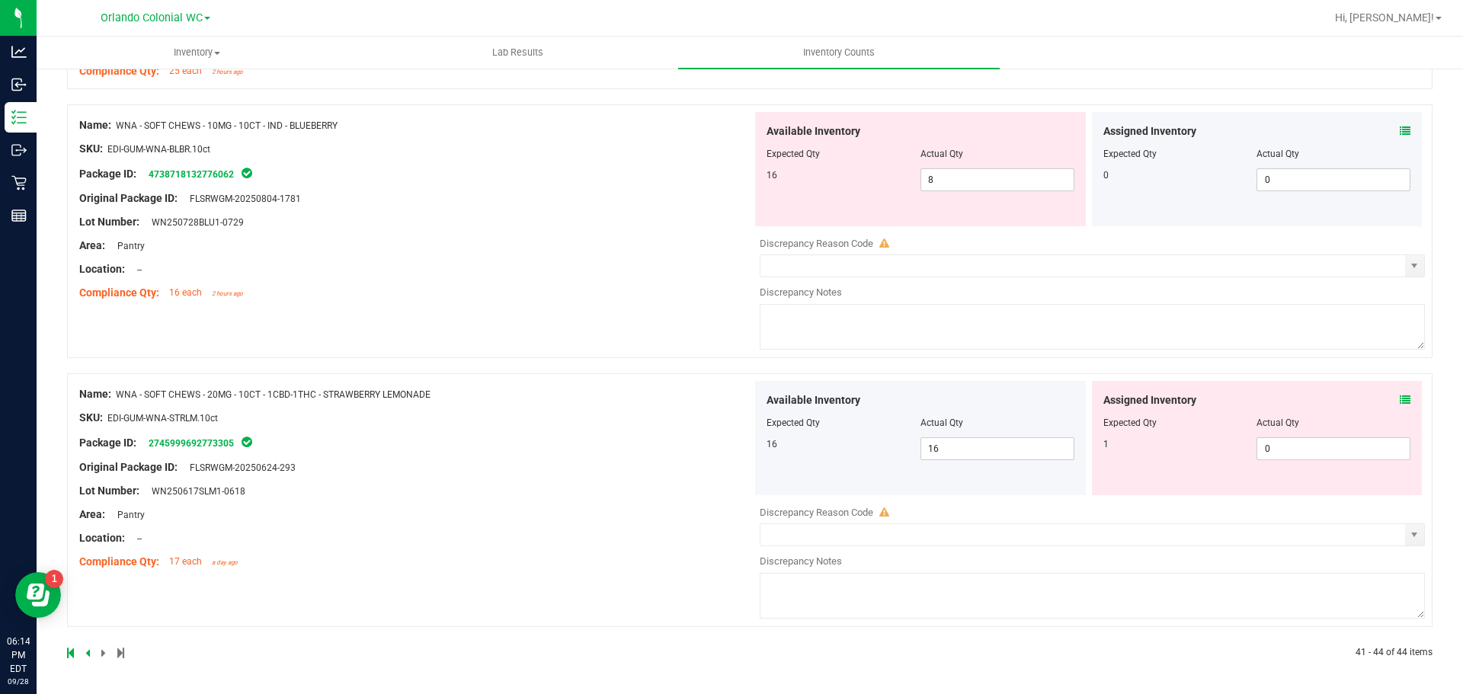
click at [1387, 399] on div "Assigned Inventory" at bounding box center [1257, 400] width 308 height 16
click at [1400, 401] on icon at bounding box center [1405, 400] width 11 height 11
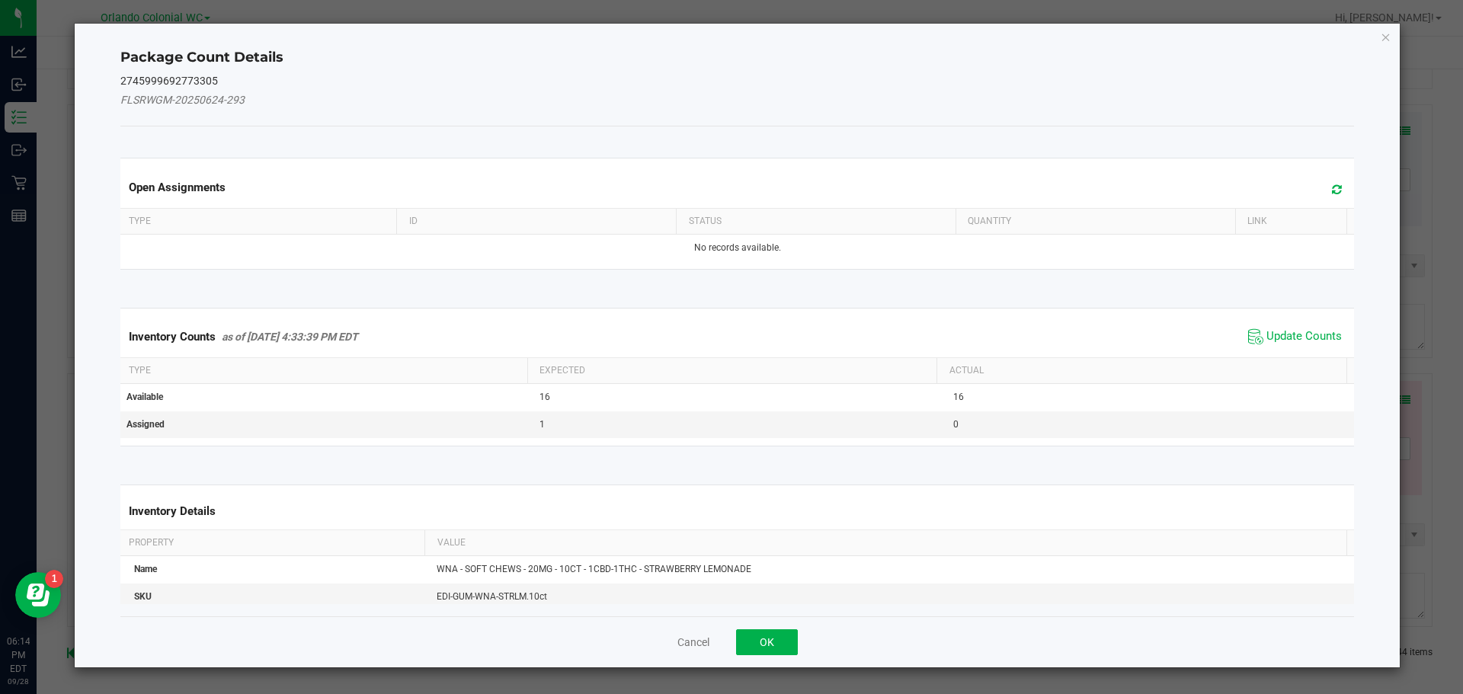
click at [1311, 325] on span "Update Counts" at bounding box center [1294, 336] width 101 height 23
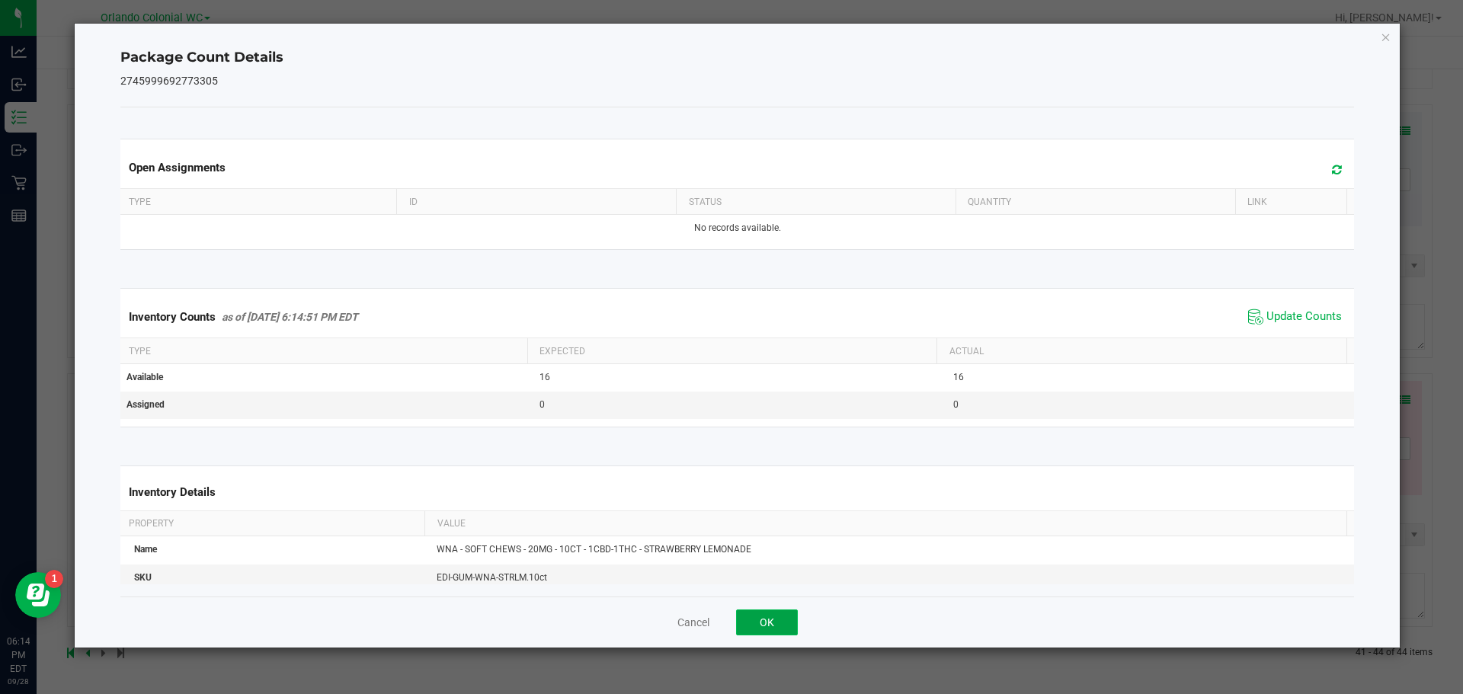
click at [750, 616] on button "OK" at bounding box center [767, 623] width 62 height 26
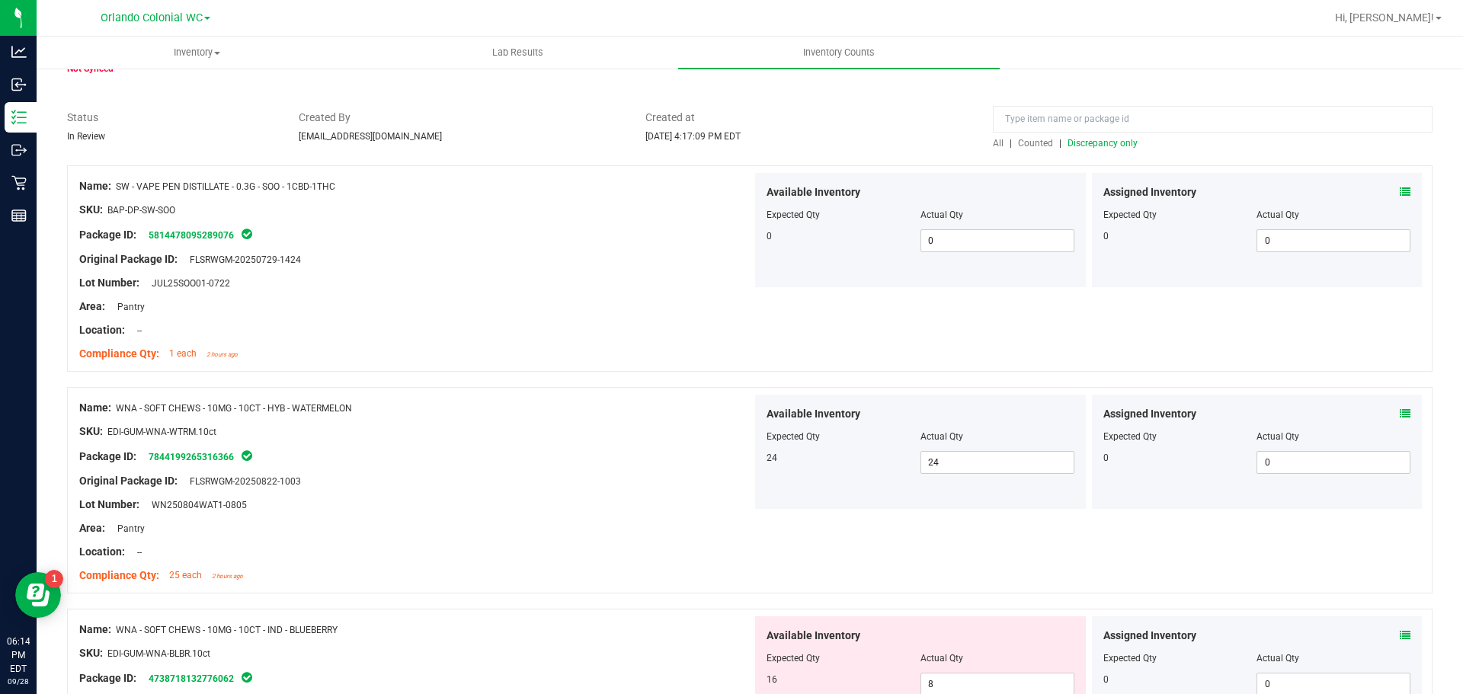
scroll to position [0, 0]
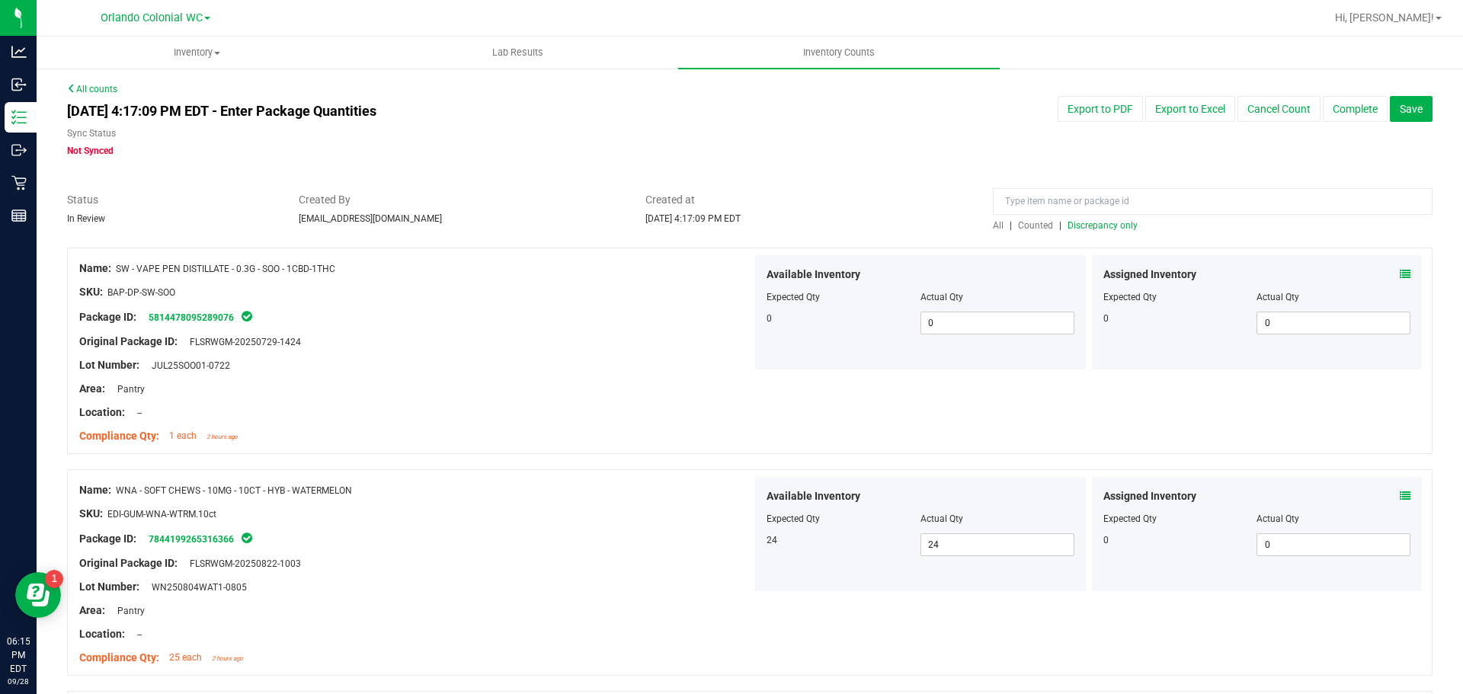
click at [993, 228] on span "All" at bounding box center [998, 225] width 11 height 11
click at [1074, 227] on span "Discrepancy only" at bounding box center [1102, 225] width 70 height 11
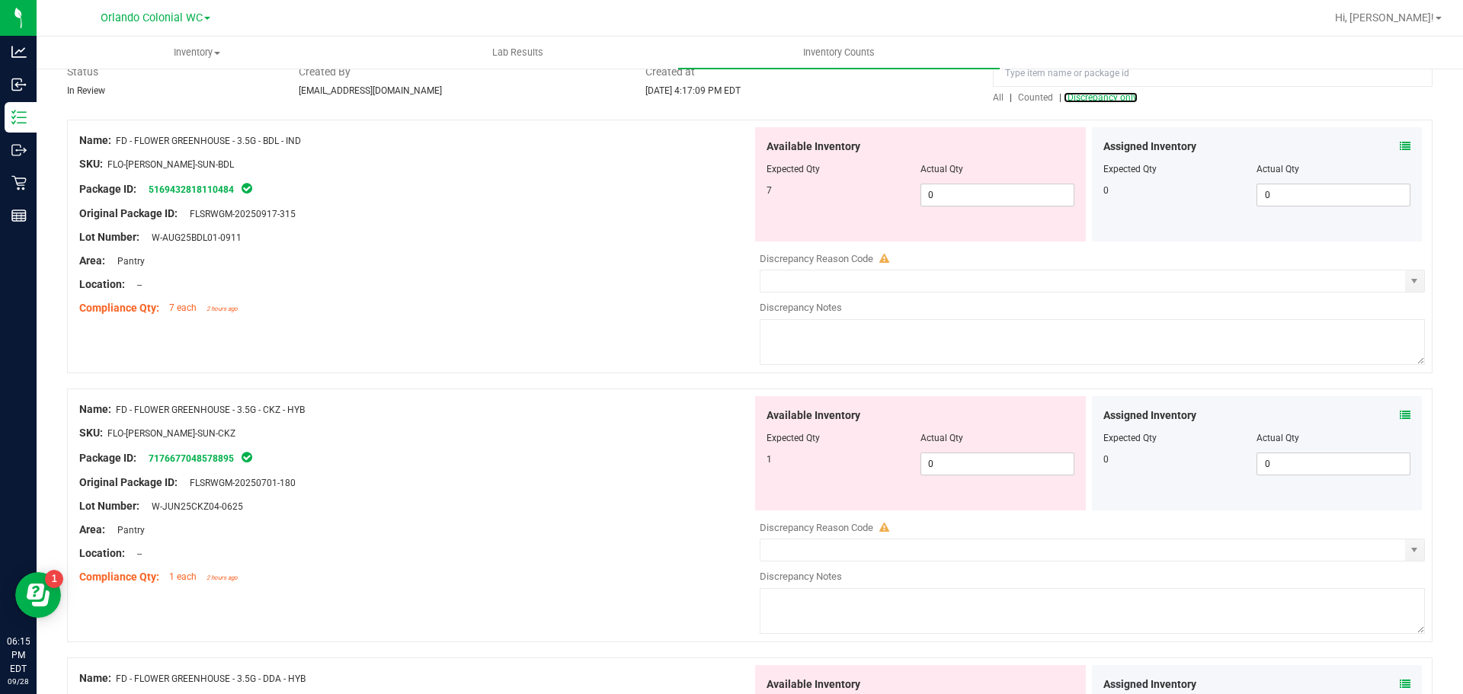
scroll to position [152, 0]
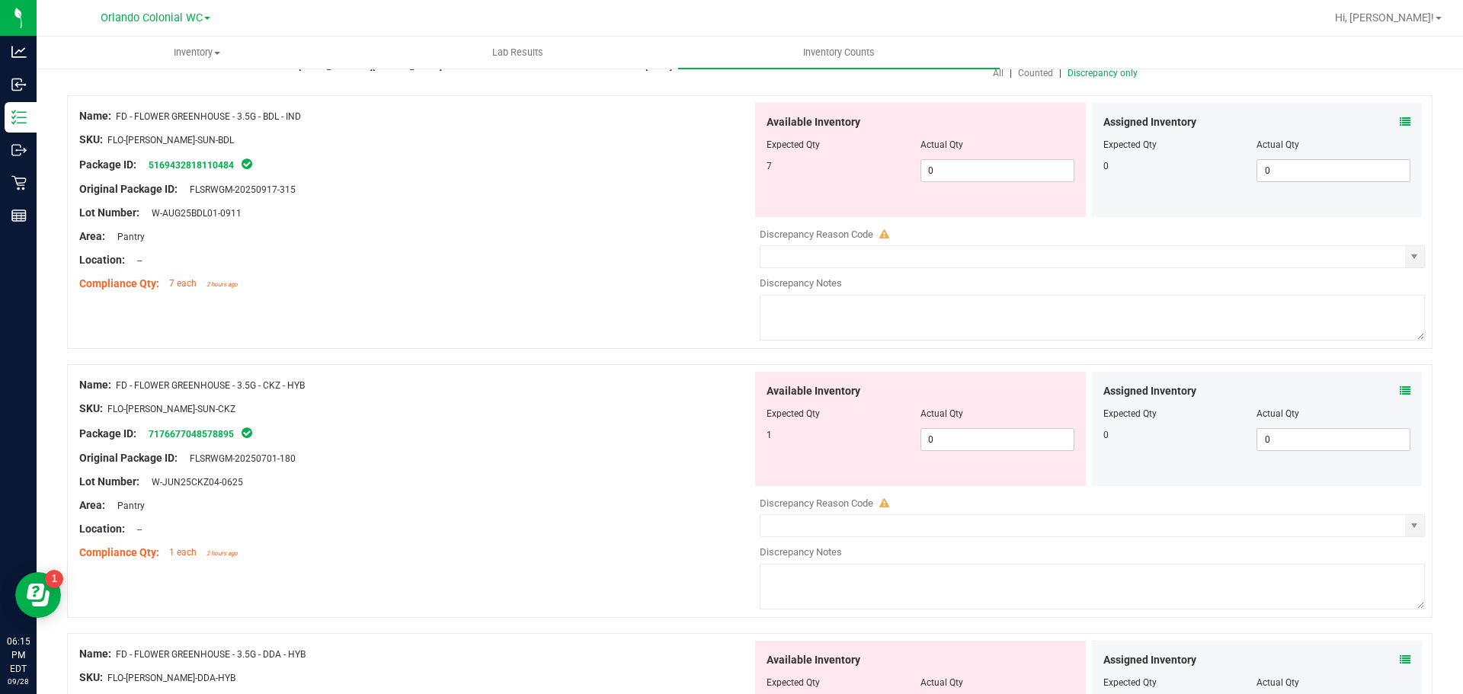
click at [1400, 120] on icon at bounding box center [1405, 122] width 11 height 11
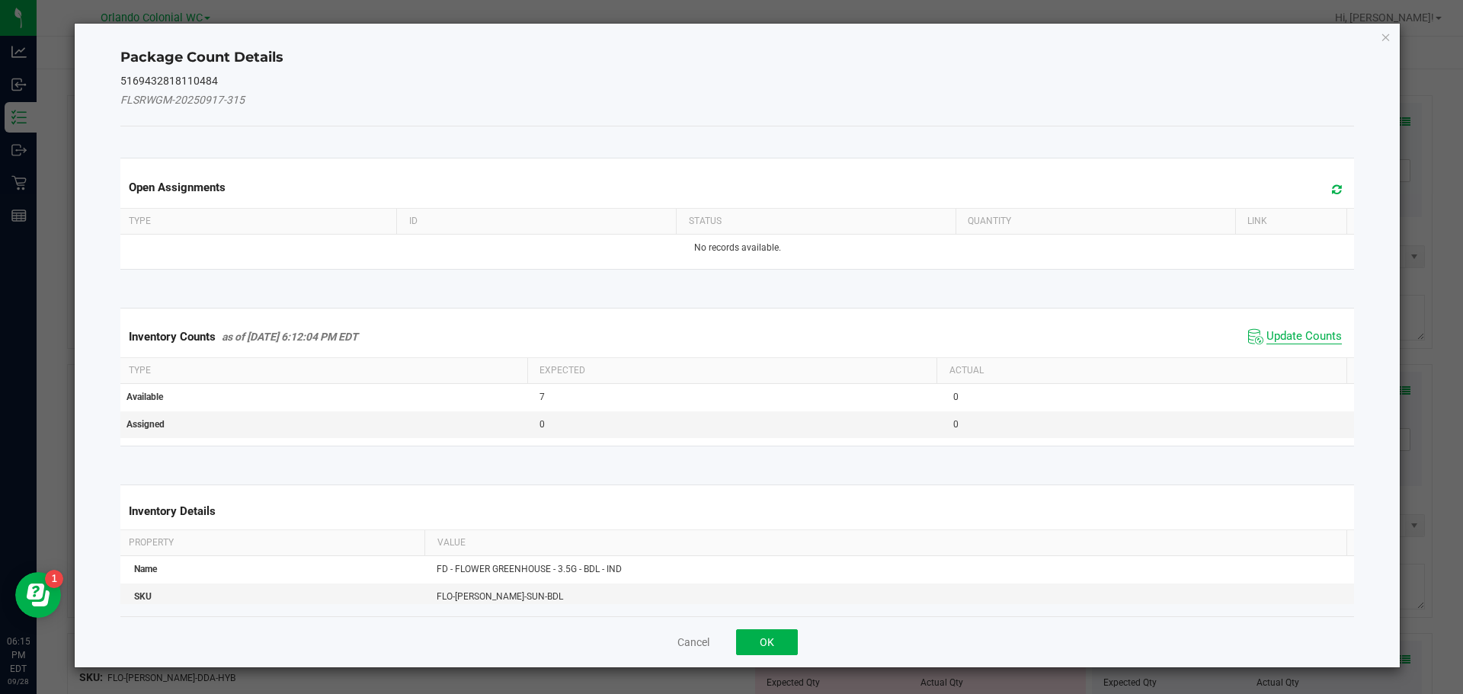
click at [1292, 330] on span "Update Counts" at bounding box center [1303, 336] width 75 height 15
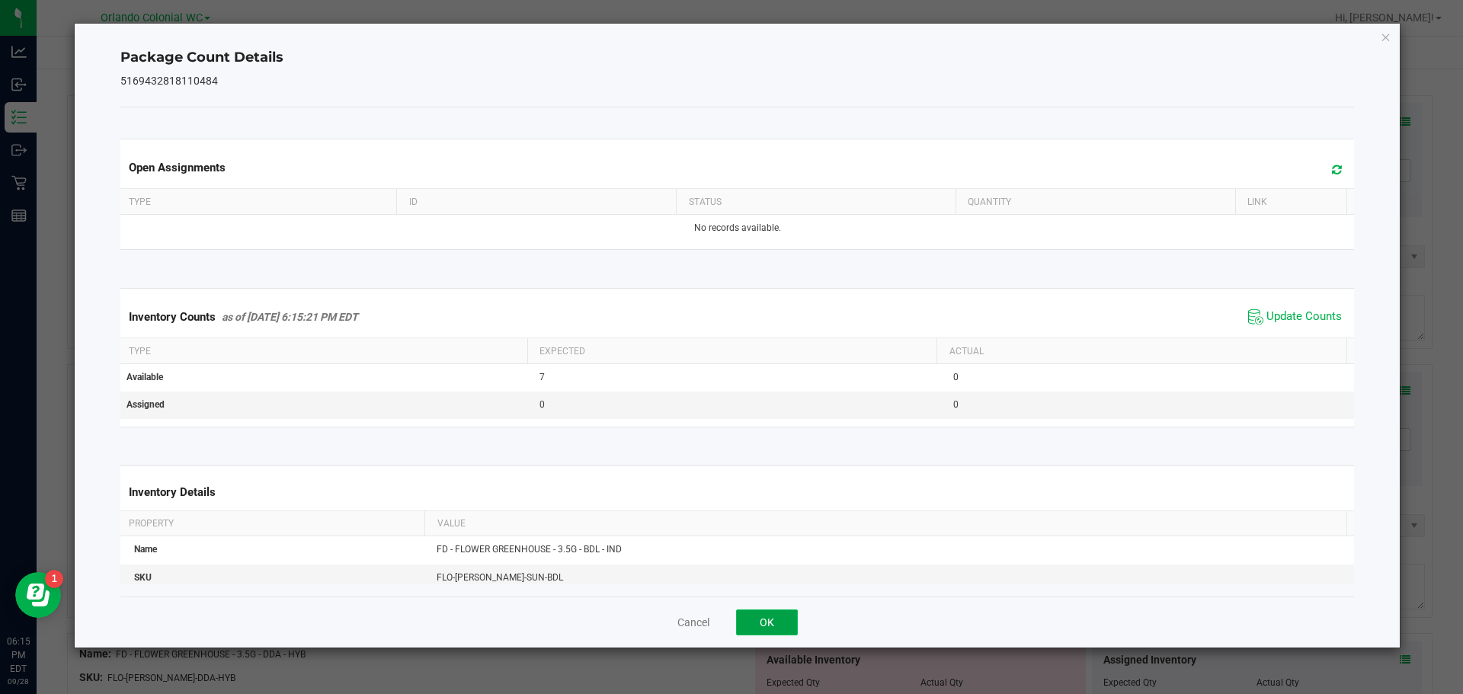
click at [778, 614] on button "OK" at bounding box center [767, 623] width 62 height 26
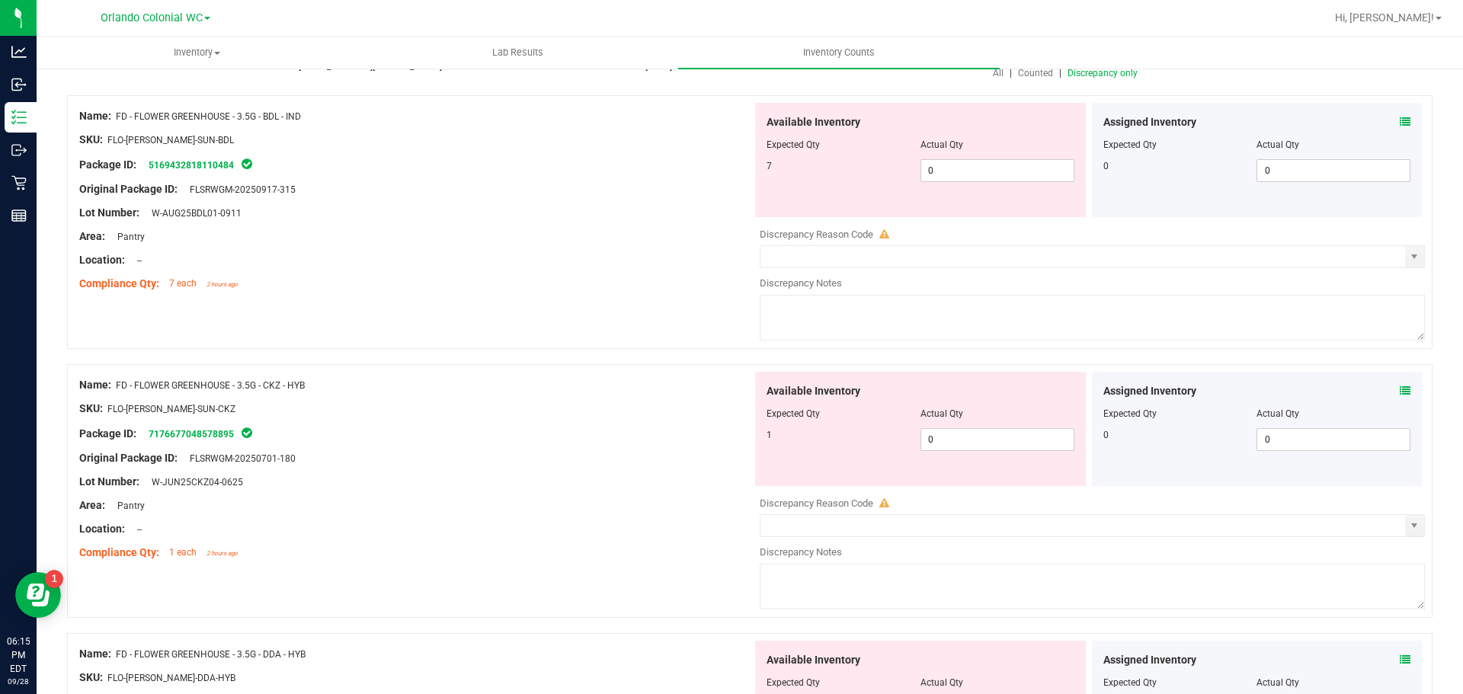
click at [684, 302] on div "Name: FD - FLOWER GREENHOUSE - 3.5G - BDL - IND SKU: FLO-[PERSON_NAME]-SUN-BDL …" at bounding box center [749, 222] width 1365 height 254
click at [968, 170] on input "0" at bounding box center [997, 170] width 152 height 21
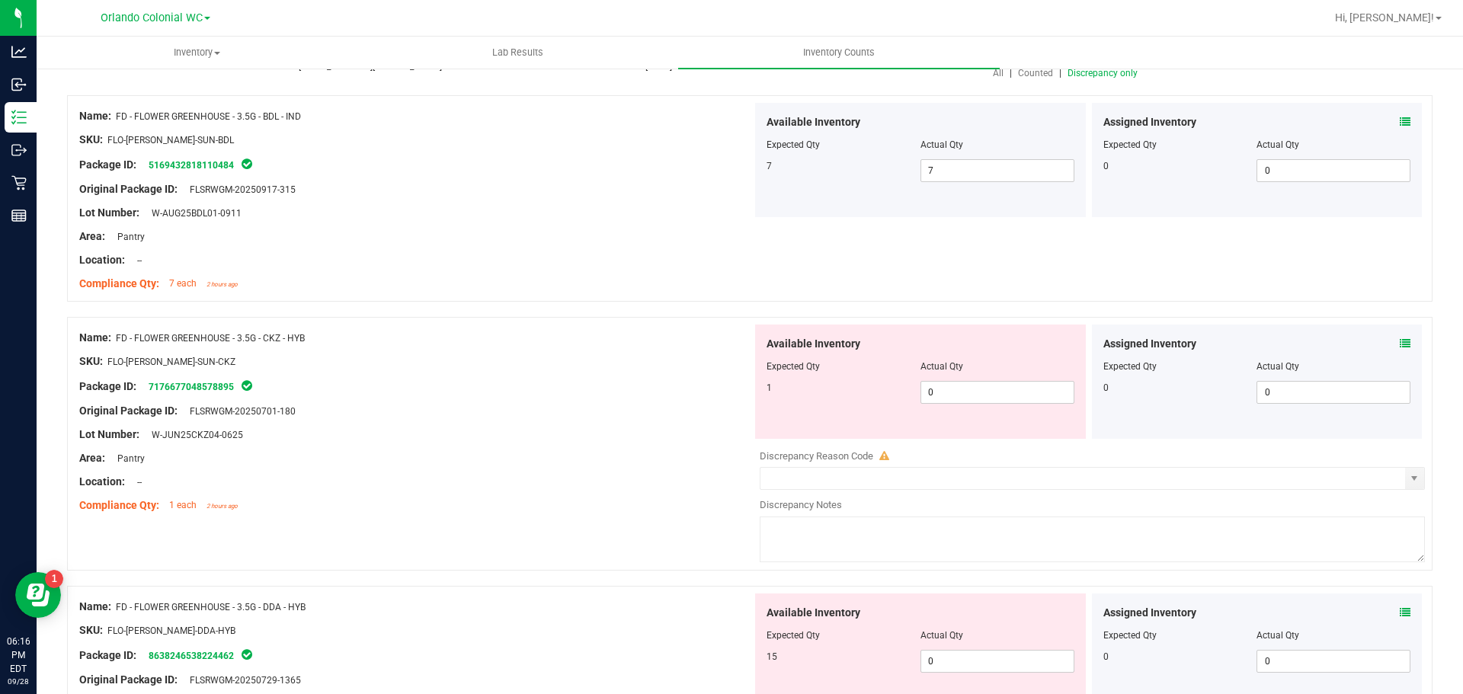
click at [549, 431] on div "Lot Number: W-JUN25CKZ04-0625" at bounding box center [415, 435] width 673 height 16
click at [547, 415] on div "Original Package ID: FLSRWGM-20250701-180" at bounding box center [415, 411] width 673 height 16
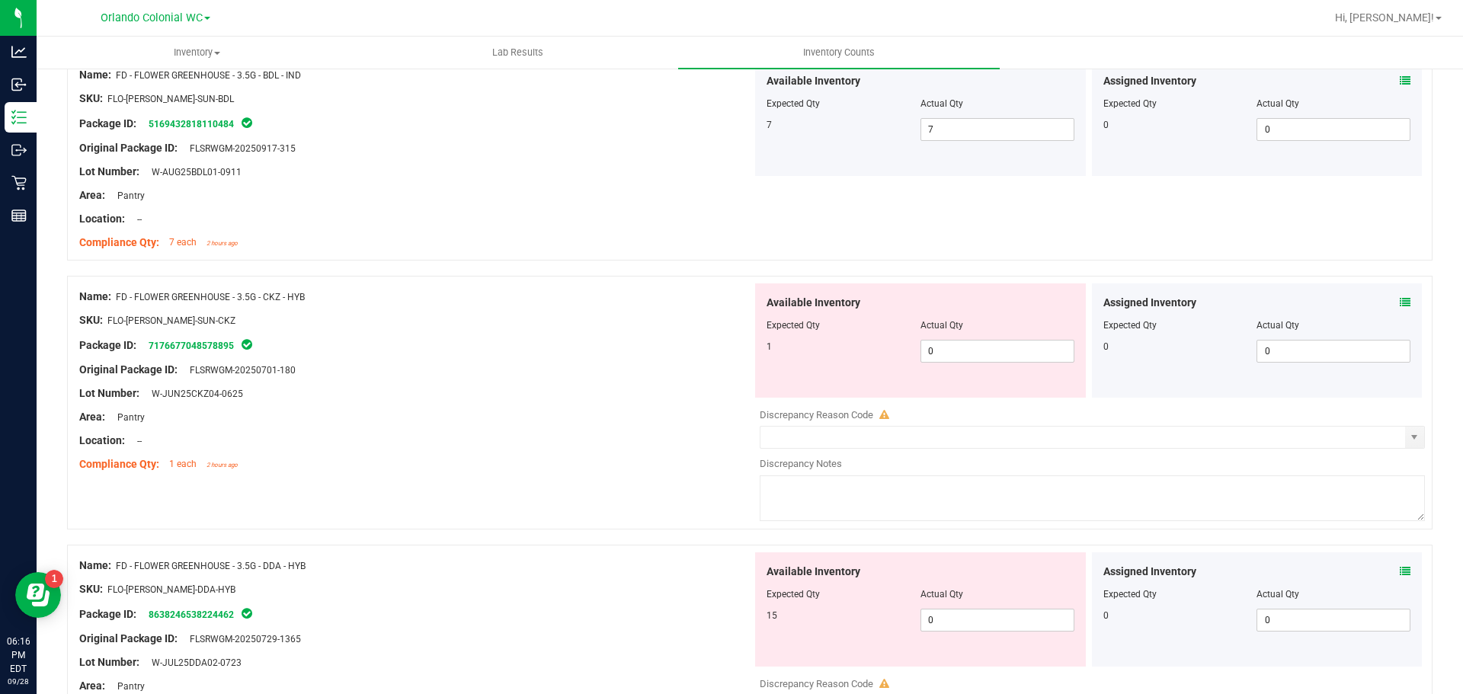
scroll to position [229, 0]
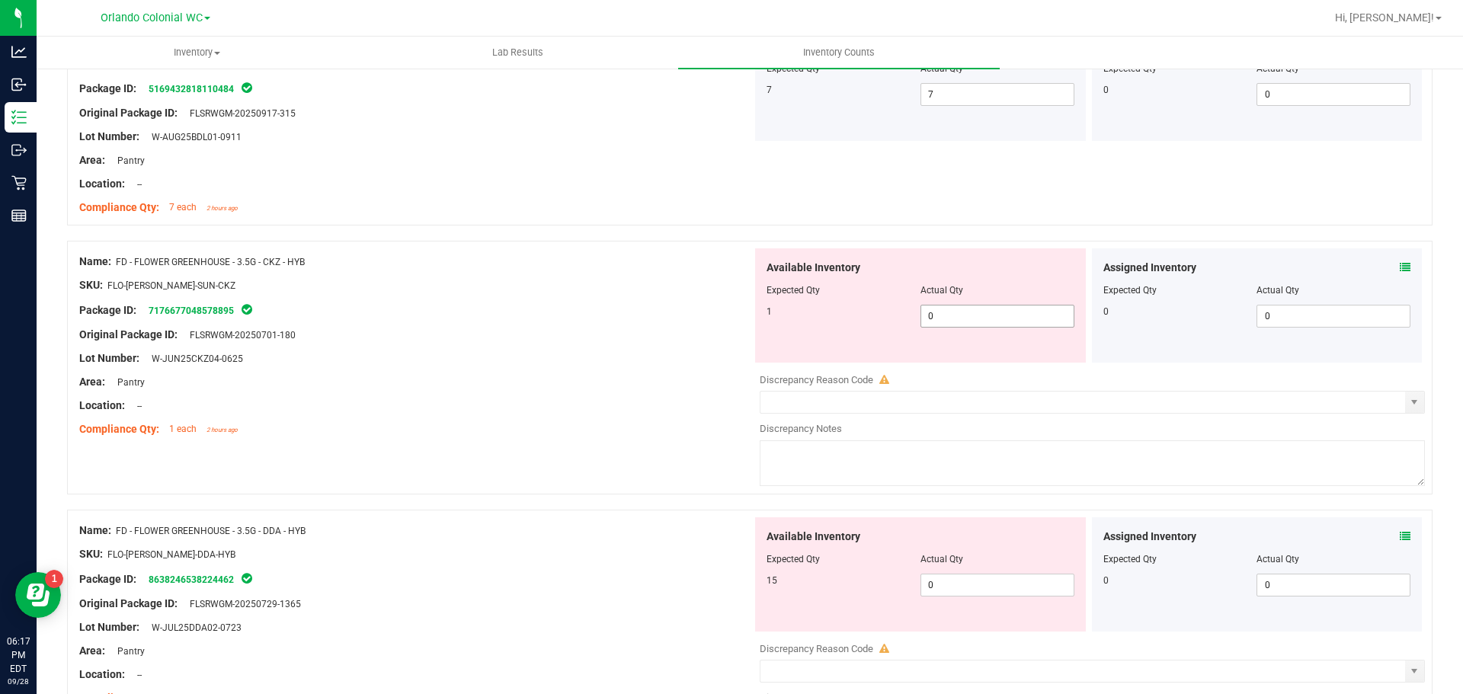
click at [954, 318] on input "0" at bounding box center [997, 316] width 152 height 21
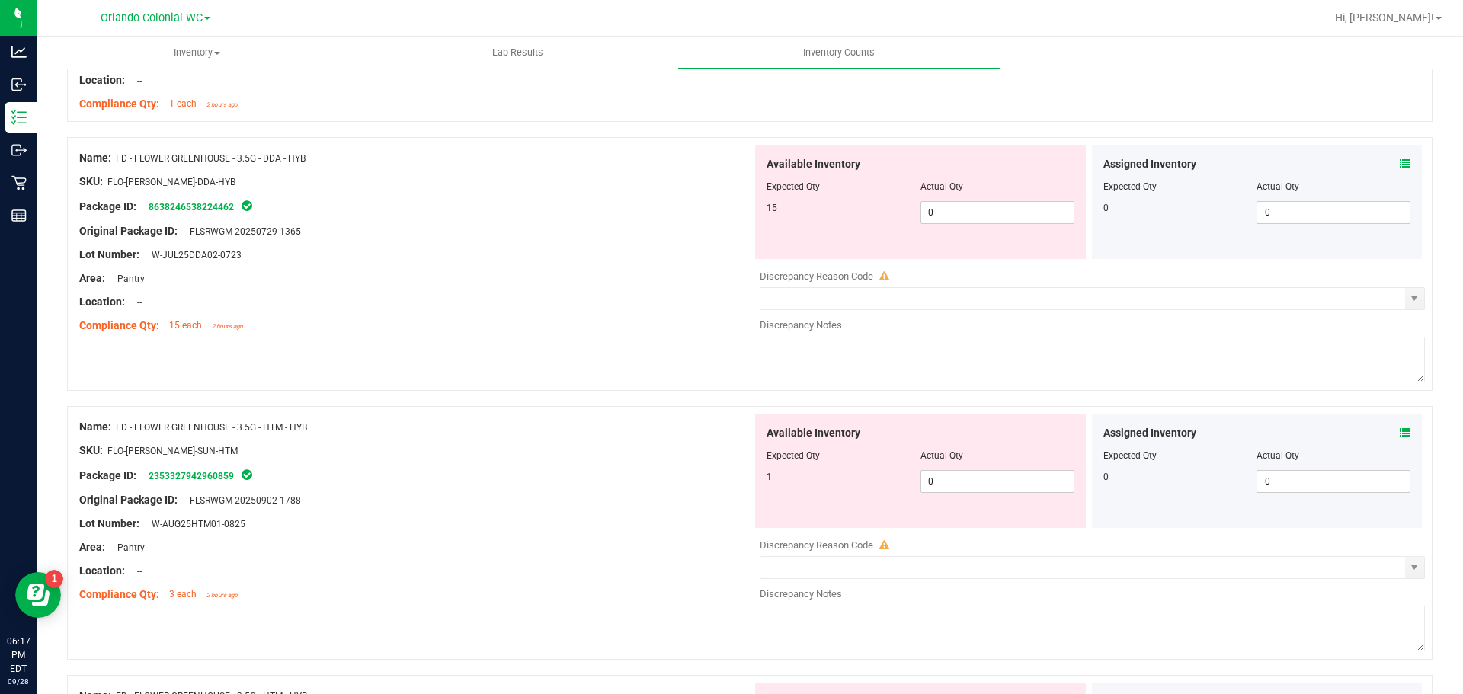
scroll to position [553, 0]
click at [963, 210] on input "0" at bounding box center [997, 213] width 152 height 21
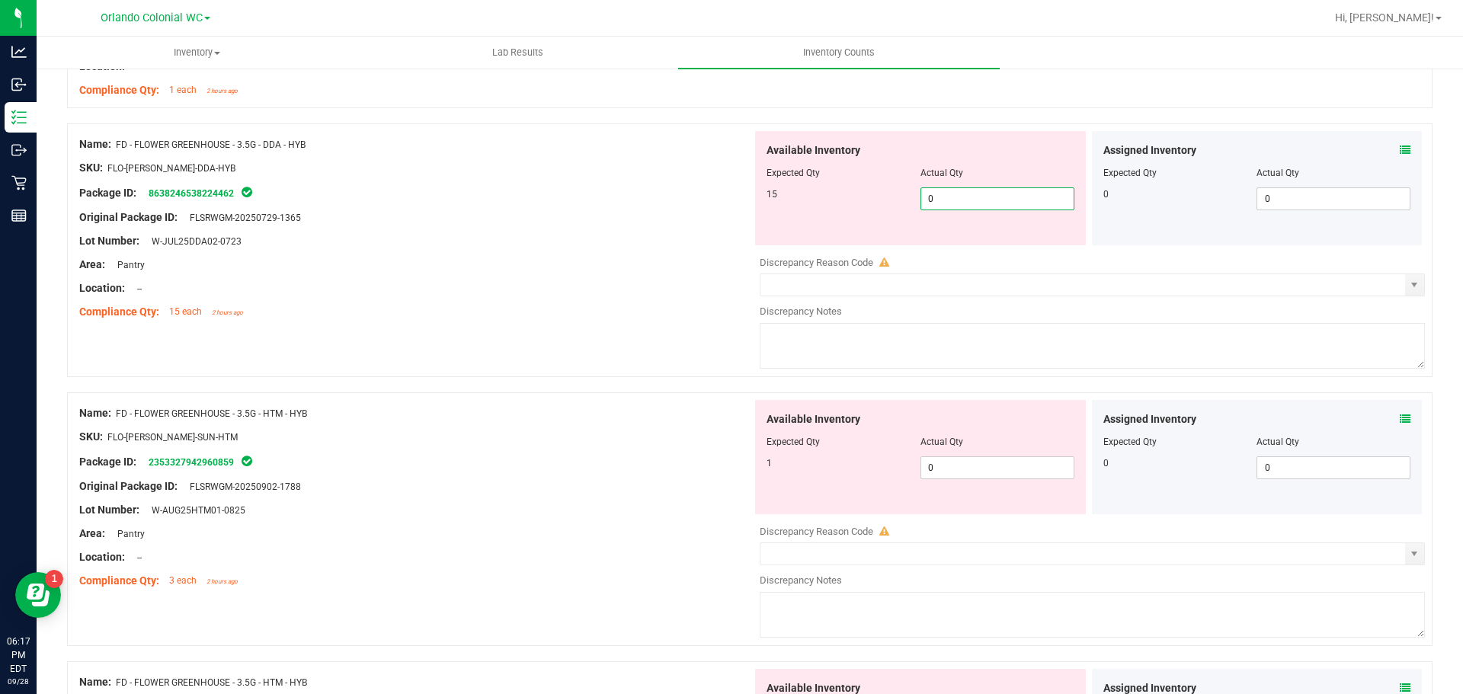
scroll to position [567, 0]
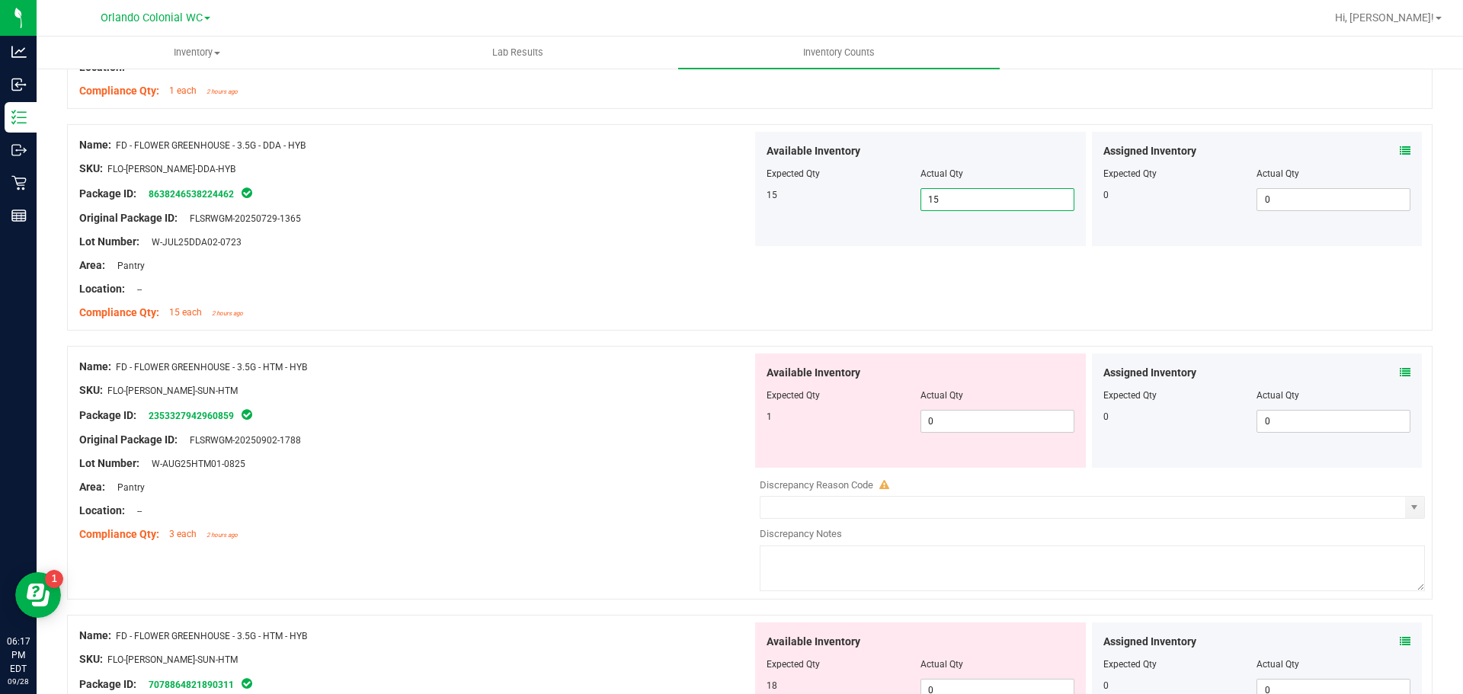
click at [619, 411] on div "Package ID: 2353327942960859" at bounding box center [415, 415] width 673 height 18
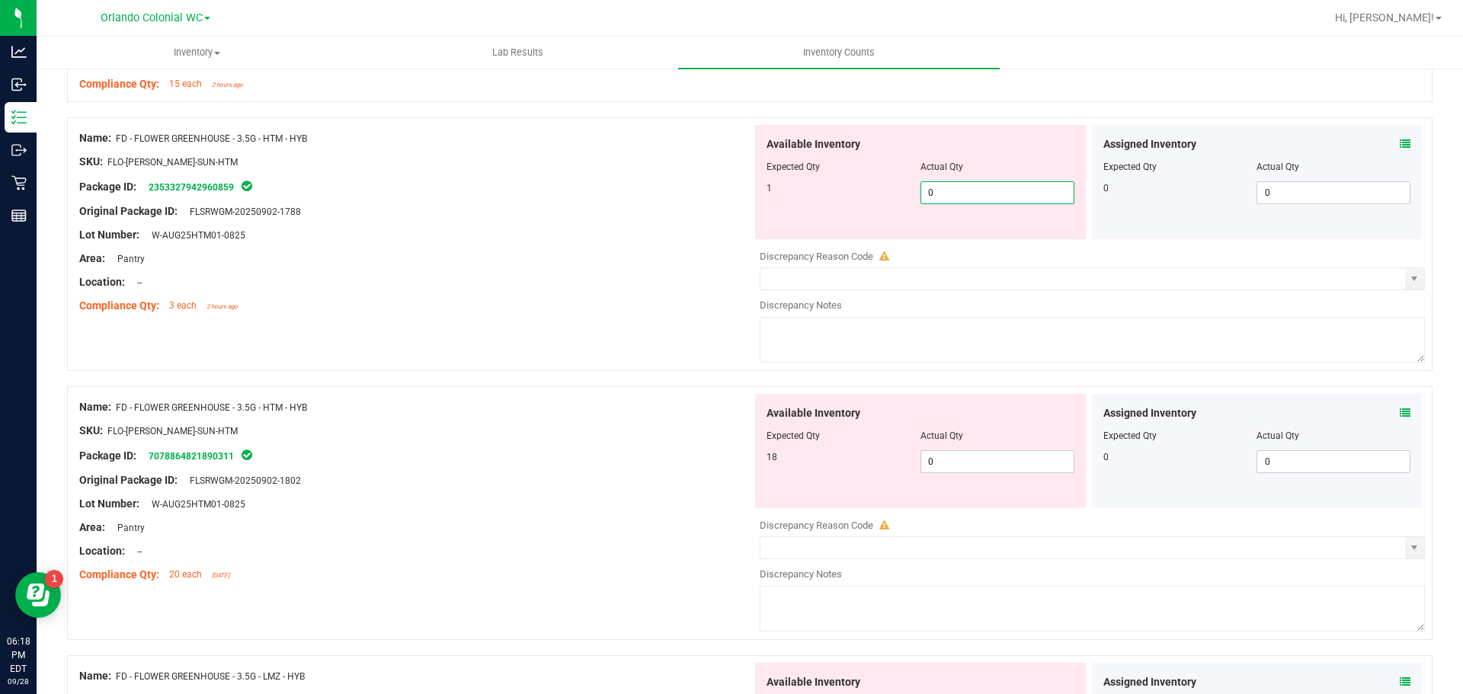
drag, startPoint x: 960, startPoint y: 193, endPoint x: 852, endPoint y: 191, distance: 108.2
click at [849, 192] on div "1 0 0" at bounding box center [921, 192] width 308 height 23
click at [920, 463] on div "Available Inventory Expected Qty Actual Qty 18 0 0" at bounding box center [1088, 515] width 673 height 242
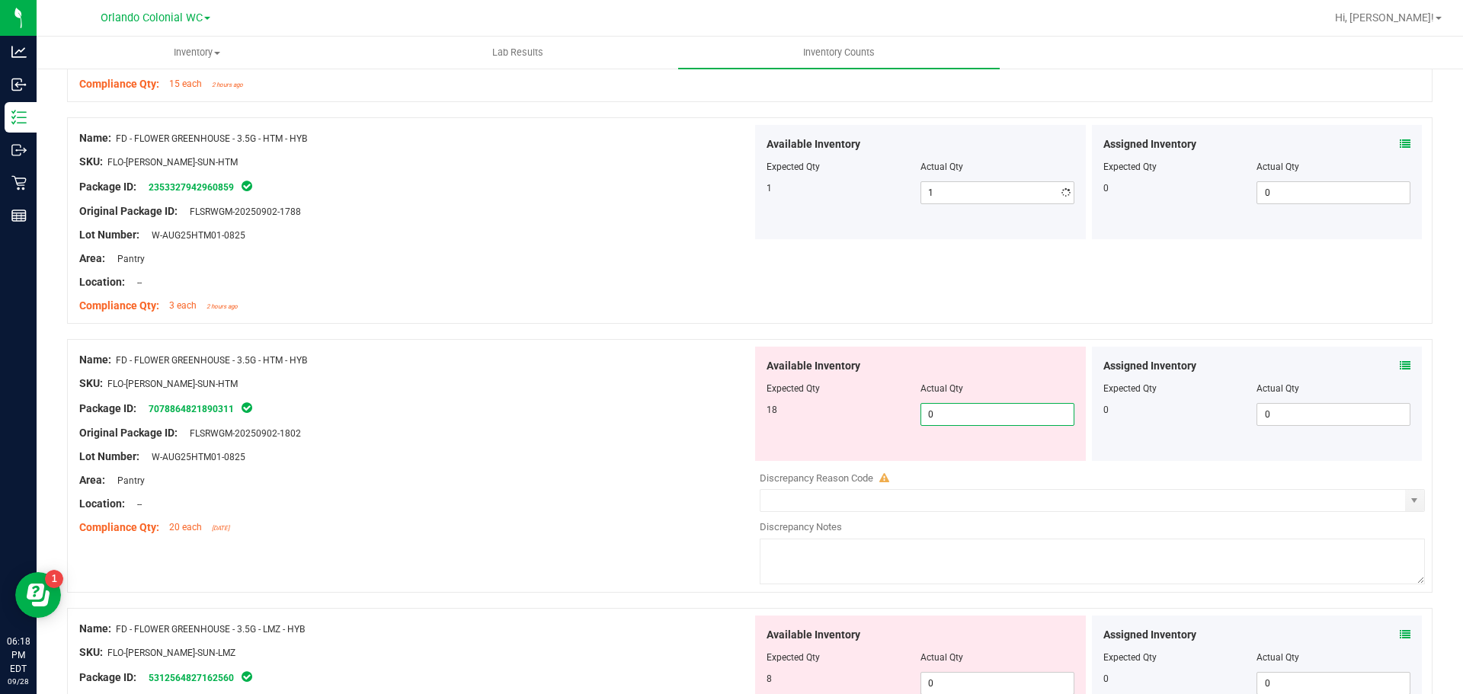
click at [920, 463] on div at bounding box center [1092, 467] width 665 height 8
click at [920, 412] on span "0 0" at bounding box center [997, 414] width 154 height 23
click at [921, 412] on input "0" at bounding box center [997, 414] width 152 height 21
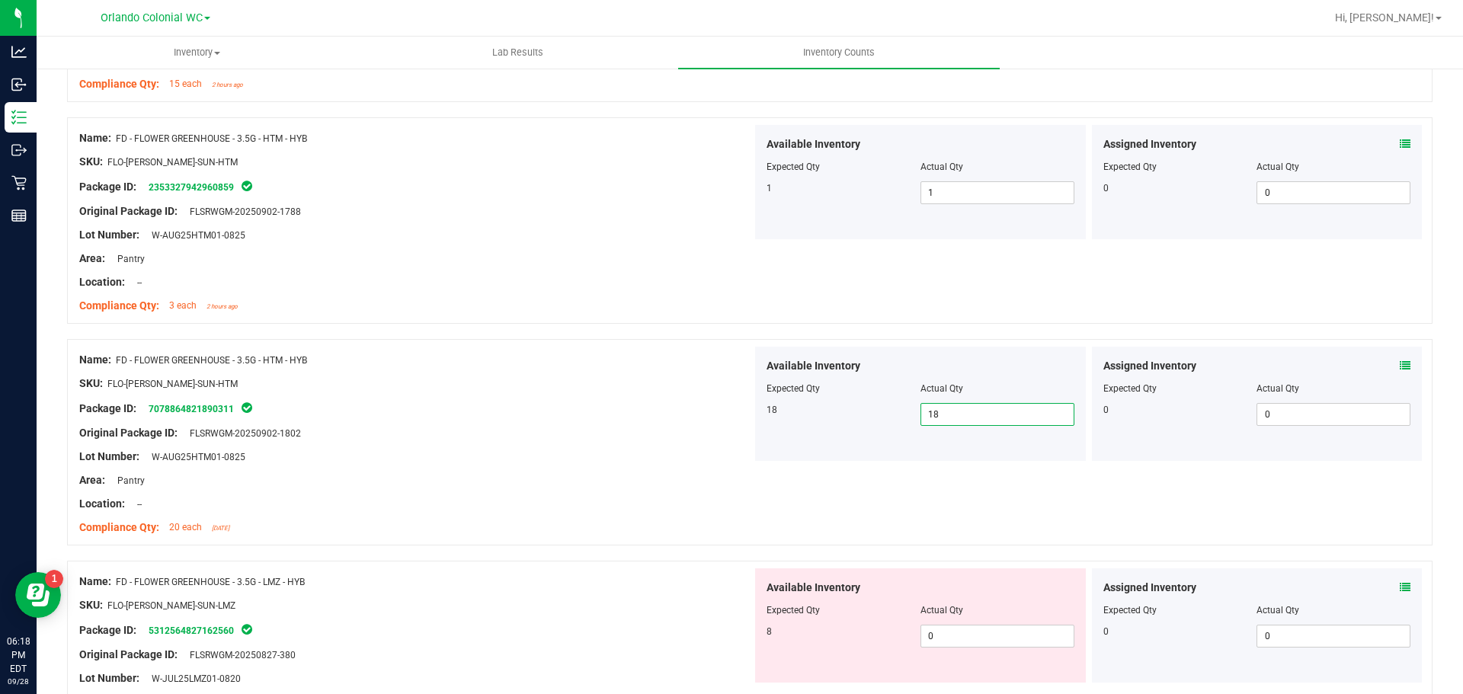
scroll to position [1100, 0]
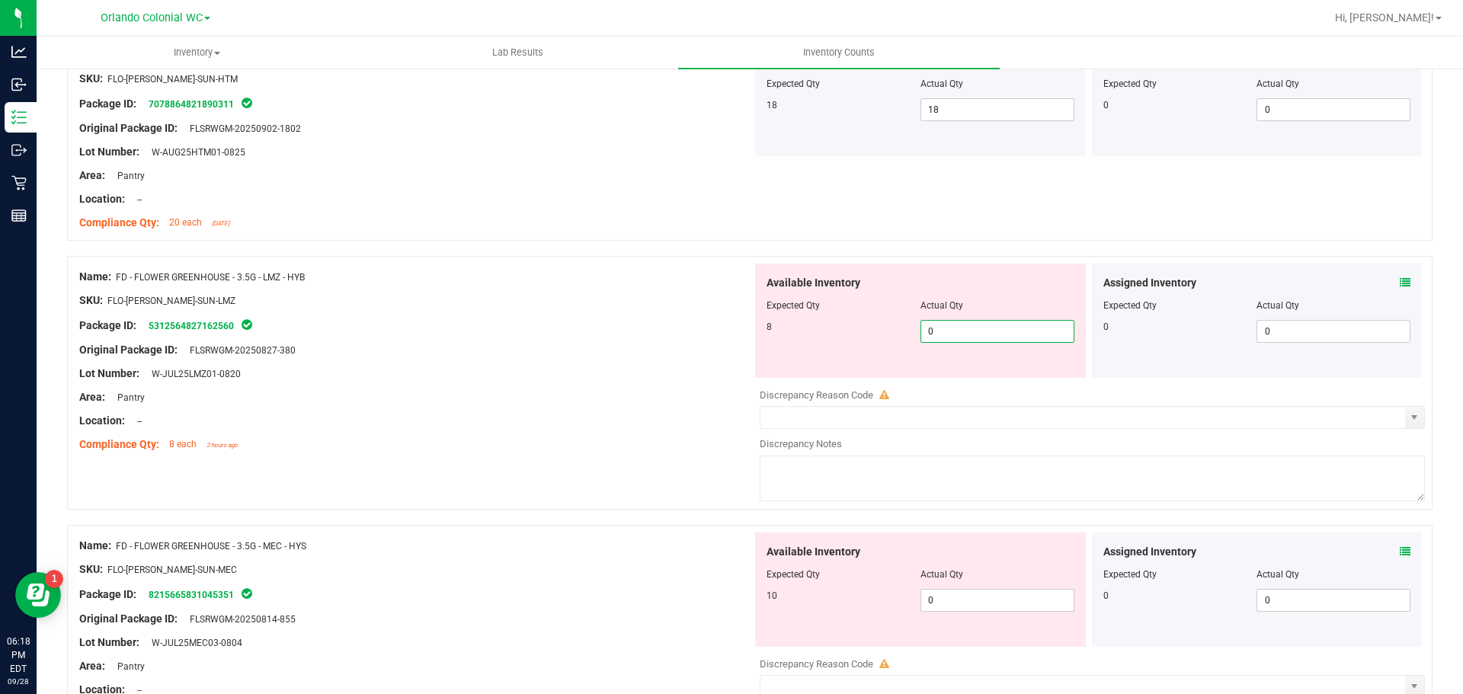
click at [960, 325] on span "0 0" at bounding box center [997, 331] width 154 height 23
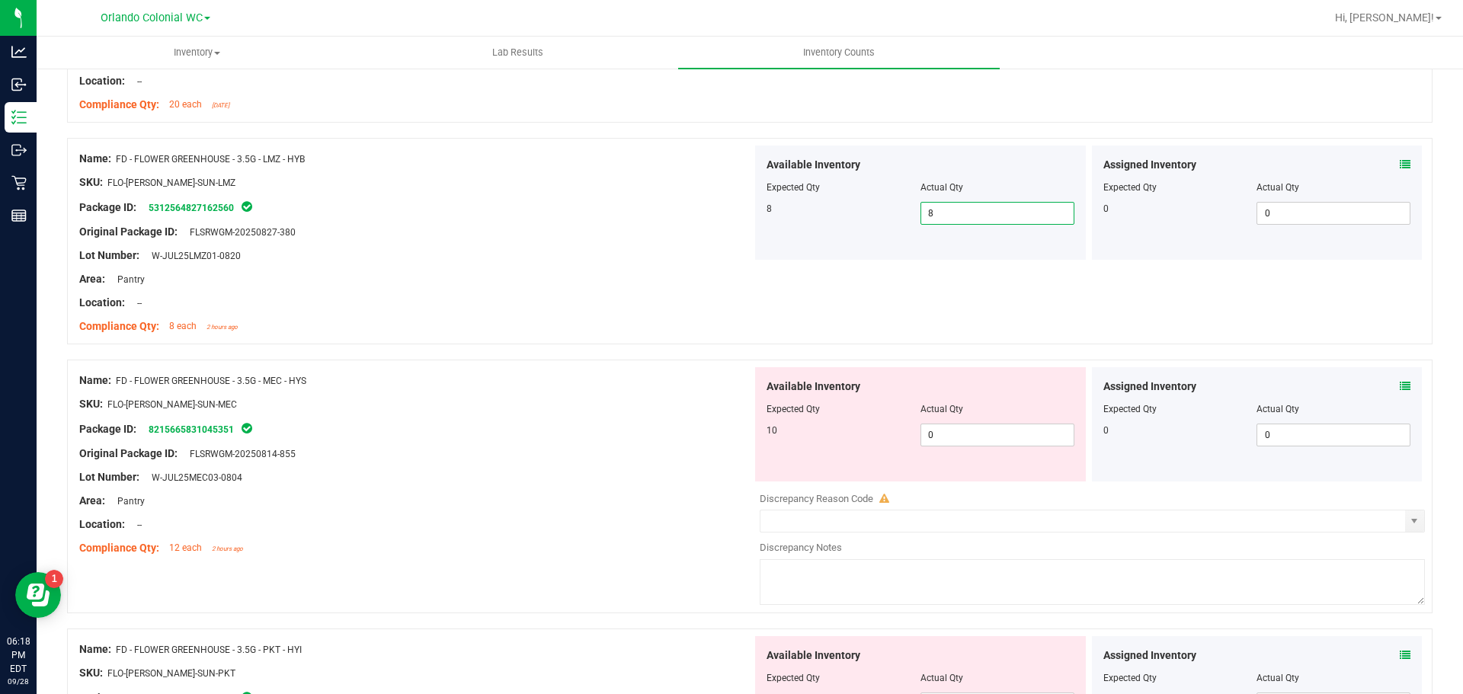
scroll to position [1405, 0]
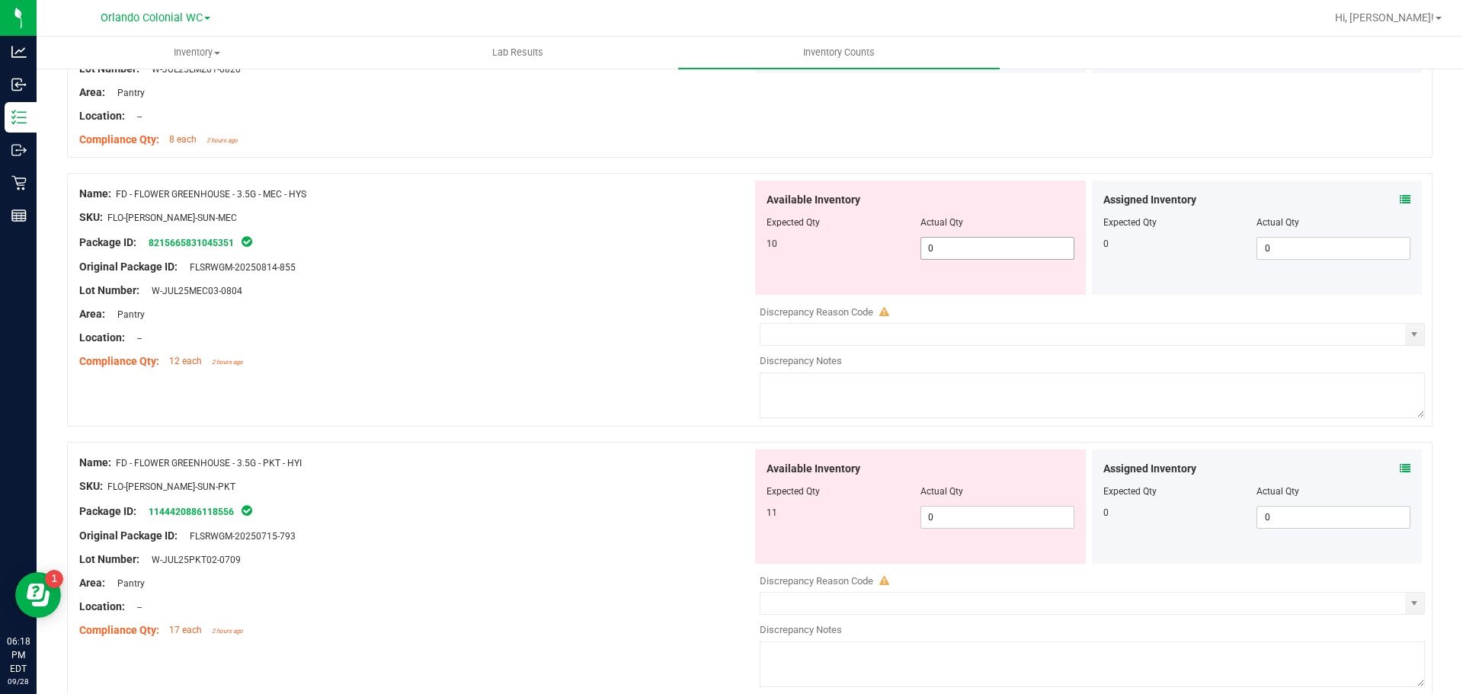
click at [1006, 253] on input "0" at bounding box center [997, 248] width 152 height 21
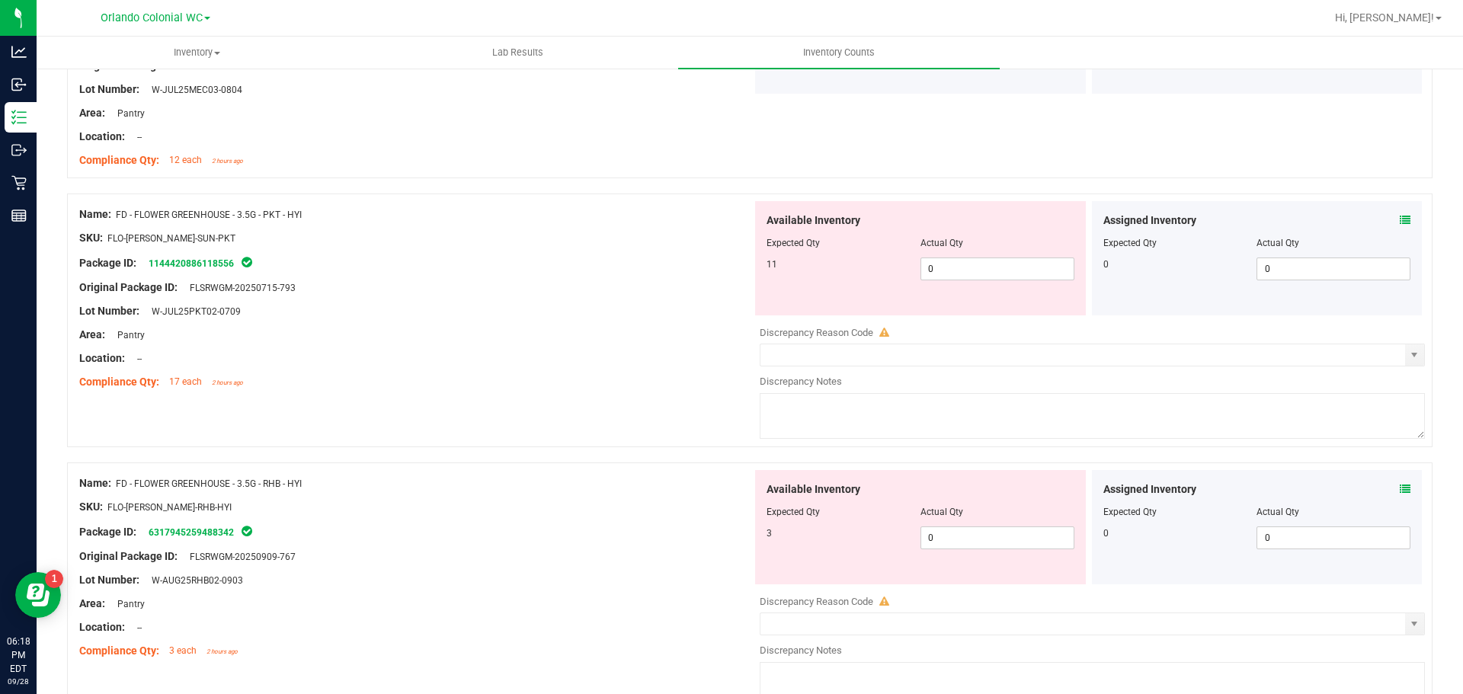
scroll to position [1634, 0]
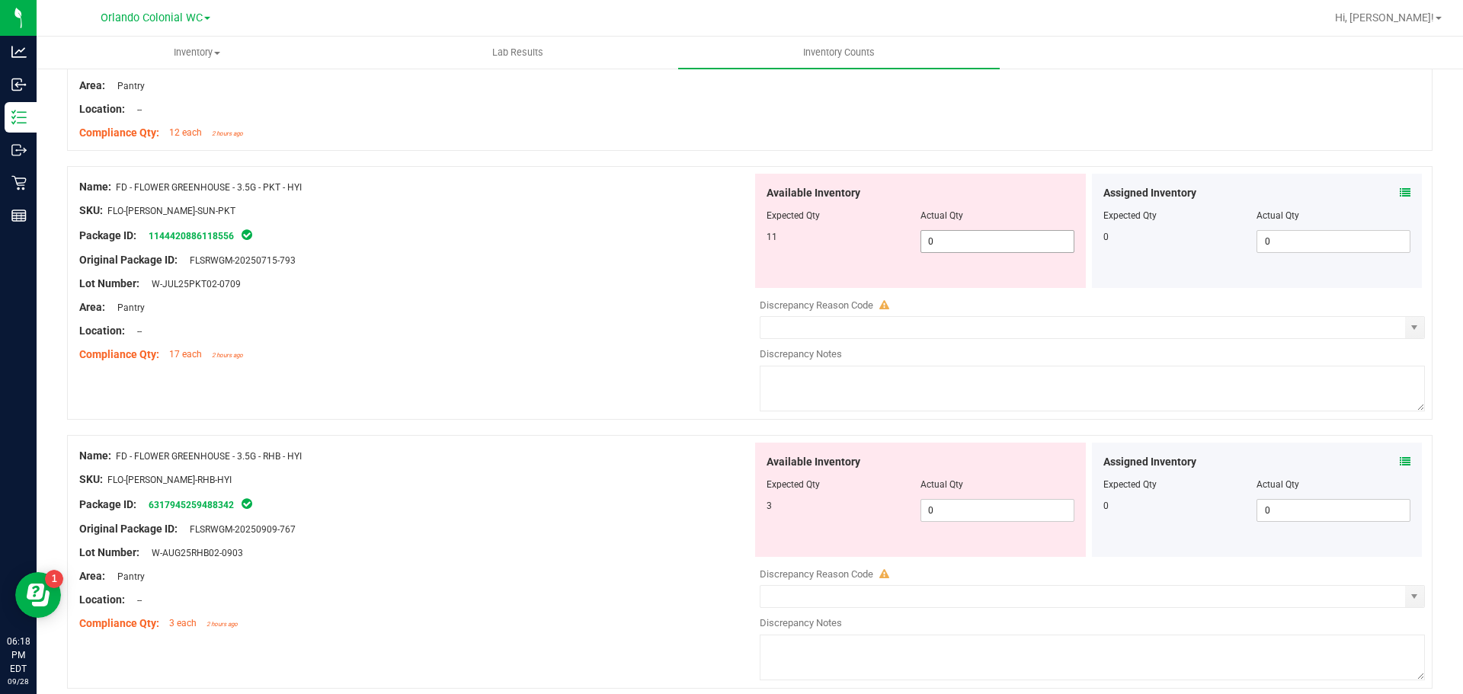
drag, startPoint x: 974, startPoint y: 235, endPoint x: 831, endPoint y: 239, distance: 142.5
click at [837, 239] on div "11 0 0" at bounding box center [921, 241] width 308 height 23
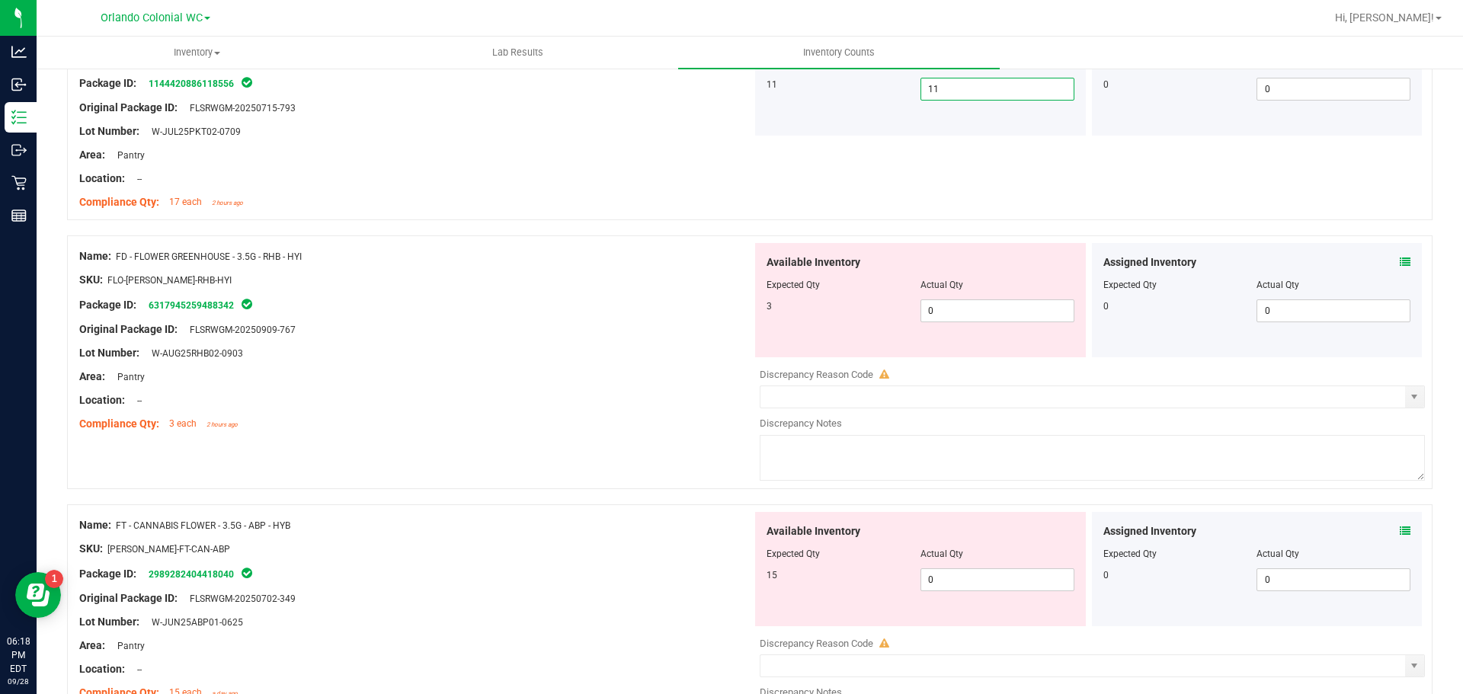
scroll to position [1862, 0]
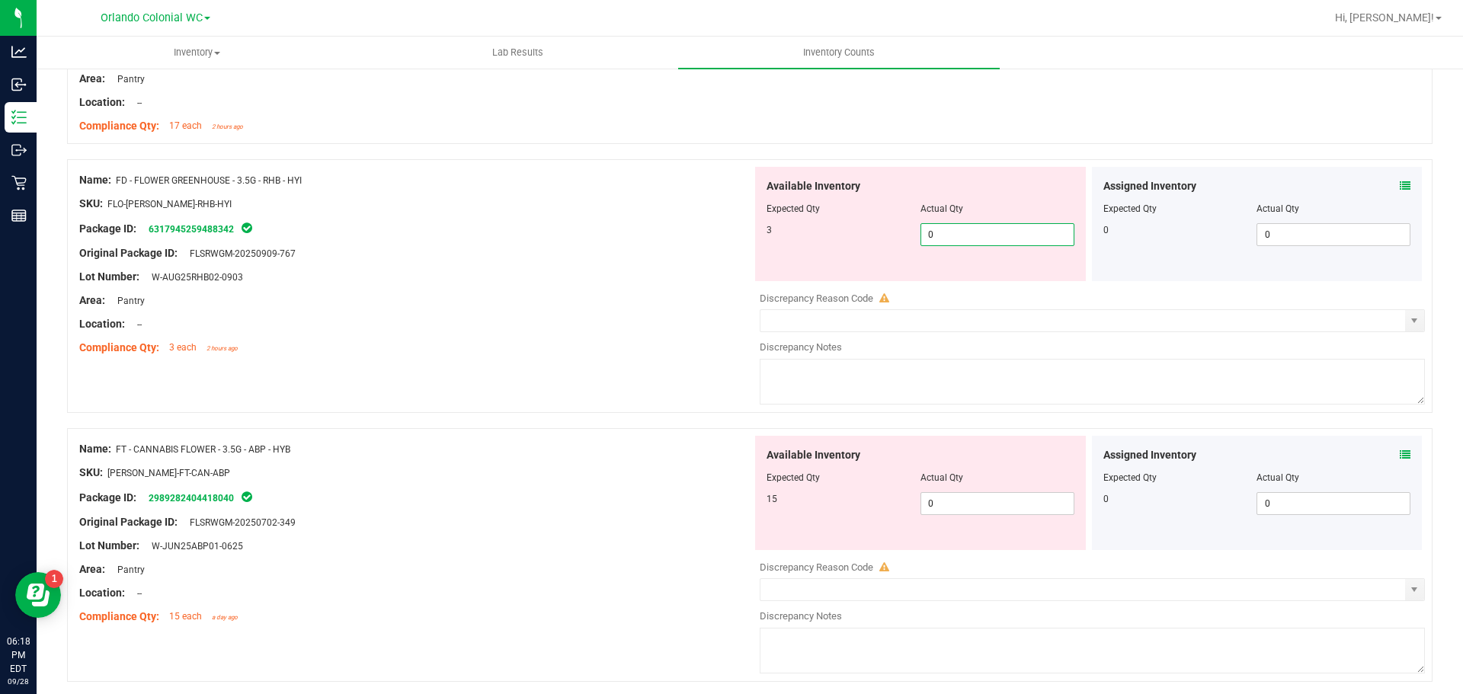
click at [933, 234] on span "0 0" at bounding box center [997, 234] width 154 height 23
drag, startPoint x: 933, startPoint y: 234, endPoint x: 877, endPoint y: 234, distance: 56.4
click at [879, 234] on div "3 0 0" at bounding box center [921, 234] width 308 height 23
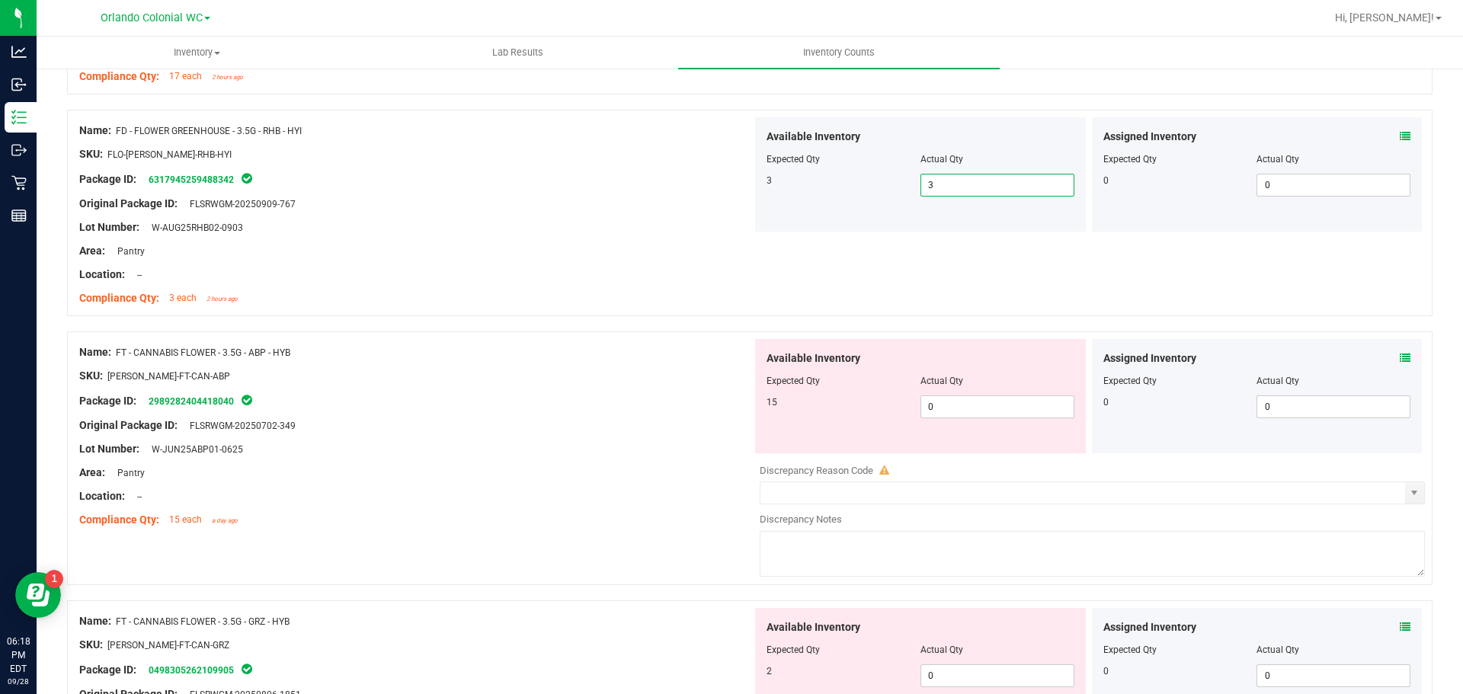
scroll to position [2091, 0]
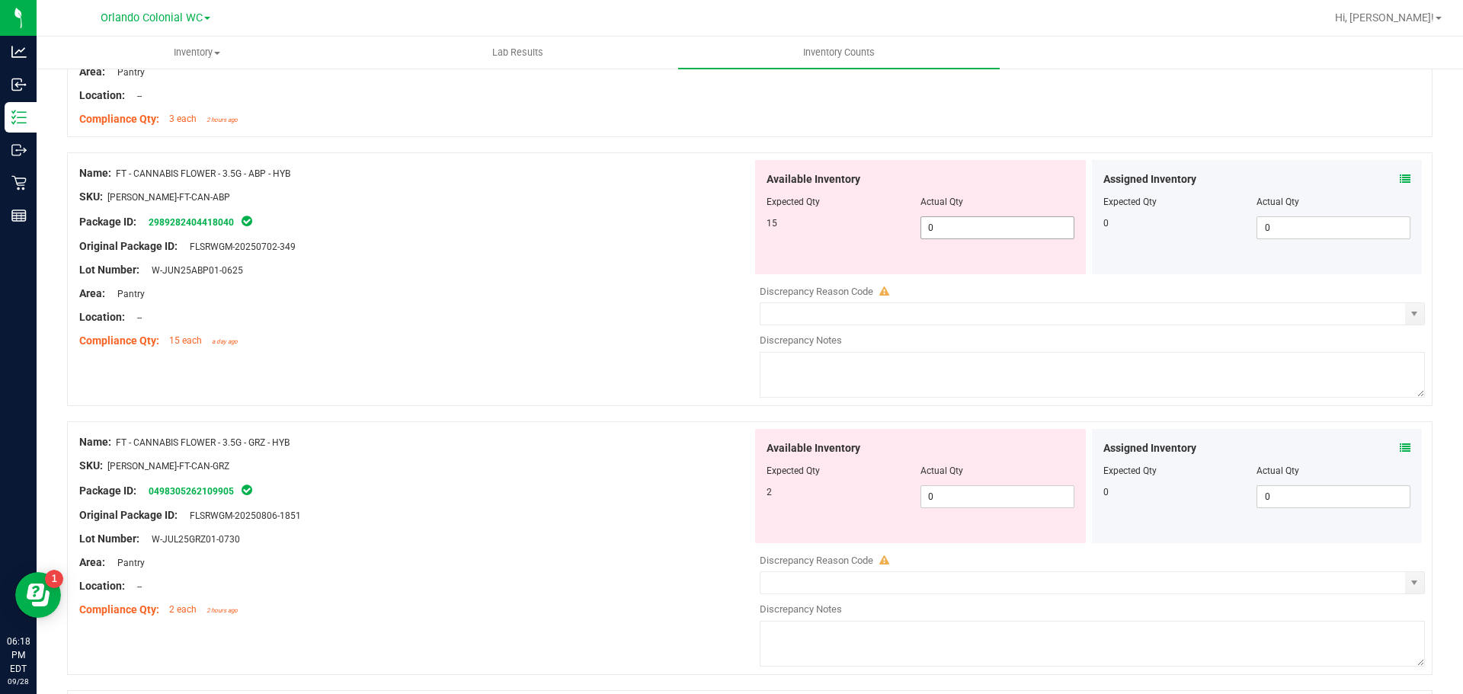
click at [949, 222] on span "0 0" at bounding box center [997, 227] width 154 height 23
drag, startPoint x: 943, startPoint y: 222, endPoint x: 728, endPoint y: 222, distance: 215.6
click at [755, 222] on div "Available Inventory Expected Qty Actual Qty 15 0 0" at bounding box center [920, 217] width 331 height 114
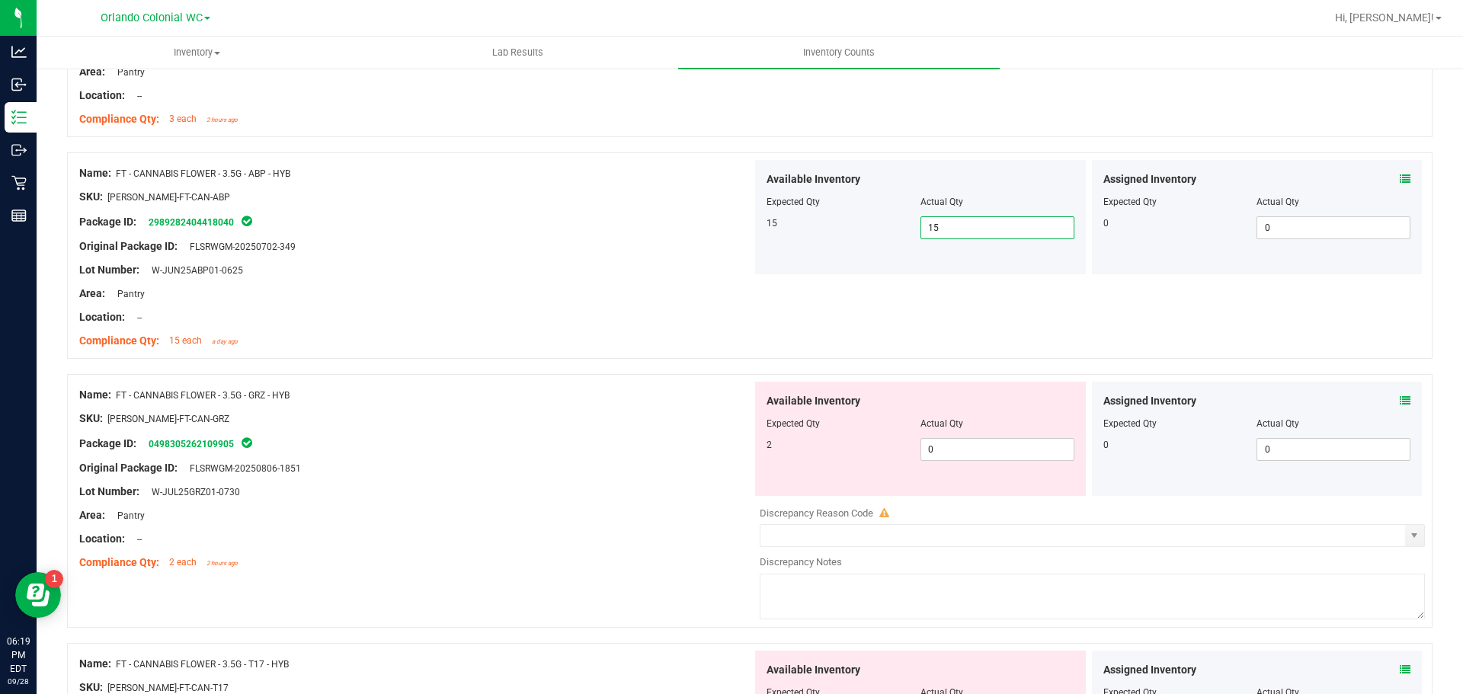
click at [574, 413] on div "SKU: [PERSON_NAME]-FT-CAN-GRZ" at bounding box center [415, 419] width 673 height 16
click at [575, 324] on div "Location: --" at bounding box center [415, 317] width 673 height 16
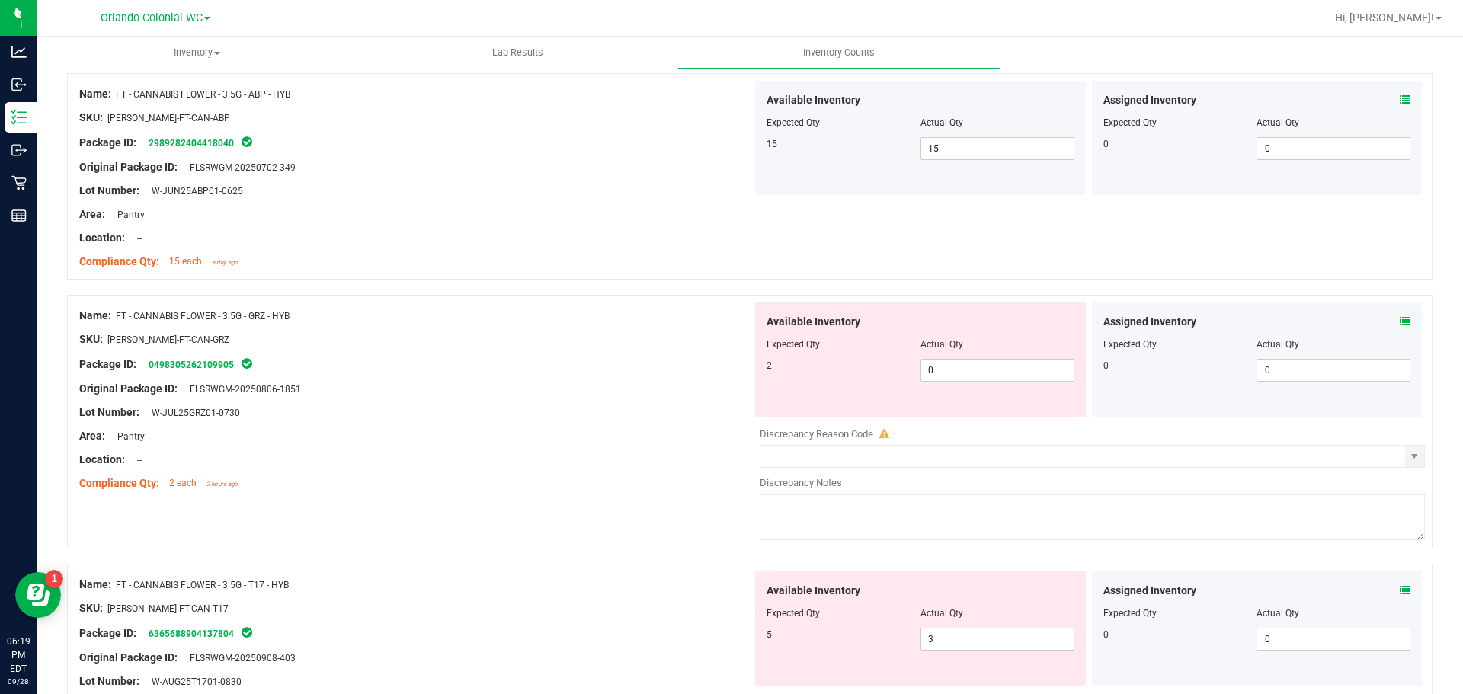
scroll to position [2319, 0]
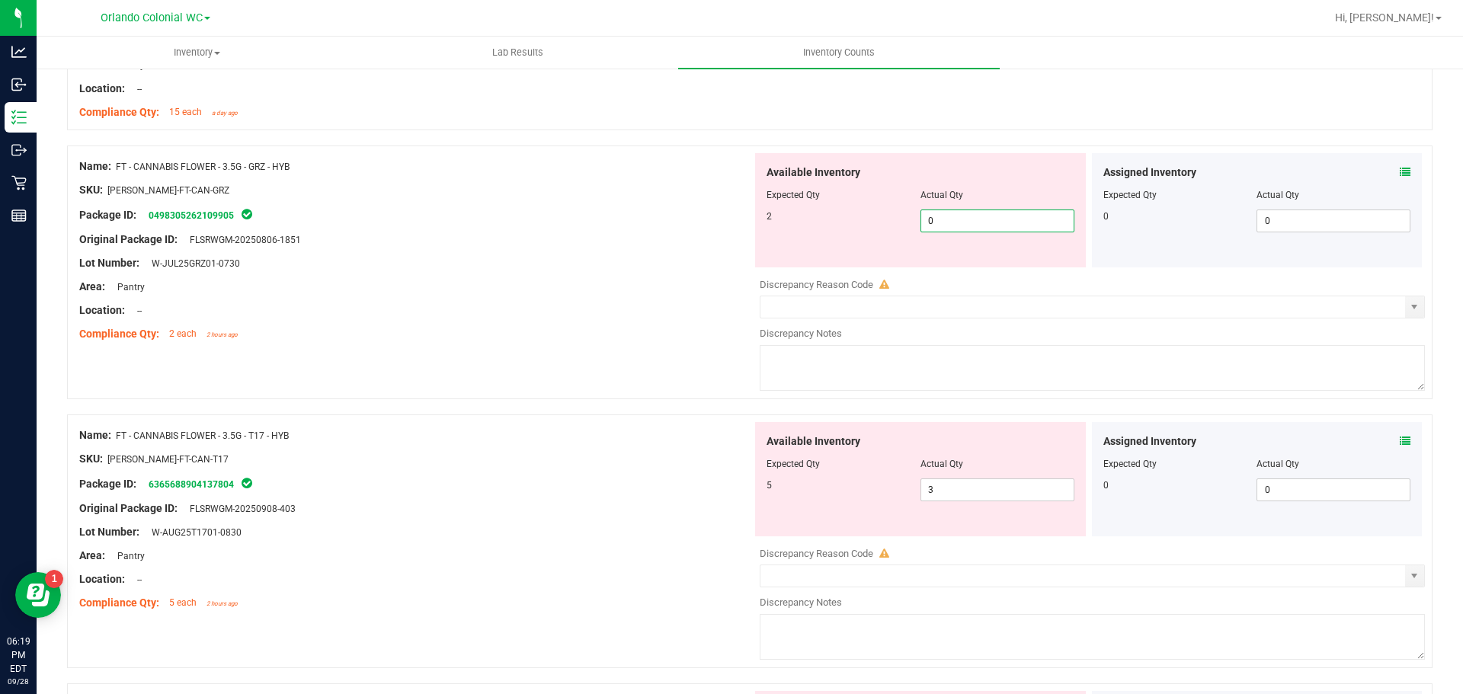
drag, startPoint x: 977, startPoint y: 212, endPoint x: 867, endPoint y: 216, distance: 109.8
click at [882, 216] on div "2 0 0" at bounding box center [921, 221] width 308 height 23
drag, startPoint x: 303, startPoint y: 162, endPoint x: 159, endPoint y: 160, distance: 144.0
click at [117, 152] on div "Name: FT - CANNABIS FLOWER - 3.5G - GRZ - HYB SKU: [PERSON_NAME]-FT-CAN-GRZ Pac…" at bounding box center [749, 273] width 1365 height 254
copy span "FT - CANNABIS FLOWER - 3.5G - GRZ - HYB"
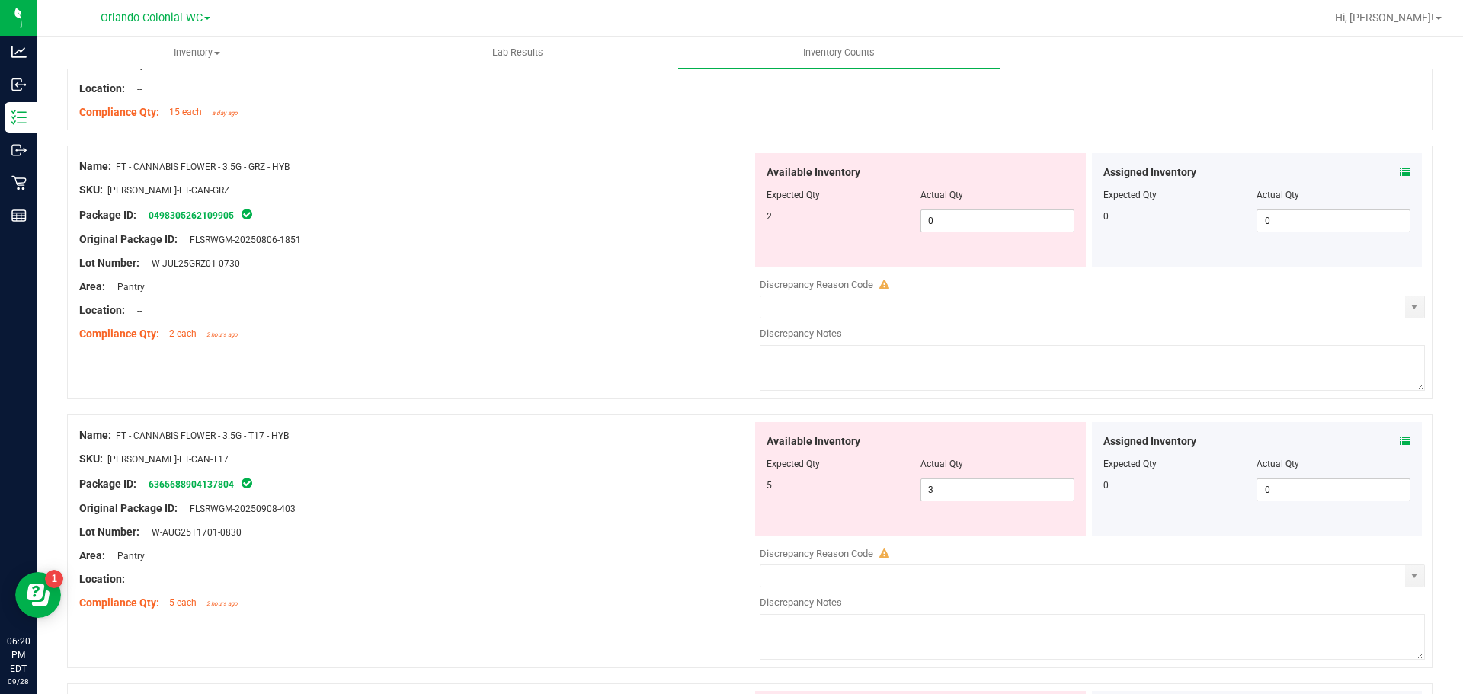
click at [675, 296] on div at bounding box center [415, 299] width 673 height 8
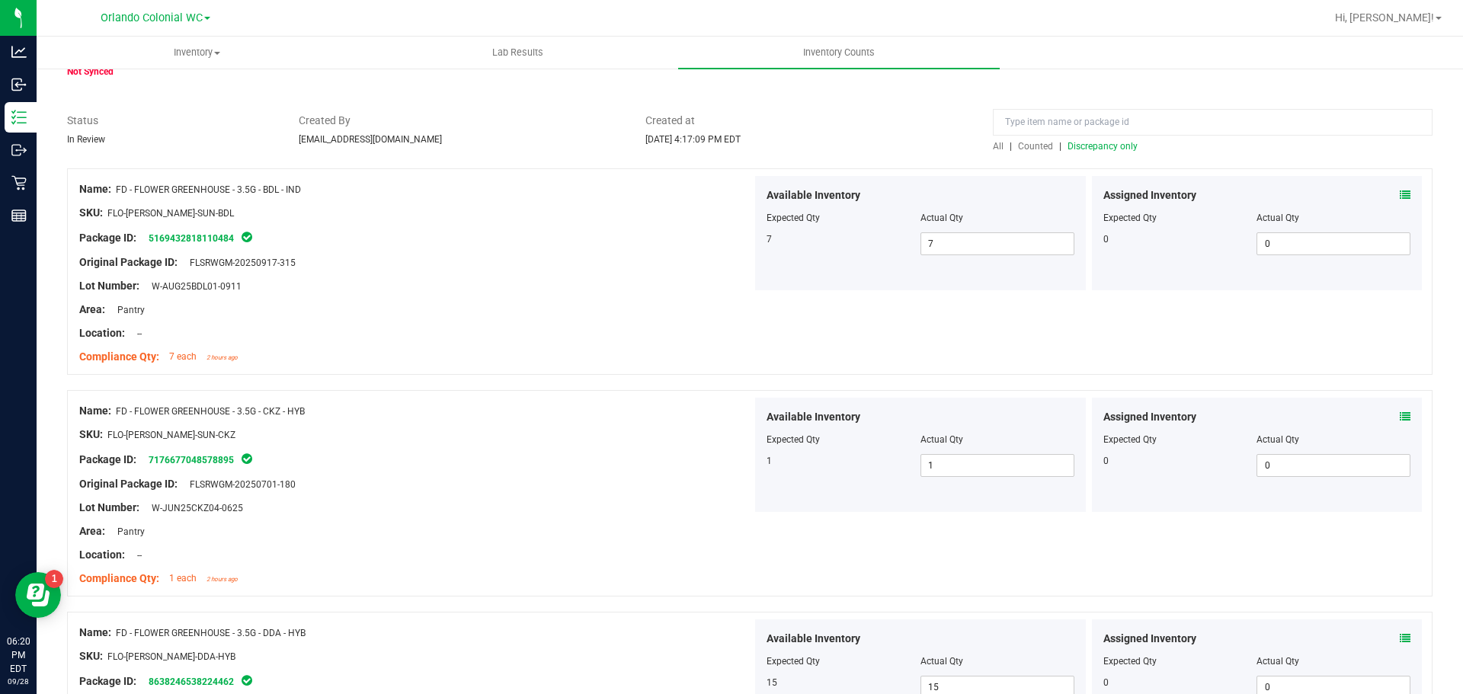
scroll to position [0, 0]
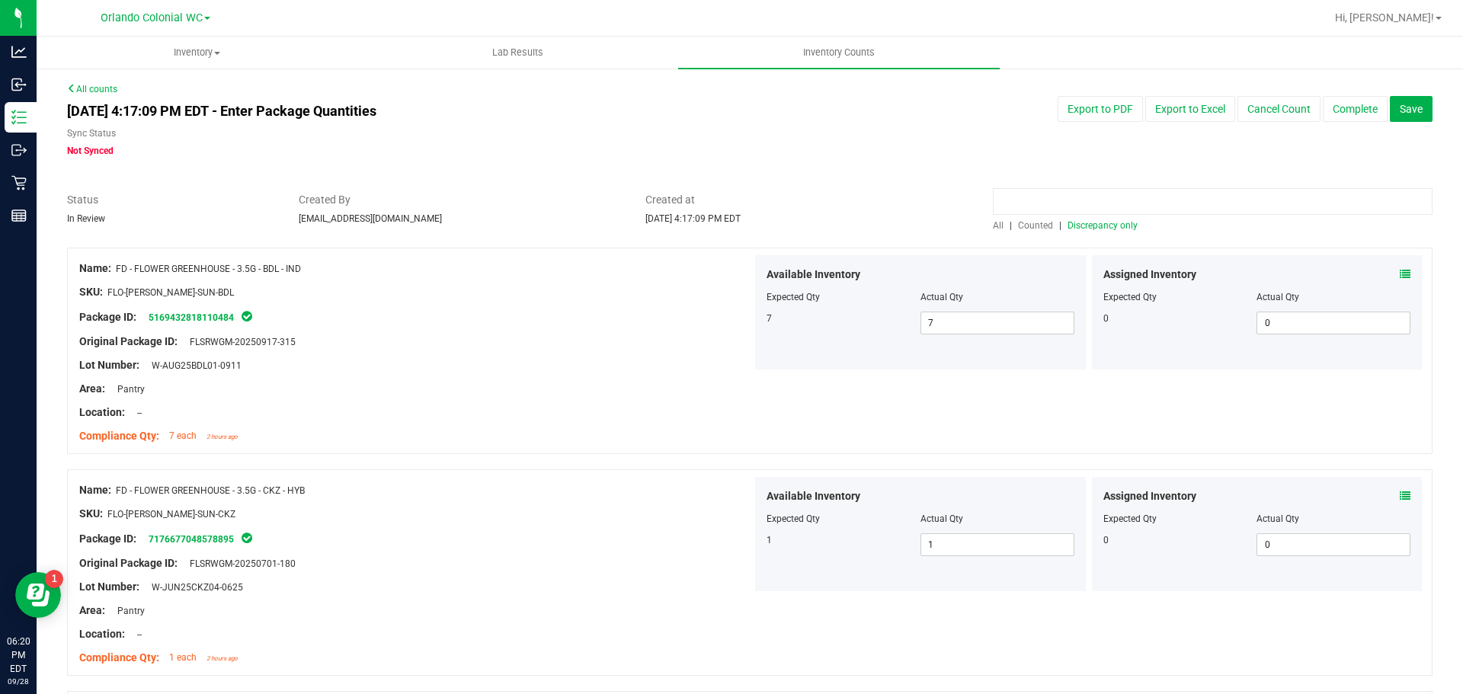
click at [1204, 202] on input at bounding box center [1213, 201] width 440 height 27
paste input "FT - CANNABIS FLOWER - 3.5G - GRZ - HYB"
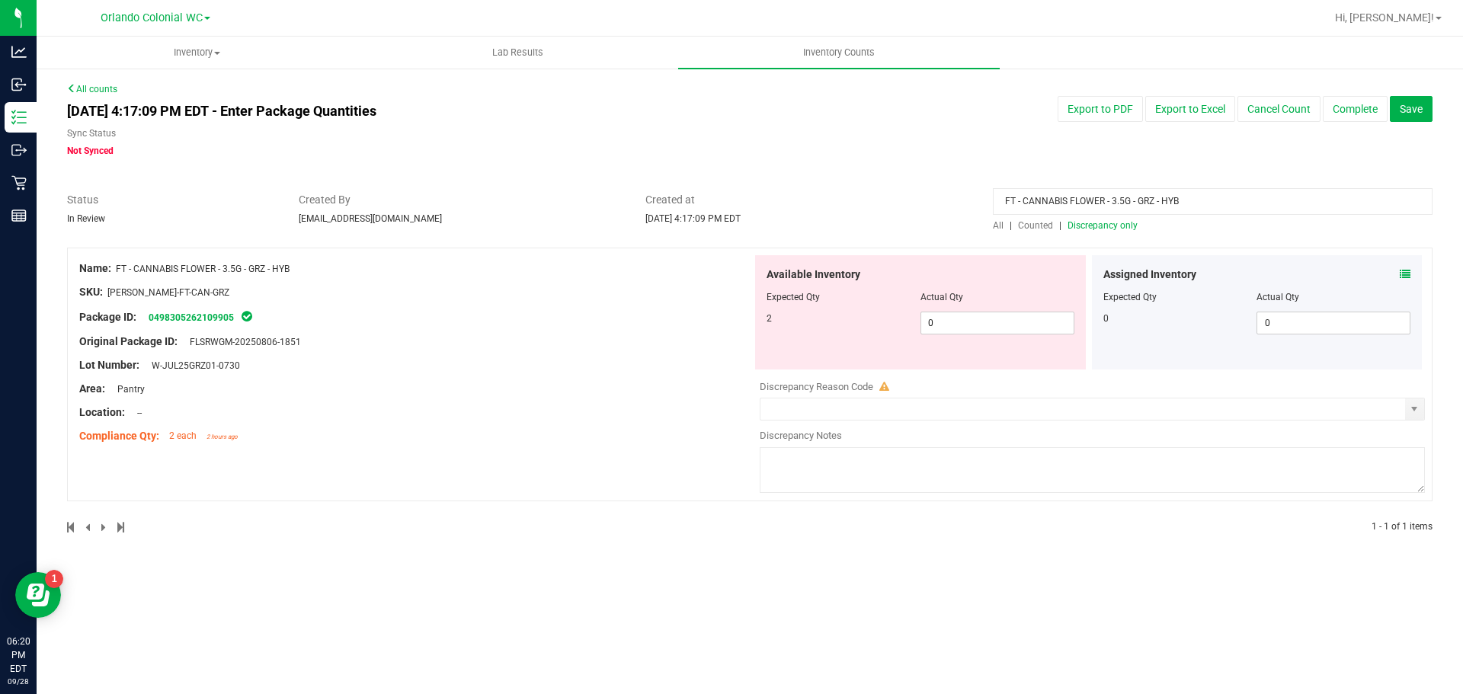
click at [997, 222] on span "All" at bounding box center [998, 225] width 11 height 11
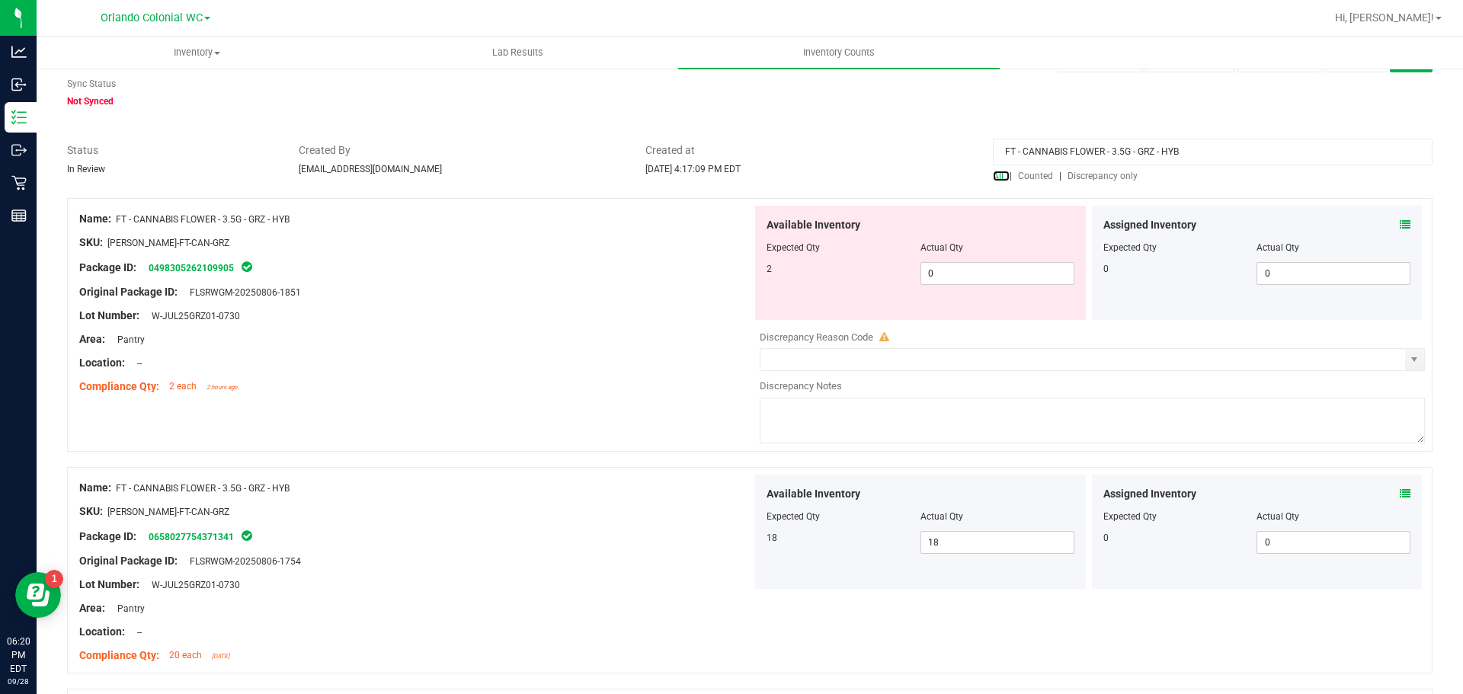
scroll to position [76, 0]
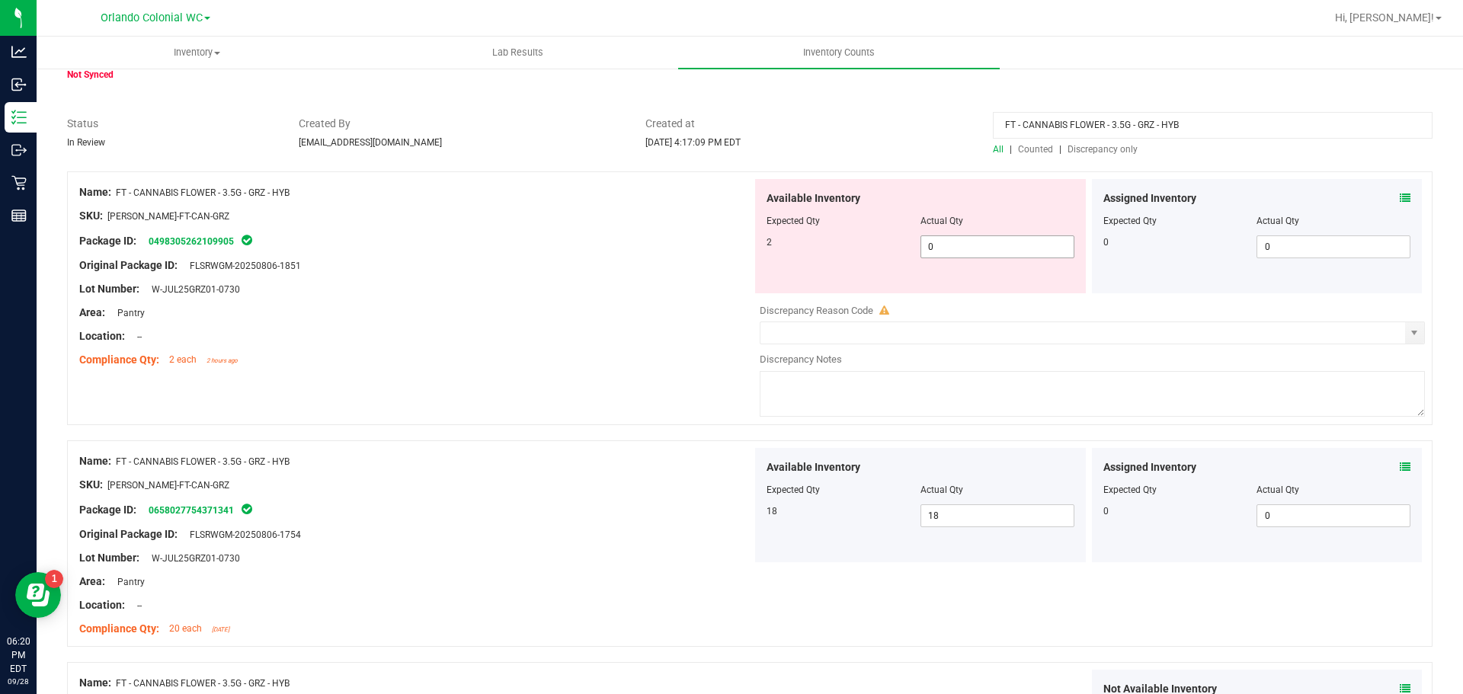
click at [994, 248] on span "0 0" at bounding box center [997, 246] width 154 height 23
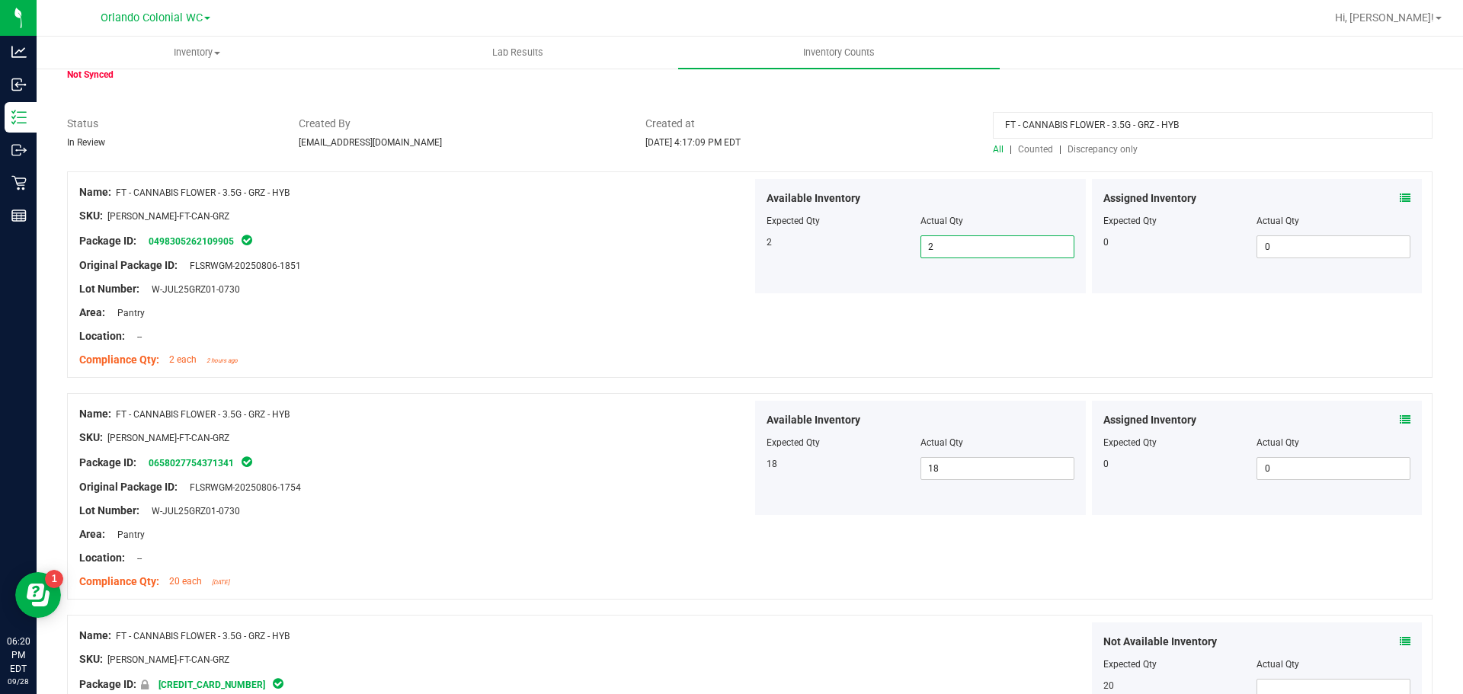
click at [648, 305] on div "Area: Pantry" at bounding box center [415, 313] width 673 height 16
click at [651, 286] on div "Lot Number: W-JUL25GRZ01-0730" at bounding box center [415, 289] width 673 height 16
drag, startPoint x: 1218, startPoint y: 124, endPoint x: 764, endPoint y: 124, distance: 453.4
click at [770, 124] on div "Status In Review Created By [EMAIL_ADDRESS][DOMAIN_NAME] Created at [DATE] 4:17…" at bounding box center [750, 136] width 1388 height 40
click at [1117, 151] on span "Discrepancy only" at bounding box center [1102, 149] width 70 height 11
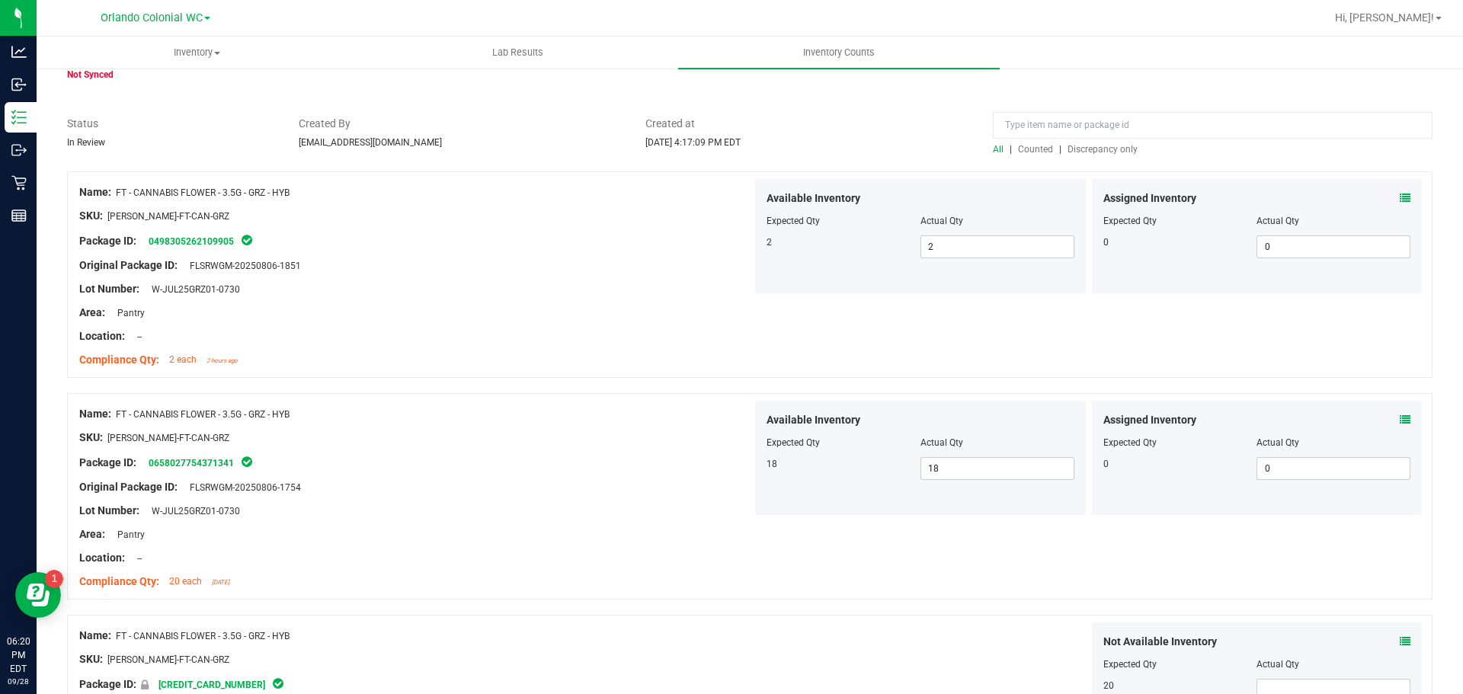
scroll to position [0, 0]
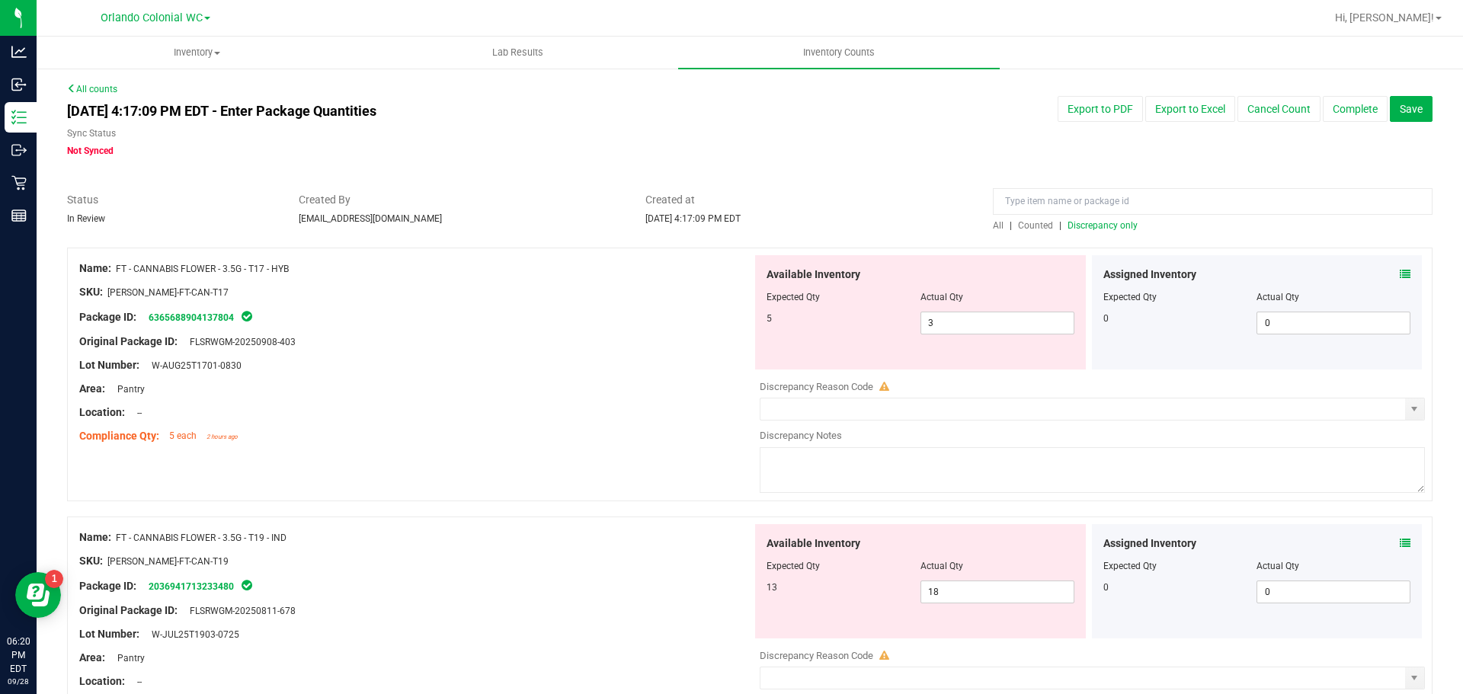
click at [593, 357] on div "Lot Number: W-AUG25T1701-0830" at bounding box center [415, 365] width 673 height 16
click at [1400, 269] on icon at bounding box center [1405, 274] width 11 height 11
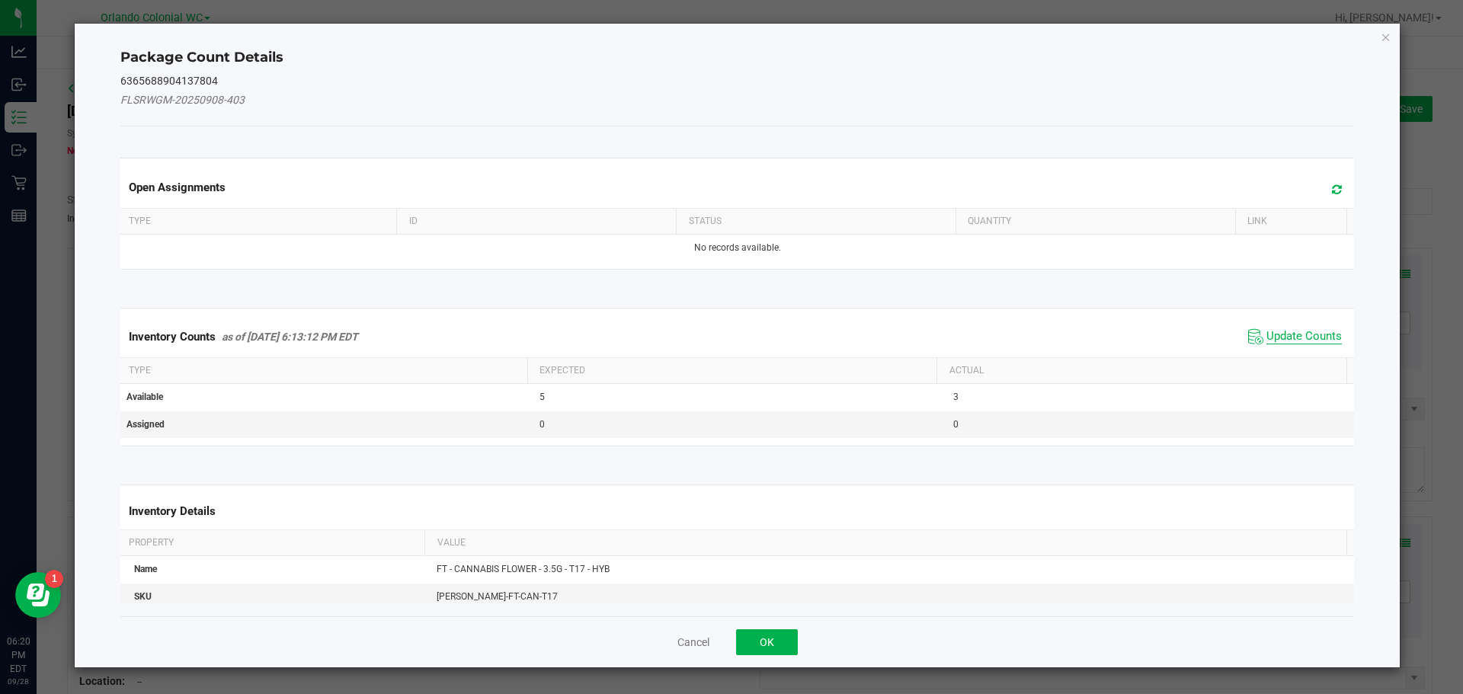
click at [1277, 329] on span "Update Counts" at bounding box center [1303, 336] width 75 height 15
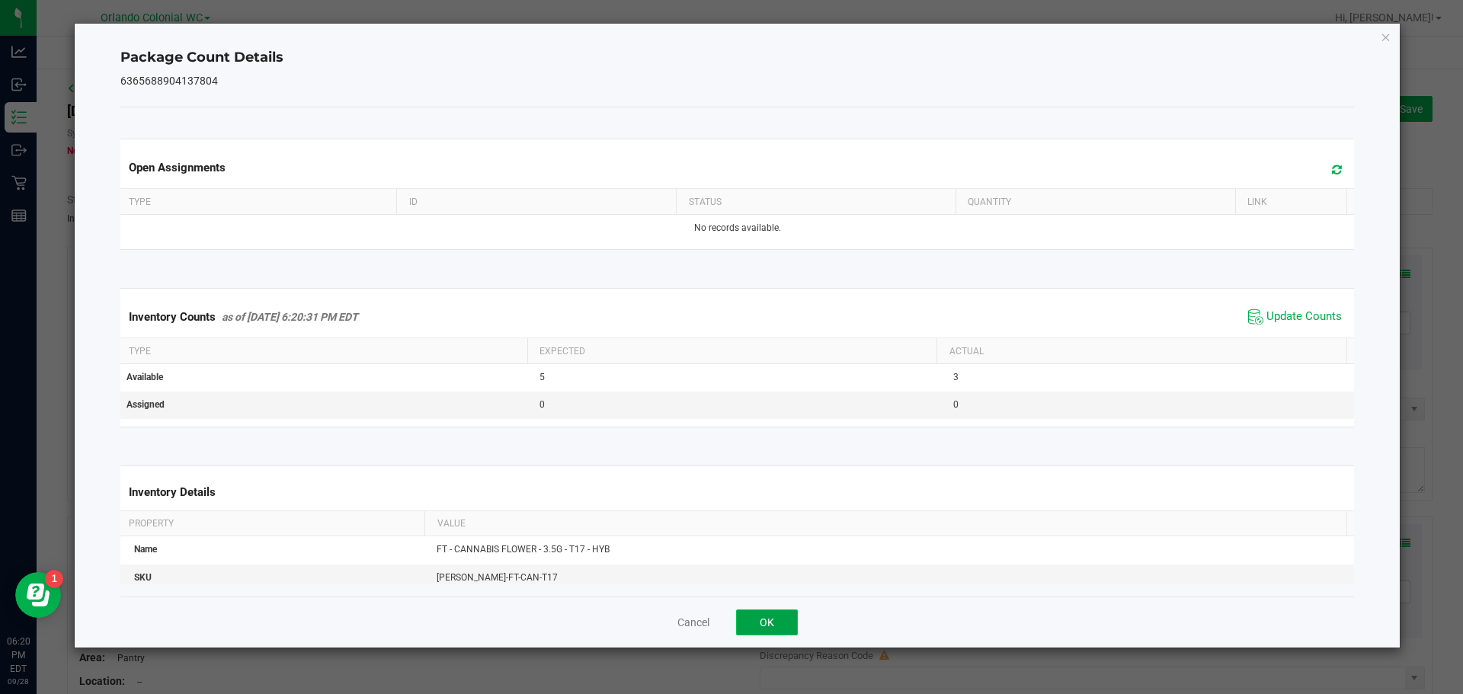
click at [757, 620] on button "OK" at bounding box center [767, 623] width 62 height 26
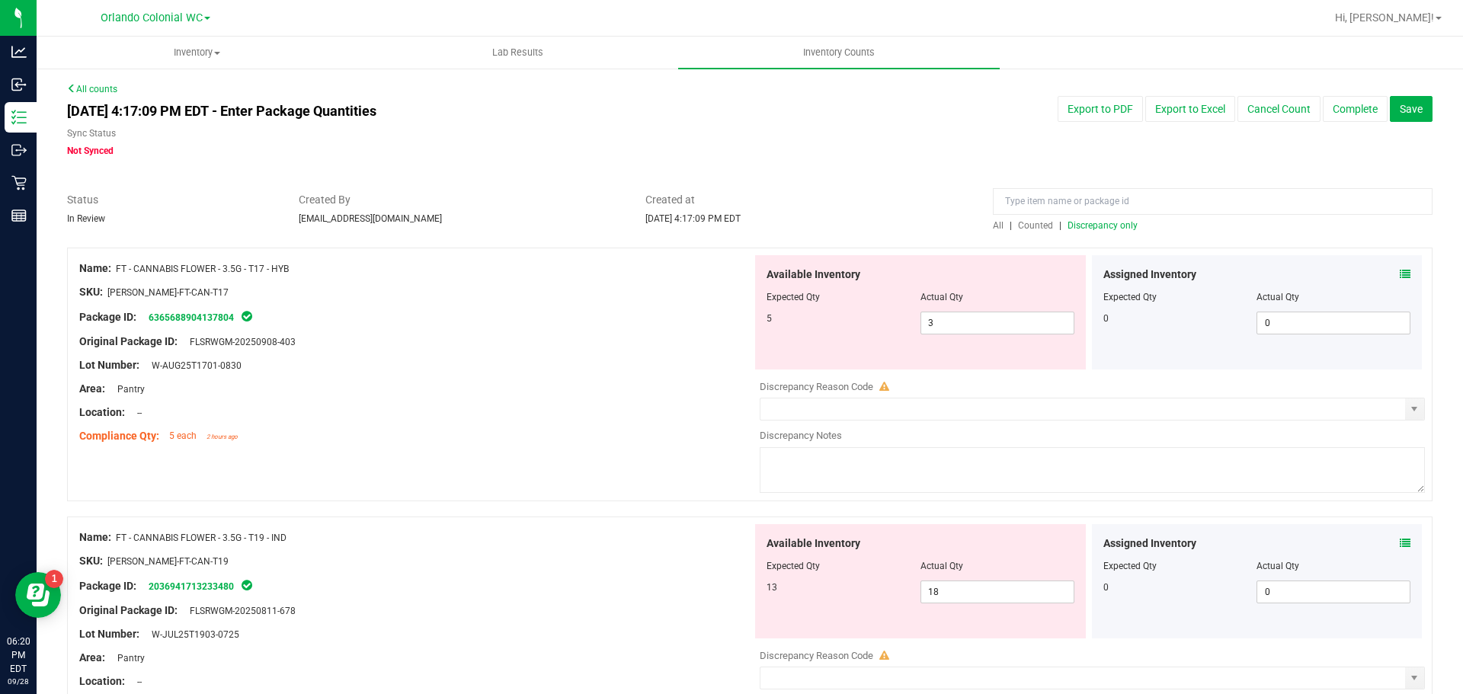
click at [621, 428] on div "Compliance Qty: 5 each 2 hours ago" at bounding box center [415, 436] width 673 height 16
click at [962, 321] on input "3" at bounding box center [997, 322] width 152 height 21
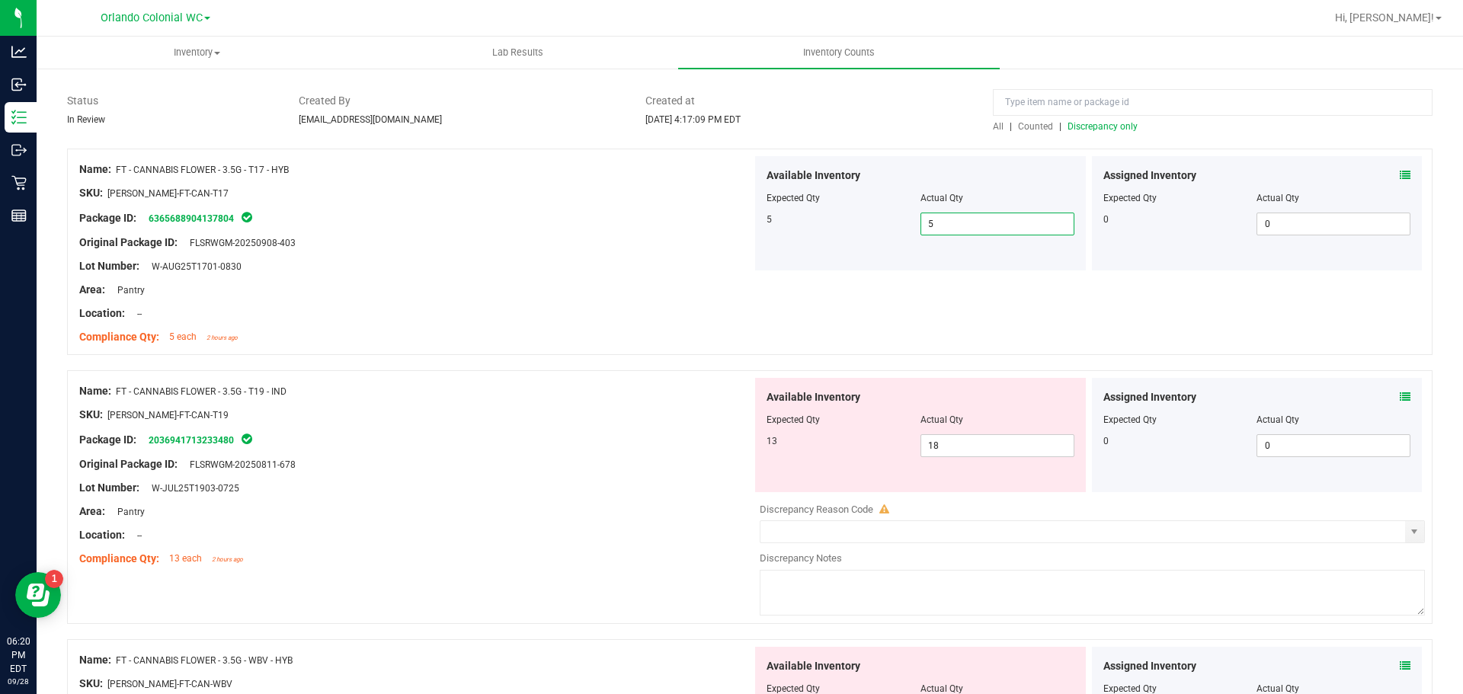
scroll to position [229, 0]
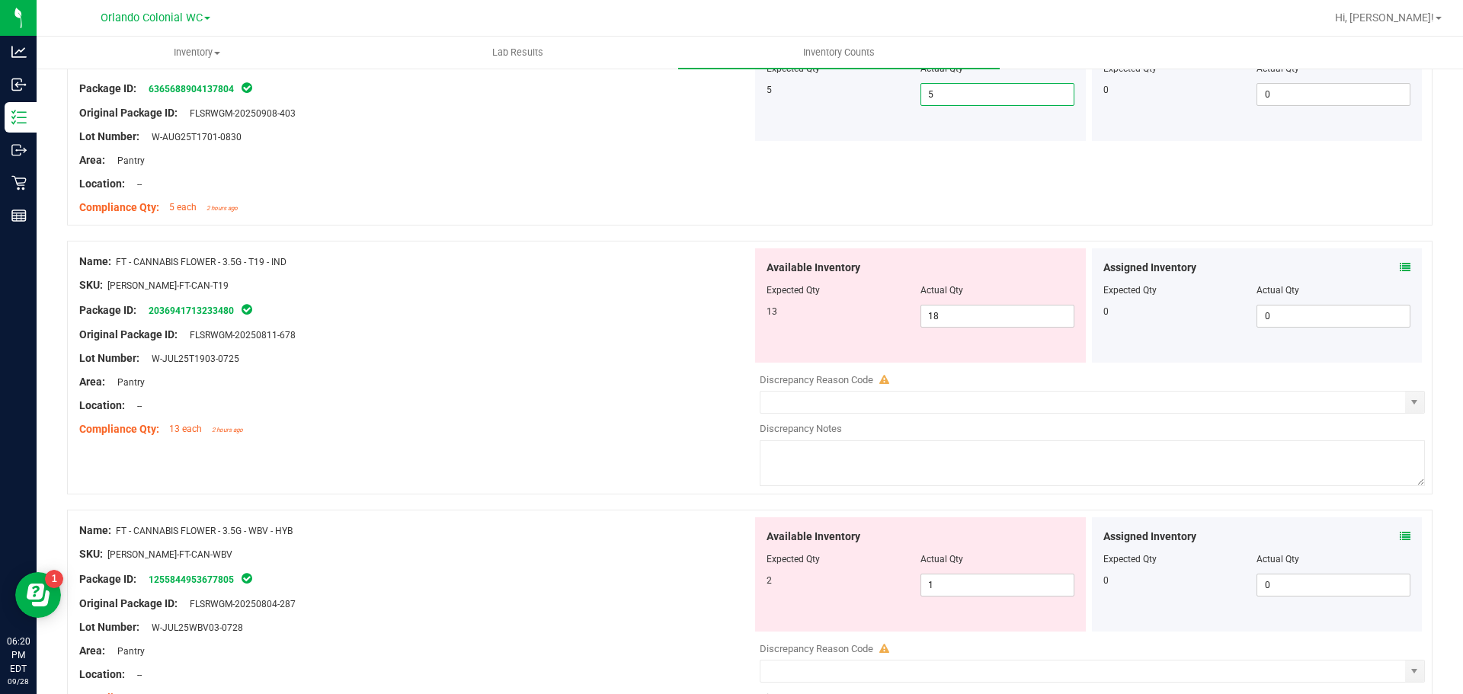
click at [613, 370] on div at bounding box center [415, 370] width 673 height 8
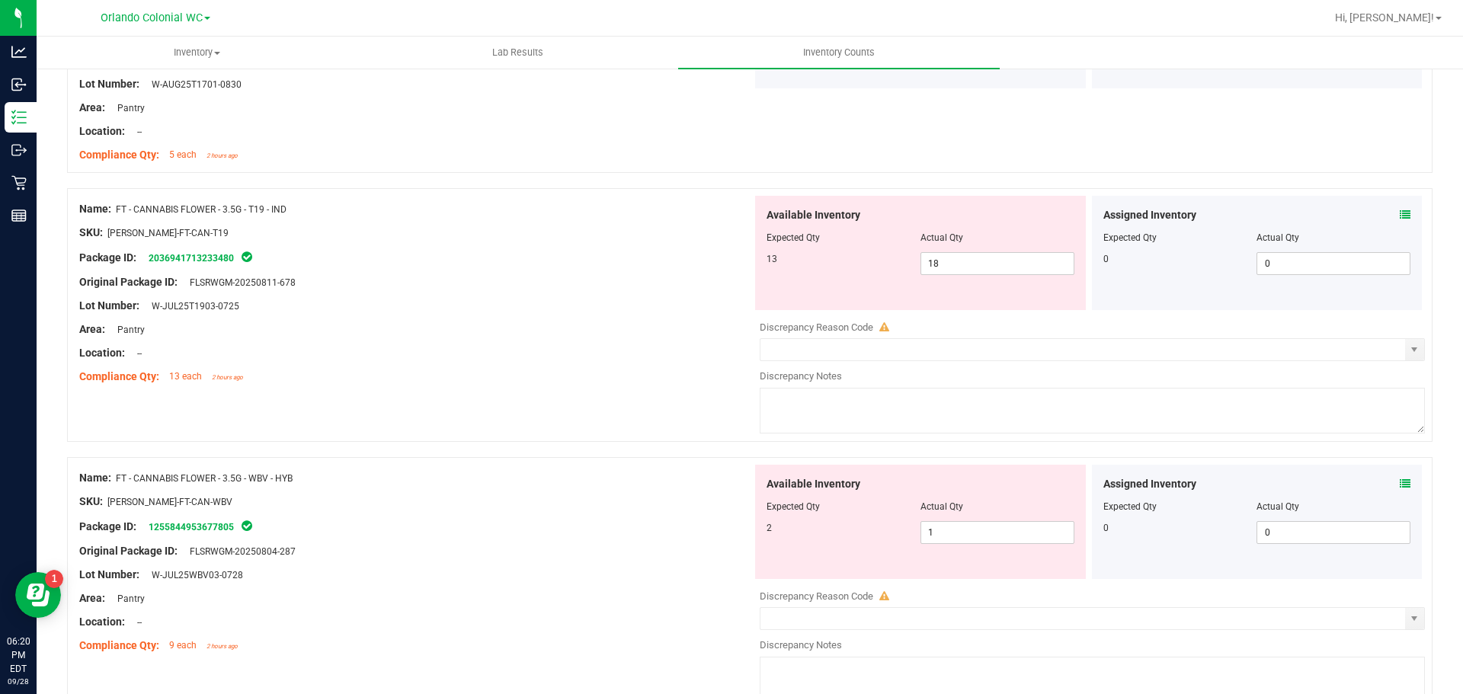
scroll to position [305, 0]
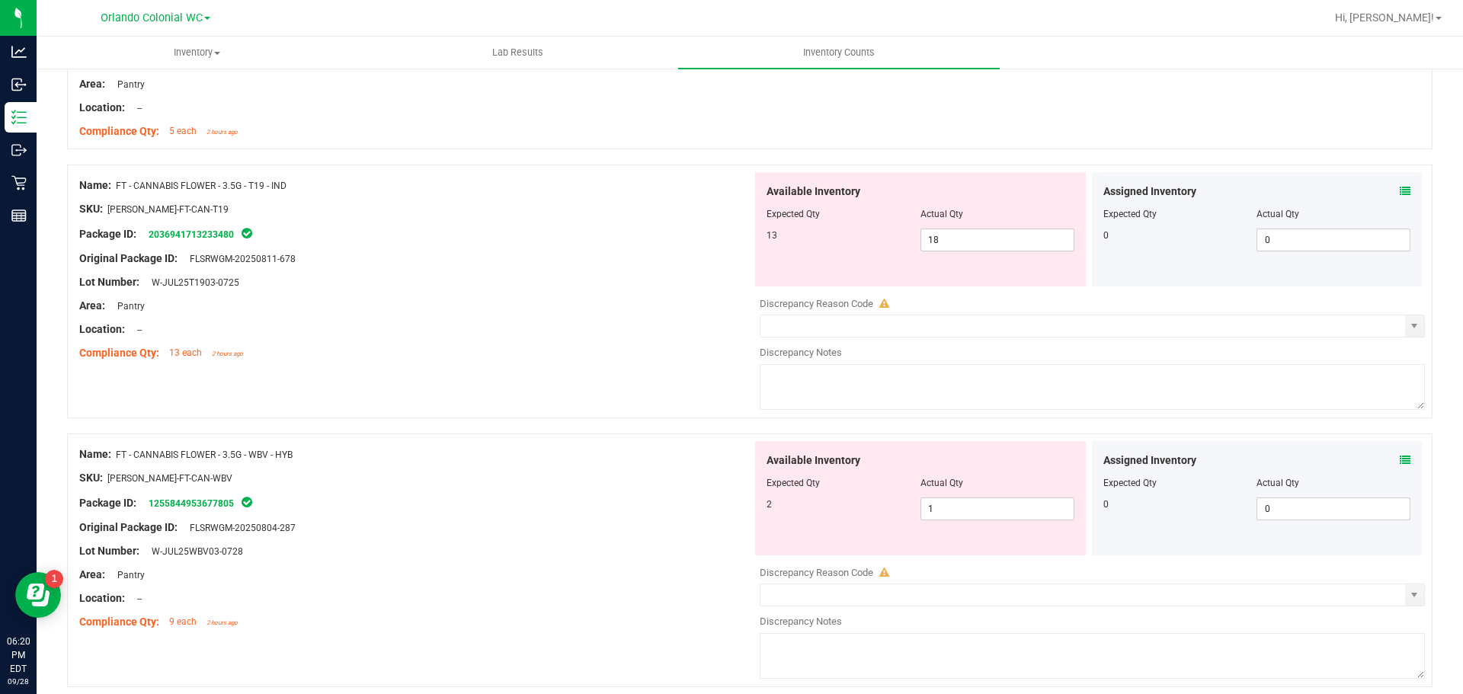
click at [671, 267] on div at bounding box center [415, 271] width 673 height 8
drag, startPoint x: 954, startPoint y: 235, endPoint x: 851, endPoint y: 238, distance: 102.9
click at [851, 238] on div "13 18 18" at bounding box center [921, 240] width 308 height 23
click at [1400, 187] on icon at bounding box center [1405, 191] width 11 height 11
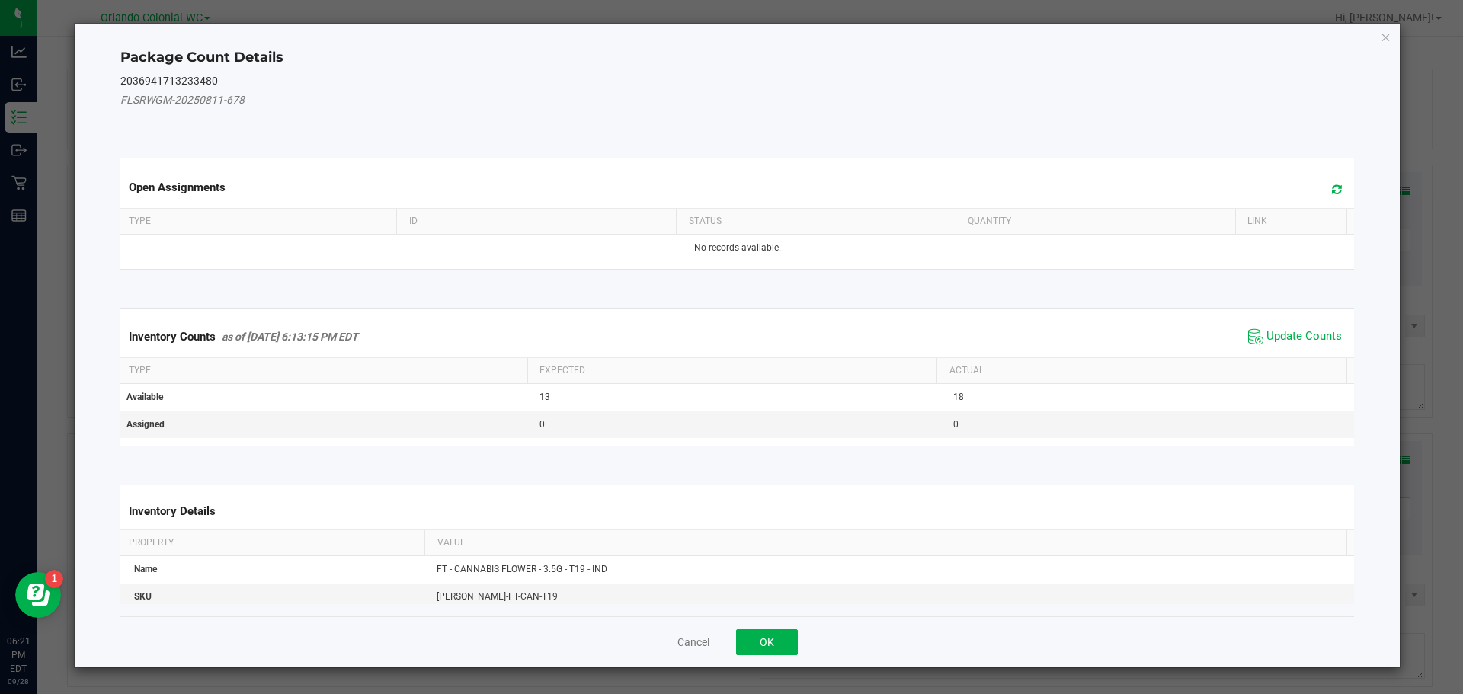
click at [1311, 343] on span "Update Counts" at bounding box center [1303, 336] width 75 height 15
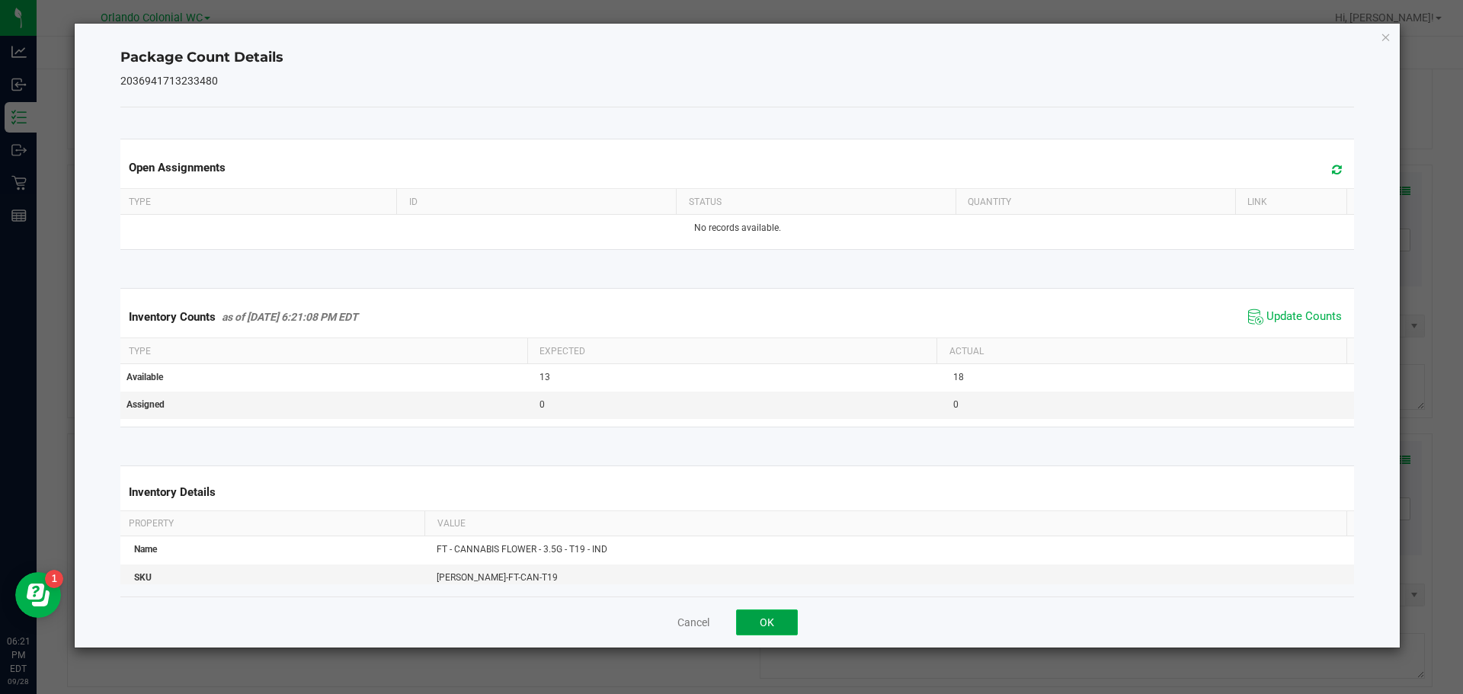
click at [777, 626] on button "OK" at bounding box center [767, 623] width 62 height 26
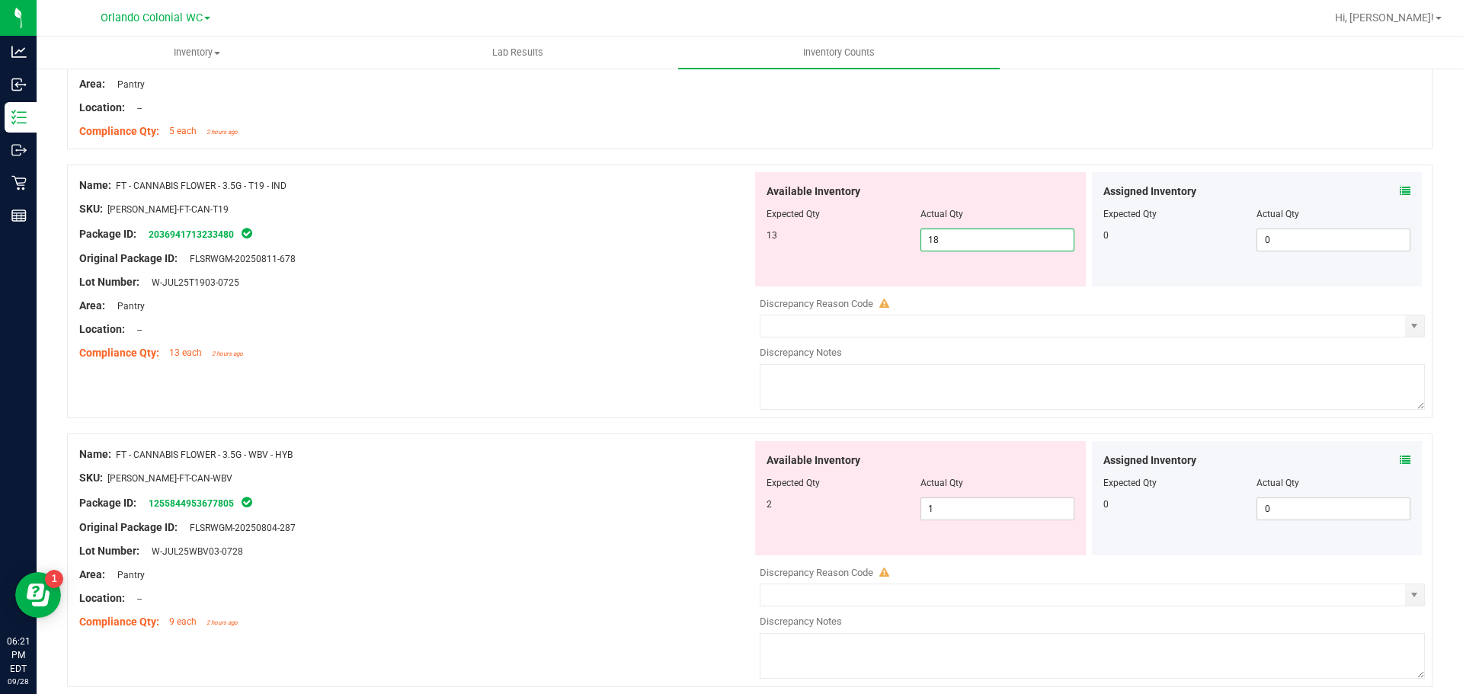
drag, startPoint x: 971, startPoint y: 245, endPoint x: 833, endPoint y: 217, distance: 140.8
click at [824, 225] on div "Available Inventory Expected Qty Actual Qty 13 18 18" at bounding box center [920, 229] width 331 height 114
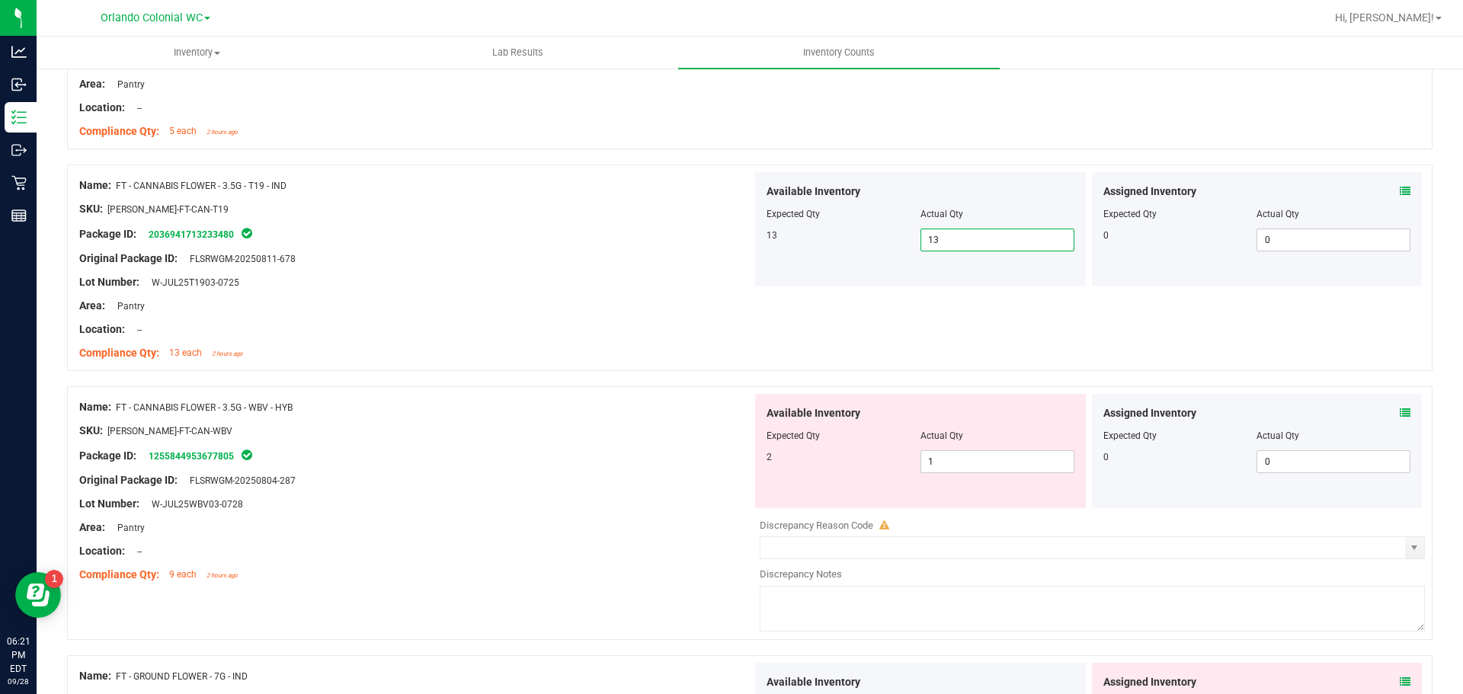
click at [632, 512] on div at bounding box center [415, 516] width 673 height 8
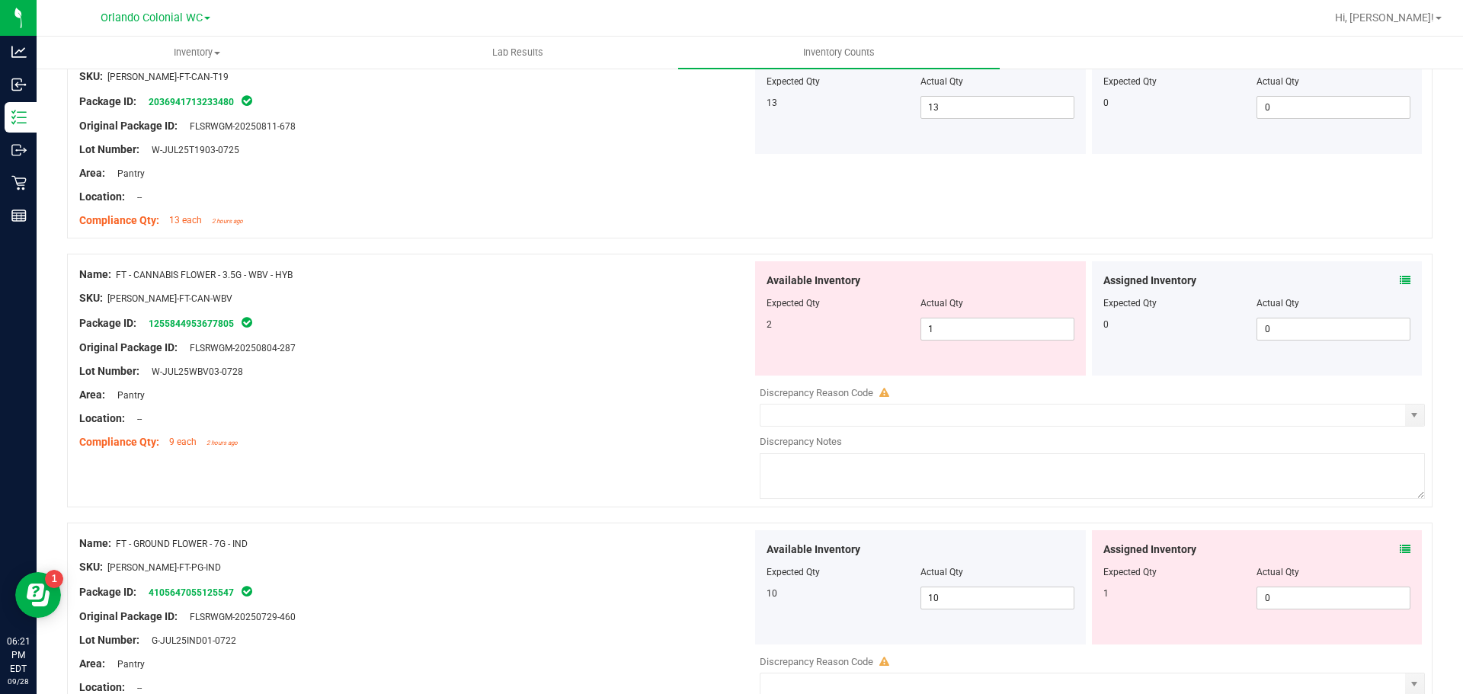
scroll to position [457, 0]
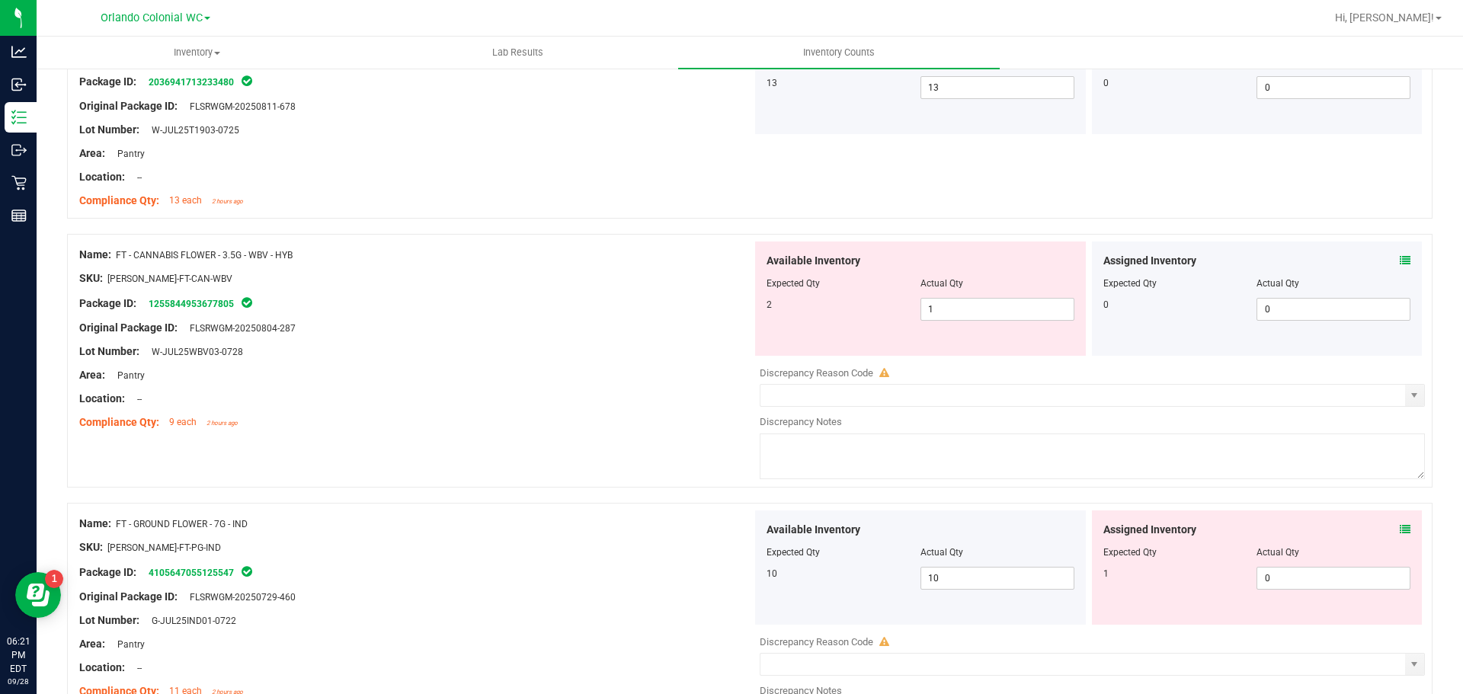
click at [563, 350] on div "Lot Number: W-JUL25WBV03-0728" at bounding box center [415, 352] width 673 height 16
drag, startPoint x: 986, startPoint y: 307, endPoint x: 695, endPoint y: 320, distance: 291.4
click at [734, 304] on div "Name: FT - CANNABIS FLOWER - 3.5G - WBV - HYB SKU: [PERSON_NAME]-FT-CAN-WBV Pac…" at bounding box center [749, 361] width 1365 height 254
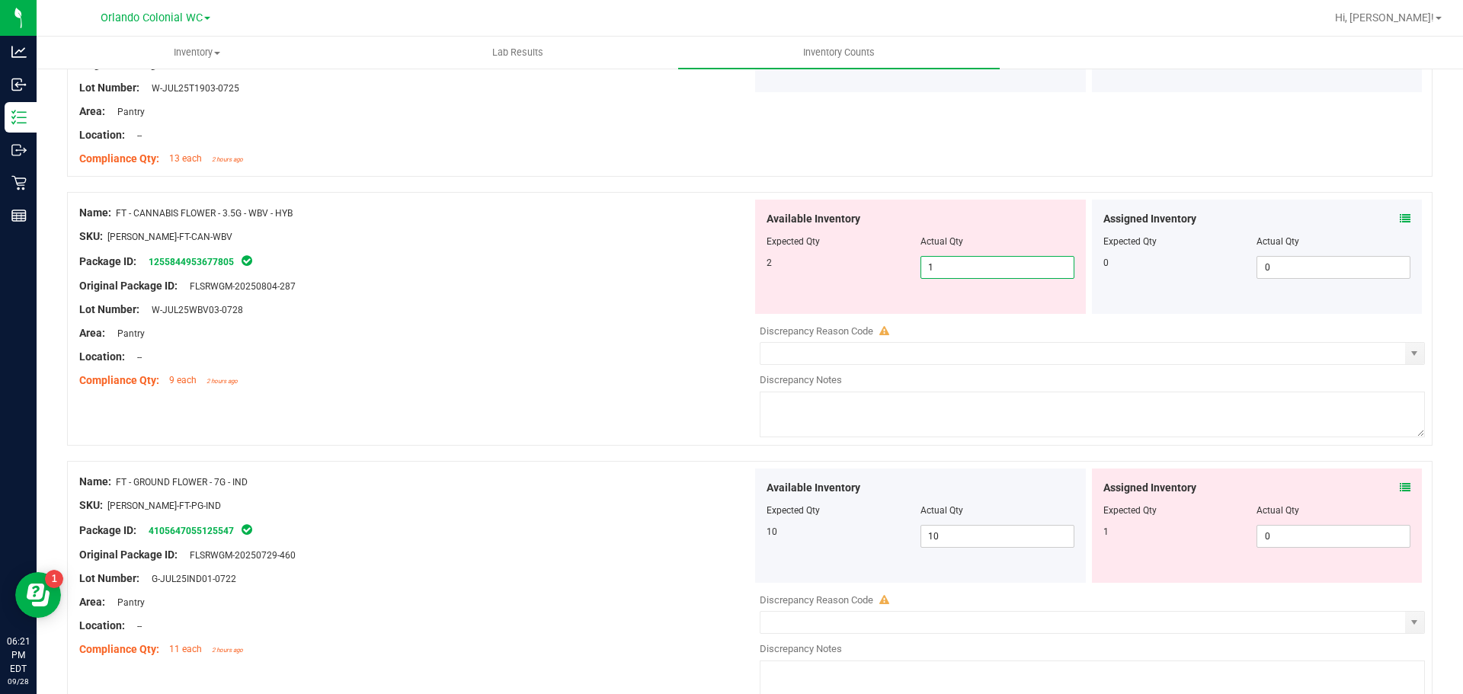
scroll to position [533, 0]
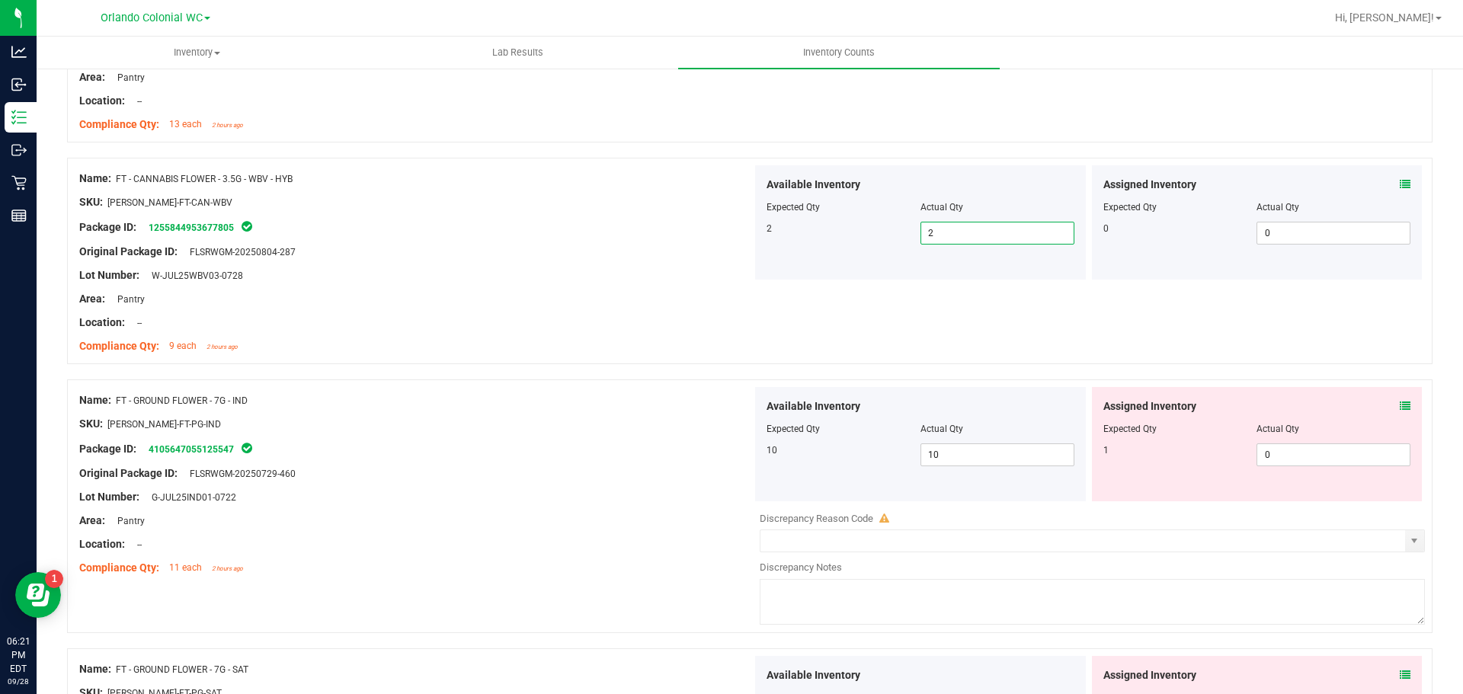
click at [681, 327] on div "Location: --" at bounding box center [415, 323] width 673 height 16
click at [645, 451] on div "Package ID: 4105647055125547" at bounding box center [415, 449] width 673 height 18
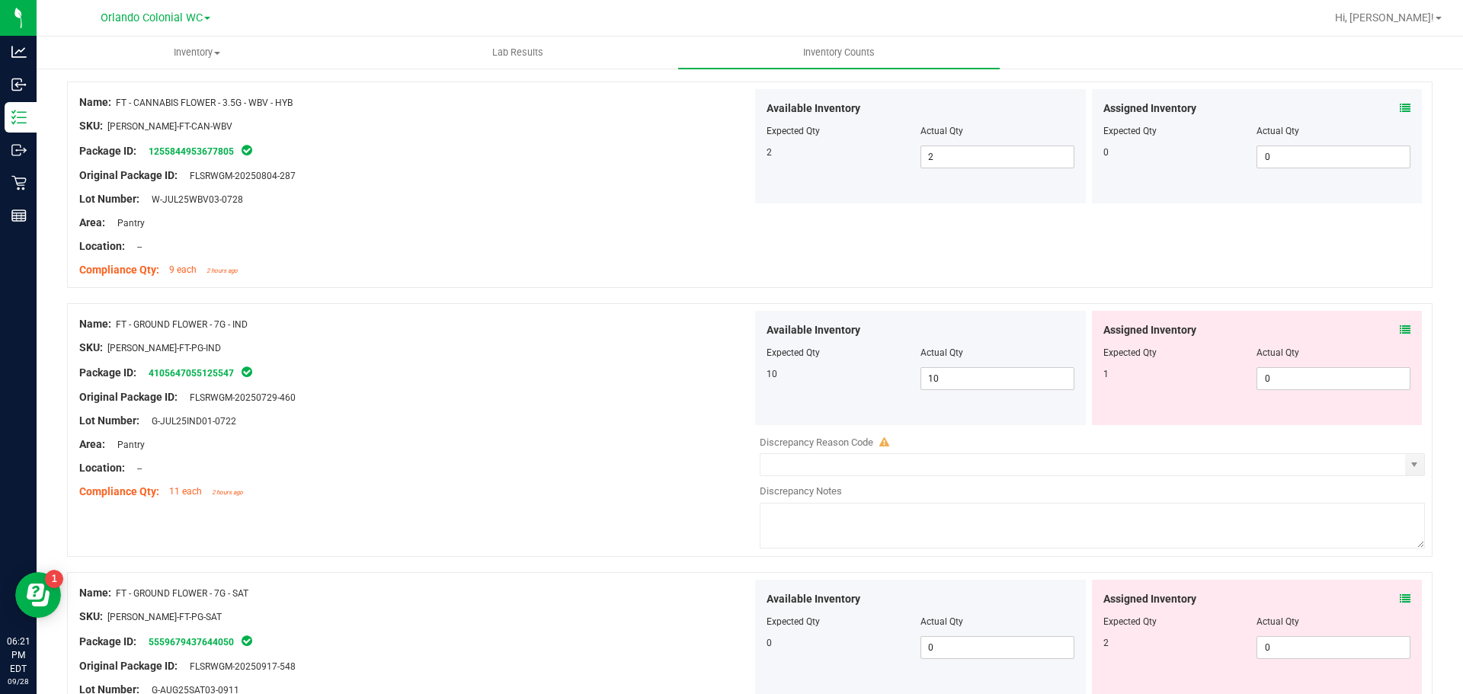
scroll to position [686, 0]
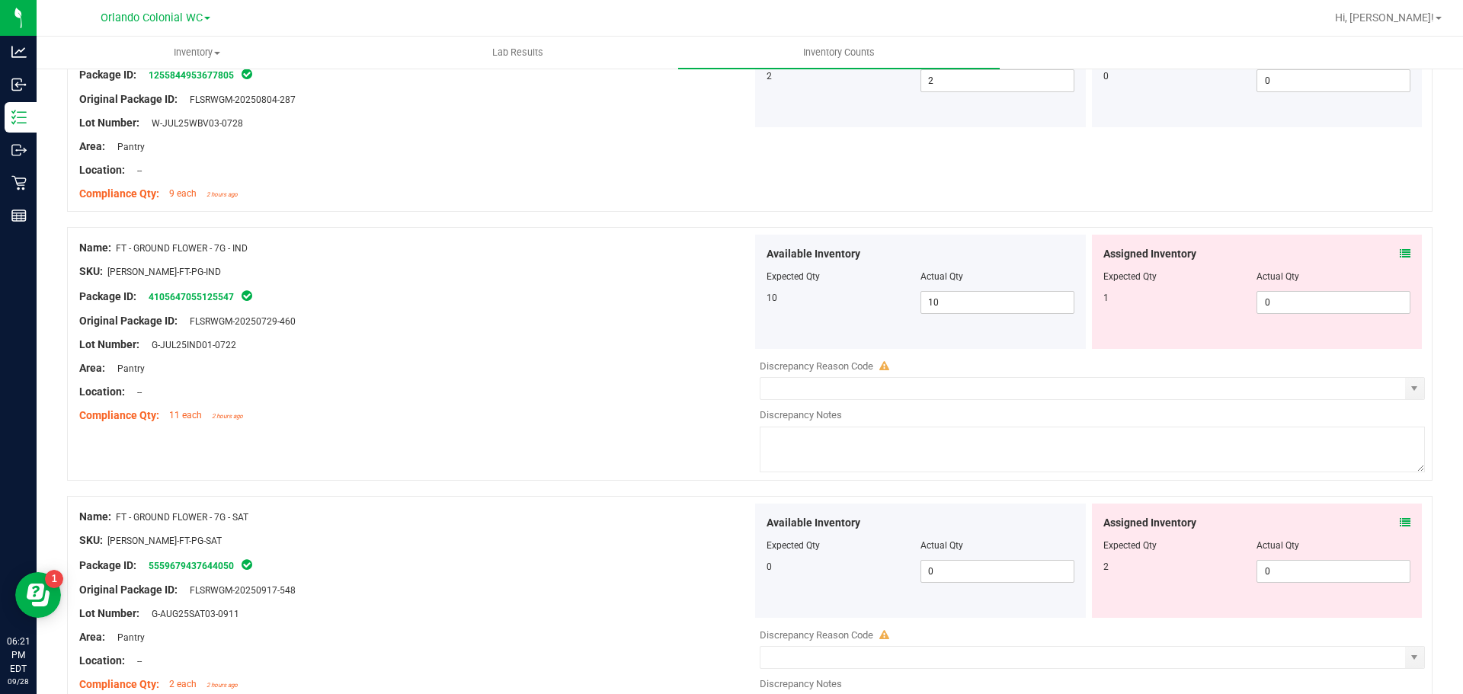
click at [1400, 248] on icon at bounding box center [1405, 253] width 11 height 11
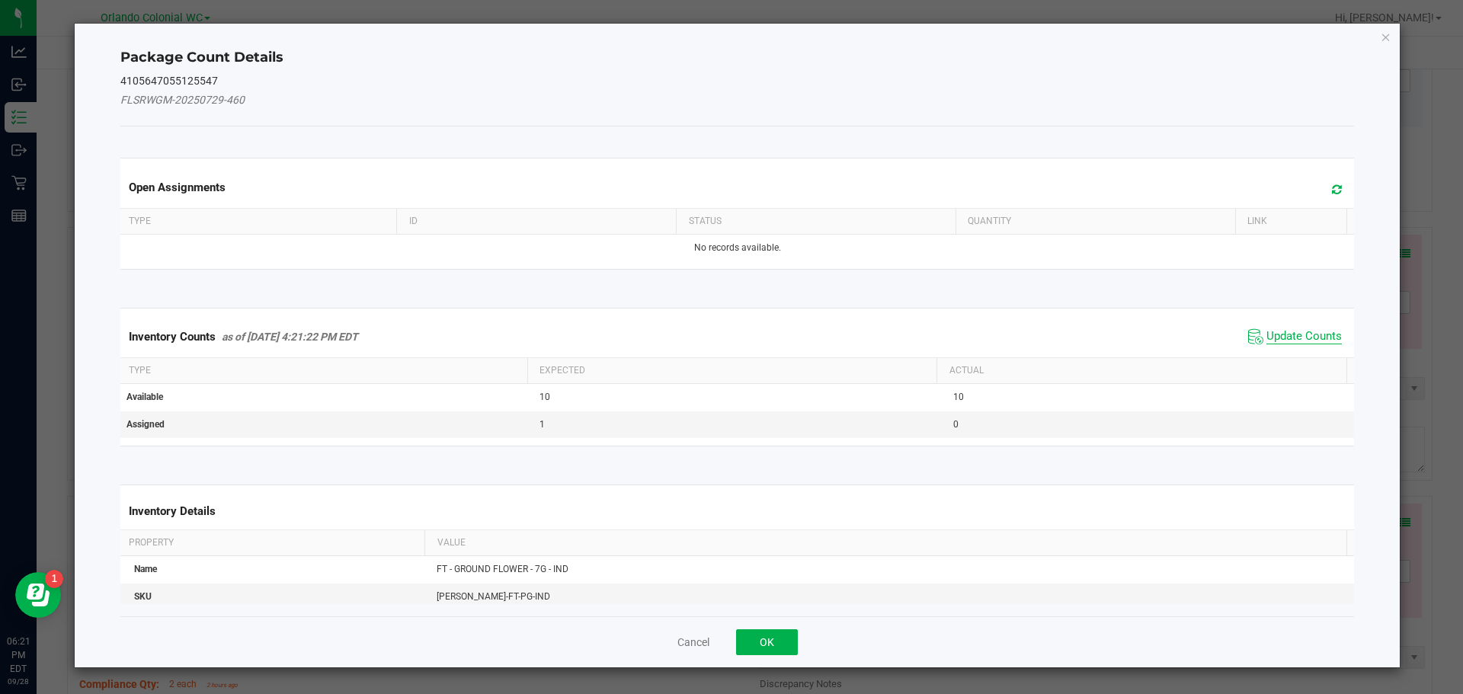
click at [1275, 333] on span "Update Counts" at bounding box center [1303, 336] width 75 height 15
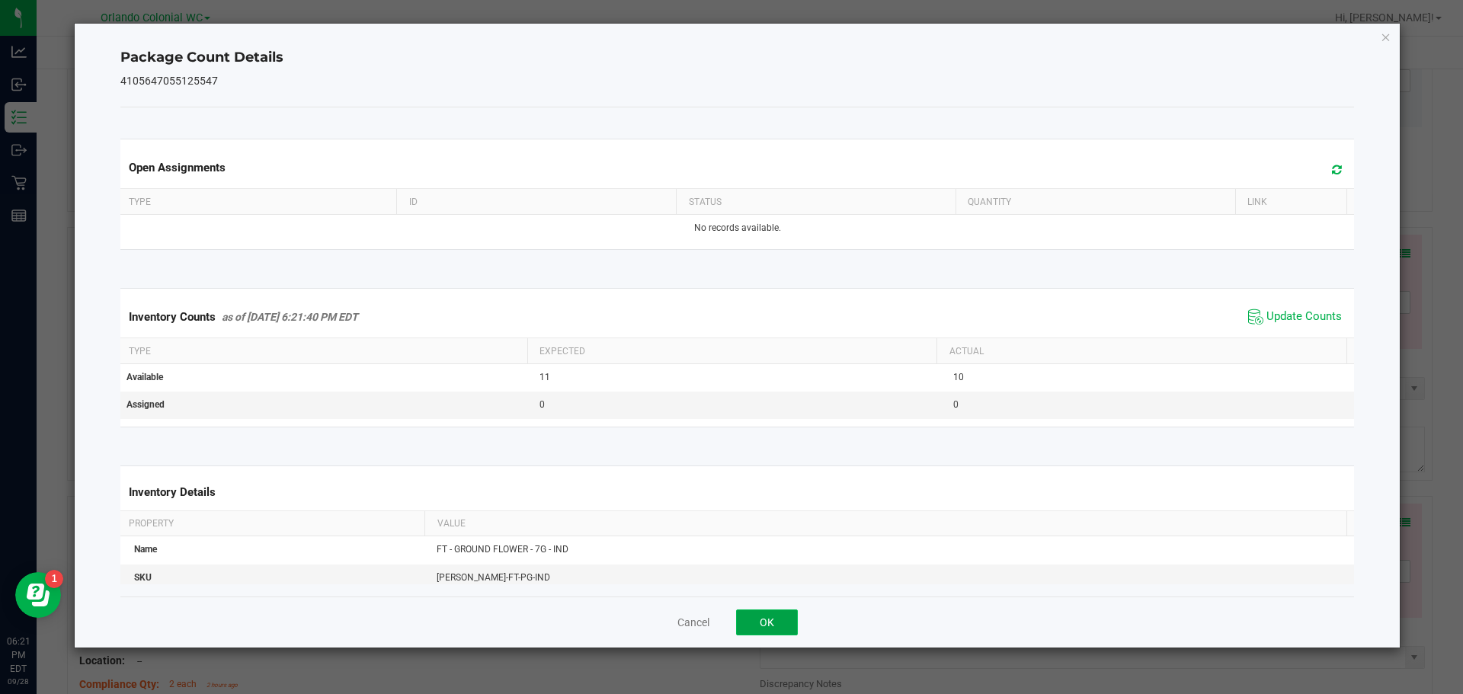
click at [759, 635] on button "OK" at bounding box center [767, 623] width 62 height 26
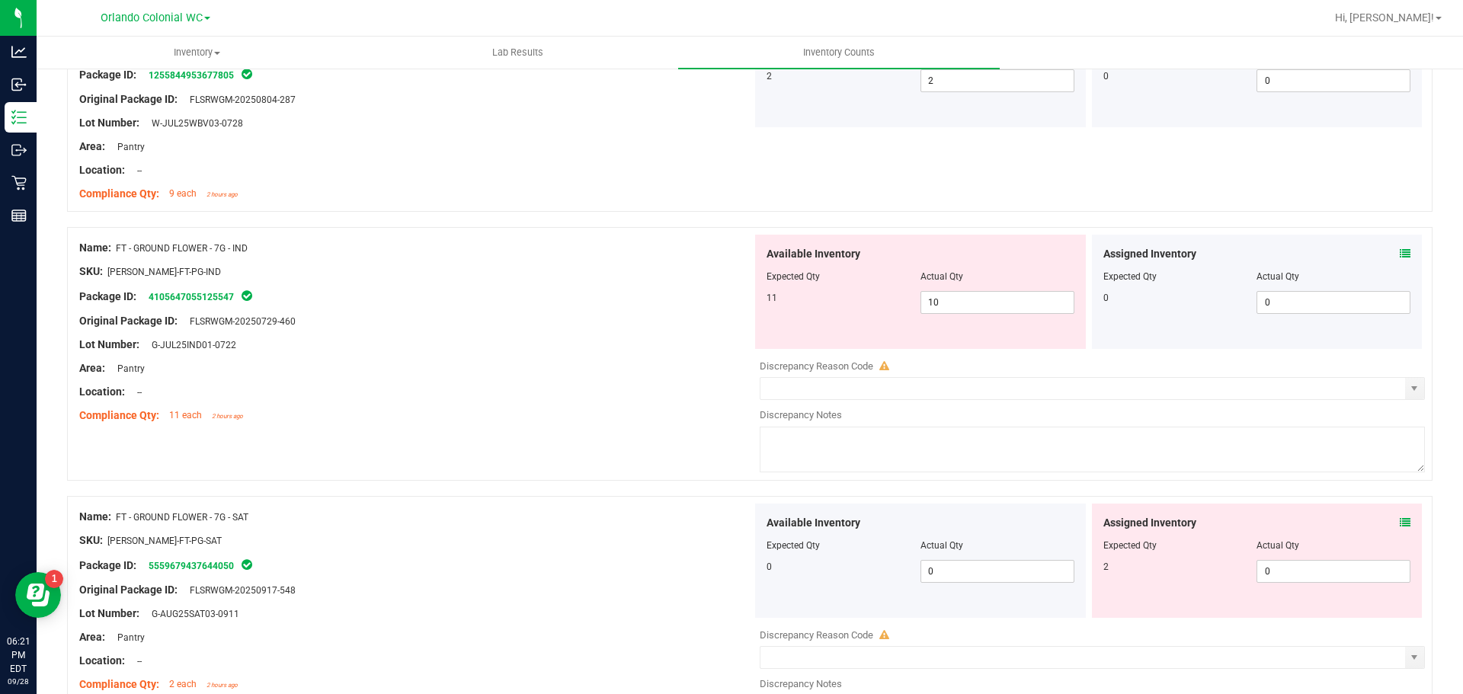
click at [649, 371] on div "Area: Pantry" at bounding box center [415, 368] width 673 height 16
click at [964, 309] on span "10 10" at bounding box center [997, 302] width 154 height 23
click at [964, 309] on input "10" at bounding box center [997, 302] width 152 height 21
click at [254, 243] on div "Name: FT - GROUND FLOWER - 7G - IND" at bounding box center [415, 248] width 673 height 16
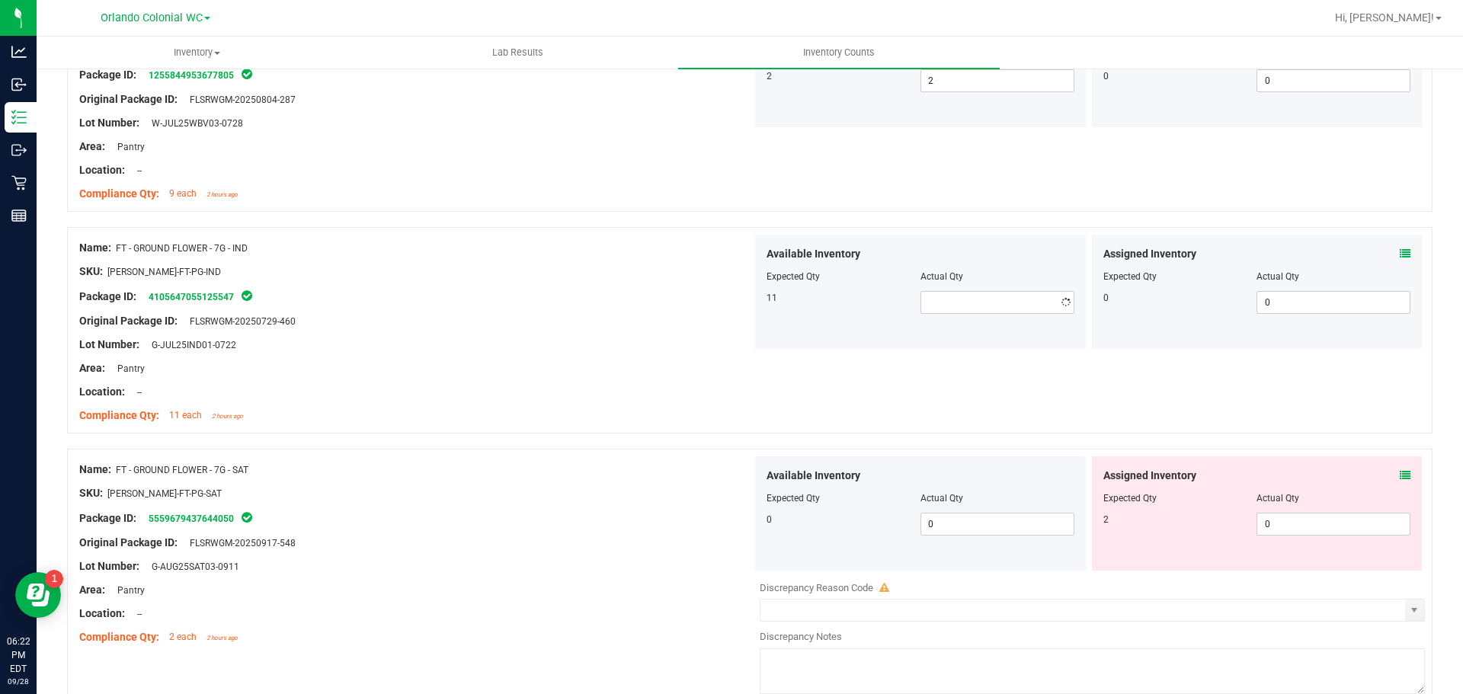
click at [254, 243] on div "Name: FT - GROUND FLOWER - 7G - IND" at bounding box center [415, 248] width 673 height 16
click at [252, 246] on div "Name: FT - GROUND FLOWER - 7G - IND" at bounding box center [415, 248] width 673 height 16
drag, startPoint x: 251, startPoint y: 246, endPoint x: 119, endPoint y: 244, distance: 132.6
click at [120, 244] on div "Name: FT - GROUND FLOWER - 7G - IND" at bounding box center [415, 248] width 673 height 16
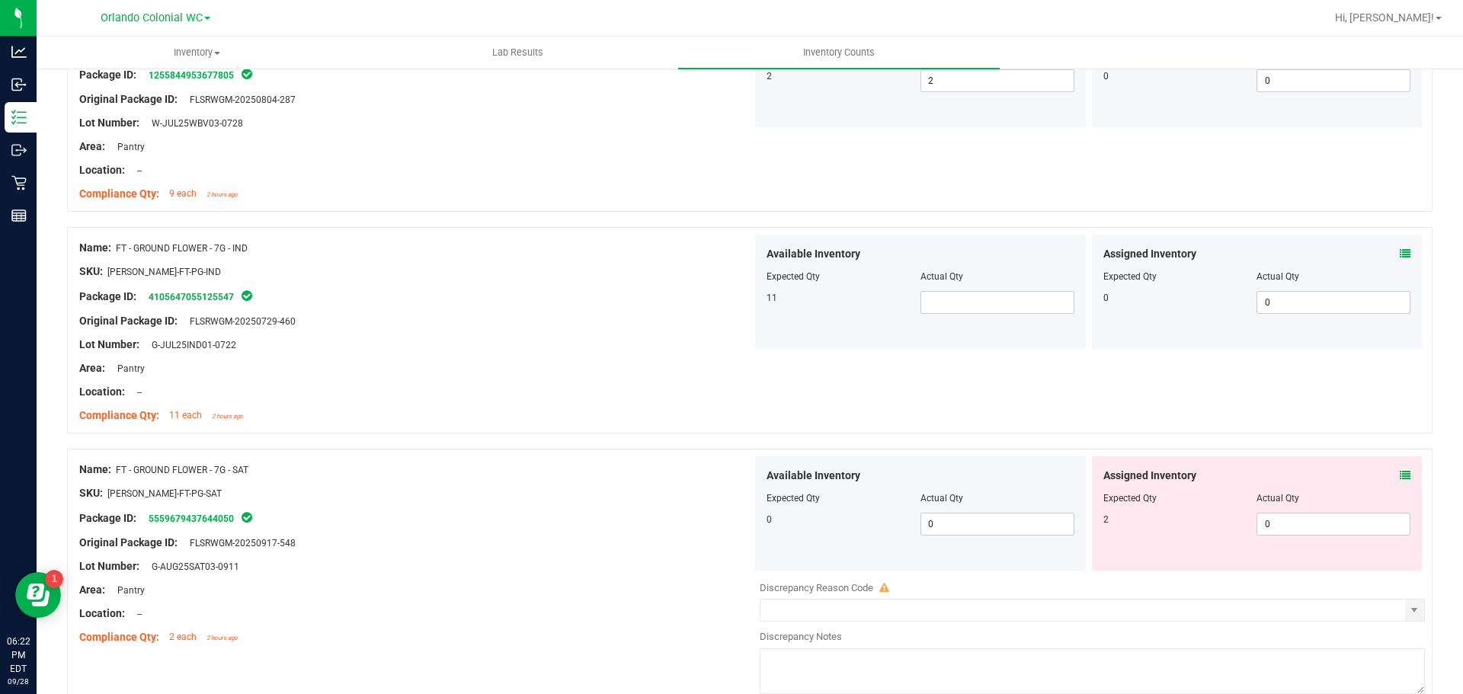
drag, startPoint x: 590, startPoint y: 296, endPoint x: 620, endPoint y: 299, distance: 30.6
click at [591, 299] on div "Package ID: 4105647055125547" at bounding box center [415, 296] width 673 height 18
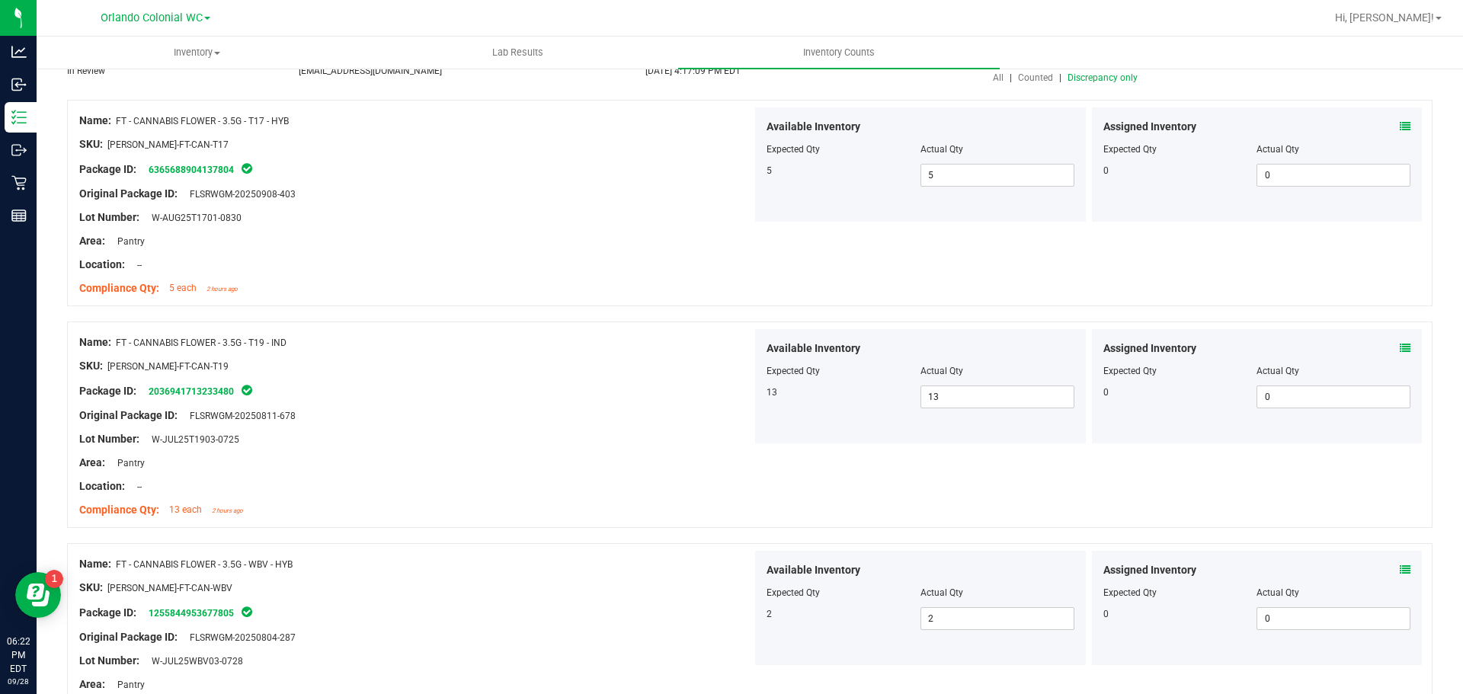
scroll to position [0, 0]
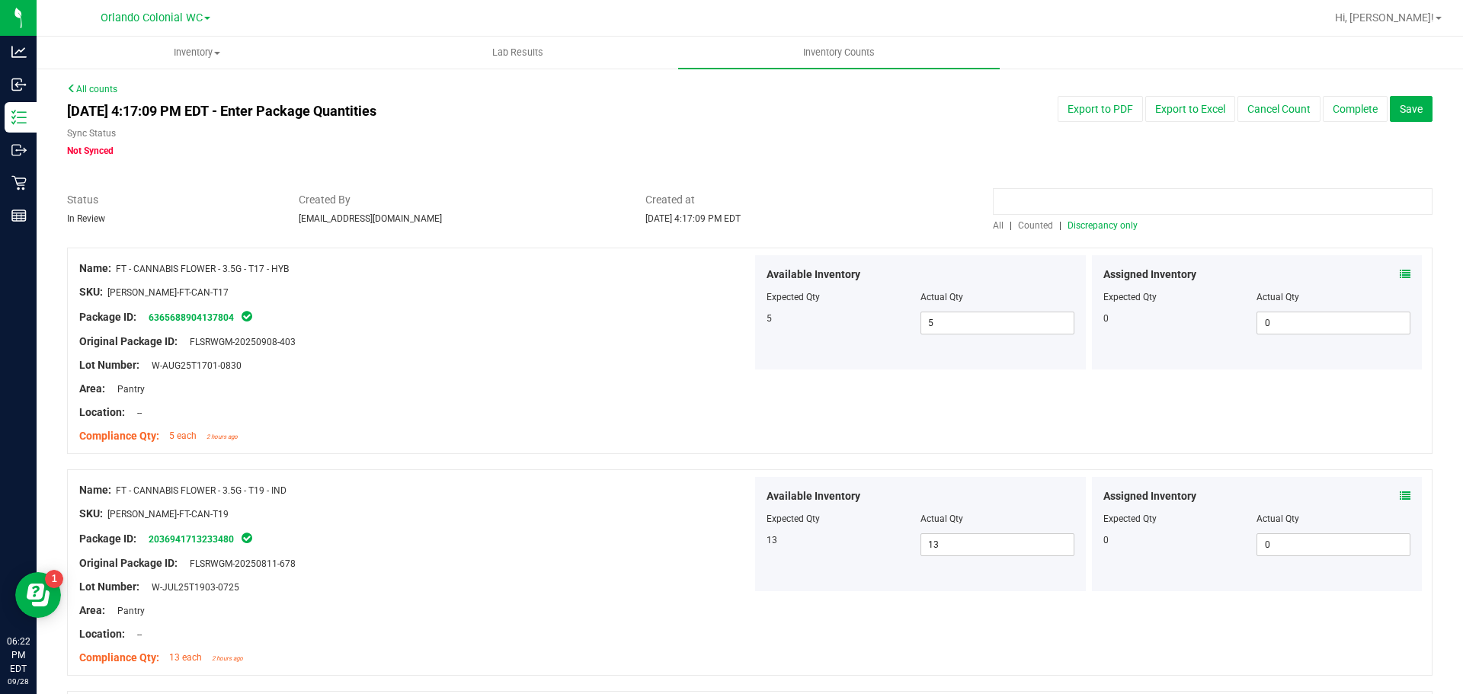
click at [1218, 203] on input at bounding box center [1213, 201] width 440 height 27
paste input "FT - GROUND FLOWER - 7G - IND"
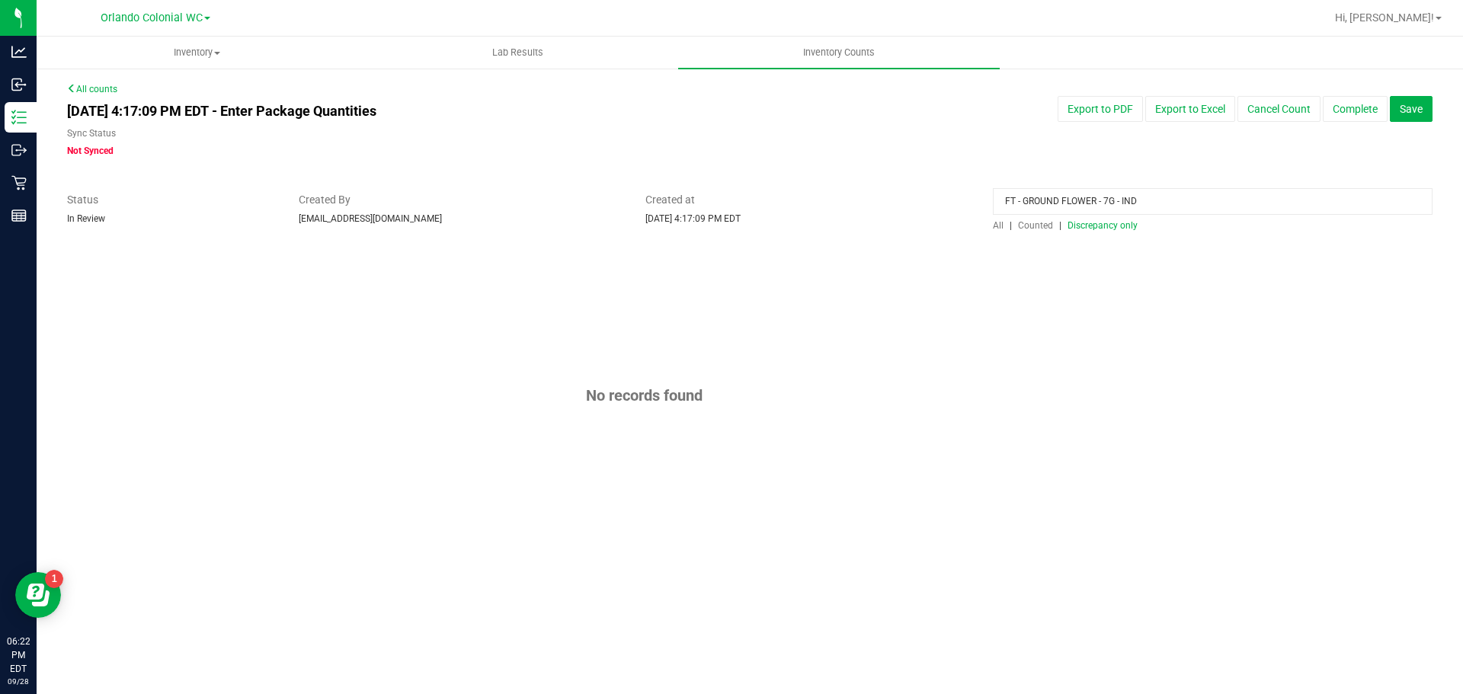
drag, startPoint x: 991, startPoint y: 227, endPoint x: 1003, endPoint y: 227, distance: 13.0
click at [991, 227] on div "FT - GROUND FLOWER - 7G - IND All | Counted | Discrepancy only" at bounding box center [1212, 212] width 463 height 40
click at [996, 225] on span "All" at bounding box center [998, 225] width 11 height 11
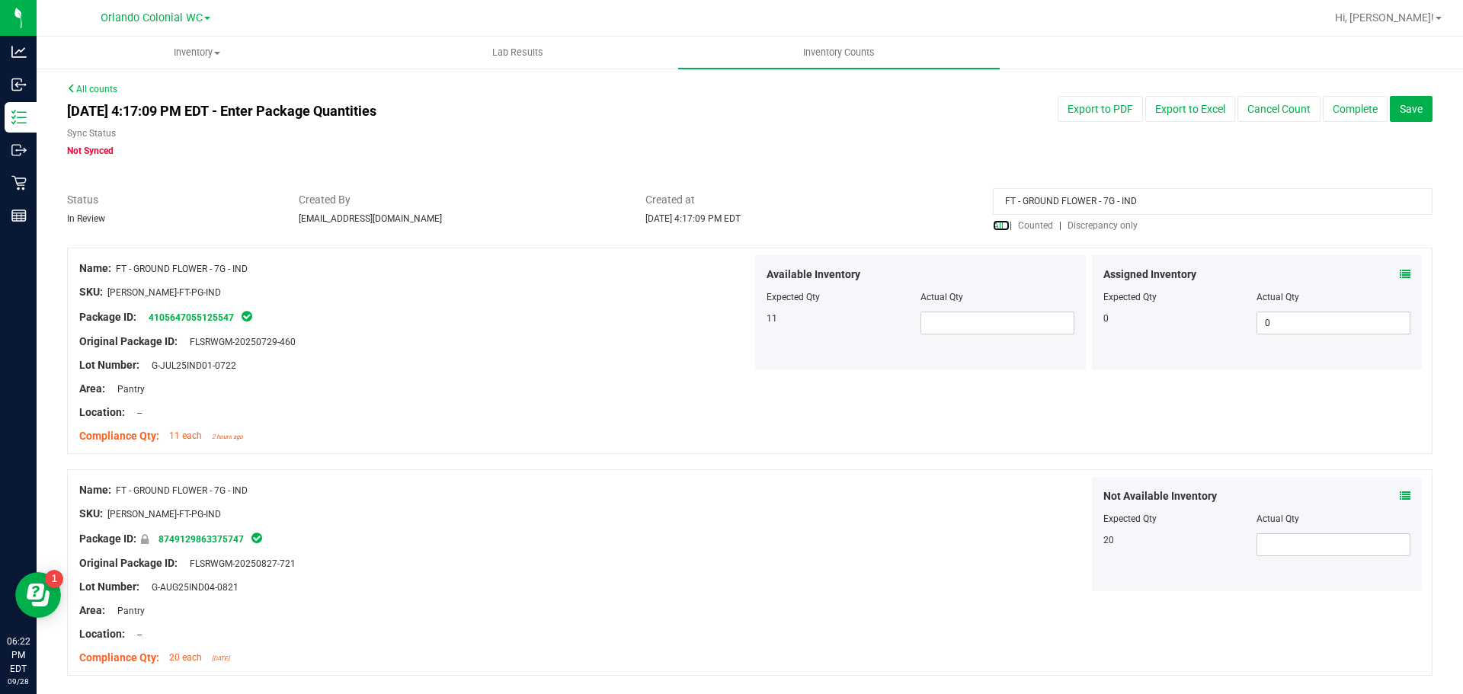
scroll to position [49, 0]
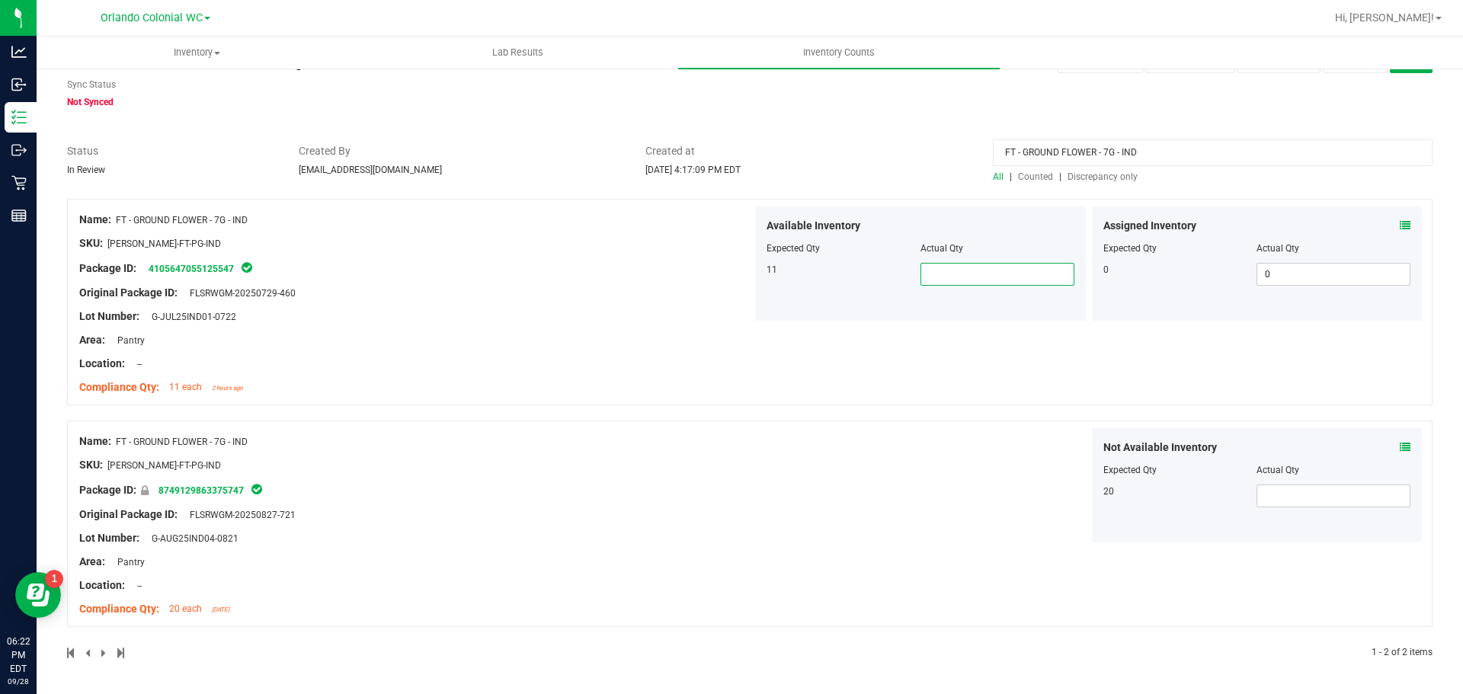
click at [952, 267] on span at bounding box center [997, 274] width 154 height 23
click at [1115, 178] on span "Discrepancy only" at bounding box center [1102, 176] width 70 height 11
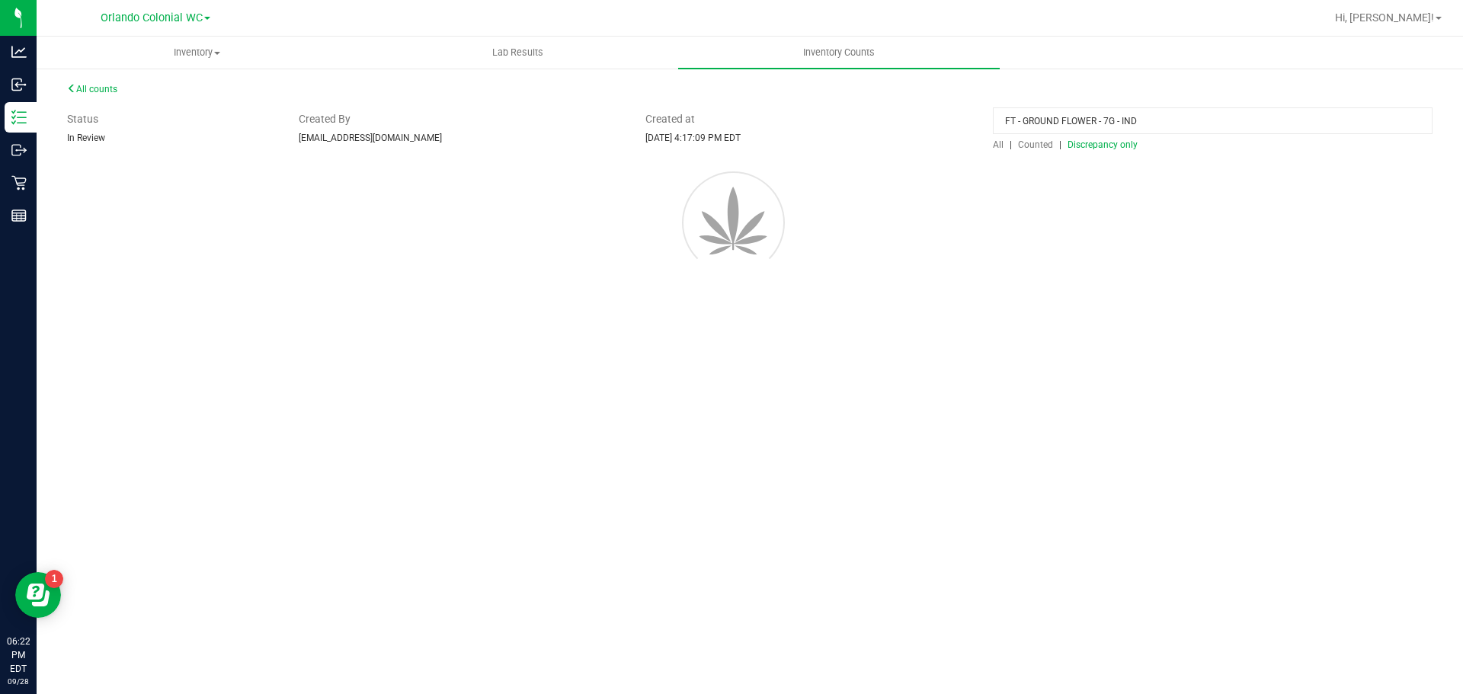
scroll to position [0, 0]
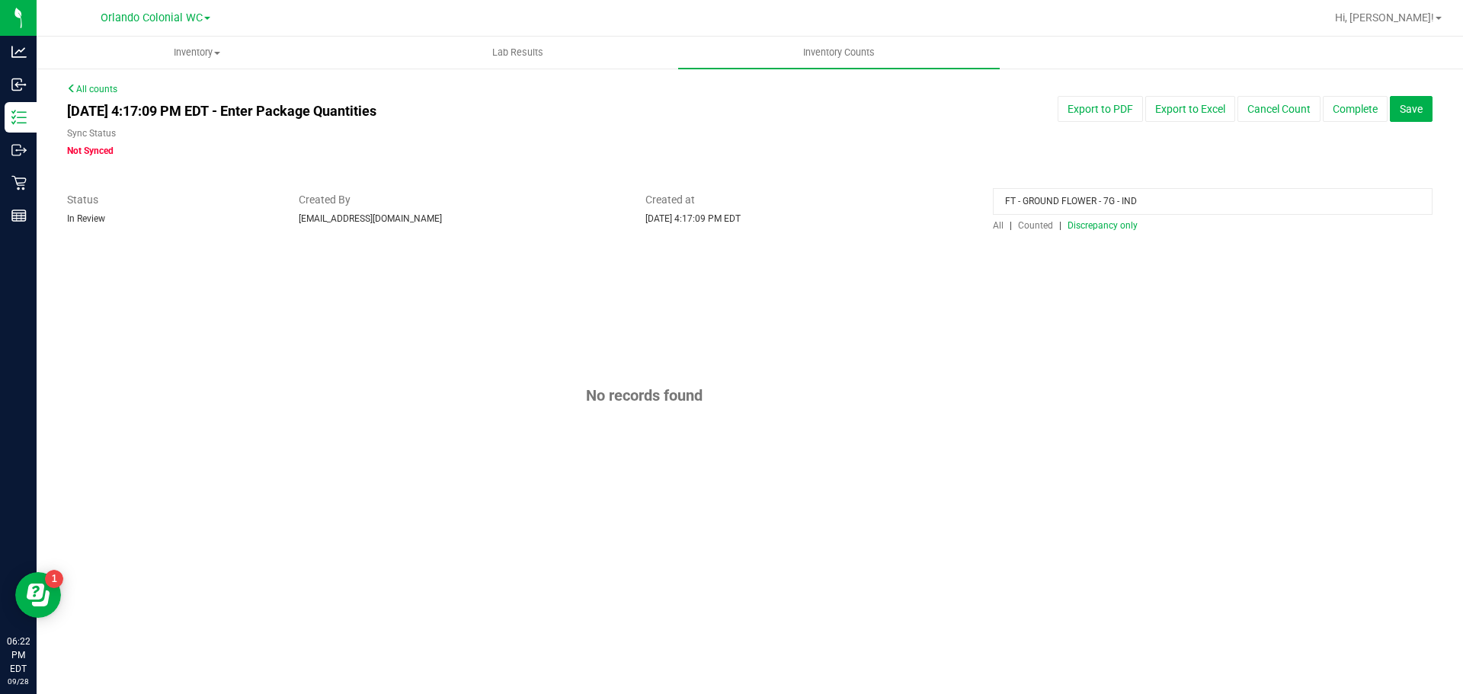
drag, startPoint x: 1135, startPoint y: 203, endPoint x: 691, endPoint y: 206, distance: 444.2
click at [697, 206] on div "Status In Review Created By [EMAIL_ADDRESS][DOMAIN_NAME] Created at [DATE] 4:17…" at bounding box center [750, 212] width 1388 height 40
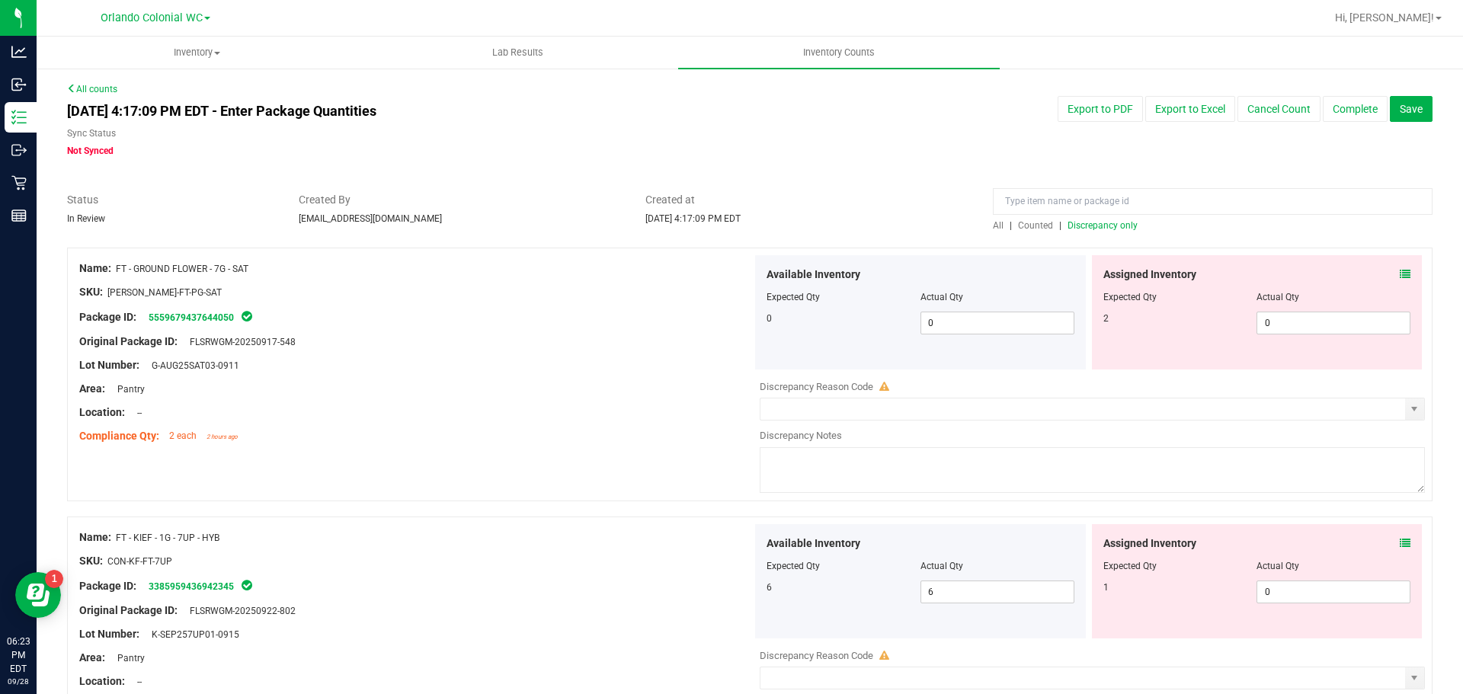
click at [665, 408] on div "Location: --" at bounding box center [415, 413] width 673 height 16
click at [1039, 325] on span "0 0" at bounding box center [997, 323] width 154 height 23
click at [1400, 274] on icon at bounding box center [1405, 274] width 11 height 11
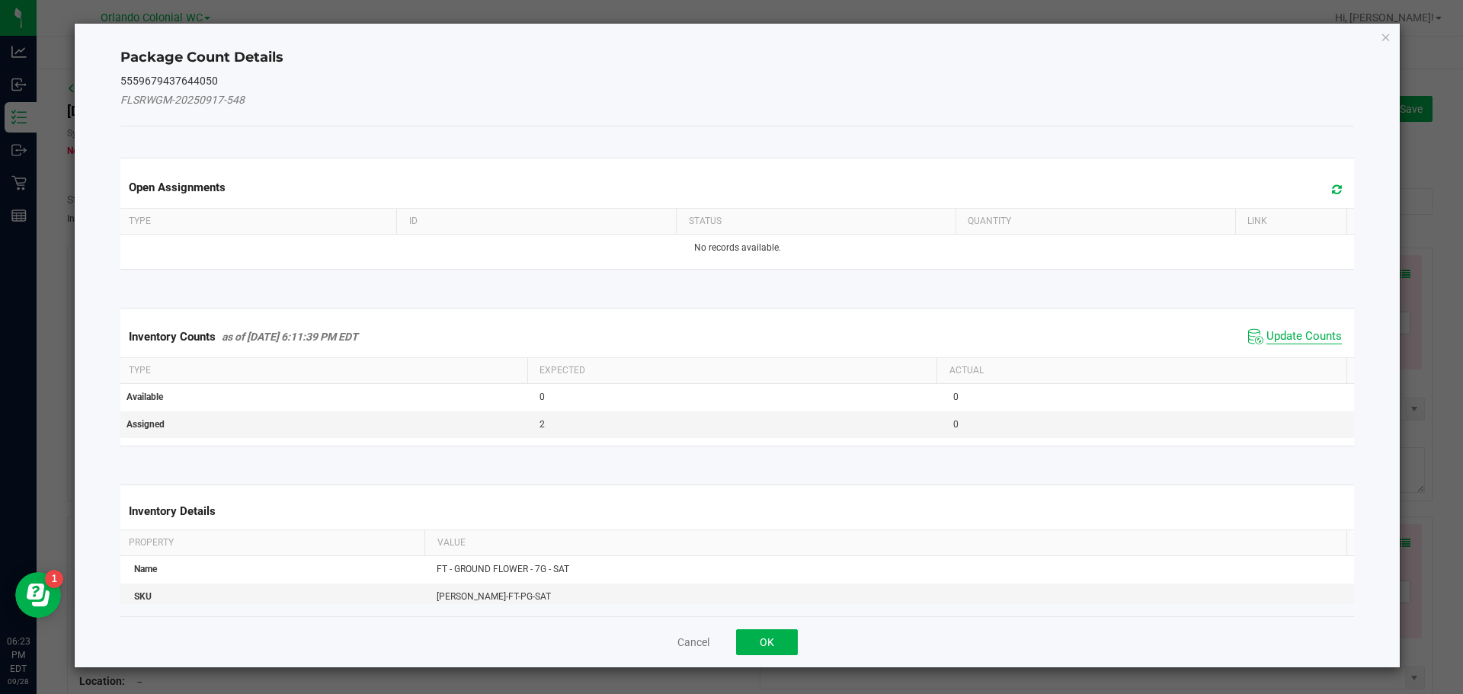
click at [1279, 331] on span "Update Counts" at bounding box center [1303, 336] width 75 height 15
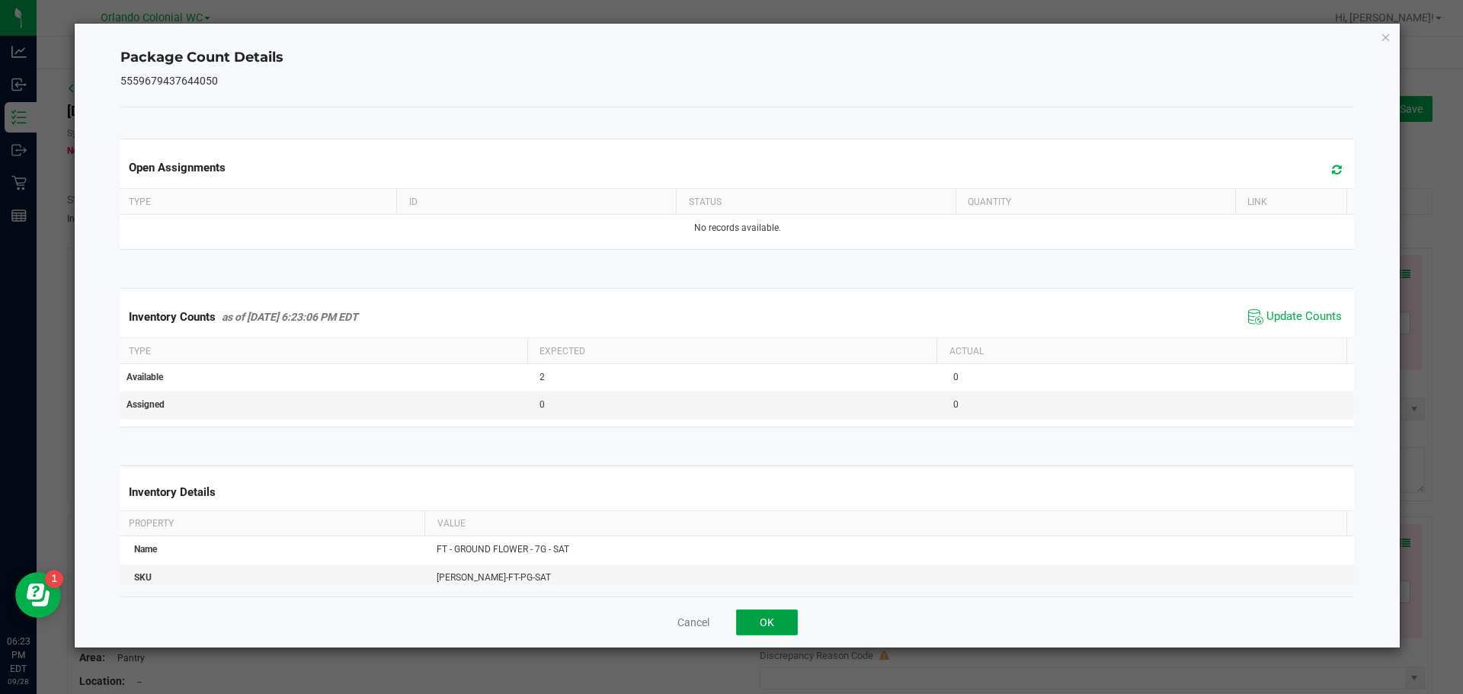
click at [751, 626] on button "OK" at bounding box center [767, 623] width 62 height 26
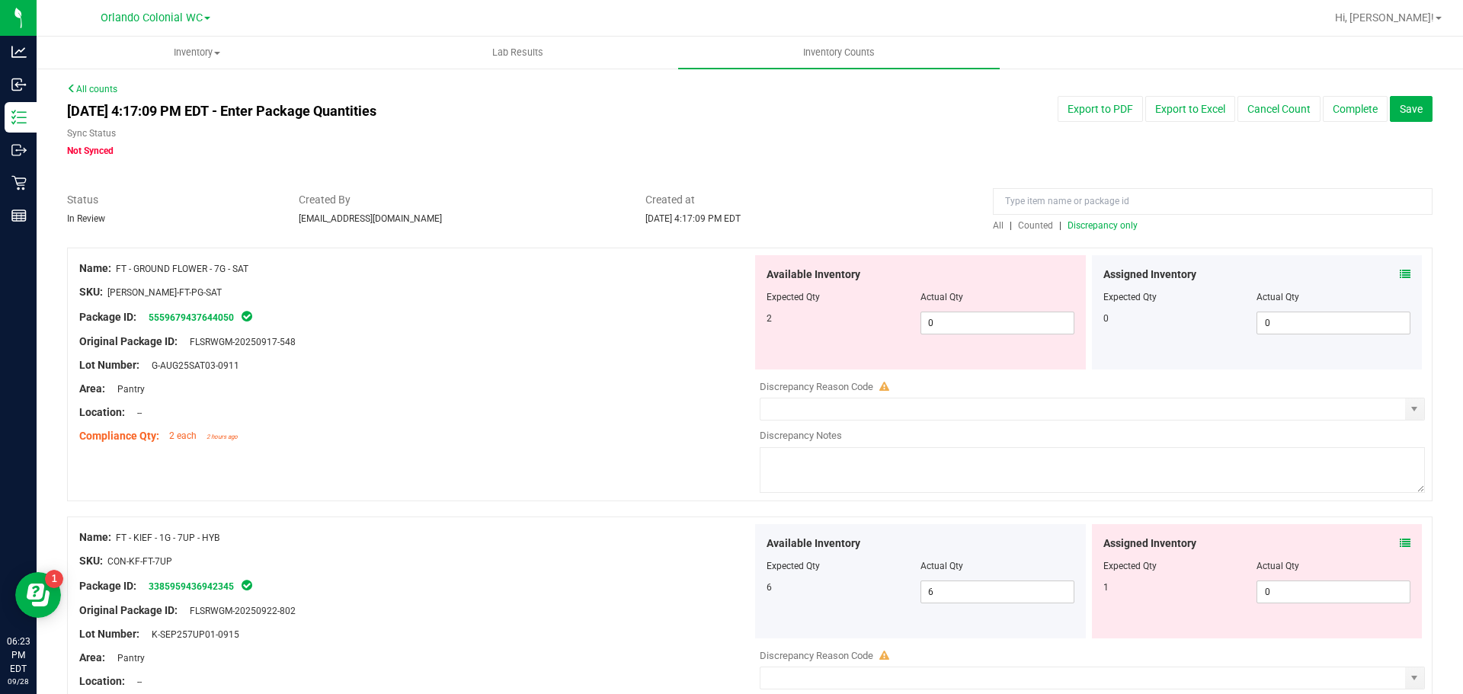
click at [599, 439] on div "Compliance Qty: 2 each 2 hours ago" at bounding box center [415, 436] width 673 height 16
click at [623, 391] on div "Area: Pantry" at bounding box center [415, 389] width 673 height 16
click at [971, 322] on span "0 0" at bounding box center [997, 323] width 154 height 23
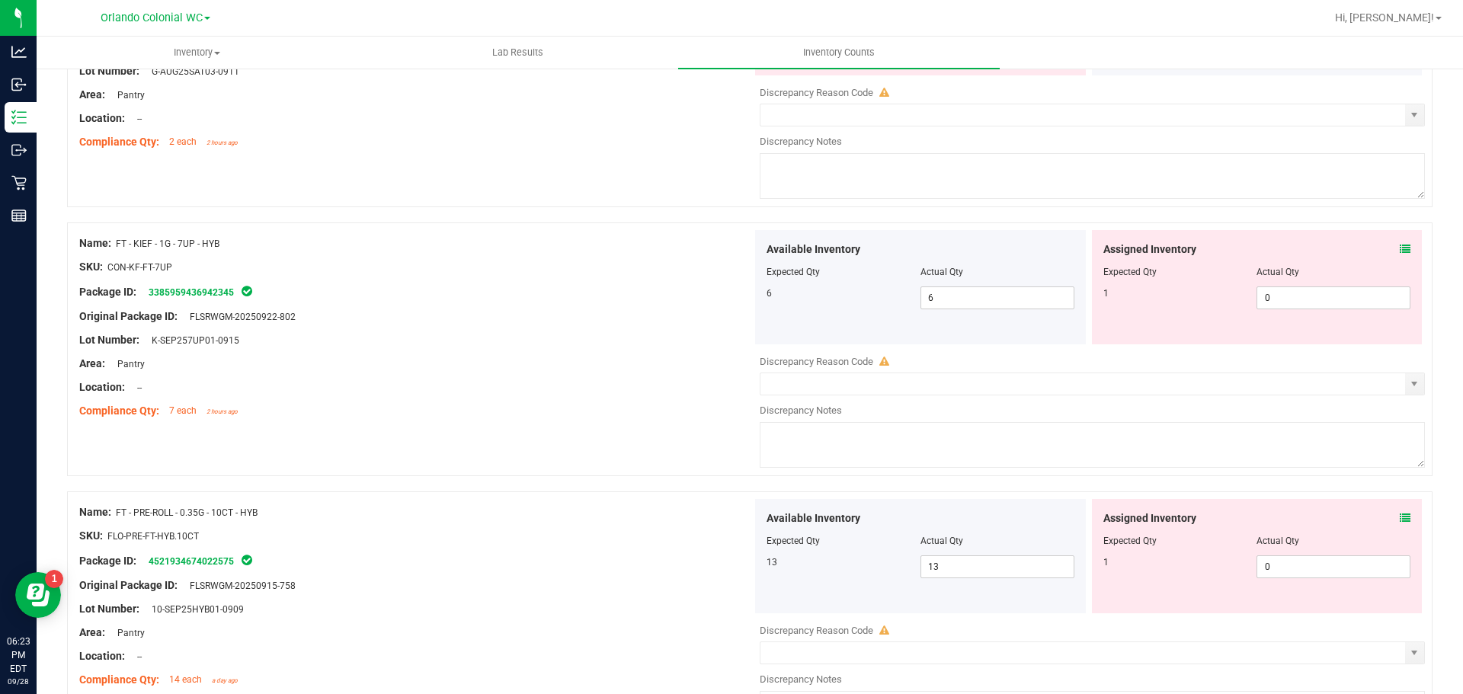
scroll to position [76, 0]
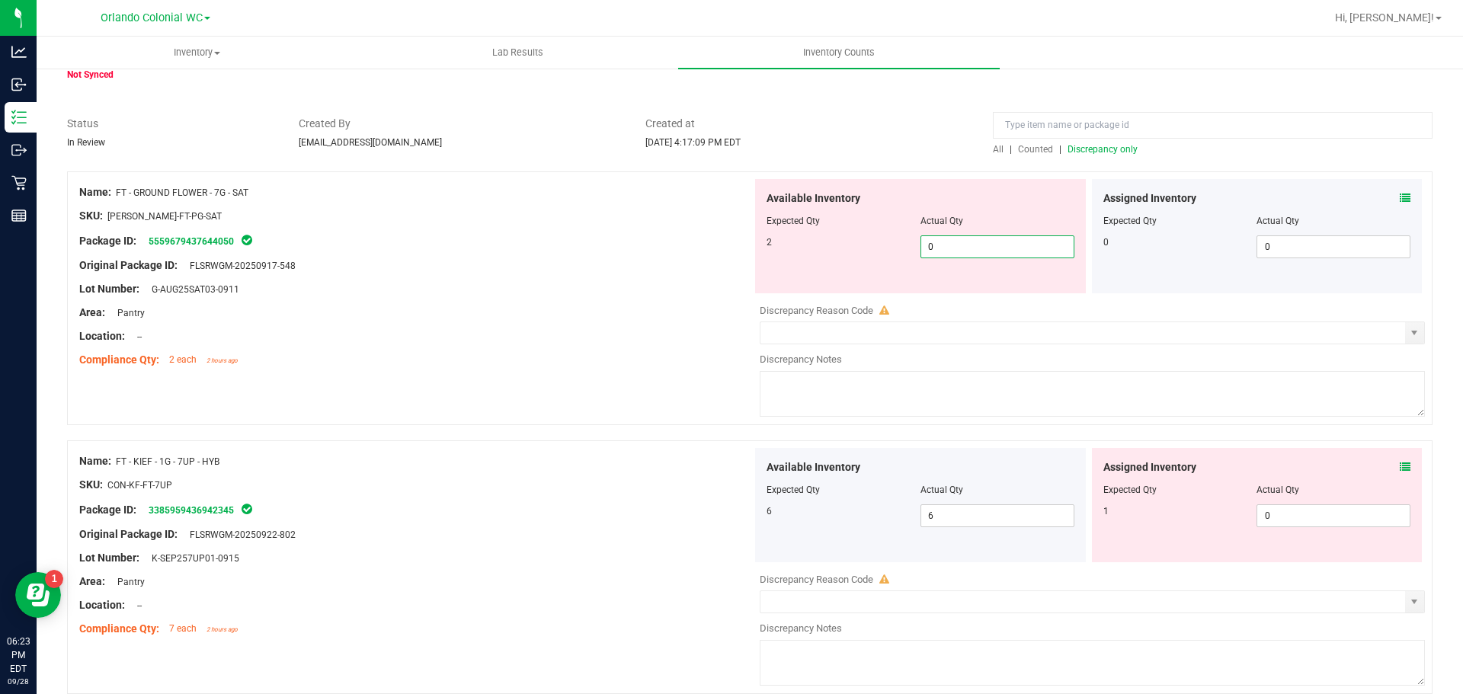
drag, startPoint x: 939, startPoint y: 254, endPoint x: 738, endPoint y: 253, distance: 201.9
click at [743, 253] on div "Name: FT - GROUND FLOWER - 7G - SAT SKU: [PERSON_NAME]-FT-PG-SAT Package ID: 55…" at bounding box center [749, 298] width 1365 height 254
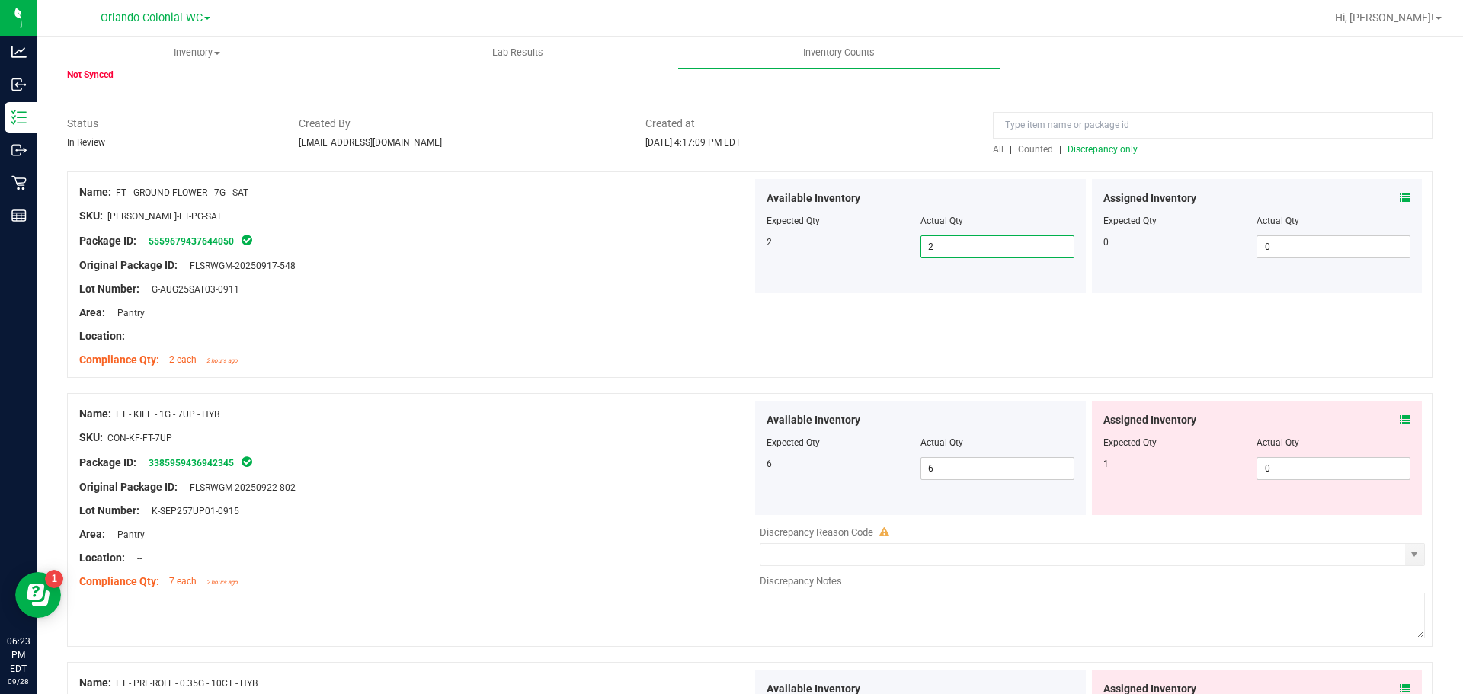
click at [1400, 418] on icon at bounding box center [1405, 420] width 11 height 11
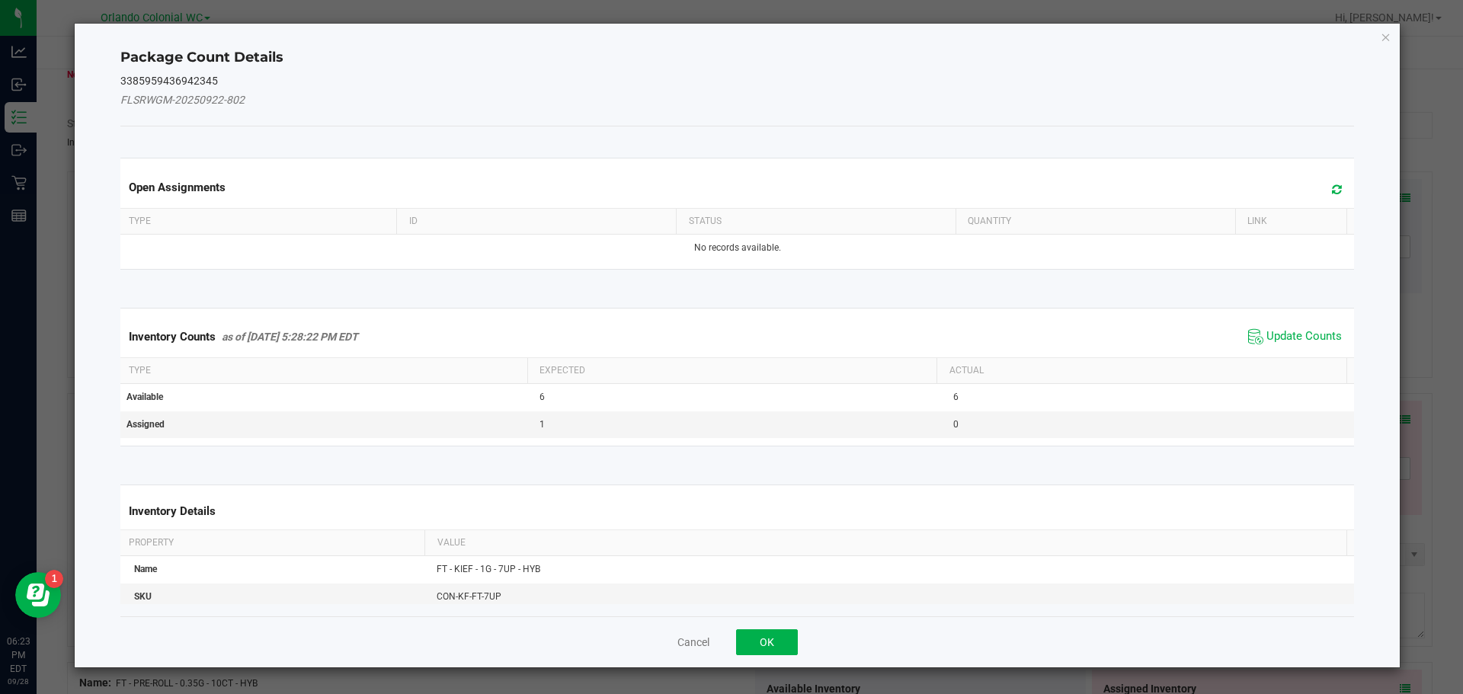
drag, startPoint x: 1298, startPoint y: 344, endPoint x: 1288, endPoint y: 345, distance: 9.9
click at [1298, 343] on span "Update Counts" at bounding box center [1294, 336] width 101 height 23
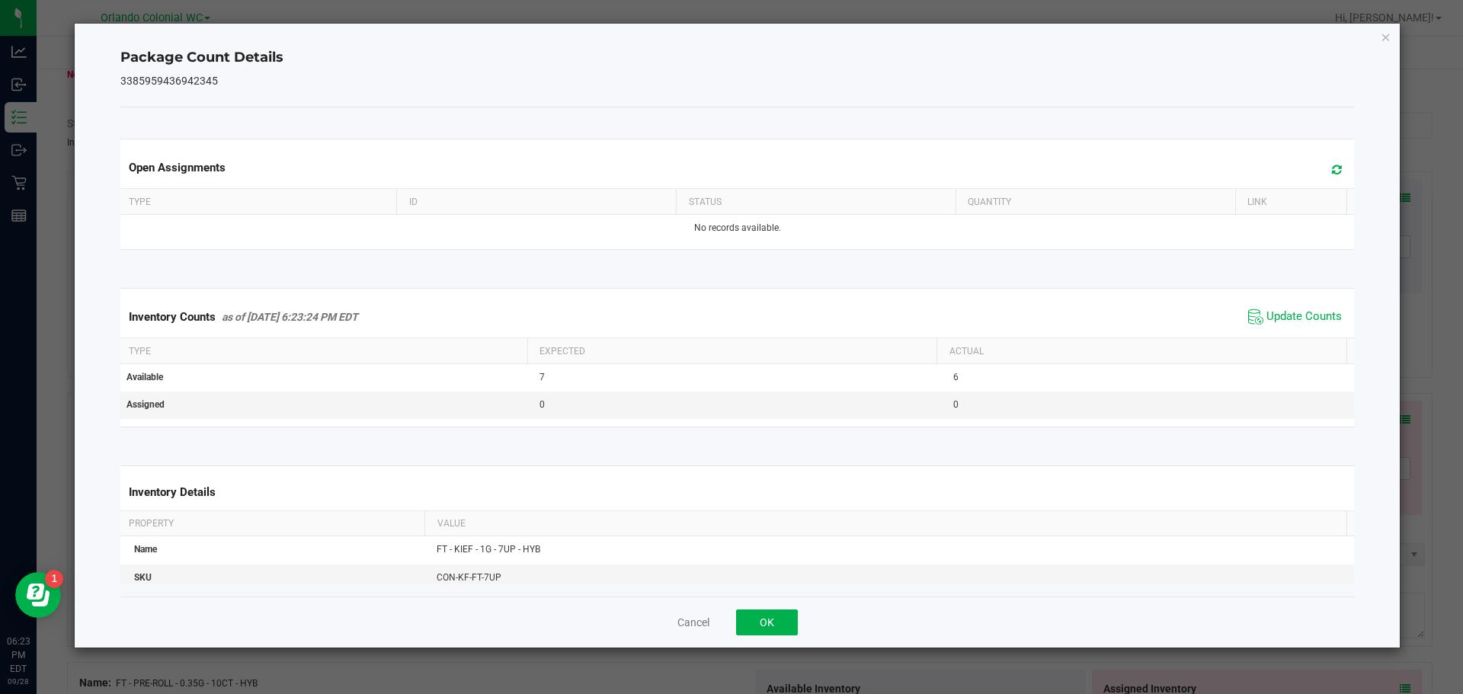
click at [798, 615] on div "Cancel OK" at bounding box center [737, 622] width 1234 height 51
click at [746, 633] on button "OK" at bounding box center [767, 623] width 62 height 26
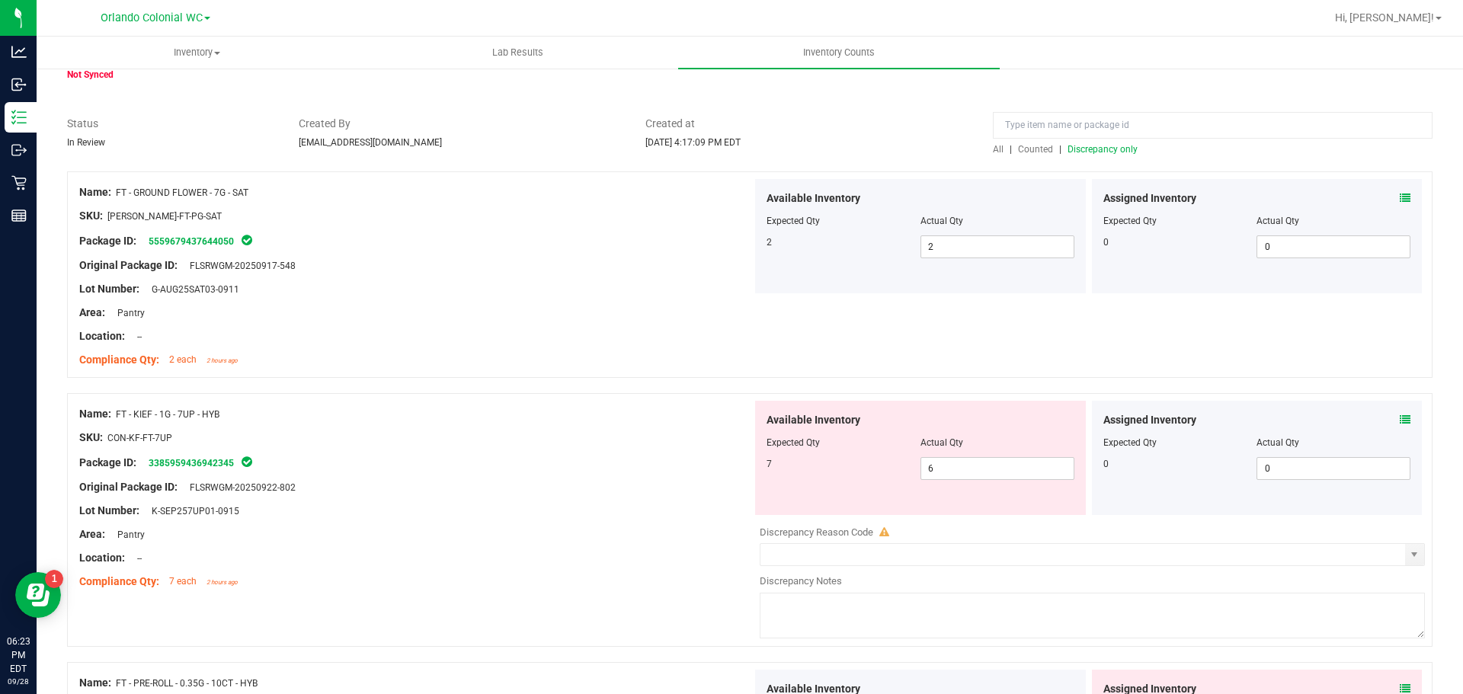
click at [575, 452] on div at bounding box center [415, 450] width 673 height 8
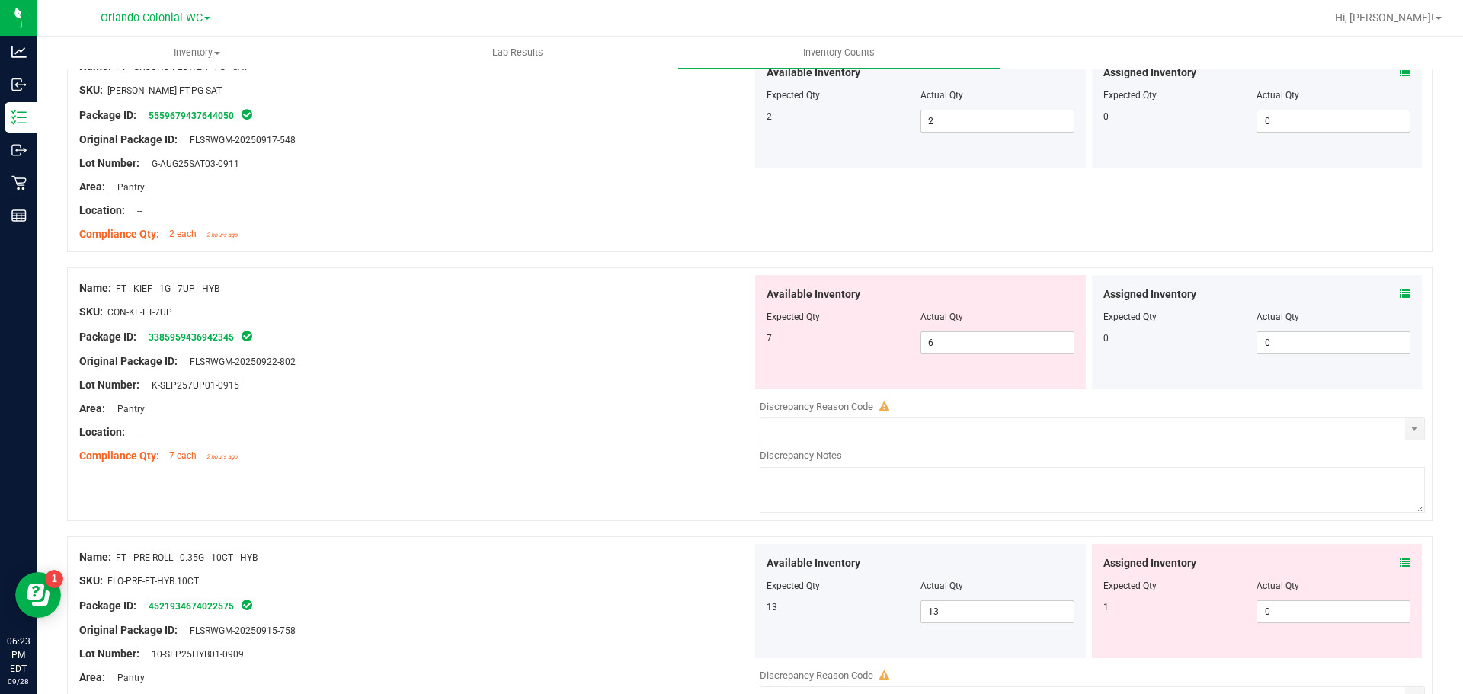
scroll to position [229, 0]
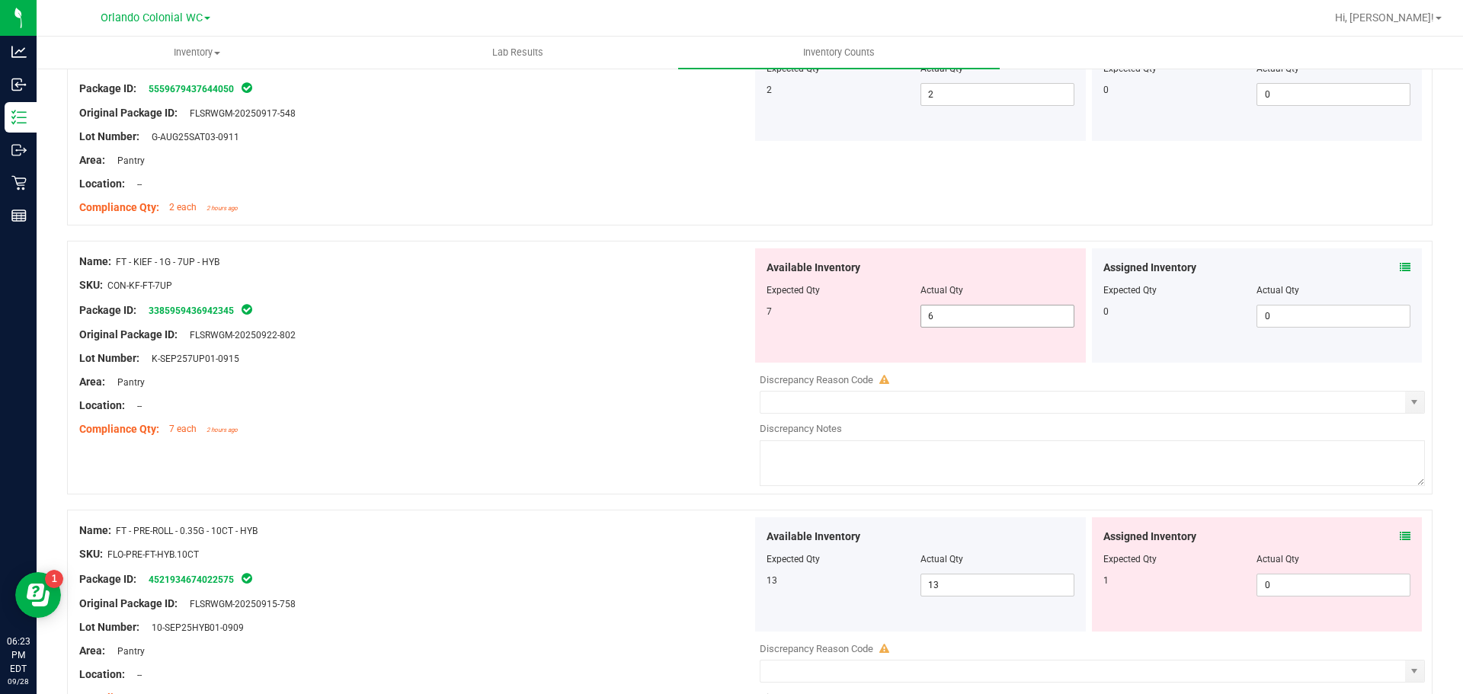
click at [973, 320] on input "6" at bounding box center [997, 316] width 152 height 21
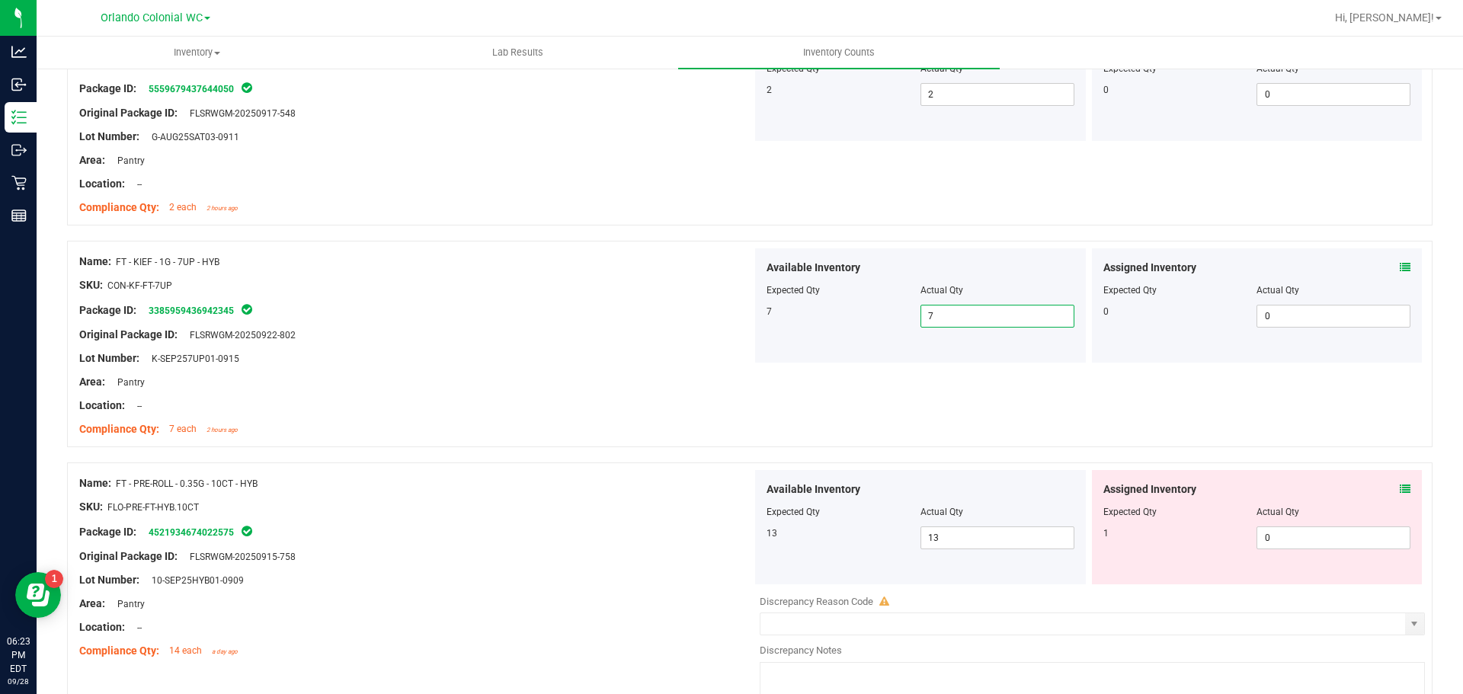
click at [1400, 492] on icon at bounding box center [1405, 489] width 11 height 11
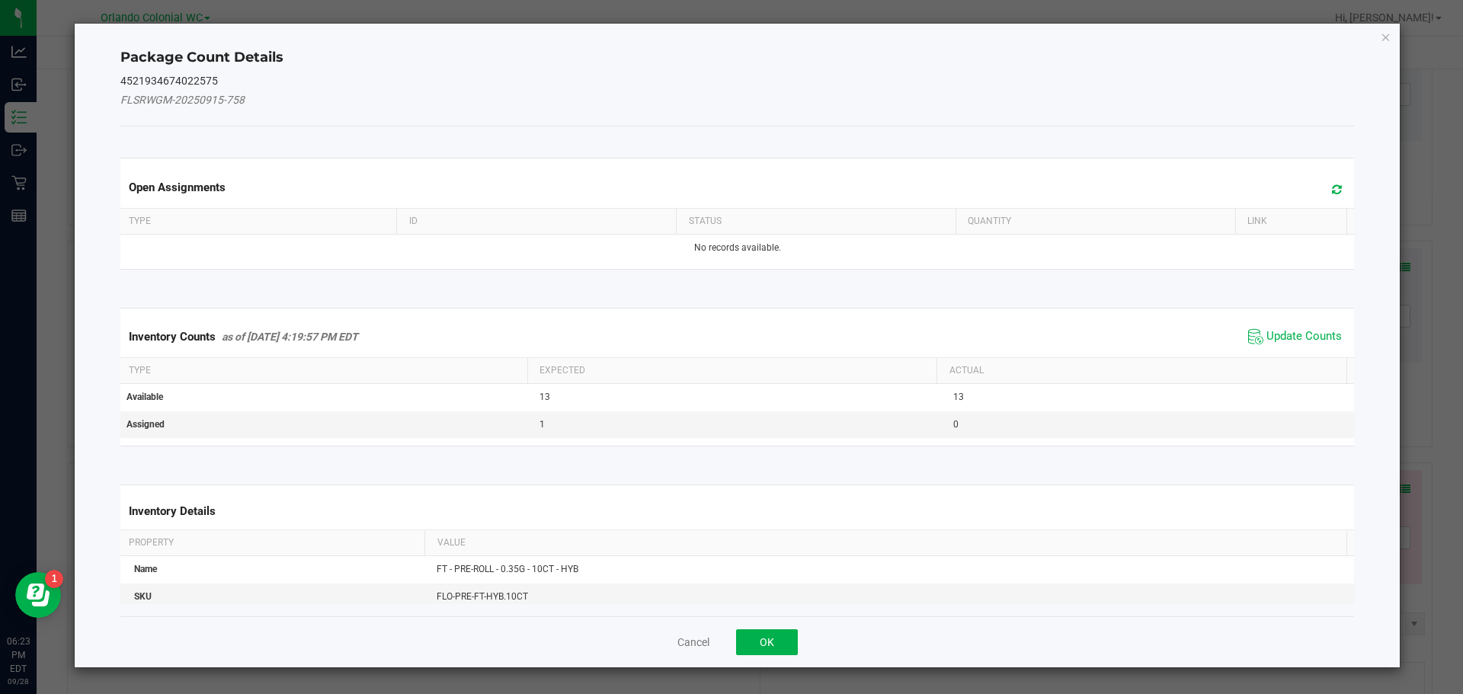
click at [1333, 336] on span "Update Counts" at bounding box center [1294, 336] width 101 height 23
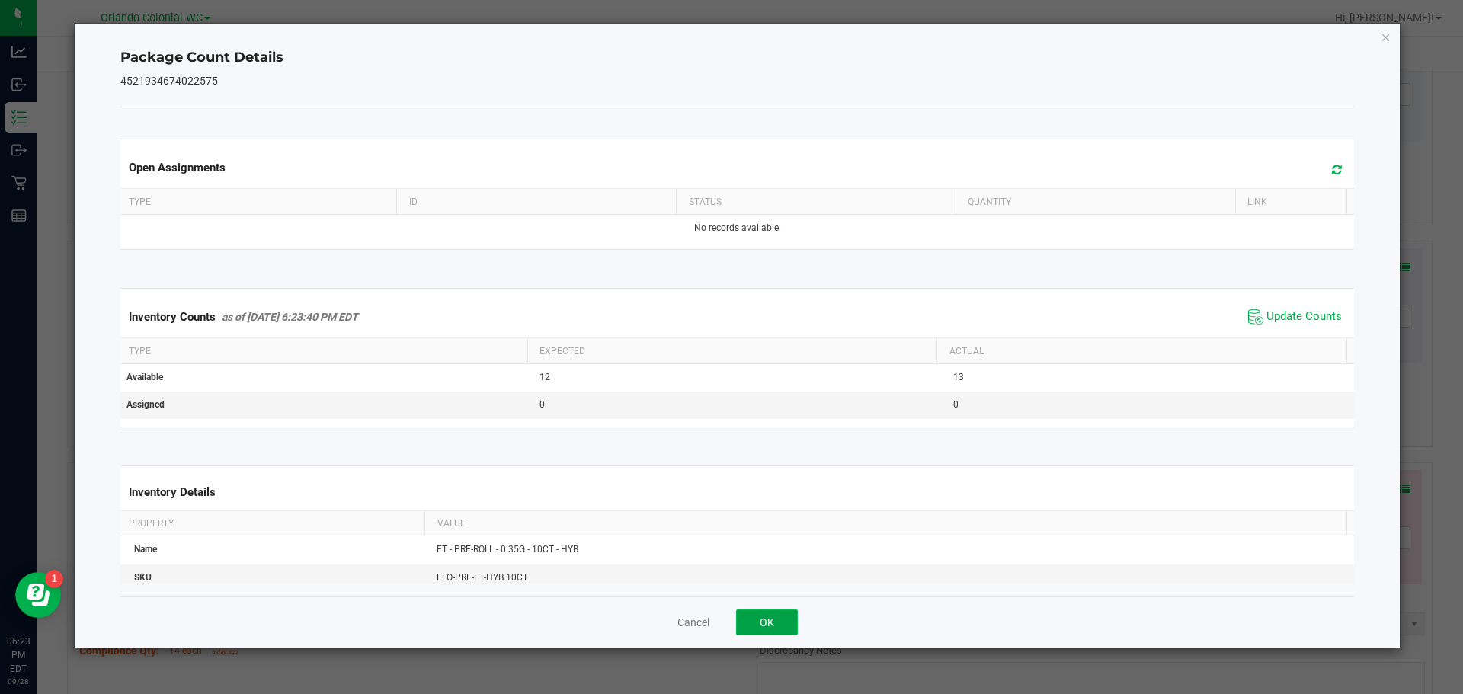
click at [778, 629] on button "OK" at bounding box center [767, 623] width 62 height 26
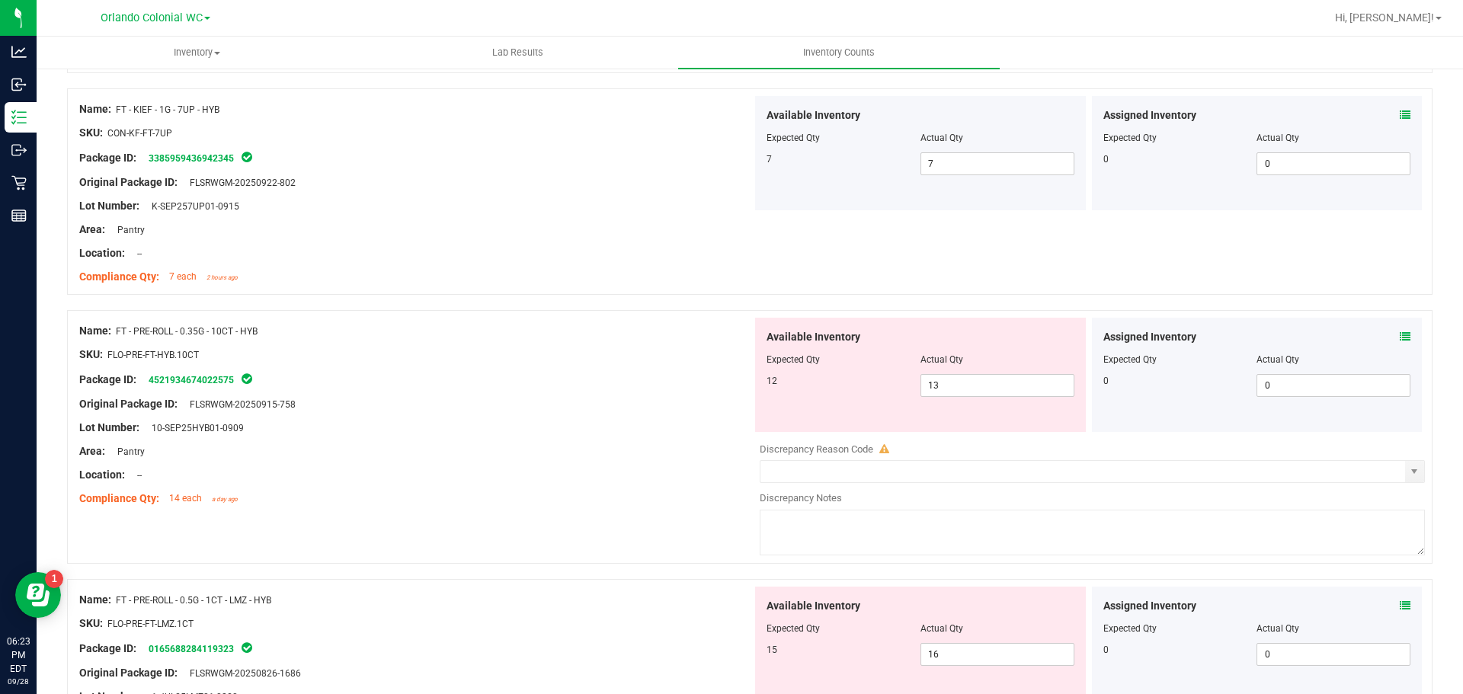
scroll to position [457, 0]
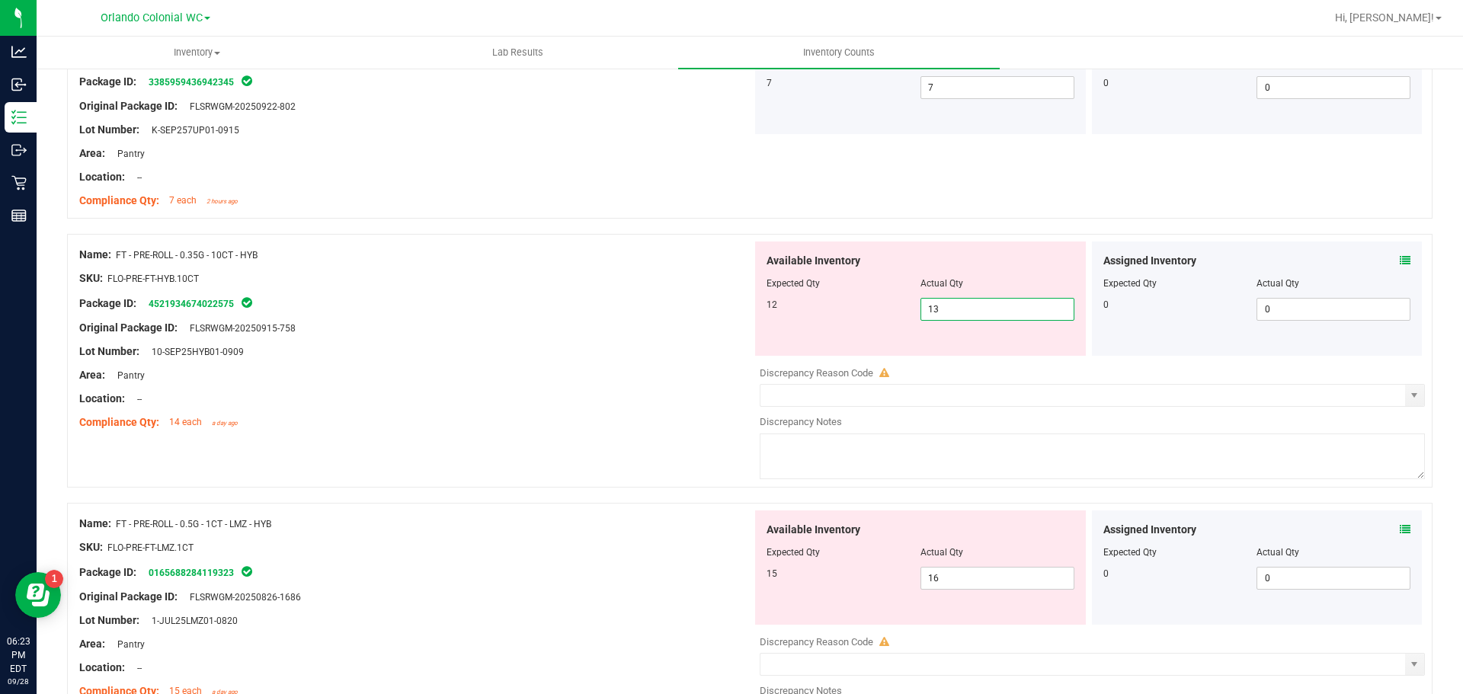
drag, startPoint x: 952, startPoint y: 318, endPoint x: 888, endPoint y: 312, distance: 63.5
click at [927, 312] on span "13 13" at bounding box center [997, 309] width 154 height 23
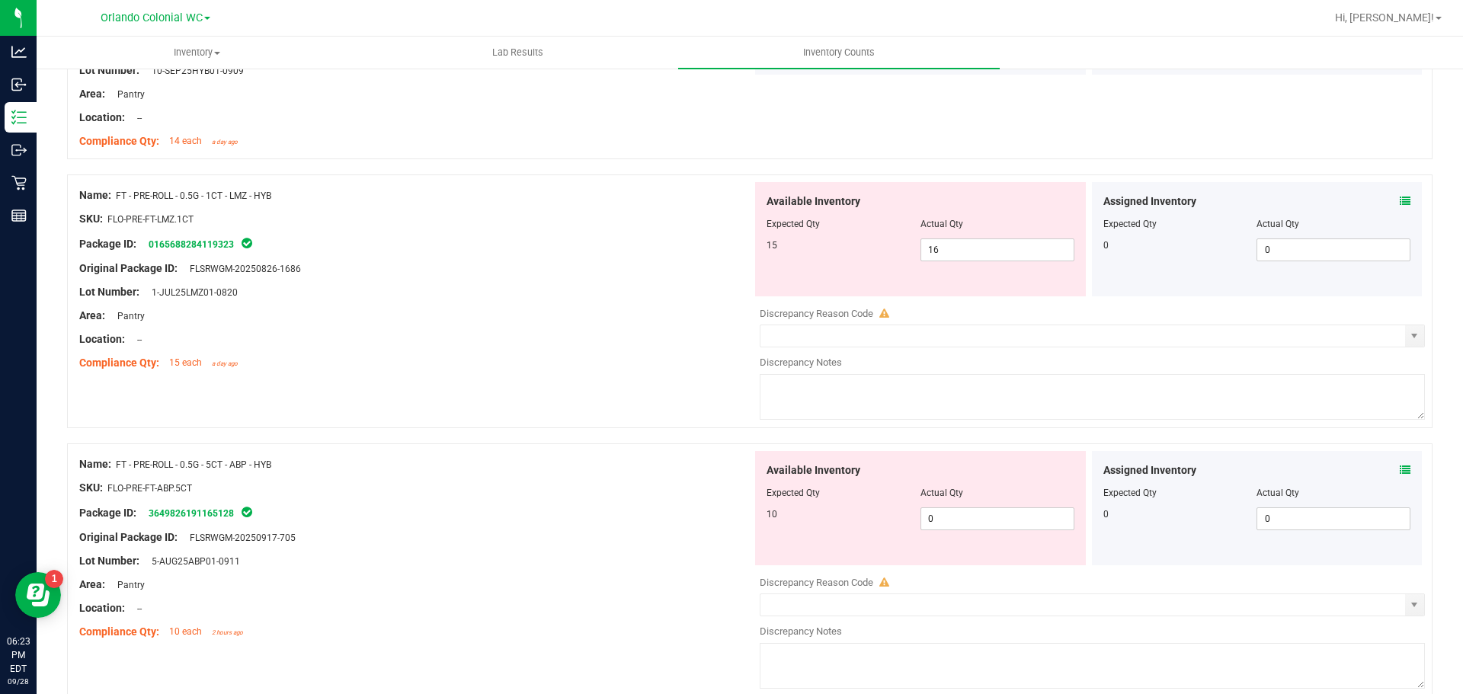
scroll to position [762, 0]
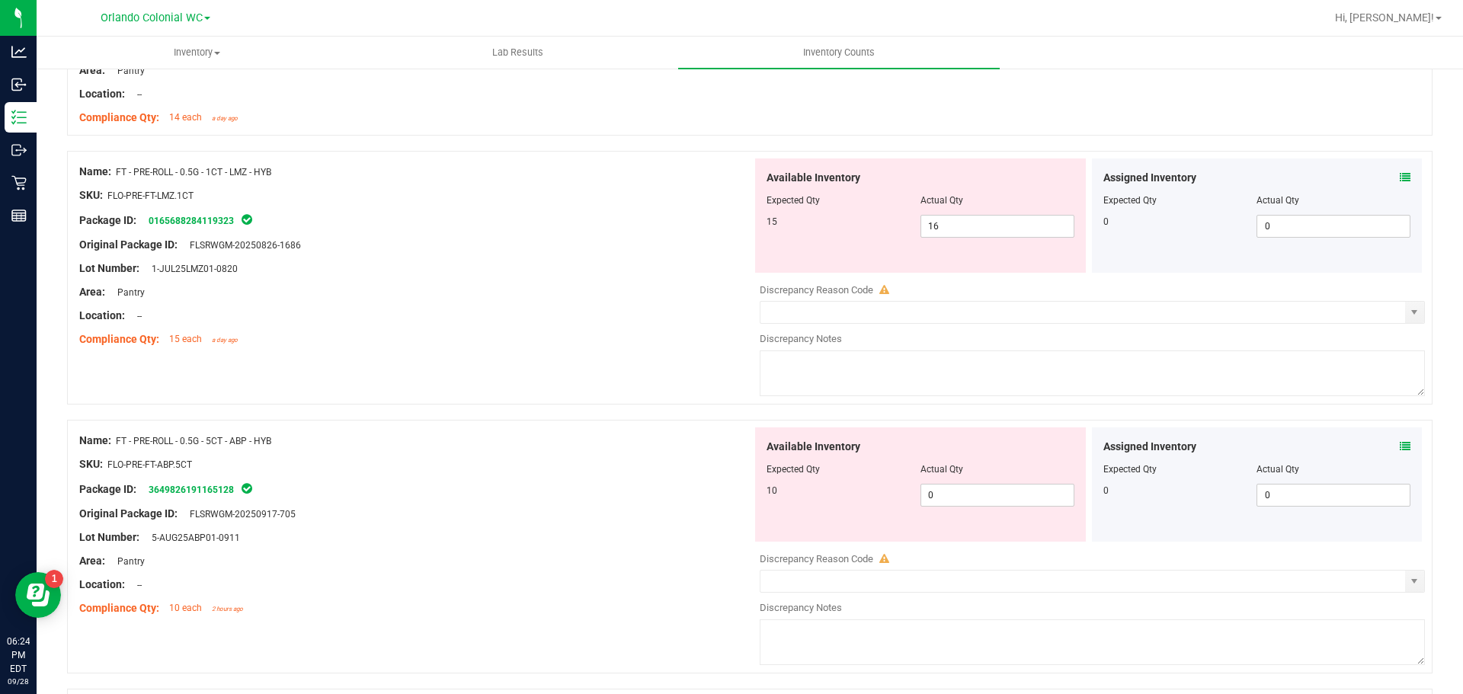
click at [1388, 177] on div "Assigned Inventory" at bounding box center [1257, 178] width 308 height 16
click at [1400, 177] on icon at bounding box center [1405, 177] width 11 height 11
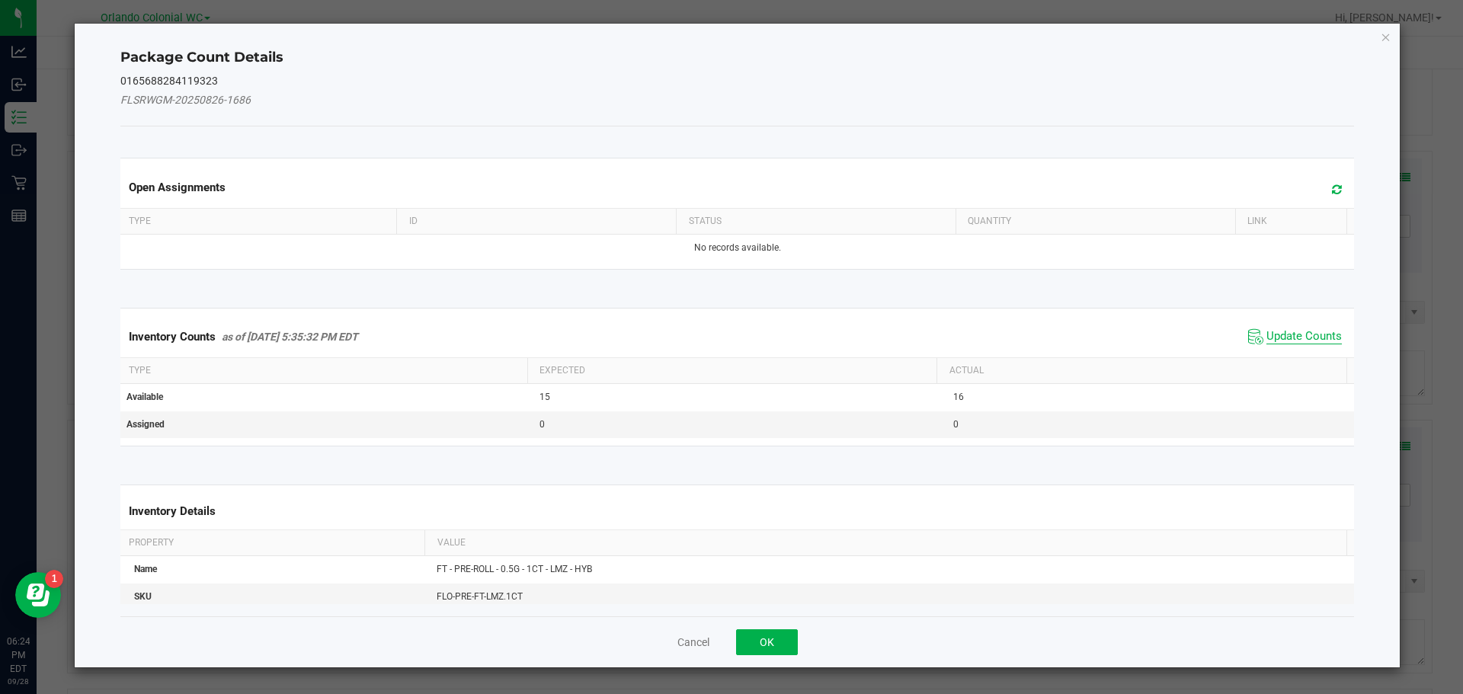
click at [1279, 331] on span "Update Counts" at bounding box center [1303, 336] width 75 height 15
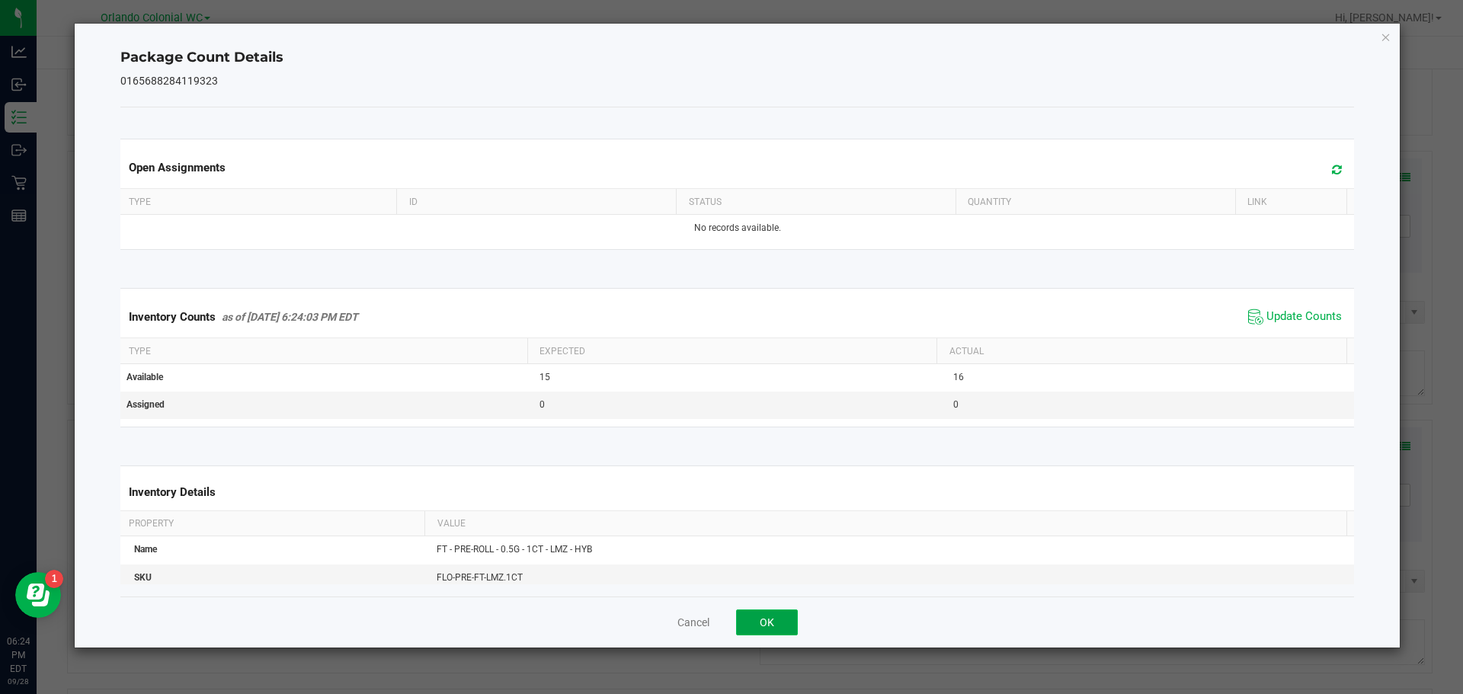
click at [766, 616] on button "OK" at bounding box center [767, 623] width 62 height 26
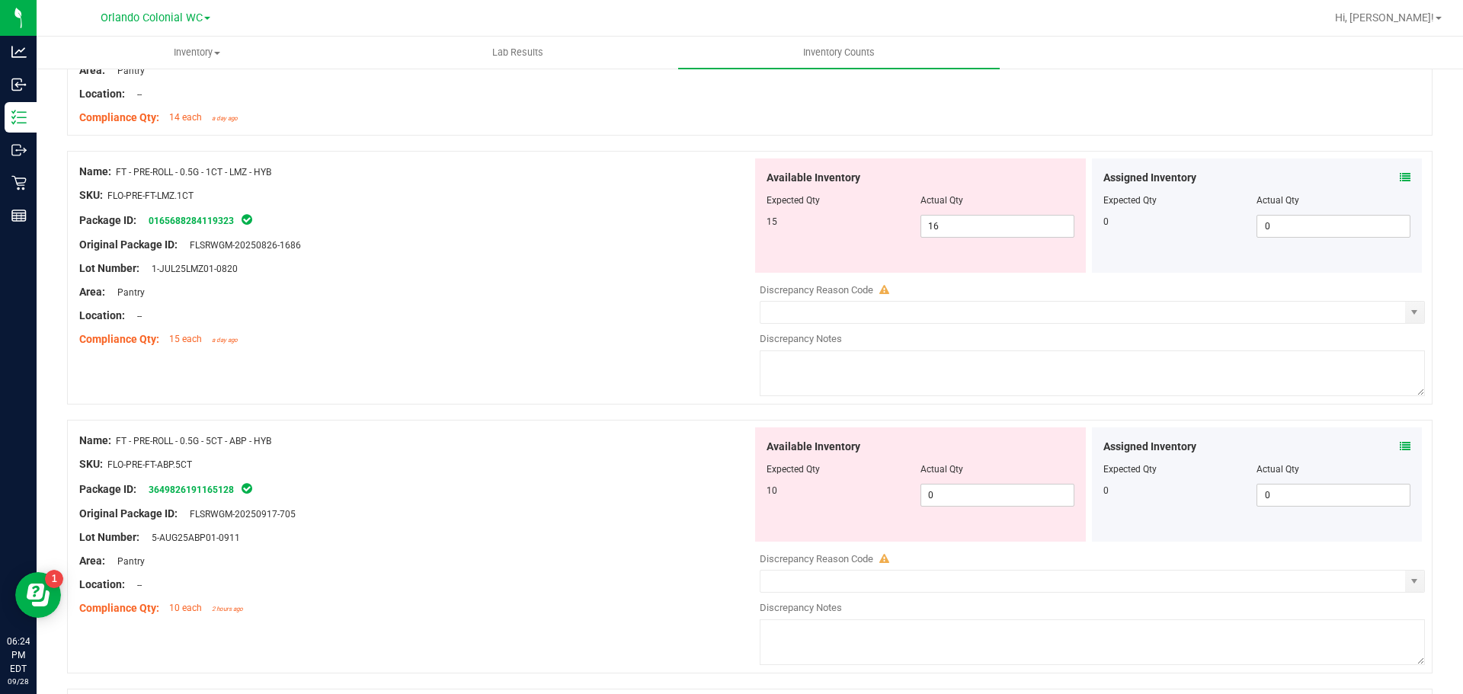
click at [539, 334] on div "Compliance Qty: 15 each a day ago" at bounding box center [415, 339] width 673 height 16
click at [691, 263] on div "Lot Number: 1-JUL25LMZ01-0820" at bounding box center [415, 269] width 673 height 16
click at [959, 219] on span "16 16" at bounding box center [997, 226] width 154 height 23
drag, startPoint x: 946, startPoint y: 225, endPoint x: 799, endPoint y: 225, distance: 147.8
click at [799, 225] on div "15 16 16" at bounding box center [921, 226] width 308 height 23
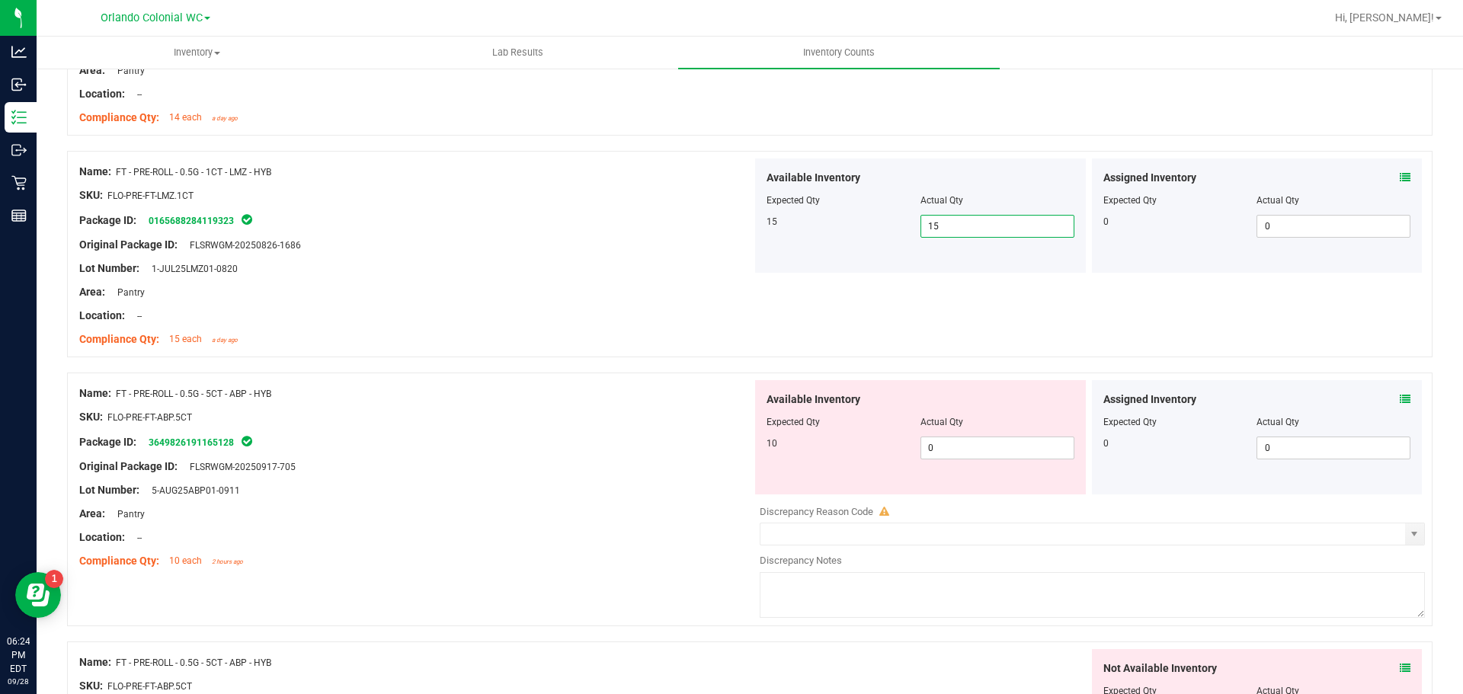
click at [532, 333] on div "Compliance Qty: 15 each a day ago" at bounding box center [415, 339] width 673 height 16
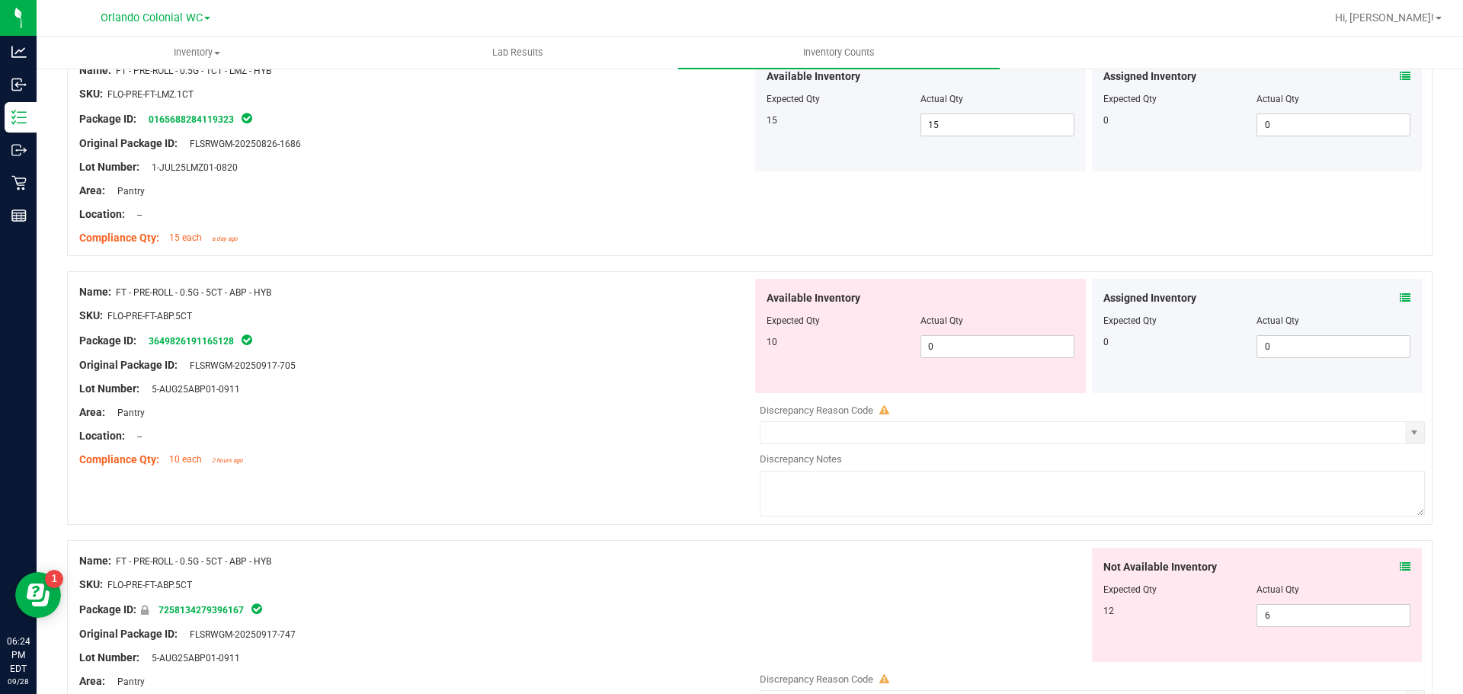
scroll to position [914, 0]
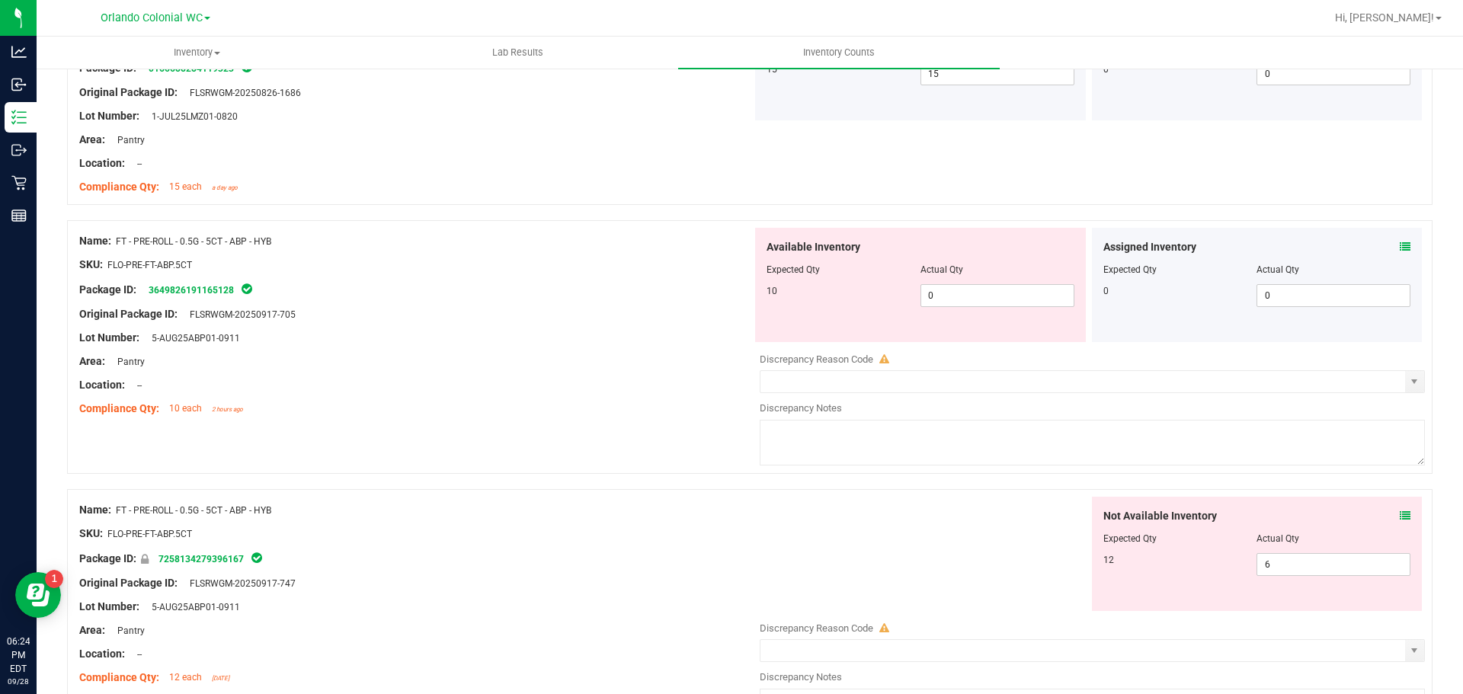
click at [1400, 245] on icon at bounding box center [1405, 247] width 11 height 11
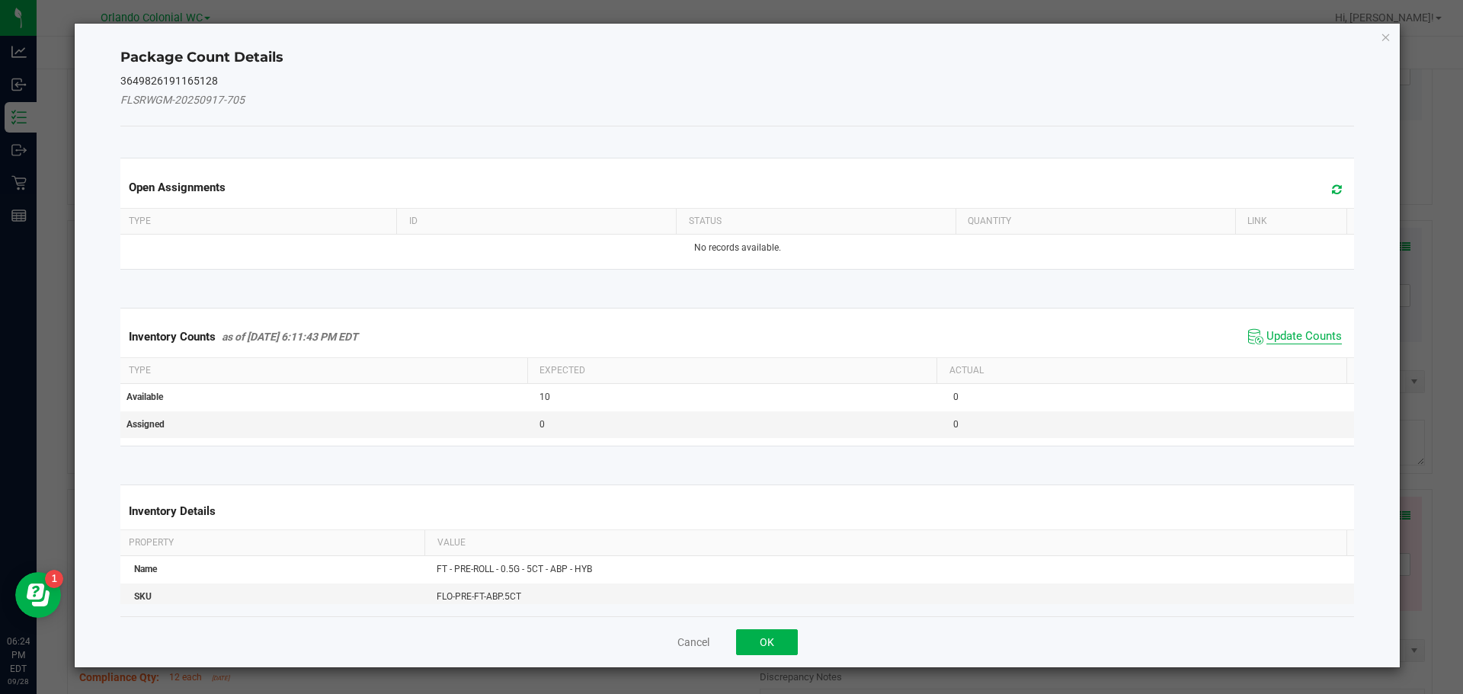
click at [1298, 329] on span "Update Counts" at bounding box center [1303, 336] width 75 height 15
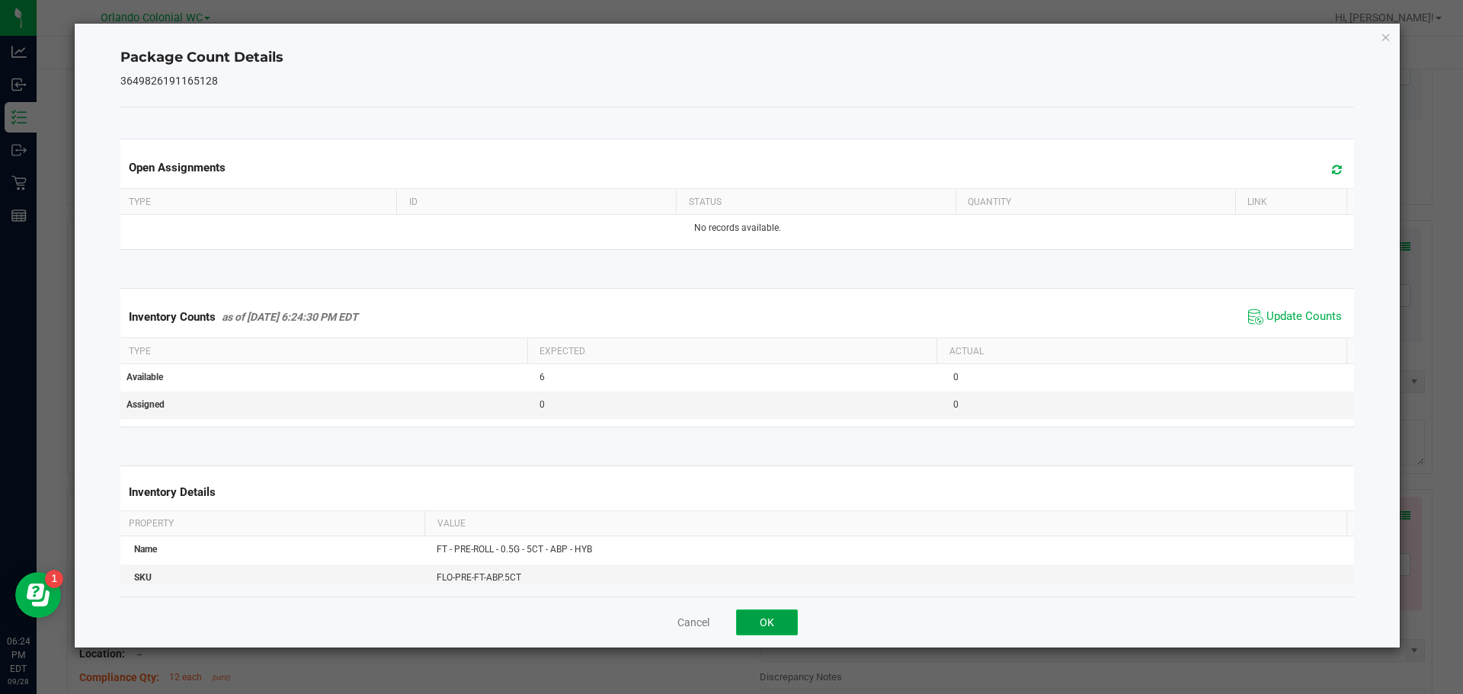
click at [774, 635] on button "OK" at bounding box center [767, 623] width 62 height 26
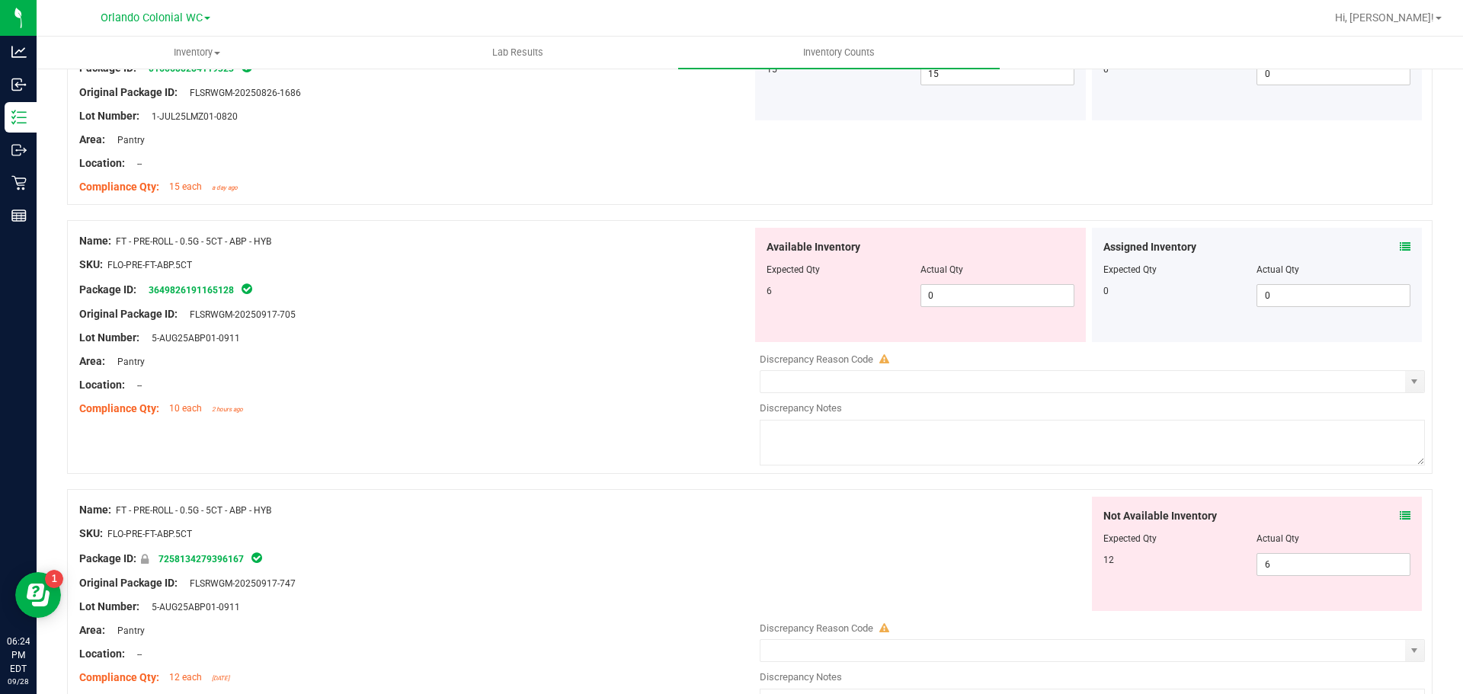
click at [590, 355] on div "Area: Pantry" at bounding box center [415, 362] width 673 height 16
click at [949, 291] on span "0 0" at bounding box center [997, 295] width 154 height 23
click at [1400, 517] on icon at bounding box center [1405, 516] width 11 height 11
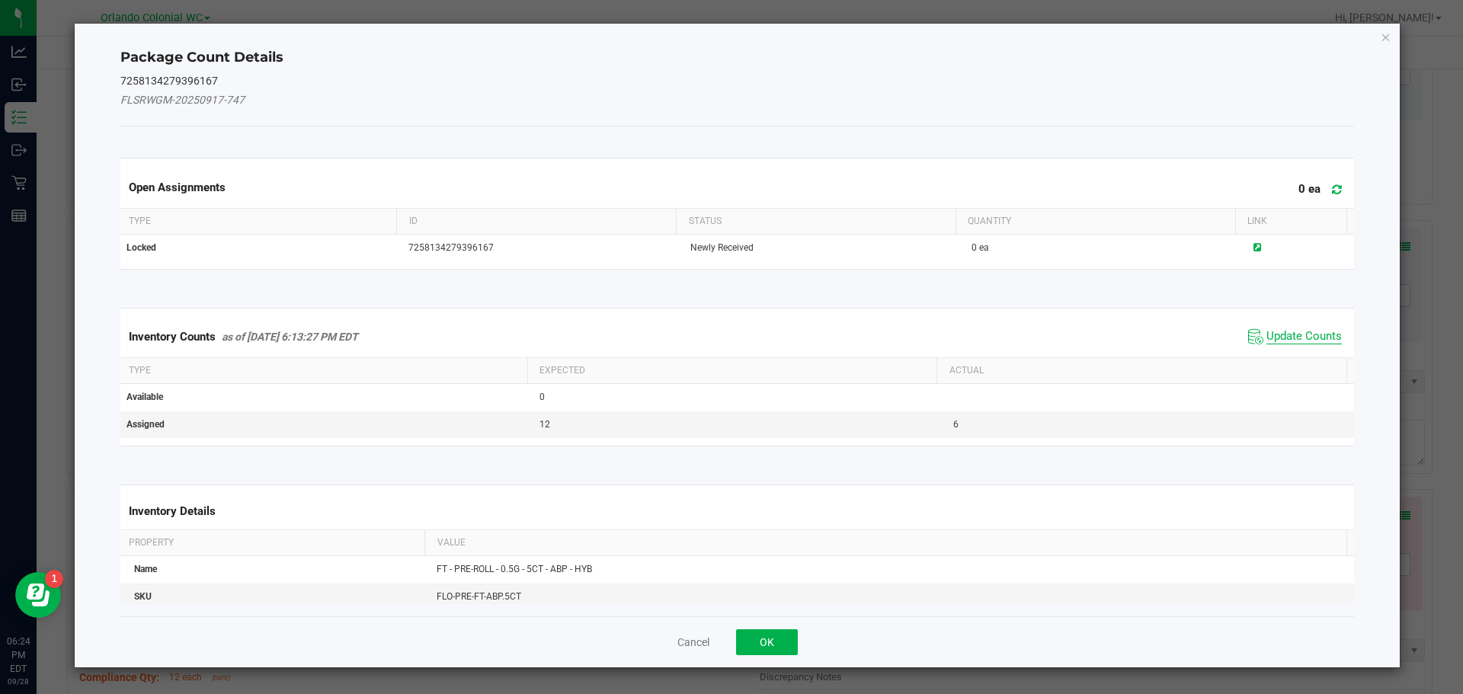
click at [1304, 331] on span "Update Counts" at bounding box center [1303, 336] width 75 height 15
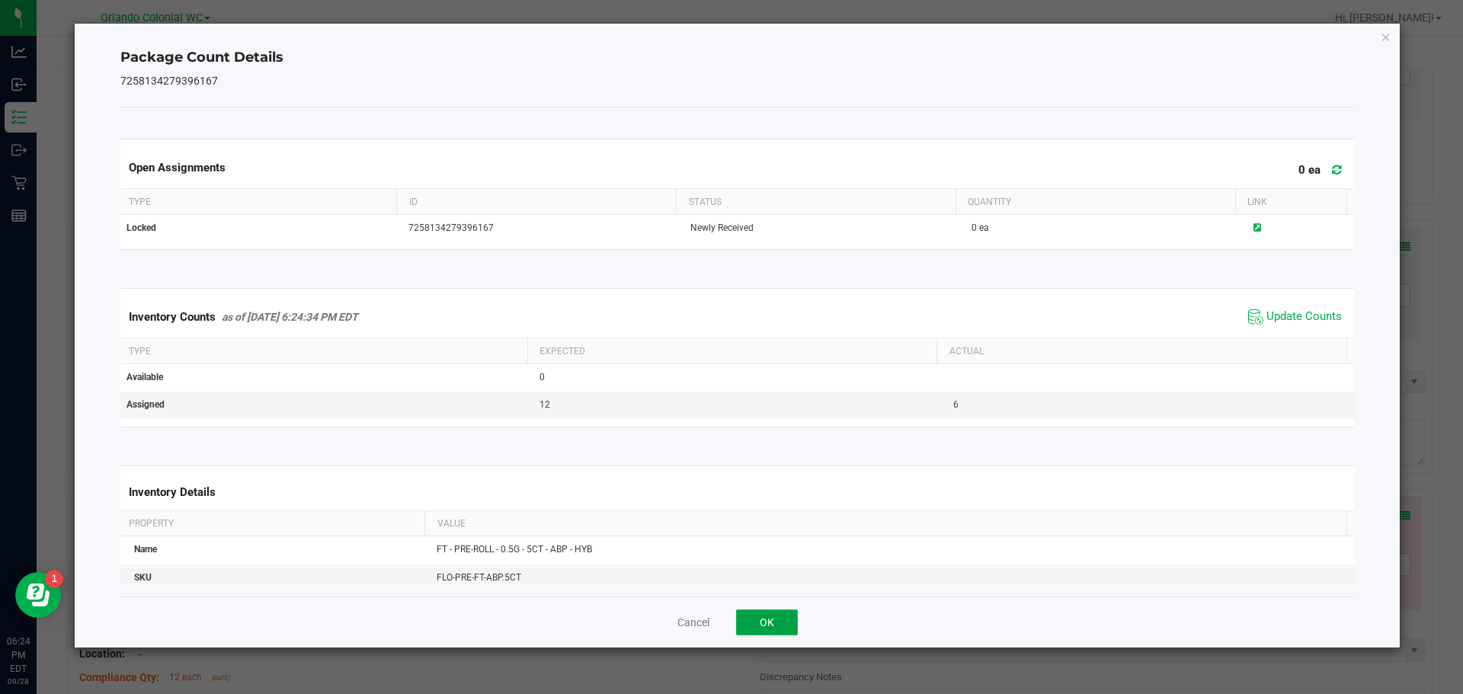
click at [774, 614] on button "OK" at bounding box center [767, 623] width 62 height 26
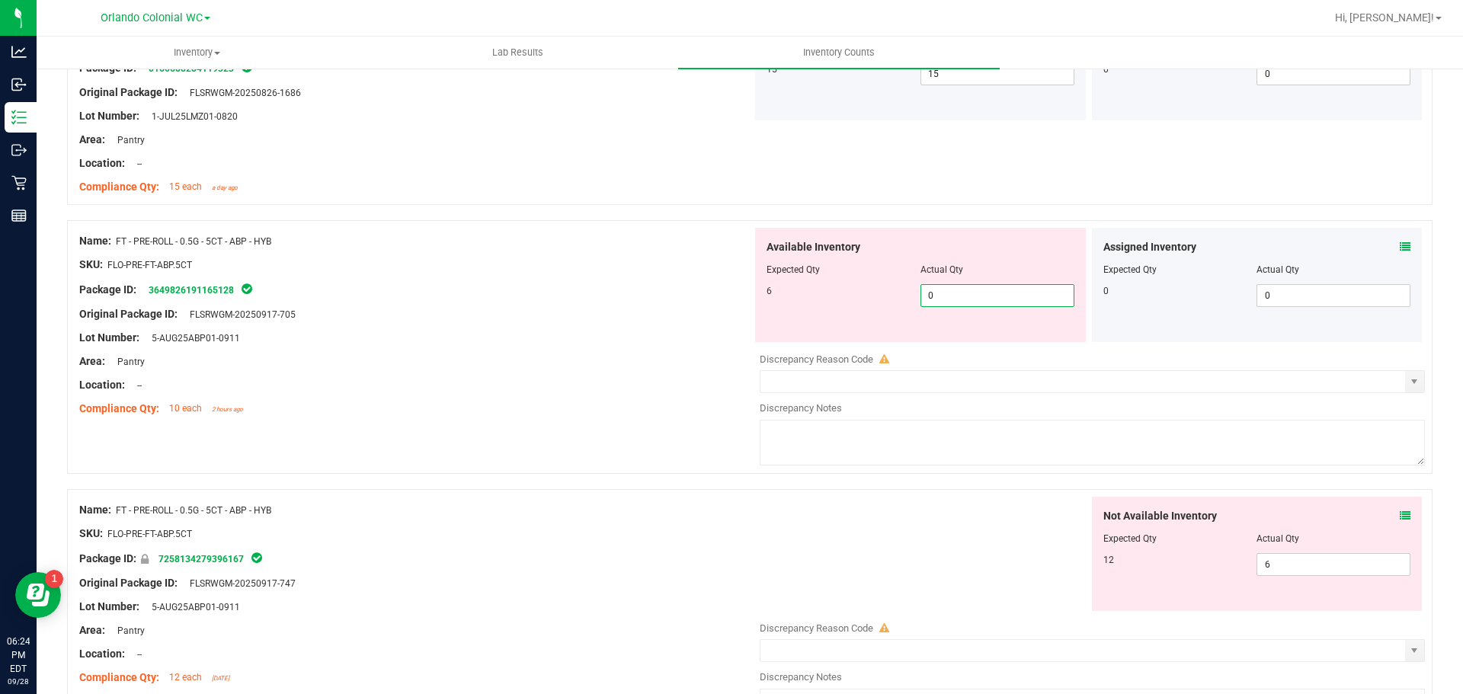
click at [945, 302] on span "0 0" at bounding box center [997, 295] width 154 height 23
click at [945, 302] on input "0" at bounding box center [997, 295] width 152 height 21
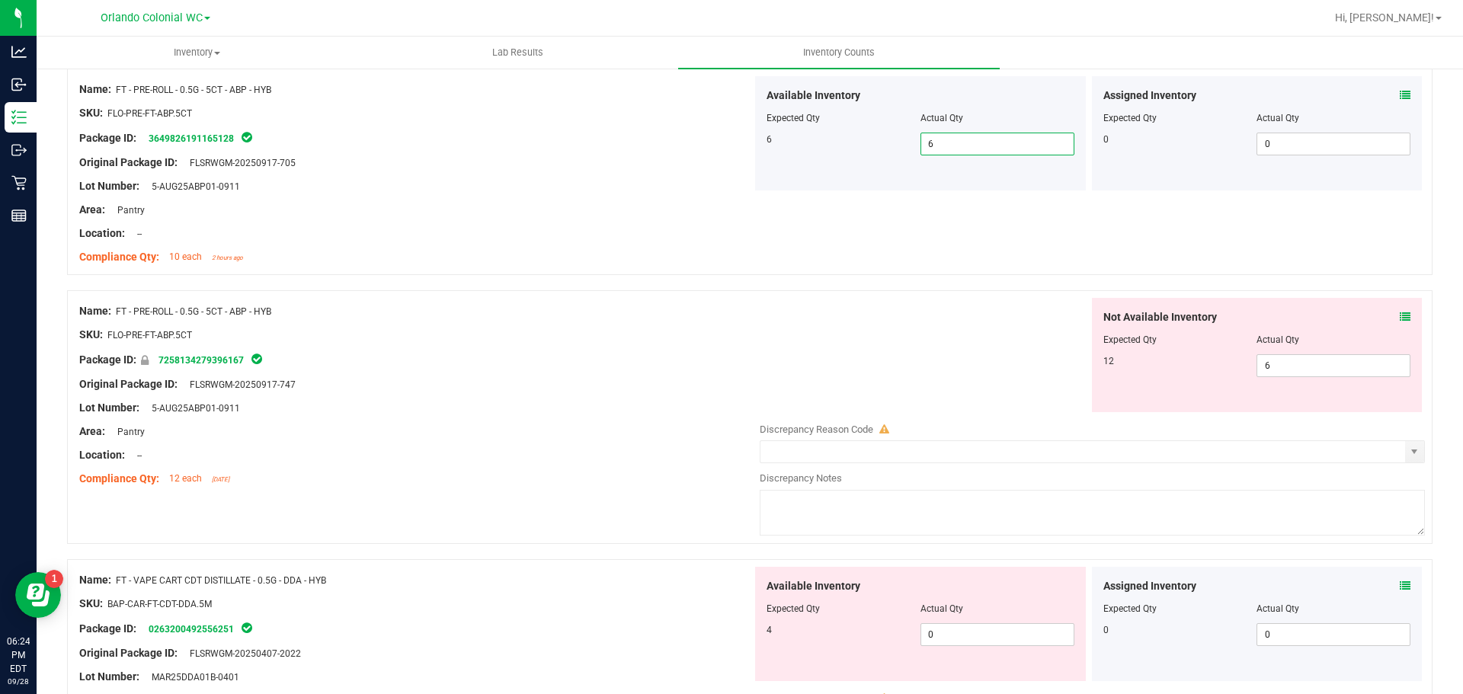
scroll to position [1067, 0]
click at [1400, 312] on div "Not Available Inventory Expected Qty Actual Qty 12 6 6" at bounding box center [1257, 354] width 331 height 114
click at [1400, 313] on icon at bounding box center [1405, 316] width 11 height 11
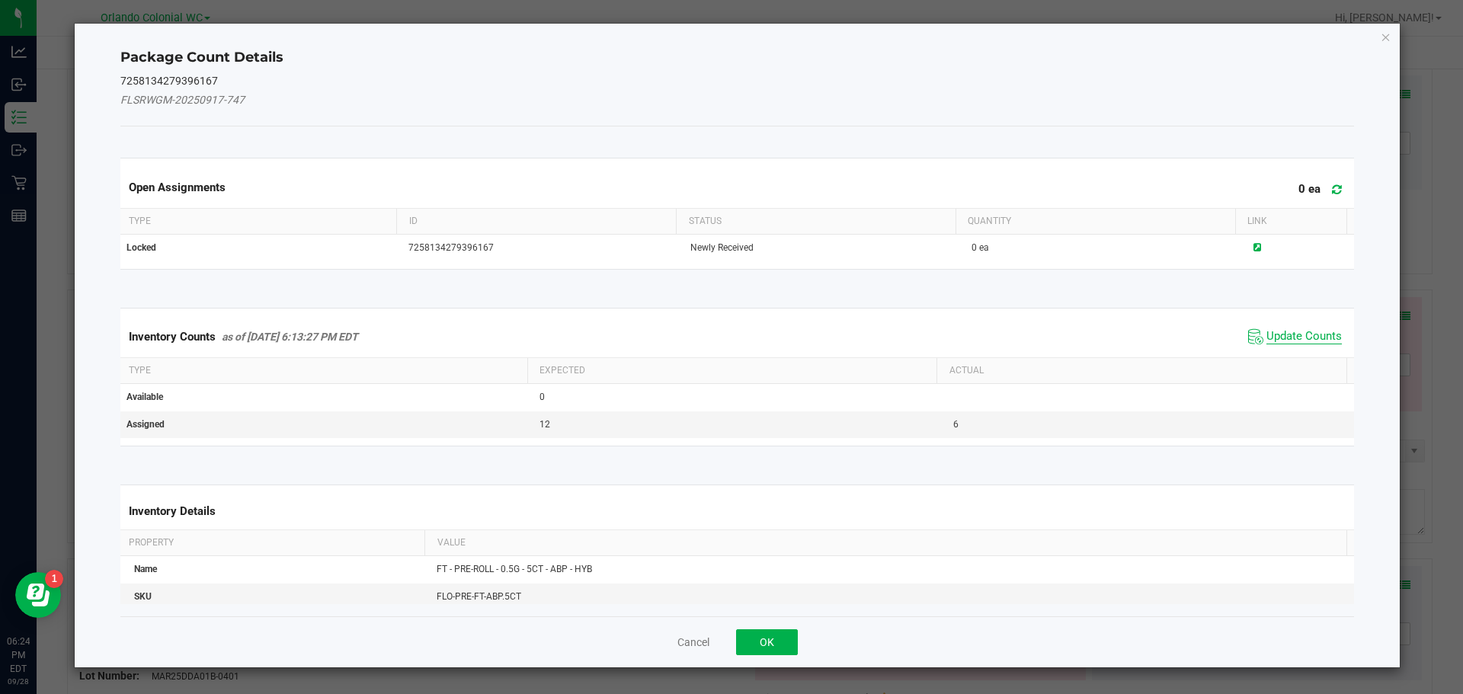
click at [1308, 342] on span "Update Counts" at bounding box center [1303, 336] width 75 height 15
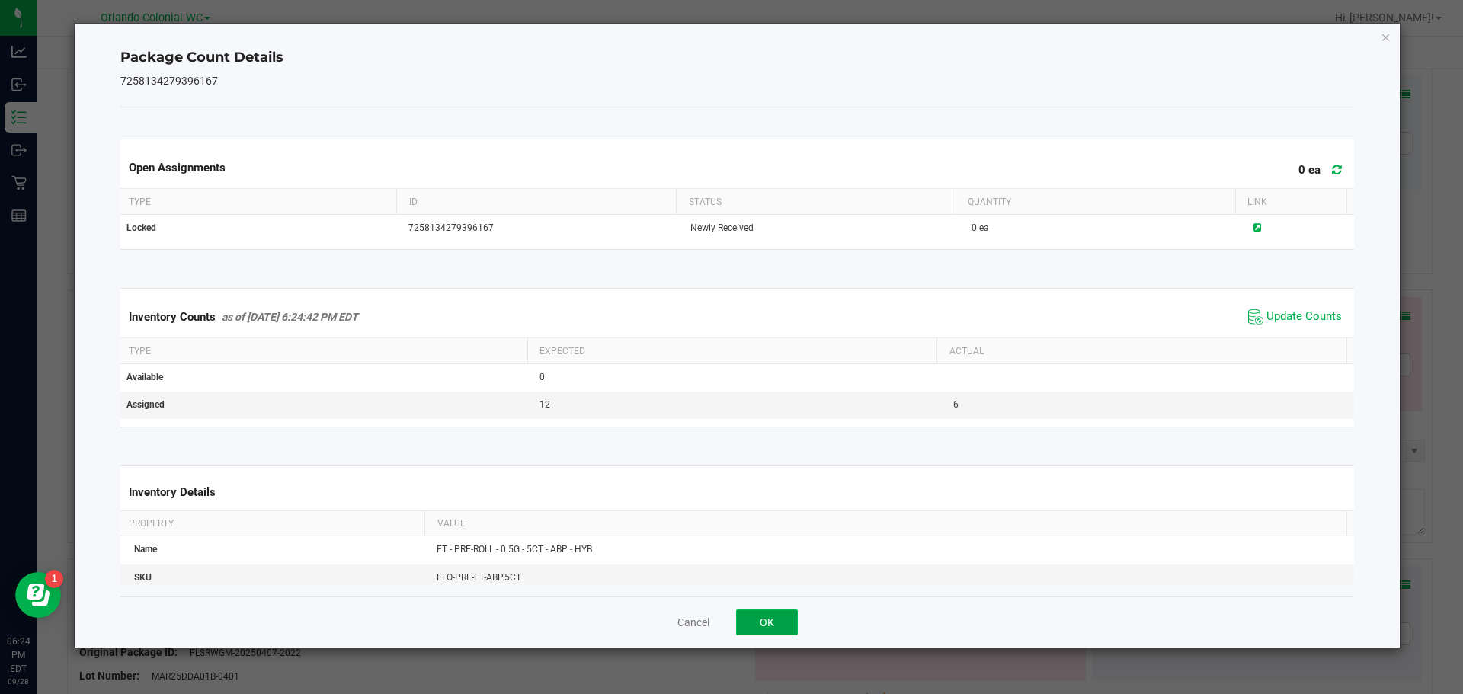
click at [789, 622] on button "OK" at bounding box center [767, 623] width 62 height 26
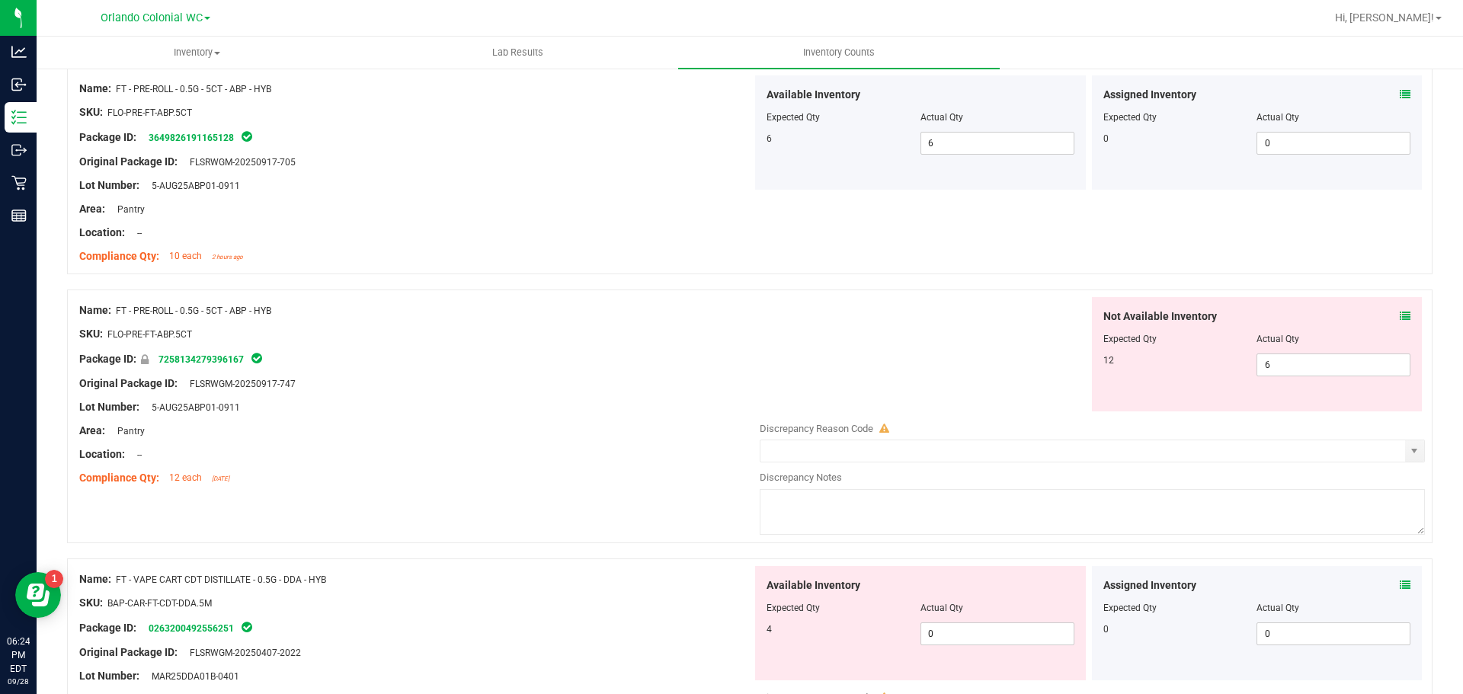
click at [777, 408] on div "Not Available Inventory Expected Qty Actual Qty 12 6 6" at bounding box center [1088, 354] width 673 height 114
drag, startPoint x: 1337, startPoint y: 359, endPoint x: 1032, endPoint y: 367, distance: 304.9
click at [1032, 367] on div "Not Available Inventory Expected Qty Actual Qty 12 6 6" at bounding box center [1088, 354] width 673 height 114
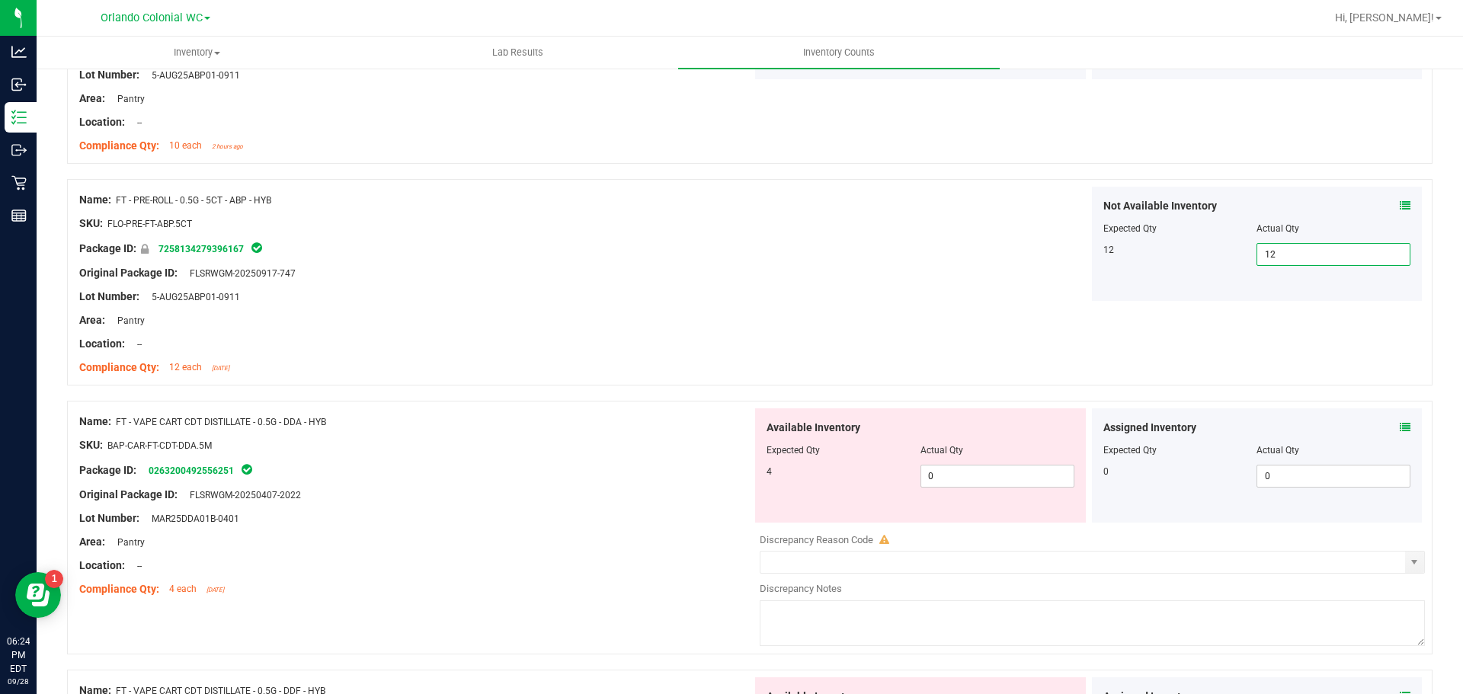
scroll to position [1295, 0]
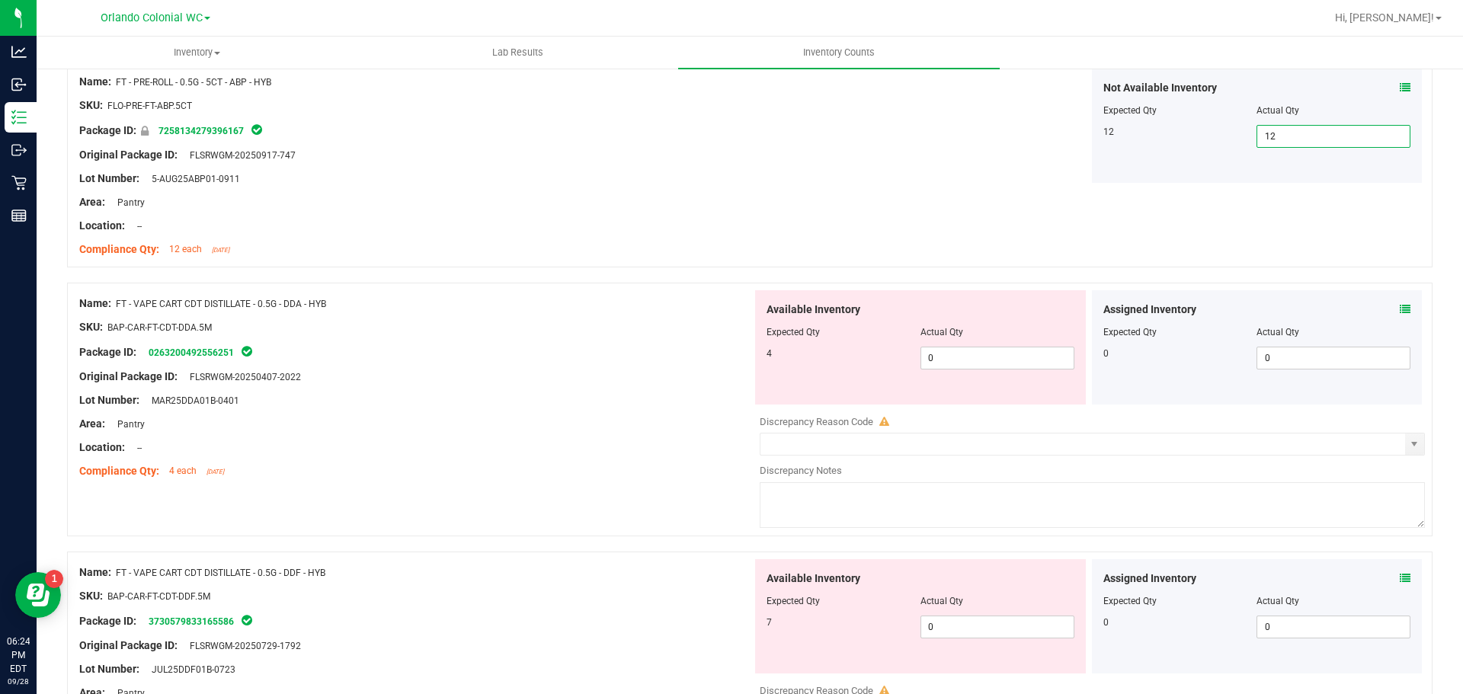
click at [1399, 312] on div "Assigned Inventory Expected Qty Actual Qty 0 0 0" at bounding box center [1257, 347] width 331 height 114
click at [1400, 306] on icon at bounding box center [1405, 309] width 11 height 11
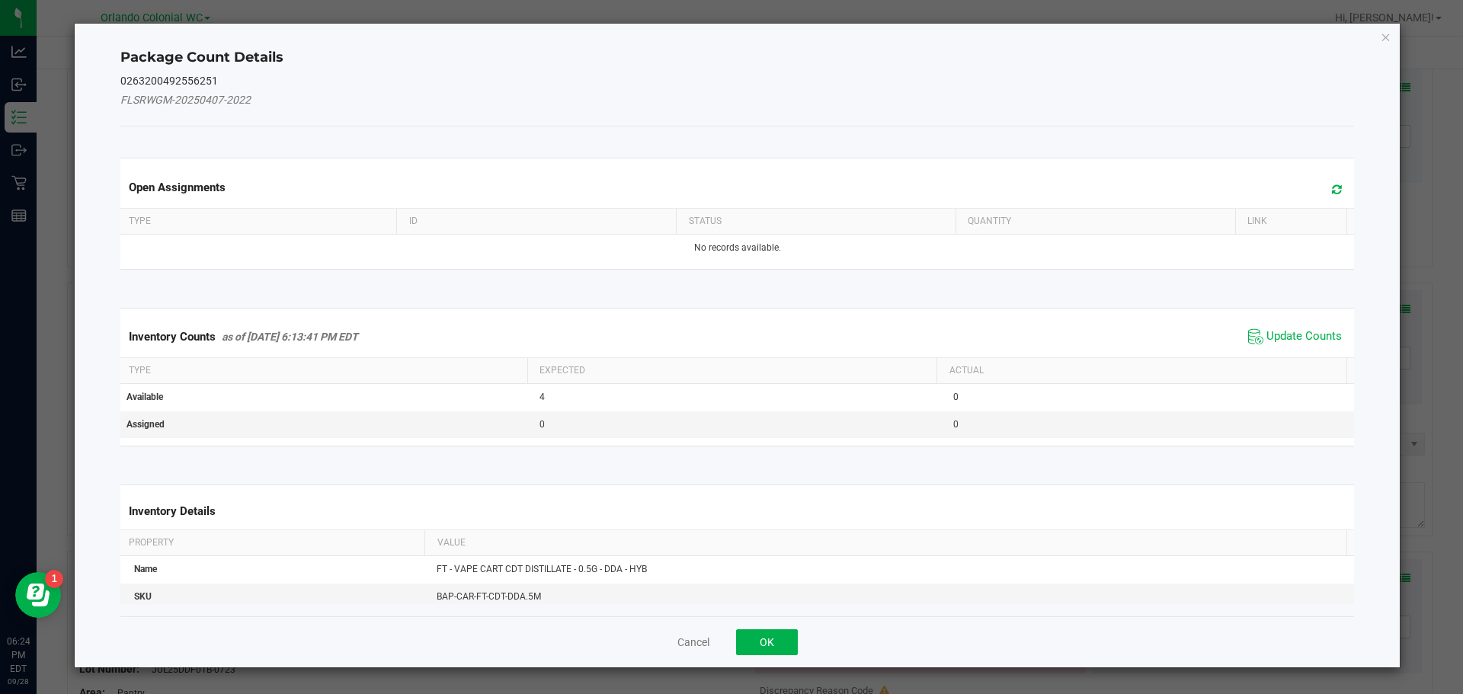
click at [1325, 318] on div "Inventory Counts as of [DATE] 6:13:41 PM EDT Update Counts" at bounding box center [737, 336] width 1240 height 41
click at [1315, 343] on span "Update Counts" at bounding box center [1303, 336] width 75 height 15
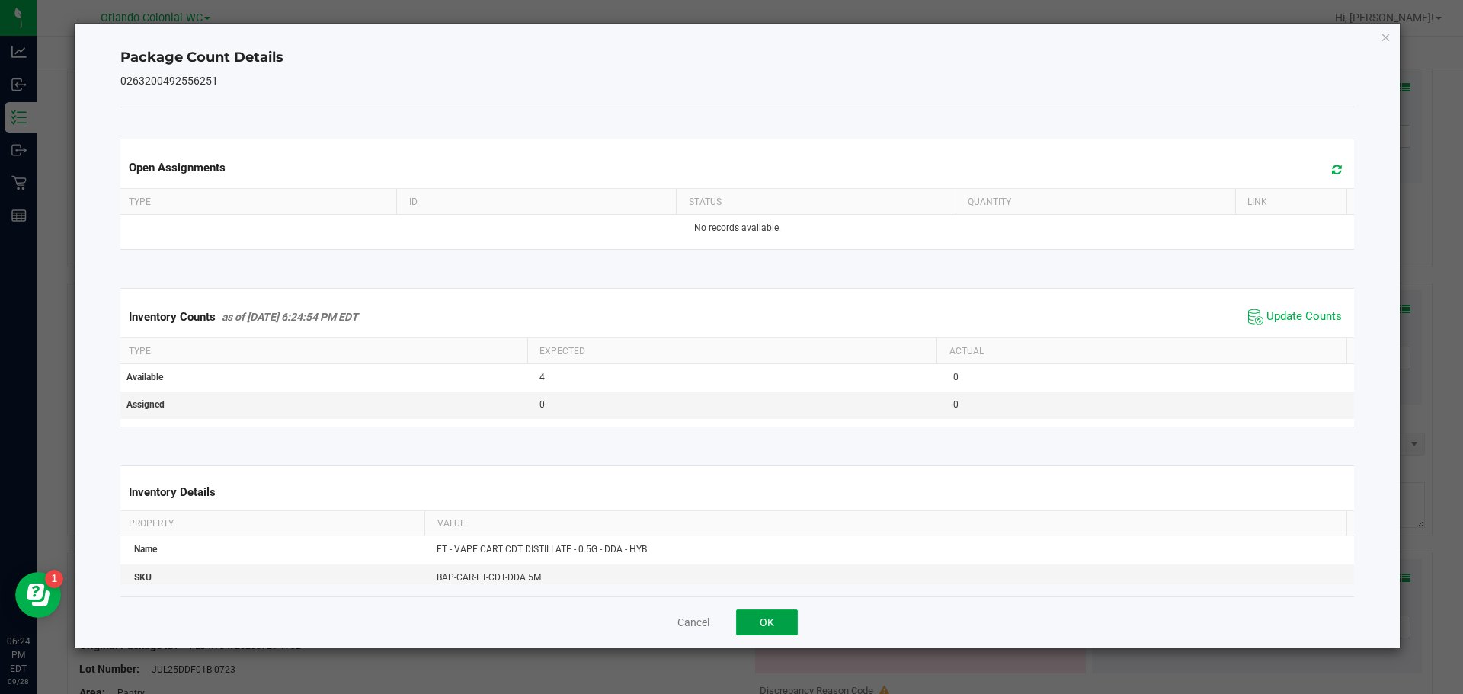
click at [787, 624] on button "OK" at bounding box center [767, 623] width 62 height 26
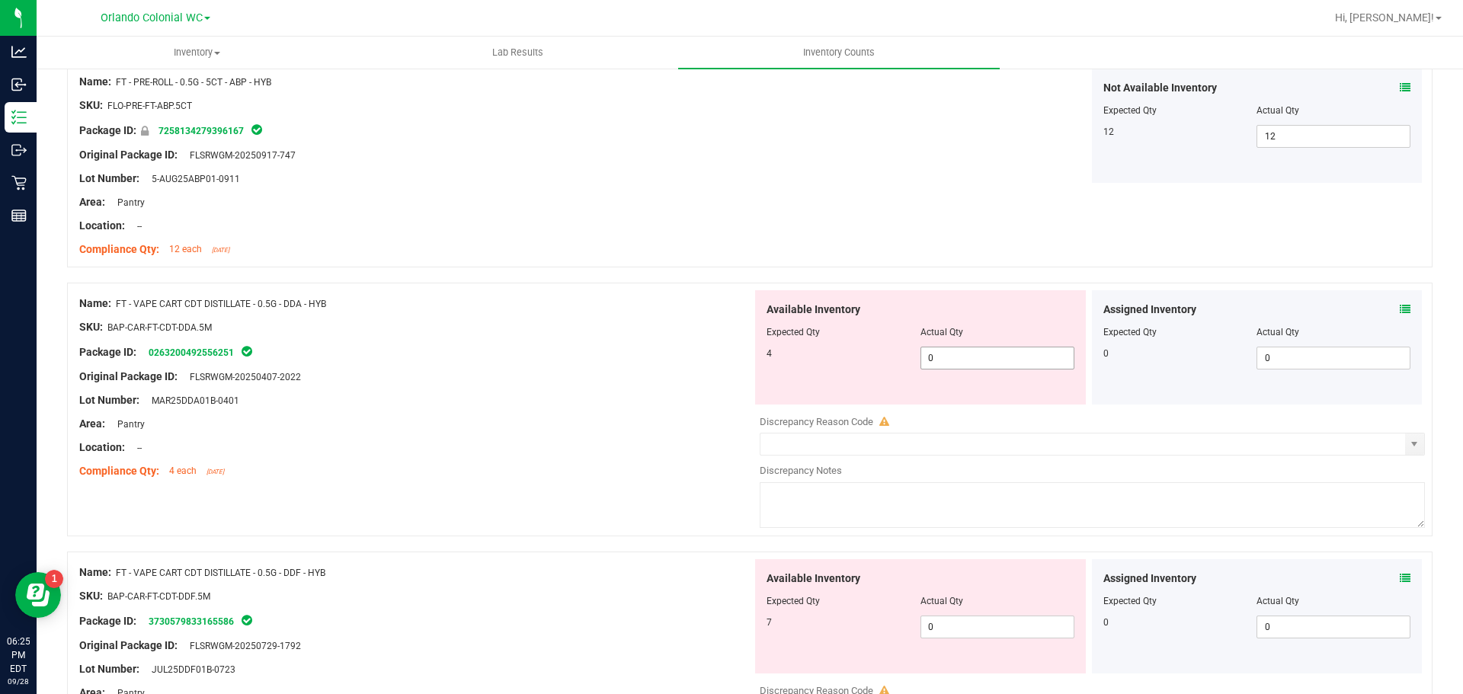
click at [975, 363] on input "0" at bounding box center [997, 357] width 152 height 21
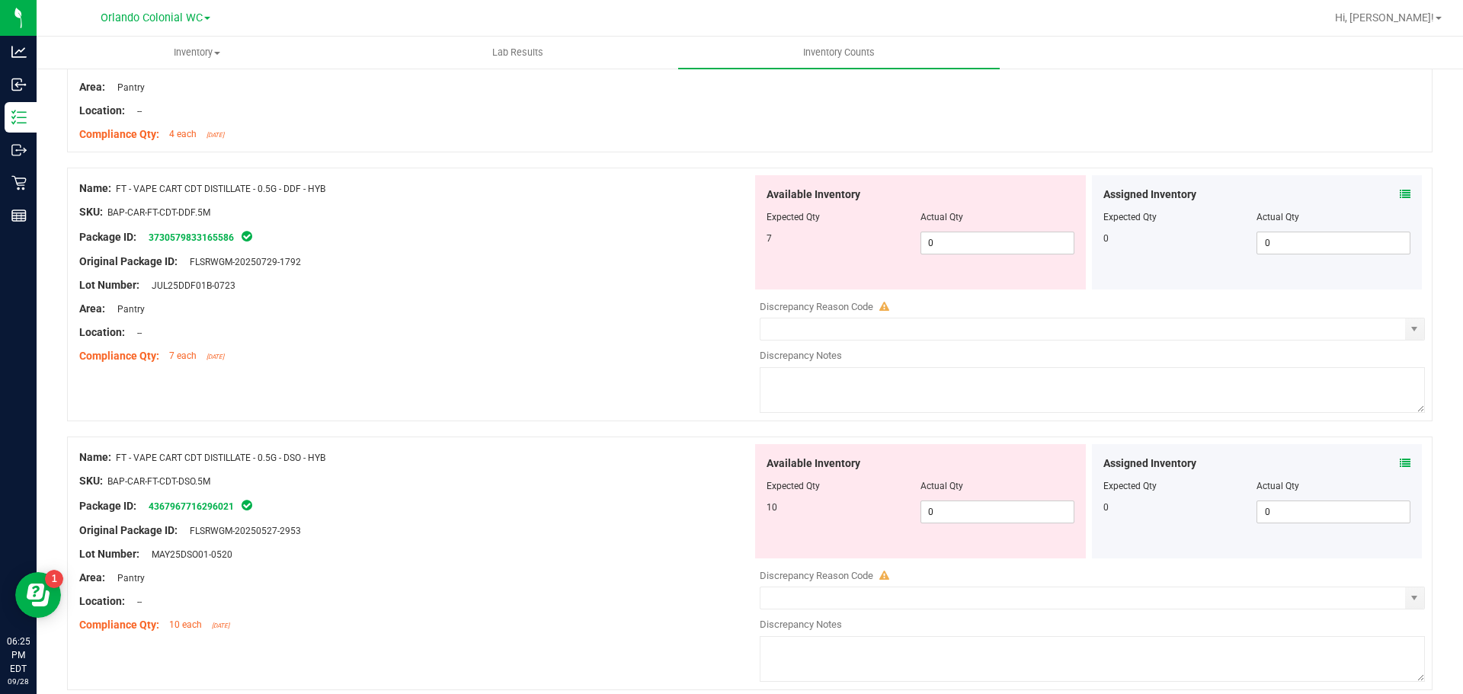
scroll to position [1676, 0]
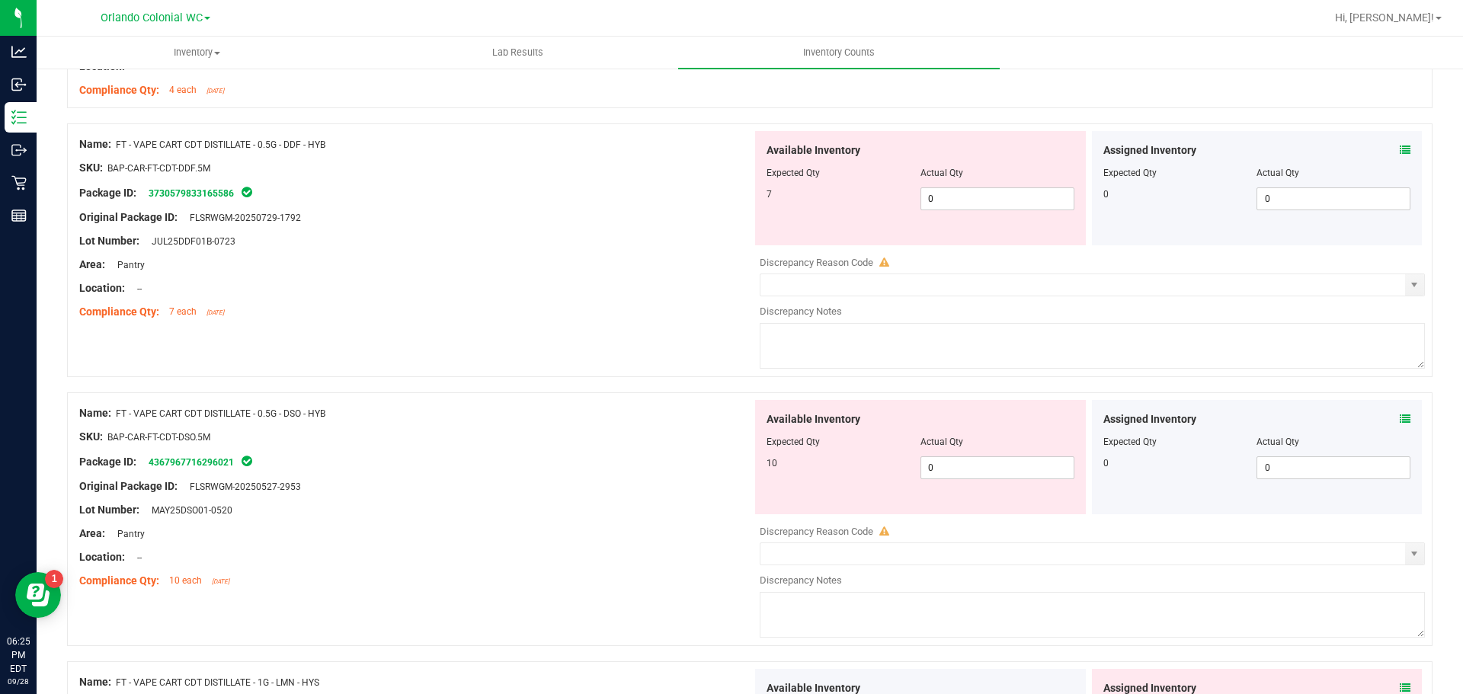
click at [1400, 148] on icon at bounding box center [1405, 150] width 11 height 11
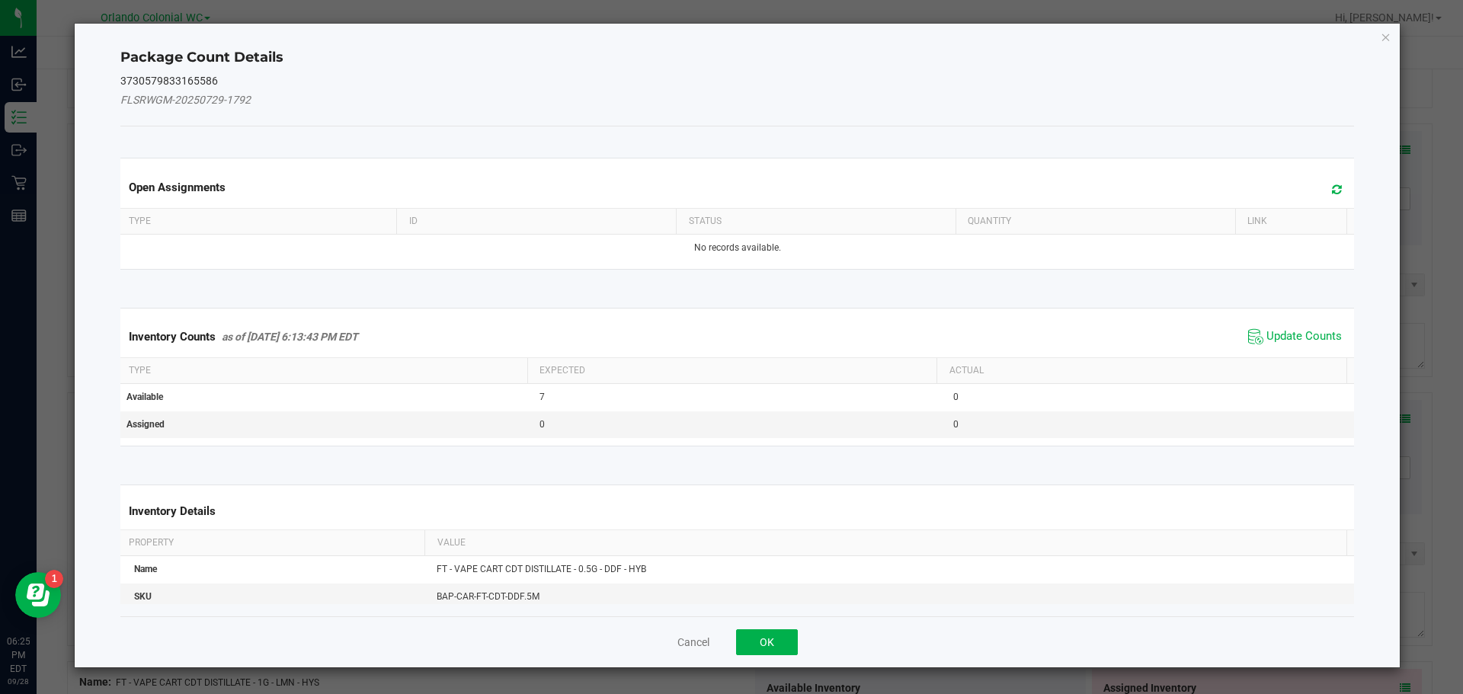
click at [1304, 326] on span "Update Counts" at bounding box center [1294, 336] width 101 height 23
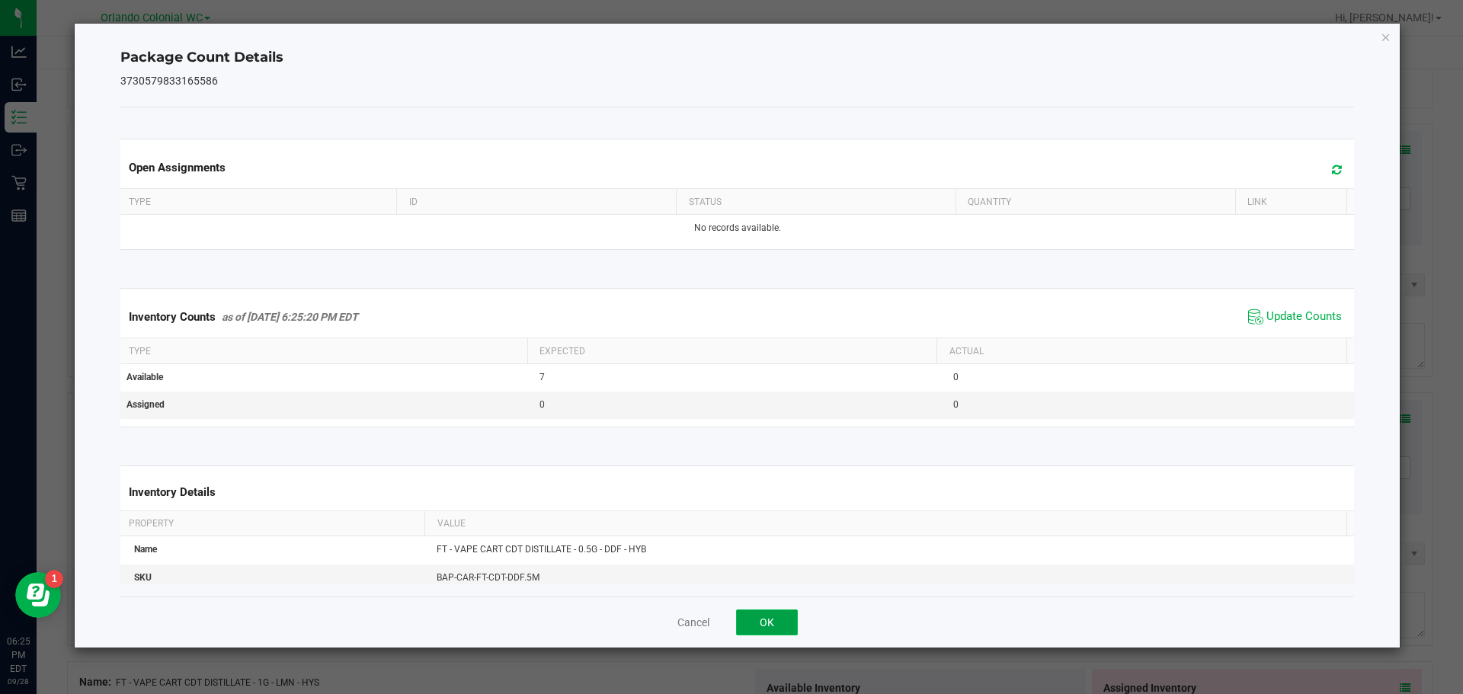
click at [756, 626] on button "OK" at bounding box center [767, 623] width 62 height 26
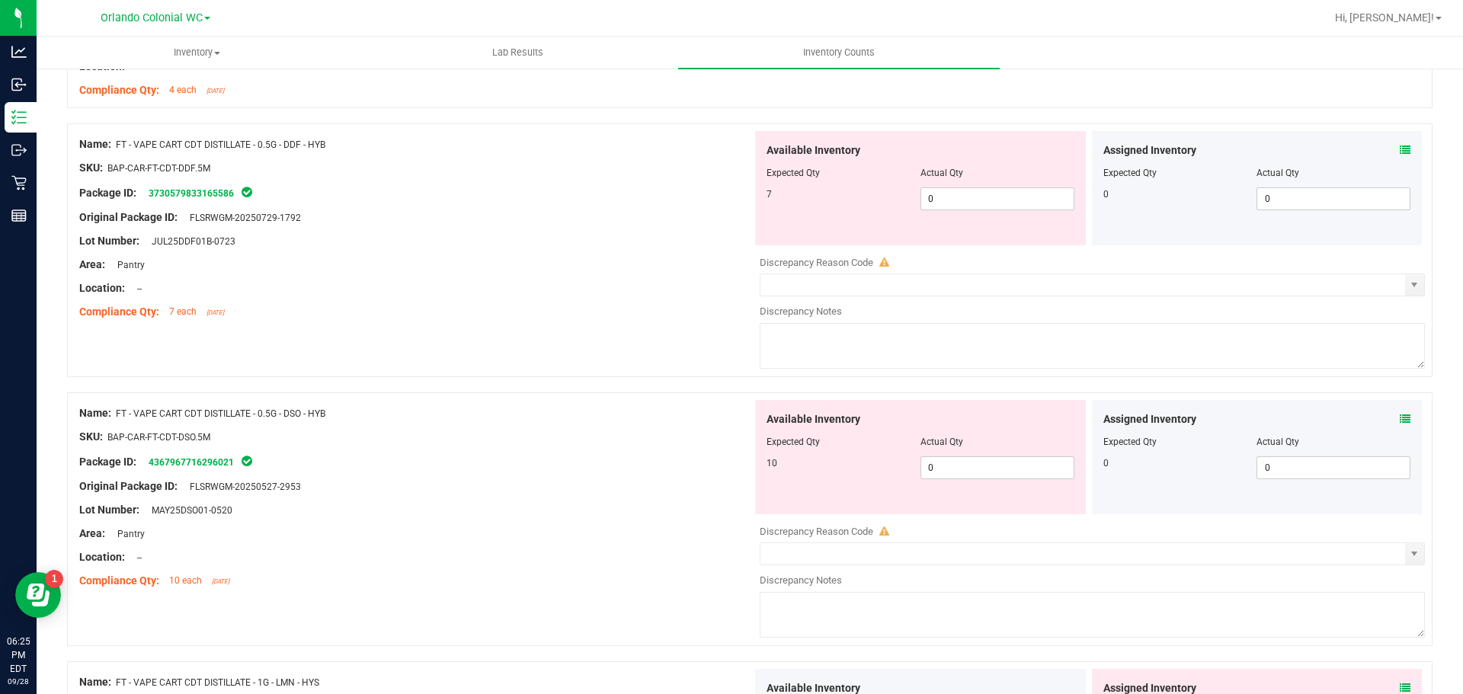
click at [673, 419] on div "Name: FT - VAPE CART CDT DISTILLATE - 0.5G - DSO - HYB" at bounding box center [415, 413] width 673 height 16
drag, startPoint x: 810, startPoint y: 193, endPoint x: 767, endPoint y: 191, distance: 43.5
click at [769, 191] on div "7 0 0" at bounding box center [921, 198] width 308 height 23
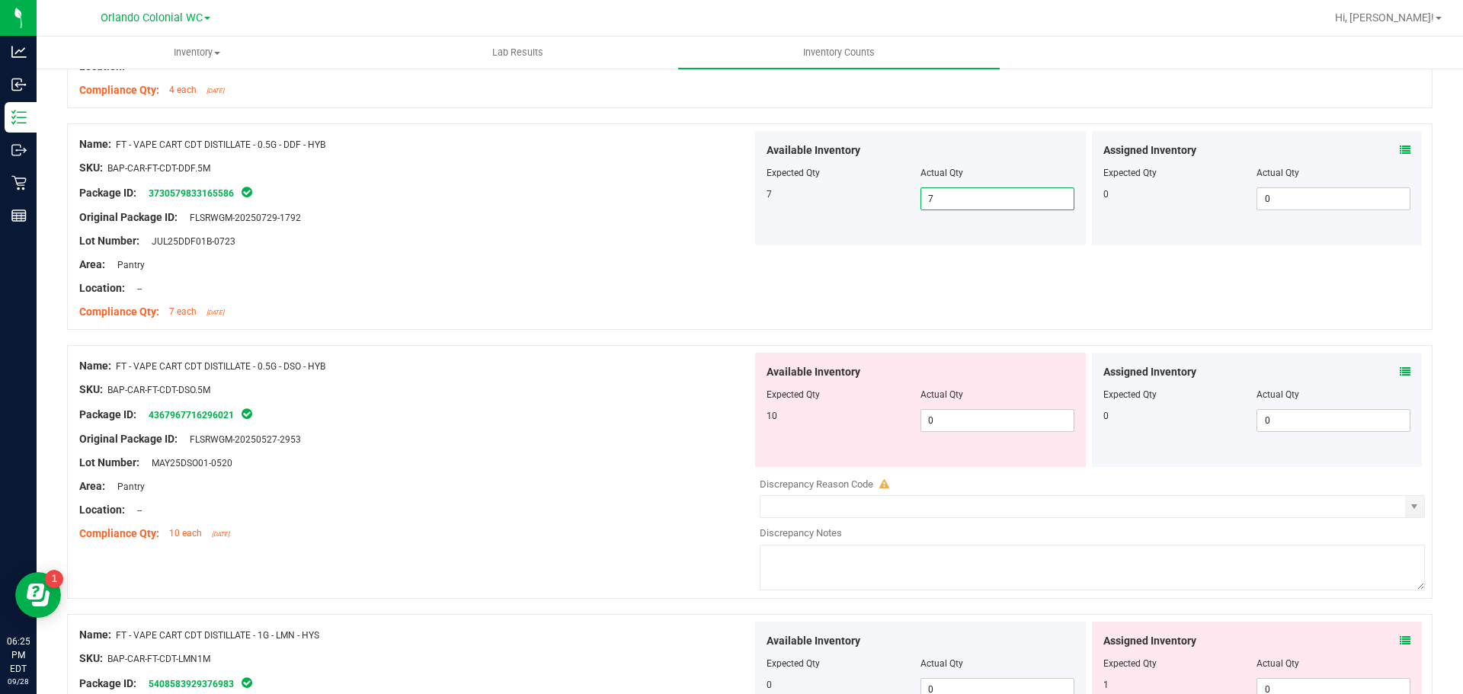
click at [573, 431] on div "Original Package ID: FLSRWGM-20250527-2953" at bounding box center [415, 439] width 673 height 16
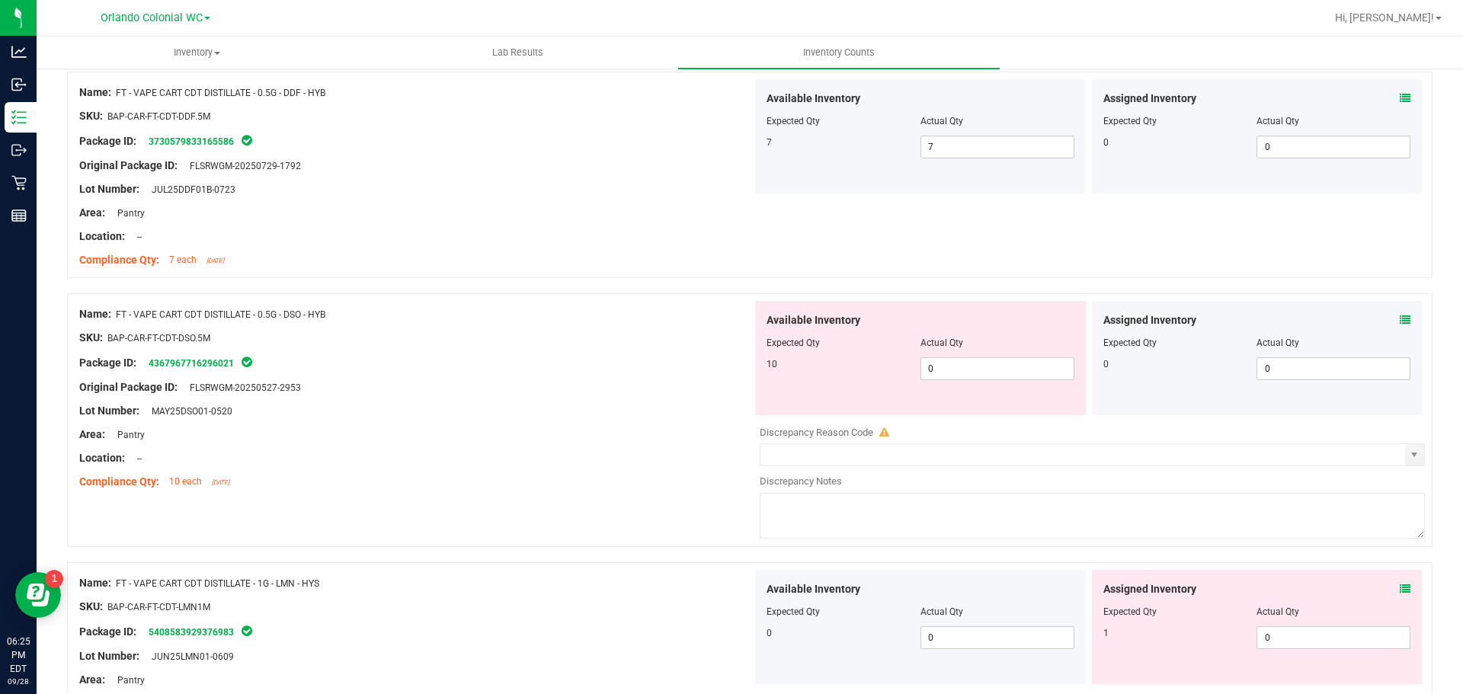
scroll to position [1829, 0]
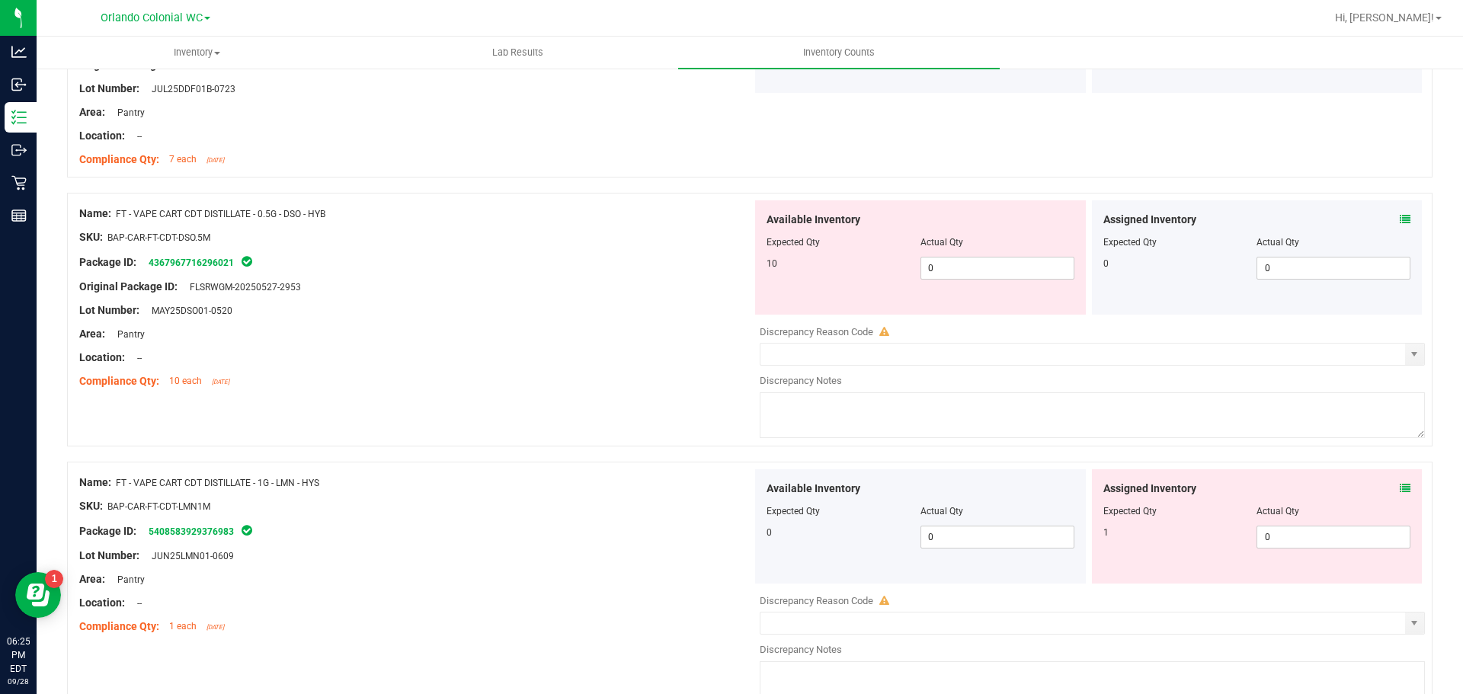
click at [1400, 219] on icon at bounding box center [1405, 219] width 11 height 11
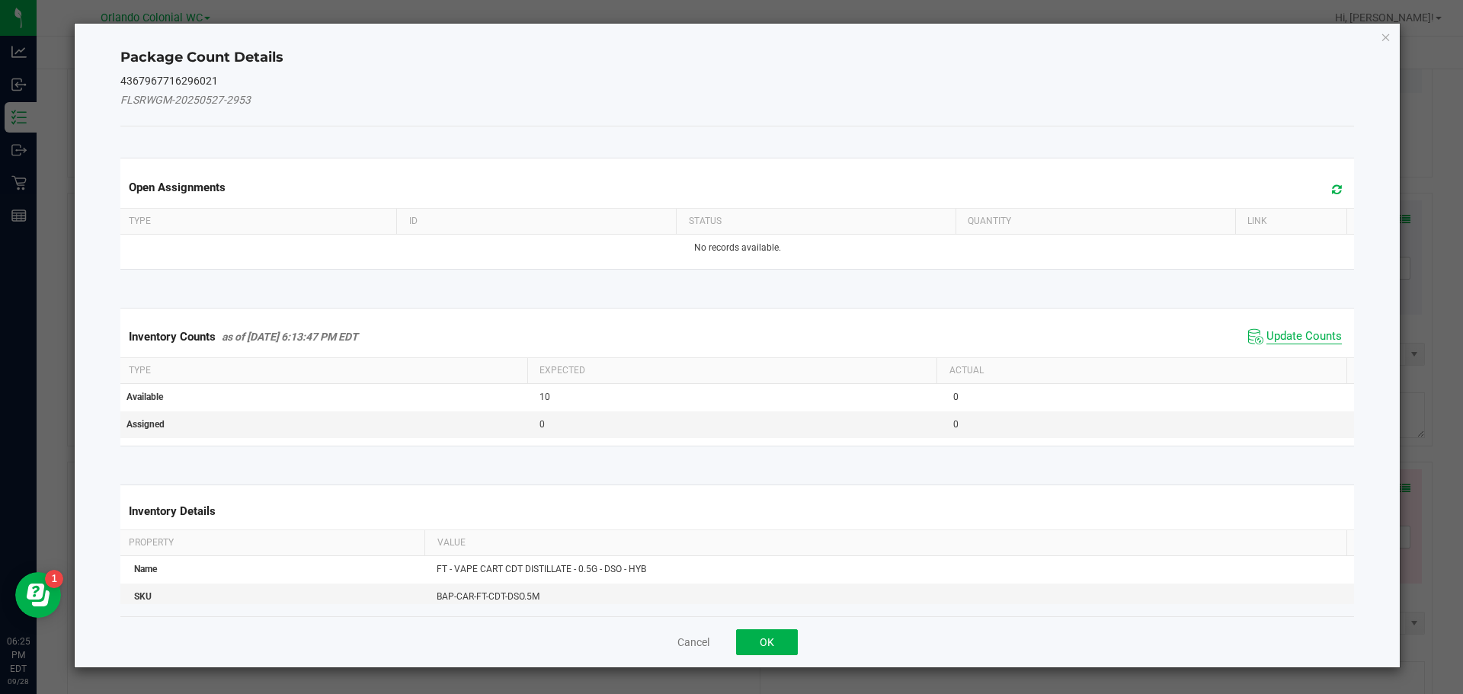
click at [1284, 331] on span "Update Counts" at bounding box center [1303, 336] width 75 height 15
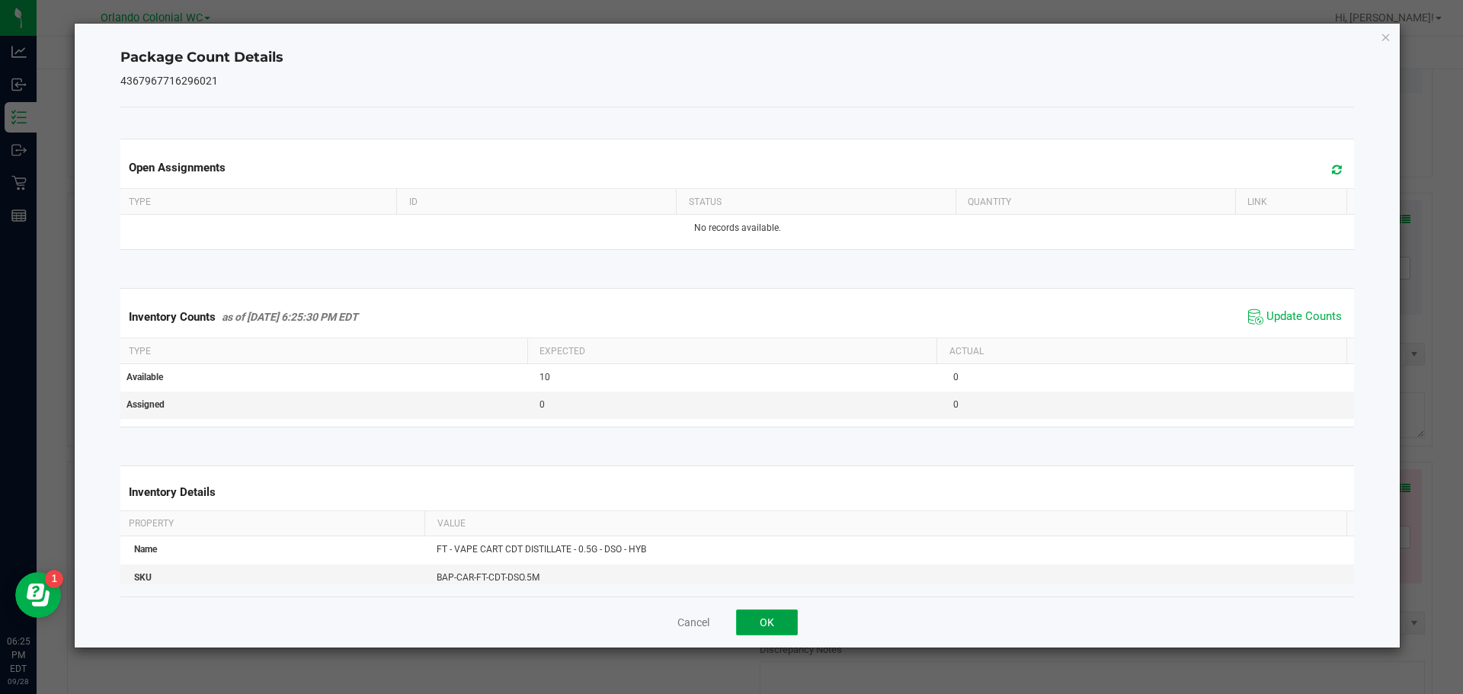
click at [760, 625] on button "OK" at bounding box center [767, 623] width 62 height 26
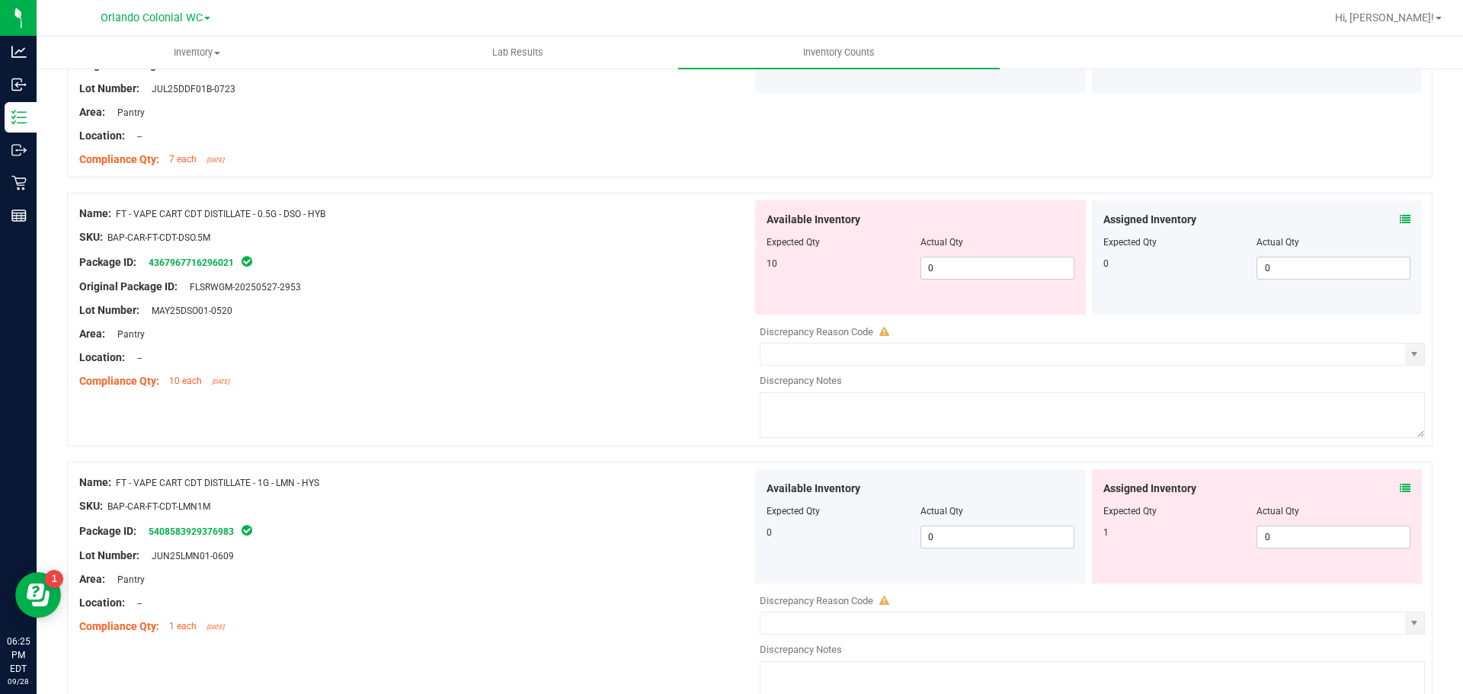
click at [557, 299] on div at bounding box center [415, 299] width 673 height 8
drag, startPoint x: 285, startPoint y: 212, endPoint x: 304, endPoint y: 211, distance: 19.1
click at [304, 211] on span "FT - VAPE CART CDT DISTILLATE - 0.5G - DSO - HYB" at bounding box center [221, 214] width 210 height 11
click at [305, 216] on span "FT - VAPE CART CDT DISTILLATE - 0.5G - DSO - HYB" at bounding box center [221, 214] width 210 height 11
click at [591, 271] on div at bounding box center [415, 275] width 673 height 8
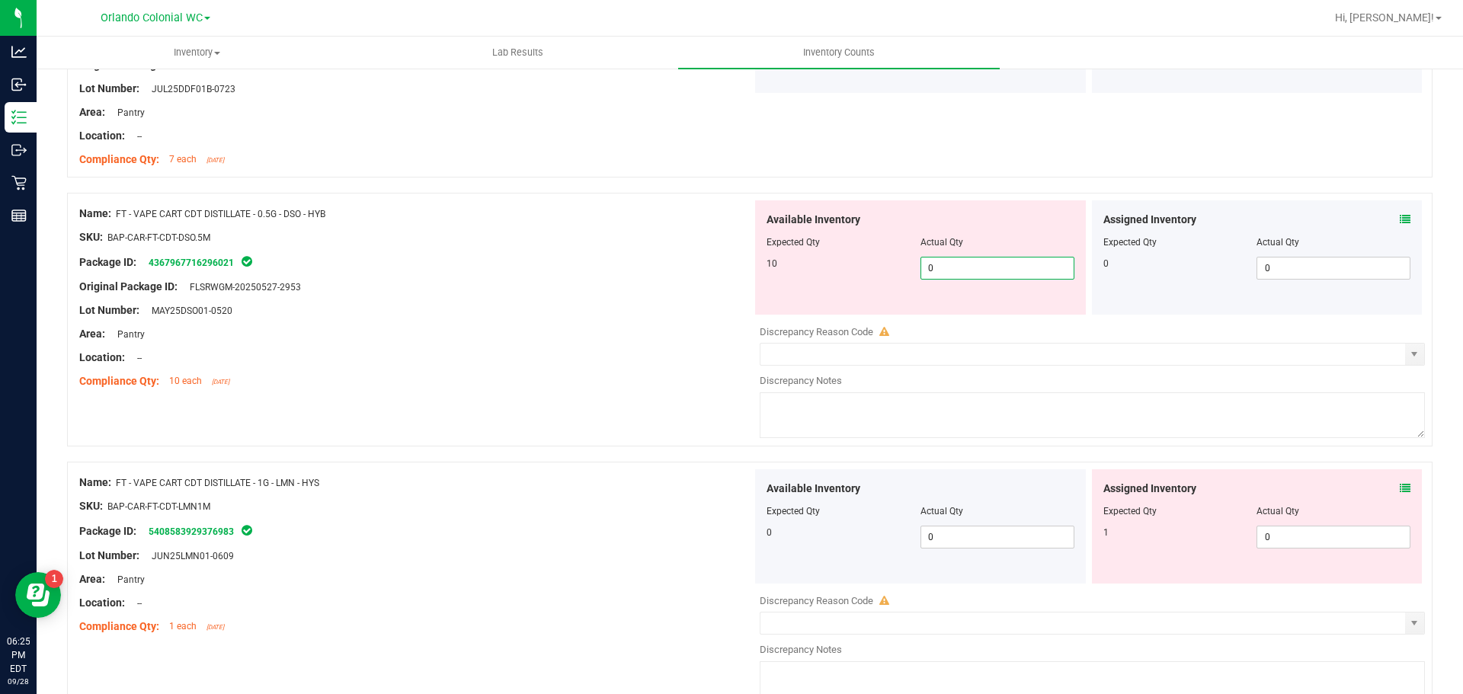
drag, startPoint x: 1016, startPoint y: 270, endPoint x: 798, endPoint y: 270, distance: 217.9
click at [807, 270] on div "10 0 0" at bounding box center [921, 268] width 308 height 23
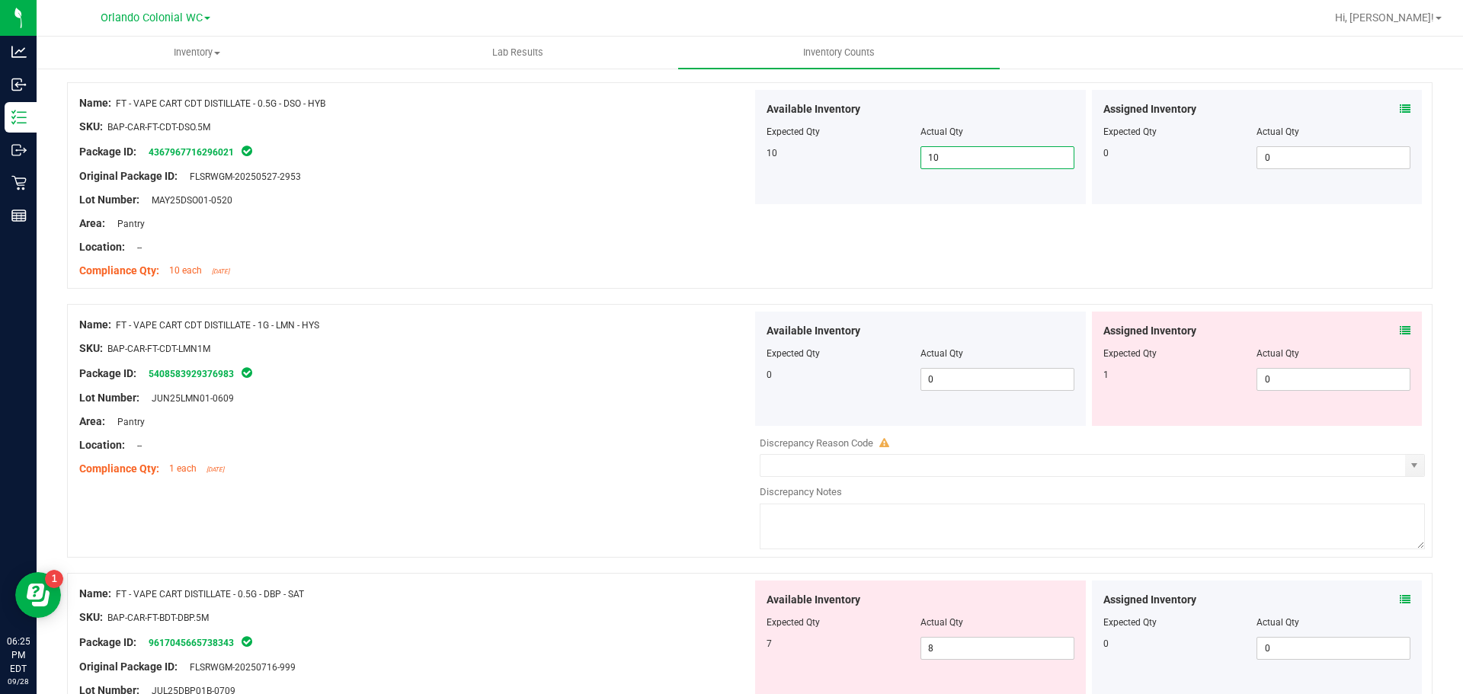
scroll to position [2057, 0]
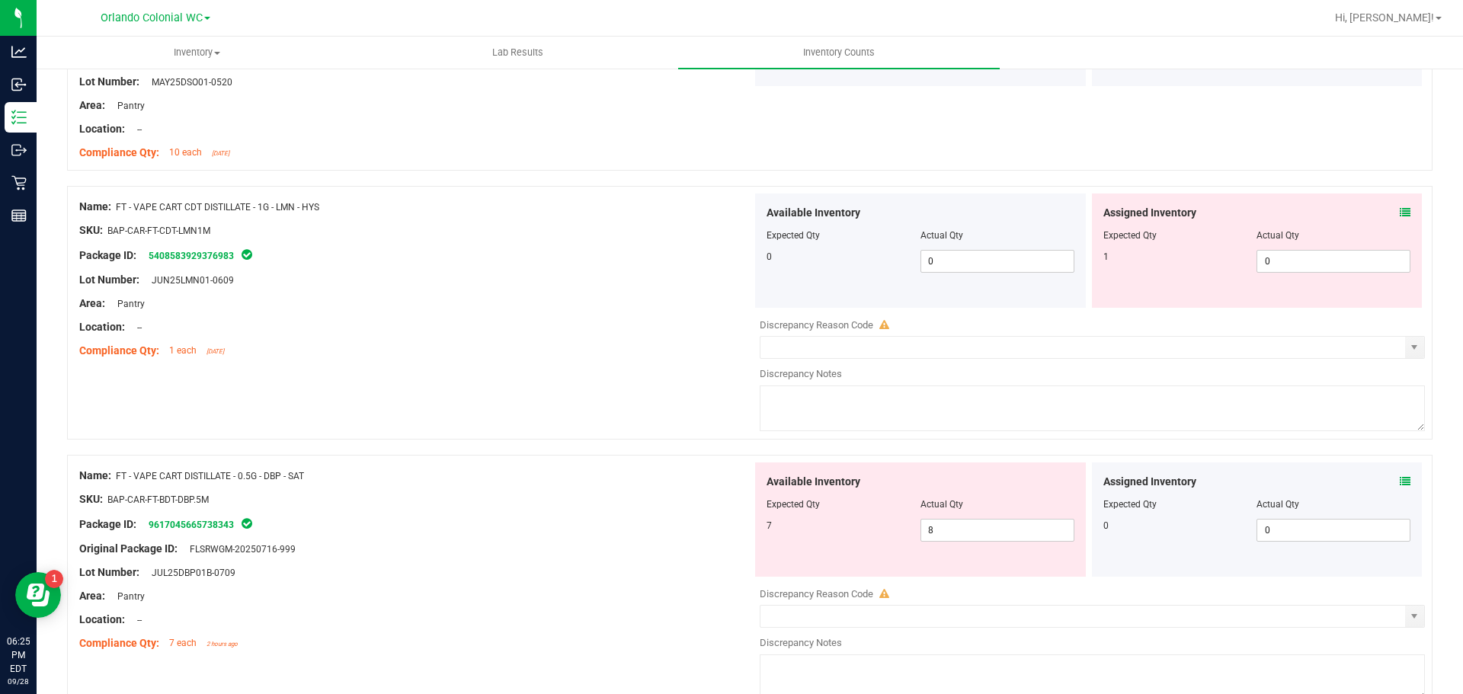
click at [556, 206] on div "Name: FT - VAPE CART CDT DISTILLATE - 1G - LMN - HYS" at bounding box center [415, 207] width 673 height 16
click at [1400, 205] on span at bounding box center [1405, 213] width 11 height 16
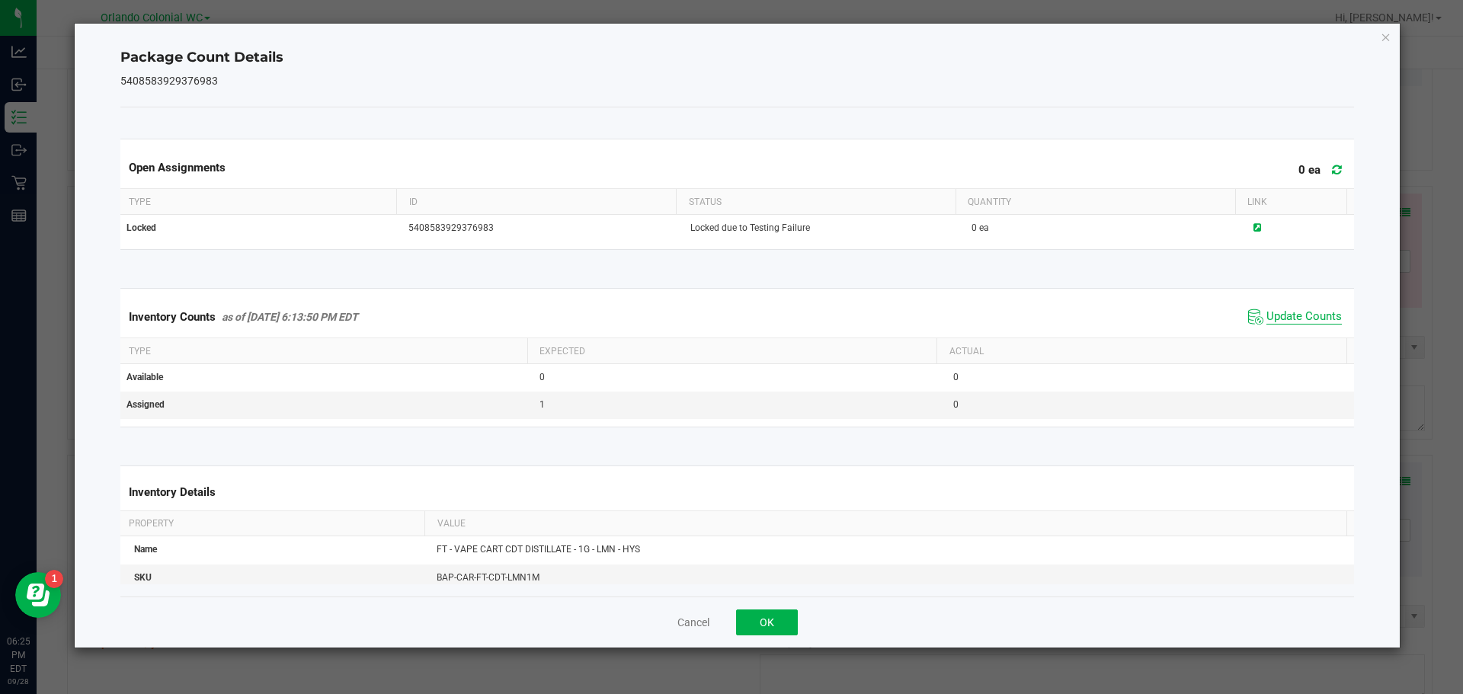
click at [1280, 318] on span "Update Counts" at bounding box center [1303, 316] width 75 height 15
click at [773, 613] on button "OK" at bounding box center [767, 623] width 62 height 26
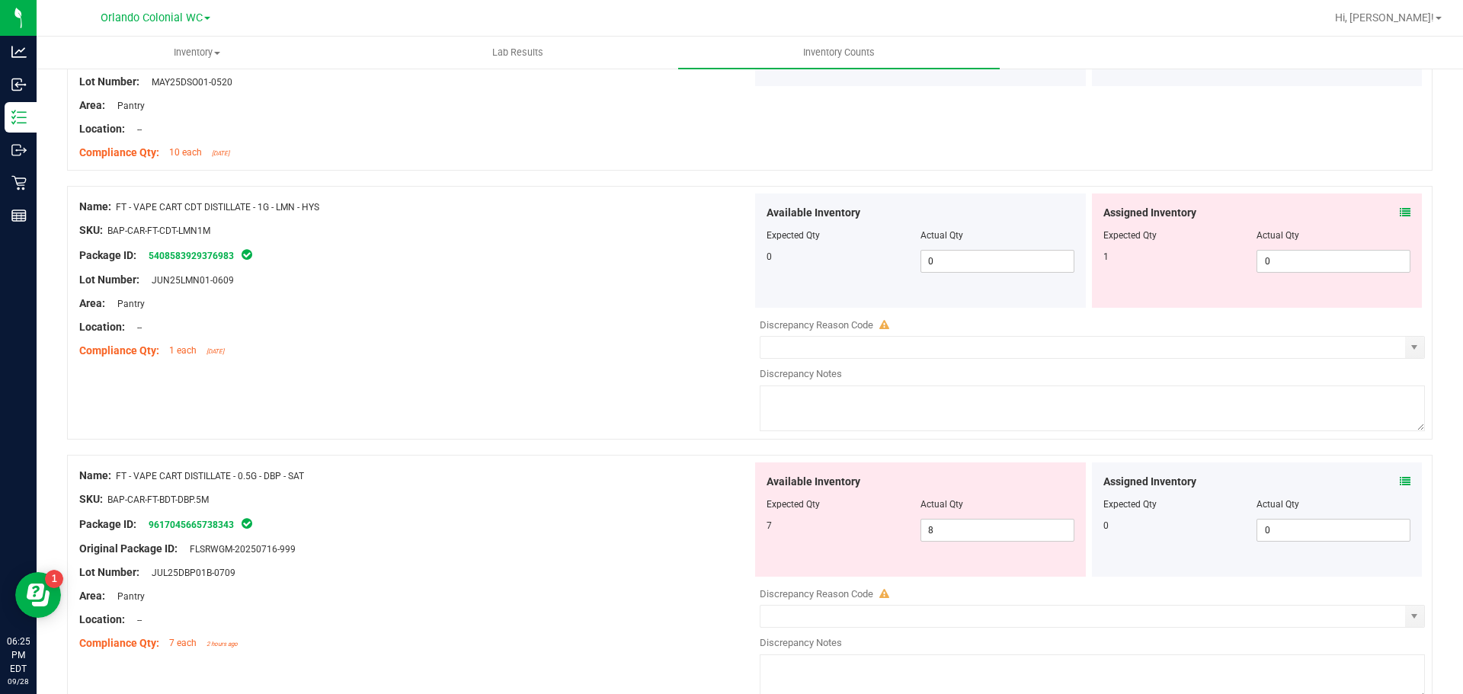
click at [545, 313] on div at bounding box center [415, 316] width 673 height 8
drag, startPoint x: 1304, startPoint y: 256, endPoint x: 1224, endPoint y: 256, distance: 79.2
click at [1224, 256] on div "1 0 0" at bounding box center [1257, 261] width 308 height 23
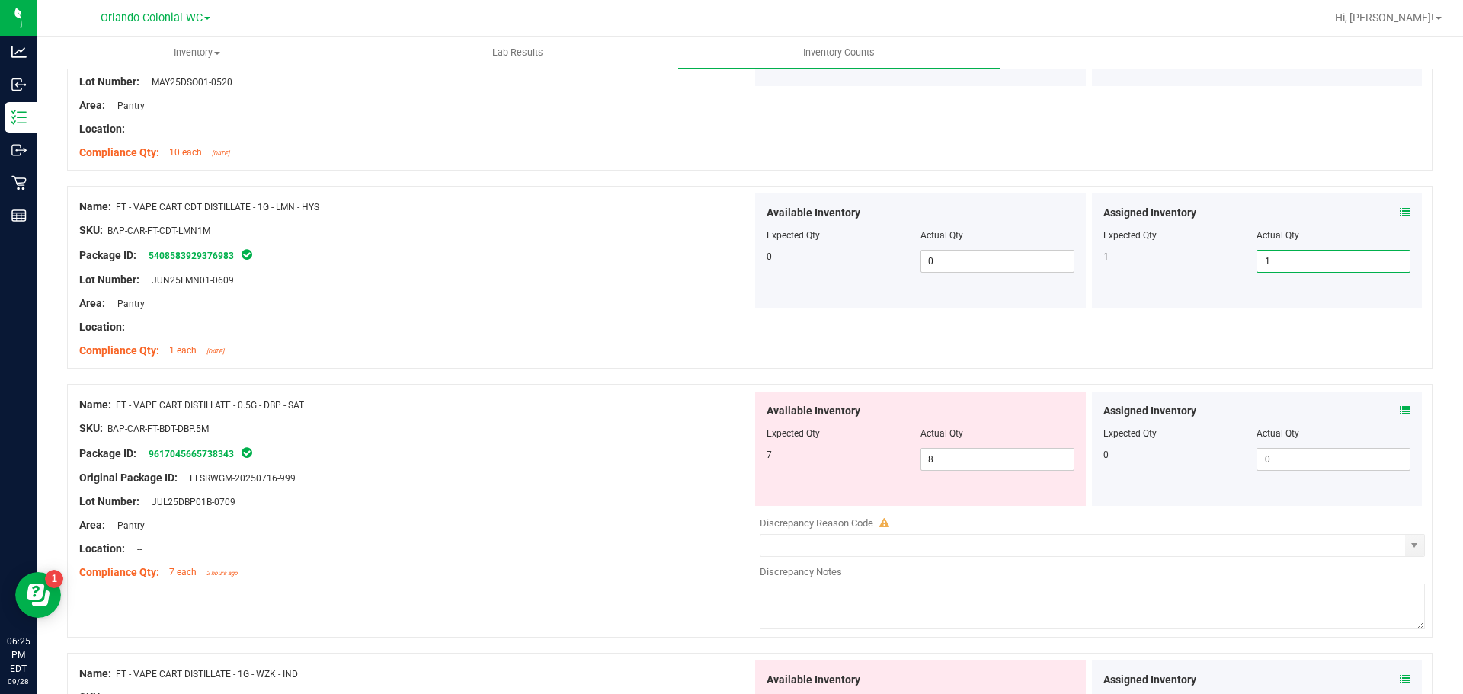
click at [533, 511] on div at bounding box center [415, 514] width 673 height 8
click at [1400, 409] on icon at bounding box center [1405, 410] width 11 height 11
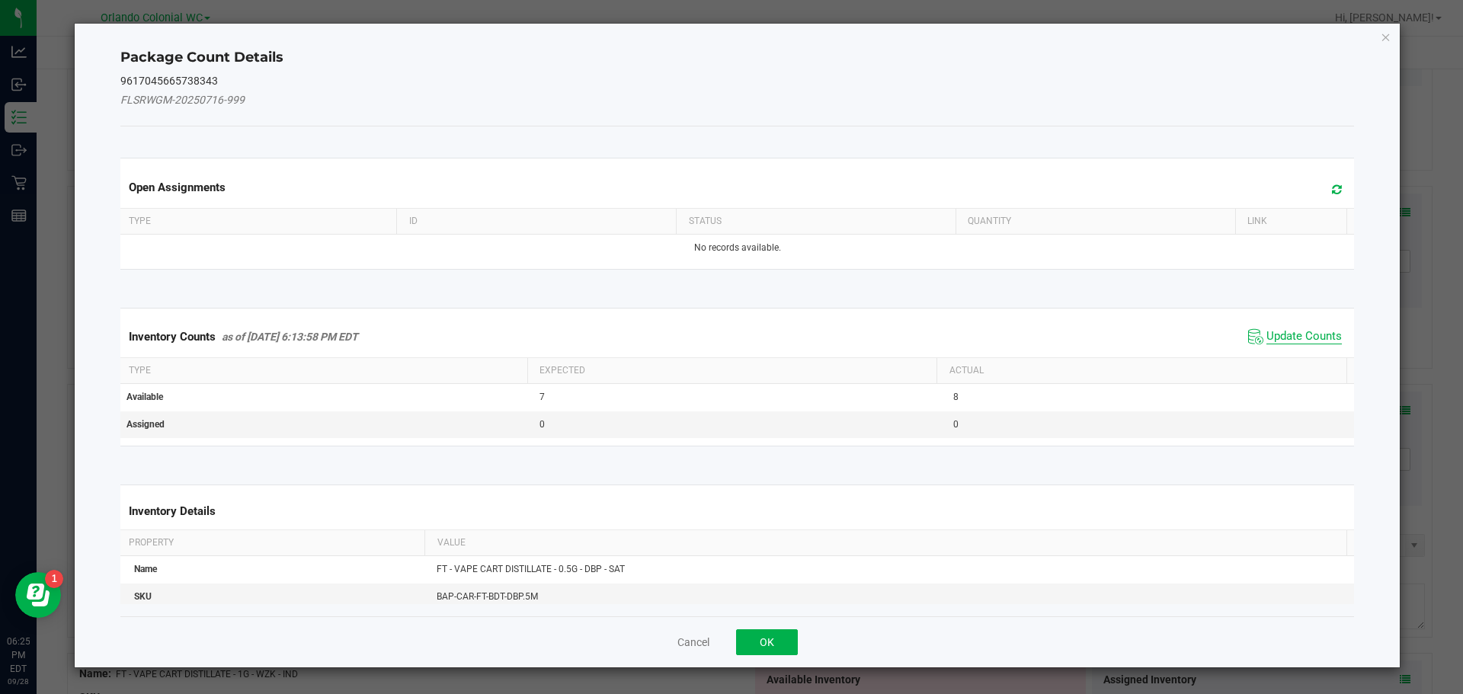
click at [1316, 334] on span "Update Counts" at bounding box center [1303, 336] width 75 height 15
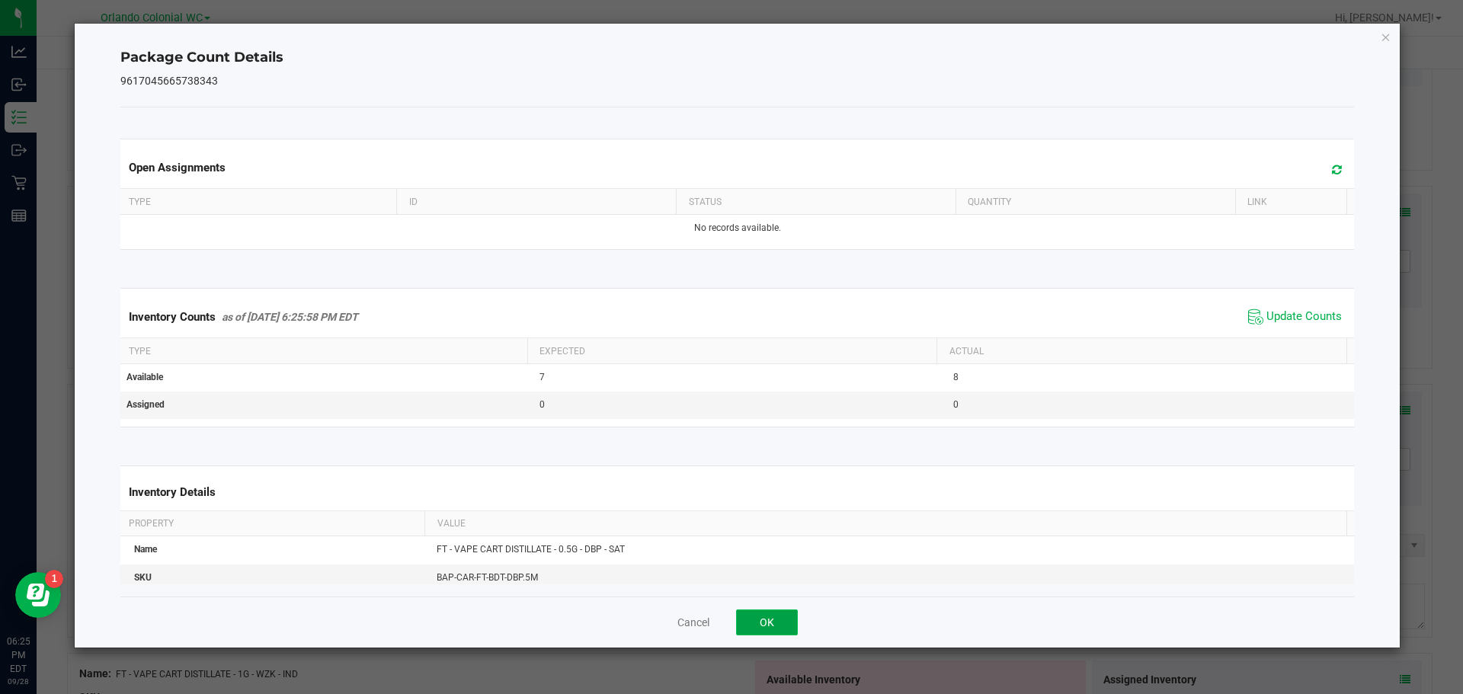
click at [772, 612] on button "OK" at bounding box center [767, 623] width 62 height 26
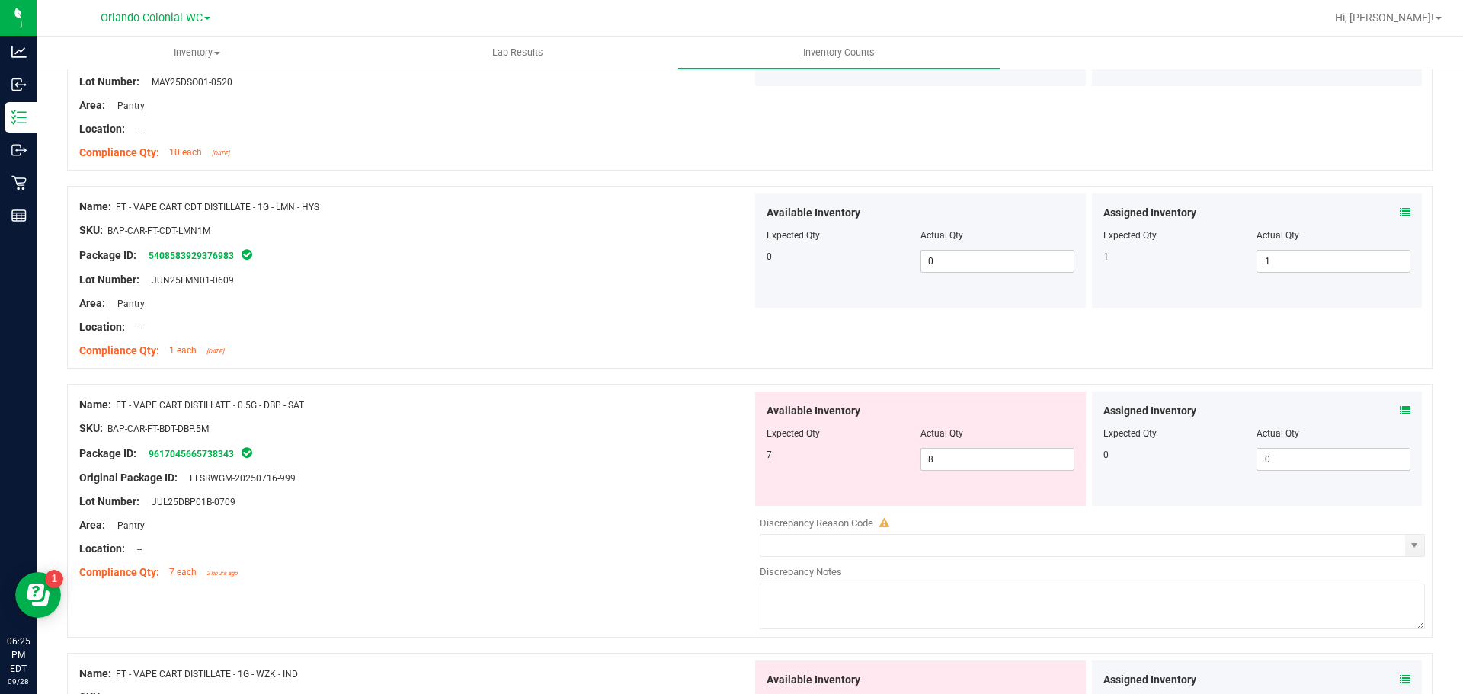
scroll to position [2210, 0]
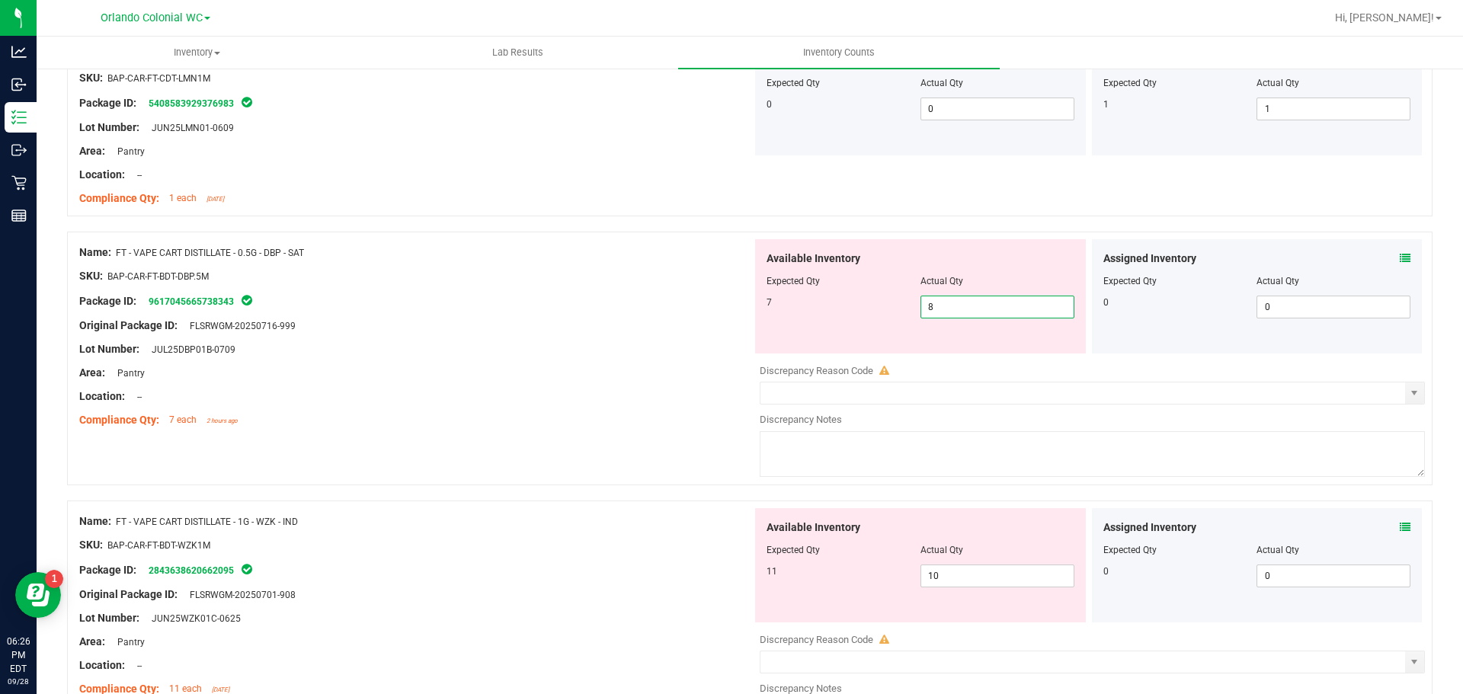
drag, startPoint x: 965, startPoint y: 304, endPoint x: 817, endPoint y: 304, distance: 147.8
click at [827, 304] on div "7 8 8" at bounding box center [921, 307] width 308 height 23
click at [656, 341] on div "Lot Number: JUL25DBP01B-0709" at bounding box center [415, 349] width 673 height 16
click at [573, 361] on div at bounding box center [415, 361] width 673 height 8
drag, startPoint x: 965, startPoint y: 308, endPoint x: 680, endPoint y: 312, distance: 284.2
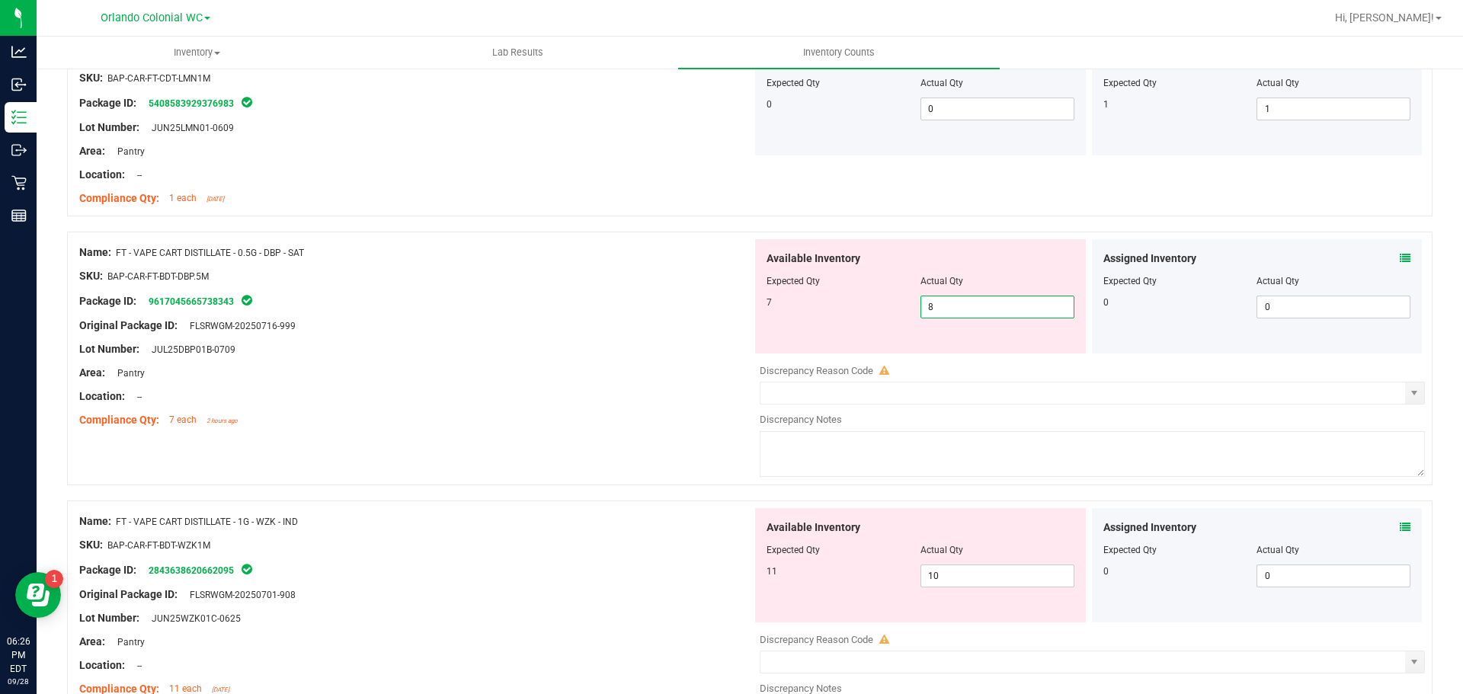
click at [682, 312] on div "Name: FT - VAPE CART DISTILLATE - 0.5G - DBP - SAT SKU: BAP-CAR-FT-BDT-DBP.5M P…" at bounding box center [749, 359] width 1365 height 254
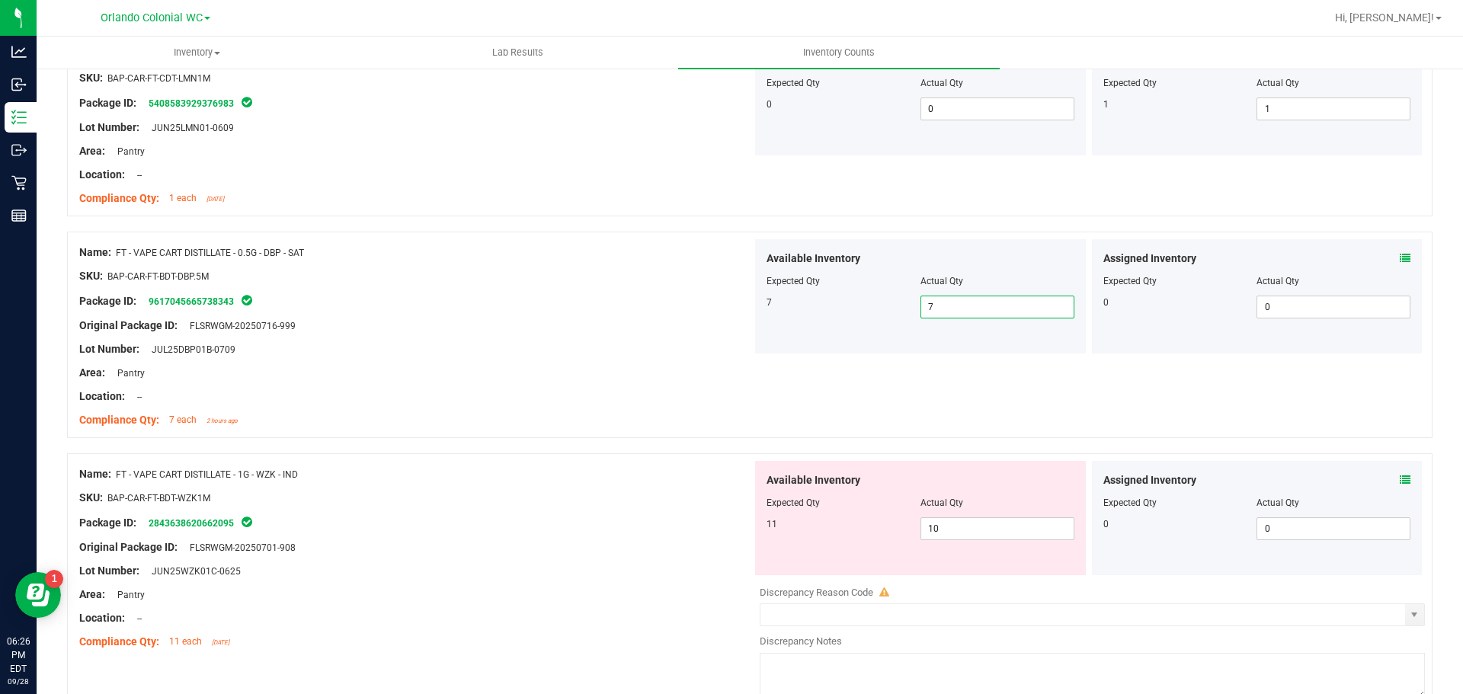
click at [665, 328] on div "Original Package ID: FLSRWGM-20250716-999" at bounding box center [415, 326] width 673 height 16
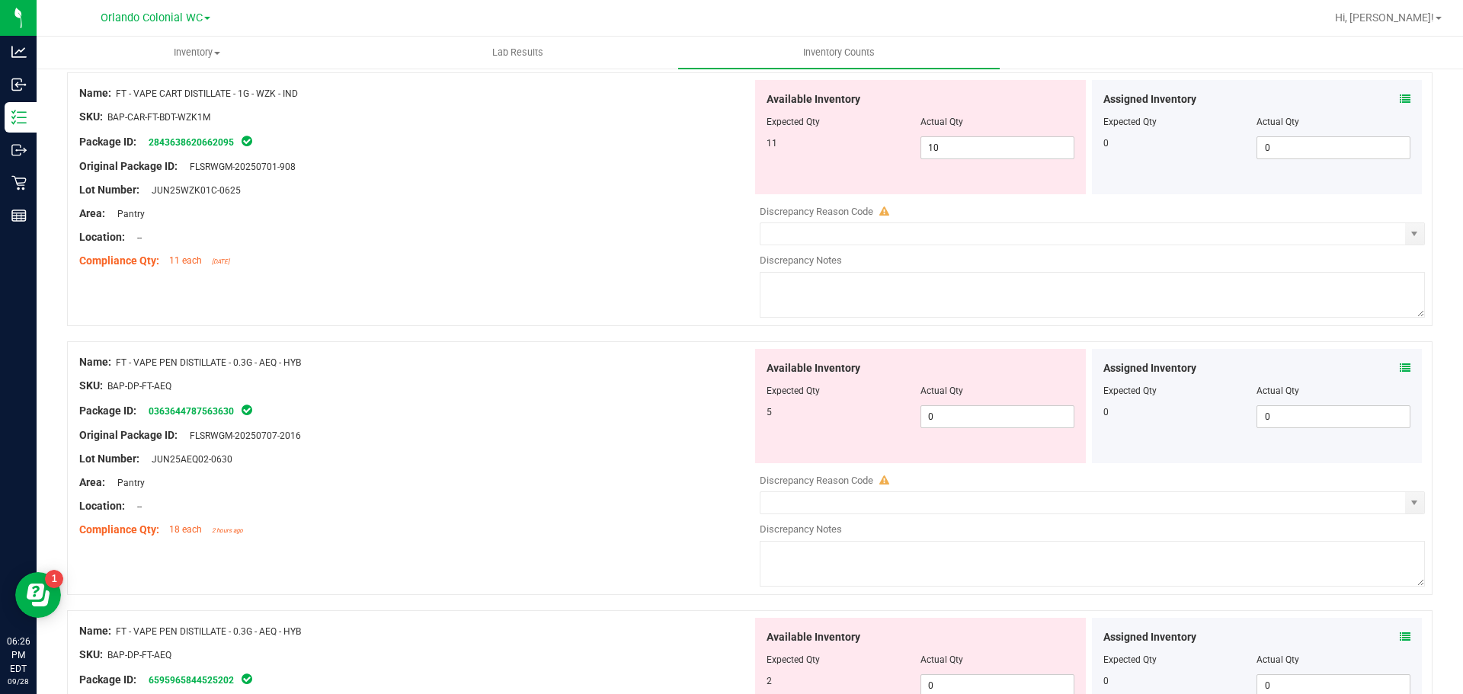
scroll to position [2514, 0]
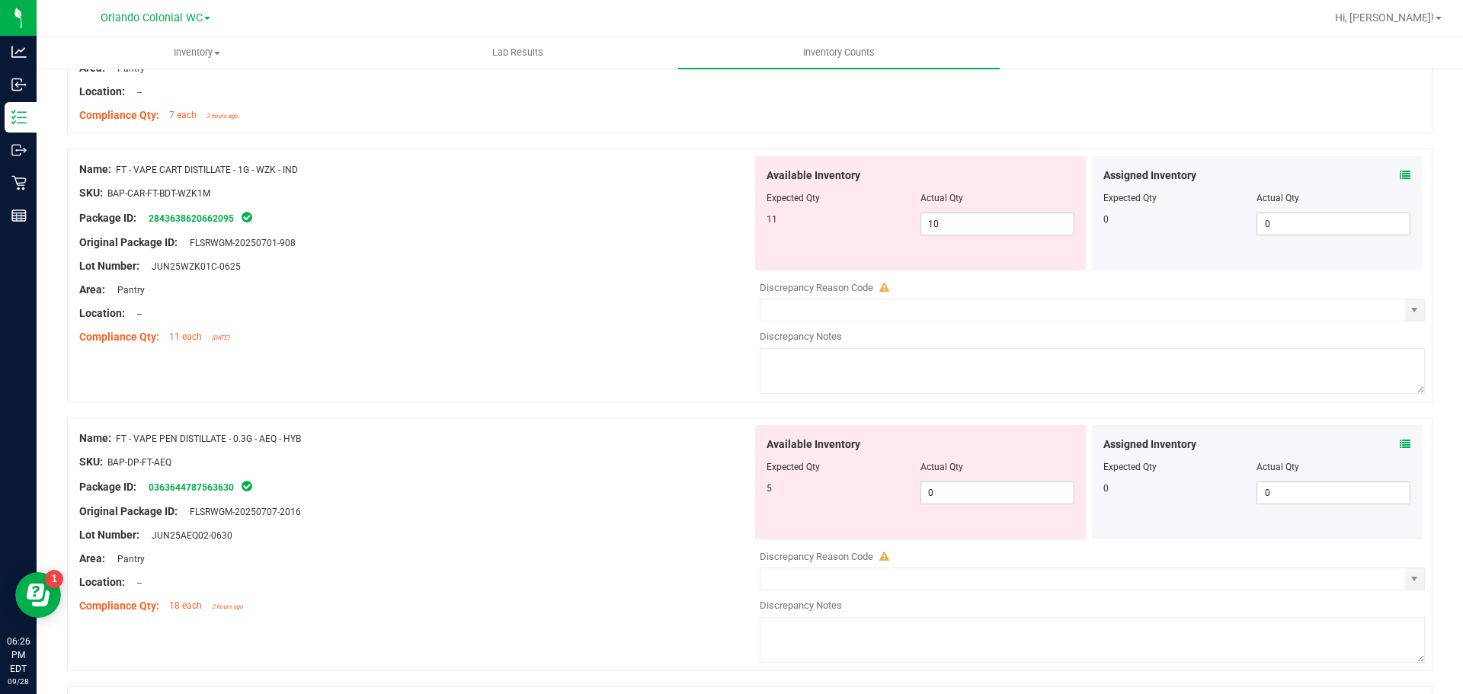
click at [409, 191] on div "SKU: BAP-CAR-FT-BDT-WZK1M" at bounding box center [415, 193] width 673 height 16
click at [994, 218] on span "10 10" at bounding box center [997, 224] width 154 height 23
click at [539, 274] on div at bounding box center [415, 278] width 673 height 8
click at [996, 236] on div "Available Inventory Expected Qty Actual Qty 11 10 10" at bounding box center [920, 213] width 331 height 114
click at [996, 234] on span "10 10" at bounding box center [997, 224] width 154 height 23
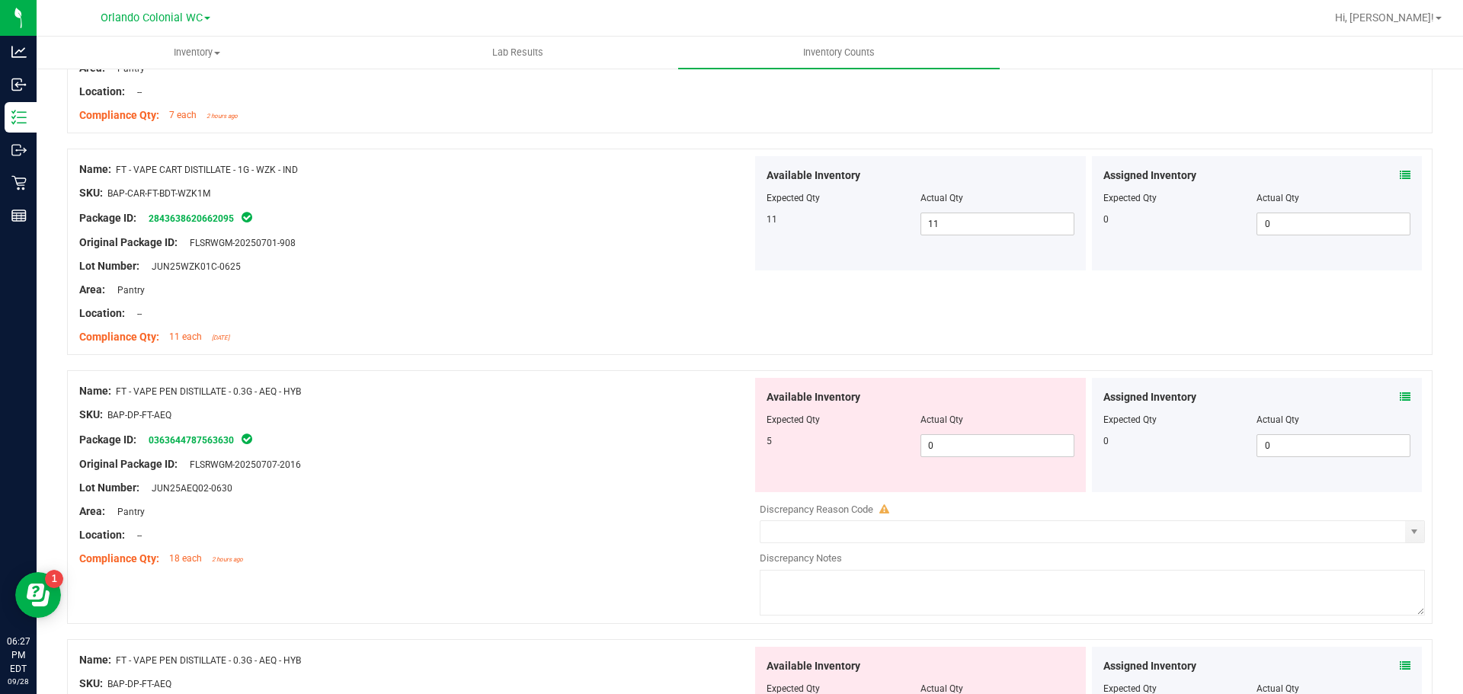
click at [525, 411] on div "SKU: BAP-DP-FT-AEQ" at bounding box center [415, 415] width 673 height 16
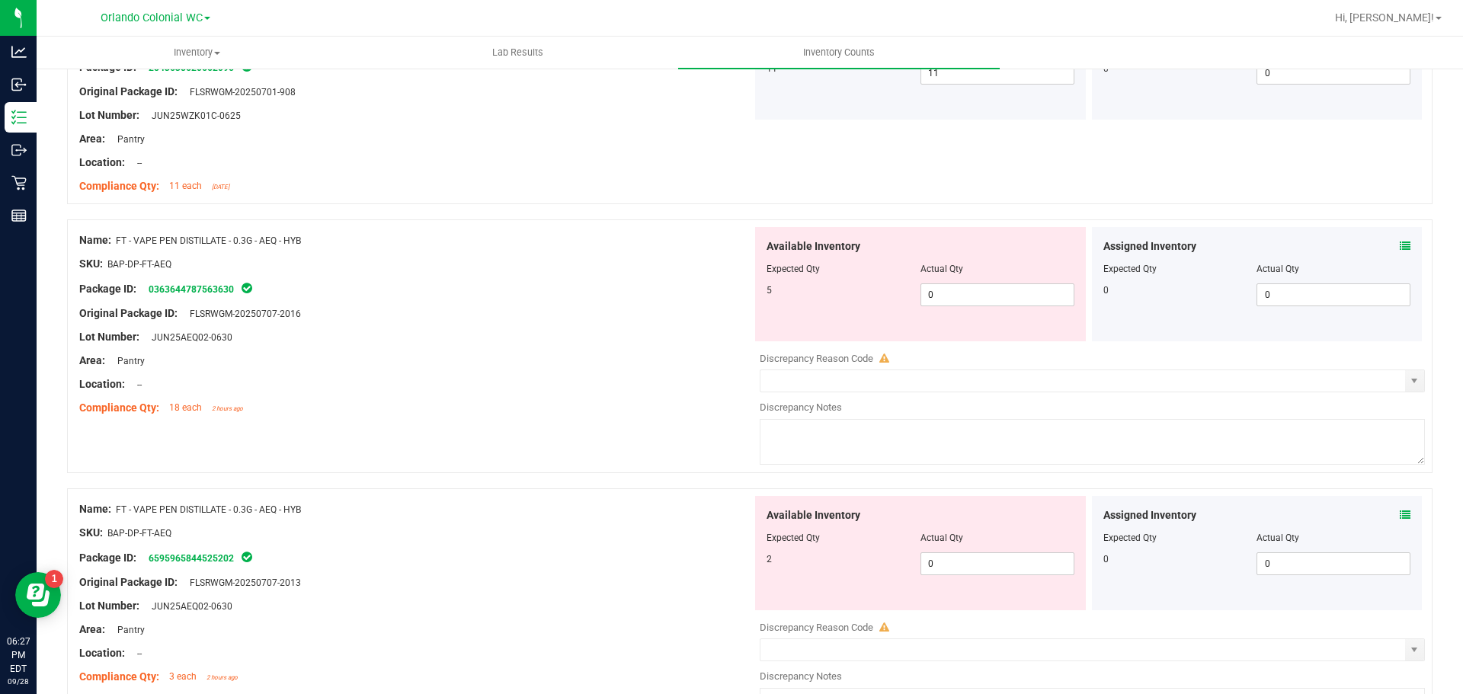
scroll to position [2667, 0]
drag, startPoint x: 985, startPoint y: 295, endPoint x: 892, endPoint y: 283, distance: 93.8
click at [890, 288] on div "5 0 0" at bounding box center [921, 293] width 308 height 23
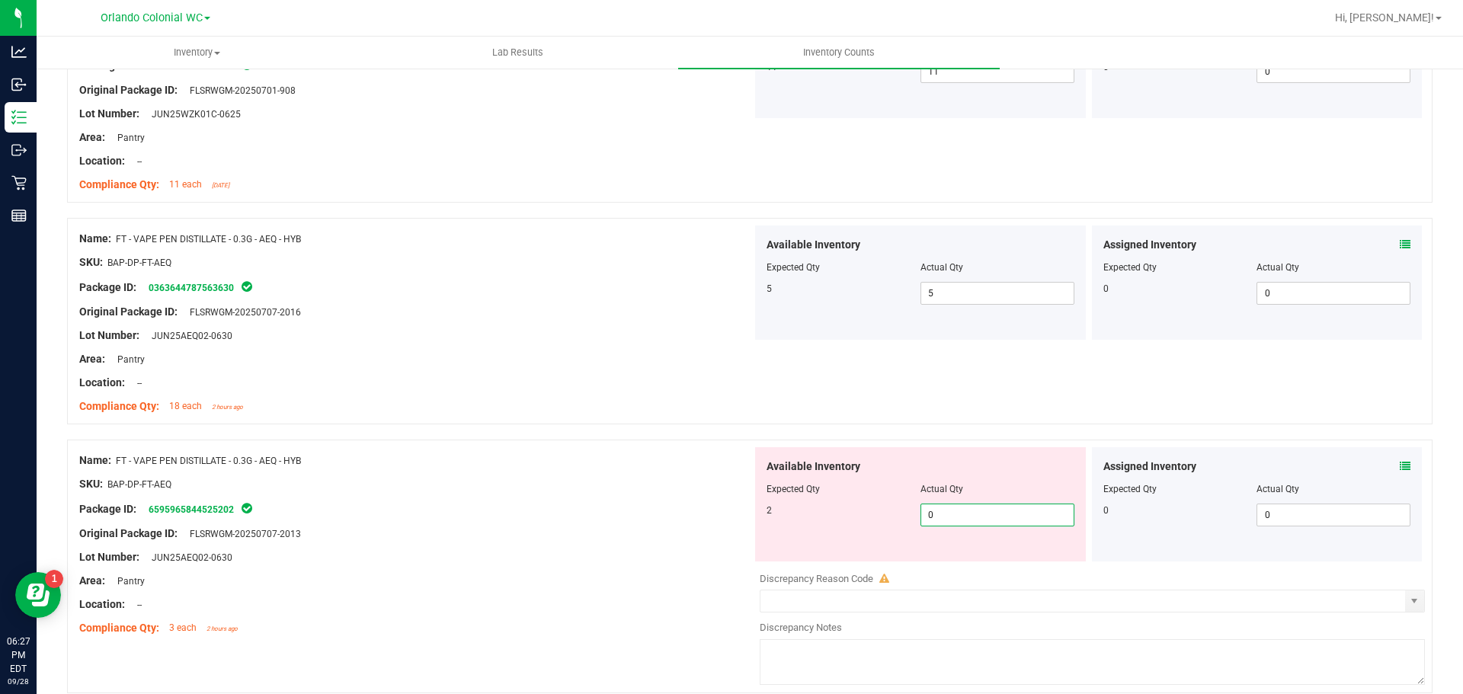
click at [998, 511] on span "0 0" at bounding box center [997, 515] width 154 height 23
click at [998, 511] on input "0" at bounding box center [997, 514] width 152 height 21
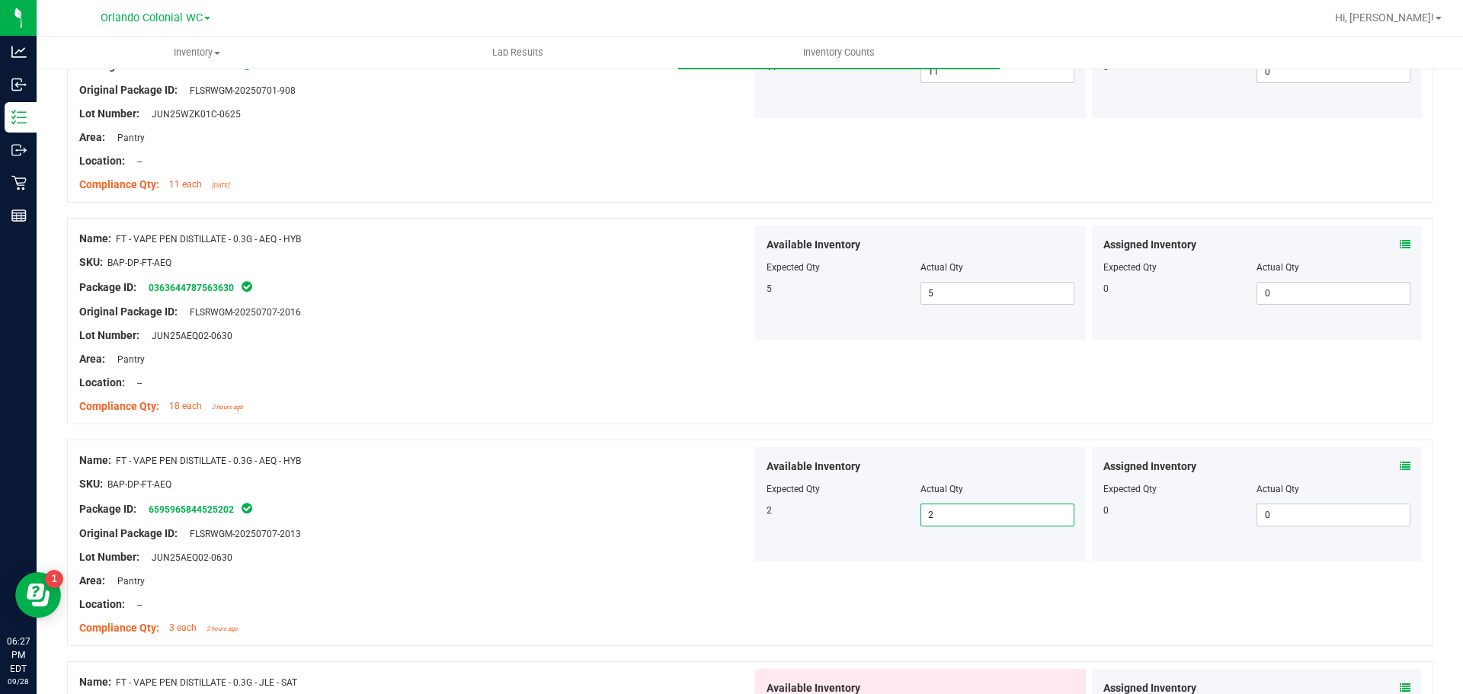
scroll to position [3048, 0]
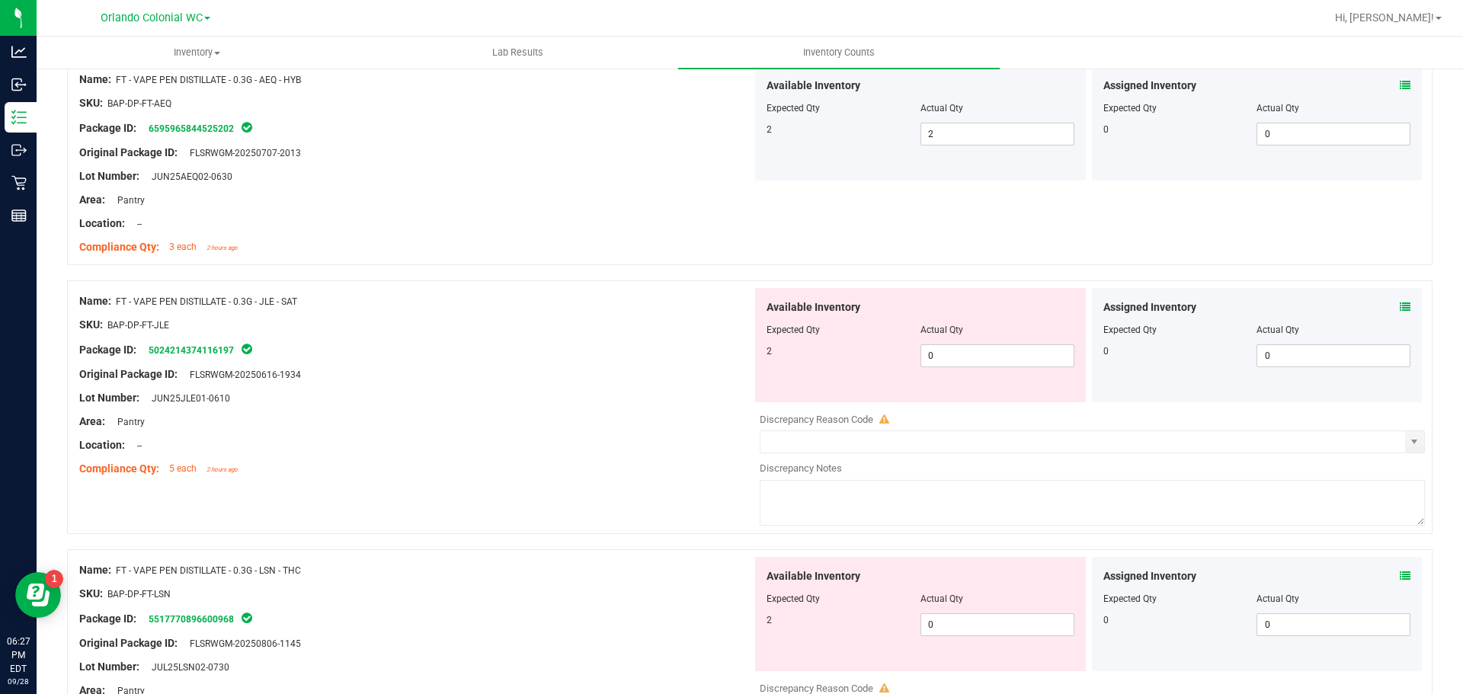
click at [1400, 309] on icon at bounding box center [1405, 307] width 11 height 11
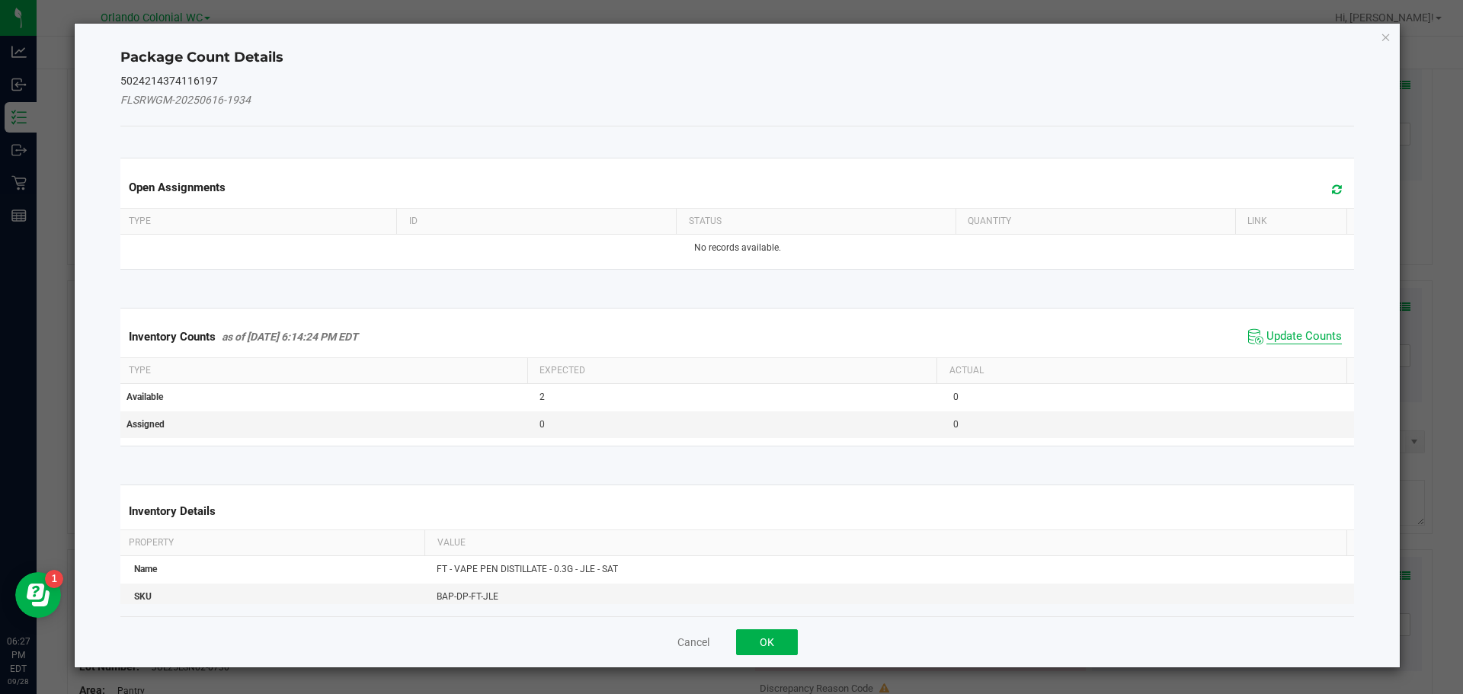
click at [1313, 331] on span "Update Counts" at bounding box center [1303, 336] width 75 height 15
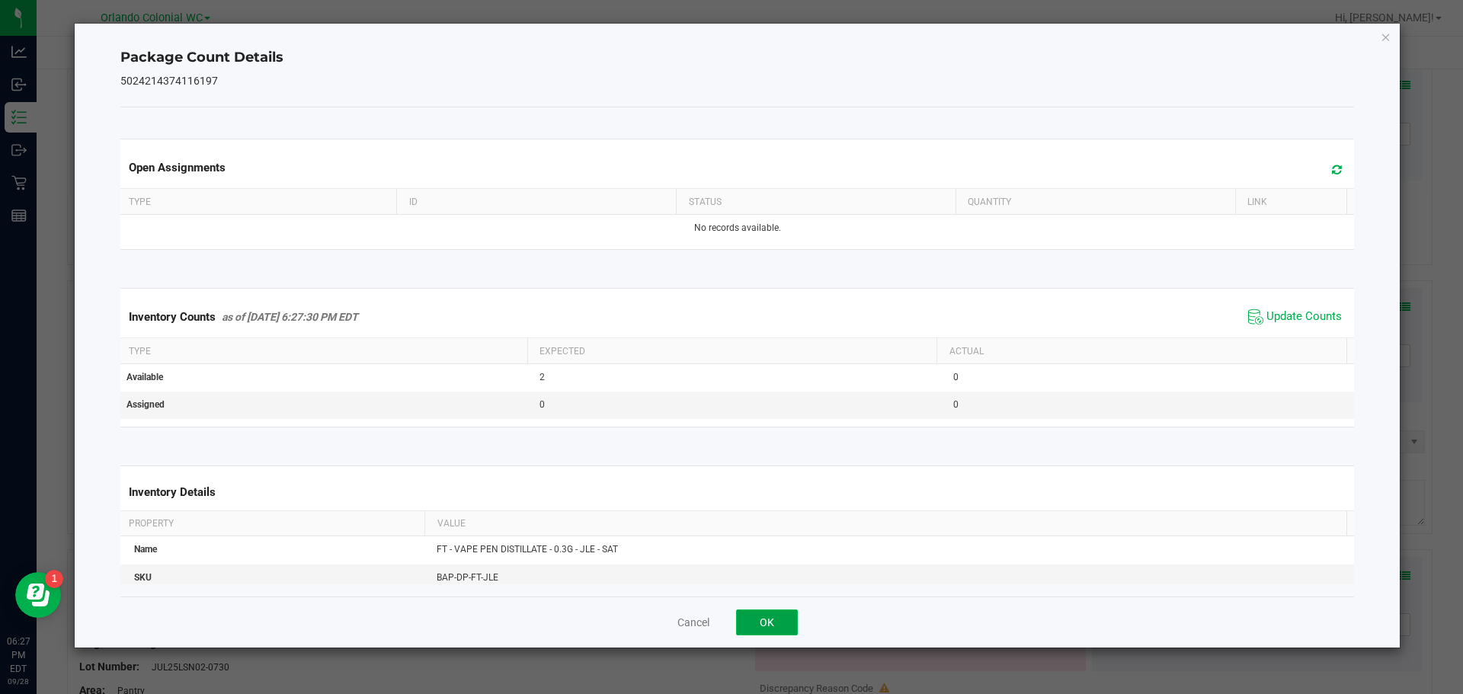
click at [754, 617] on button "OK" at bounding box center [767, 623] width 62 height 26
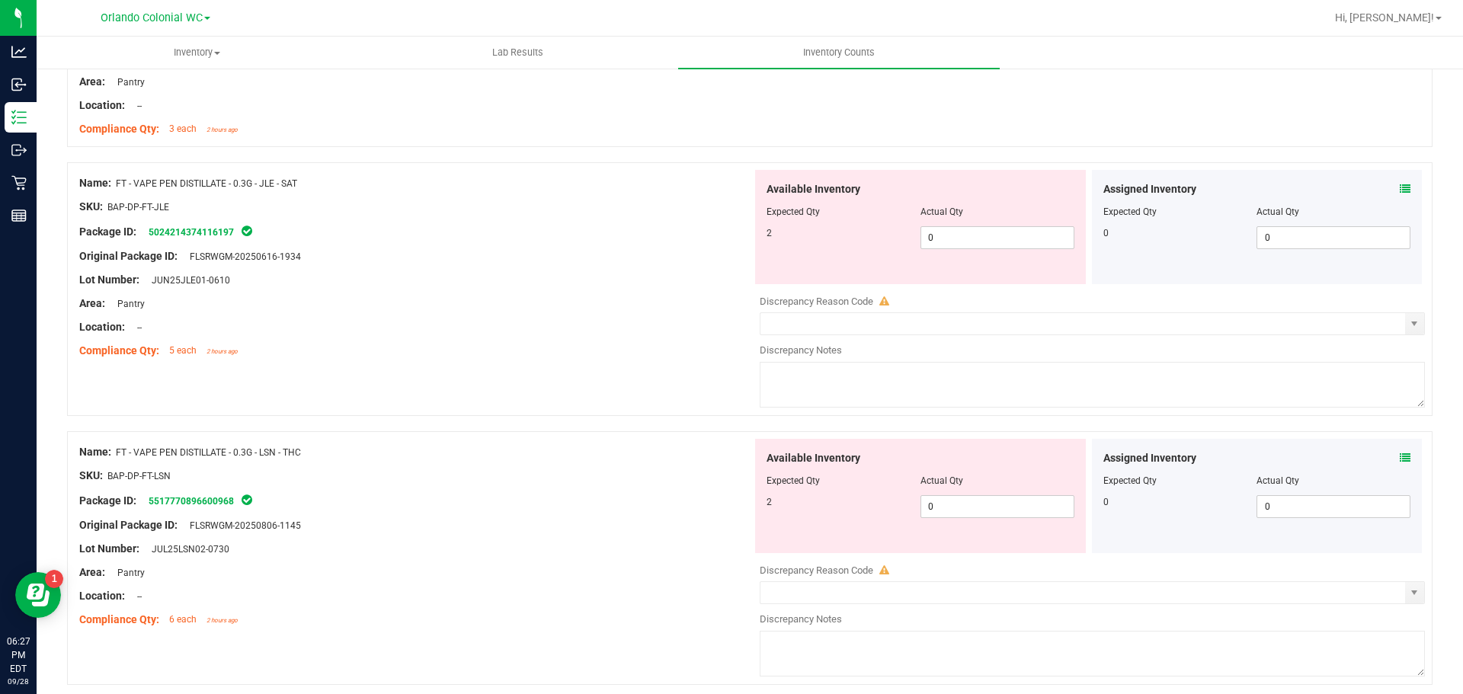
scroll to position [3200, 0]
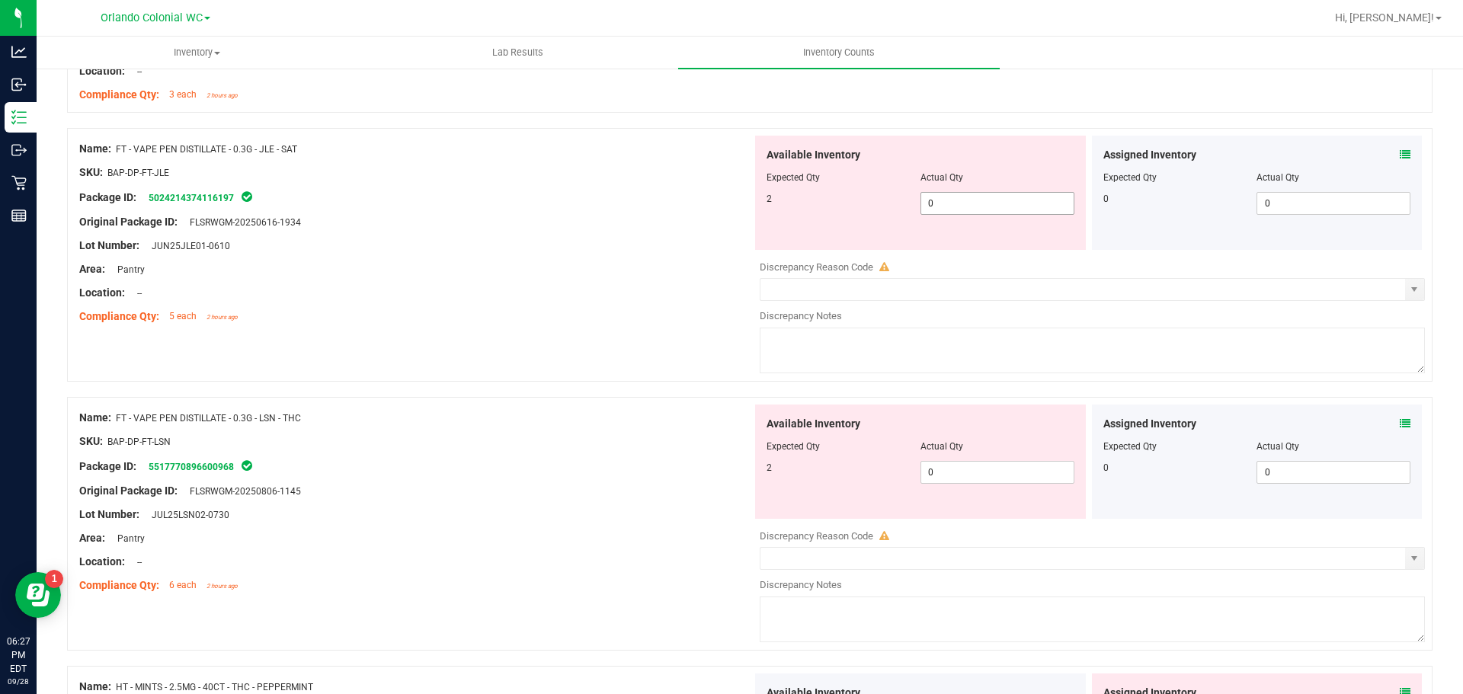
drag, startPoint x: 796, startPoint y: 205, endPoint x: 482, endPoint y: 202, distance: 314.7
click at [483, 202] on div "Name: FT - VAPE PEN DISTILLATE - 0.3G - JLE - SAT SKU: BAP-DP-FT-JLE Package ID…" at bounding box center [749, 255] width 1365 height 254
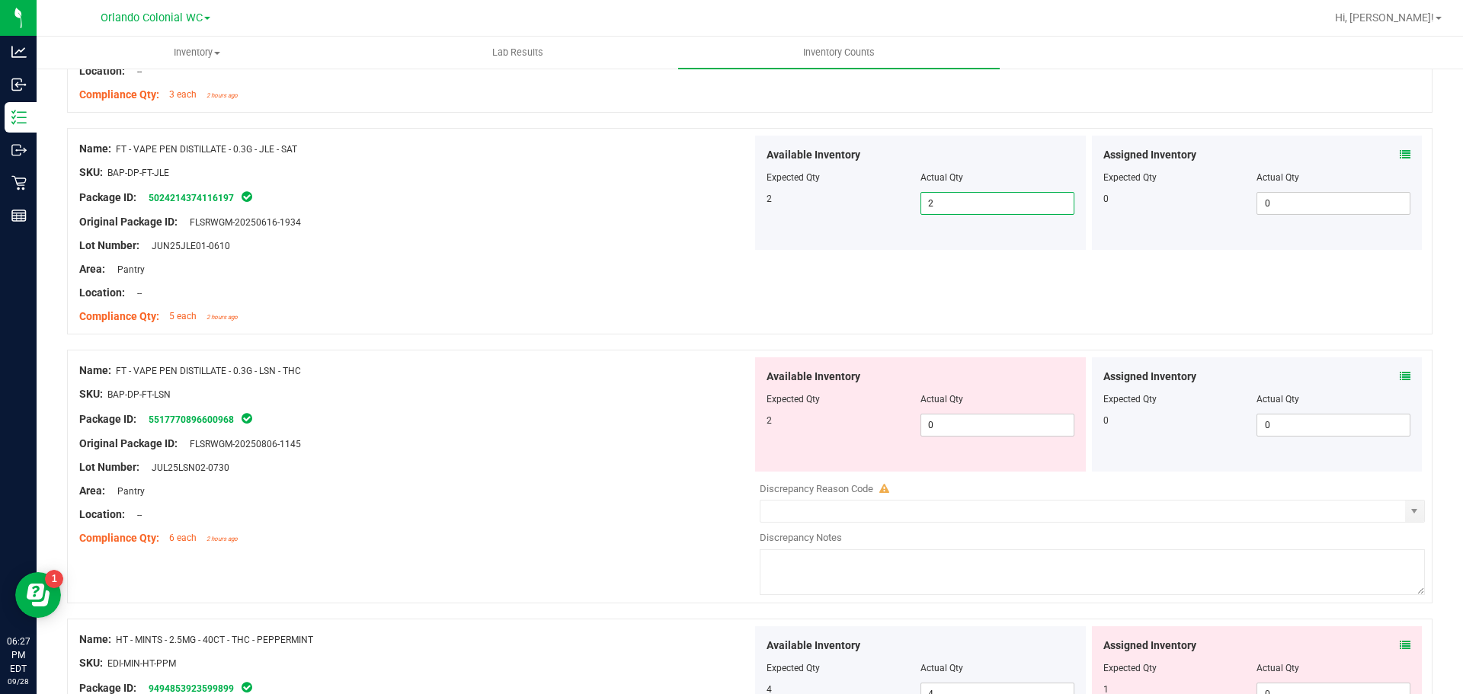
click at [467, 489] on div "Area: Pantry" at bounding box center [415, 491] width 673 height 16
drag, startPoint x: 952, startPoint y: 425, endPoint x: 851, endPoint y: 422, distance: 100.6
click at [850, 424] on div "2 0 0" at bounding box center [921, 425] width 308 height 23
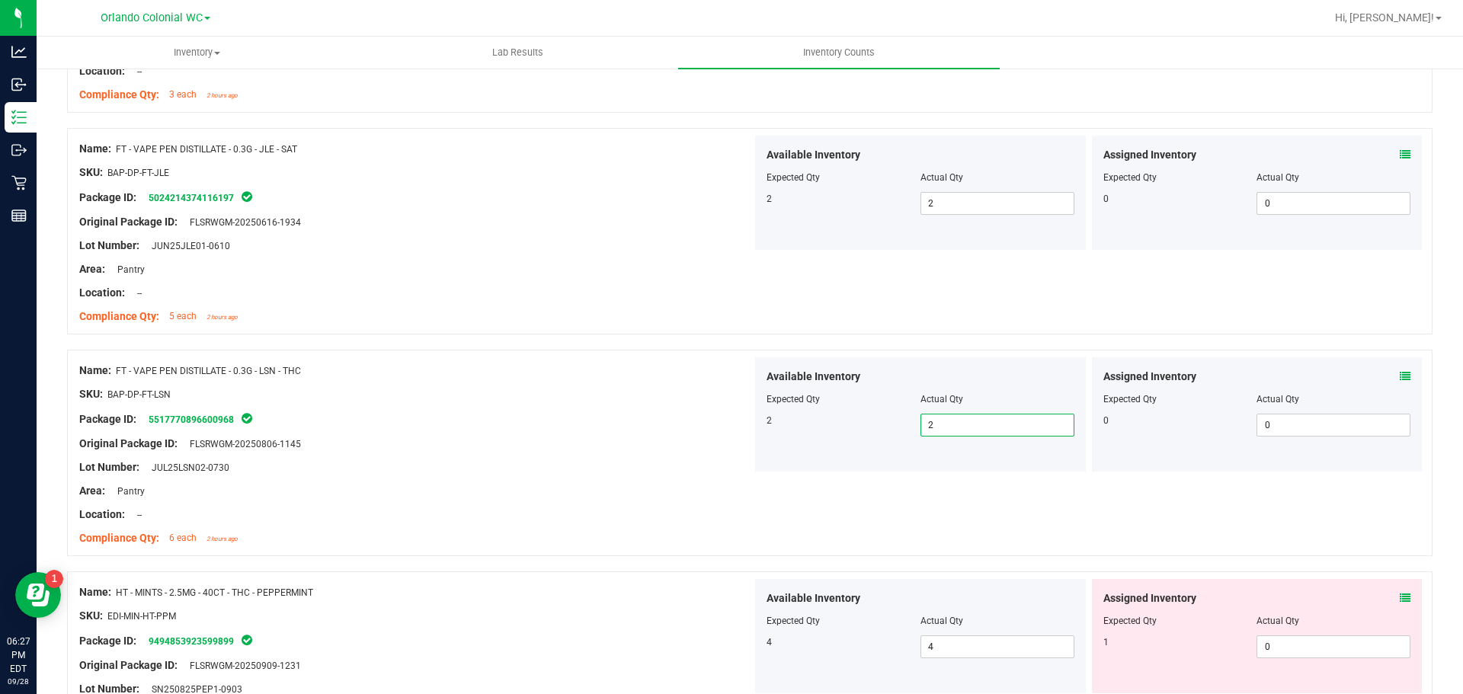
click at [648, 445] on div "Original Package ID: FLSRWGM-20250806-1145" at bounding box center [415, 444] width 673 height 16
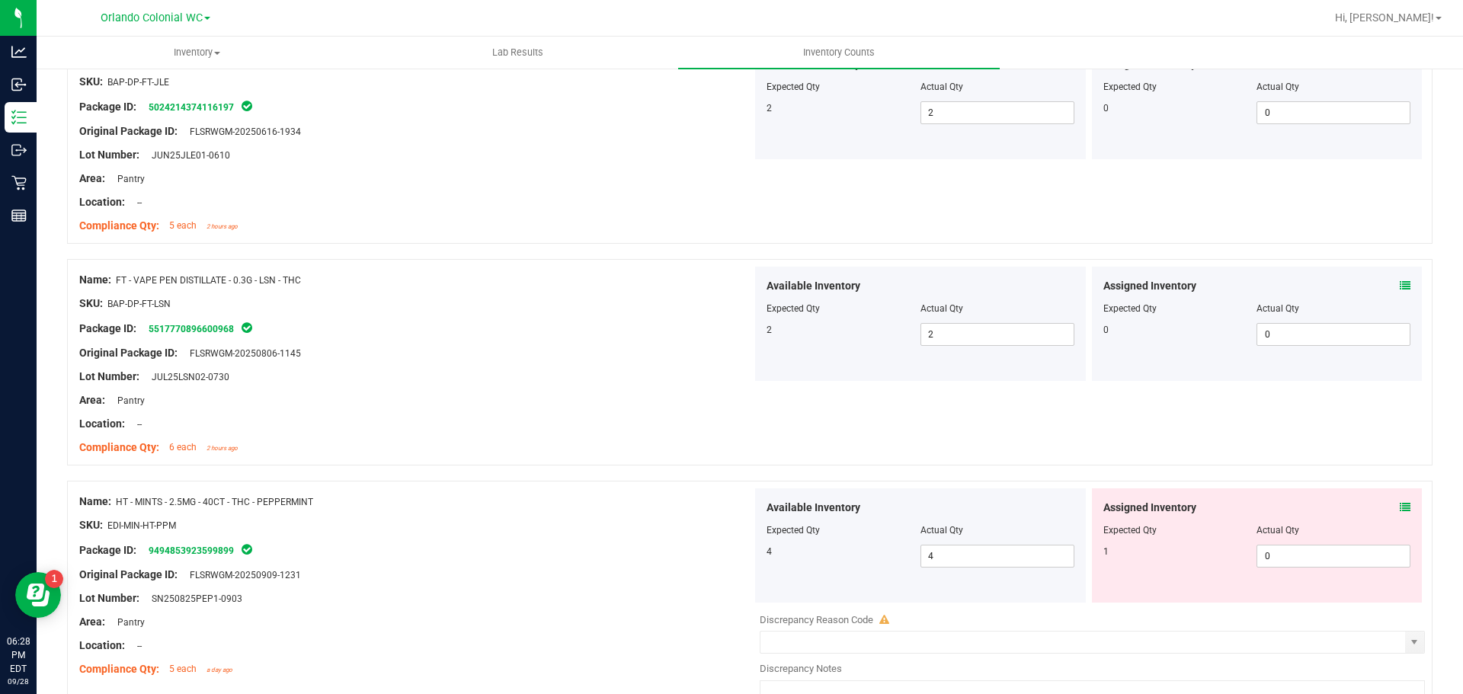
scroll to position [3429, 0]
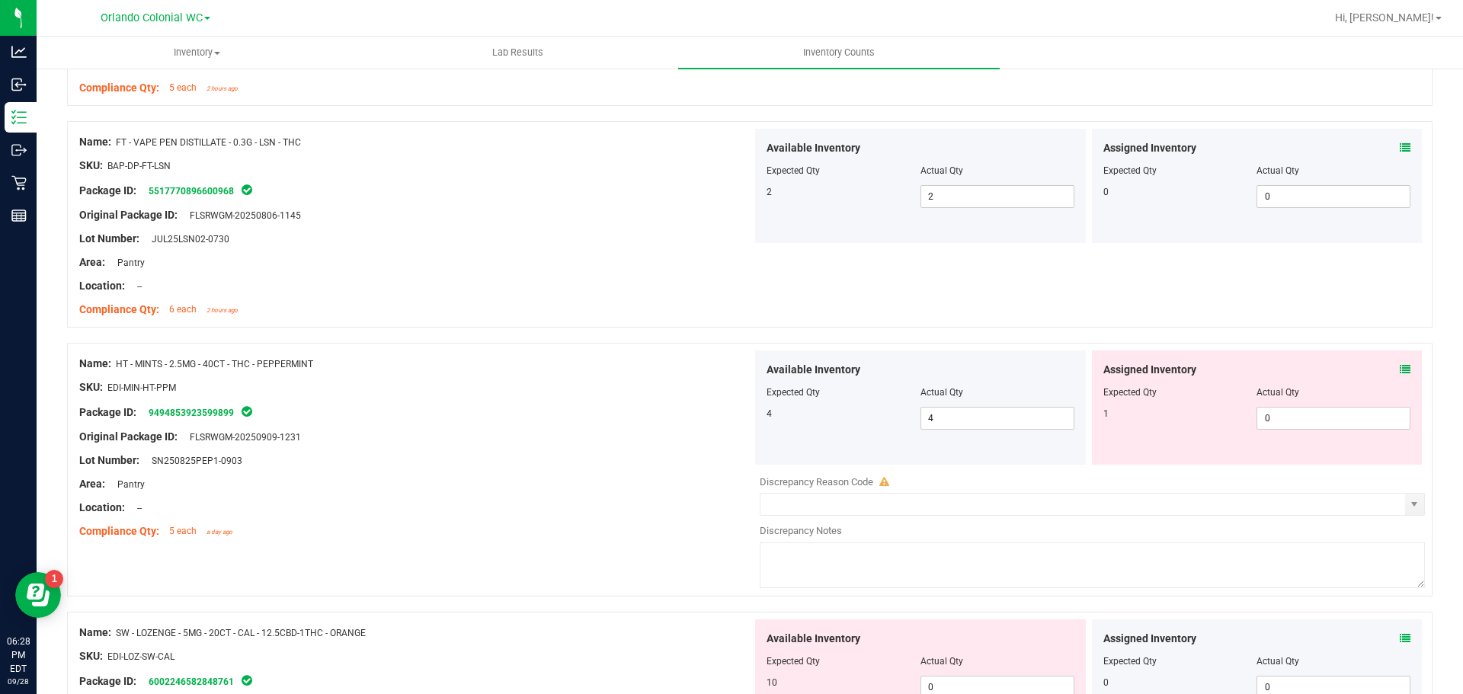
click at [1400, 366] on icon at bounding box center [1405, 369] width 11 height 11
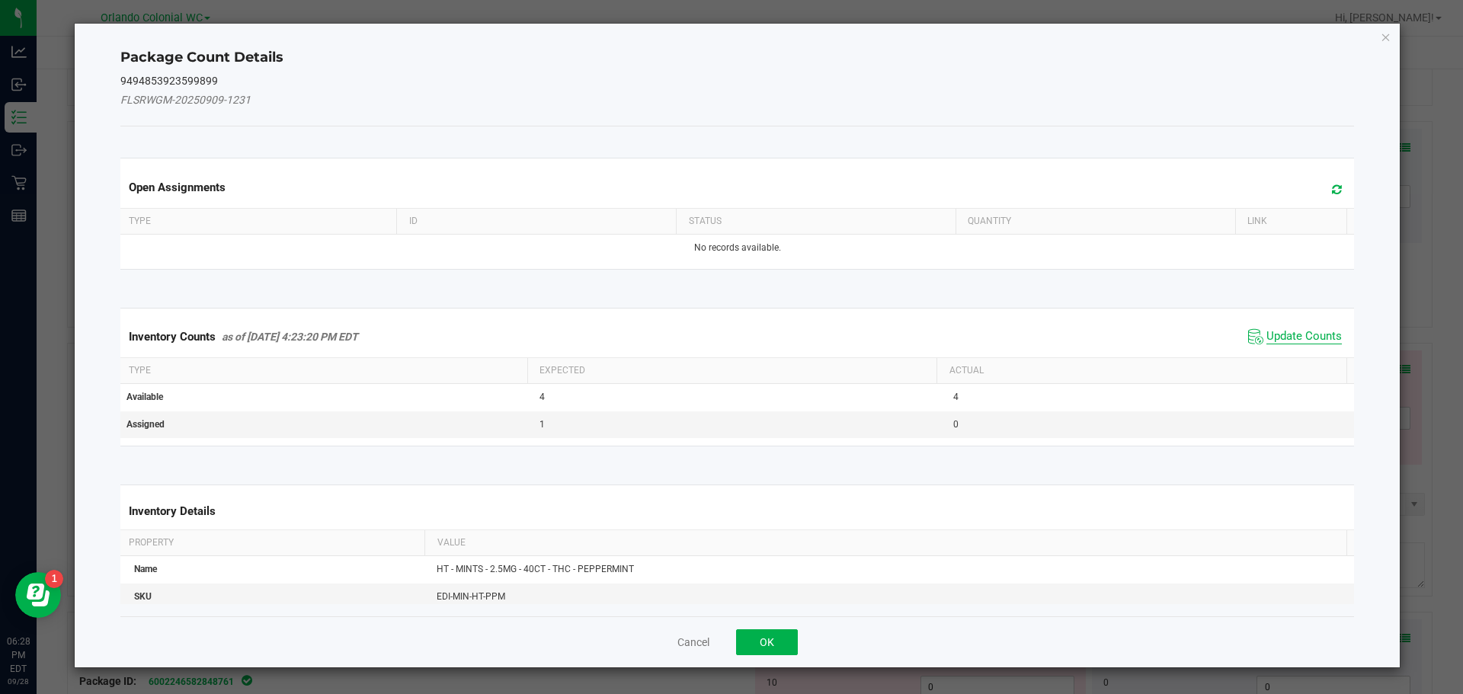
click at [1308, 343] on span "Update Counts" at bounding box center [1303, 336] width 75 height 15
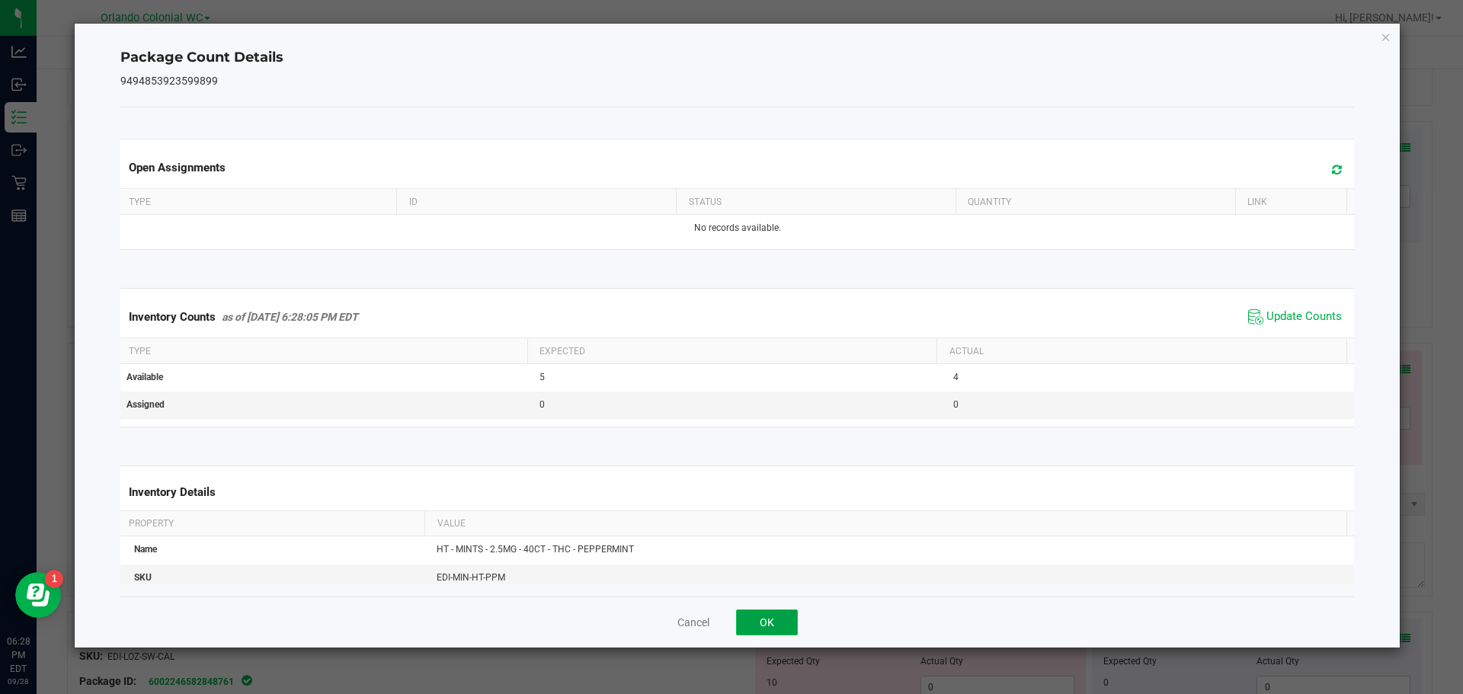
click at [759, 615] on button "OK" at bounding box center [767, 623] width 62 height 26
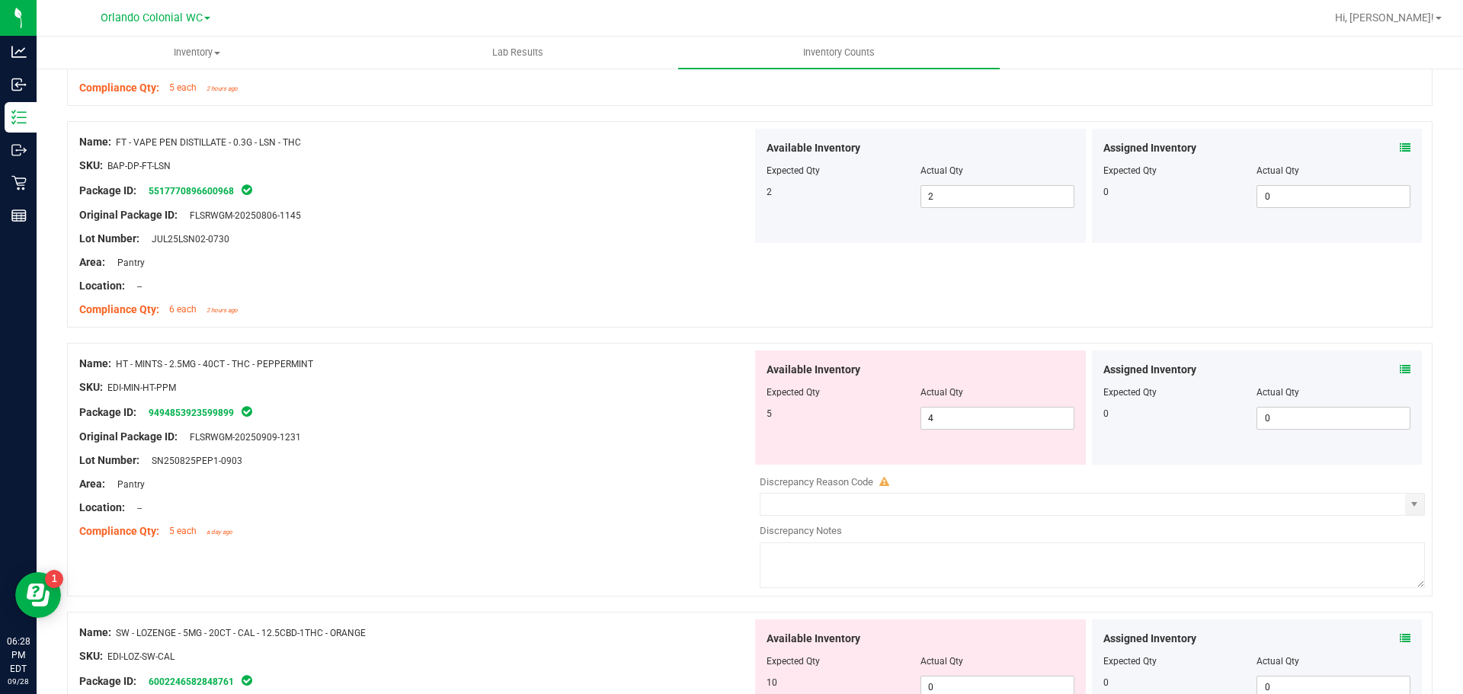
scroll to position [3505, 0]
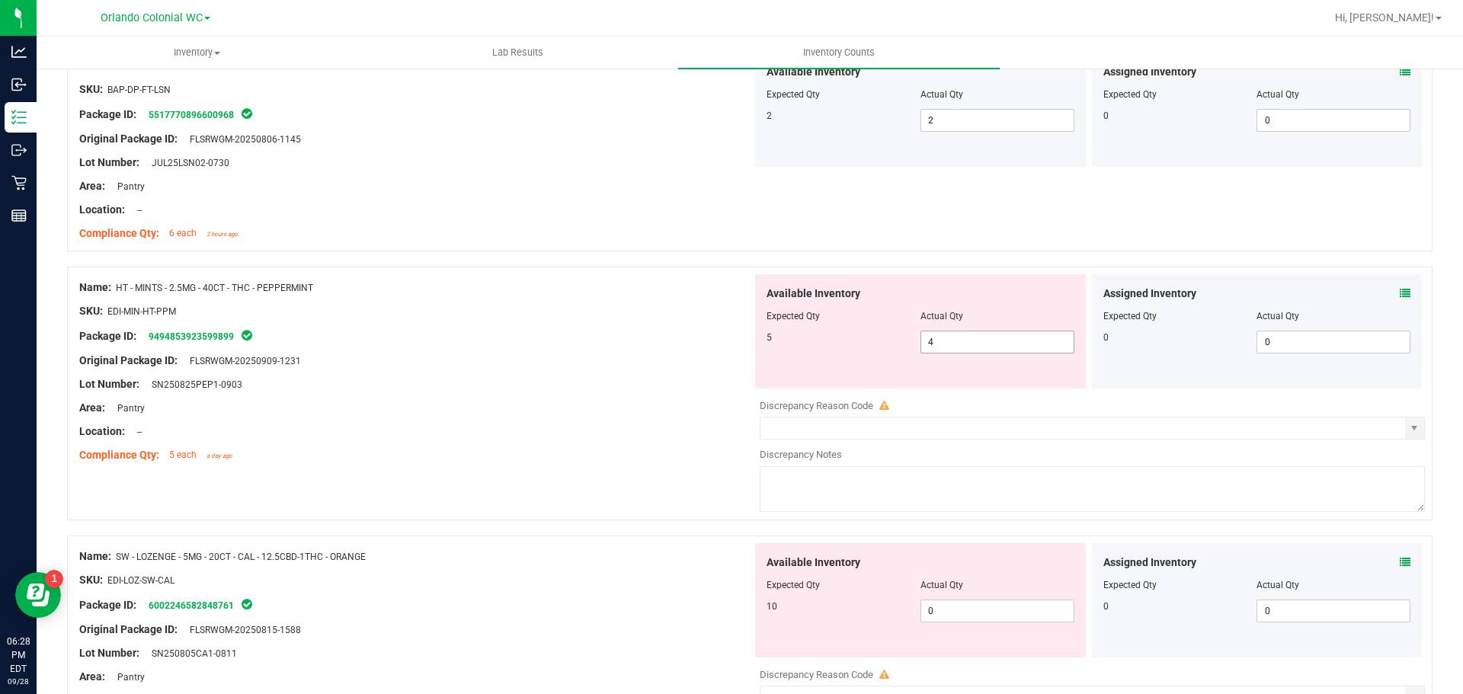
click at [994, 341] on input "4" at bounding box center [997, 341] width 152 height 21
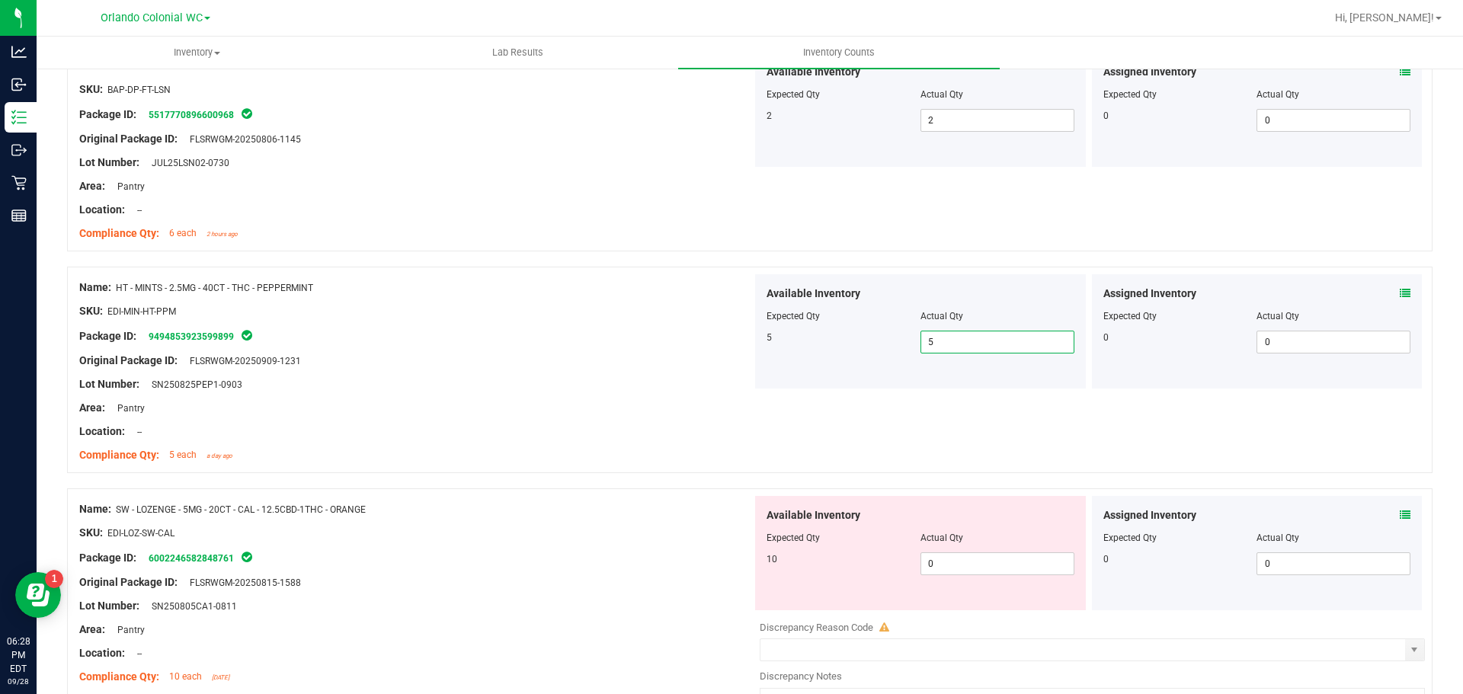
scroll to position [3810, 0]
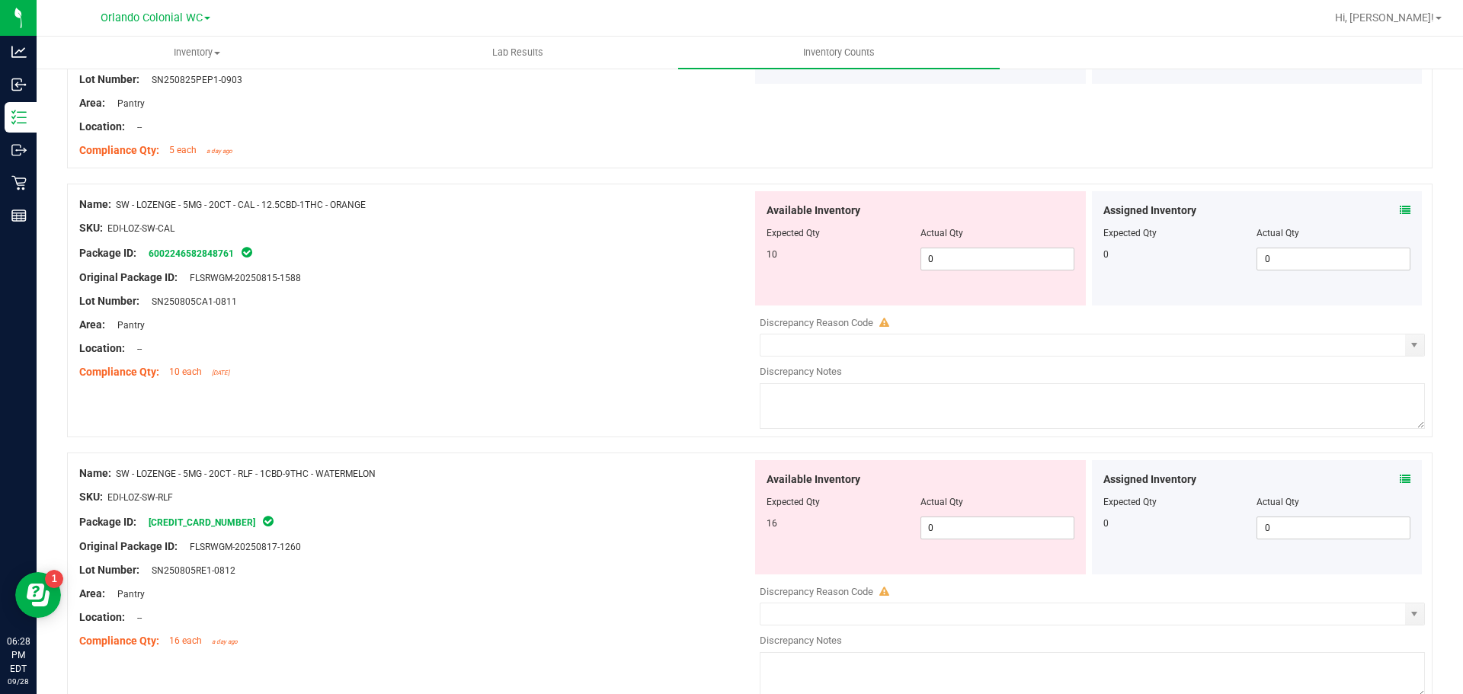
click at [632, 302] on div "Lot Number: SN250805CA1-0811" at bounding box center [415, 301] width 673 height 16
click at [1400, 209] on icon at bounding box center [1405, 210] width 11 height 11
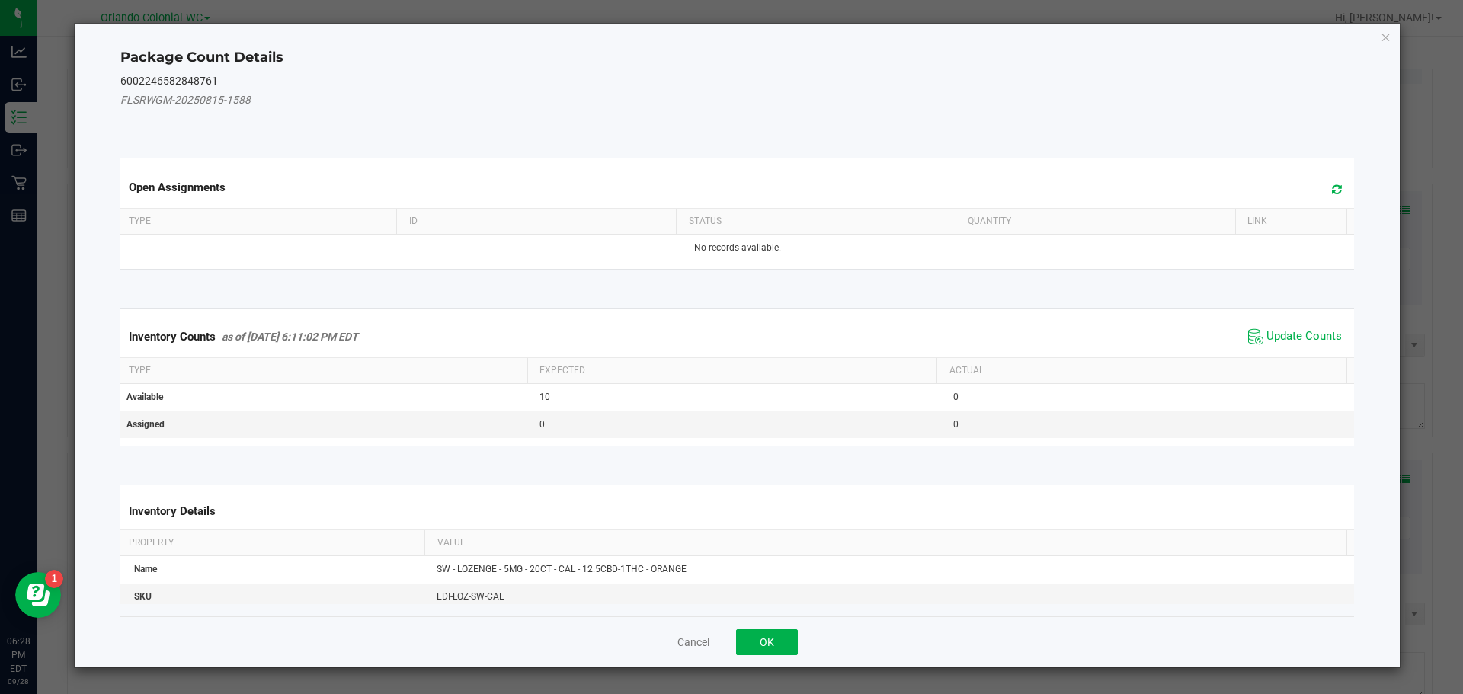
click at [1293, 338] on span "Update Counts" at bounding box center [1303, 336] width 75 height 15
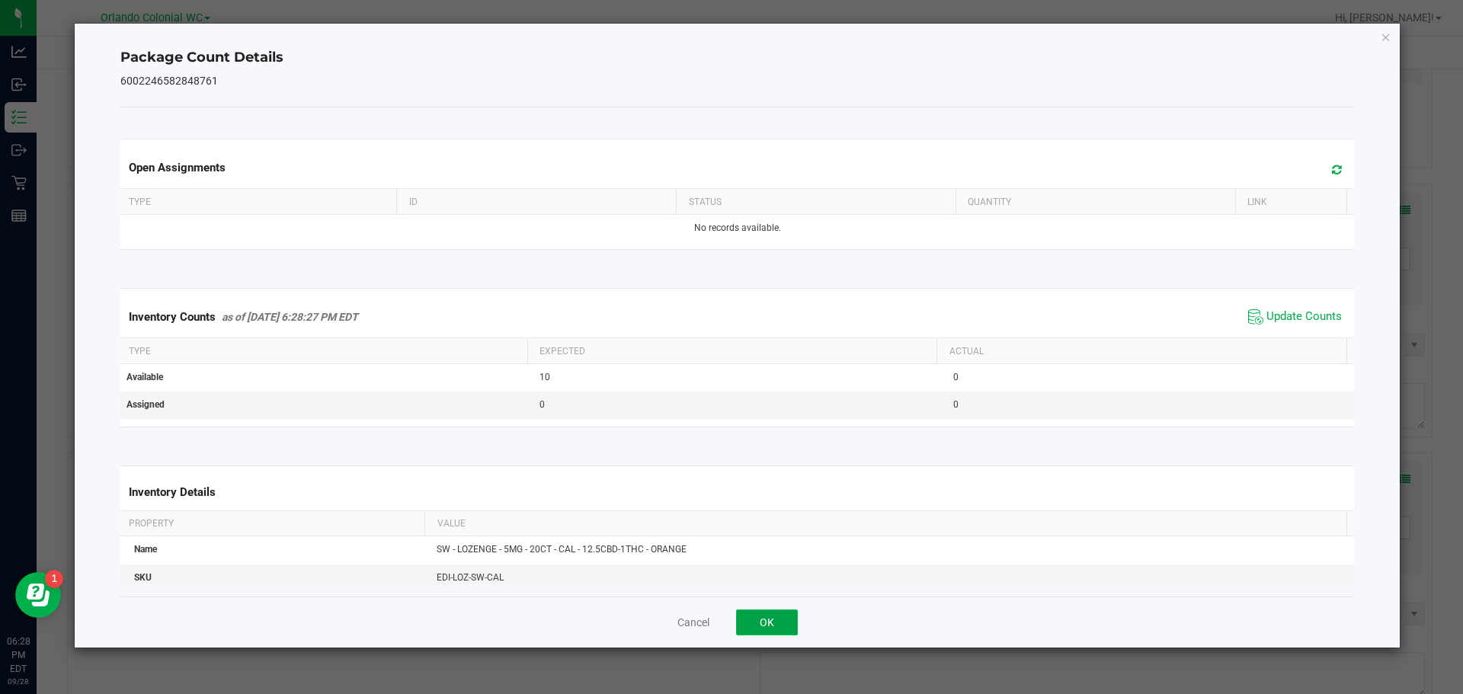
click at [776, 616] on button "OK" at bounding box center [767, 623] width 62 height 26
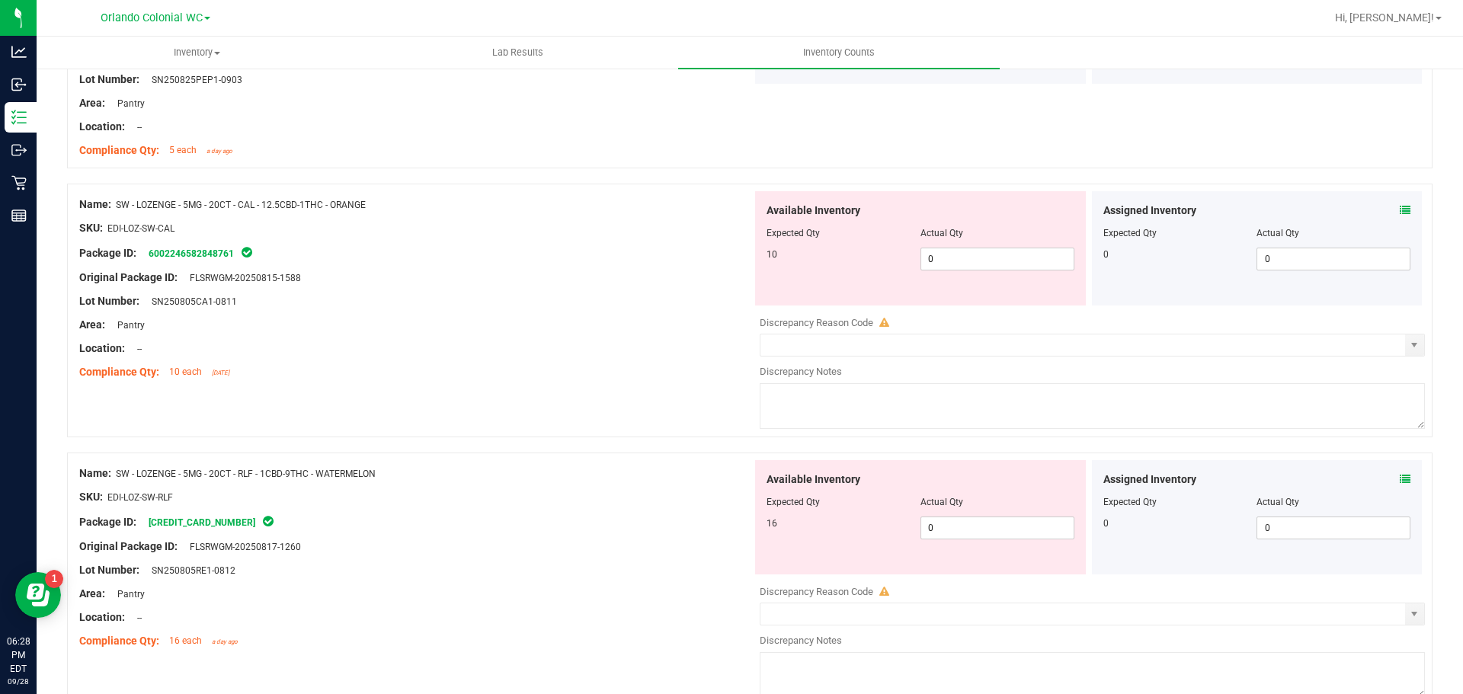
click at [585, 357] on div at bounding box center [415, 361] width 673 height 8
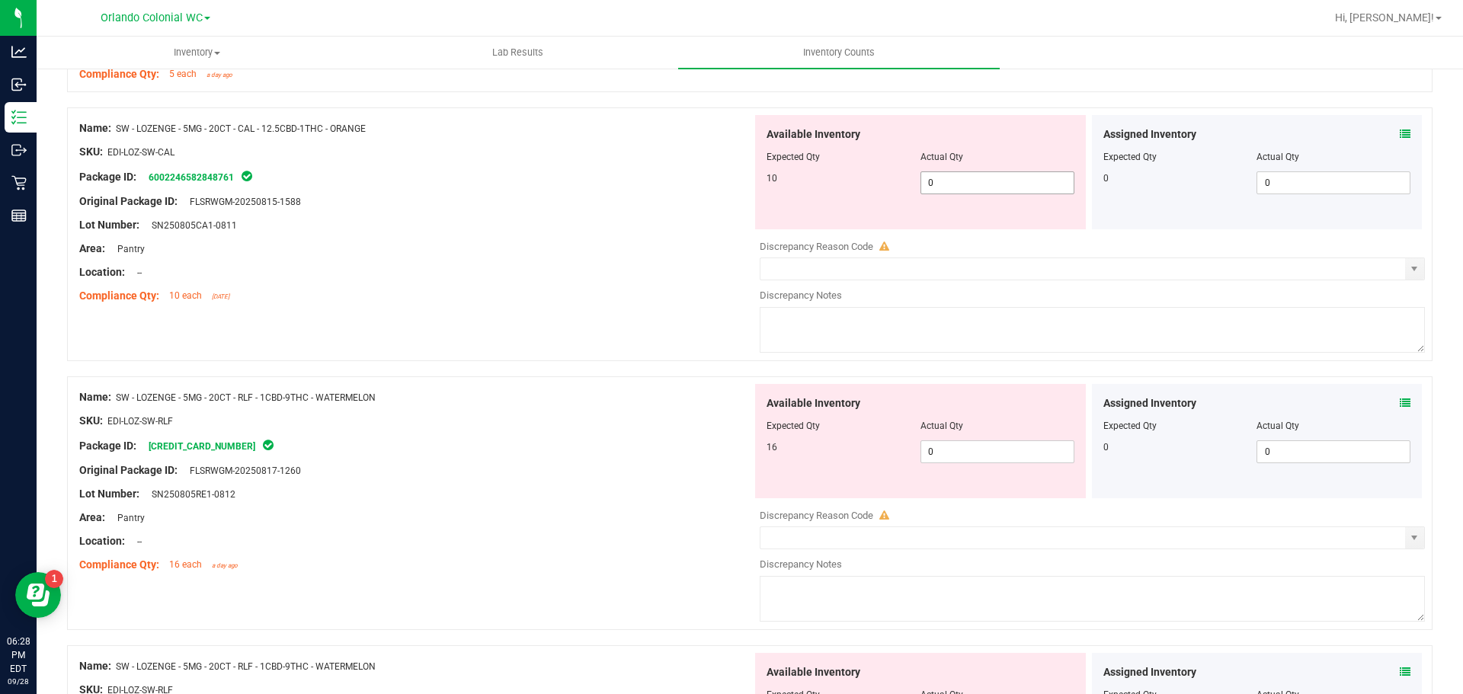
drag, startPoint x: 964, startPoint y: 187, endPoint x: 700, endPoint y: 187, distance: 263.6
click at [727, 187] on div "Name: SW - LOZENGE - 5MG - 20CT - CAL - 12.5CBD-1THC - ORANGE SKU: EDI-LOZ-SW-C…" at bounding box center [749, 234] width 1365 height 254
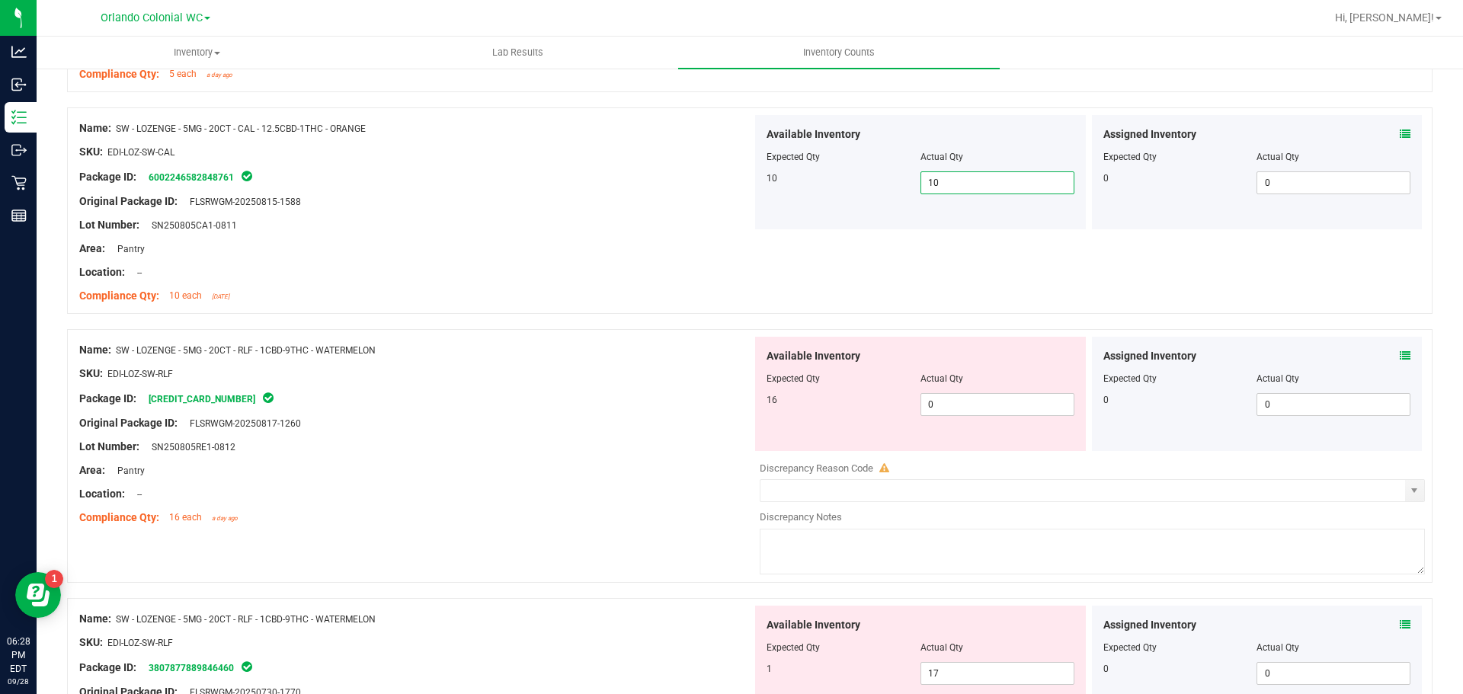
click at [568, 494] on div "Location: --" at bounding box center [415, 494] width 673 height 16
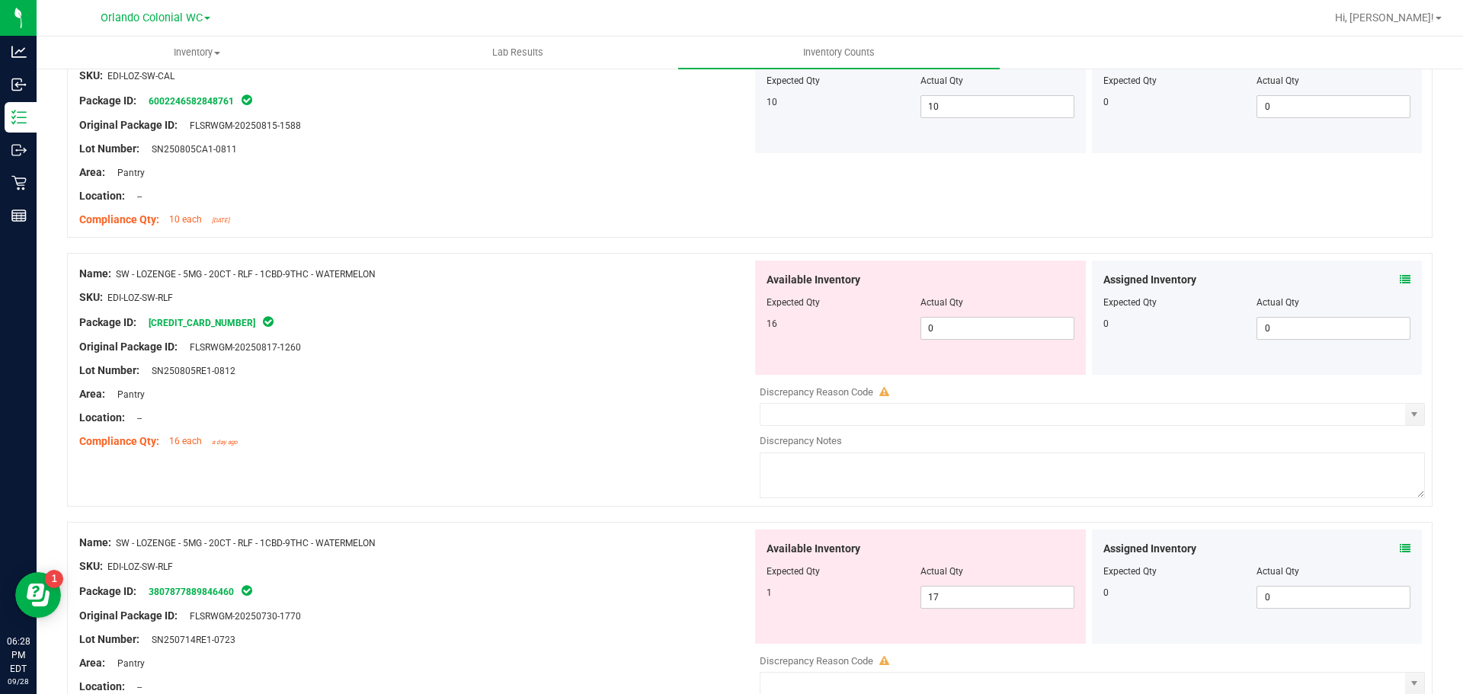
click at [1400, 279] on icon at bounding box center [1405, 279] width 11 height 11
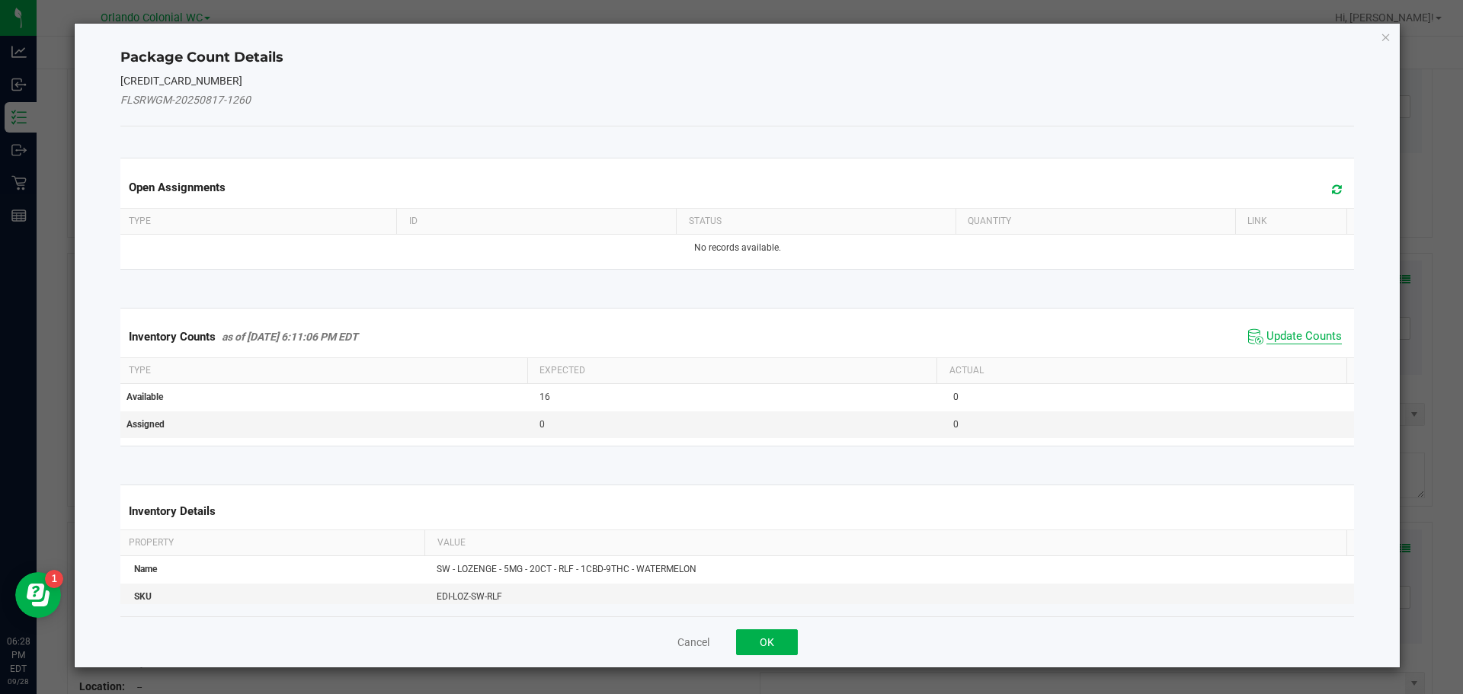
click at [1272, 331] on span "Update Counts" at bounding box center [1303, 336] width 75 height 15
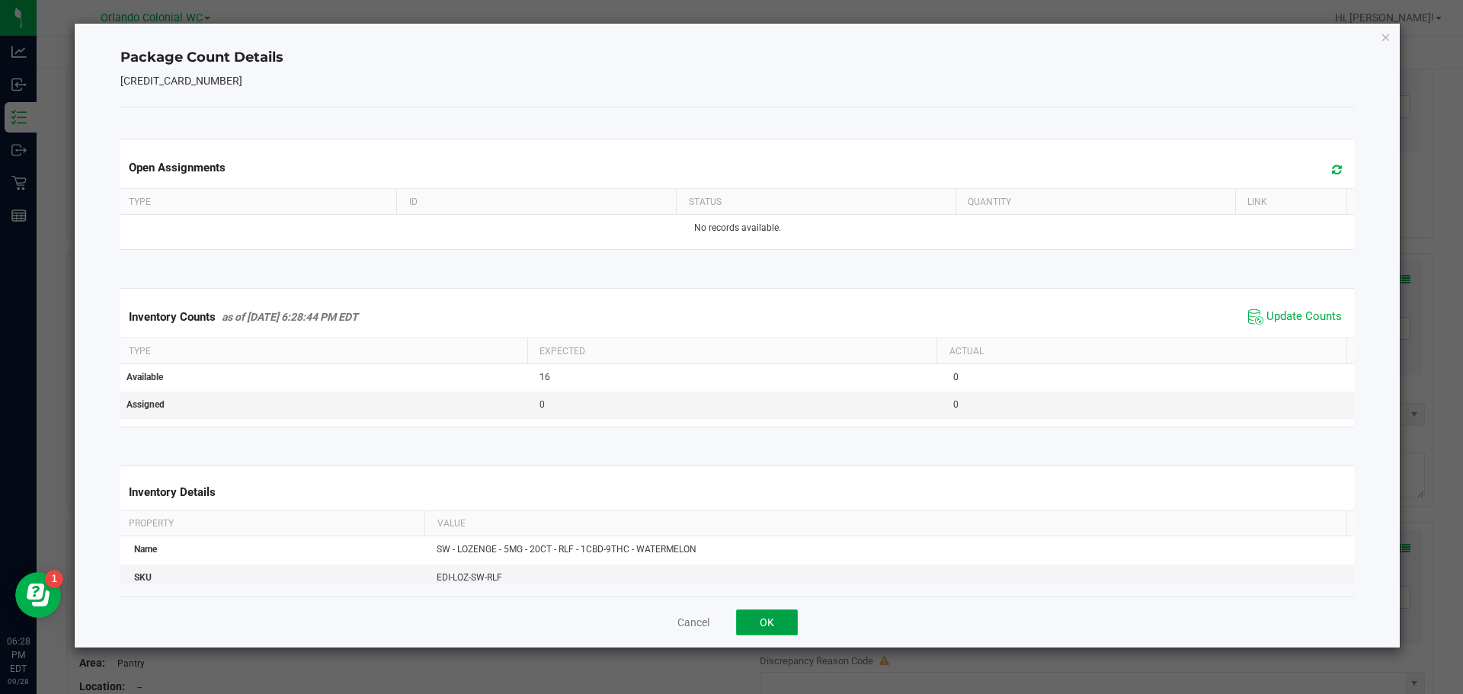
click at [765, 619] on button "OK" at bounding box center [767, 623] width 62 height 26
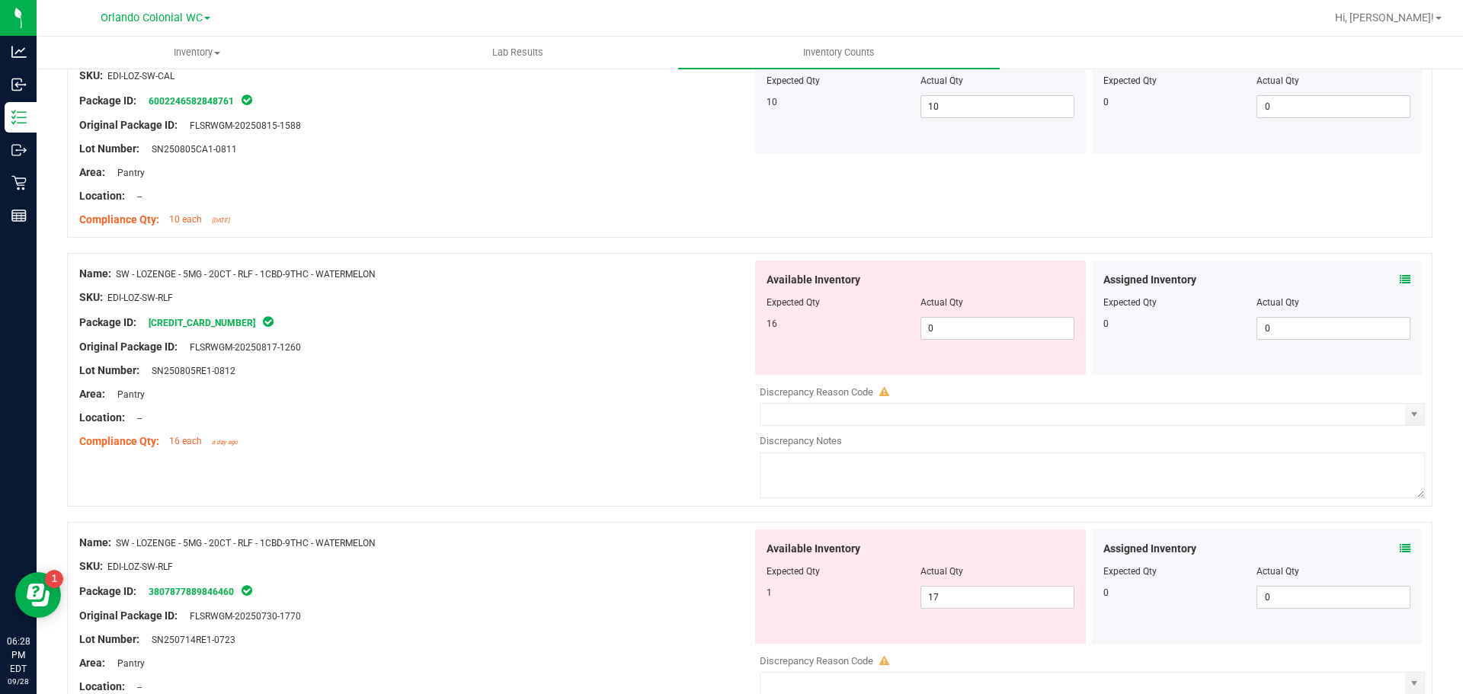
click at [326, 348] on div "Original Package ID: FLSRWGM-20250817-1260" at bounding box center [415, 347] width 673 height 16
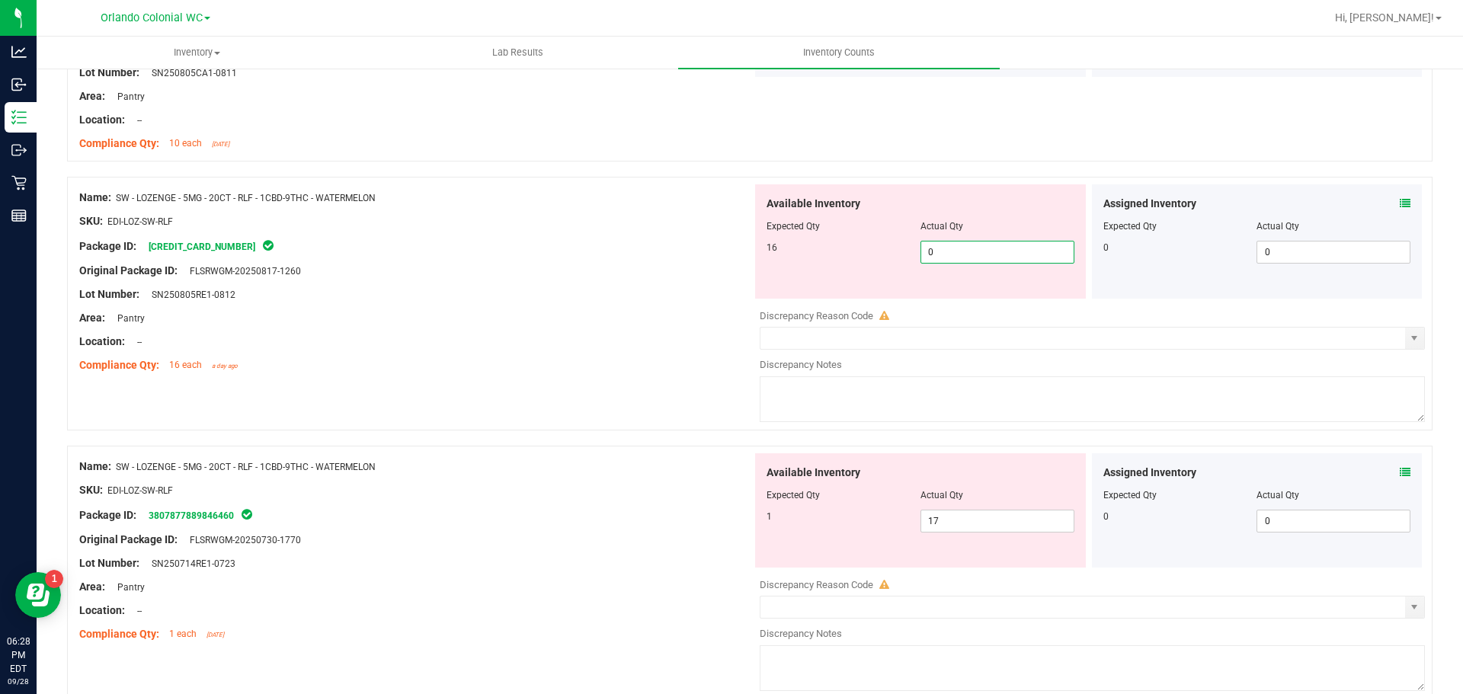
click at [982, 248] on span "0 0" at bounding box center [997, 252] width 154 height 23
drag, startPoint x: 990, startPoint y: 247, endPoint x: 745, endPoint y: 252, distance: 244.6
click at [745, 252] on div "Name: SW - LOZENGE - 5MG - 20CT - RLF - 1CBD-9THC - WATERMELON SKU: EDI-LOZ-SW-…" at bounding box center [749, 304] width 1365 height 254
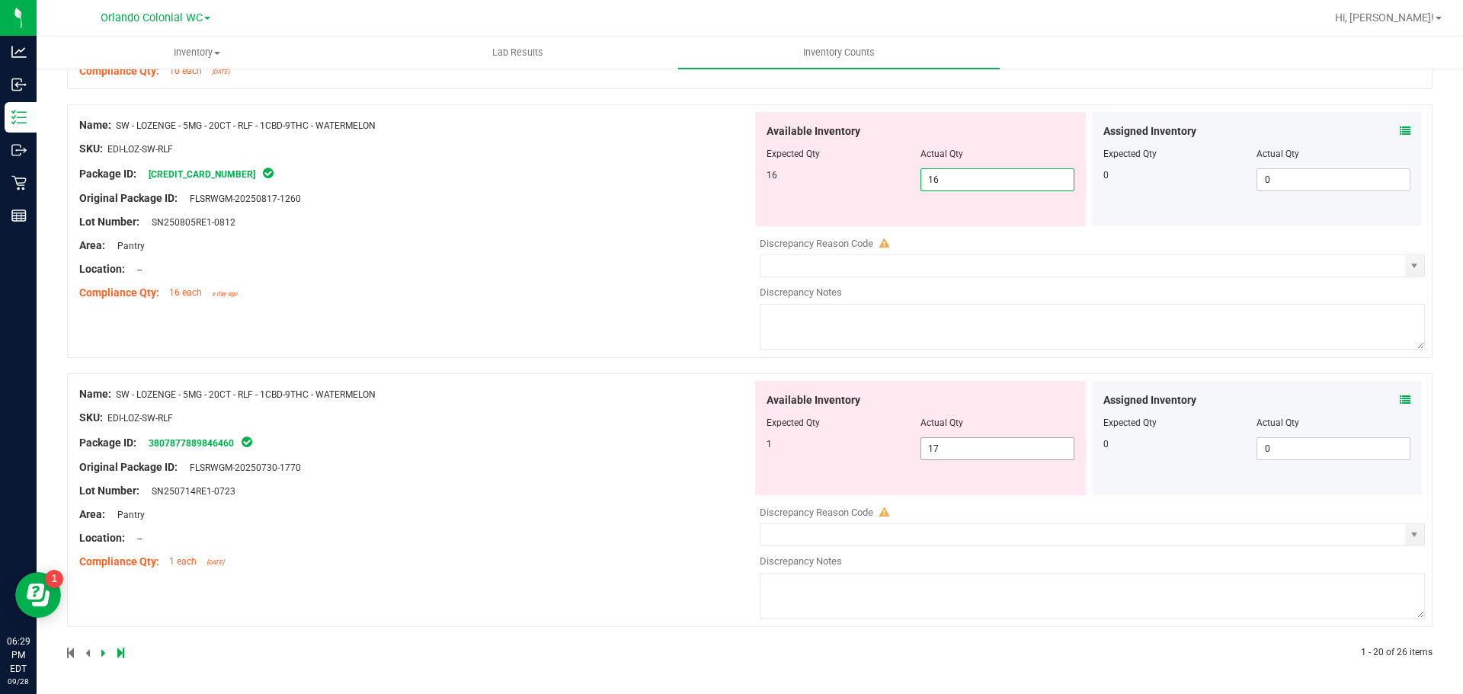
scroll to position [4063, 0]
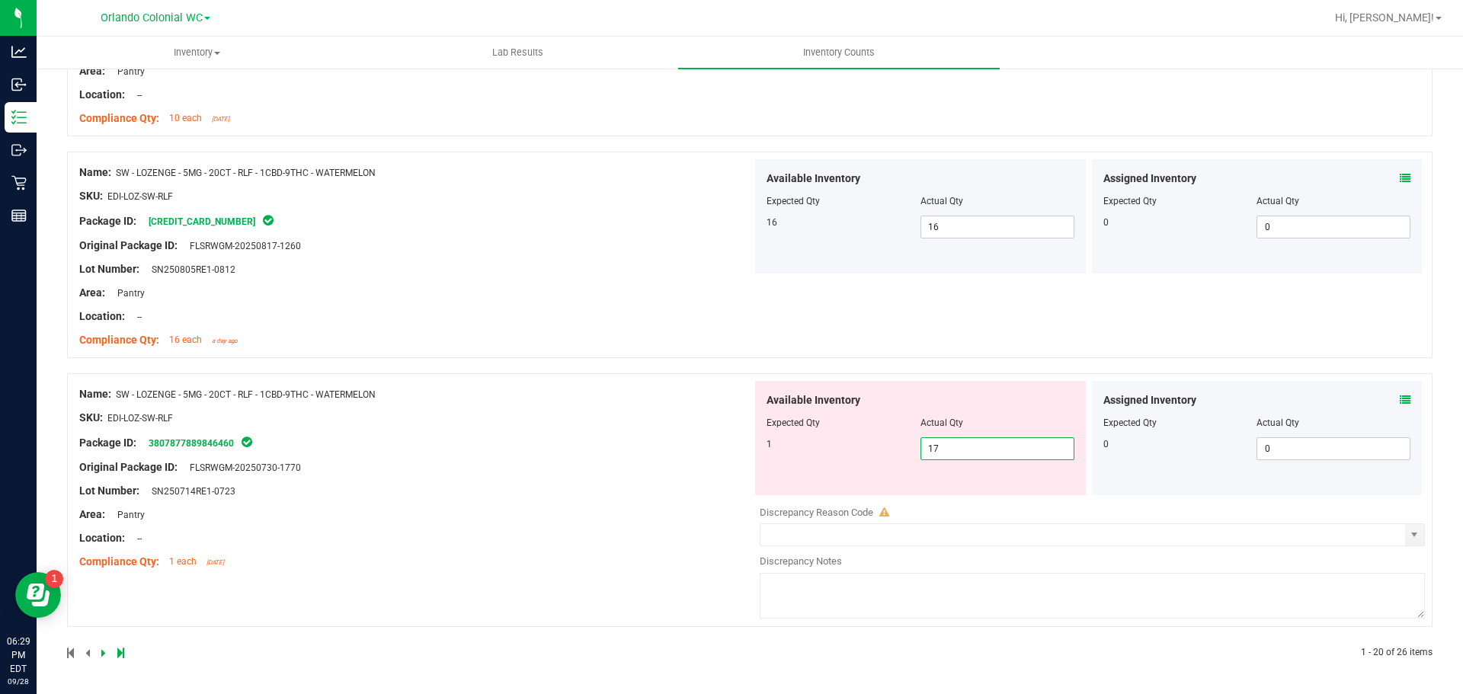
drag, startPoint x: 945, startPoint y: 455, endPoint x: 808, endPoint y: 450, distance: 137.2
click at [808, 450] on div "1 17 17" at bounding box center [921, 448] width 308 height 23
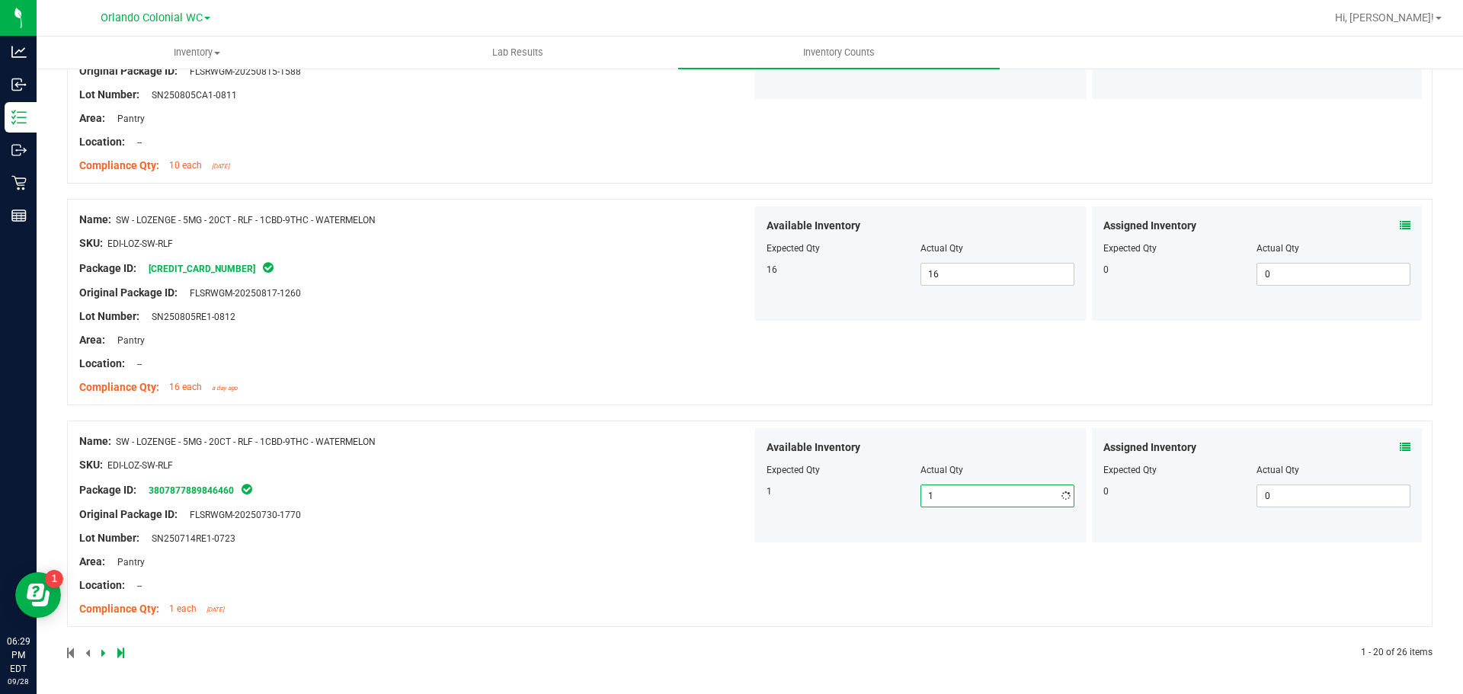
scroll to position [4016, 0]
click at [103, 657] on icon at bounding box center [103, 652] width 5 height 9
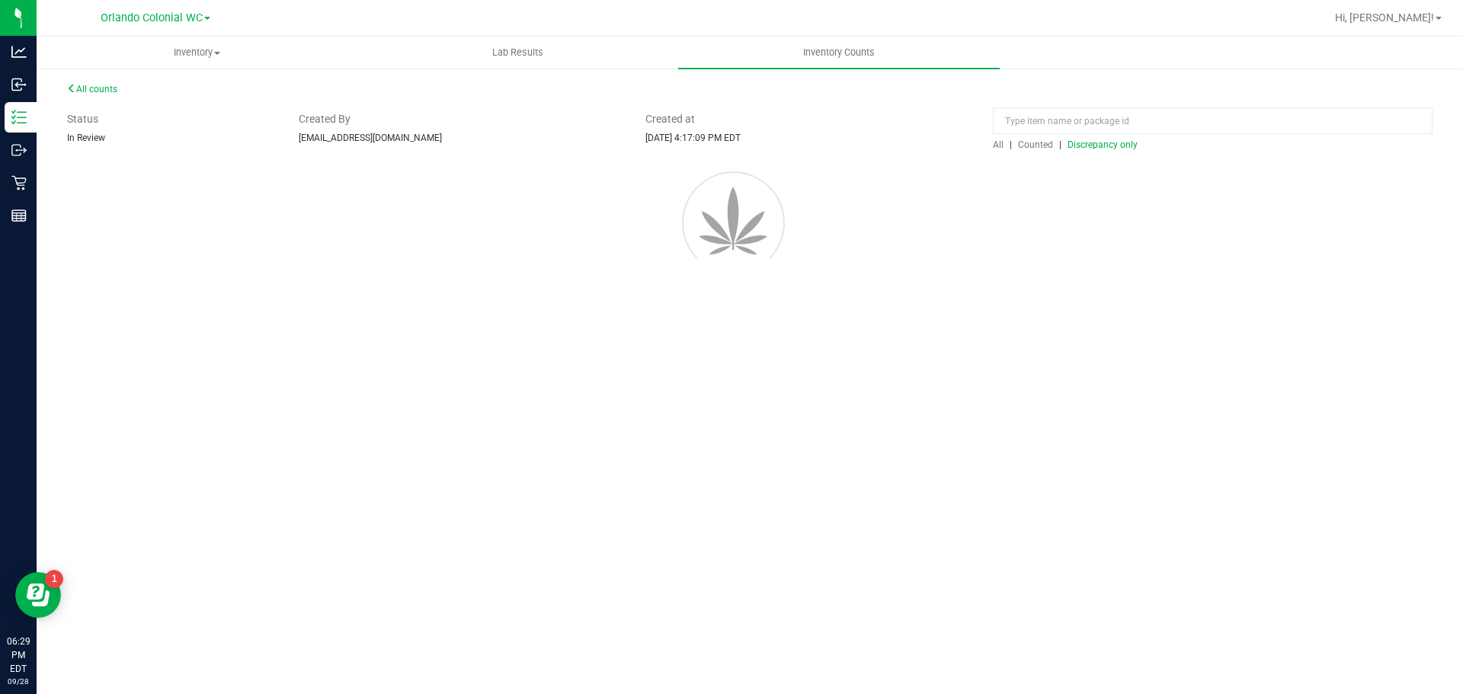
scroll to position [0, 0]
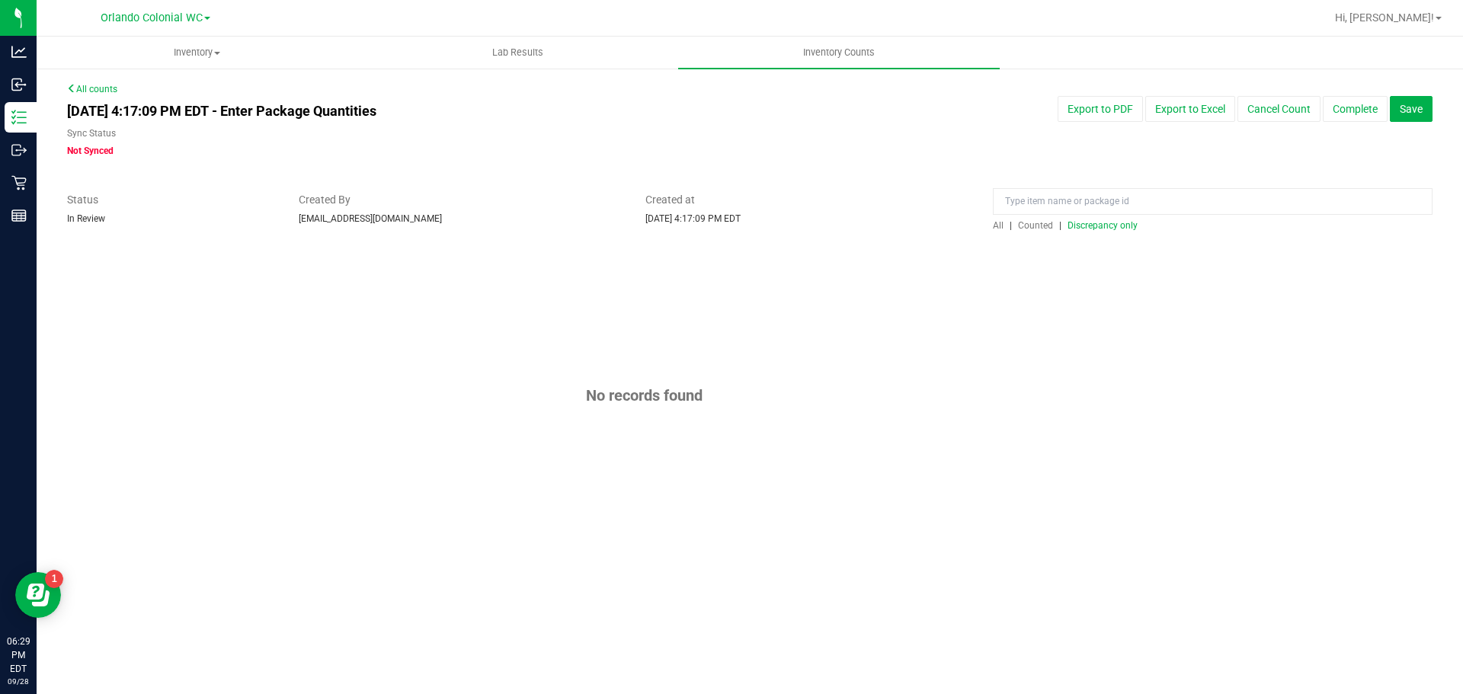
click at [1119, 229] on span "Discrepancy only" at bounding box center [1102, 225] width 70 height 11
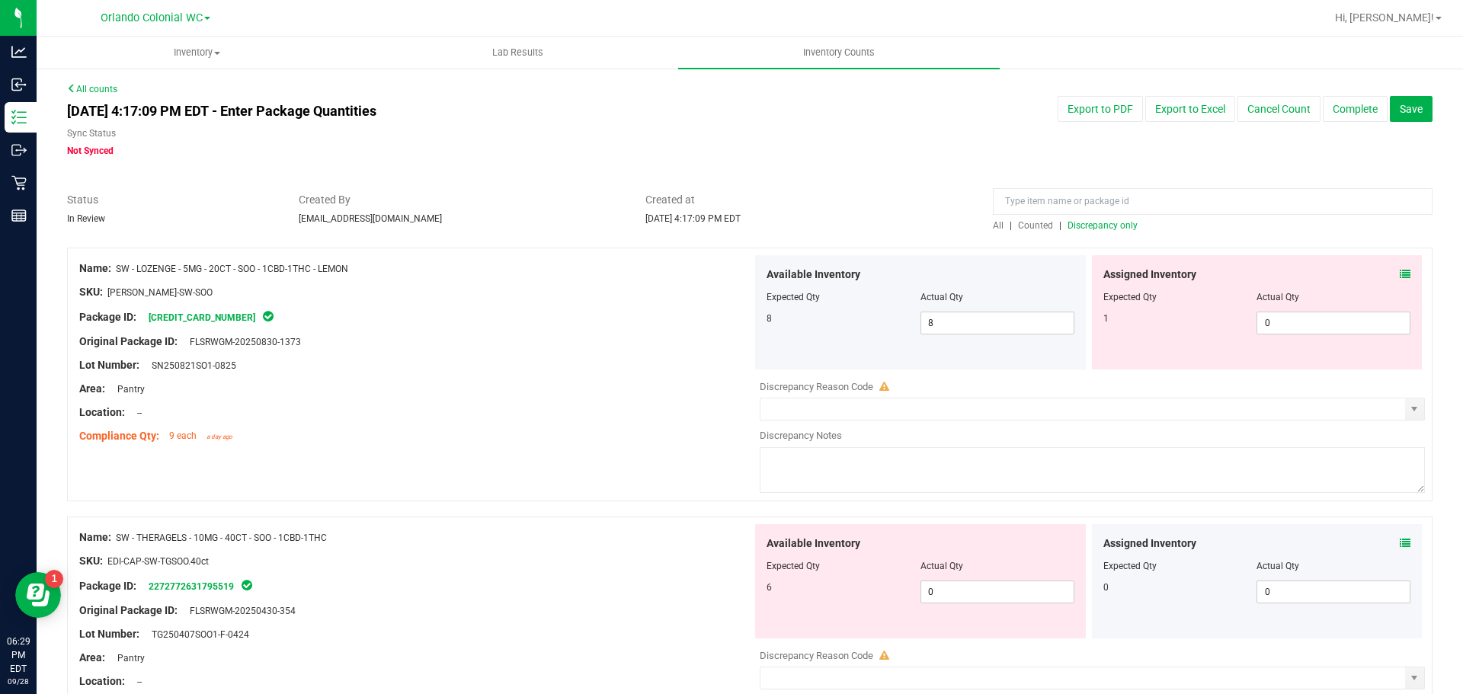
click at [1400, 267] on span at bounding box center [1405, 275] width 11 height 16
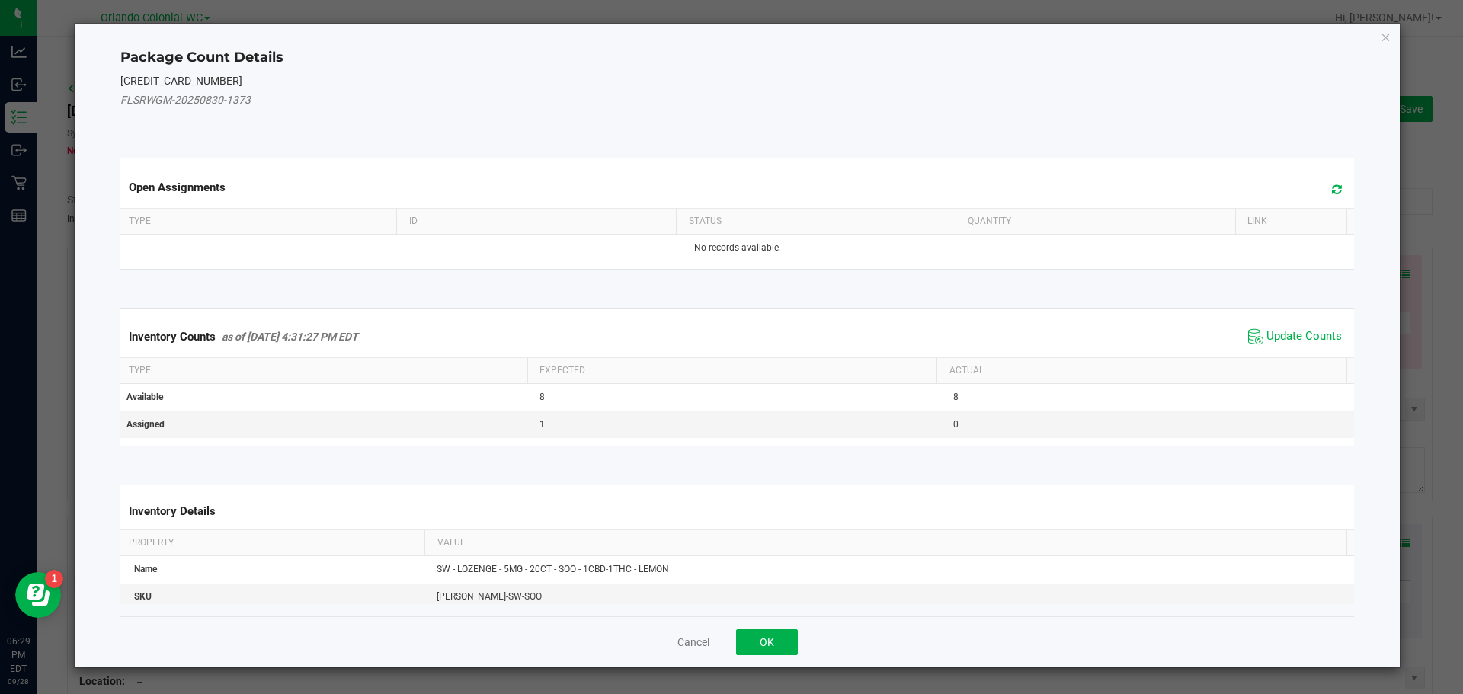
click at [1302, 324] on div "Inventory Counts as of [DATE] 4:31:27 PM EDT Update Counts" at bounding box center [737, 336] width 1240 height 41
click at [1302, 332] on span "Update Counts" at bounding box center [1303, 336] width 75 height 15
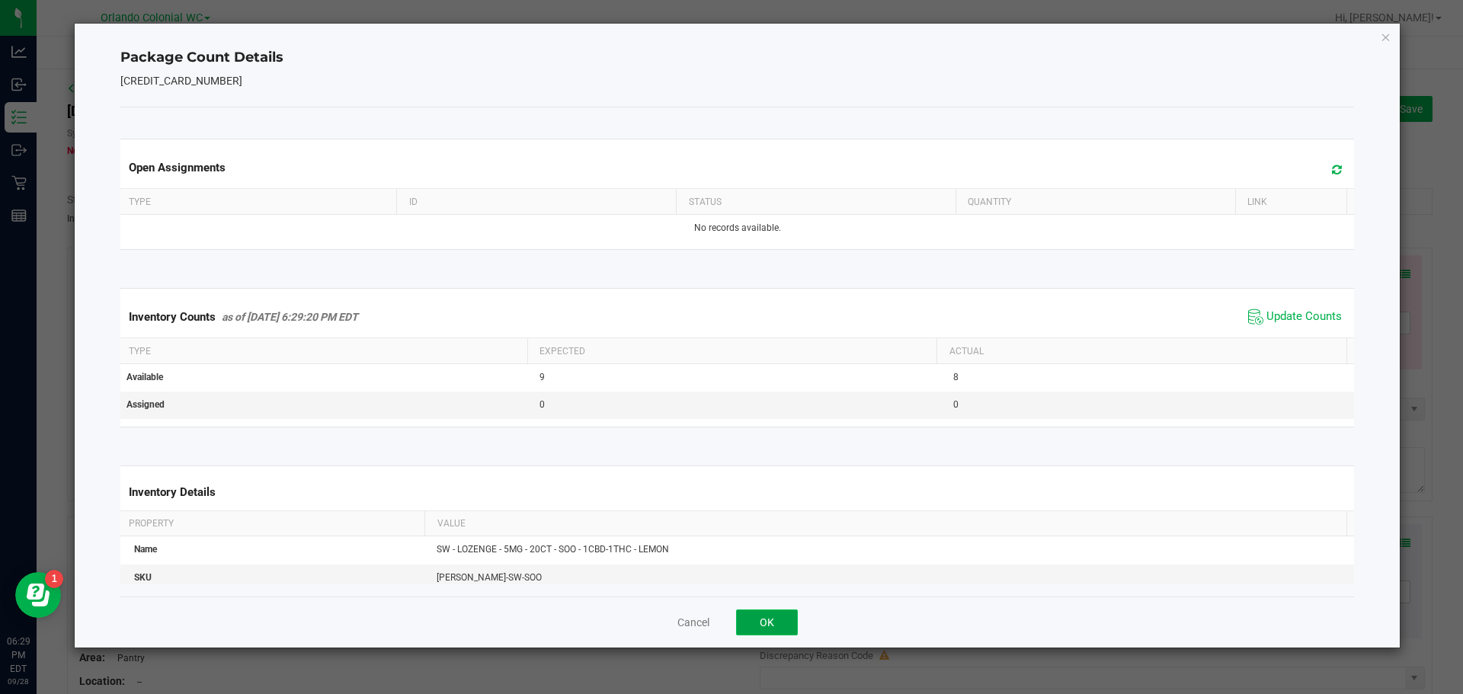
click at [774, 622] on button "OK" at bounding box center [767, 623] width 62 height 26
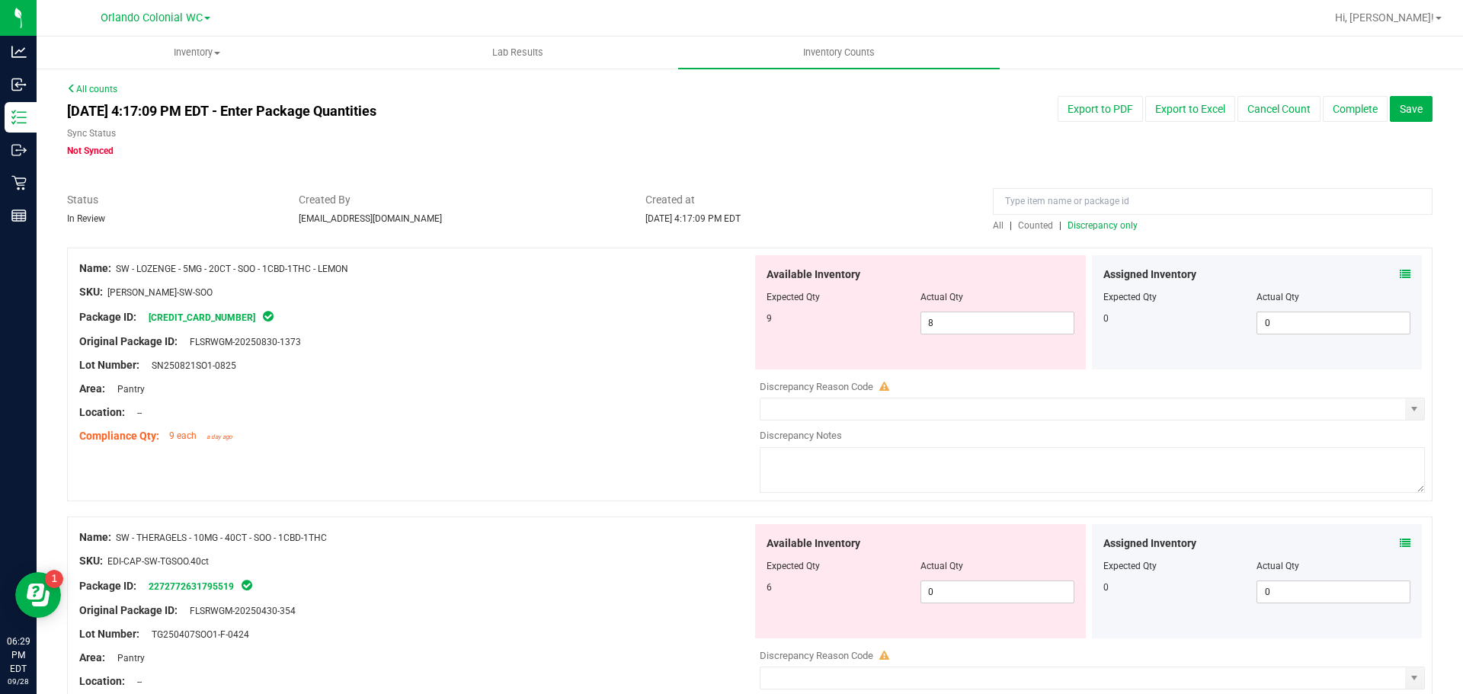
scroll to position [76, 0]
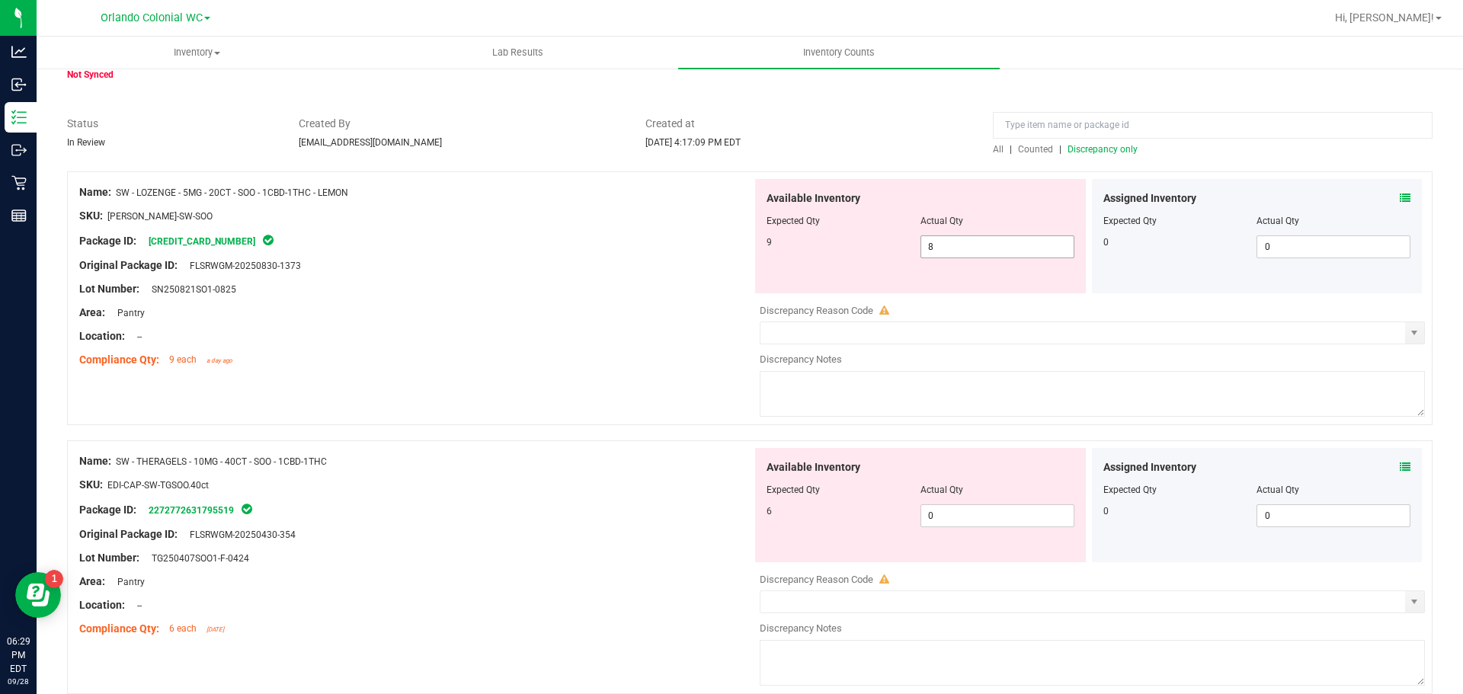
click at [973, 250] on span "8 8" at bounding box center [997, 246] width 154 height 23
click at [973, 250] on input "8" at bounding box center [997, 246] width 152 height 21
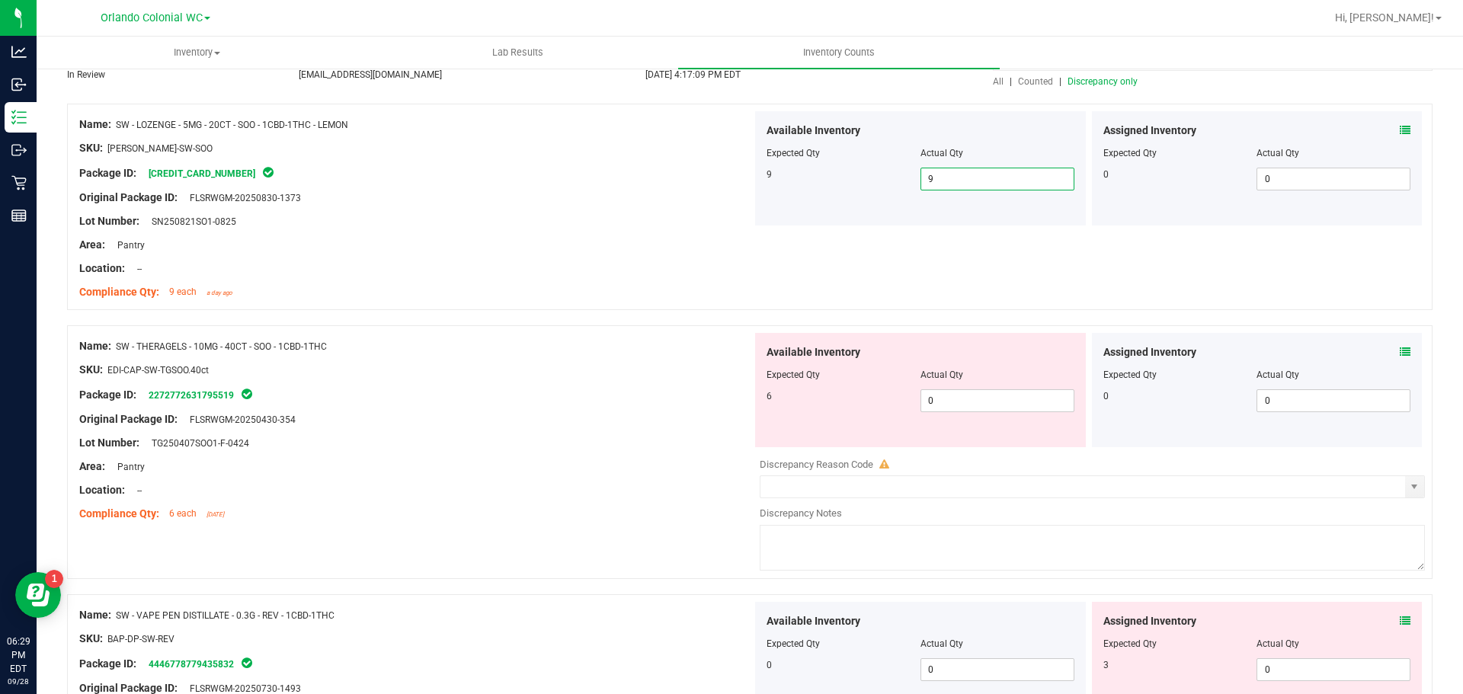
scroll to position [305, 0]
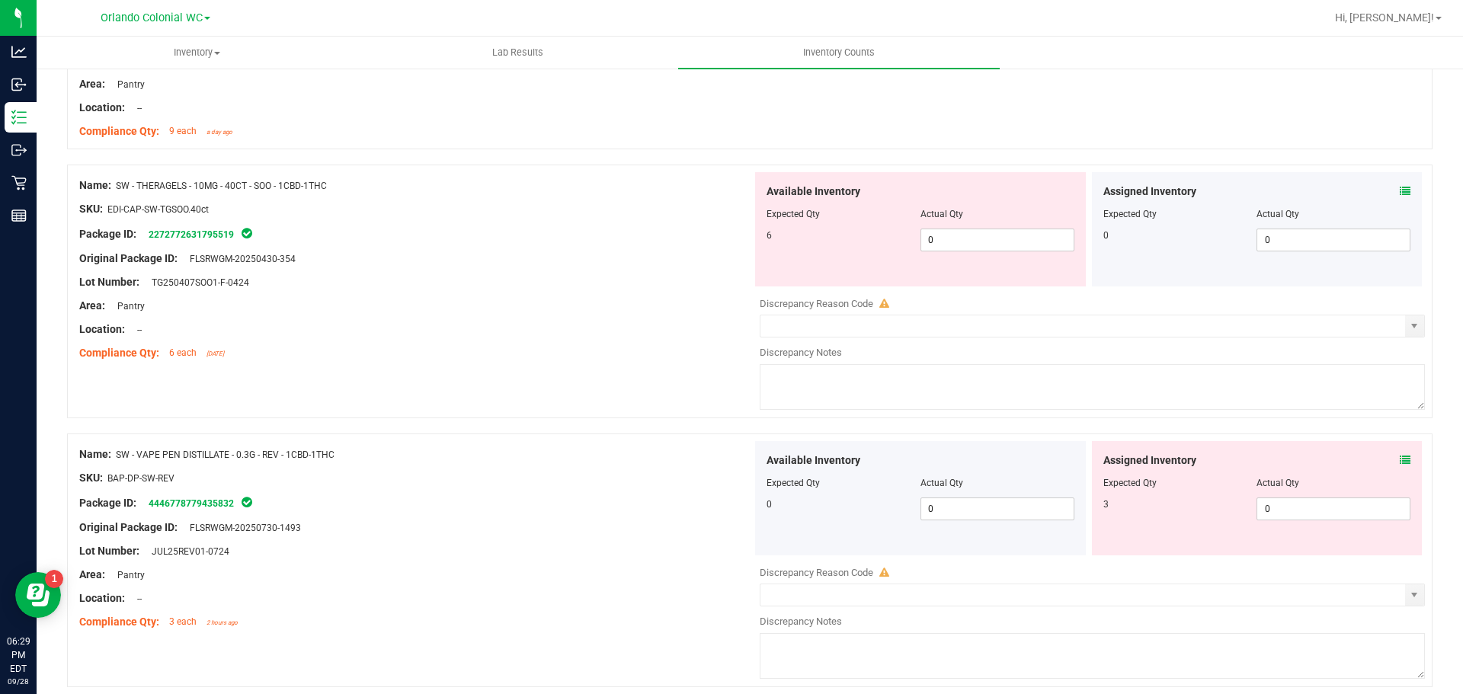
click at [1400, 187] on icon at bounding box center [1405, 191] width 11 height 11
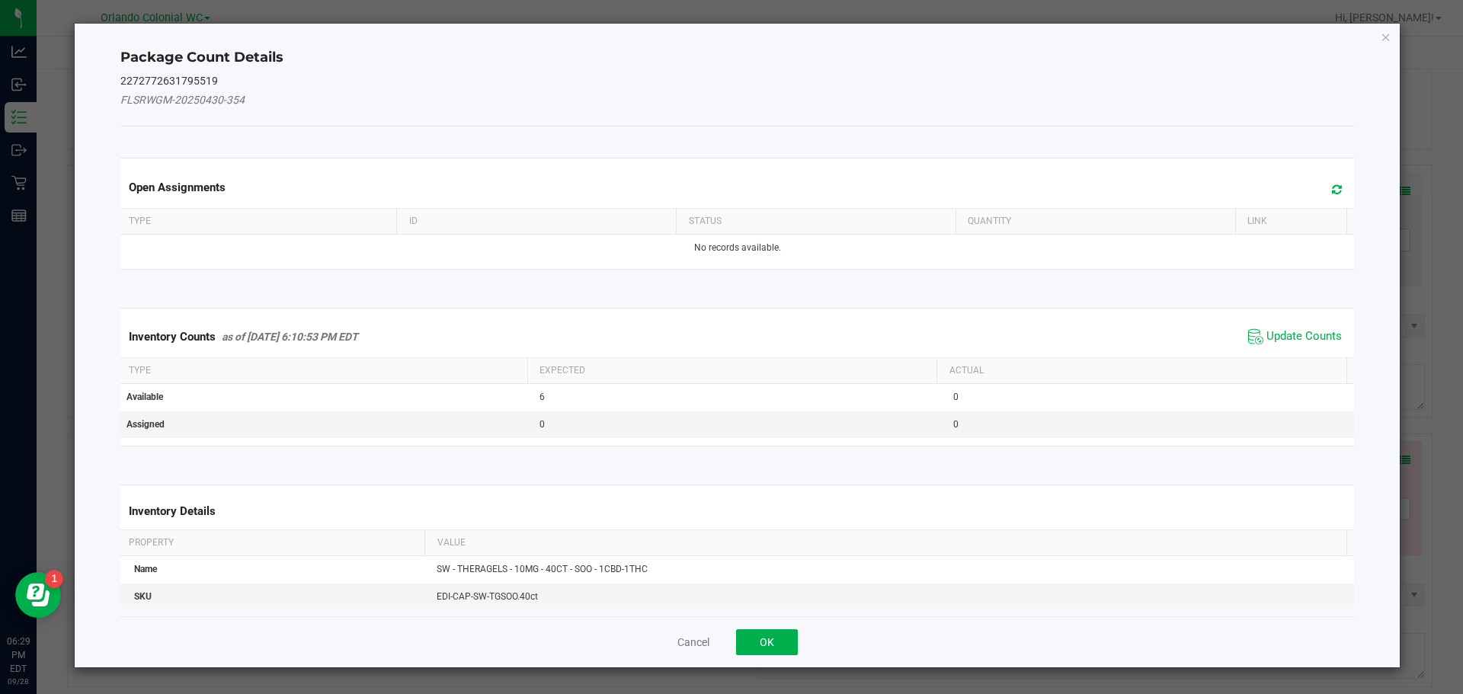
click at [1299, 353] on div "Inventory Counts as of [DATE] 6:10:53 PM EDT Update Counts" at bounding box center [737, 336] width 1240 height 41
click at [1304, 342] on span "Update Counts" at bounding box center [1303, 336] width 75 height 15
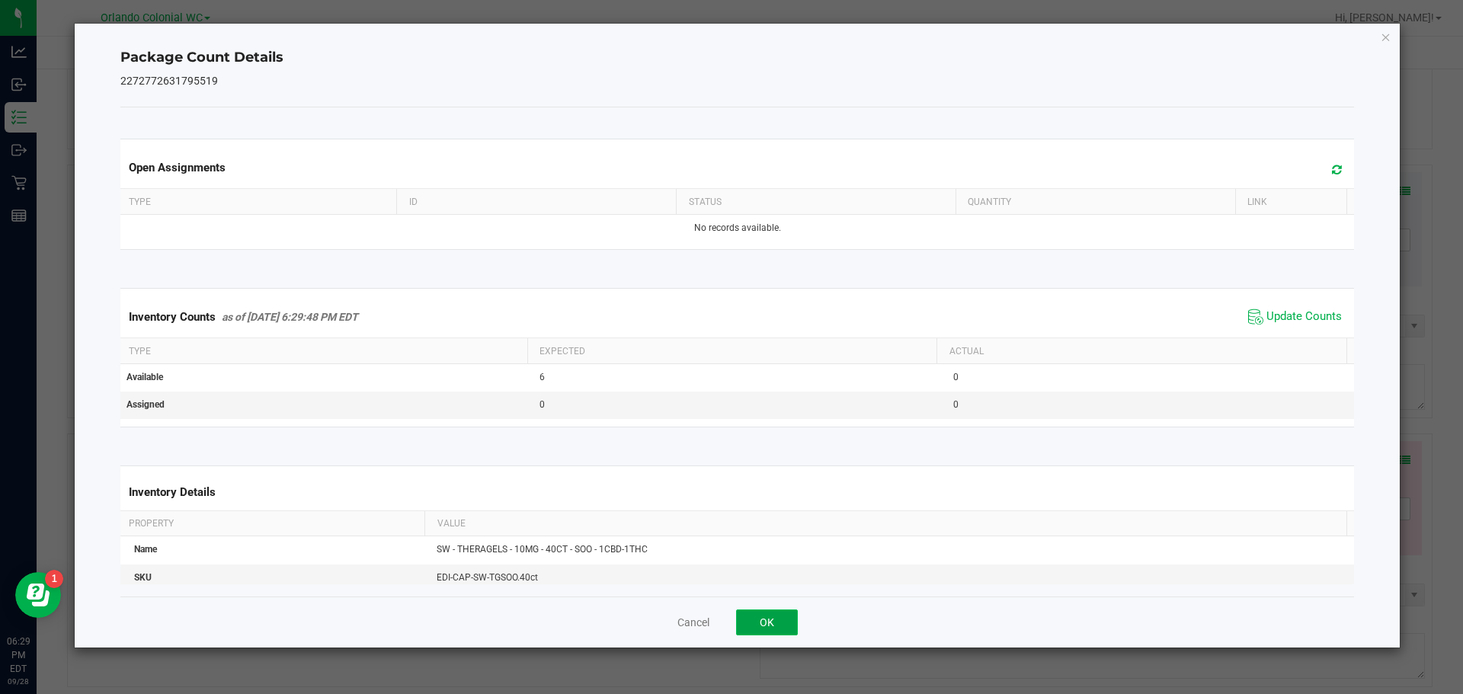
click at [751, 635] on button "OK" at bounding box center [767, 623] width 62 height 26
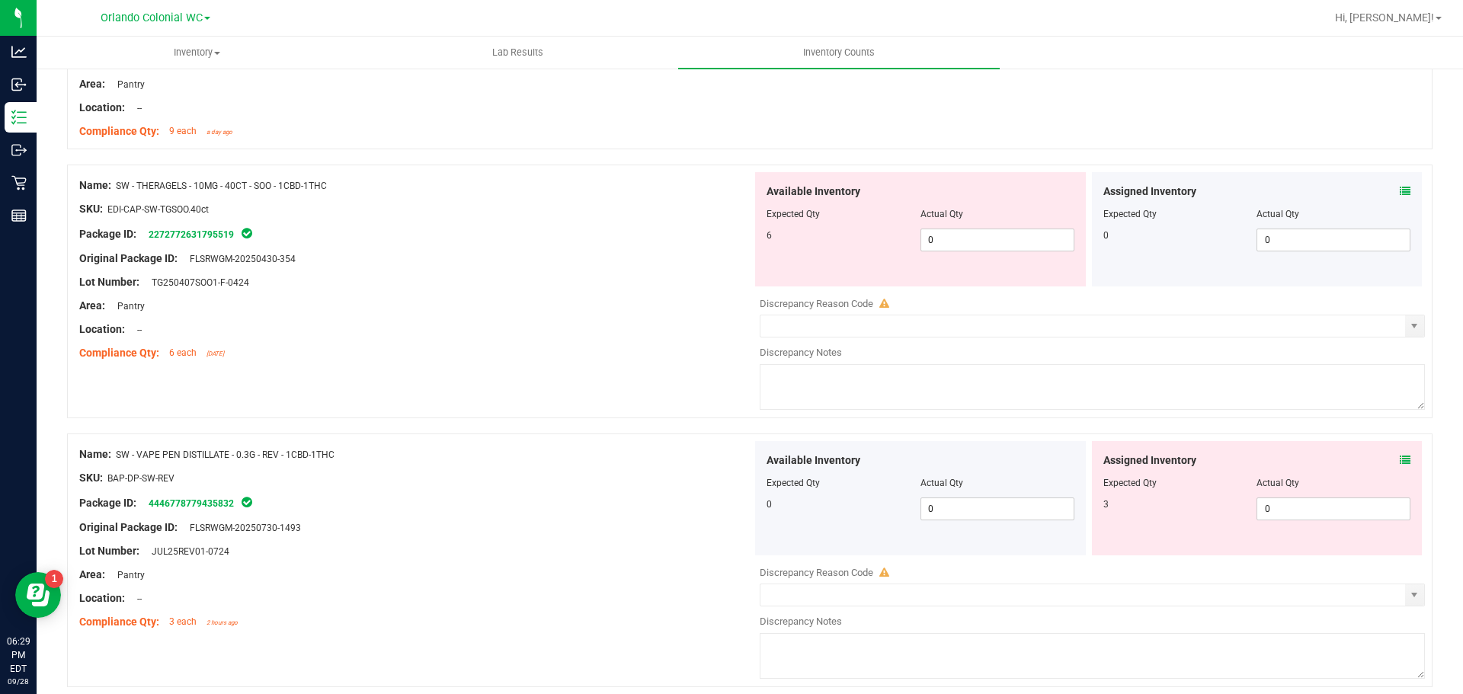
click at [517, 363] on div "Name: SW - THERAGELS - 10MG - 40CT - SOO - 1CBD-1THC SKU: EDI-CAP-SW-TGSOO.40ct…" at bounding box center [415, 269] width 673 height 194
drag, startPoint x: 1032, startPoint y: 240, endPoint x: 725, endPoint y: 229, distance: 307.3
click at [741, 232] on div "Name: SW - THERAGELS - 10MG - 40CT - SOO - 1CBD-1THC SKU: EDI-CAP-SW-TGSOO.40ct…" at bounding box center [749, 292] width 1365 height 254
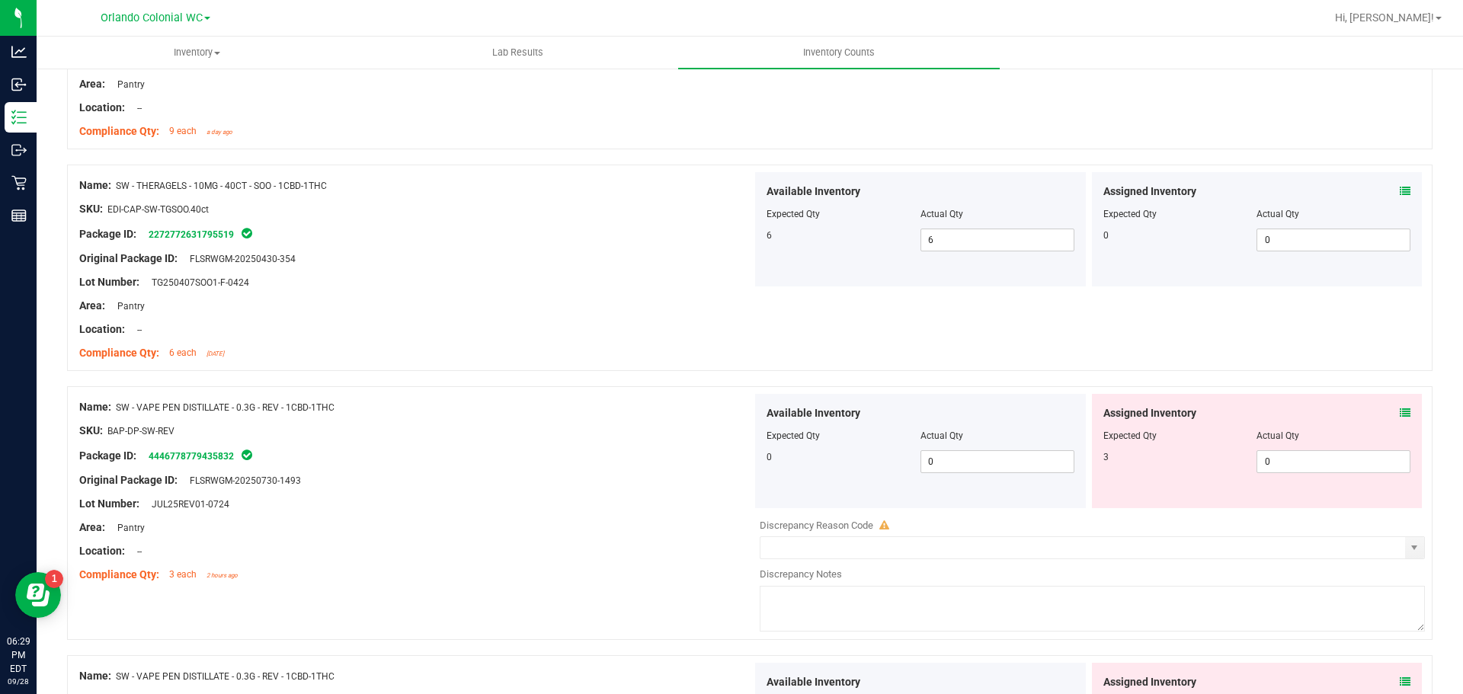
click at [601, 516] on div at bounding box center [415, 516] width 673 height 8
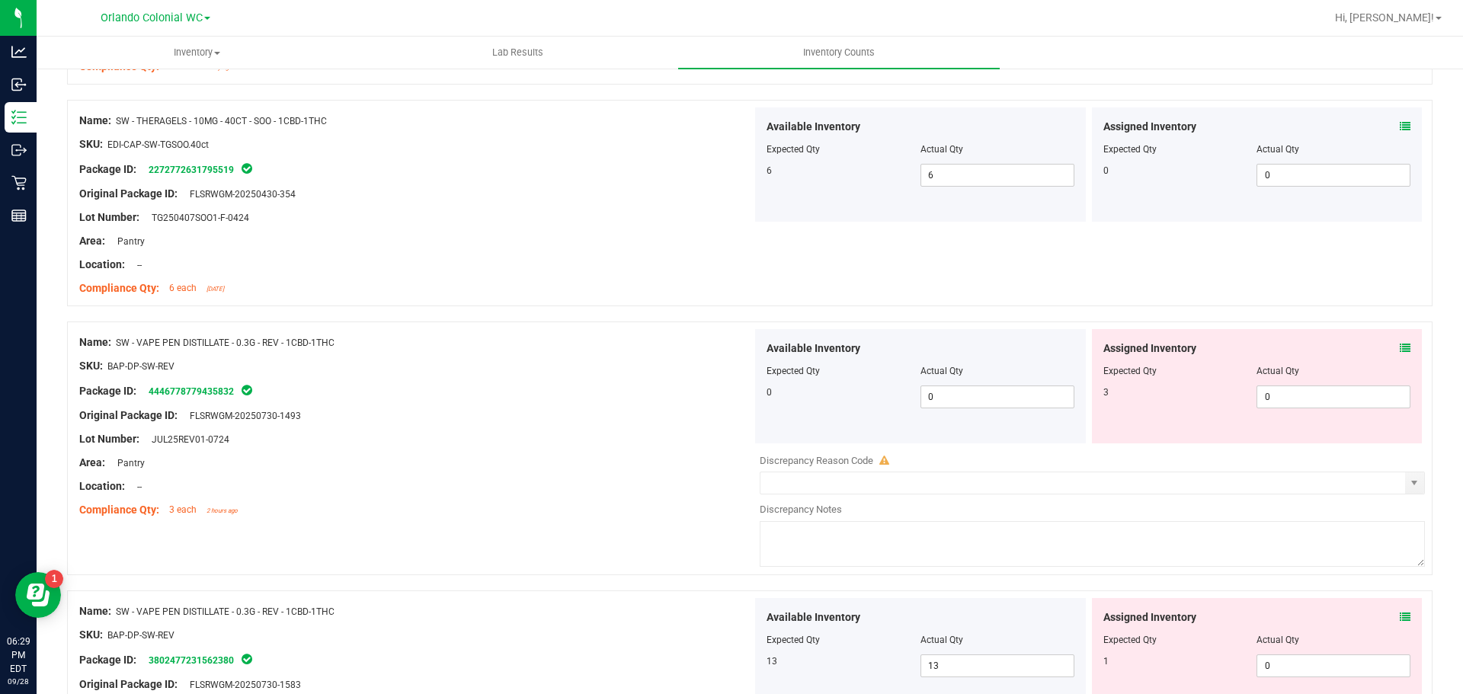
scroll to position [457, 0]
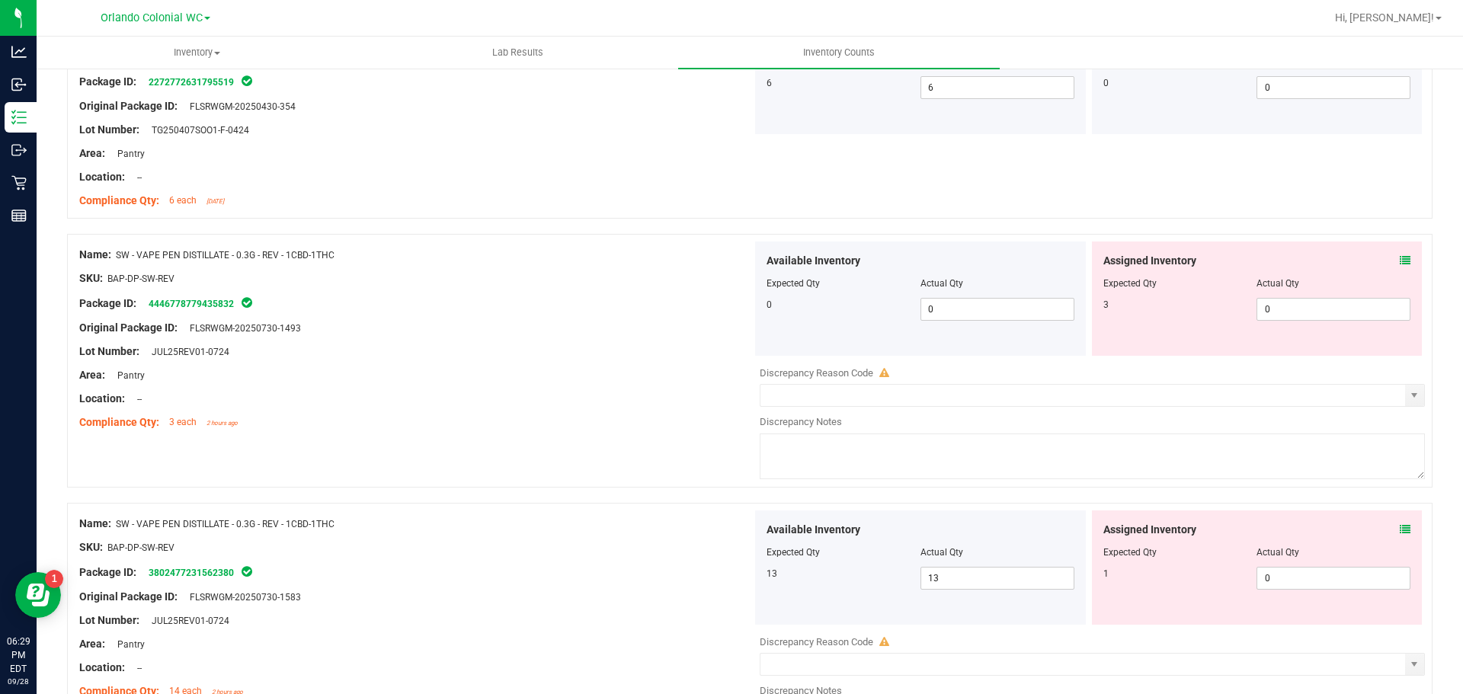
click at [1385, 258] on div "Assigned Inventory" at bounding box center [1257, 261] width 308 height 16
click at [1400, 258] on icon at bounding box center [1405, 260] width 11 height 11
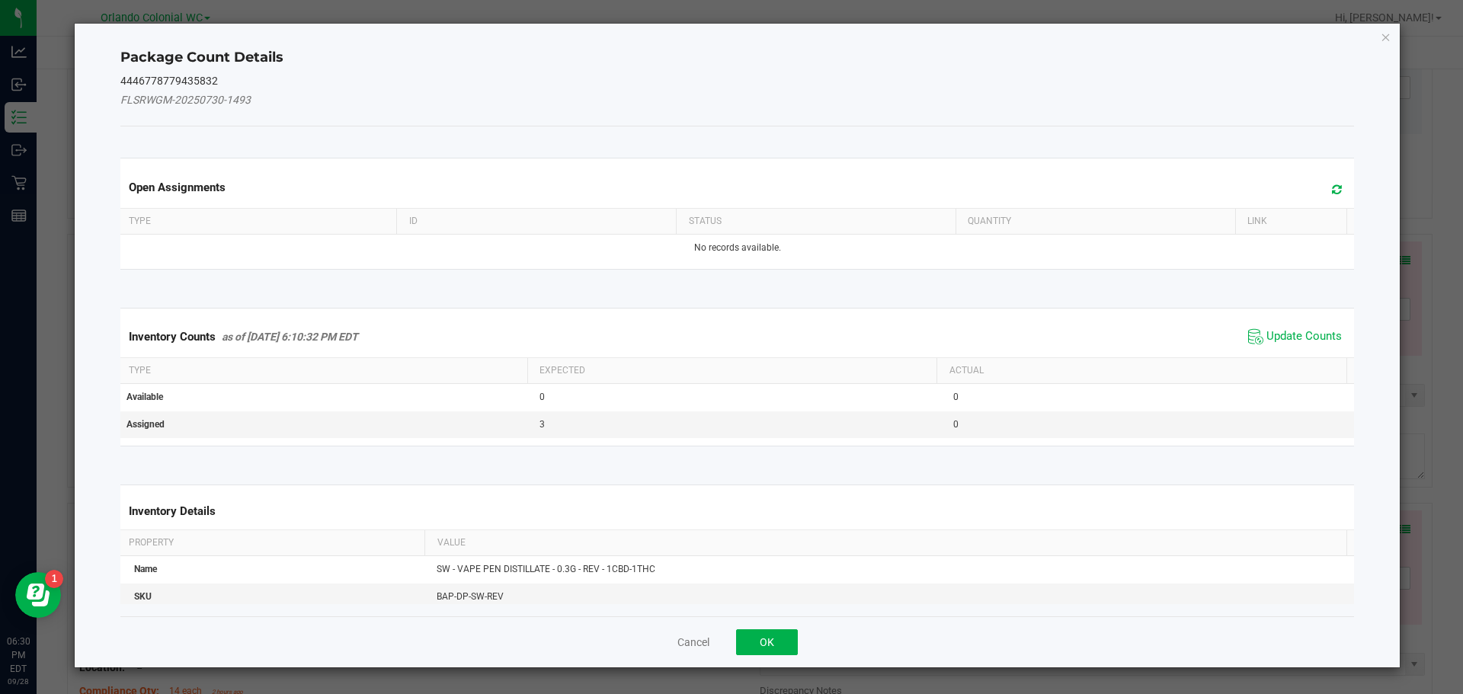
click at [1318, 353] on div "Inventory Counts as of [DATE] 6:10:32 PM EDT Update Counts" at bounding box center [737, 336] width 1240 height 41
click at [1312, 333] on span "Update Counts" at bounding box center [1303, 336] width 75 height 15
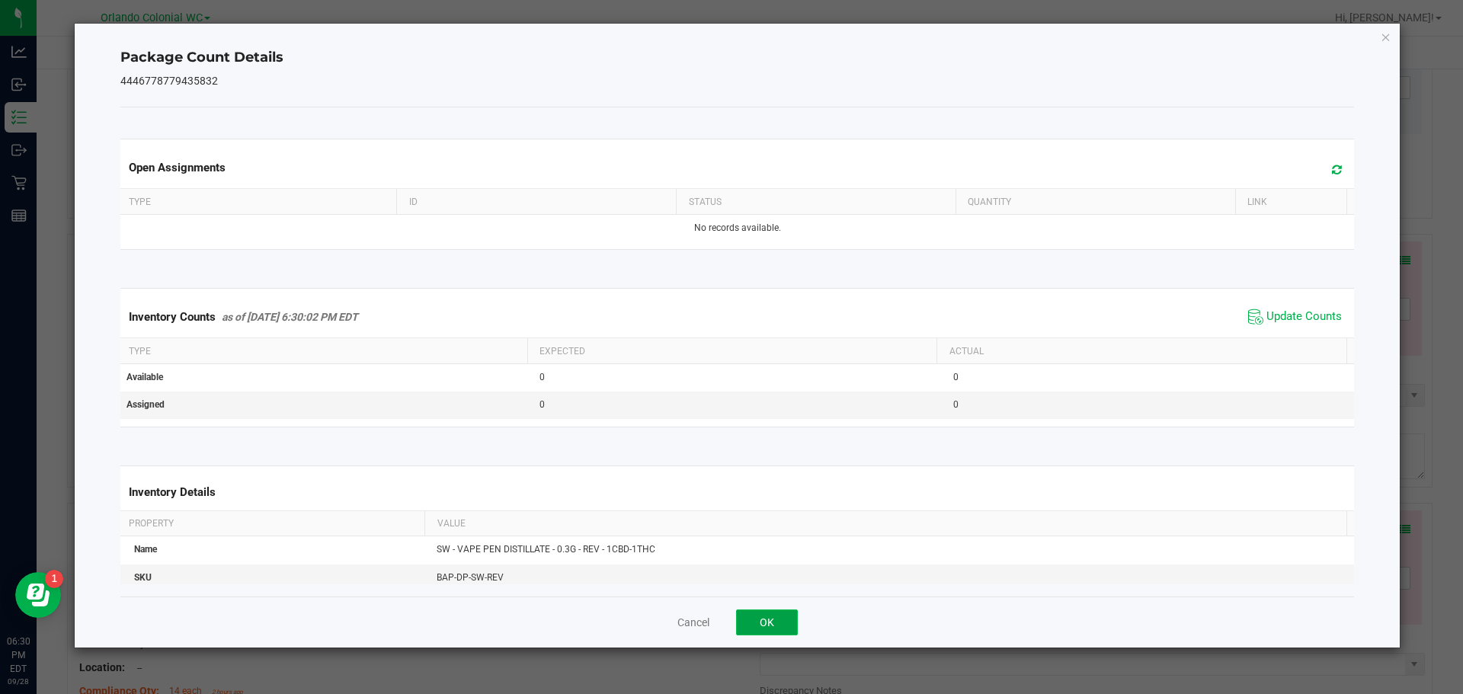
drag, startPoint x: 779, startPoint y: 622, endPoint x: 788, endPoint y: 586, distance: 36.8
click at [779, 622] on button "OK" at bounding box center [767, 623] width 62 height 26
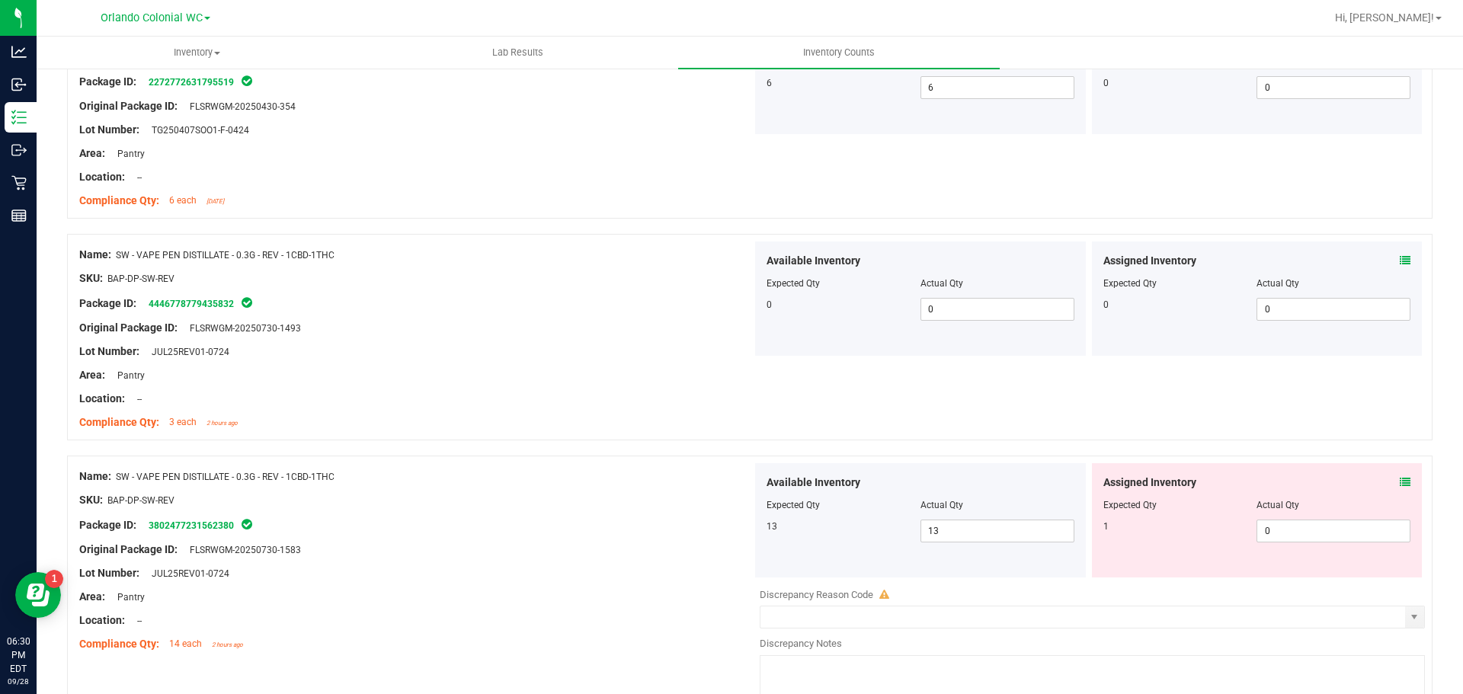
click at [1400, 475] on span at bounding box center [1405, 483] width 11 height 16
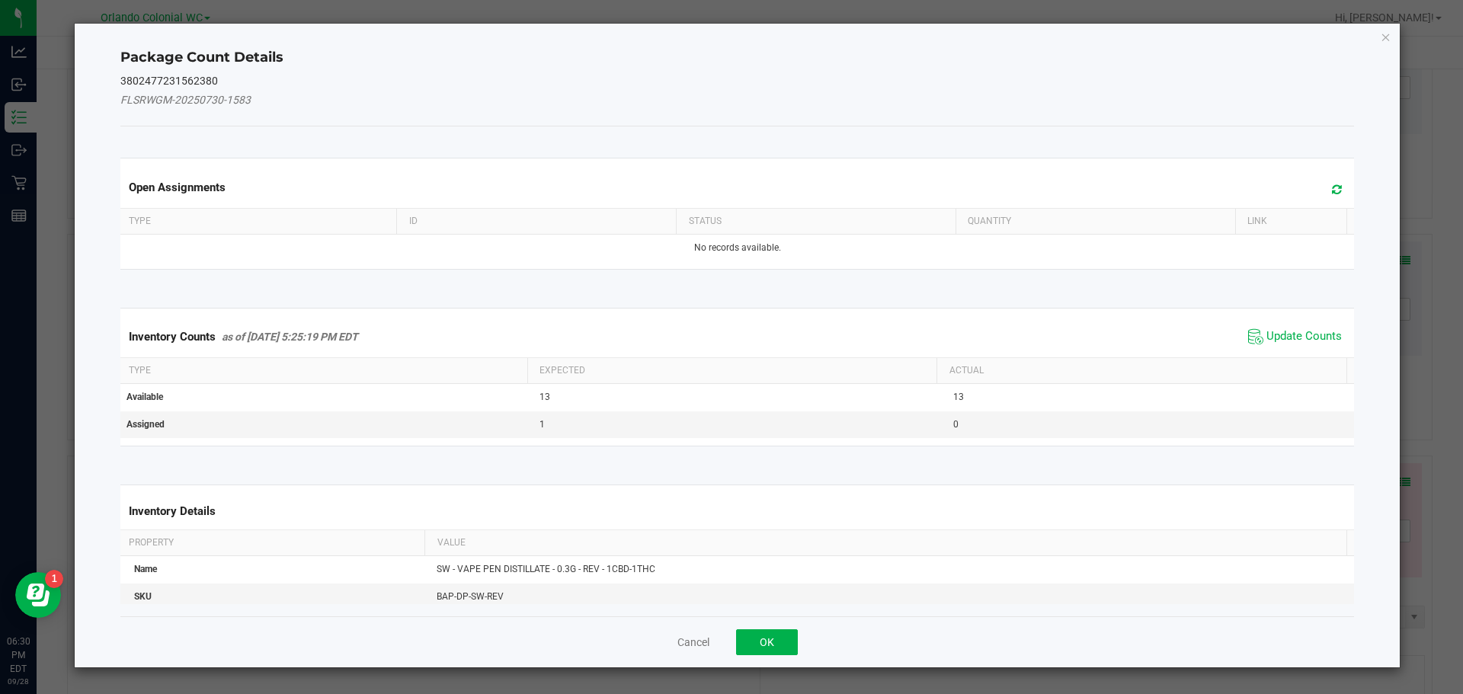
click at [1301, 331] on span "Update Counts" at bounding box center [1303, 336] width 75 height 15
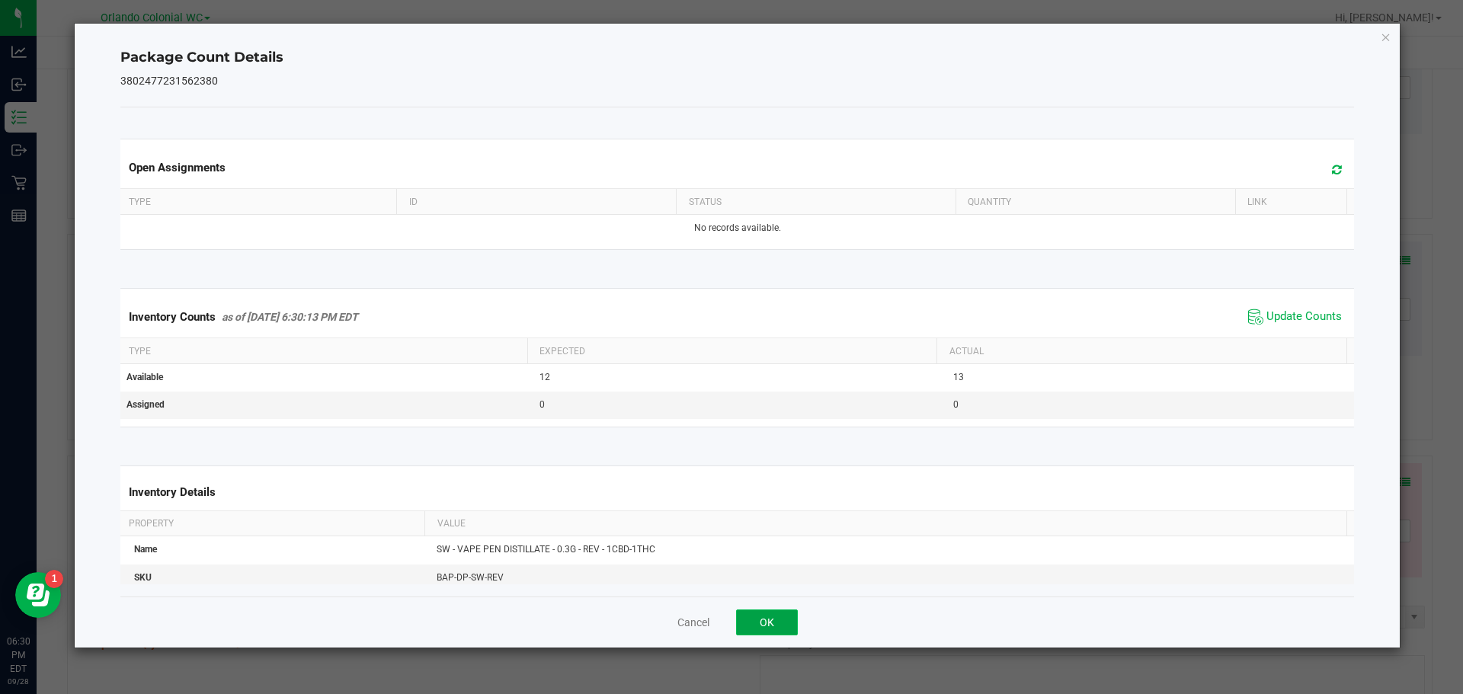
click at [782, 623] on button "OK" at bounding box center [767, 623] width 62 height 26
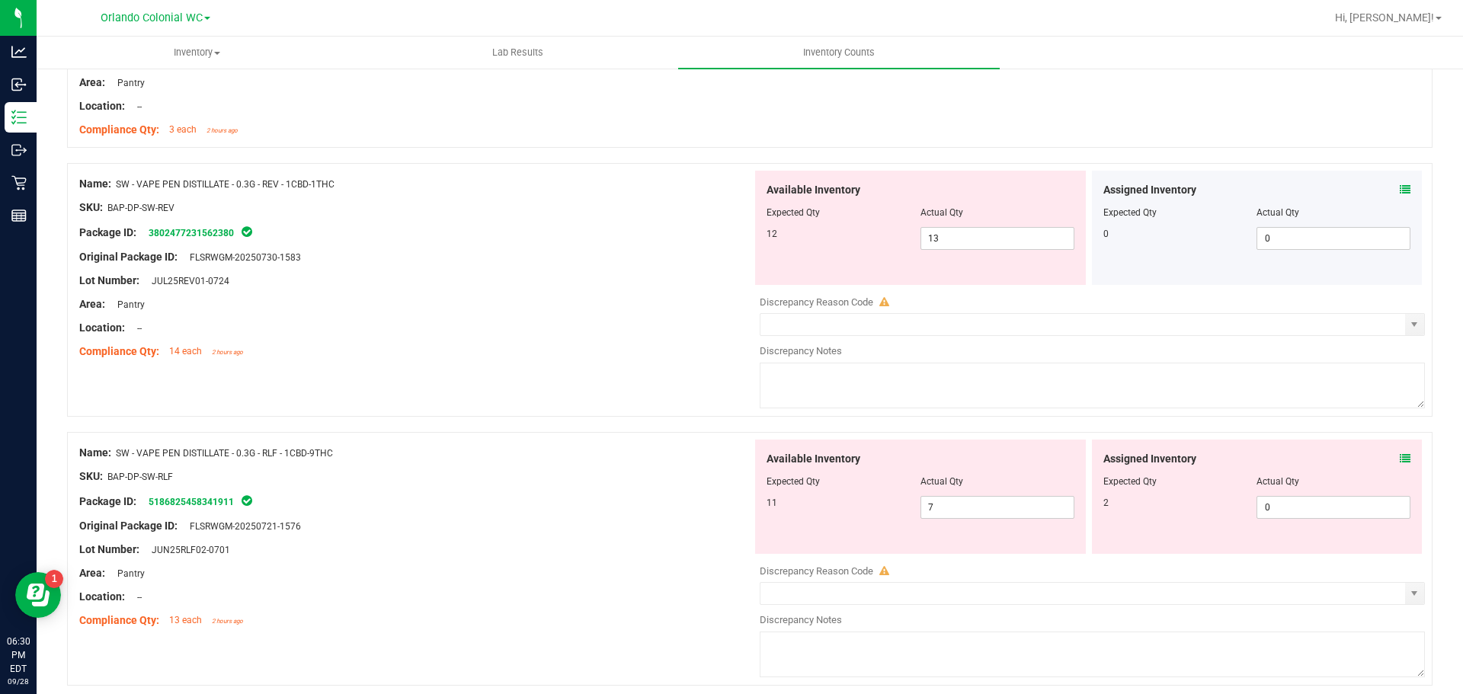
scroll to position [762, 0]
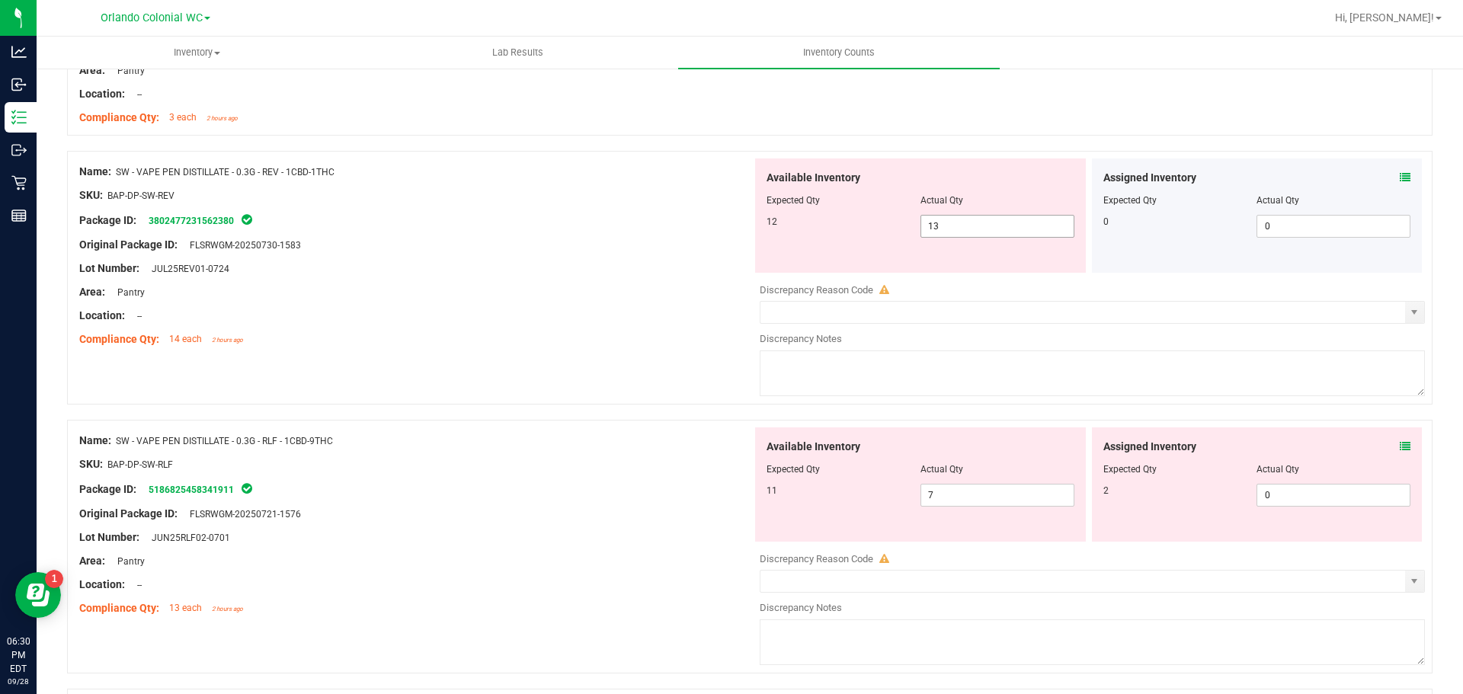
click at [984, 230] on input "13" at bounding box center [997, 226] width 152 height 21
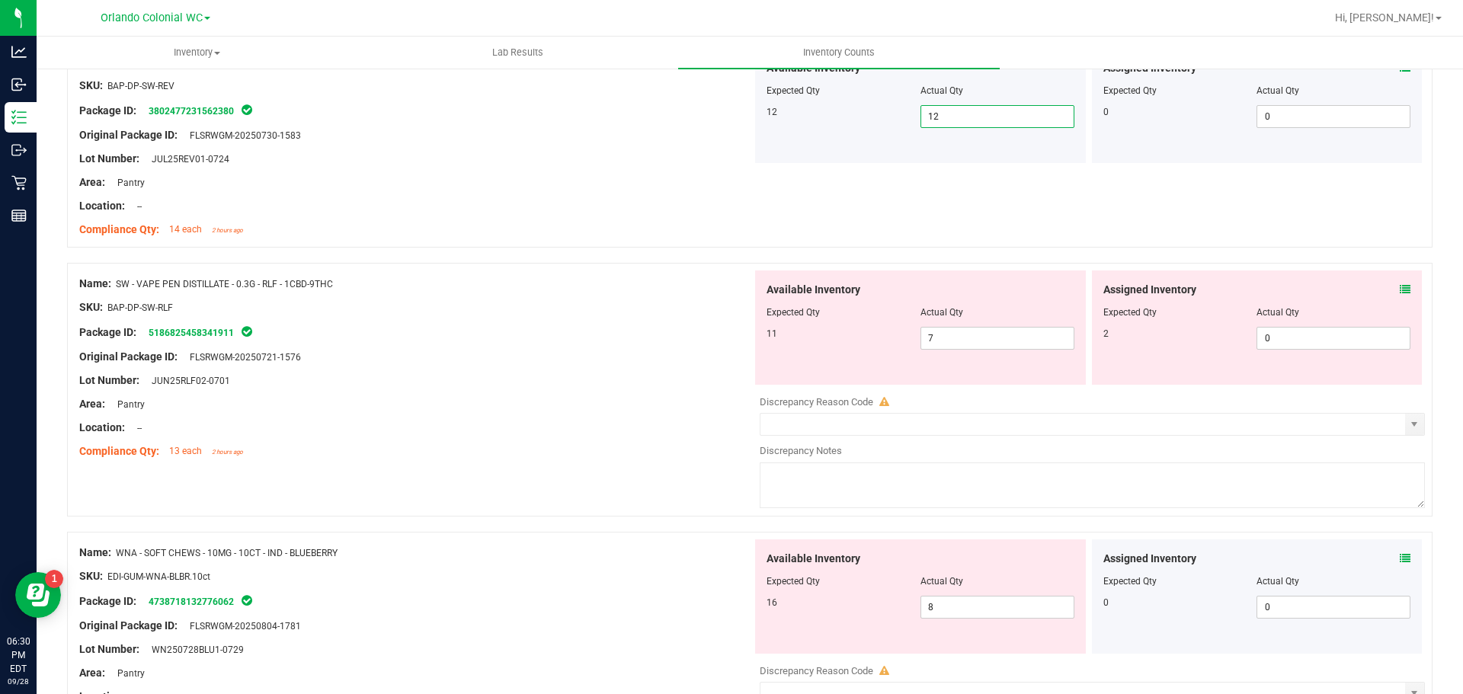
scroll to position [991, 0]
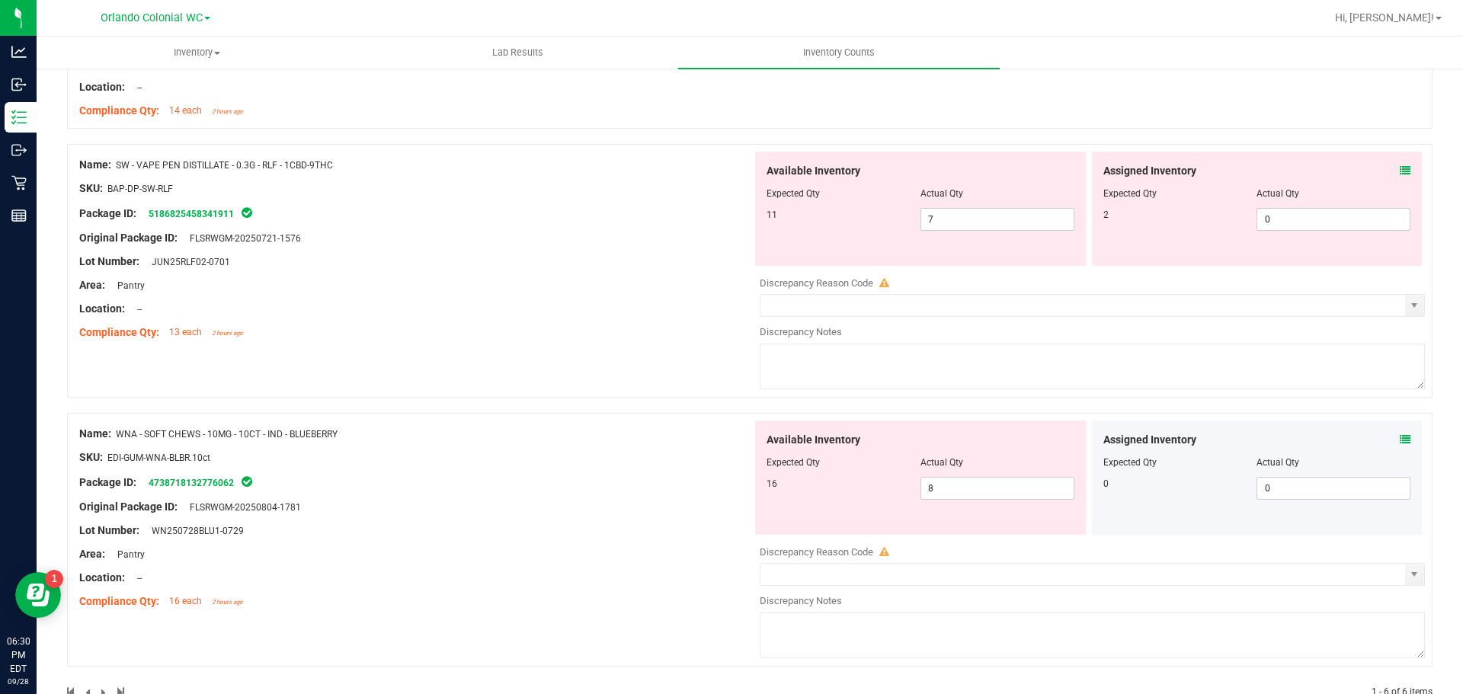
click at [1404, 166] on div "Assigned Inventory Expected Qty Actual Qty 2 0 0" at bounding box center [1257, 209] width 331 height 114
click at [1400, 172] on icon at bounding box center [1405, 170] width 11 height 11
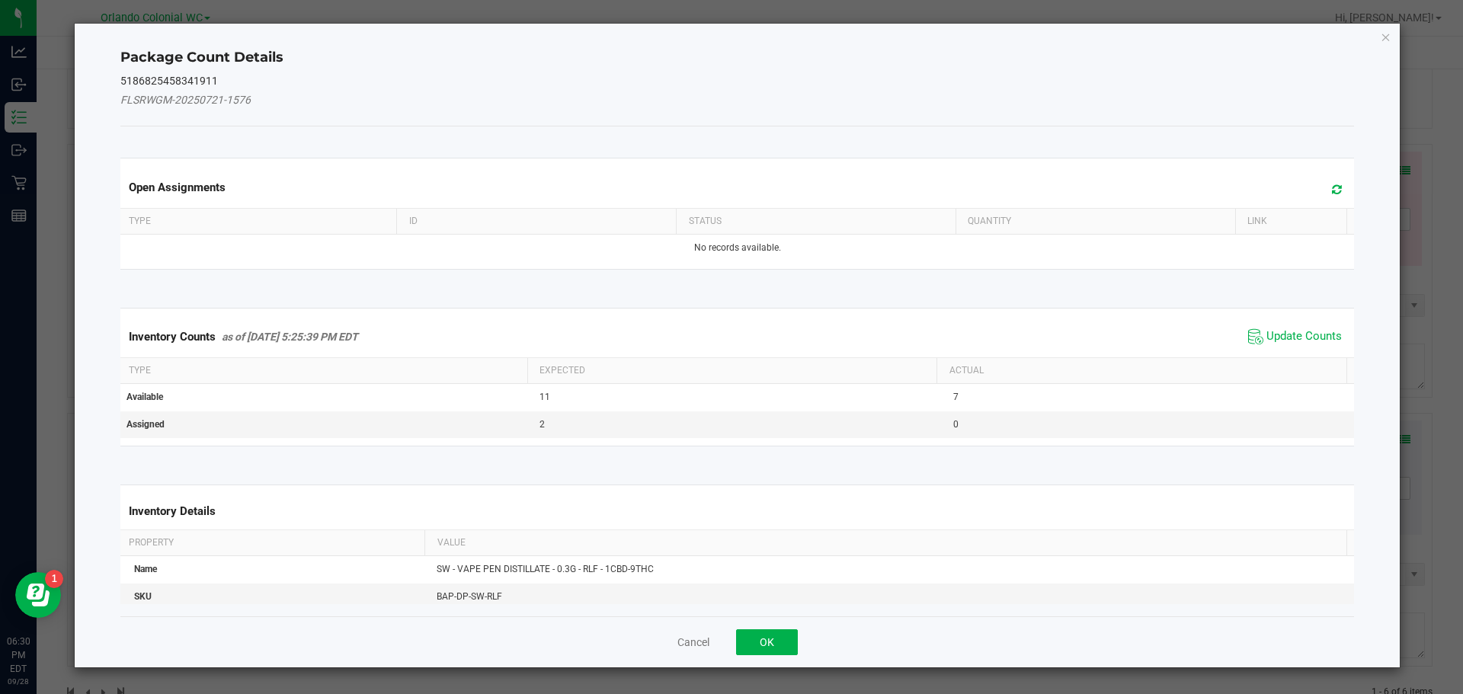
click at [1314, 327] on span "Update Counts" at bounding box center [1294, 336] width 101 height 23
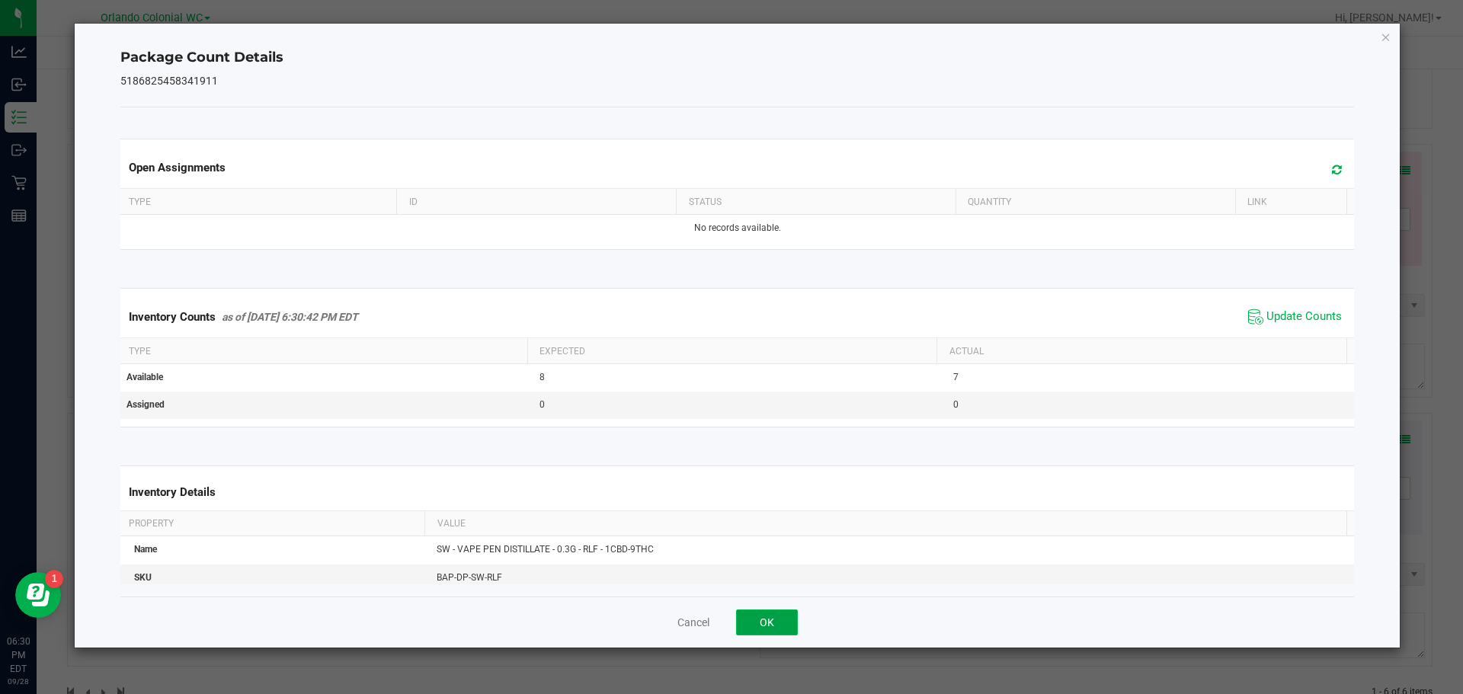
click at [768, 627] on button "OK" at bounding box center [767, 623] width 62 height 26
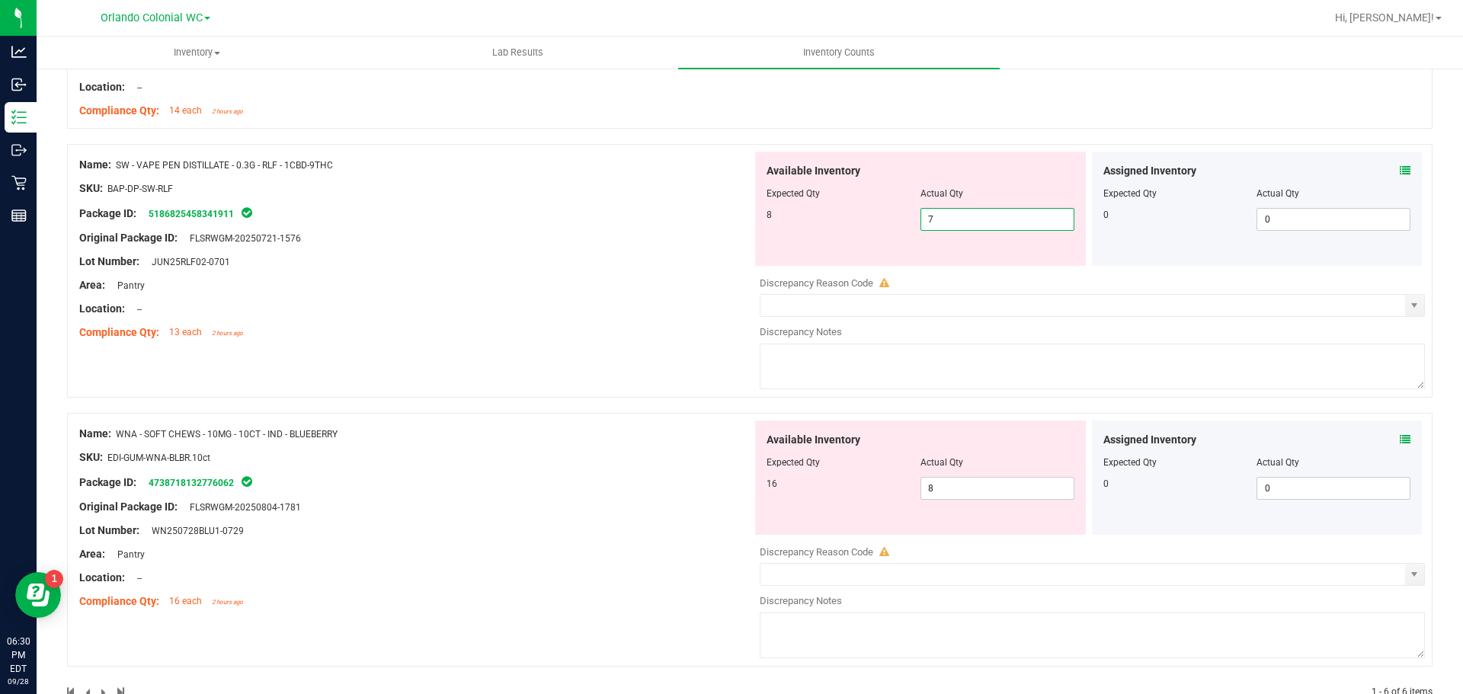
click at [946, 219] on span "7 7" at bounding box center [997, 219] width 154 height 23
drag, startPoint x: 946, startPoint y: 219, endPoint x: 805, endPoint y: 219, distance: 141.0
click at [814, 219] on div "8 7 7" at bounding box center [921, 219] width 308 height 23
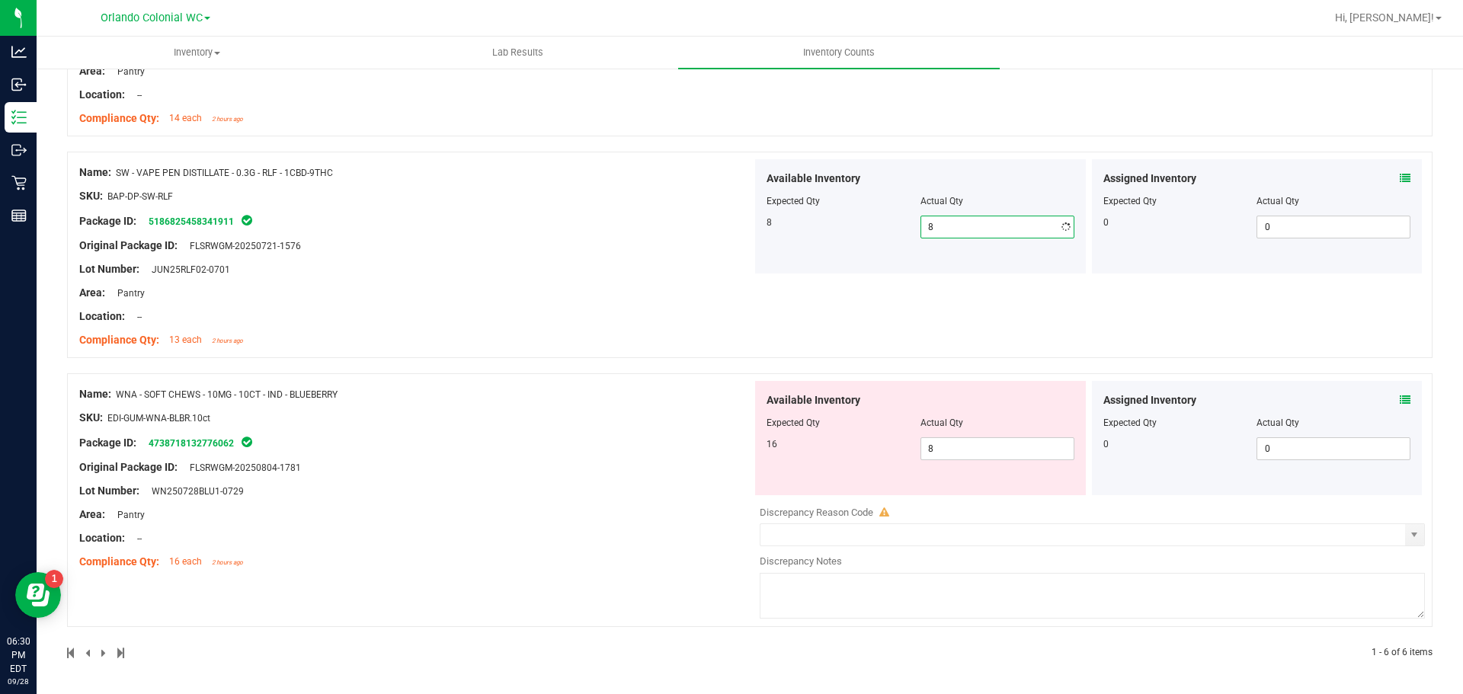
scroll to position [983, 0]
drag, startPoint x: 574, startPoint y: 316, endPoint x: 607, endPoint y: 286, distance: 44.8
click at [574, 316] on div "Location: --" at bounding box center [415, 317] width 673 height 16
click at [1400, 404] on icon at bounding box center [1405, 400] width 11 height 11
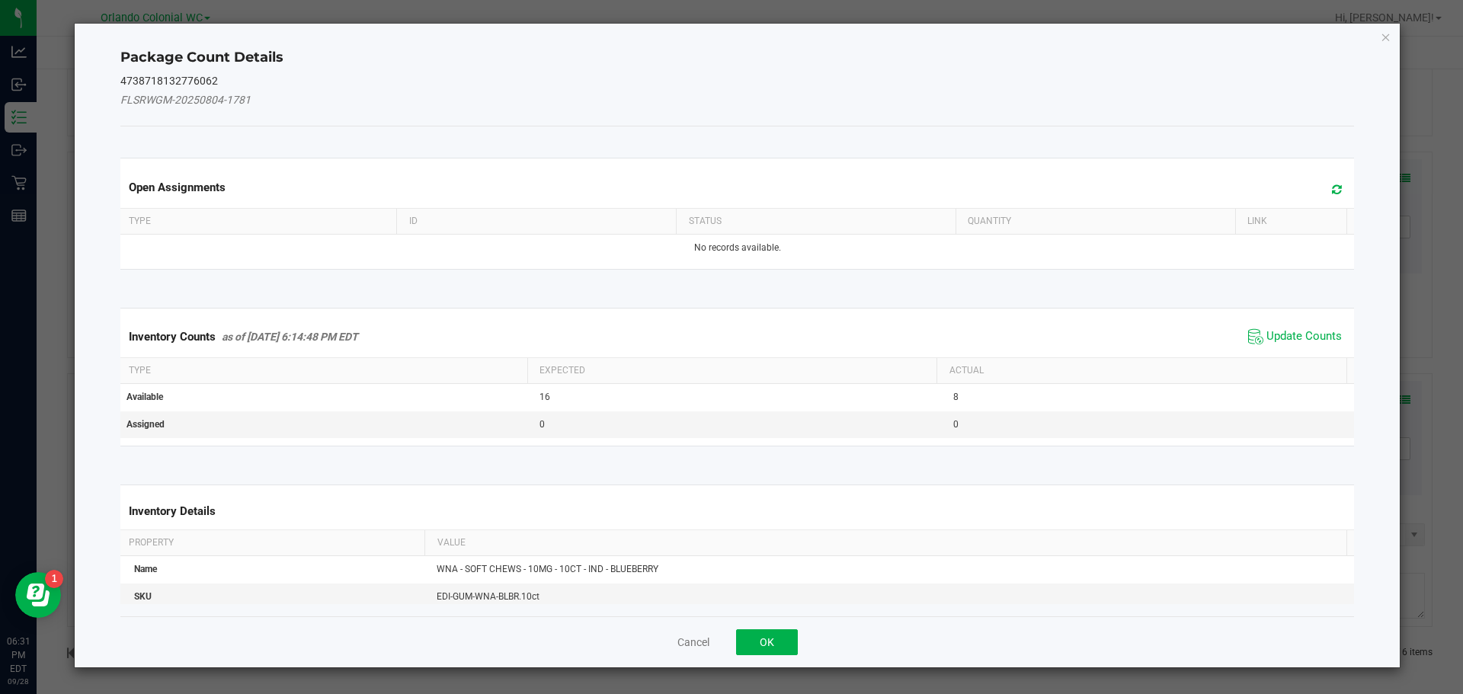
click at [1304, 316] on div "Inventory Counts as of [DATE] 6:14:48 PM EDT Update Counts" at bounding box center [737, 336] width 1240 height 41
click at [1301, 334] on span "Update Counts" at bounding box center [1303, 336] width 75 height 15
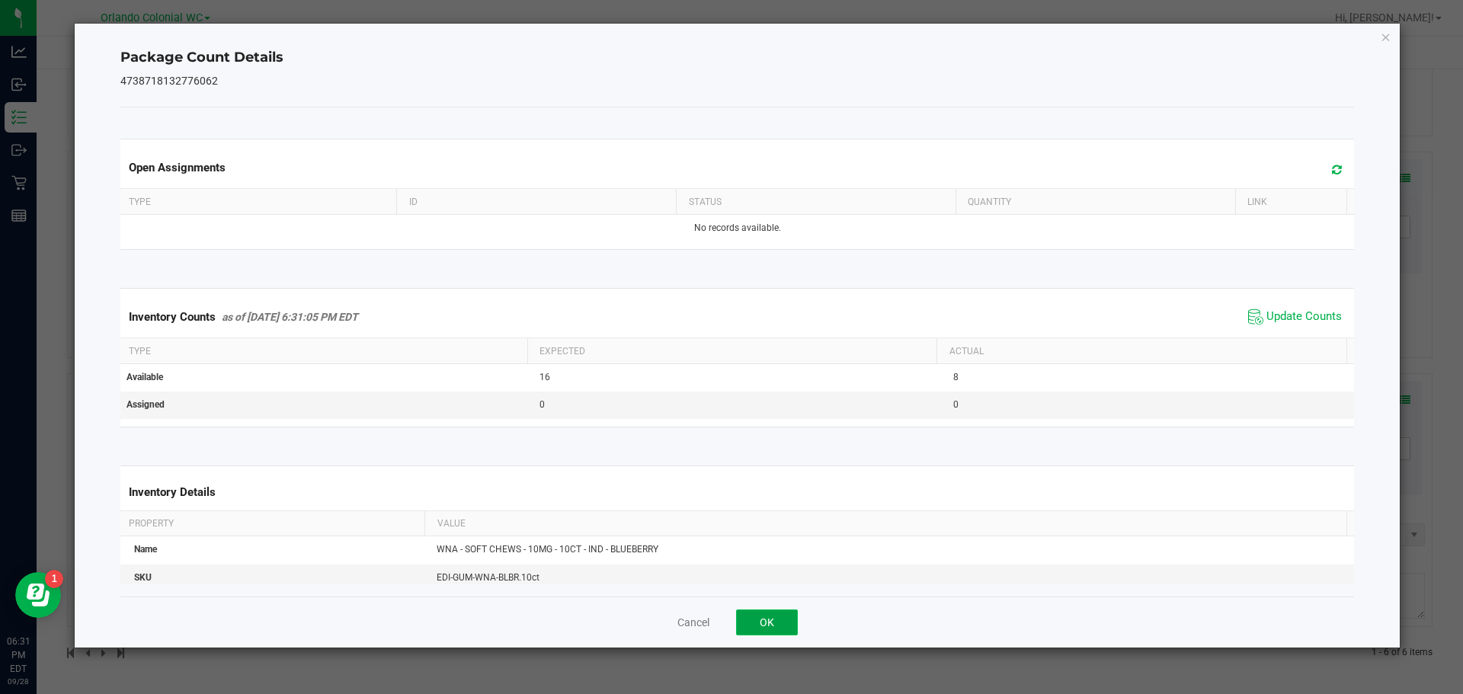
click at [781, 620] on button "OK" at bounding box center [767, 623] width 62 height 26
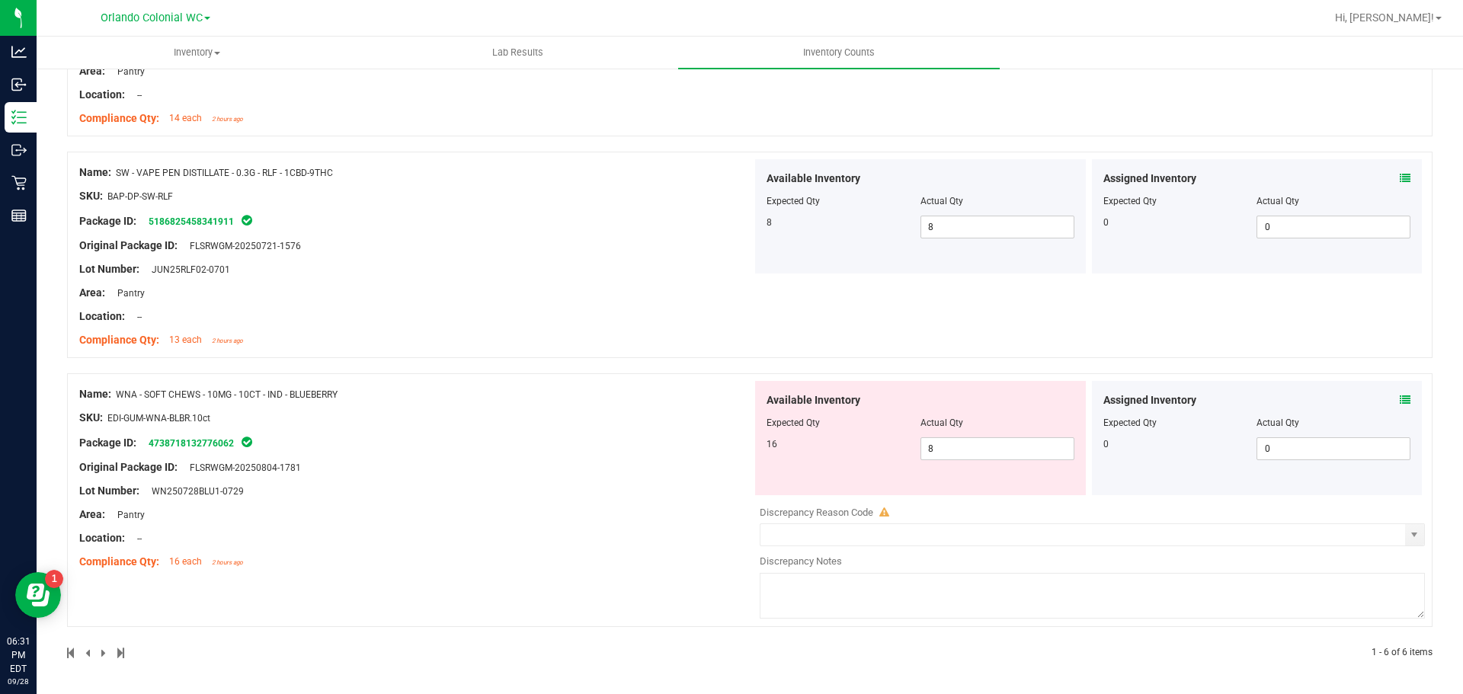
click at [573, 503] on div at bounding box center [415, 503] width 673 height 8
click at [975, 451] on span "8 8" at bounding box center [997, 448] width 154 height 23
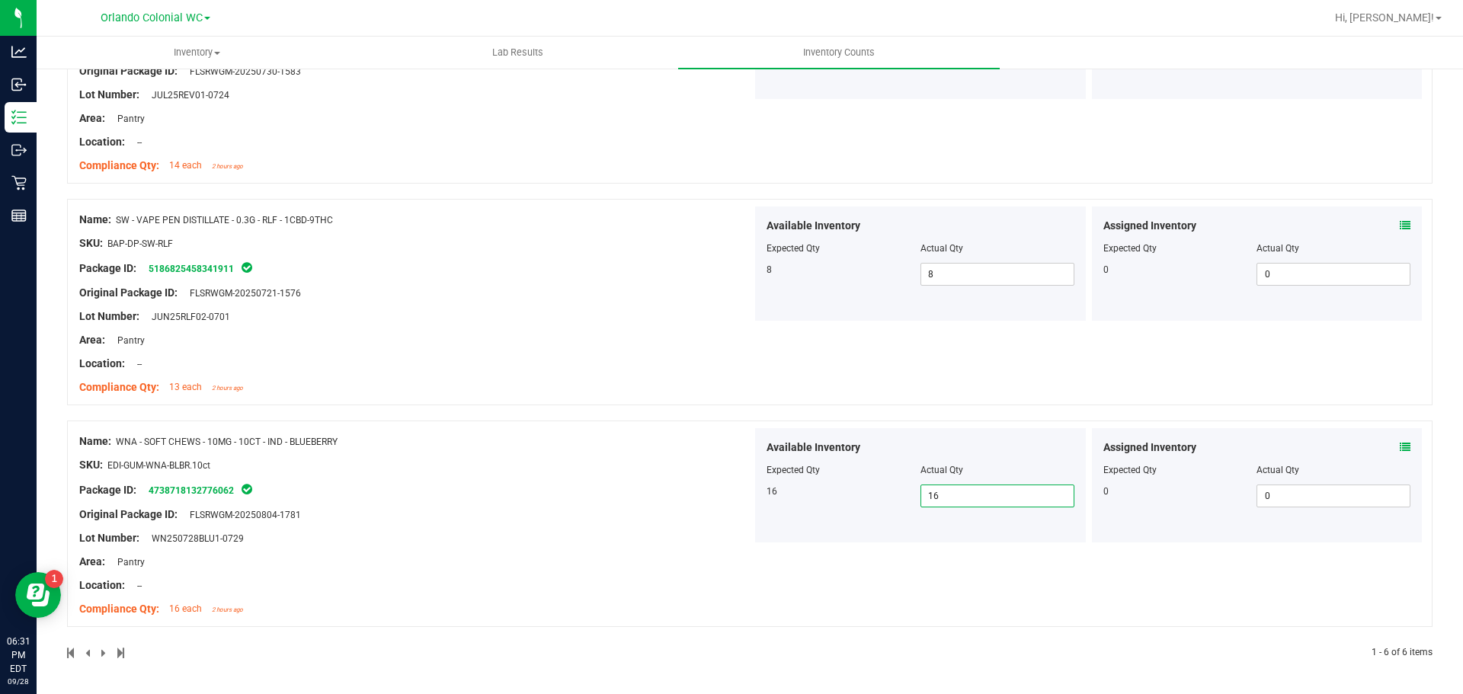
click at [101, 651] on span at bounding box center [104, 653] width 7 height 11
click at [800, 651] on div "1 - 6 of 6 items" at bounding box center [749, 653] width 1365 height 14
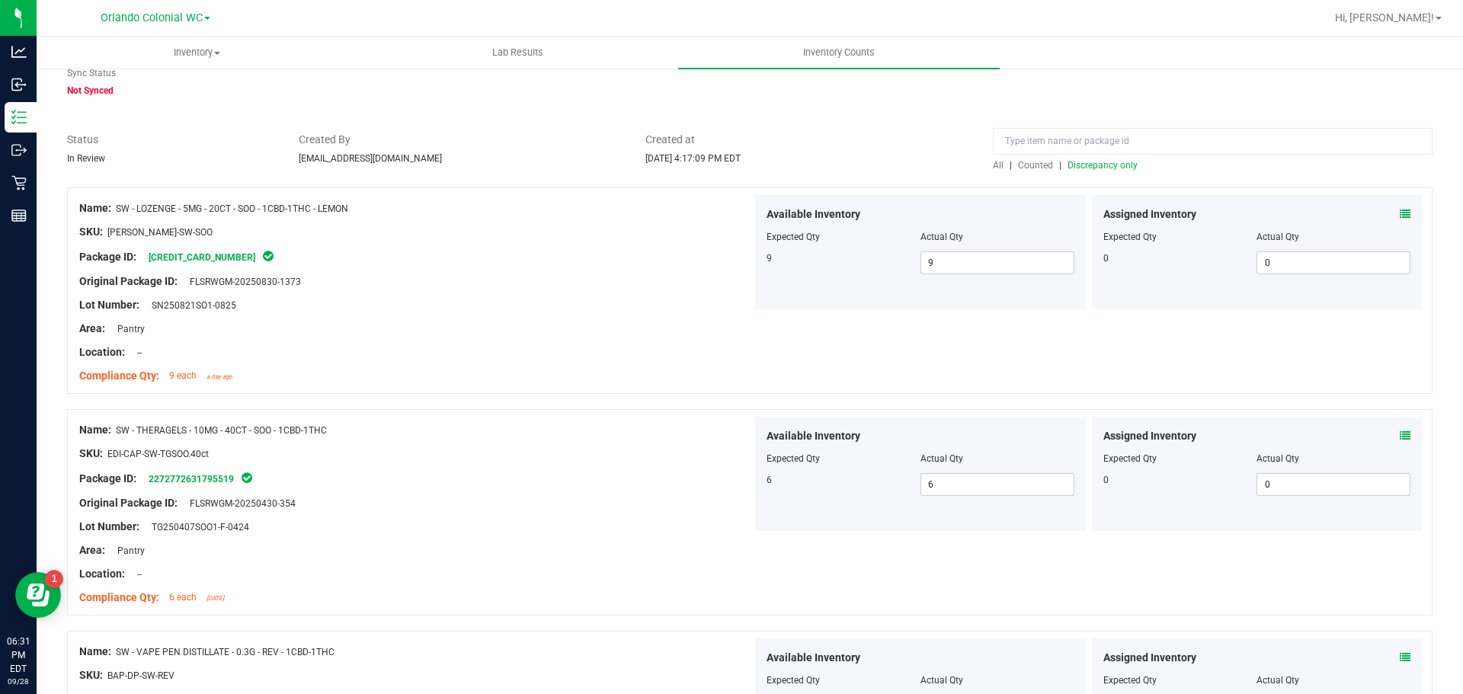
scroll to position [0, 0]
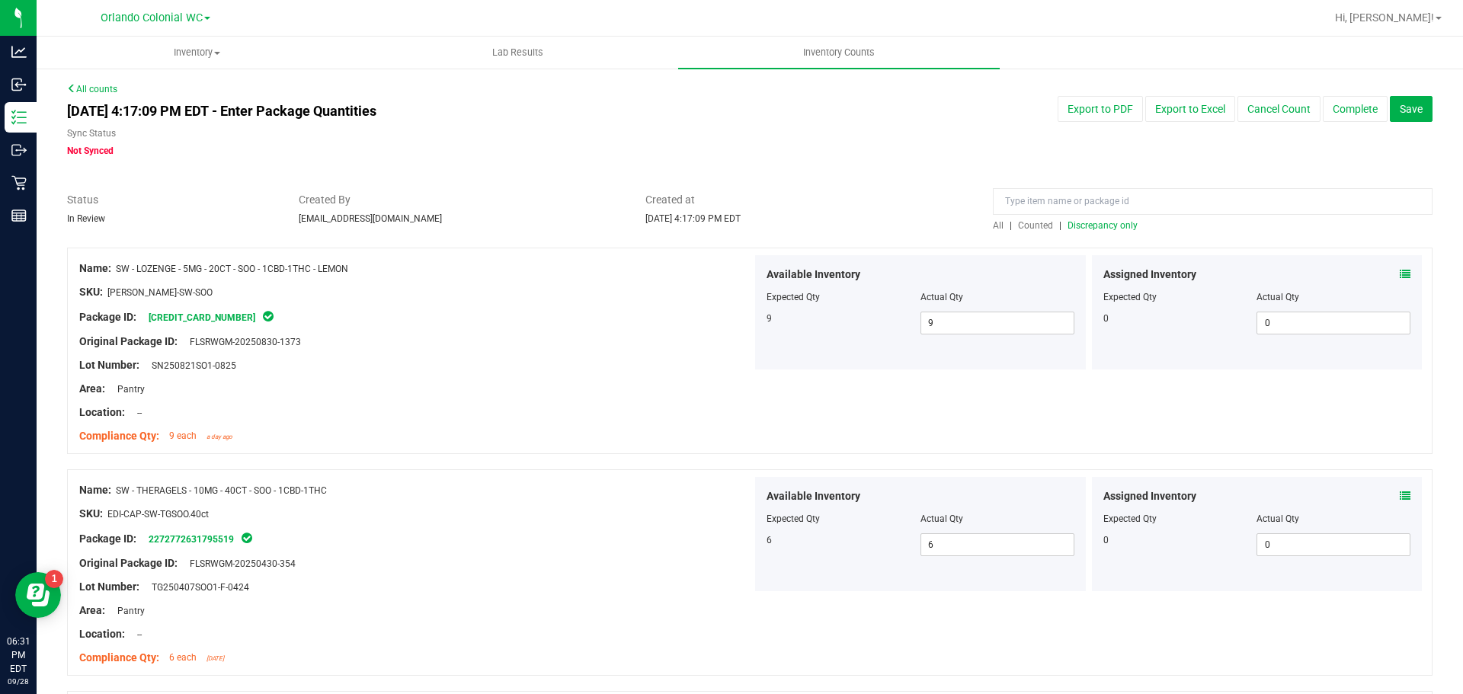
click at [1099, 222] on span "Discrepancy only" at bounding box center [1102, 225] width 70 height 11
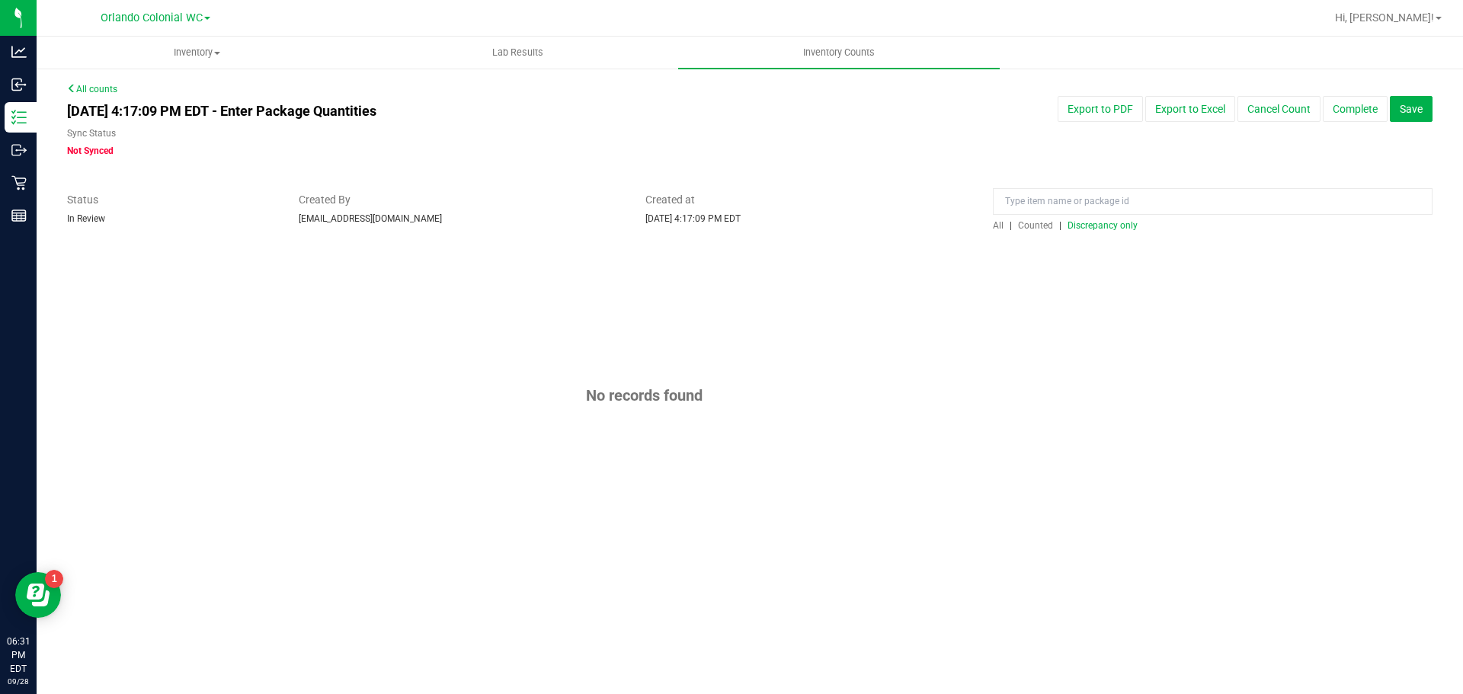
click at [1044, 324] on div "No records found" at bounding box center [749, 396] width 1365 height 296
click at [987, 372] on div "No records found" at bounding box center [749, 396] width 1365 height 296
